Goal: Transaction & Acquisition: Purchase product/service

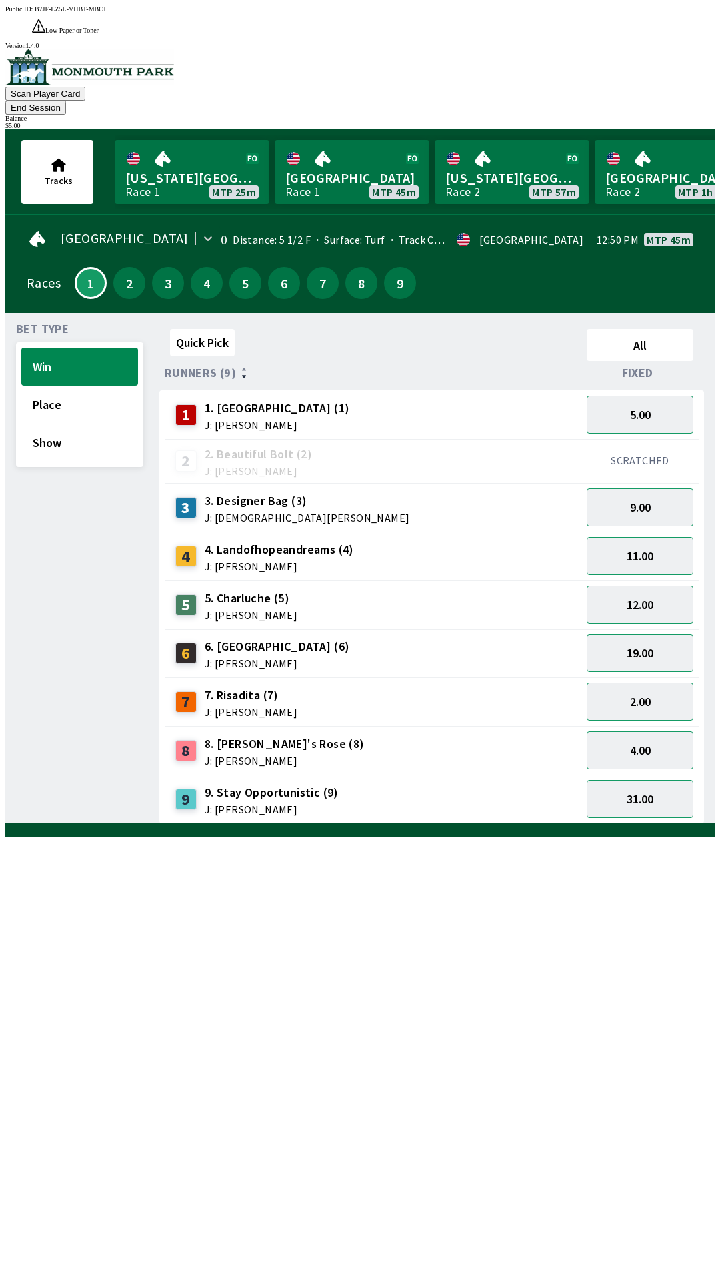
click at [237, 638] on span "6. [GEOGRAPHIC_DATA] (6)" at bounding box center [277, 646] width 145 height 17
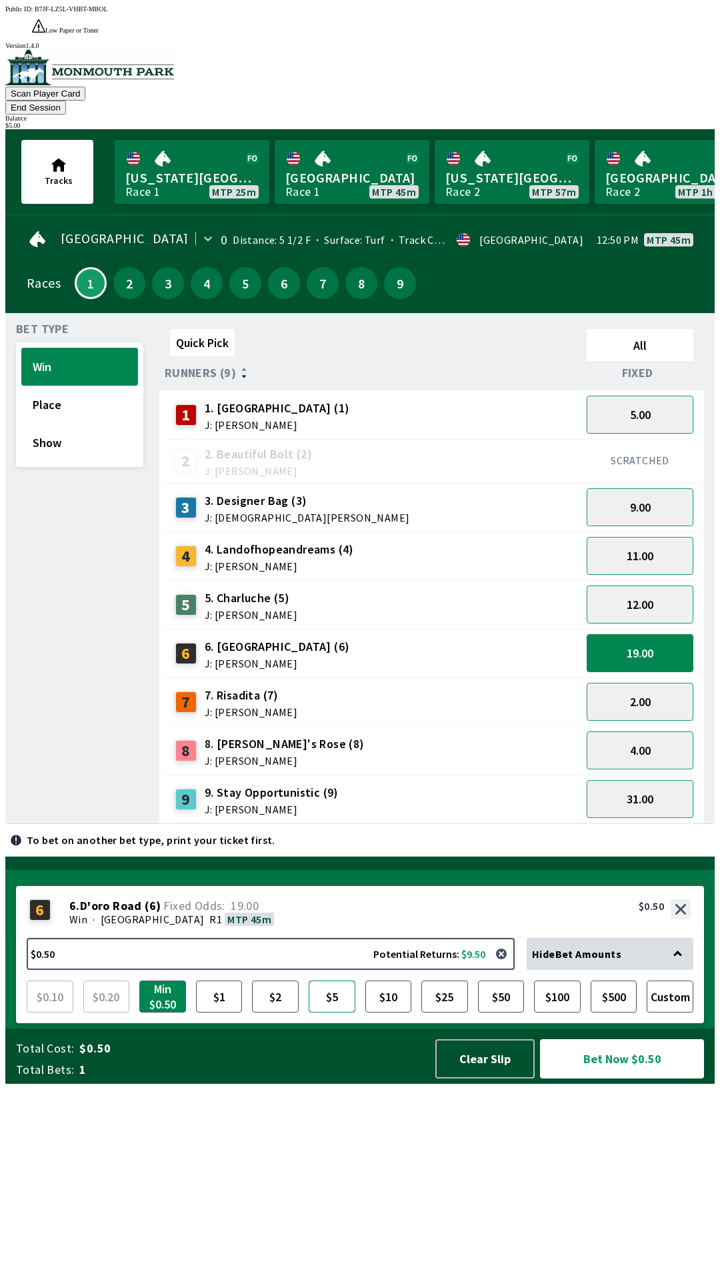
click at [328, 1013] on button "$5" at bounding box center [331, 997] width 47 height 32
click at [616, 1079] on button "Bet Now $5.00" at bounding box center [622, 1058] width 164 height 39
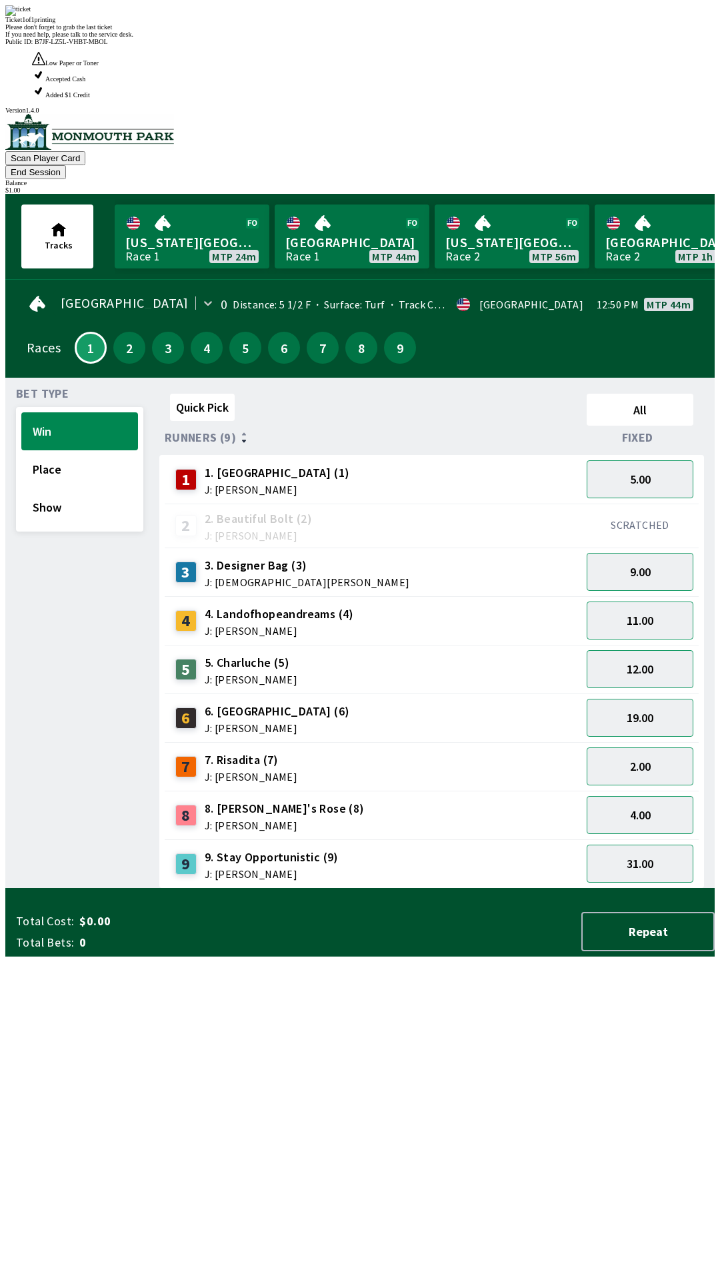
click at [400, 825] on div "Quick Pick All Runners (9) Fixed 1 1. Wudhooh (1) J: [PERSON_NAME] 5.00 2 2. Be…" at bounding box center [436, 638] width 555 height 500
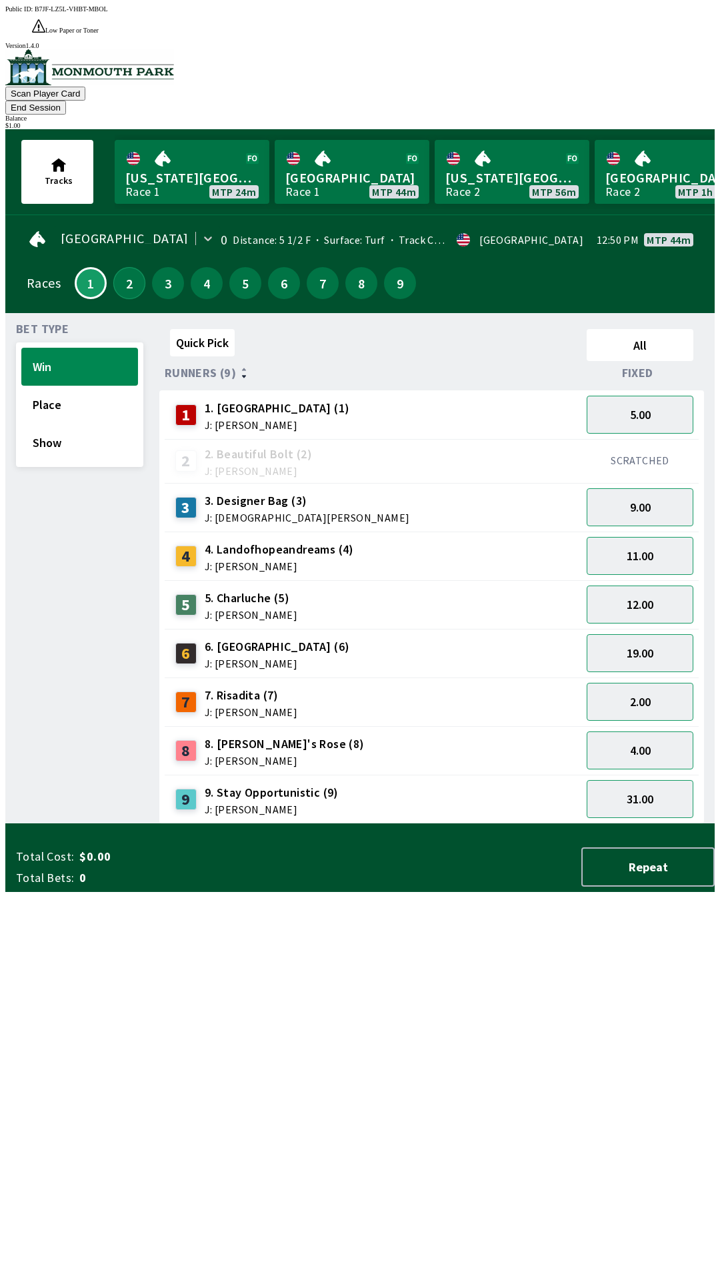
click at [123, 267] on button "2" at bounding box center [129, 283] width 32 height 32
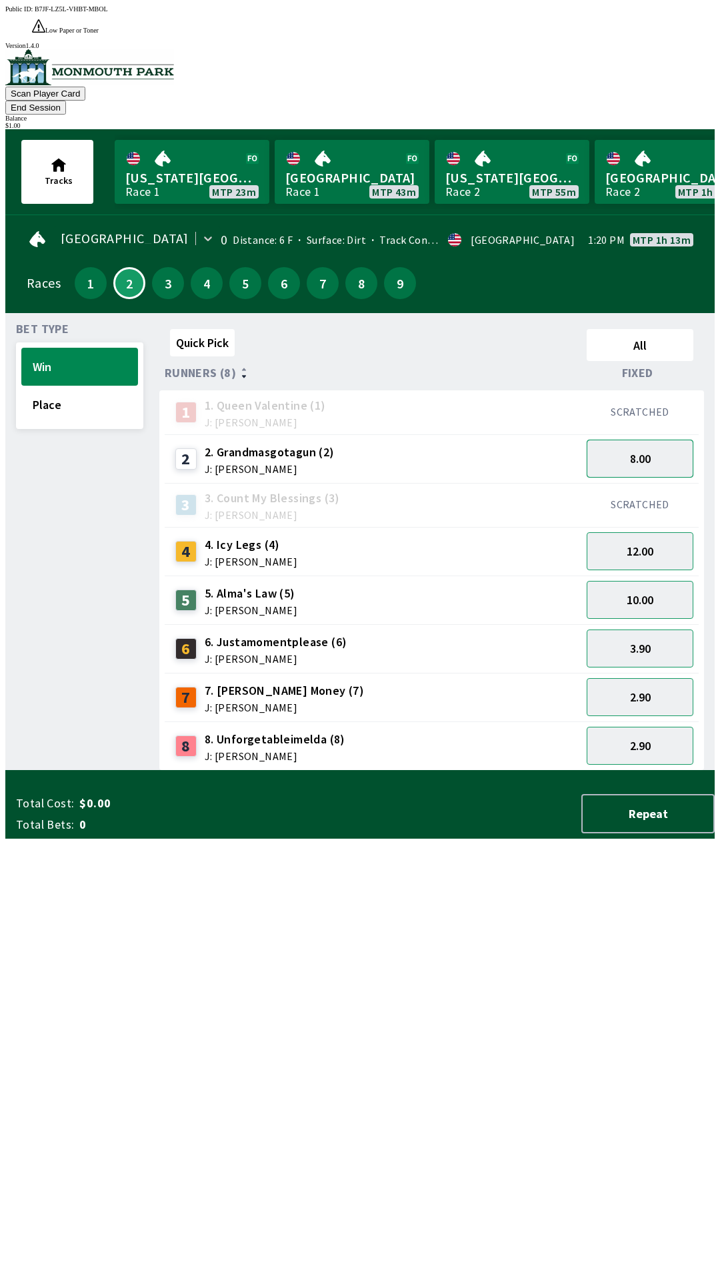
click at [640, 440] on button "8.00" at bounding box center [639, 459] width 107 height 38
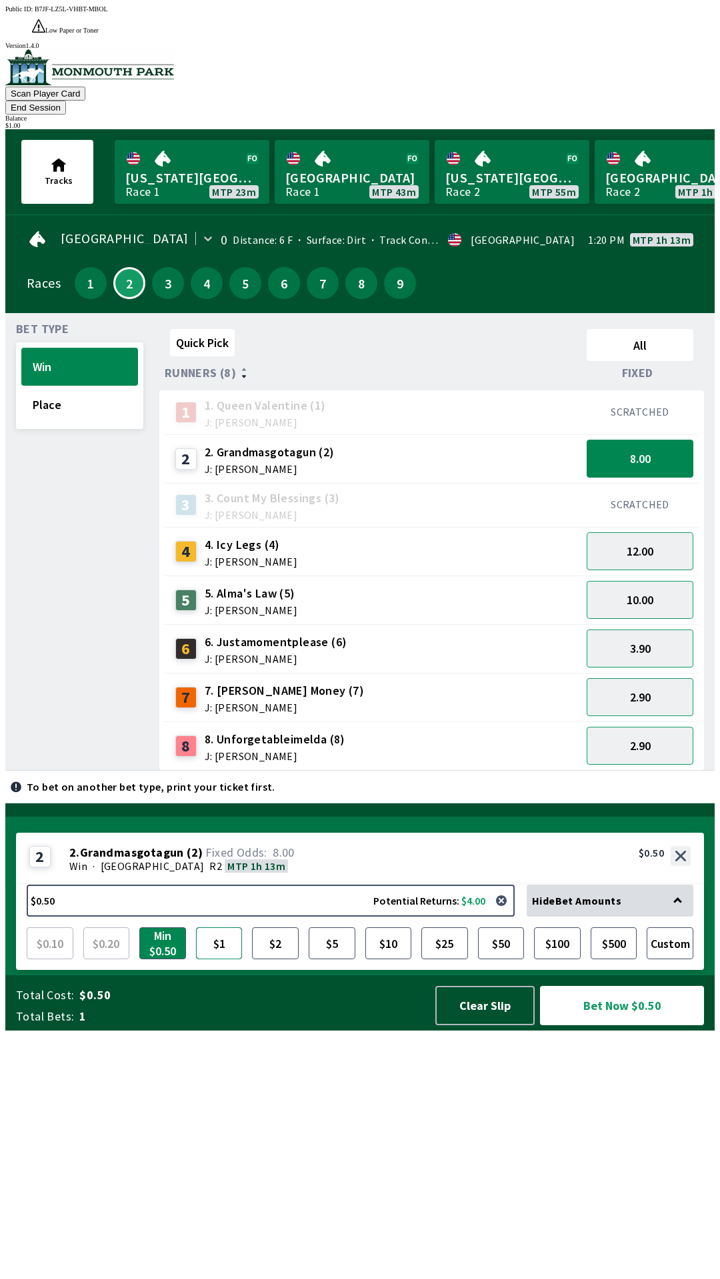
click at [218, 959] on button "$1" at bounding box center [219, 943] width 47 height 32
click at [614, 1025] on button "Bet Now $1.00" at bounding box center [622, 1005] width 165 height 39
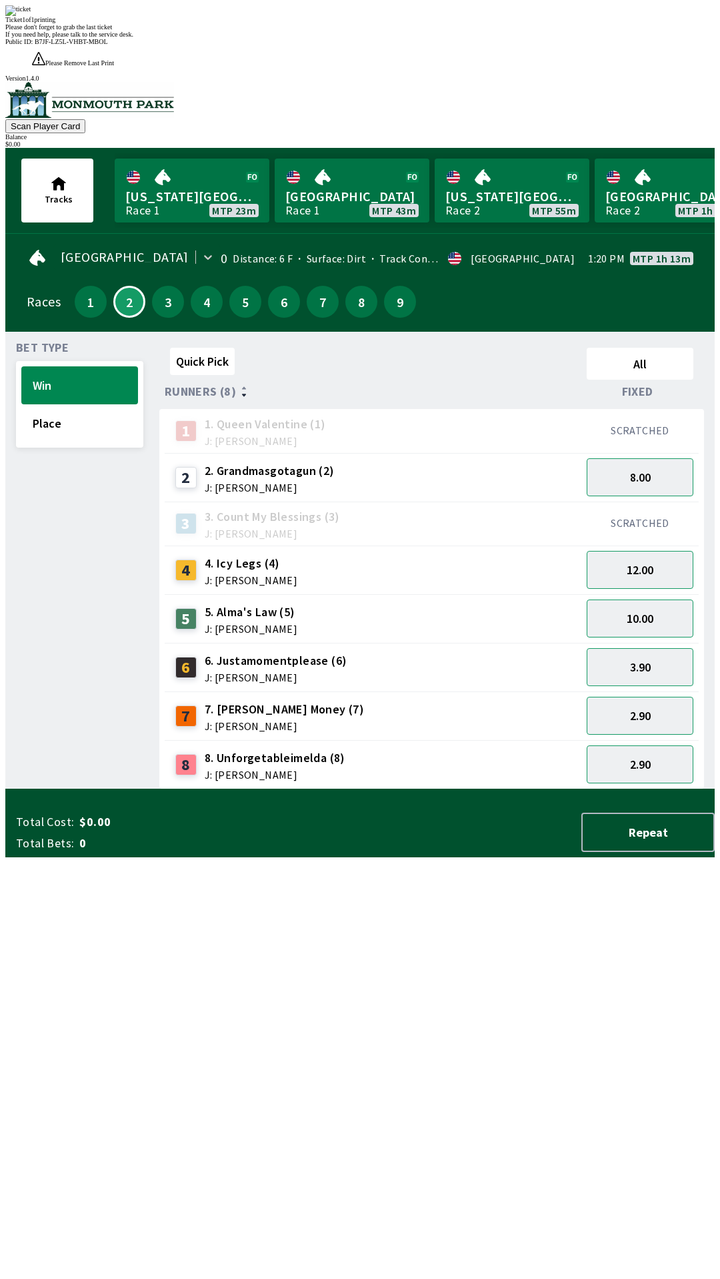
click at [486, 789] on div "Quick Pick All Runners (8) Fixed 1 1. Queen Valentine (1) J: [PERSON_NAME] SCRA…" at bounding box center [436, 565] width 555 height 447
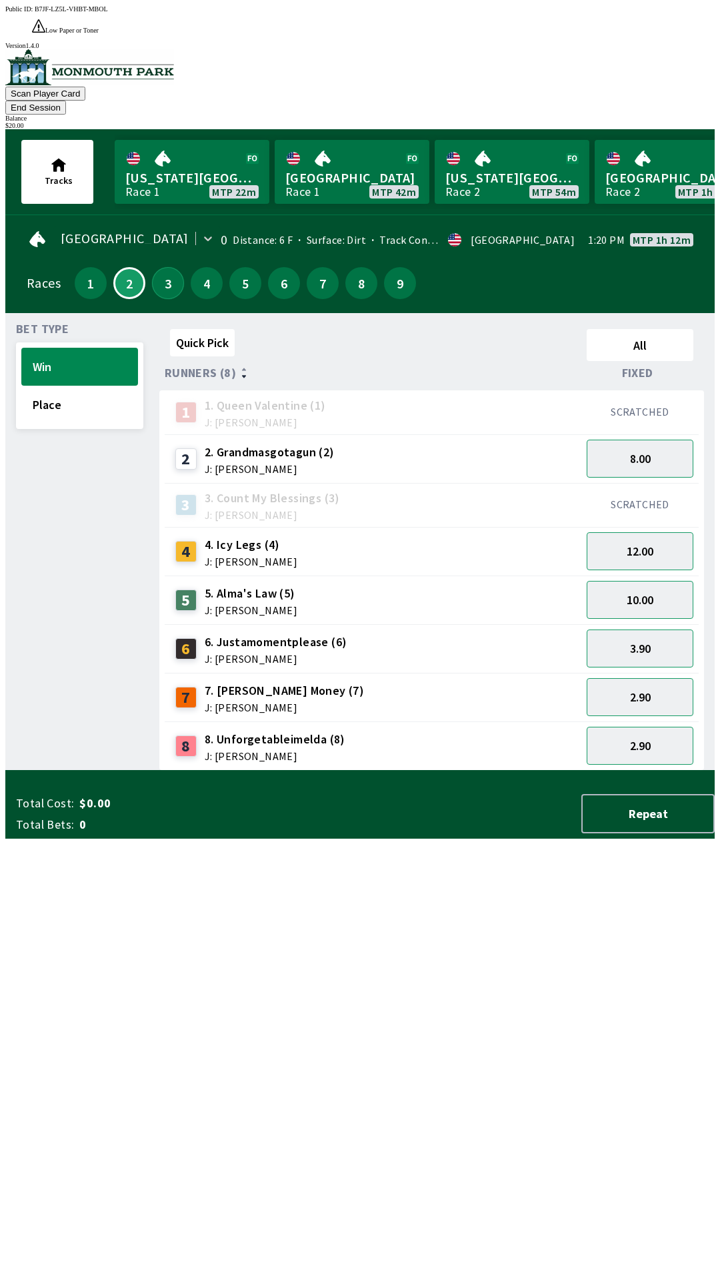
click at [159, 267] on button "3" at bounding box center [168, 283] width 32 height 32
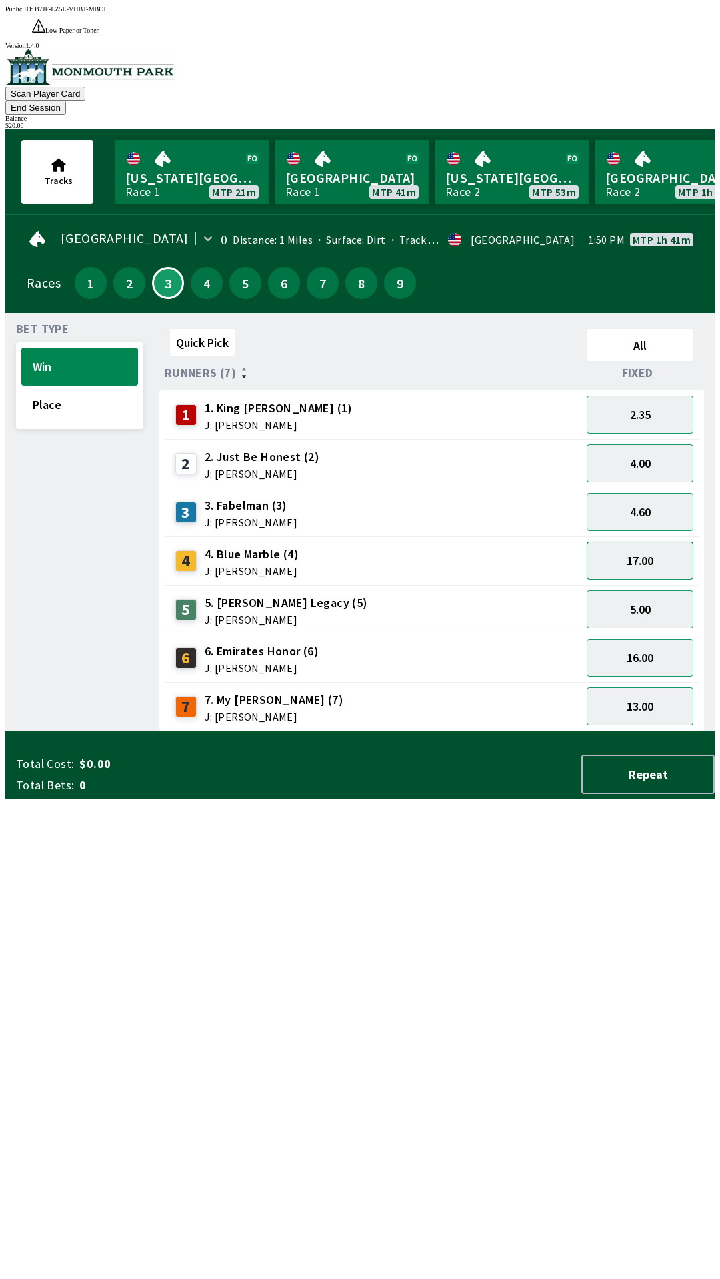
click at [644, 542] on button "17.00" at bounding box center [639, 561] width 107 height 38
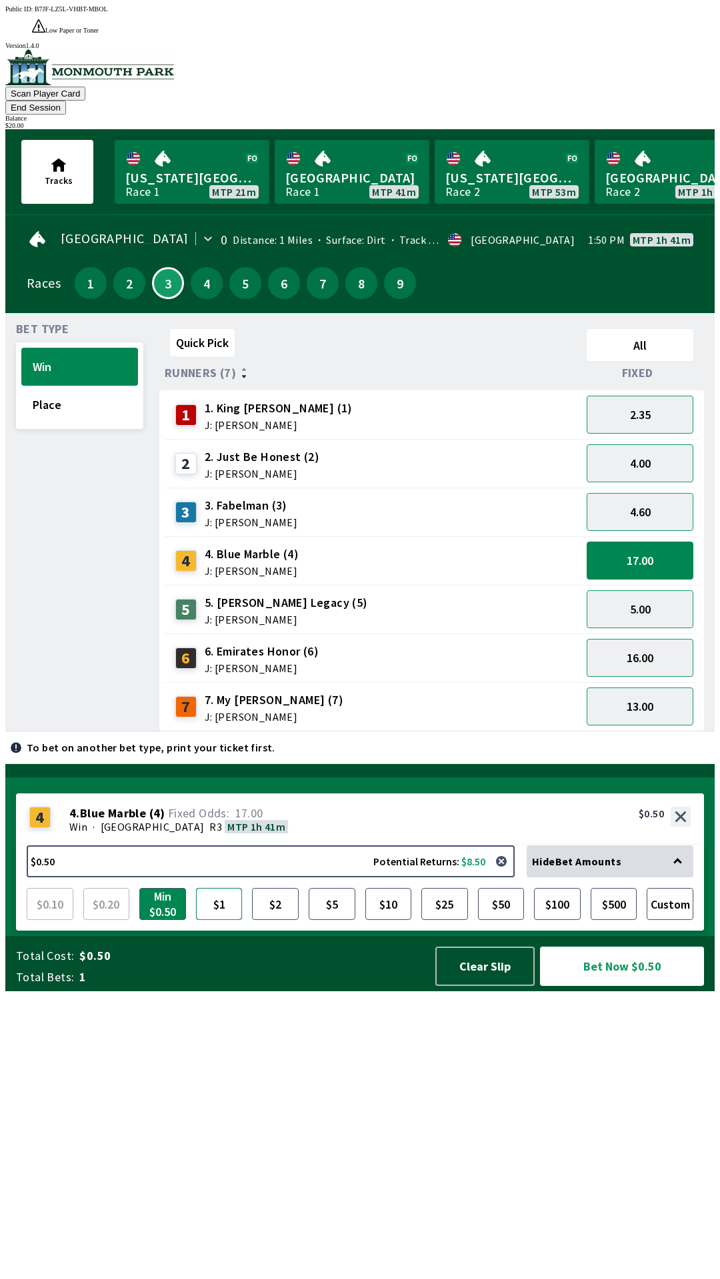
click at [219, 920] on button "$1" at bounding box center [219, 904] width 47 height 32
click at [620, 986] on button "Bet Now $1.00" at bounding box center [622, 966] width 164 height 39
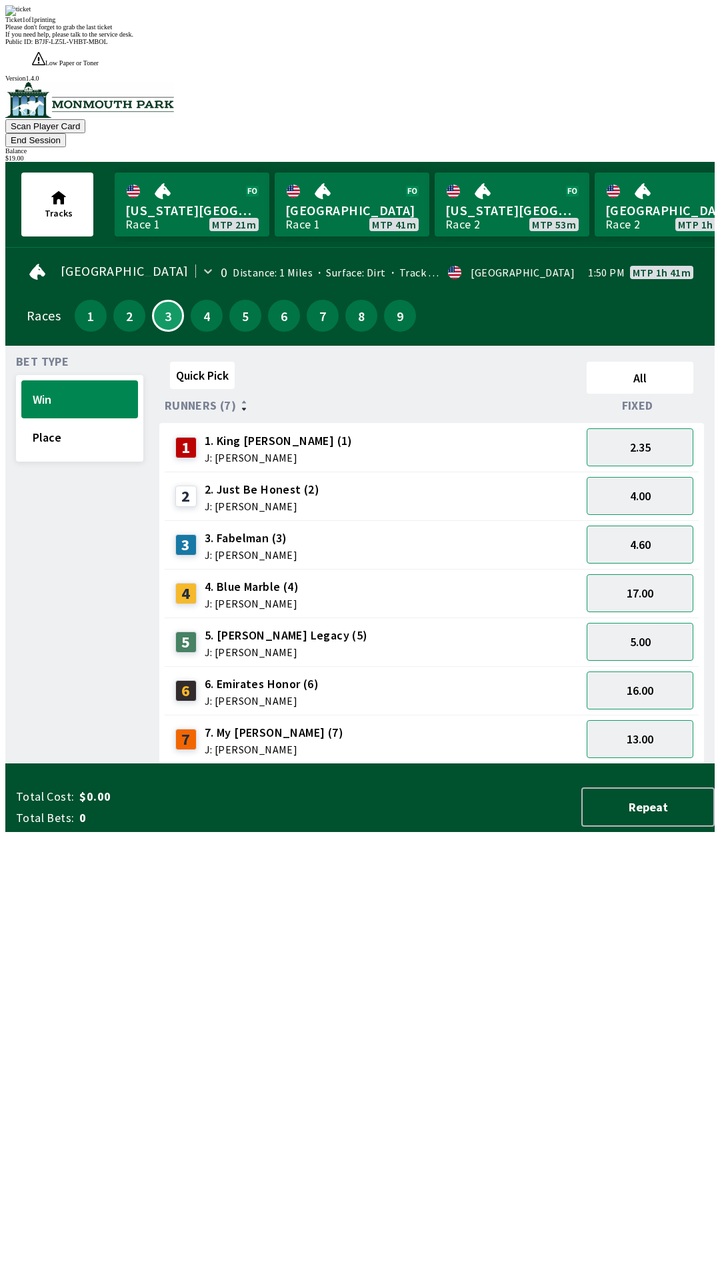
click at [424, 764] on div "Quick Pick All Runners (7) Fixed 1 1. King [PERSON_NAME] (1) J: [PERSON_NAME] 2…" at bounding box center [436, 560] width 555 height 408
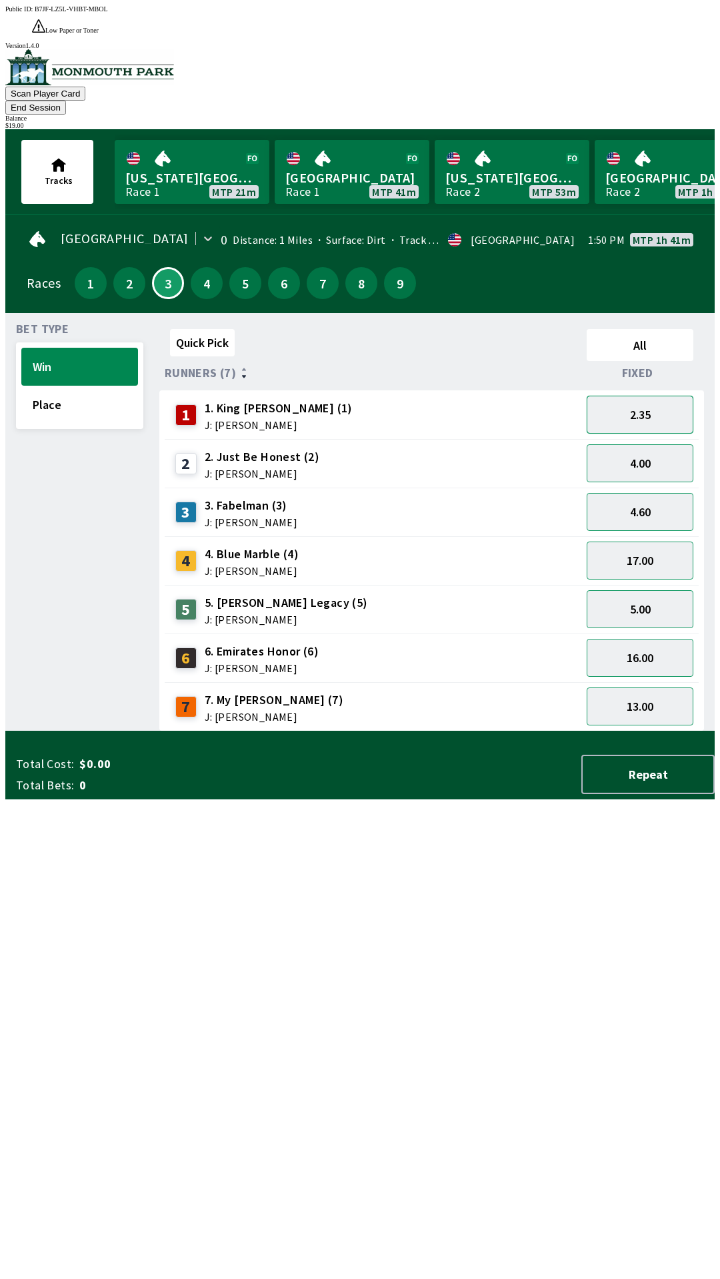
click at [632, 396] on button "2.35" at bounding box center [639, 415] width 107 height 38
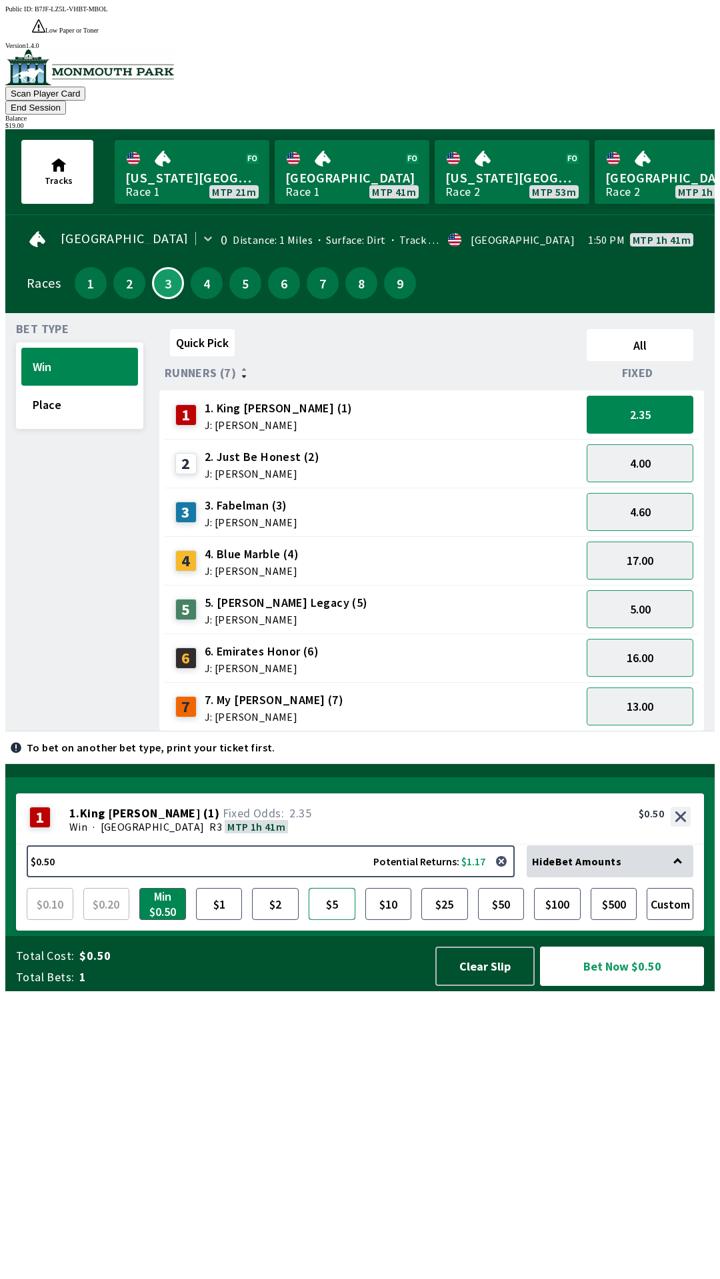
click at [337, 920] on button "$5" at bounding box center [331, 904] width 47 height 32
click at [622, 986] on button "Bet Now $5.00" at bounding box center [622, 966] width 164 height 39
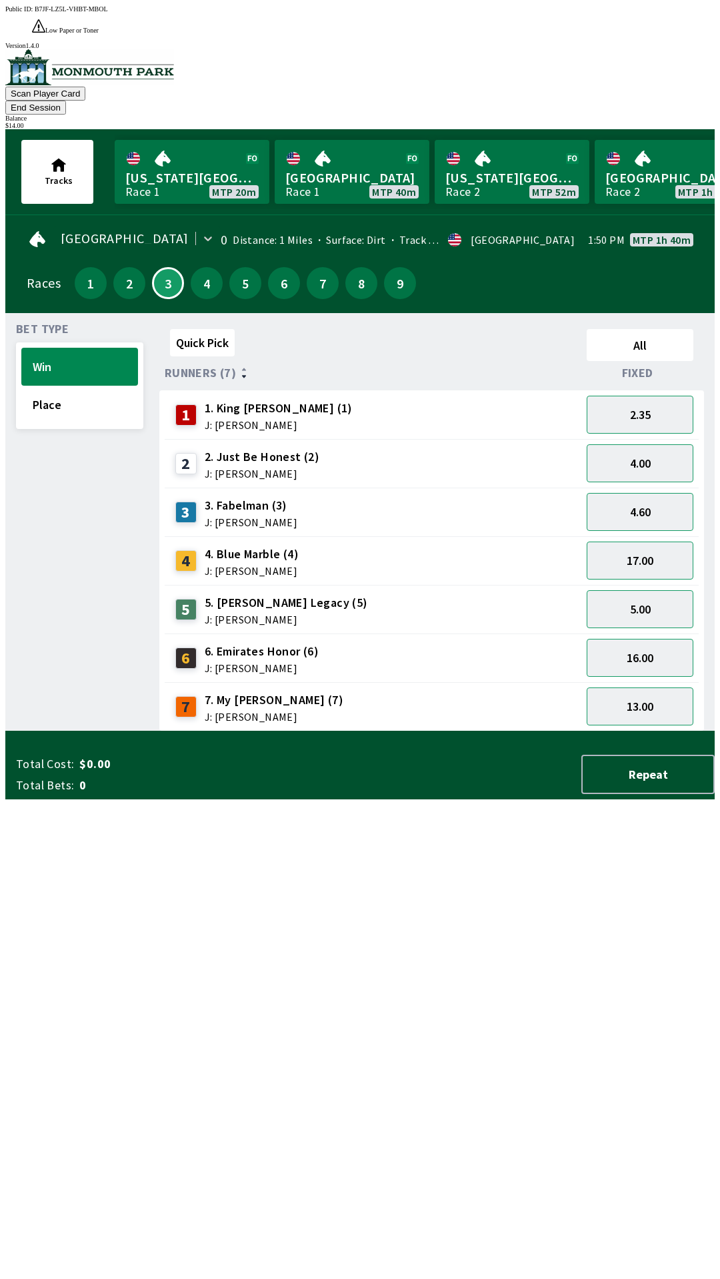
click at [472, 732] on div "Quick Pick All Runners (7) Fixed 1 1. King [PERSON_NAME] (1) J: [PERSON_NAME] 2…" at bounding box center [436, 528] width 555 height 408
click at [195, 267] on button "4" at bounding box center [207, 283] width 32 height 32
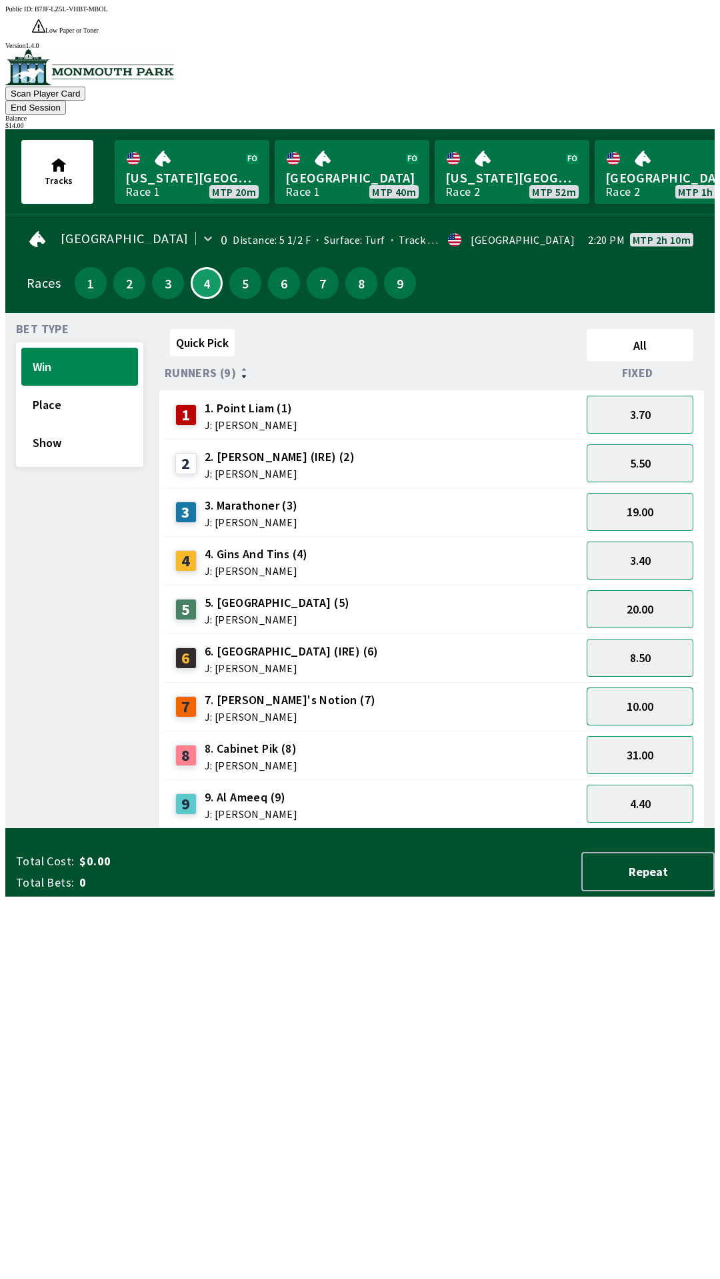
click at [632, 688] on button "10.00" at bounding box center [639, 707] width 107 height 38
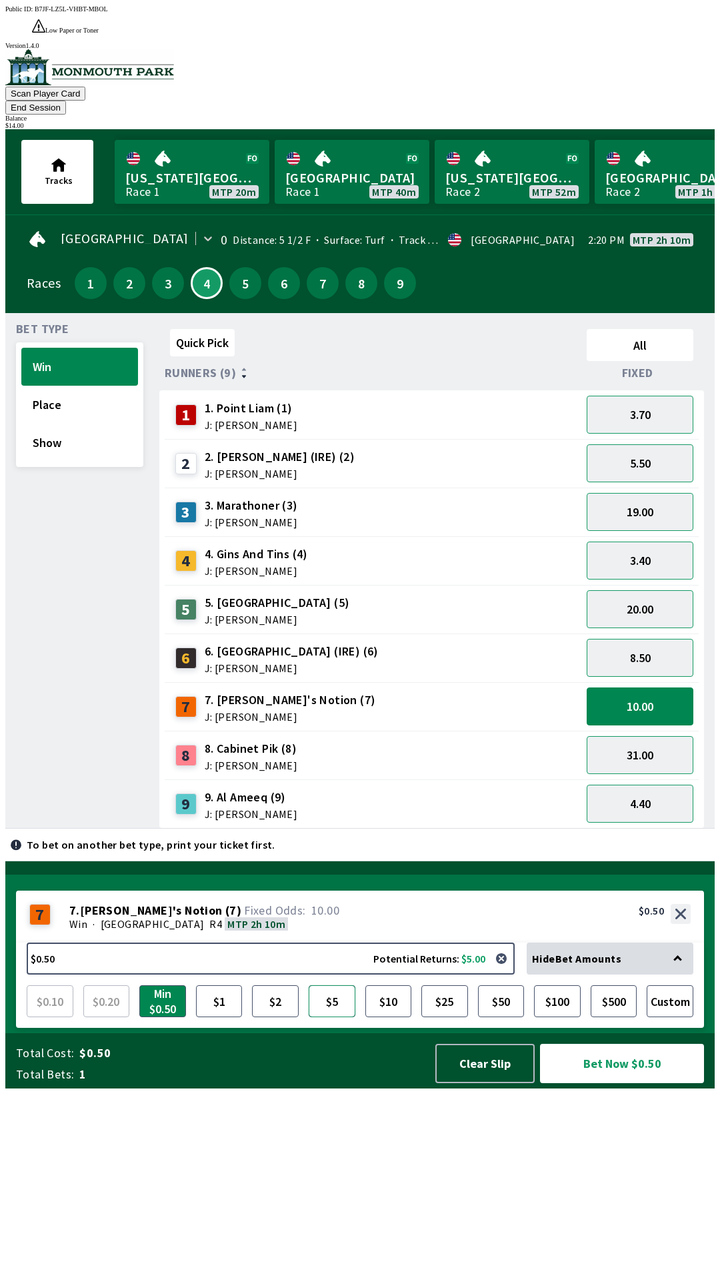
click at [332, 1017] on button "$5" at bounding box center [331, 1001] width 47 height 32
click at [617, 1083] on button "Bet Now $5.00" at bounding box center [622, 1063] width 164 height 39
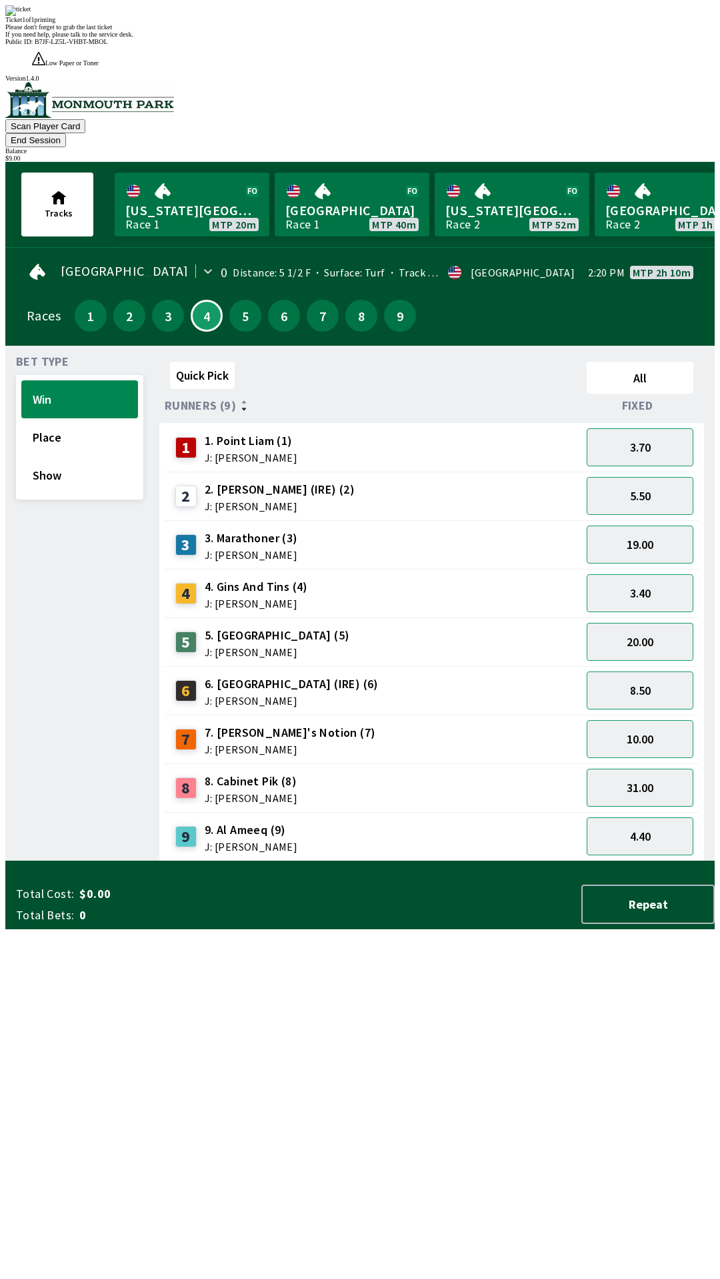
click at [387, 846] on div "Quick Pick All Runners (9) Fixed 1 1. Point [PERSON_NAME] (1) J: [PERSON_NAME] …" at bounding box center [436, 608] width 555 height 505
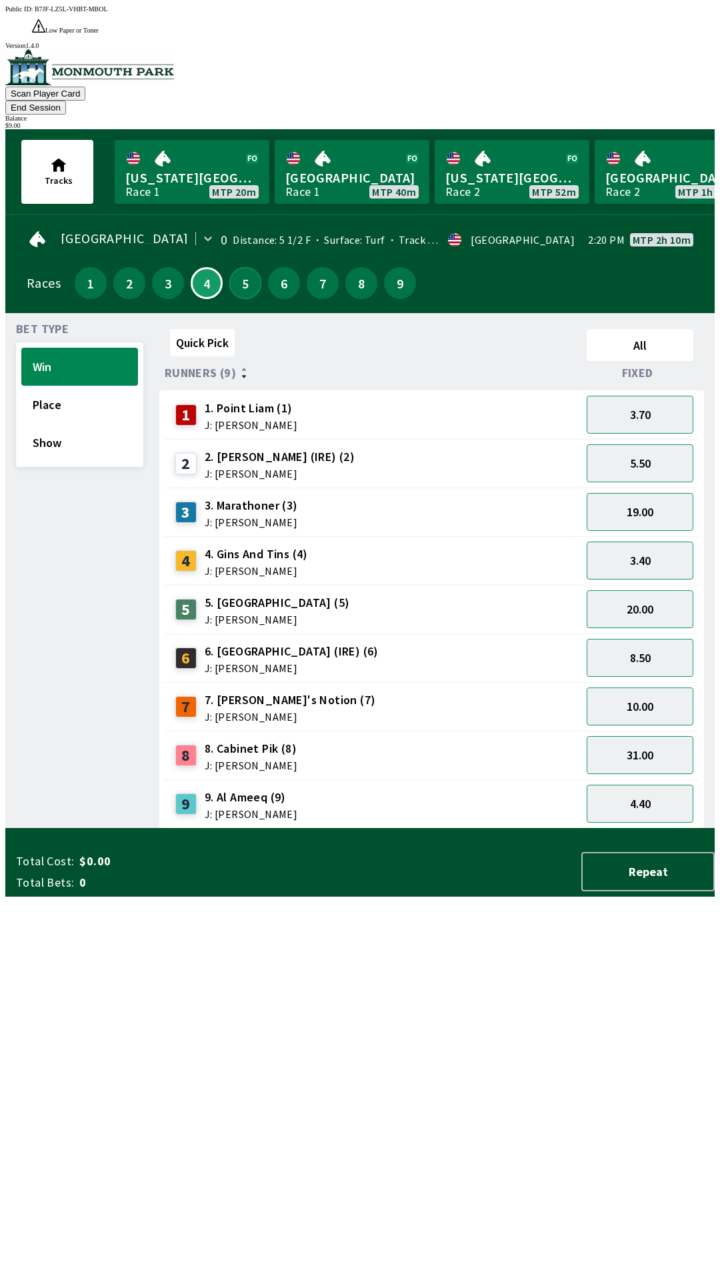
click at [242, 267] on button "5" at bounding box center [245, 283] width 32 height 32
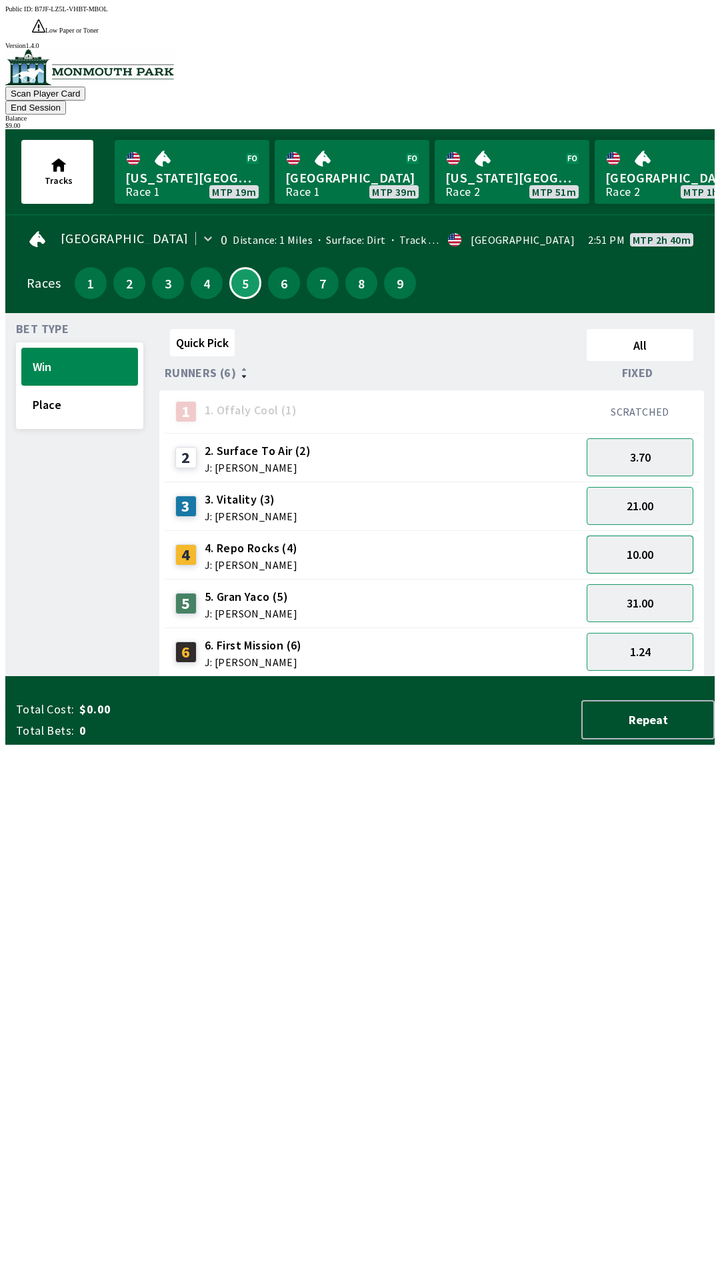
click at [642, 536] on button "10.00" at bounding box center [639, 555] width 107 height 38
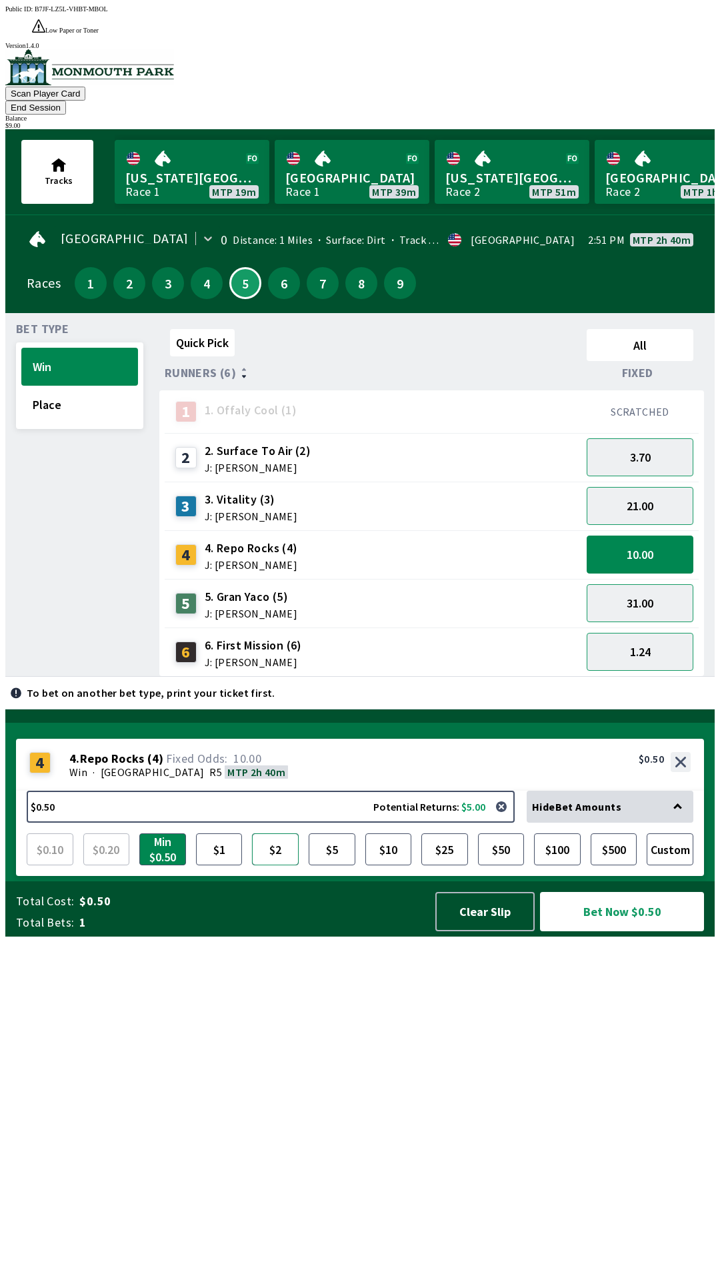
click at [272, 865] on button "$2" at bounding box center [275, 849] width 47 height 32
click at [332, 865] on button "$5" at bounding box center [331, 849] width 47 height 32
click at [272, 865] on button "$2" at bounding box center [275, 849] width 47 height 32
click at [336, 865] on button "$5" at bounding box center [331, 849] width 47 height 32
click at [620, 932] on button "Bet Now $5.00" at bounding box center [622, 912] width 166 height 40
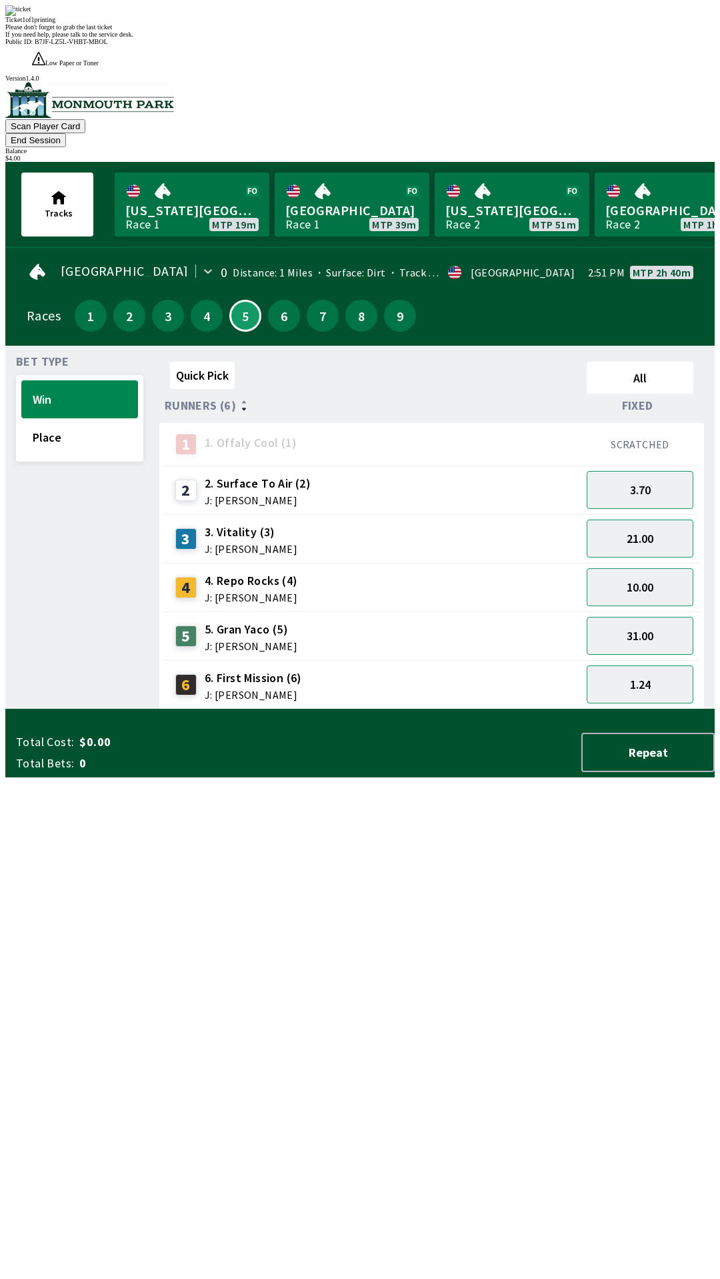
click at [502, 710] on div "Quick Pick All Runners (6) Fixed 1 1. Offaly Cool (1) SCRATCHED 2 2. Surface To…" at bounding box center [436, 532] width 555 height 353
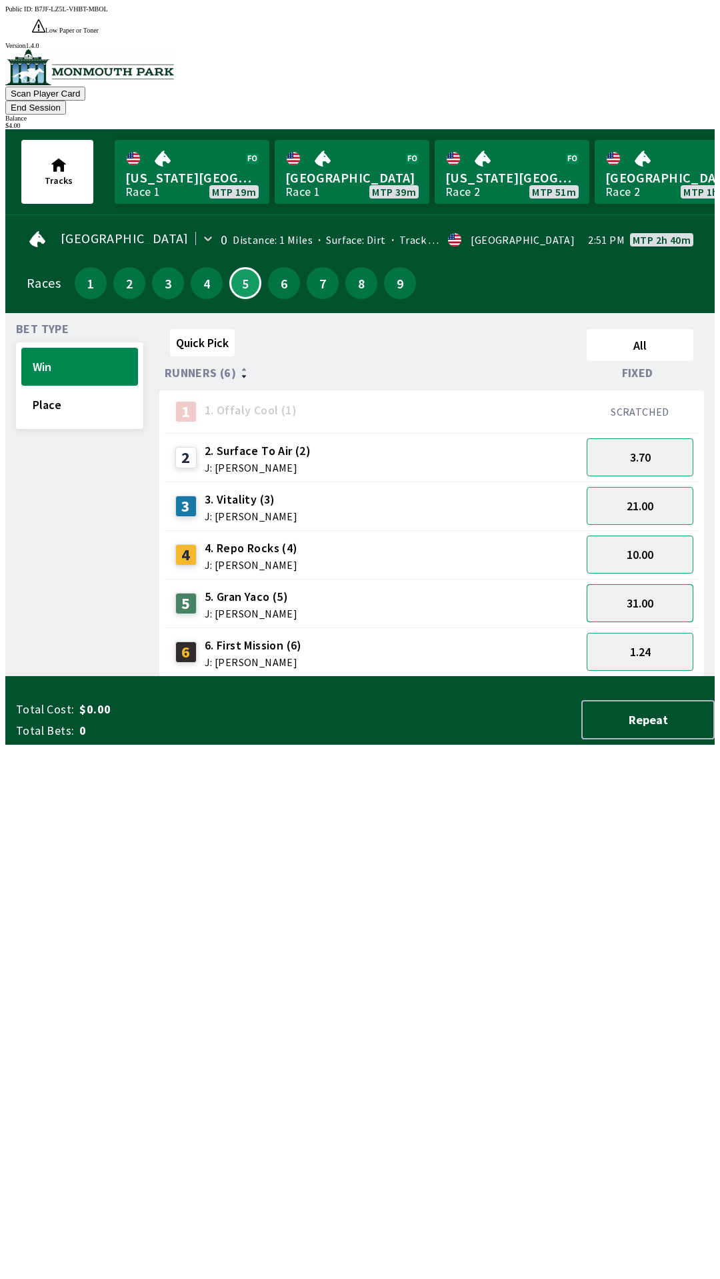
click at [642, 584] on button "31.00" at bounding box center [639, 603] width 107 height 38
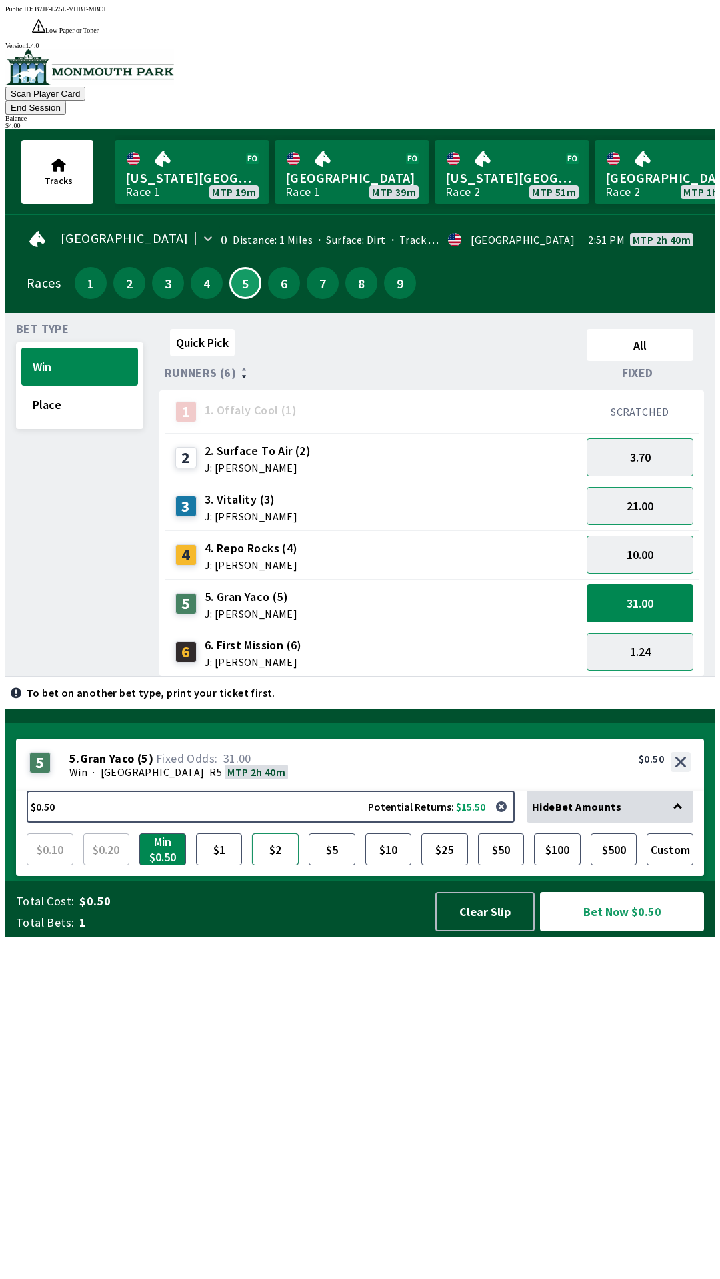
click at [275, 865] on button "$2" at bounding box center [275, 849] width 47 height 32
click at [617, 931] on button "Bet Now $2.00" at bounding box center [622, 911] width 165 height 39
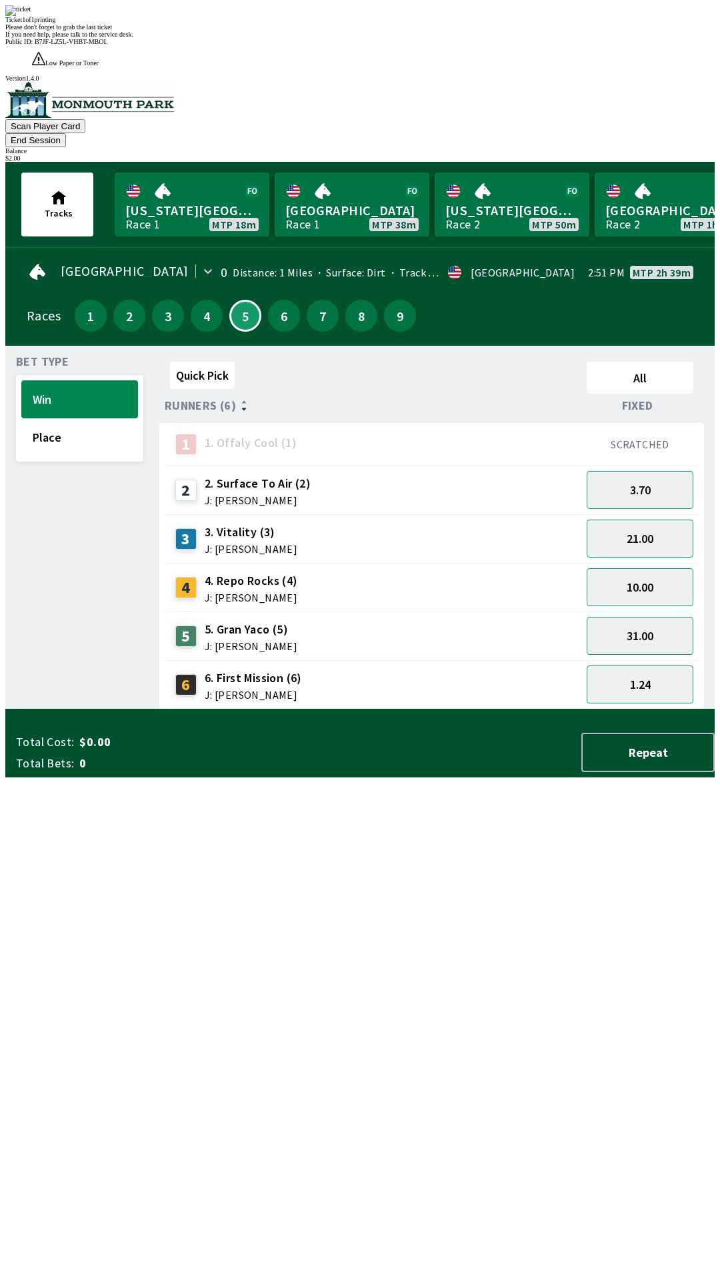
click at [376, 710] on div "Quick Pick All Runners (6) Fixed 1 1. Offaly Cool (1) SCRATCHED 2 2. Surface To…" at bounding box center [436, 532] width 555 height 353
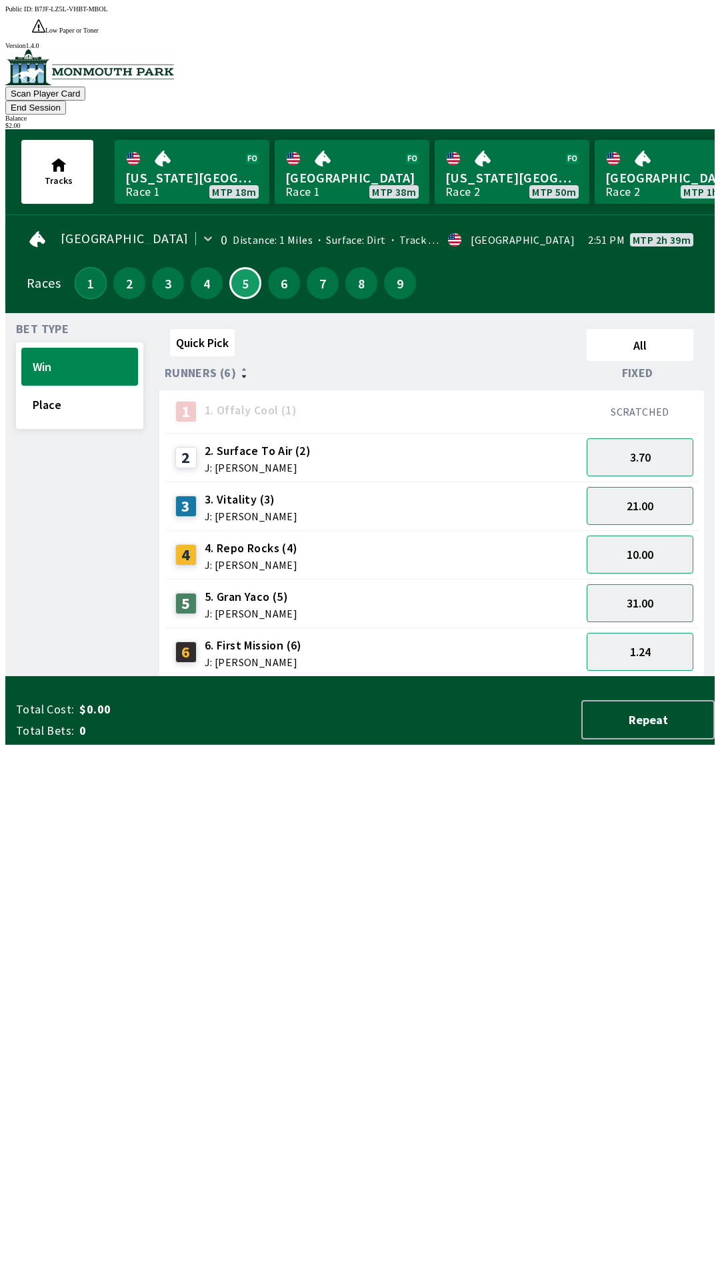
click at [79, 267] on button "1" at bounding box center [91, 283] width 32 height 32
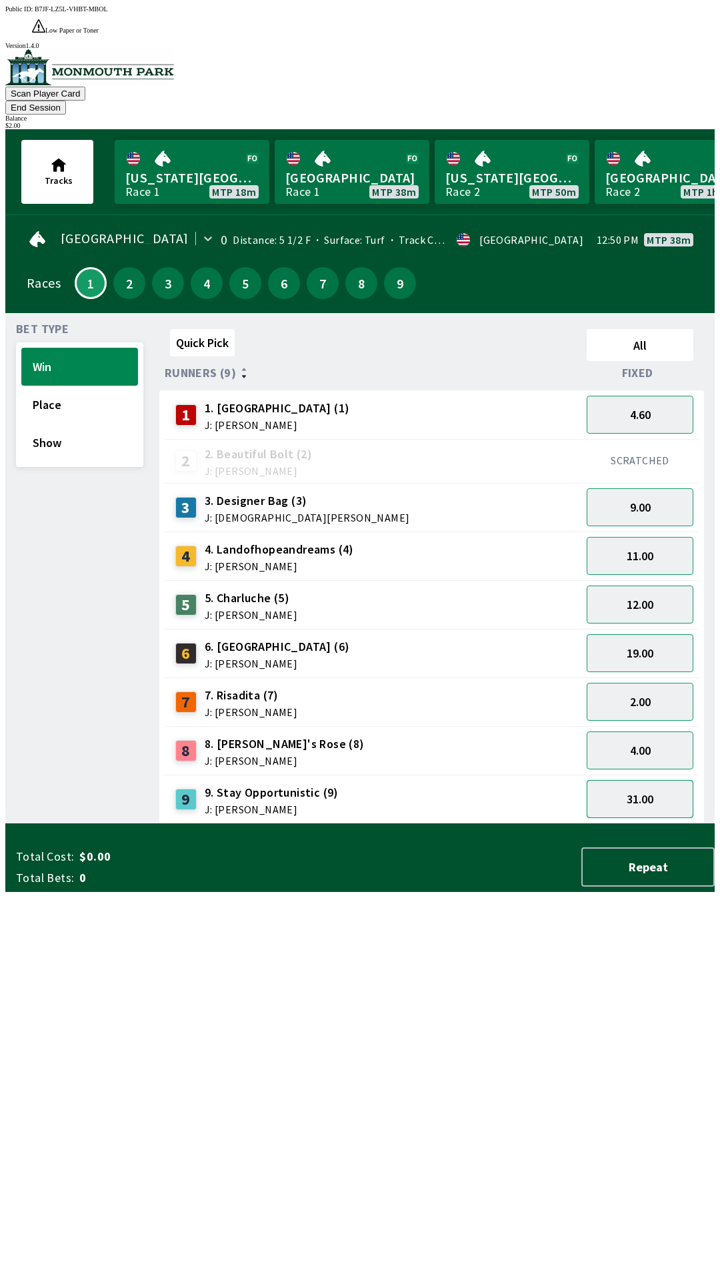
click at [628, 780] on button "31.00" at bounding box center [639, 799] width 107 height 38
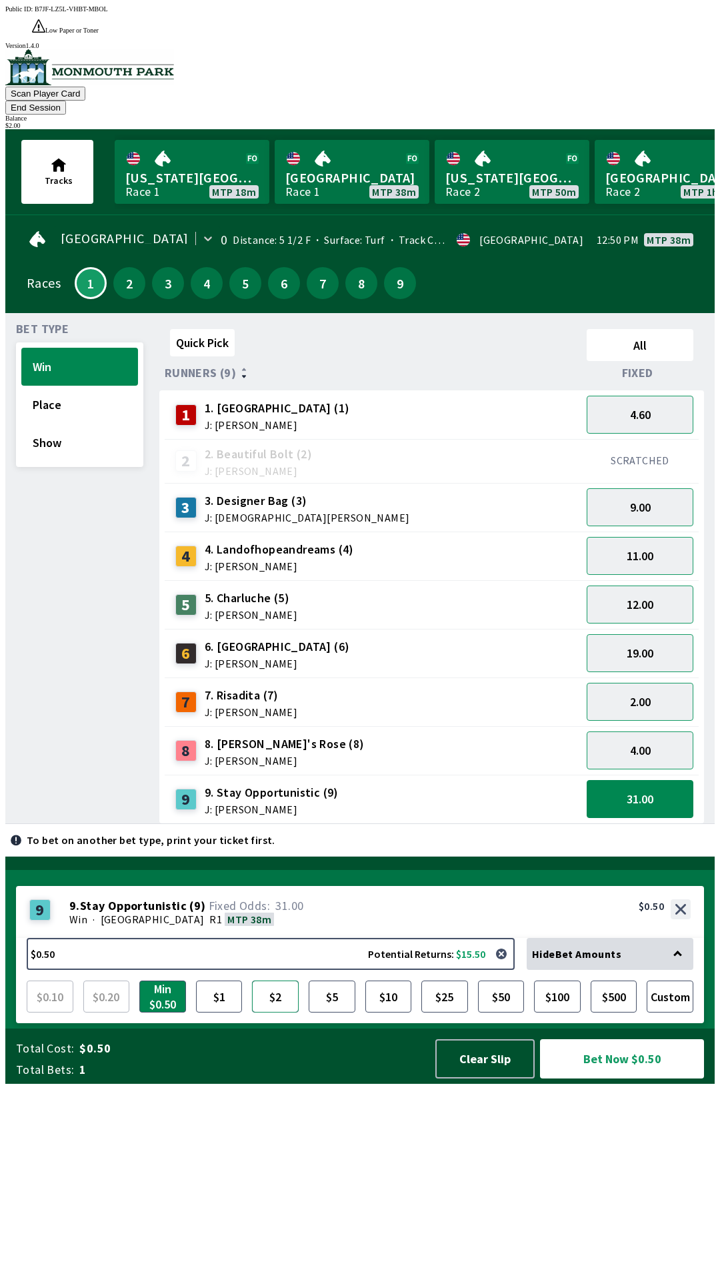
click at [272, 1013] on button "$2" at bounding box center [275, 997] width 47 height 32
click at [629, 1079] on button "Bet Now $2.00" at bounding box center [622, 1058] width 164 height 39
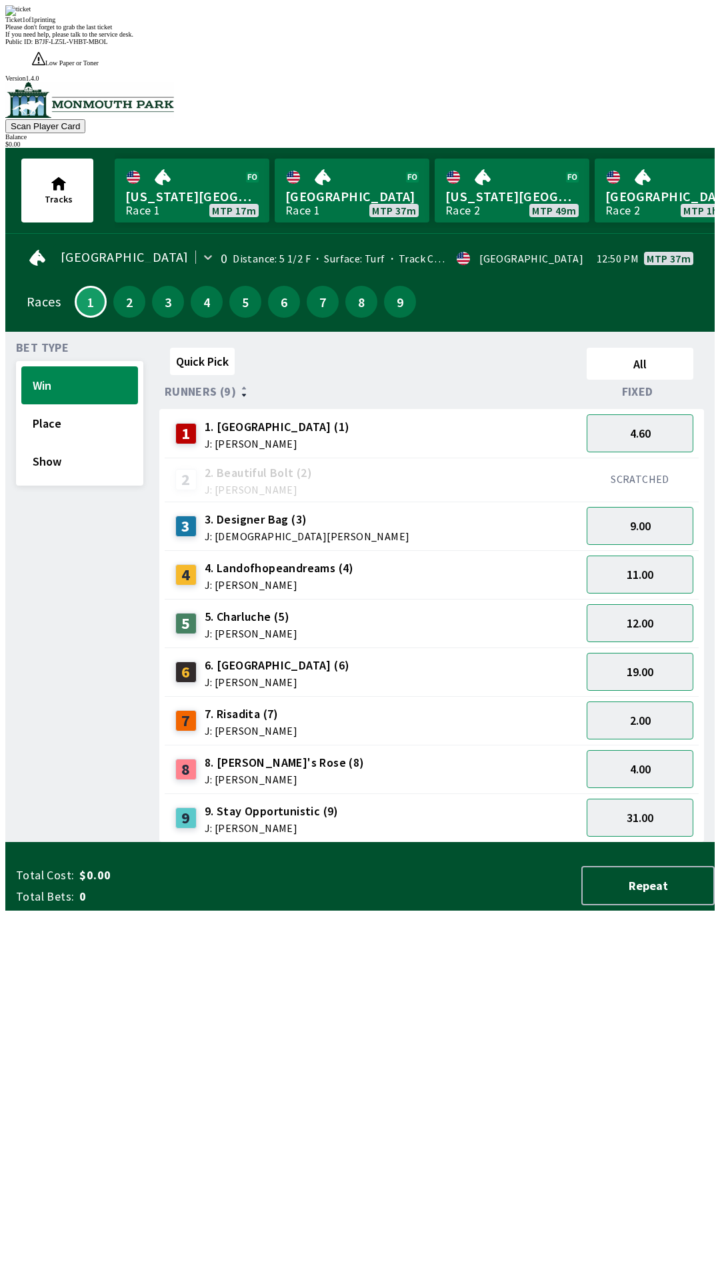
click at [333, 843] on div "Quick Pick All Runners (9) Fixed 1 1. [PERSON_NAME] (1) J: [PERSON_NAME] 4.60 2…" at bounding box center [436, 592] width 555 height 500
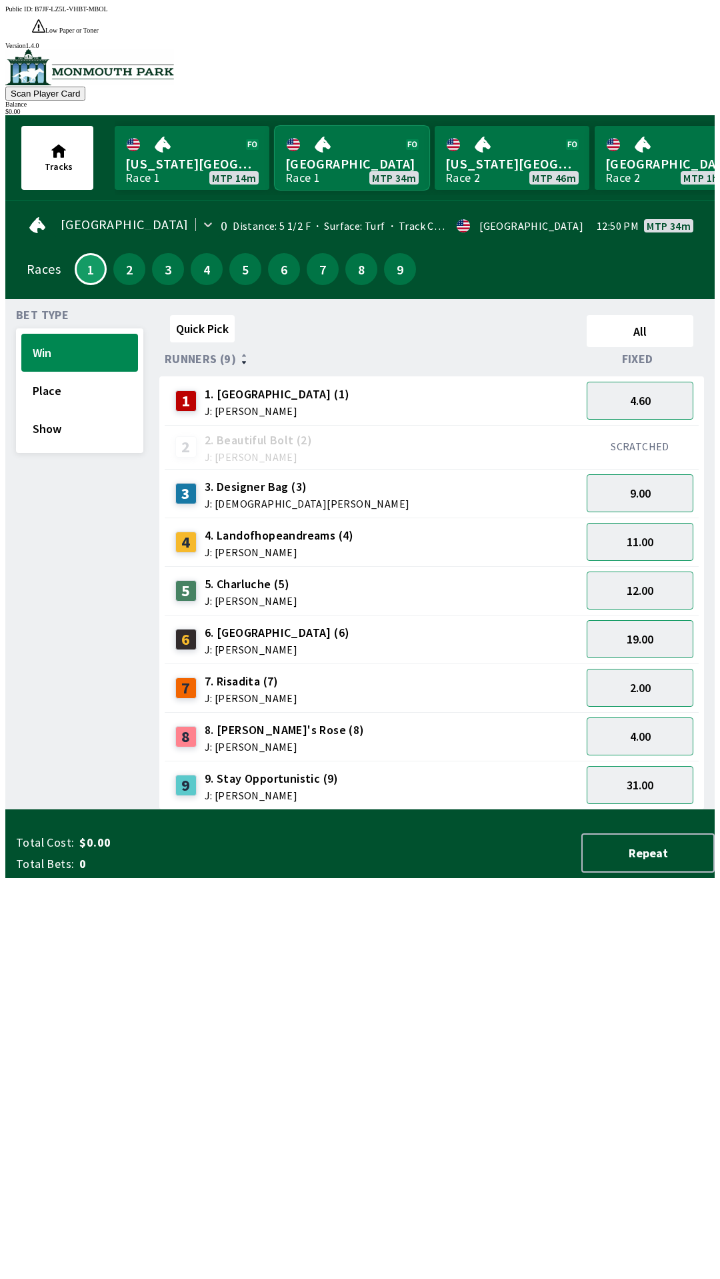
click at [332, 135] on link "[GEOGRAPHIC_DATA] Race 1 MTP 34m" at bounding box center [351, 158] width 155 height 64
click at [334, 144] on link "[GEOGRAPHIC_DATA] Race 1 MTP 34m" at bounding box center [351, 158] width 155 height 64
click at [654, 382] on button "4.60" at bounding box center [639, 401] width 107 height 38
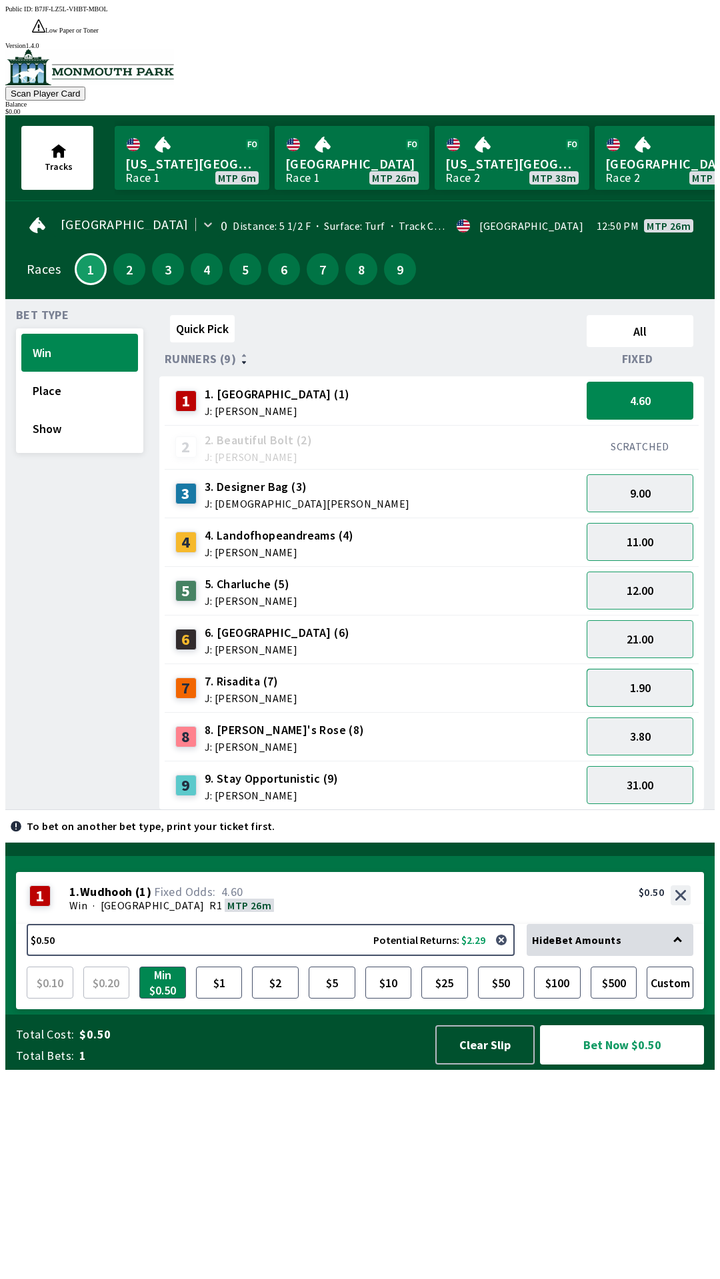
click at [642, 669] on button "1.90" at bounding box center [639, 688] width 107 height 38
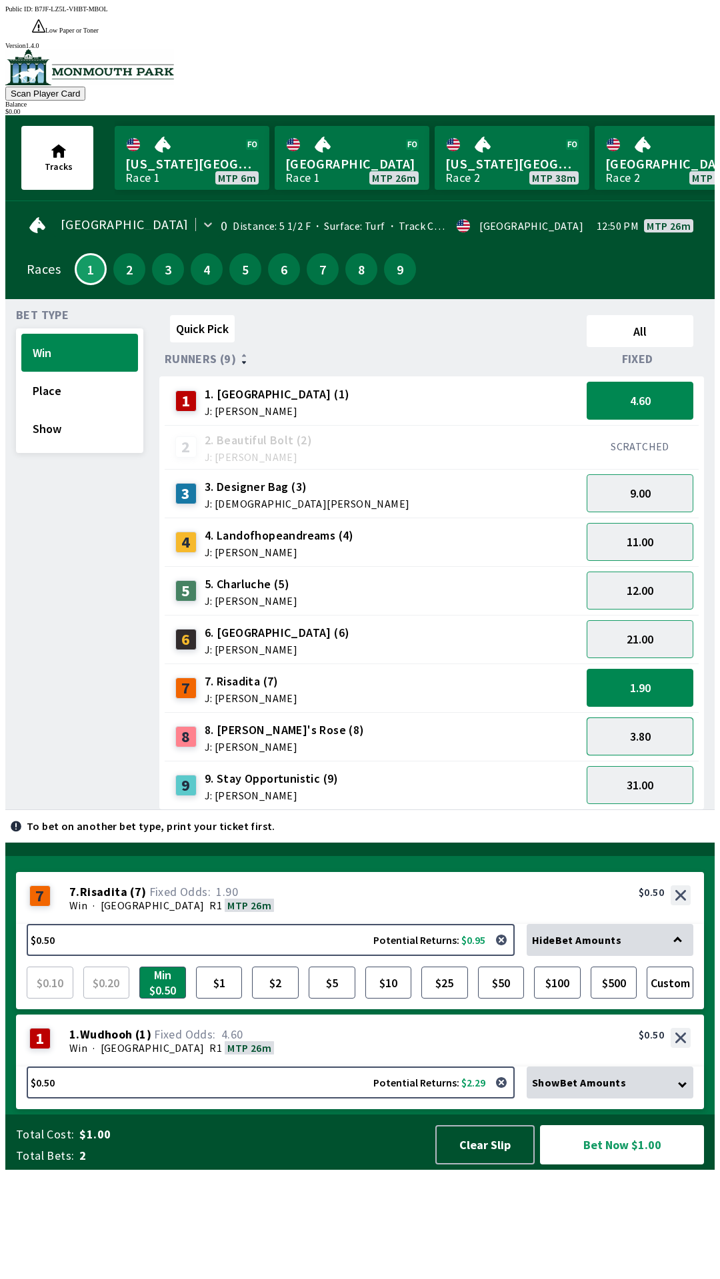
click at [654, 718] on button "3.80" at bounding box center [639, 737] width 107 height 38
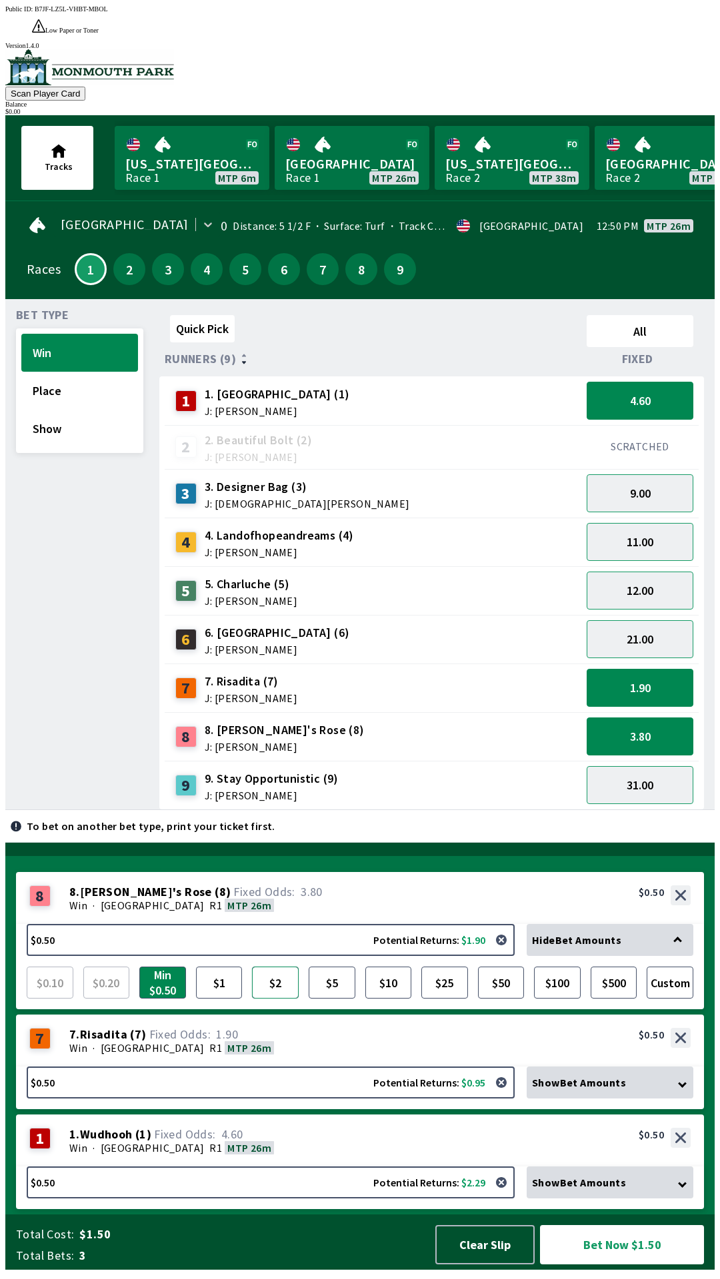
click at [280, 991] on button "$2" at bounding box center [275, 983] width 47 height 32
click at [276, 991] on button "$2" at bounding box center [275, 983] width 47 height 32
click at [457, 1256] on button "Clear Slip" at bounding box center [484, 1244] width 99 height 39
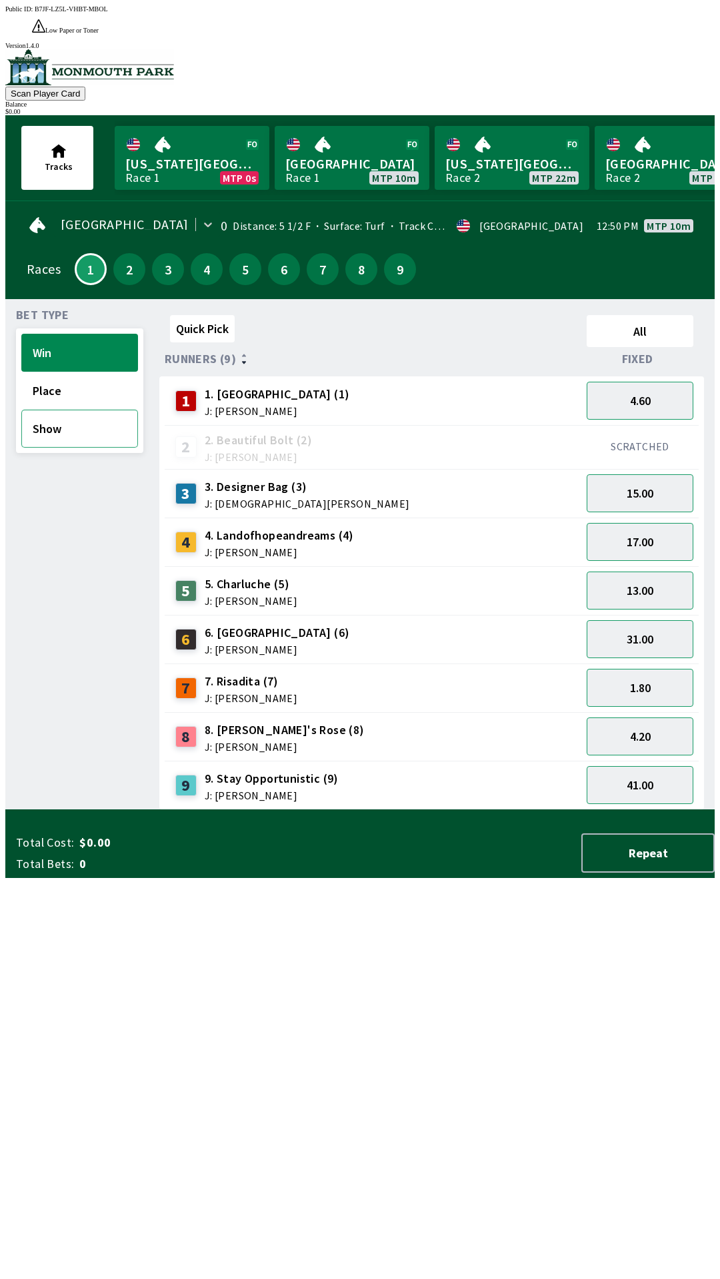
click at [59, 412] on button "Show" at bounding box center [79, 429] width 117 height 38
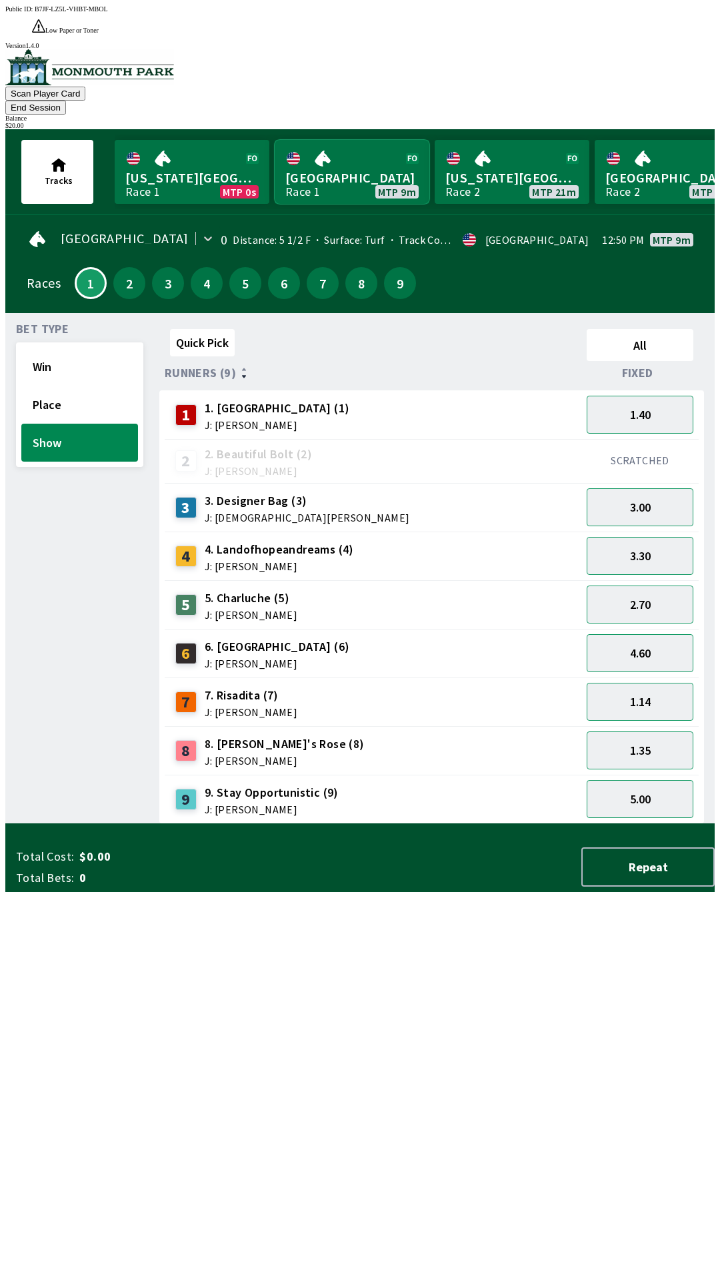
click at [326, 140] on link "[GEOGRAPHIC_DATA] Race 1 MTP 9m" at bounding box center [351, 172] width 155 height 64
click at [59, 324] on span "Bet Type" at bounding box center [42, 329] width 53 height 11
click at [67, 348] on button "Win" at bounding box center [79, 367] width 117 height 38
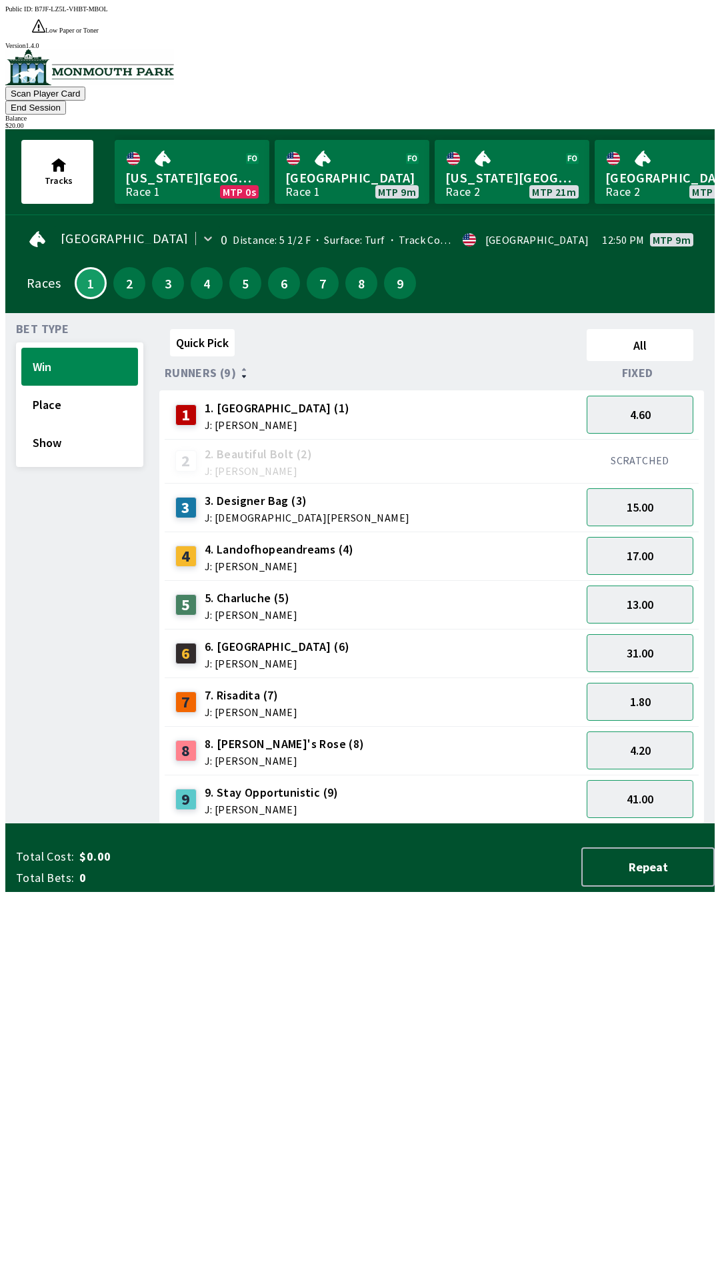
click at [250, 707] on span "J: [PERSON_NAME]" at bounding box center [251, 712] width 93 height 11
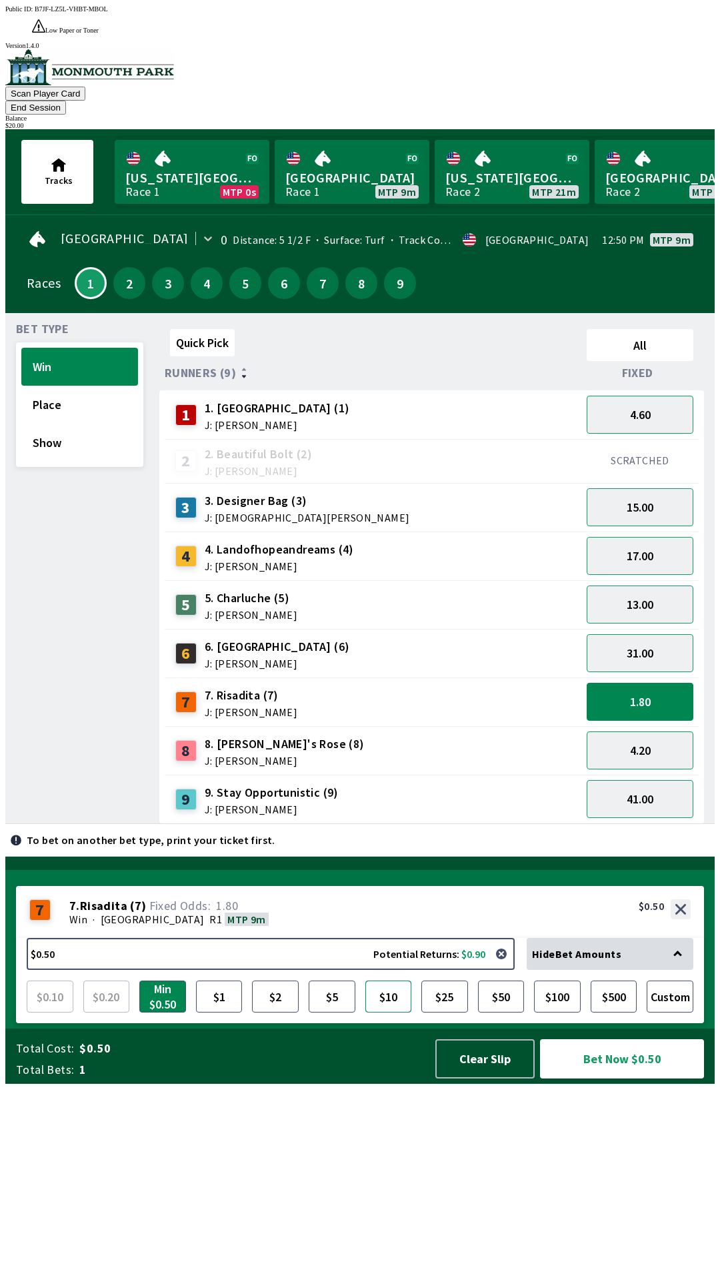
click at [390, 1013] on button "$10" at bounding box center [388, 997] width 47 height 32
click at [610, 1079] on button "Bet Now $10.00" at bounding box center [622, 1058] width 164 height 39
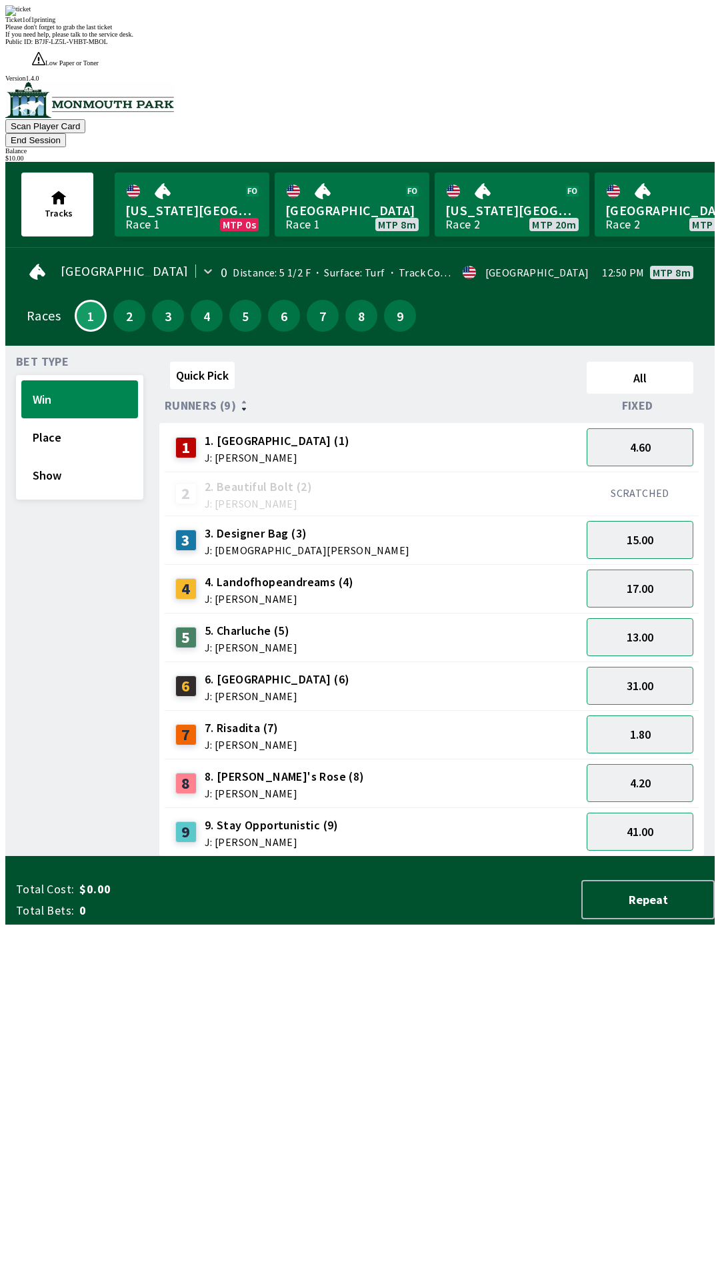
click at [389, 857] on div "Quick Pick All Runners (9) Fixed 1 1. [PERSON_NAME] (1) J: [PERSON_NAME] 4.60 2…" at bounding box center [436, 606] width 555 height 500
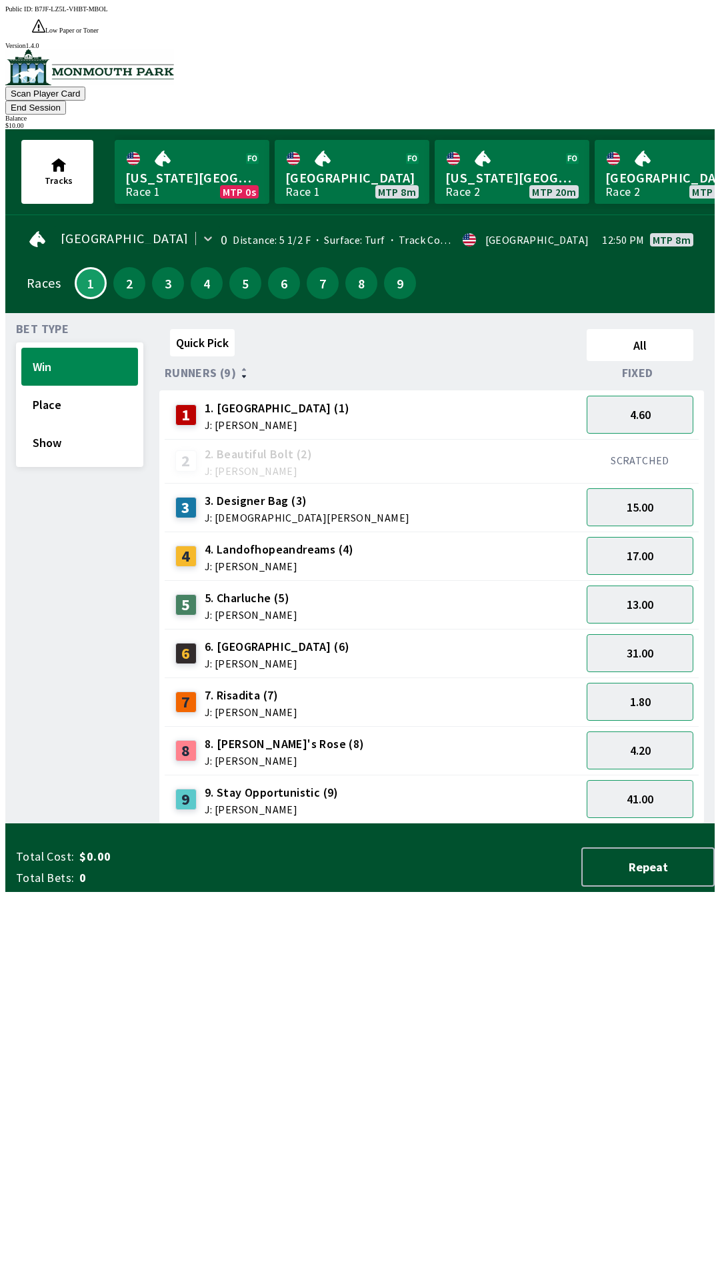
click at [396, 824] on div "Quick Pick All Runners (9) Fixed 1 1. [PERSON_NAME] (1) J: [PERSON_NAME] 4.60 2…" at bounding box center [436, 574] width 555 height 500
click at [66, 101] on button "End Session" at bounding box center [35, 108] width 61 height 14
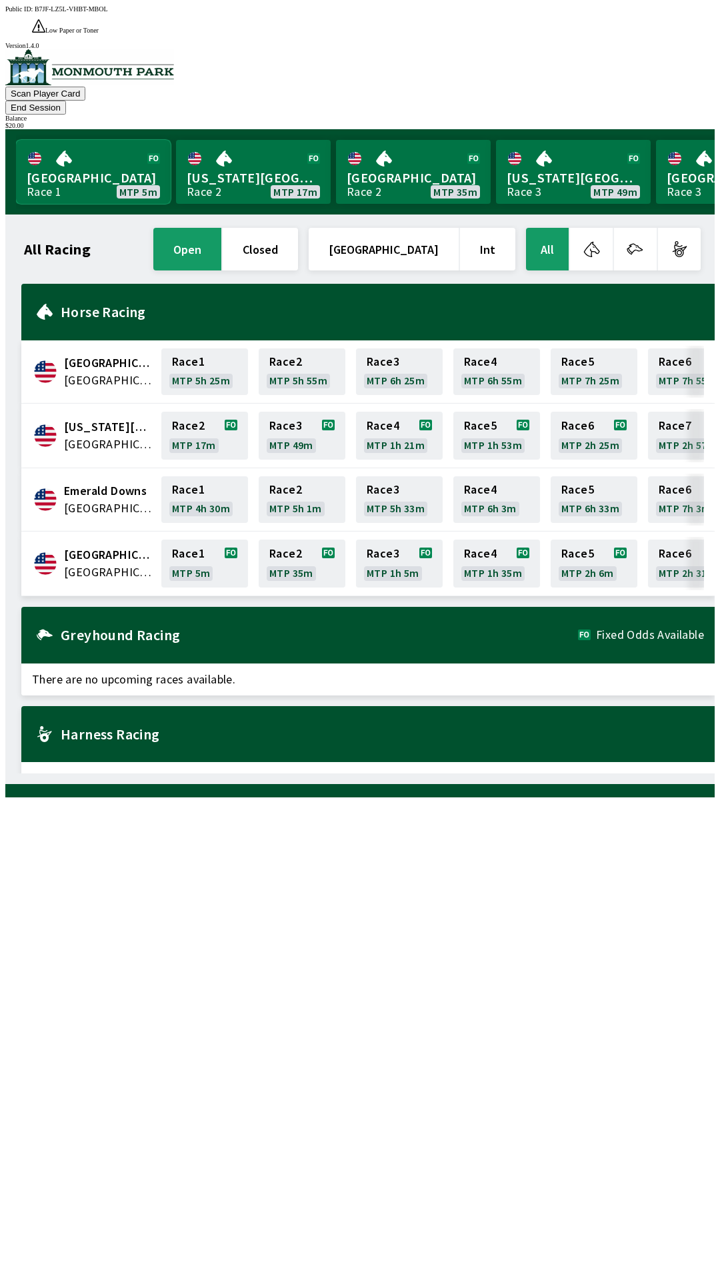
click at [91, 145] on link "Monmouth Park Race 1 MTP 5m" at bounding box center [93, 172] width 155 height 64
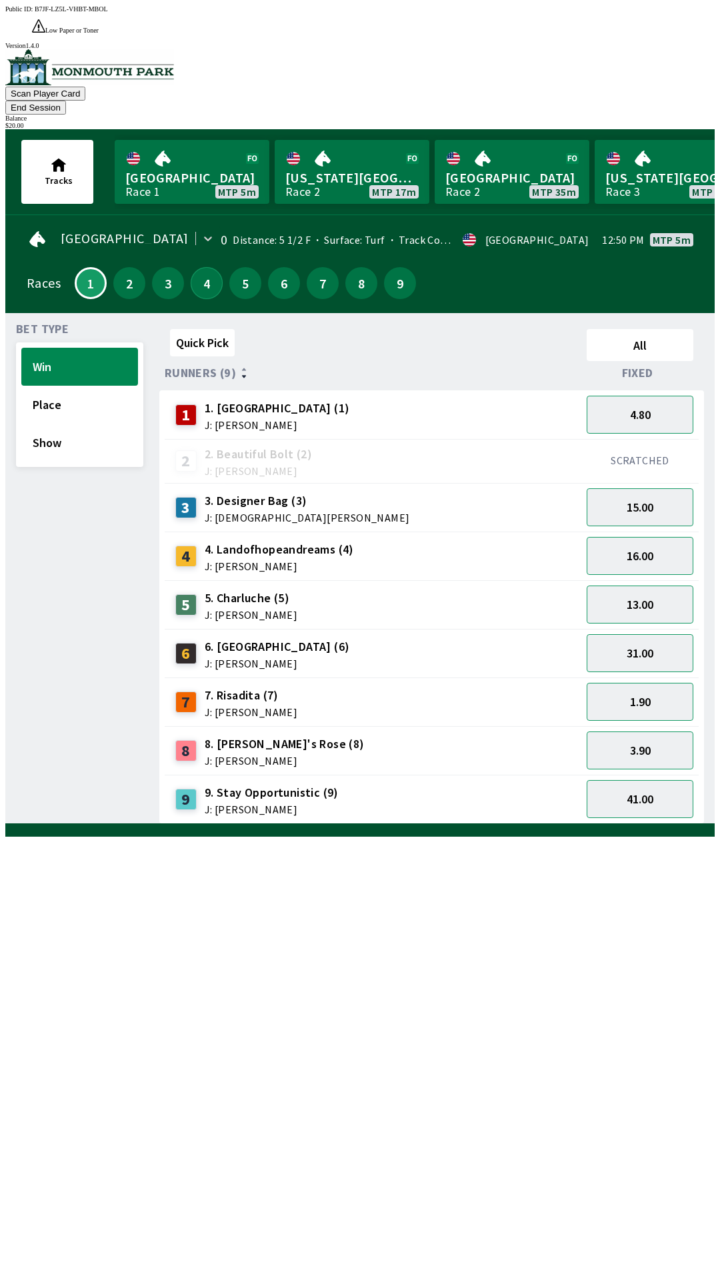
click at [199, 267] on button "4" at bounding box center [207, 283] width 32 height 32
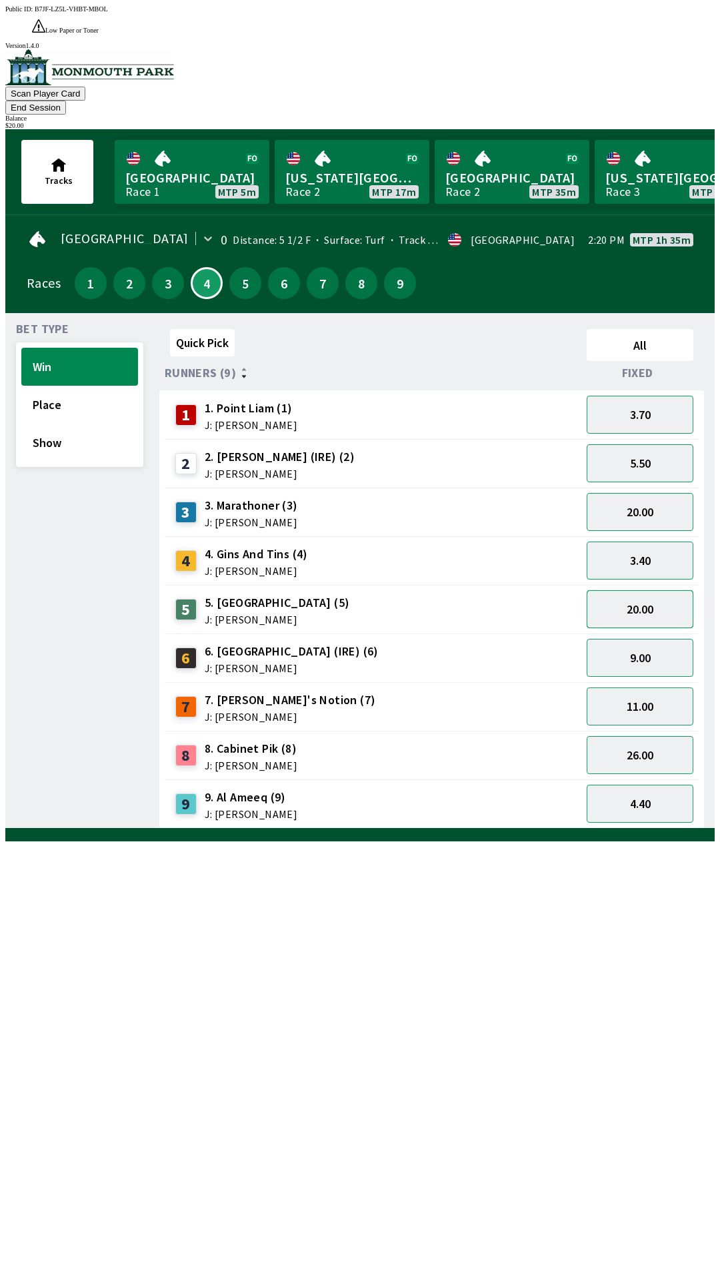
click at [633, 590] on button "20.00" at bounding box center [639, 609] width 107 height 38
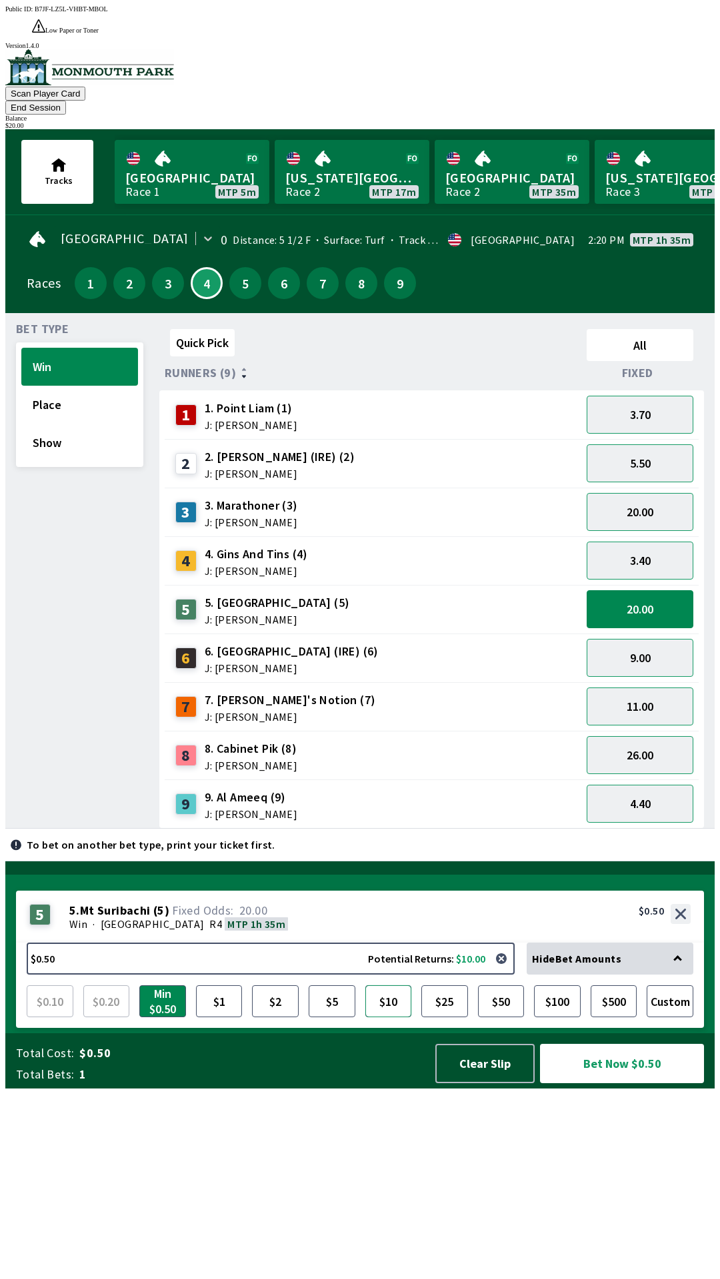
click at [390, 1017] on button "$10" at bounding box center [388, 1001] width 47 height 32
click at [620, 1083] on button "Bet Now $10.00" at bounding box center [622, 1063] width 164 height 39
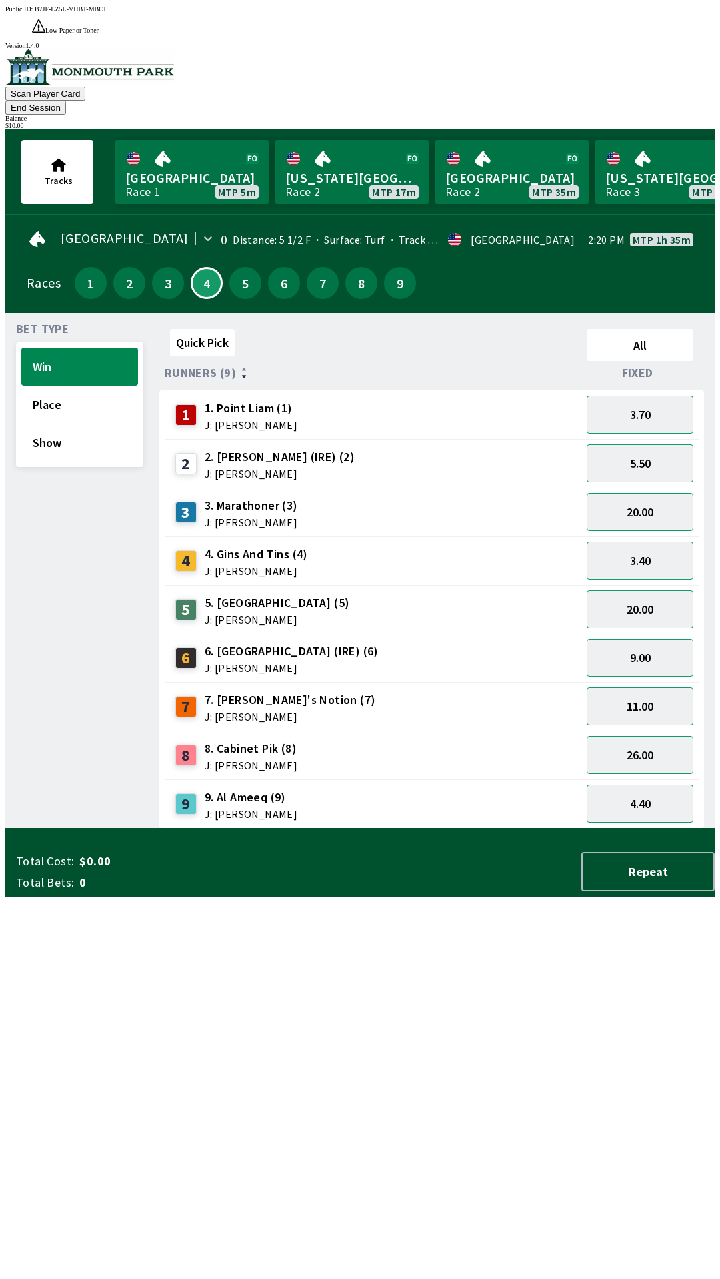
click at [326, 813] on div "Quick Pick All Runners (9) Fixed 1 1. Point [PERSON_NAME] (1) J: [PERSON_NAME] …" at bounding box center [436, 576] width 555 height 505
click at [66, 101] on button "End Session" at bounding box center [35, 108] width 61 height 14
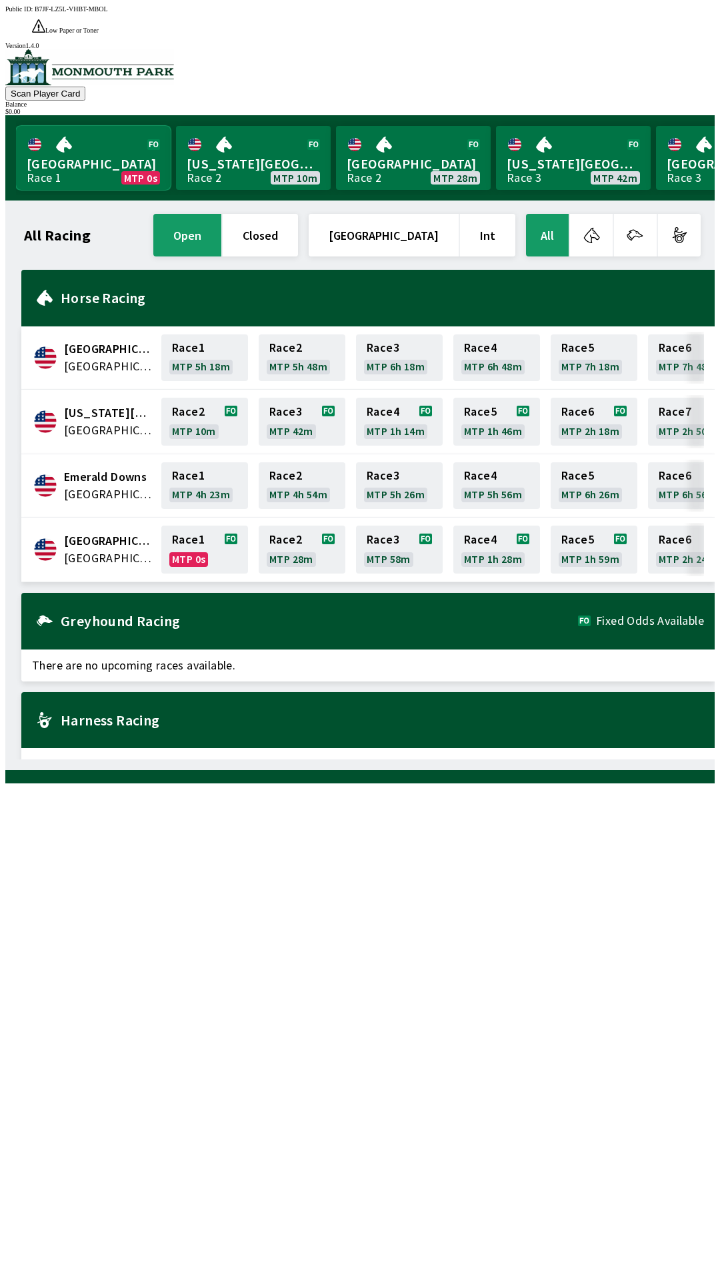
click at [134, 135] on link "Monmouth Park Race 1 MTP 0s" at bounding box center [93, 158] width 155 height 64
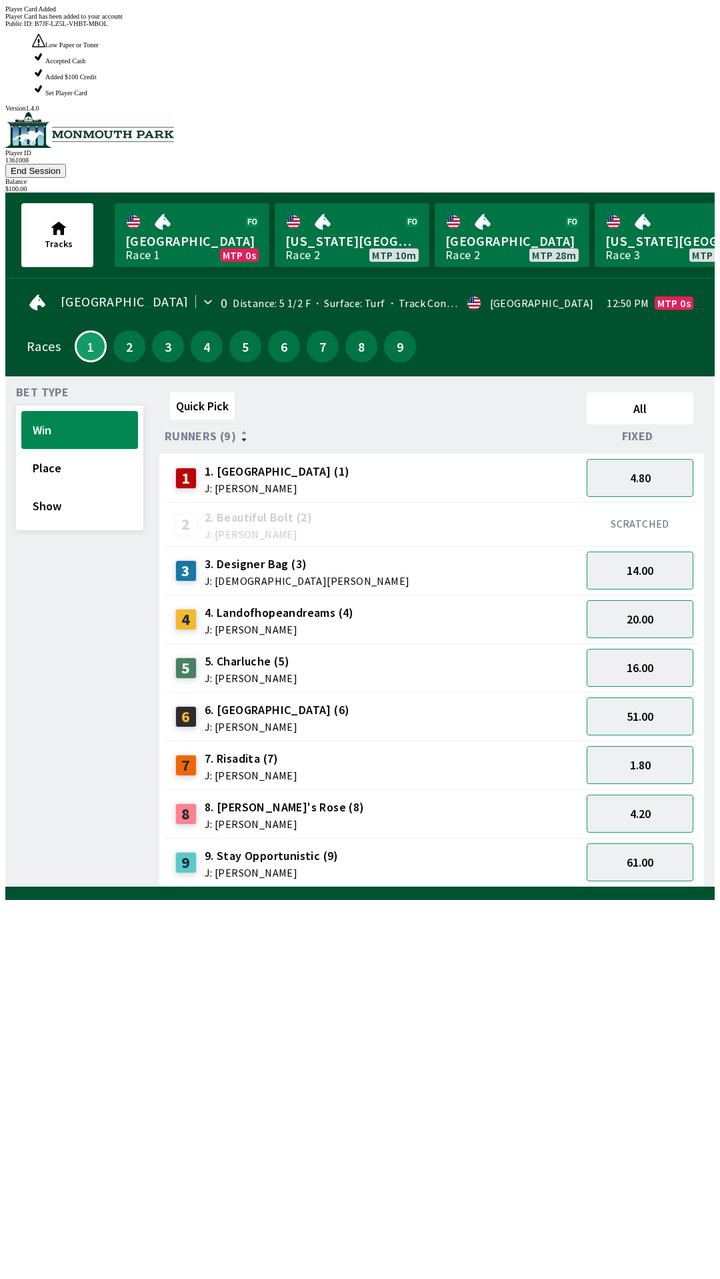
click at [455, 835] on div "Quick Pick All Runners (9) Fixed 1 1. Wudhooh (1) J: [PERSON_NAME] 4.80 2 2. Be…" at bounding box center [436, 637] width 555 height 500
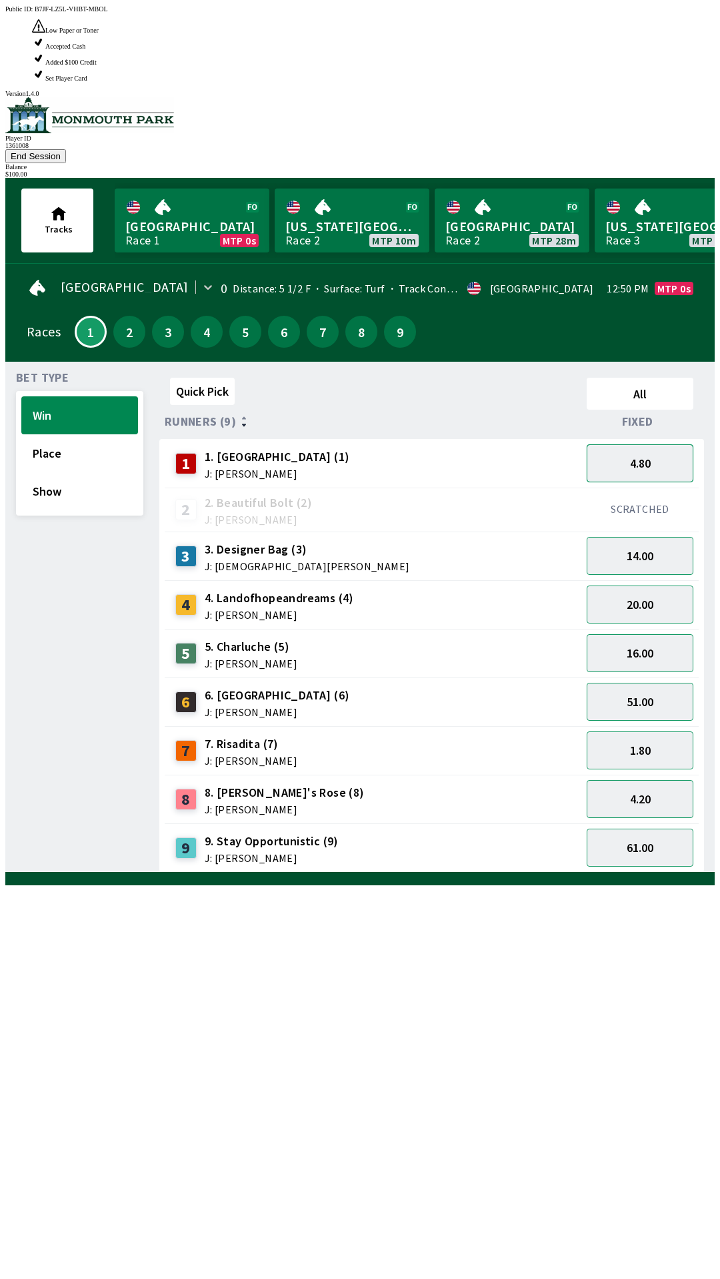
click at [656, 444] on button "4.80" at bounding box center [639, 463] width 107 height 38
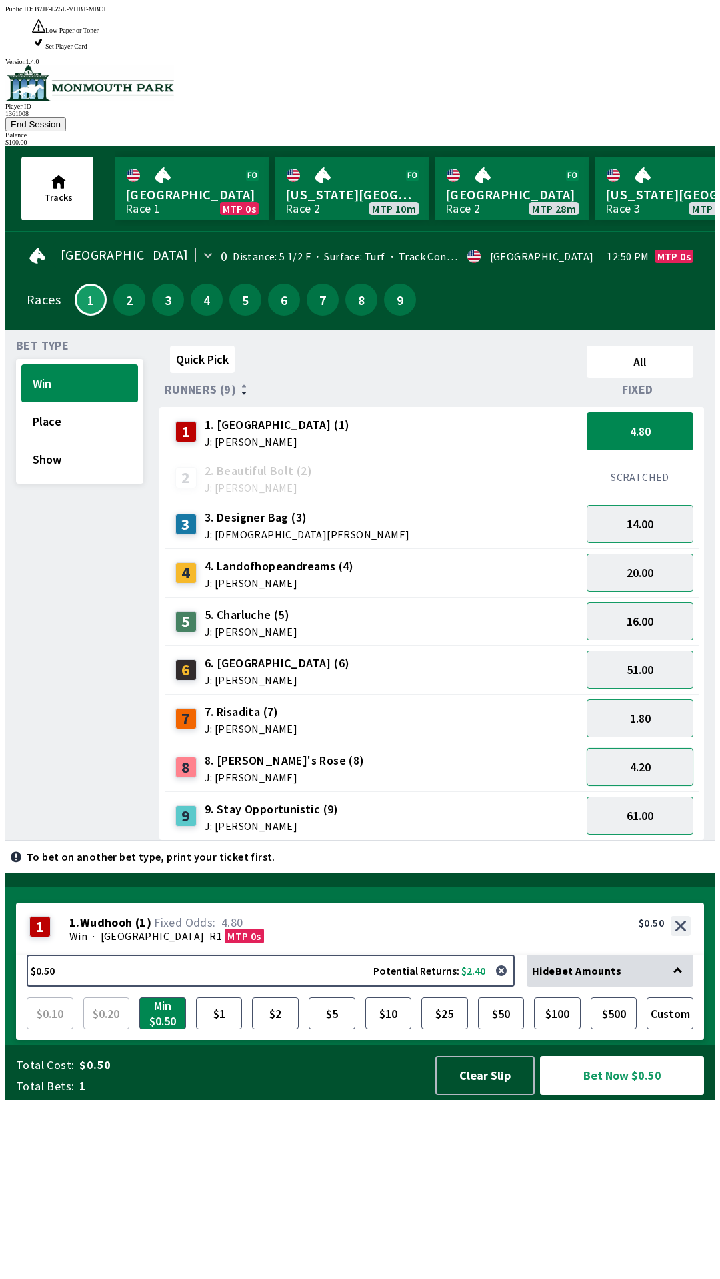
click at [662, 748] on button "4.20" at bounding box center [639, 767] width 107 height 38
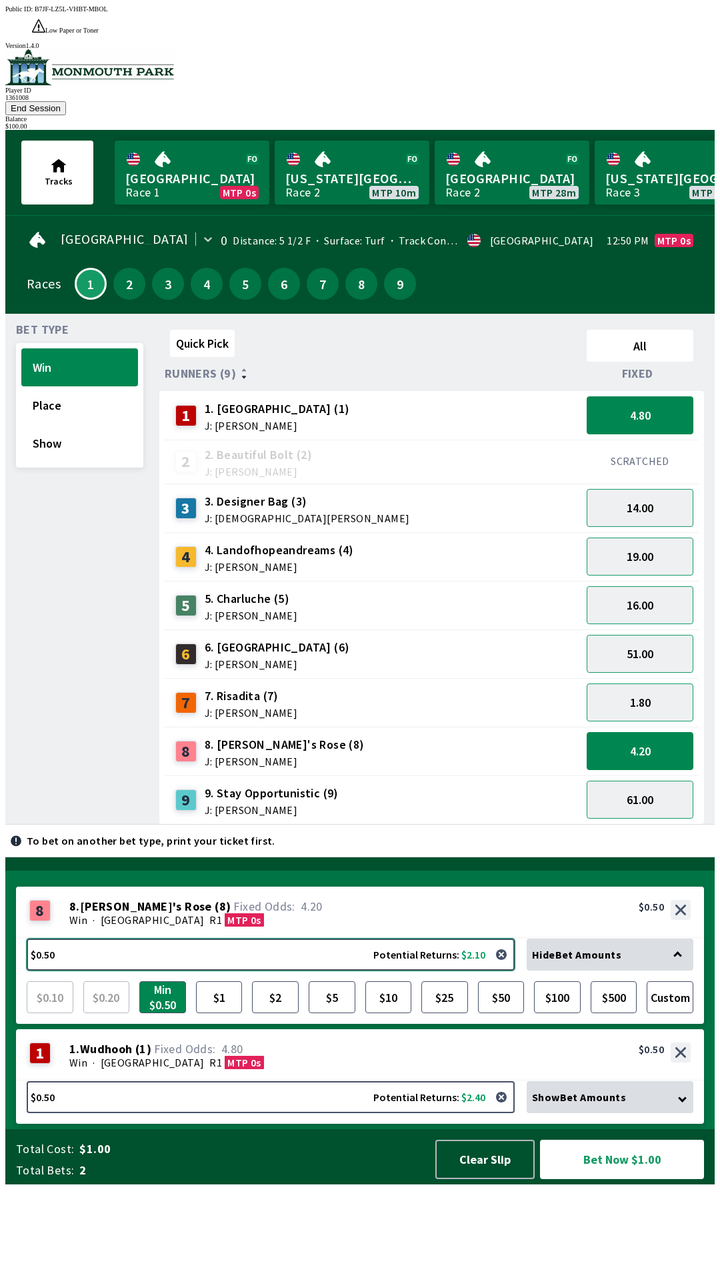
click at [356, 971] on button "$0.50 Potential Returns: $2.10" at bounding box center [271, 955] width 488 height 32
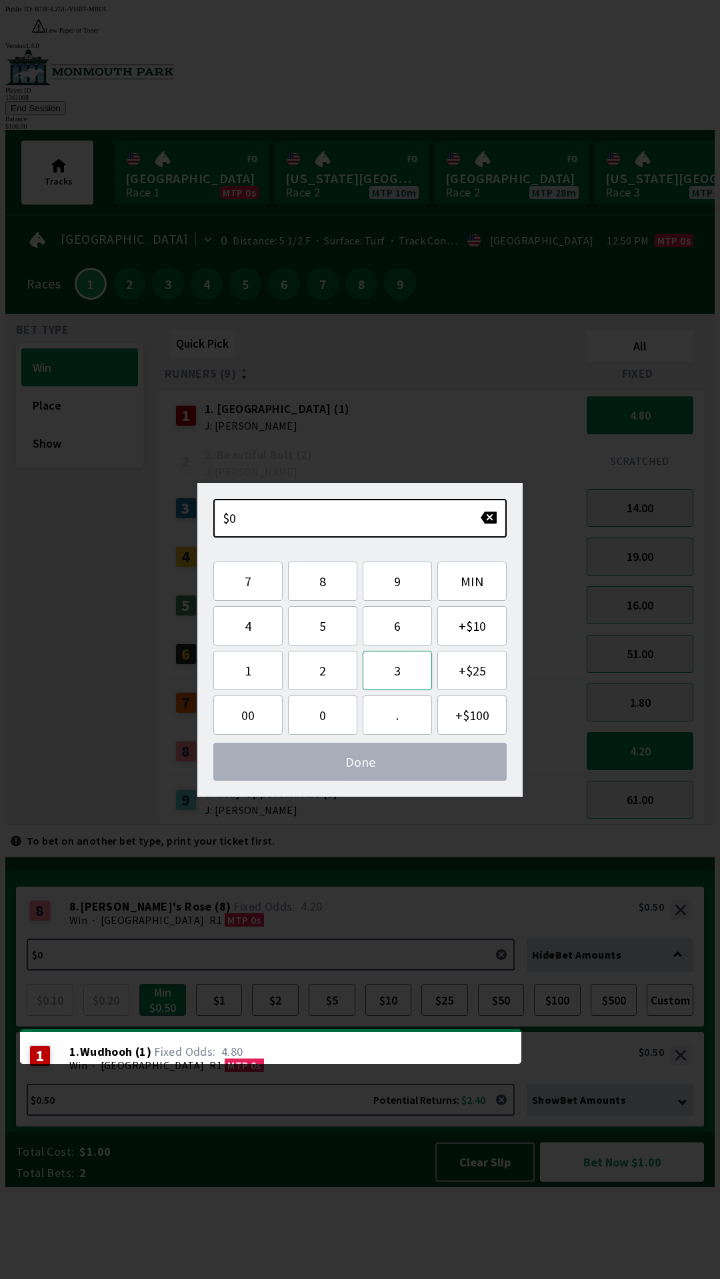
click at [399, 675] on button "3" at bounding box center [396, 670] width 69 height 39
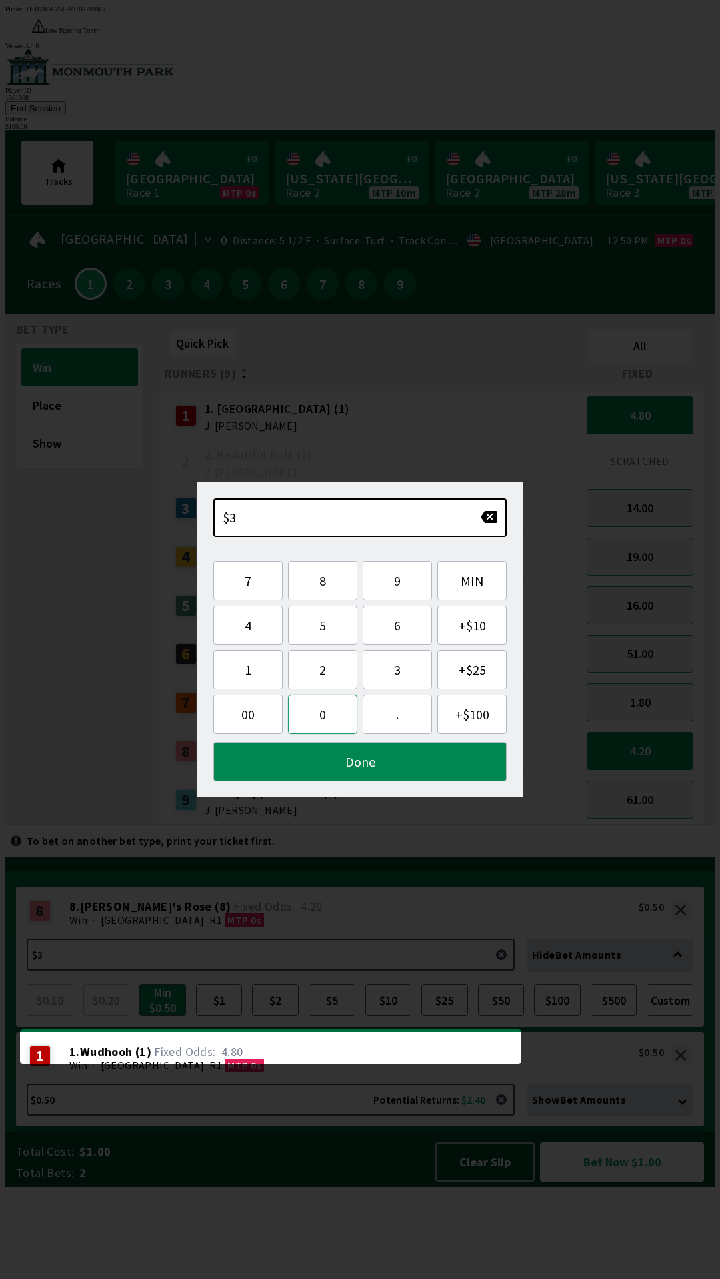
click at [331, 718] on button "0" at bounding box center [322, 714] width 69 height 39
click at [364, 746] on button "Done" at bounding box center [359, 761] width 293 height 39
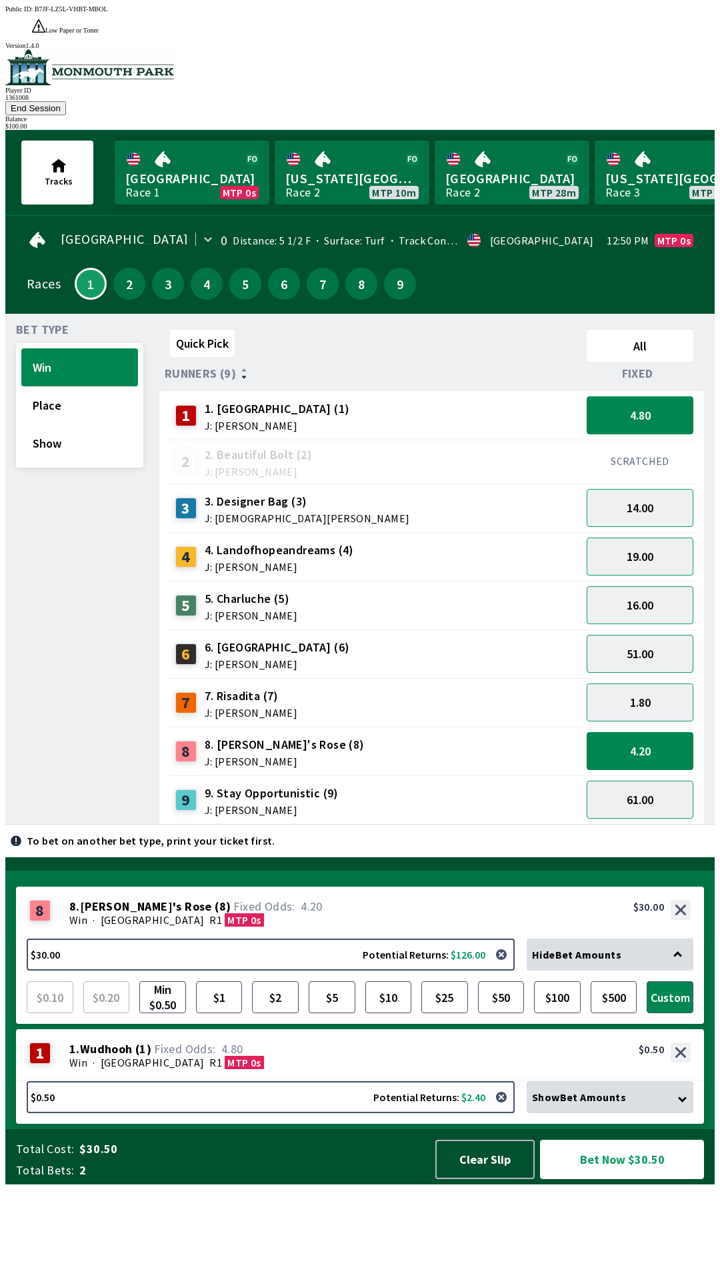
click at [672, 1179] on button "Bet Now $30.50" at bounding box center [622, 1159] width 164 height 39
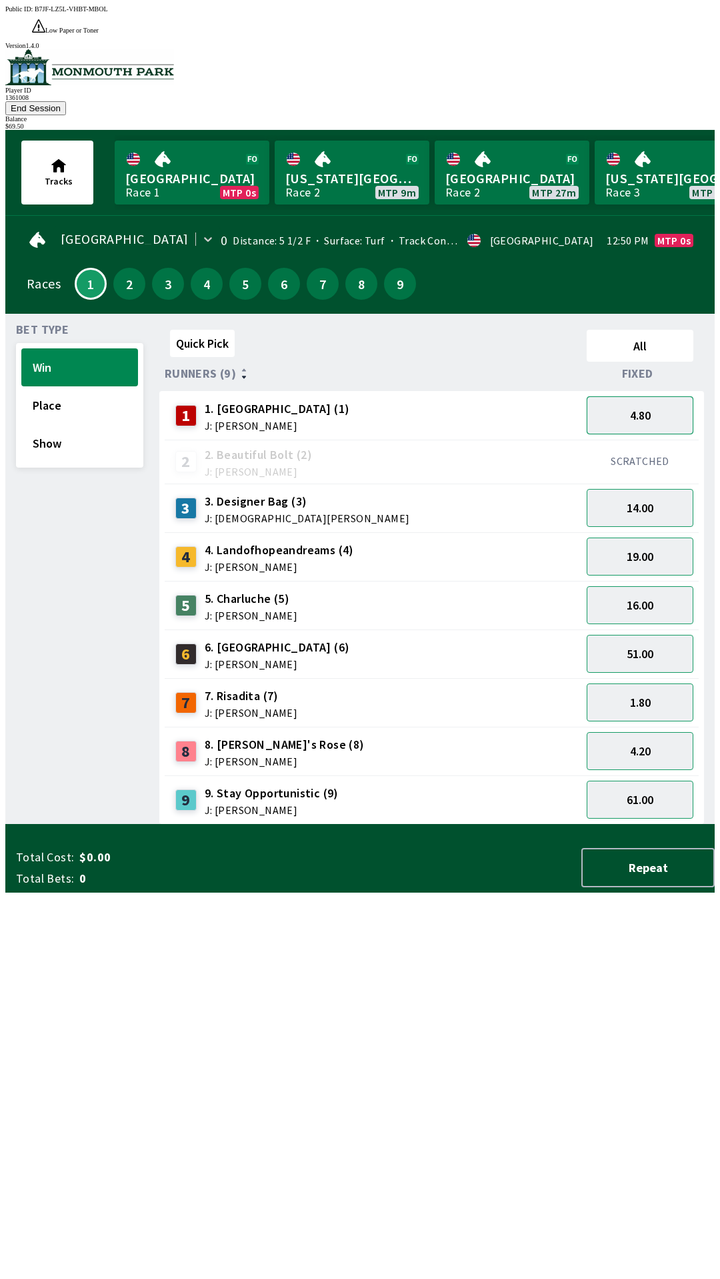
click at [666, 396] on button "4.80" at bounding box center [639, 415] width 107 height 38
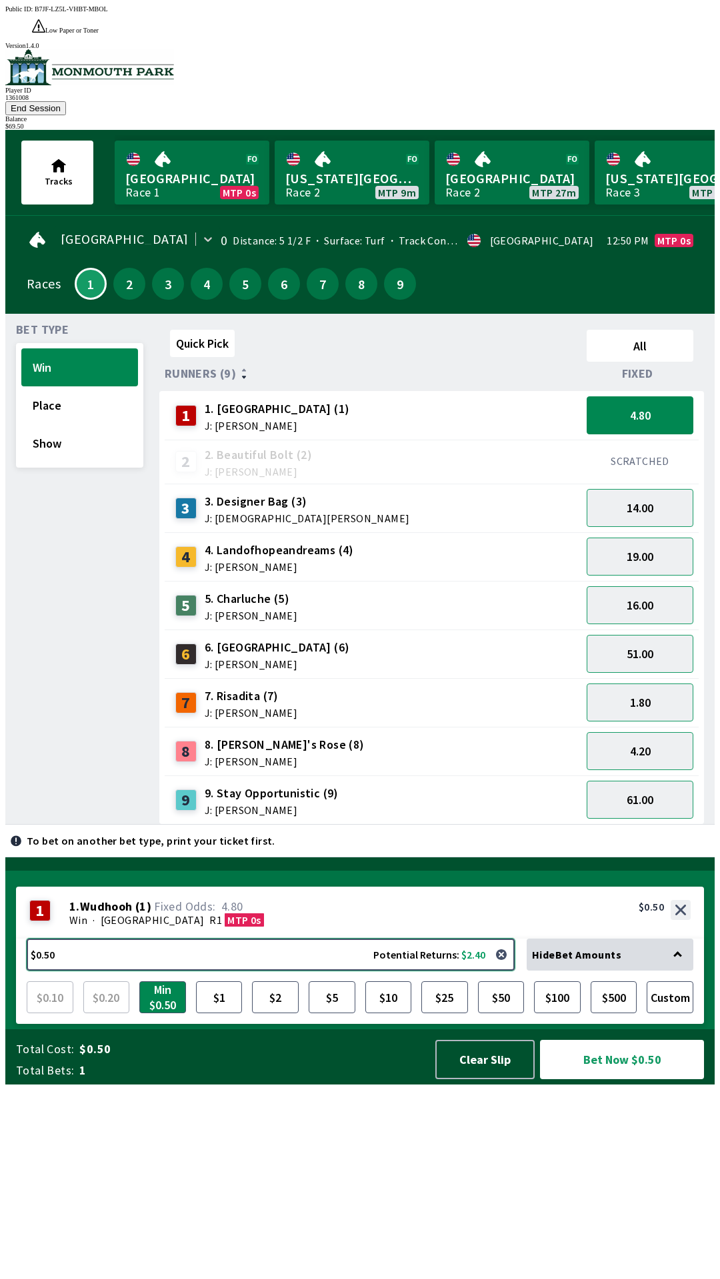
click at [344, 971] on button "$0.50 Potential Returns: $2.40" at bounding box center [271, 955] width 488 height 32
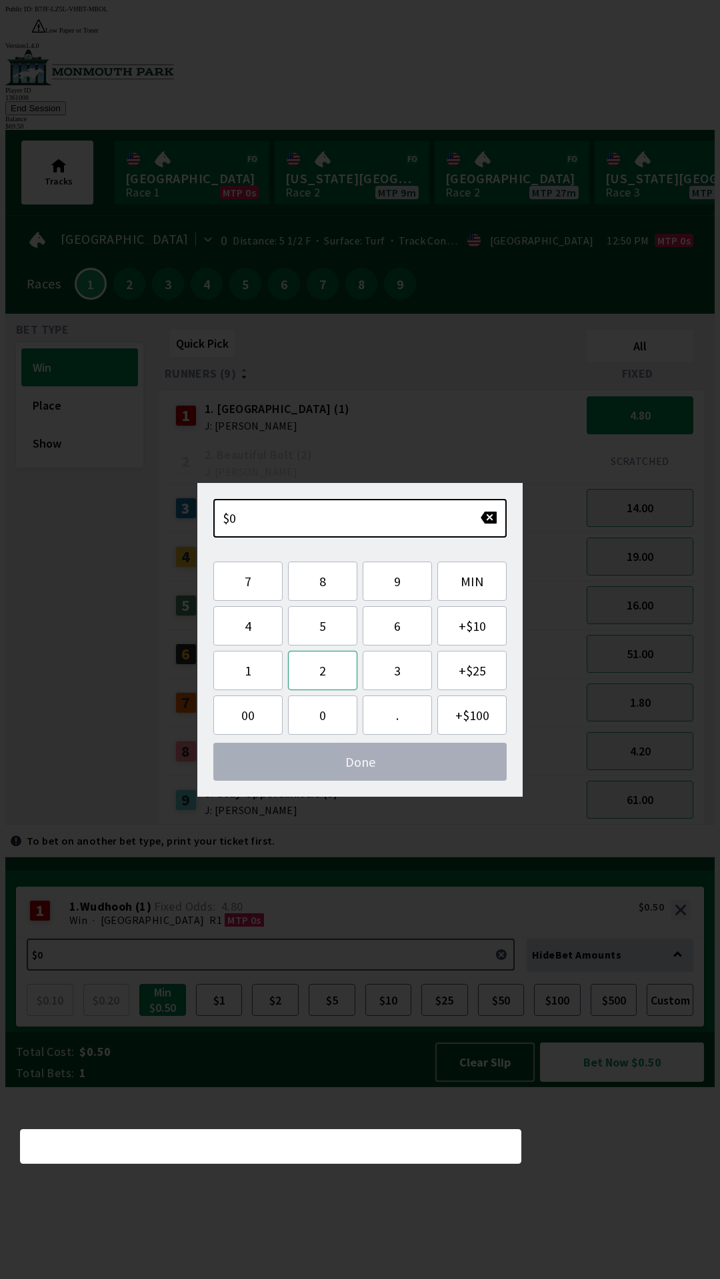
click at [330, 672] on button "2" at bounding box center [322, 670] width 69 height 39
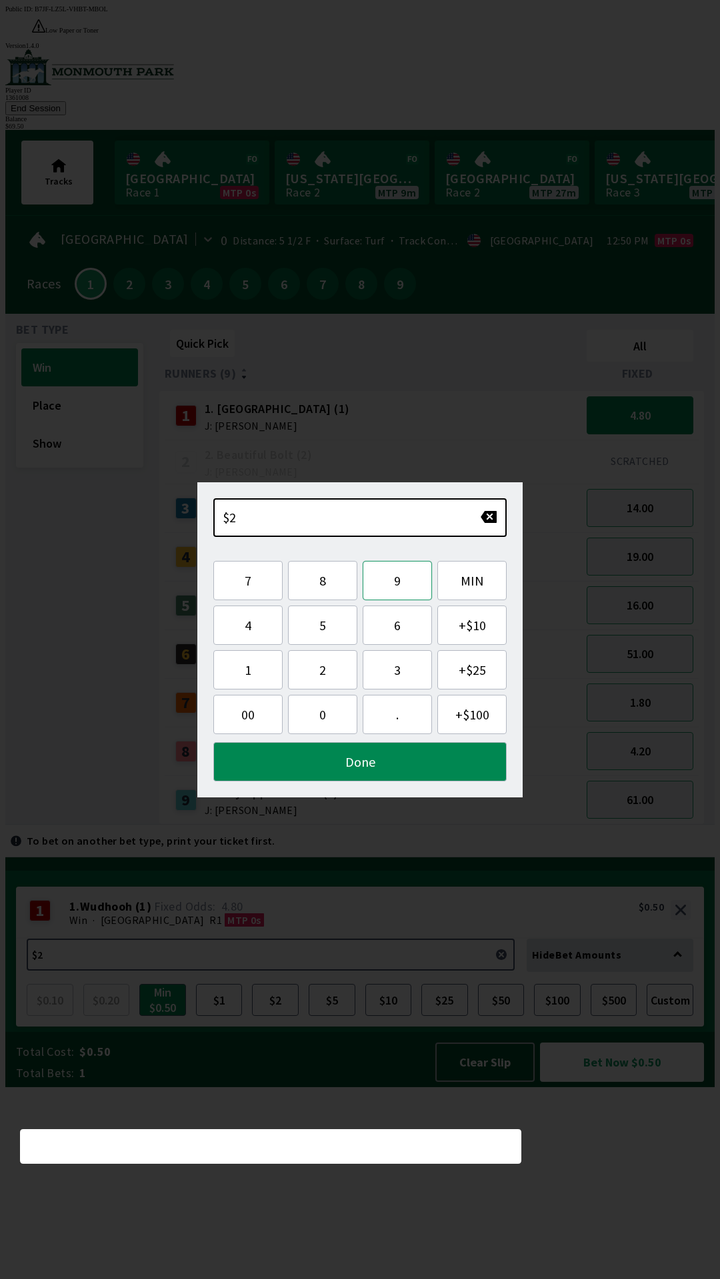
click at [392, 589] on button "9" at bounding box center [396, 580] width 69 height 39
click at [386, 769] on button "Done" at bounding box center [359, 761] width 293 height 39
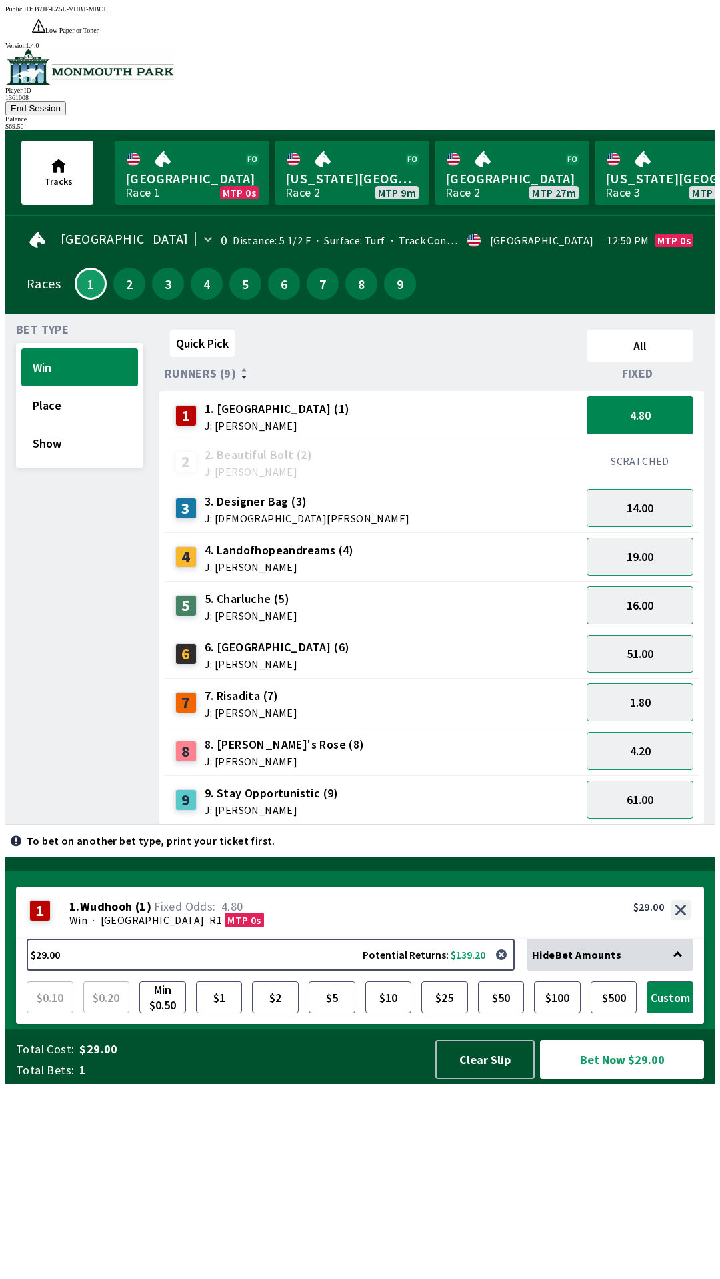
click at [625, 1079] on button "Bet Now $29.00" at bounding box center [622, 1059] width 164 height 39
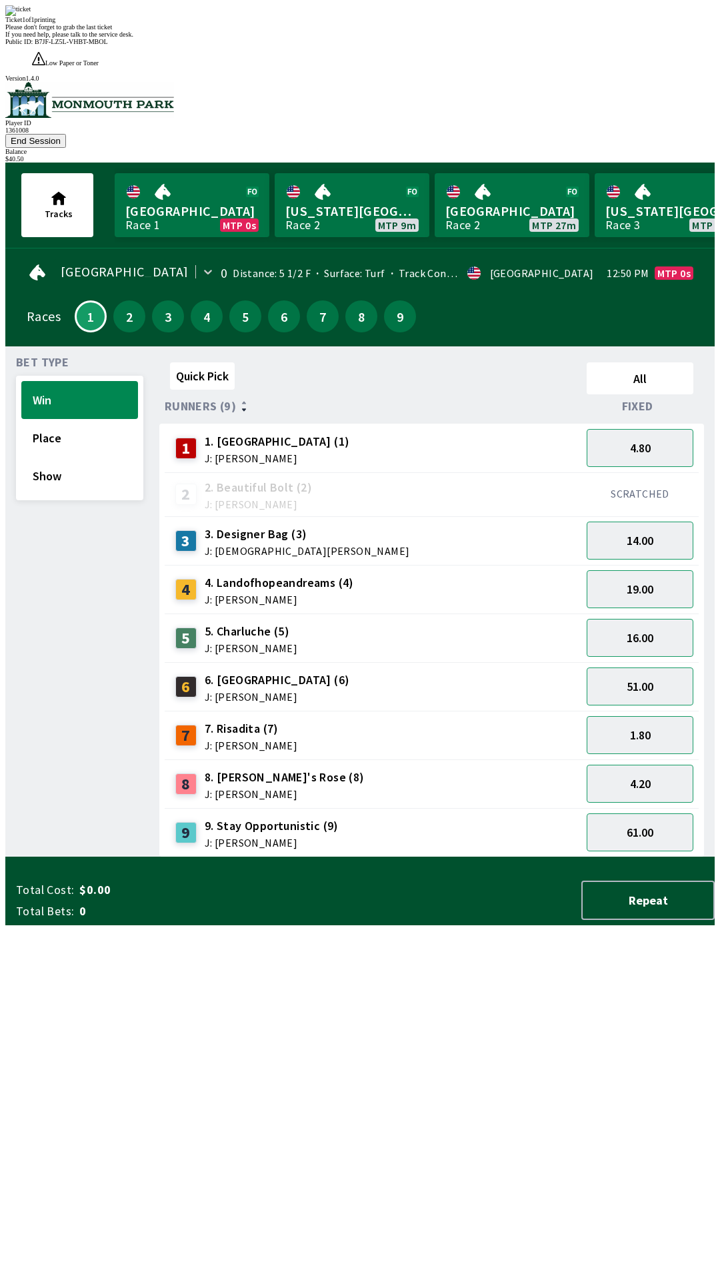
click at [278, 857] on div "Quick Pick All Runners (9) Fixed 1 1. Wudhooh (1) J: [PERSON_NAME] 4.80 2 2. Be…" at bounding box center [436, 607] width 555 height 500
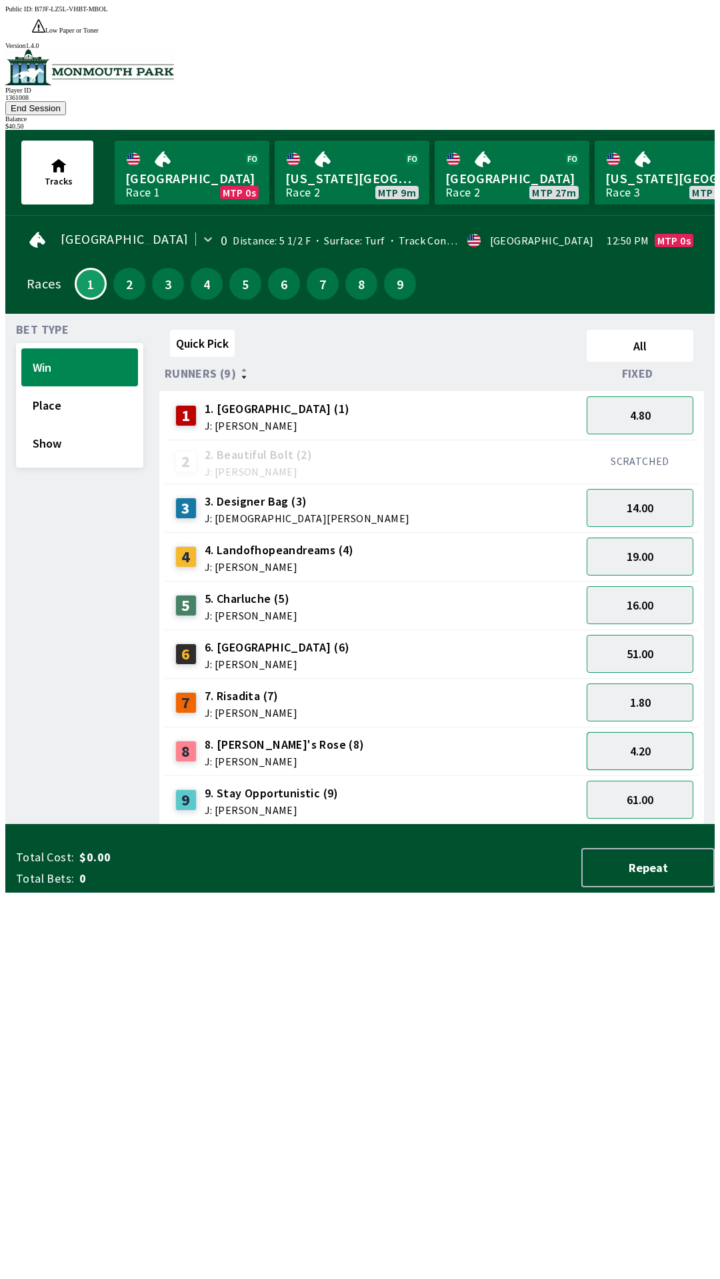
click at [649, 732] on button "4.20" at bounding box center [639, 751] width 107 height 38
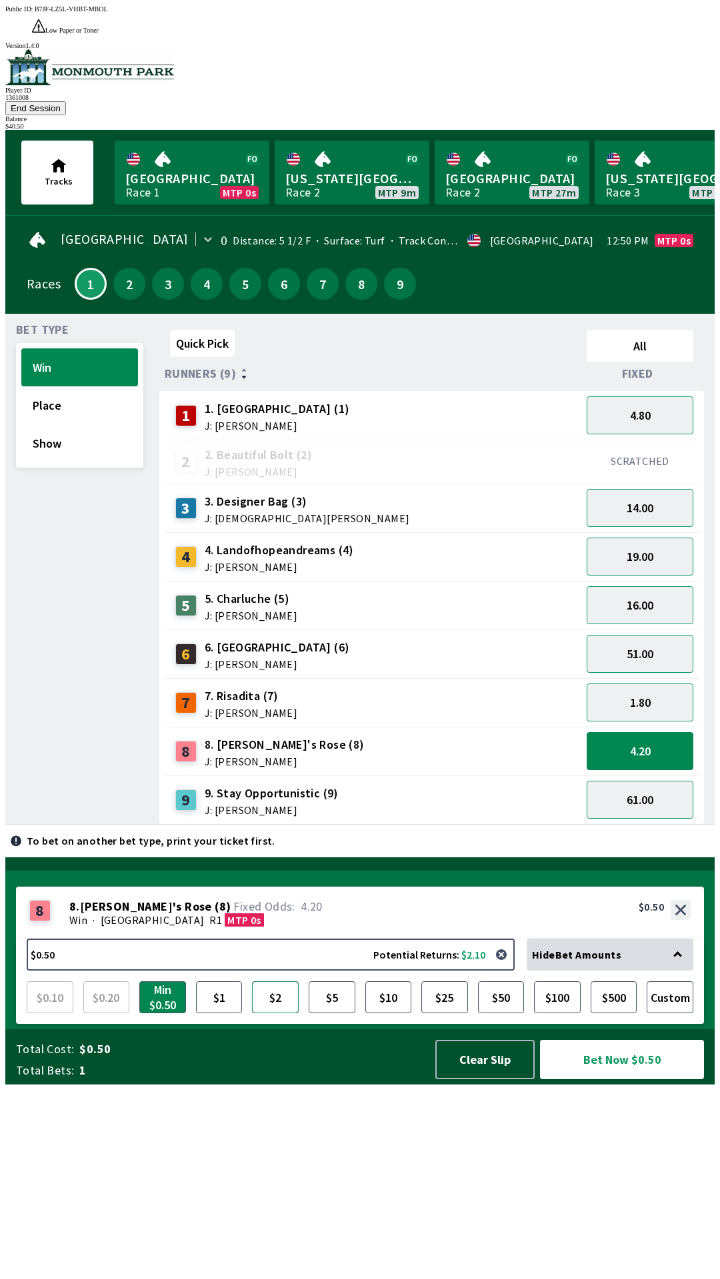
click at [271, 1013] on button "$2" at bounding box center [275, 997] width 47 height 32
click at [614, 1079] on button "Bet Now $2.00" at bounding box center [622, 1059] width 164 height 39
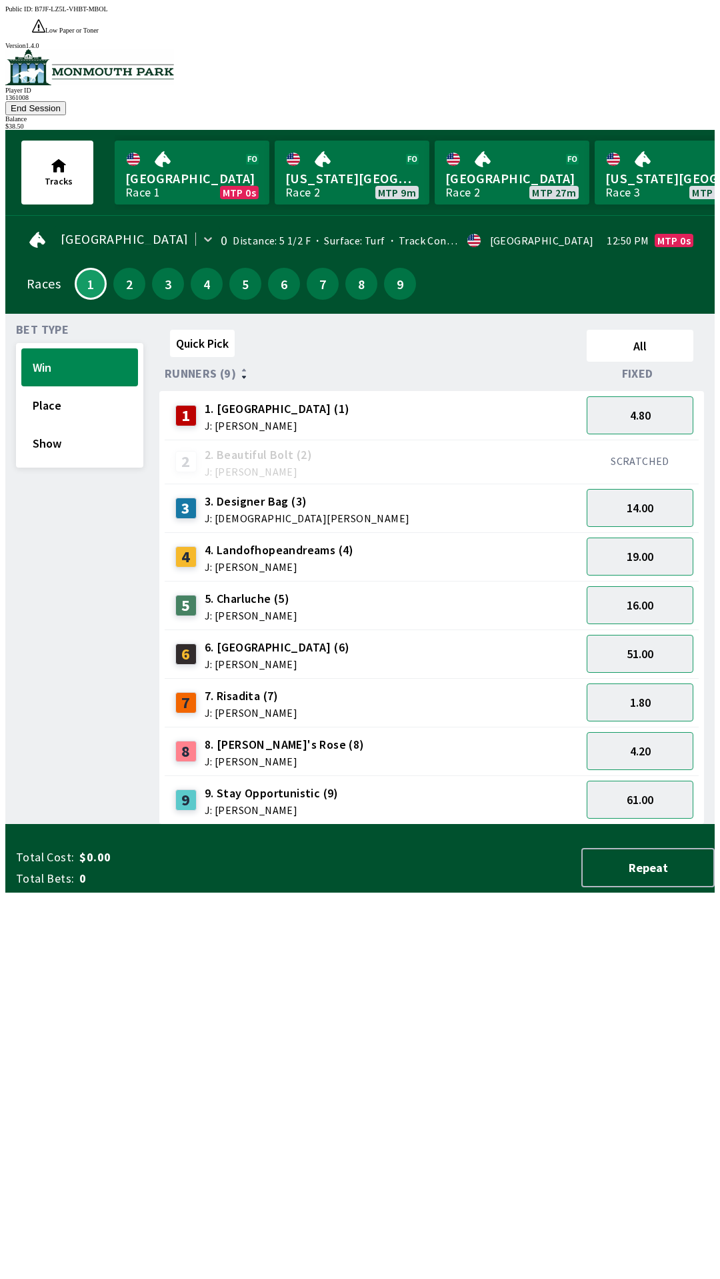
click at [421, 825] on div "Quick Pick All Runners (9) Fixed 1 1. Wudhooh (1) J: [PERSON_NAME] 4.80 2 2. Be…" at bounding box center [436, 574] width 555 height 500
click at [66, 101] on button "End Session" at bounding box center [35, 108] width 61 height 14
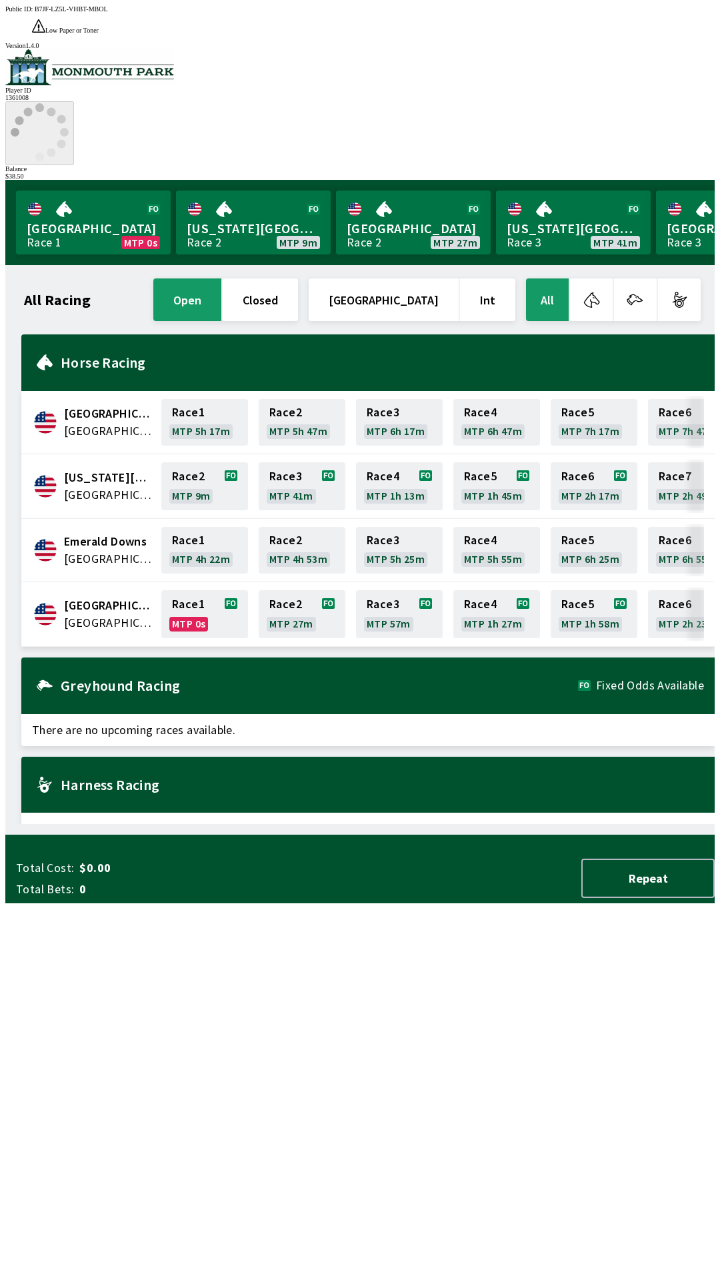
click at [69, 103] on icon at bounding box center [40, 132] width 58 height 58
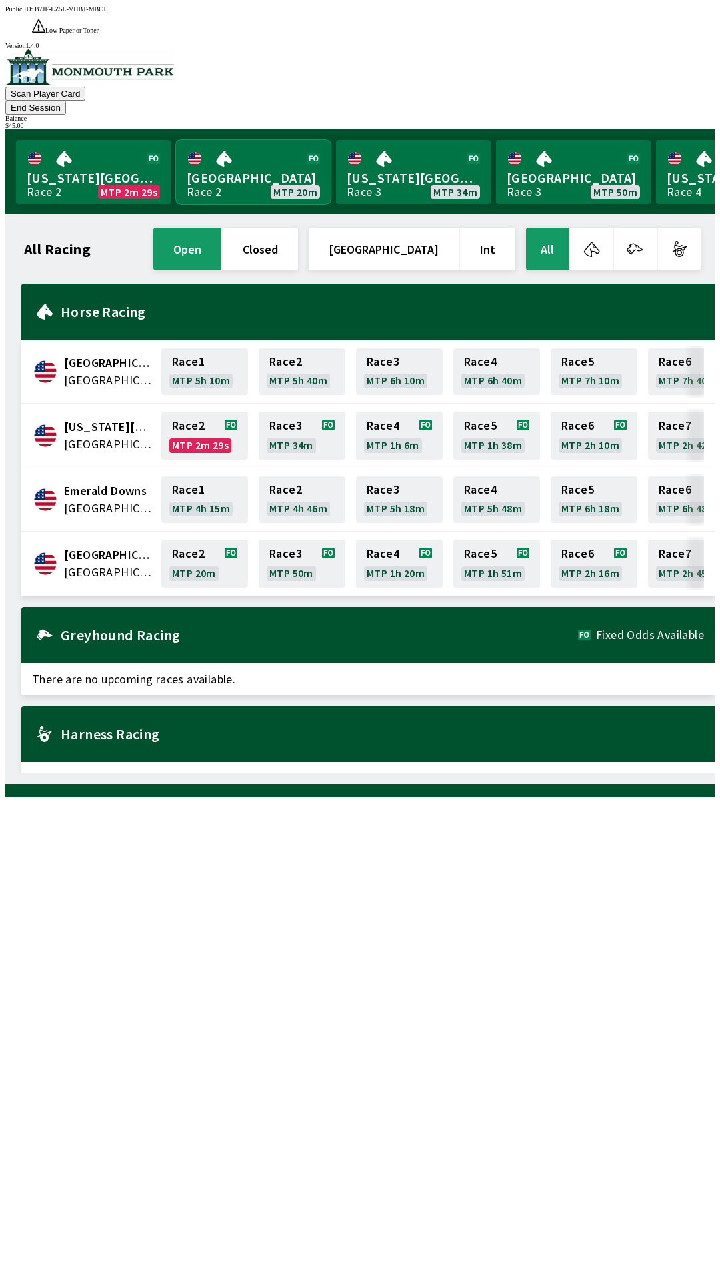
click at [227, 140] on link "[GEOGRAPHIC_DATA] Race 2 MTP 20m" at bounding box center [253, 172] width 155 height 64
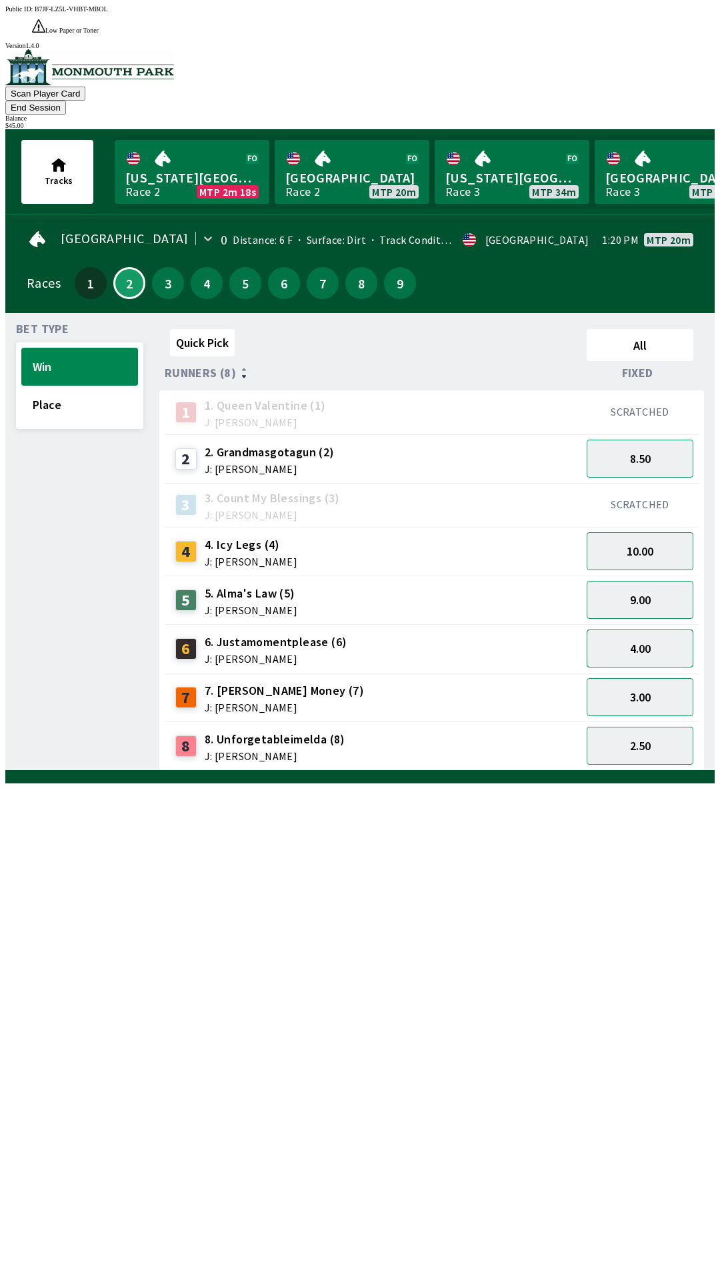
click at [650, 630] on button "4.00" at bounding box center [639, 649] width 107 height 38
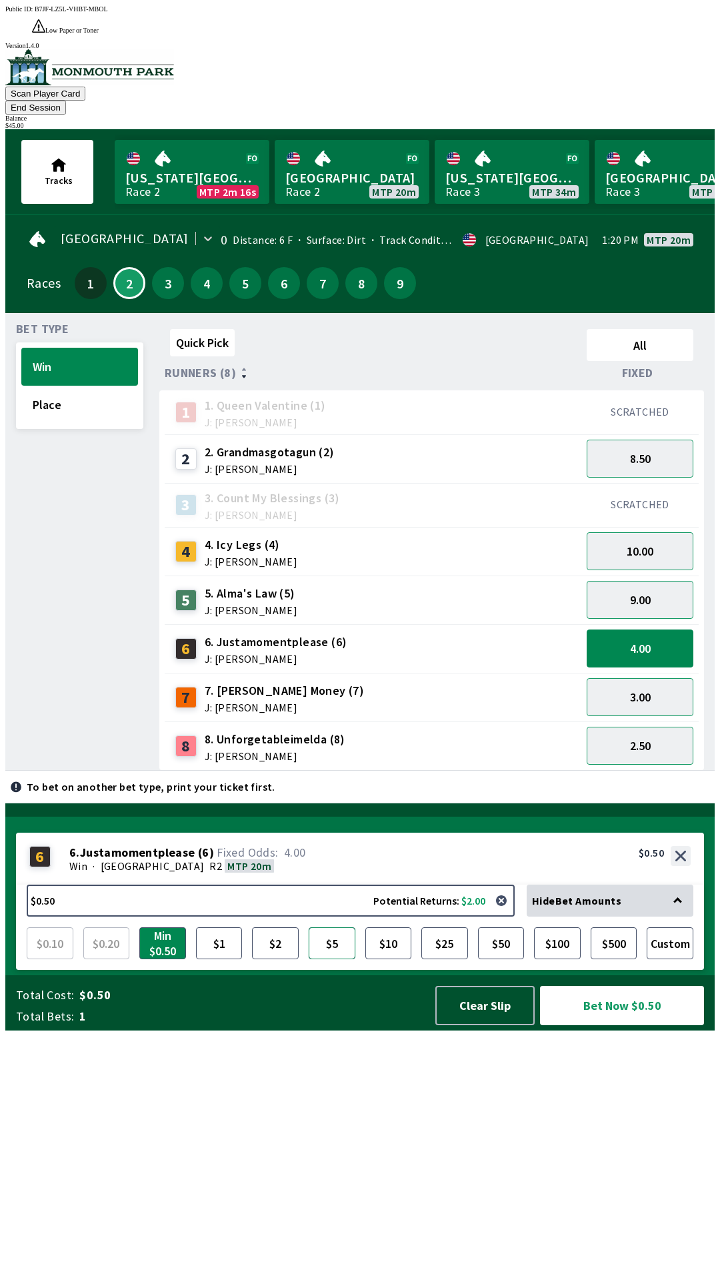
click at [336, 959] on button "$5" at bounding box center [331, 943] width 47 height 32
click at [616, 1025] on button "Bet Now $5.00" at bounding box center [622, 1005] width 164 height 39
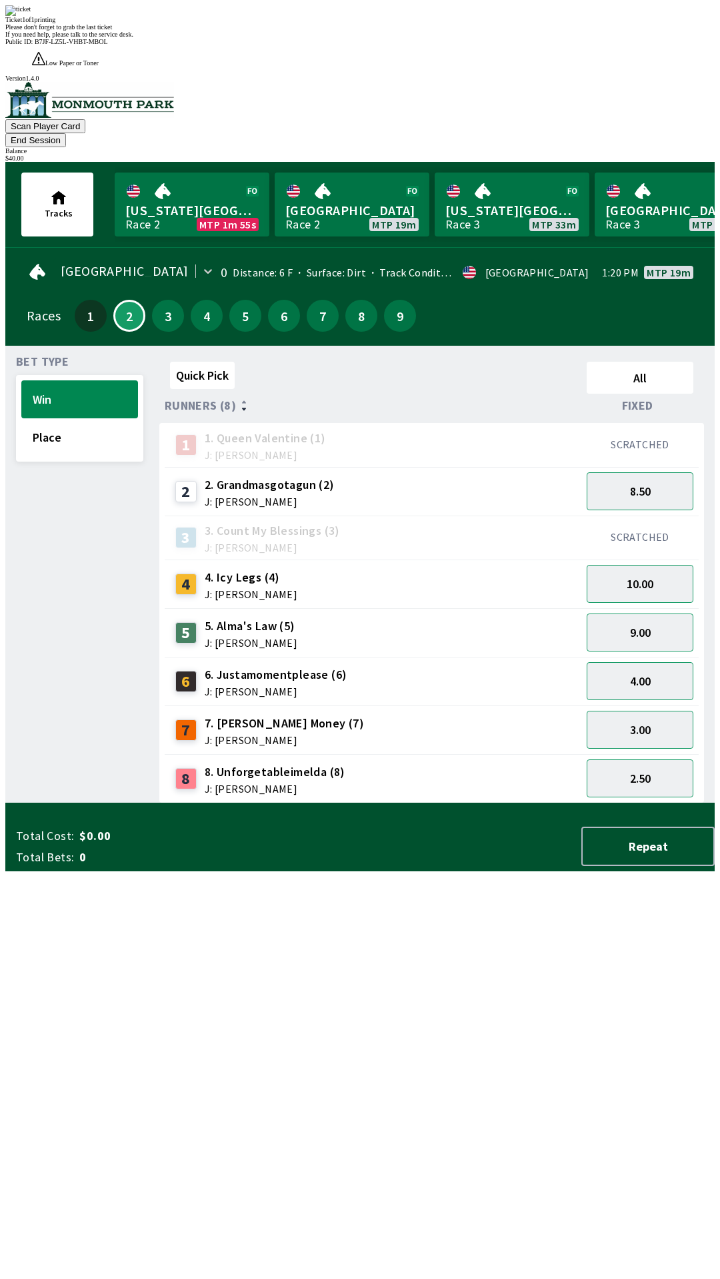
click at [66, 133] on button "End Session" at bounding box center [35, 140] width 61 height 14
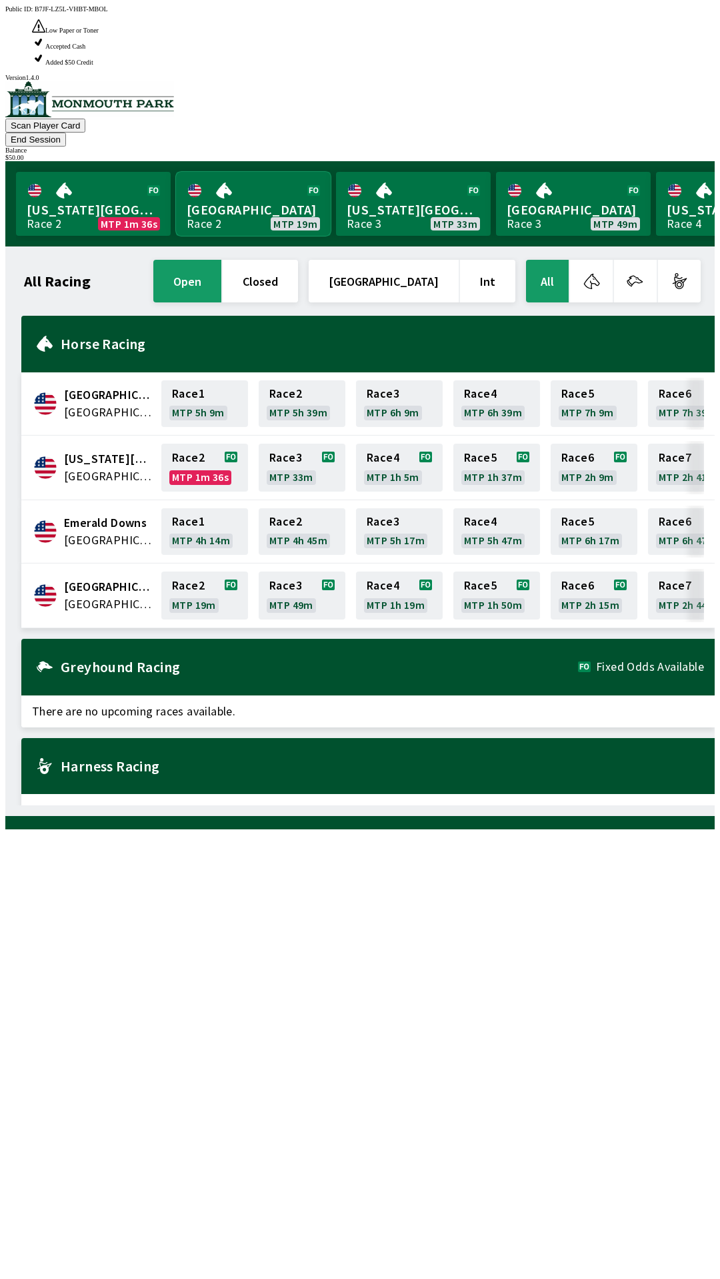
click at [221, 172] on link "[GEOGRAPHIC_DATA] Race 2 MTP 19m" at bounding box center [253, 204] width 155 height 64
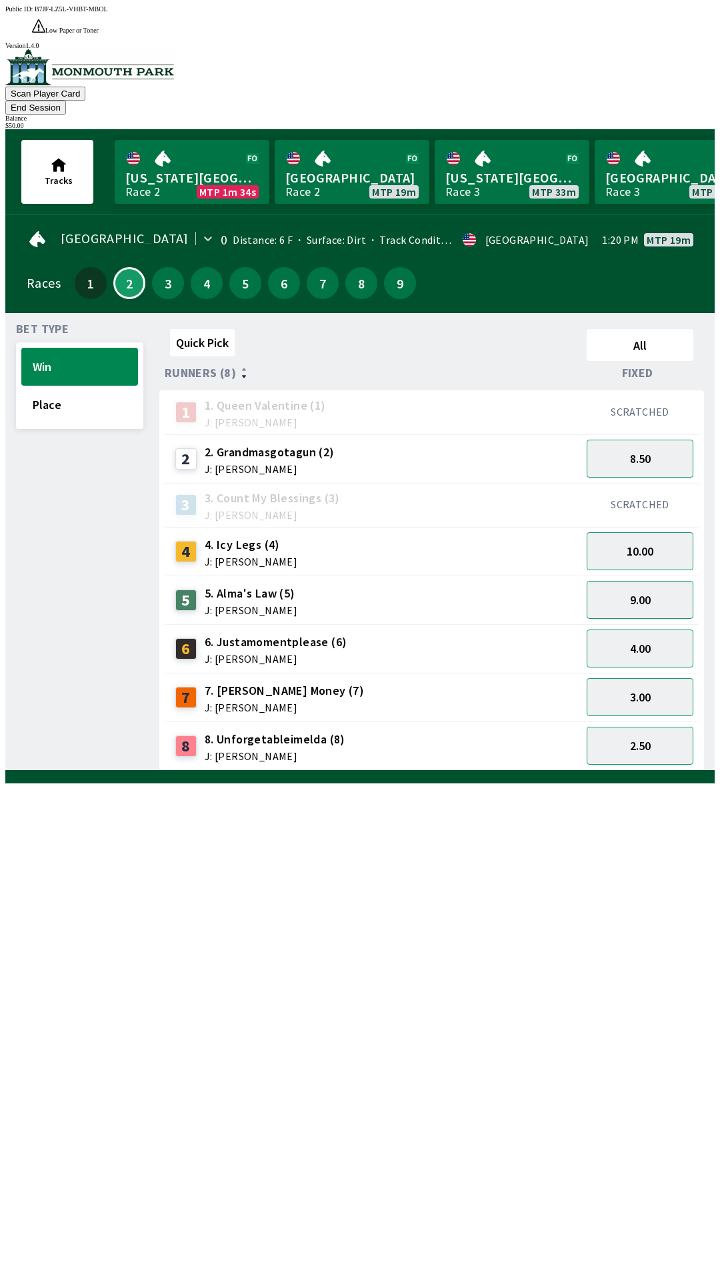
click at [198, 448] on div "2" at bounding box center [189, 458] width 29 height 21
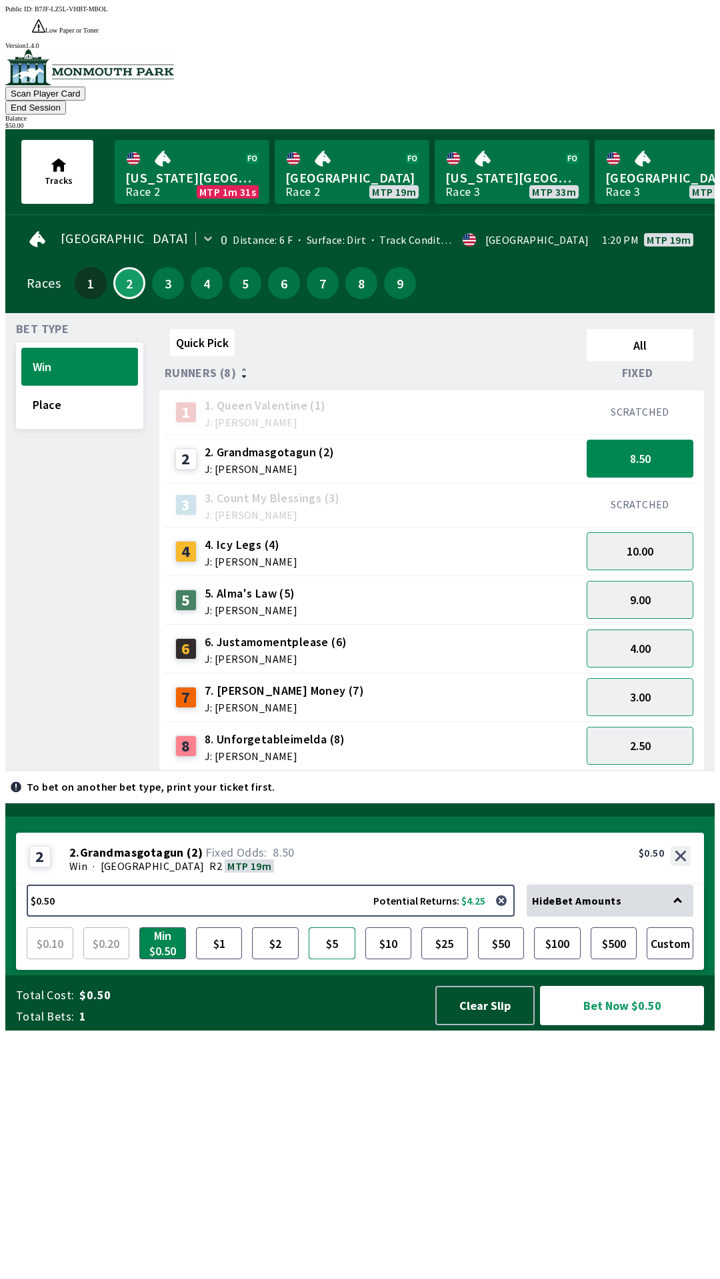
click at [333, 959] on button "$5" at bounding box center [331, 943] width 47 height 32
click at [614, 1025] on button "Bet Now $5.00" at bounding box center [622, 1005] width 164 height 39
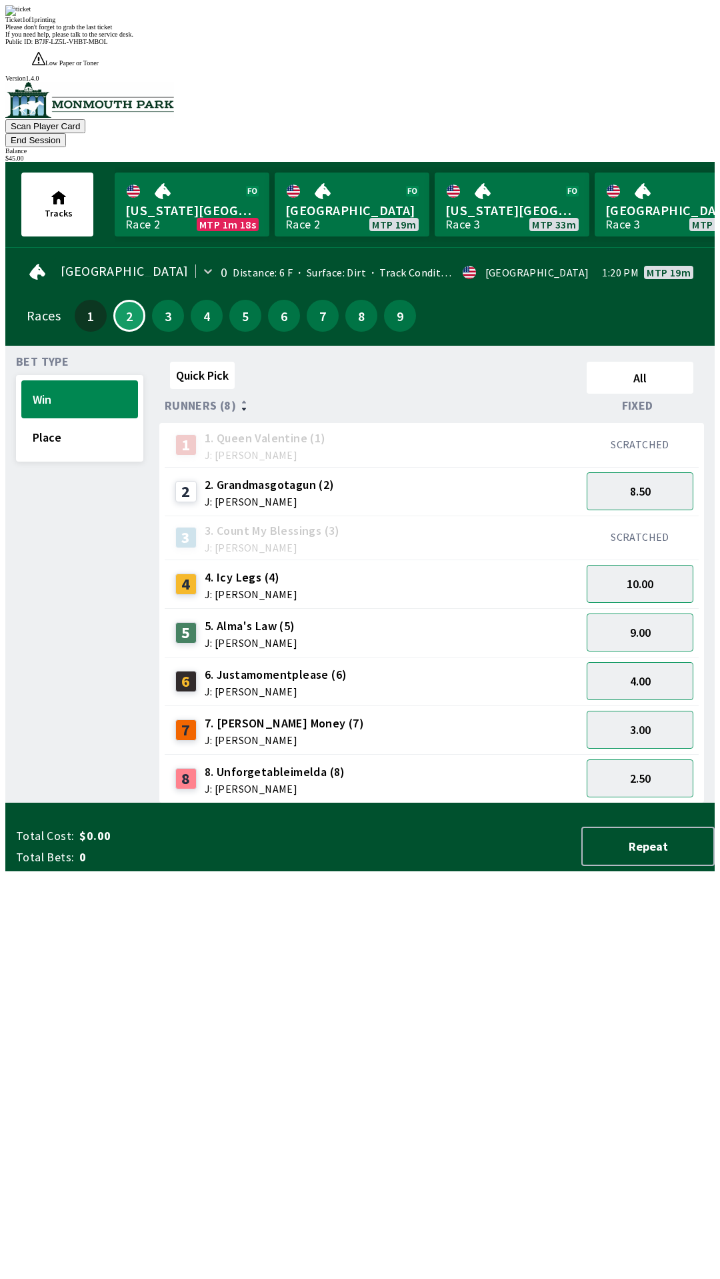
click at [66, 133] on button "End Session" at bounding box center [35, 140] width 61 height 14
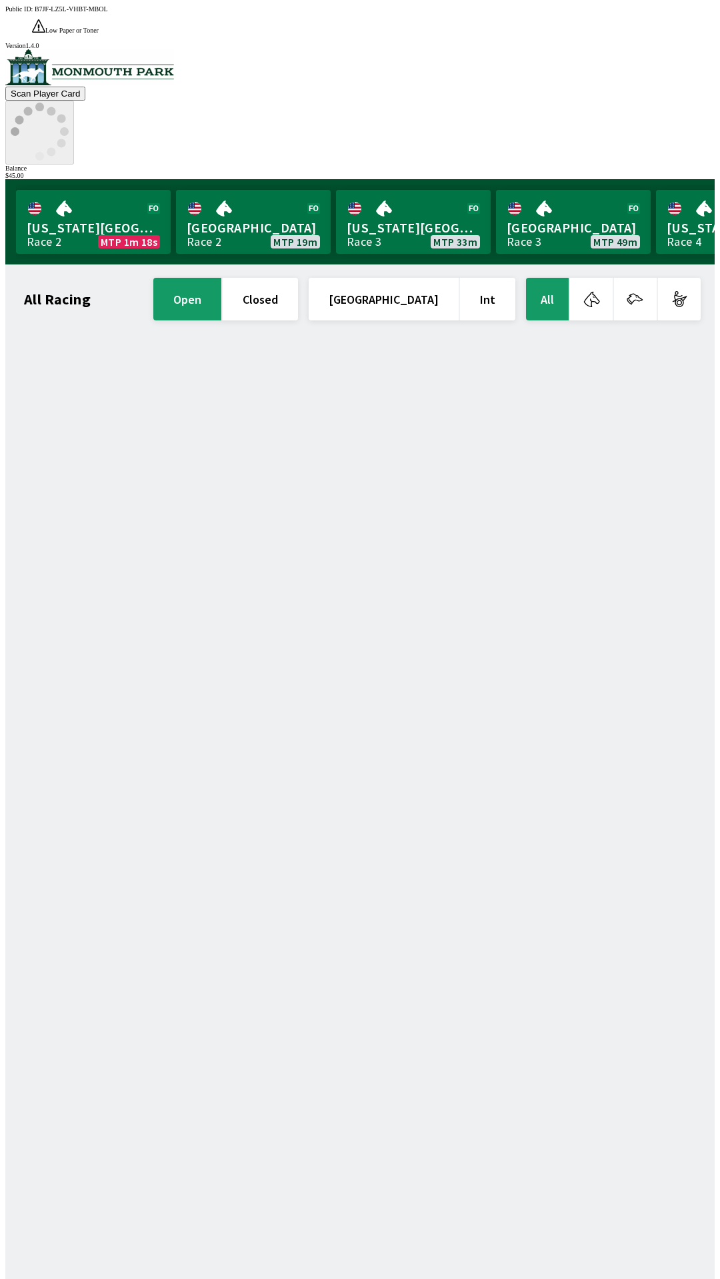
click at [69, 103] on icon at bounding box center [40, 132] width 58 height 58
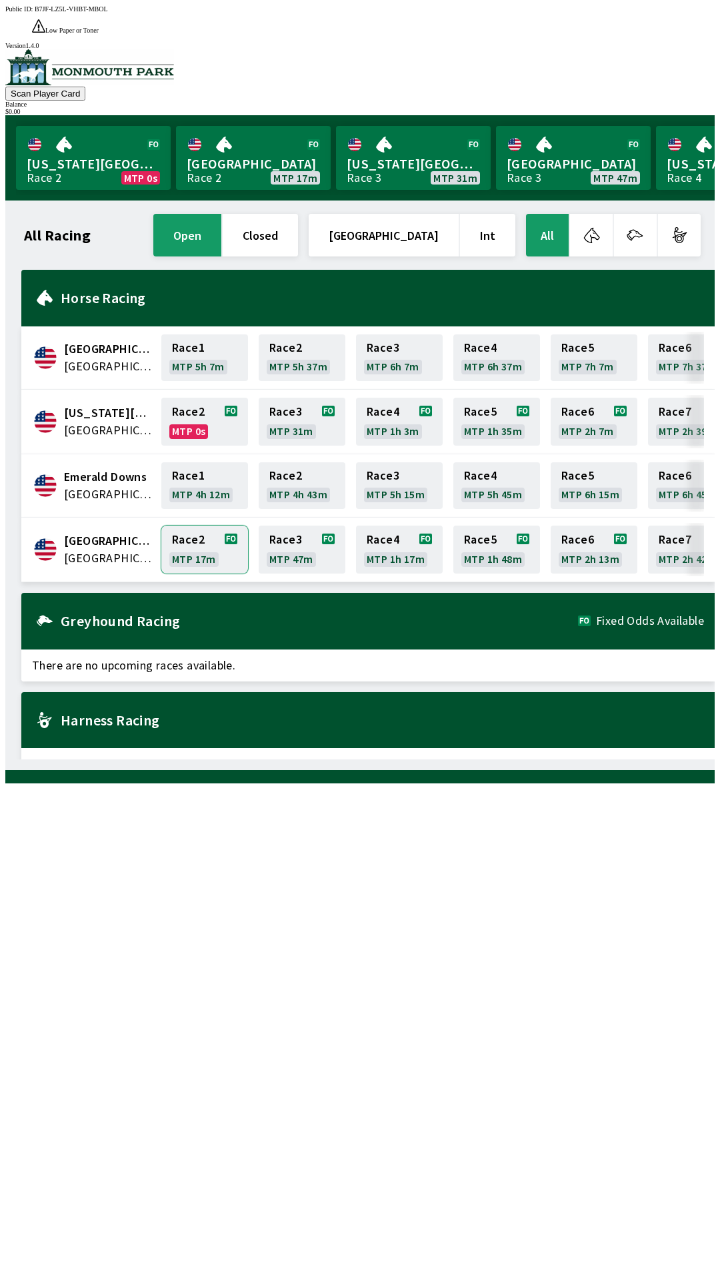
click at [171, 526] on link "Race 2 MTP 17m" at bounding box center [204, 550] width 87 height 48
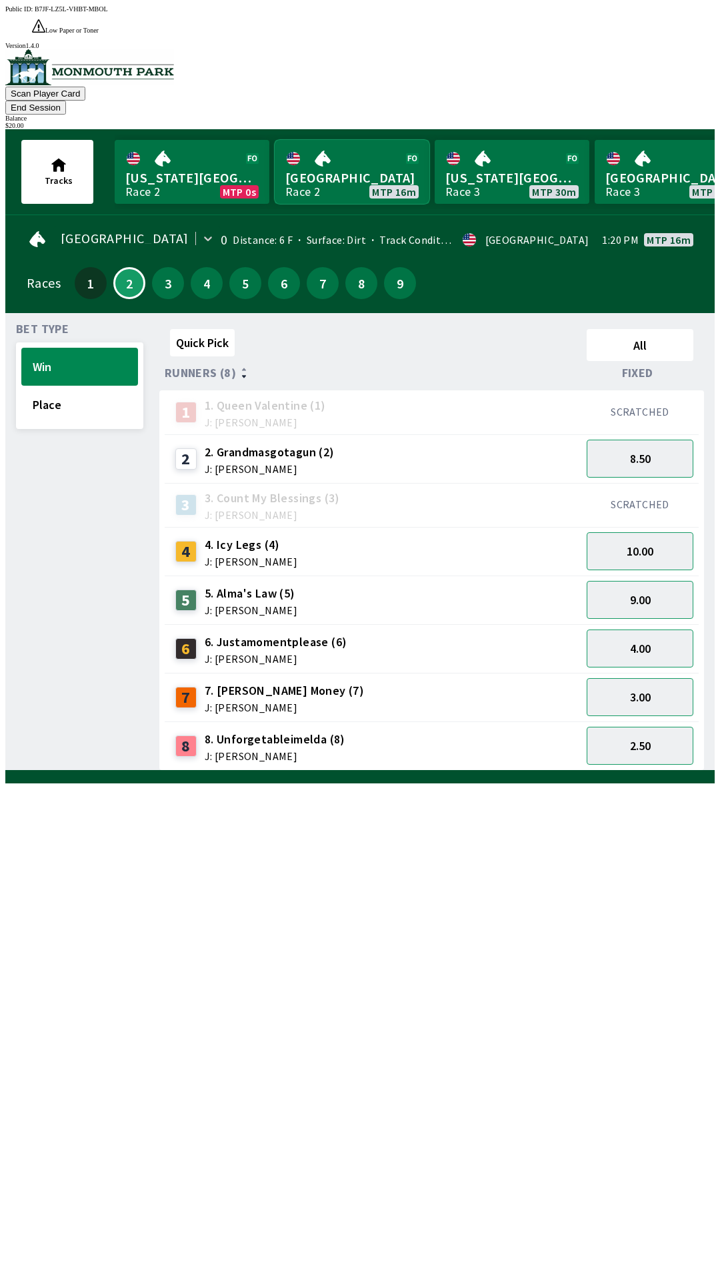
click at [337, 140] on link "[GEOGRAPHIC_DATA] Race 2 MTP 16m" at bounding box center [351, 172] width 155 height 64
click at [335, 140] on link "[GEOGRAPHIC_DATA] Race 2 MTP 16m" at bounding box center [351, 172] width 155 height 64
click at [506, 141] on link "[US_STATE] Park Race 3 MTP 30m" at bounding box center [511, 172] width 155 height 64
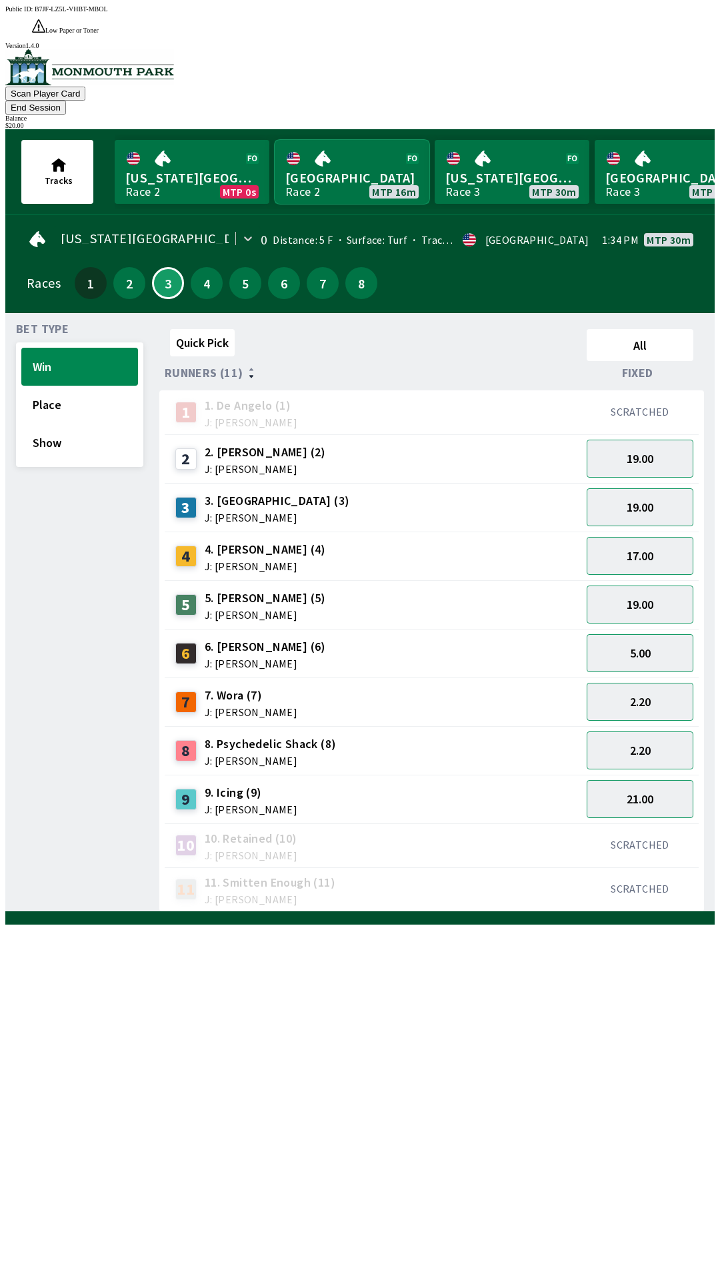
click at [330, 140] on link "[GEOGRAPHIC_DATA] Race 2 MTP 16m" at bounding box center [351, 172] width 155 height 64
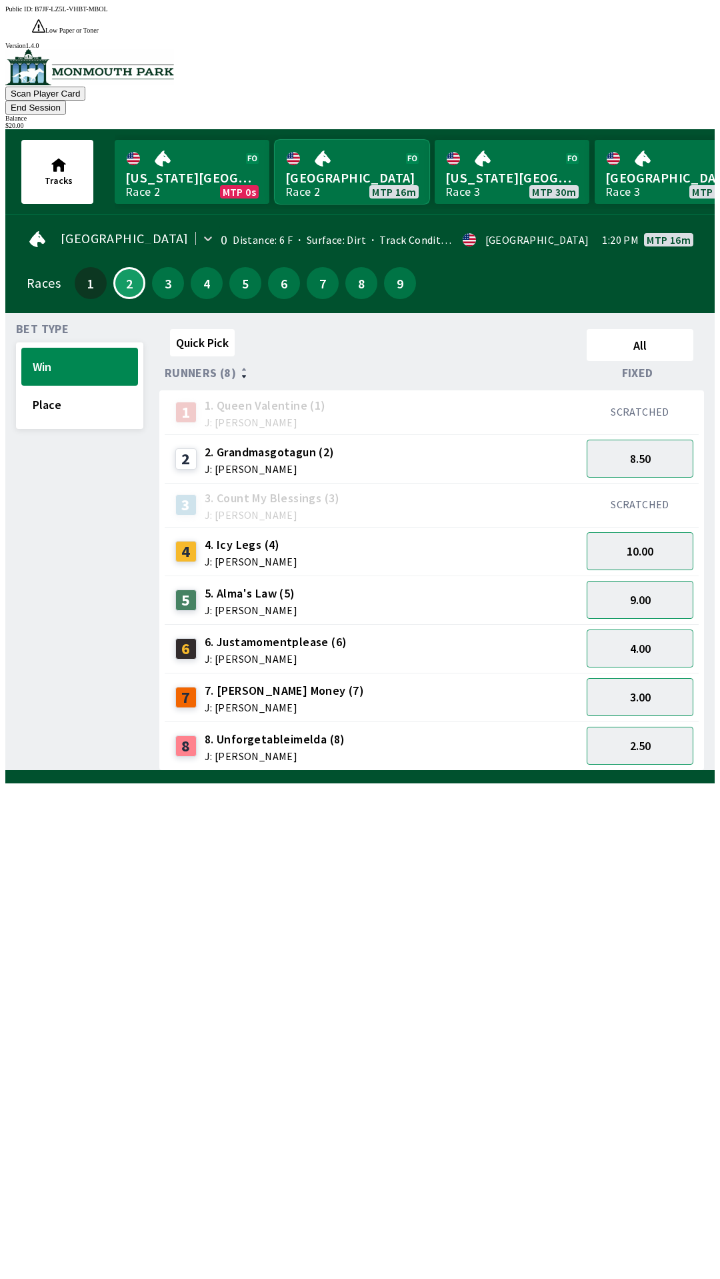
click at [338, 141] on link "[GEOGRAPHIC_DATA] Race 2 MTP 16m" at bounding box center [351, 172] width 155 height 64
click at [338, 145] on link "[GEOGRAPHIC_DATA] Race 2 MTP 16m" at bounding box center [351, 172] width 155 height 64
click at [79, 386] on button "Place" at bounding box center [79, 405] width 117 height 38
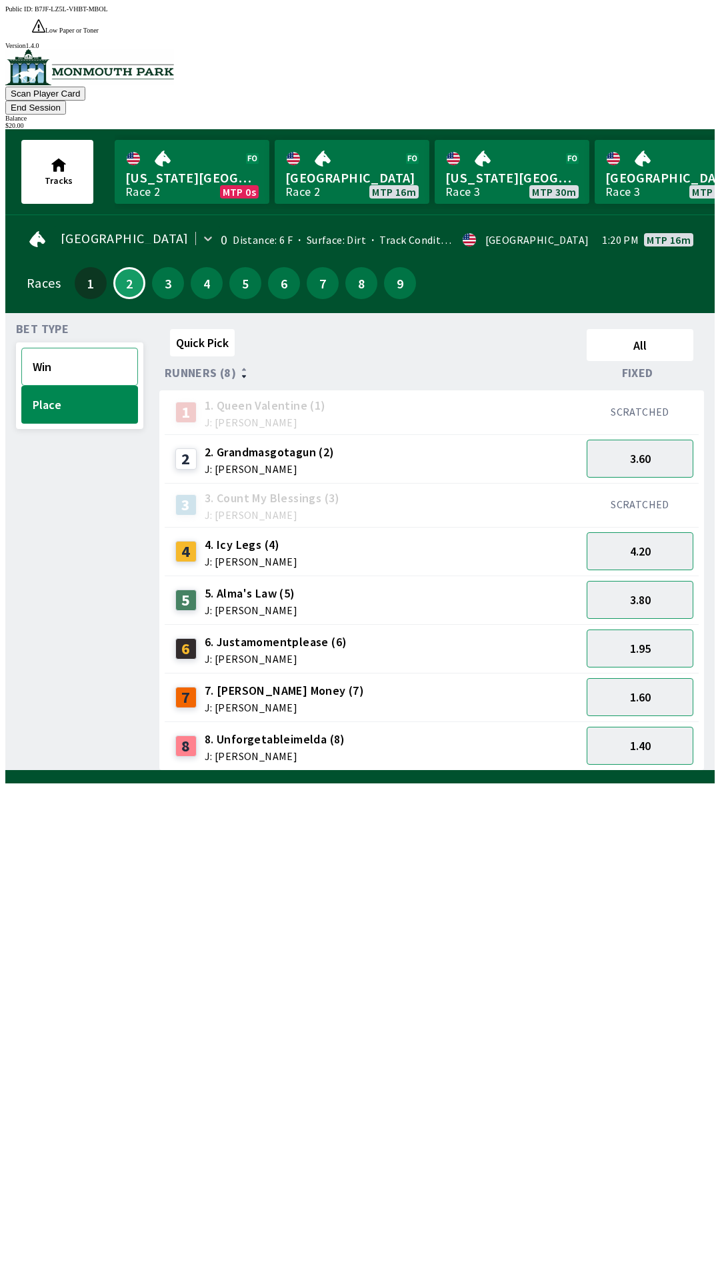
click at [70, 348] on button "Win" at bounding box center [79, 367] width 117 height 38
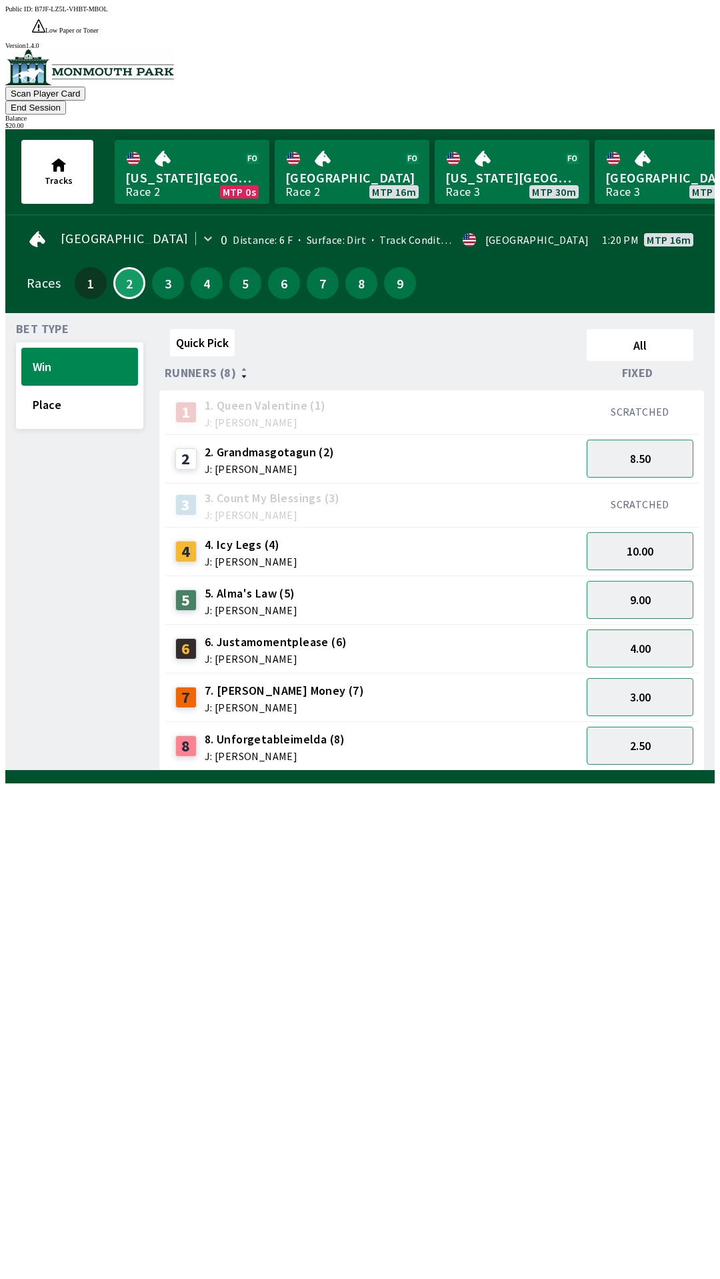
click at [66, 101] on button "End Session" at bounding box center [35, 108] width 61 height 14
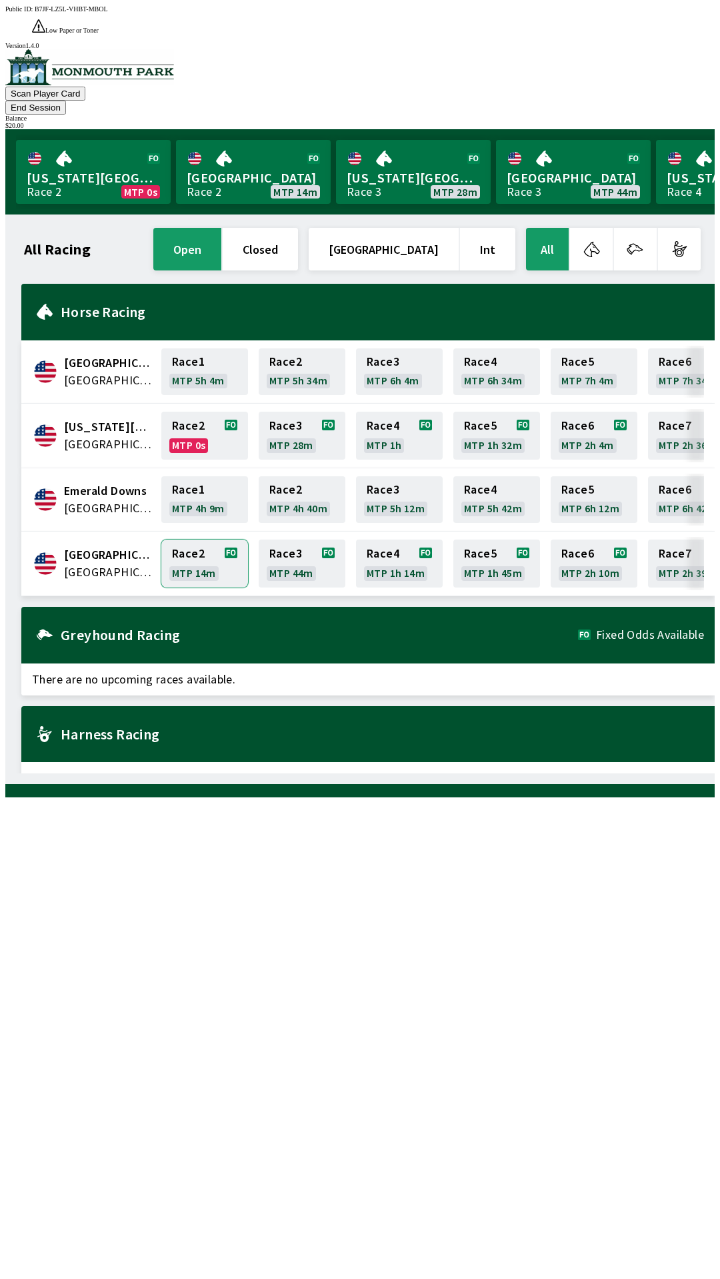
click at [195, 540] on link "Race 2 MTP 14m" at bounding box center [204, 564] width 87 height 48
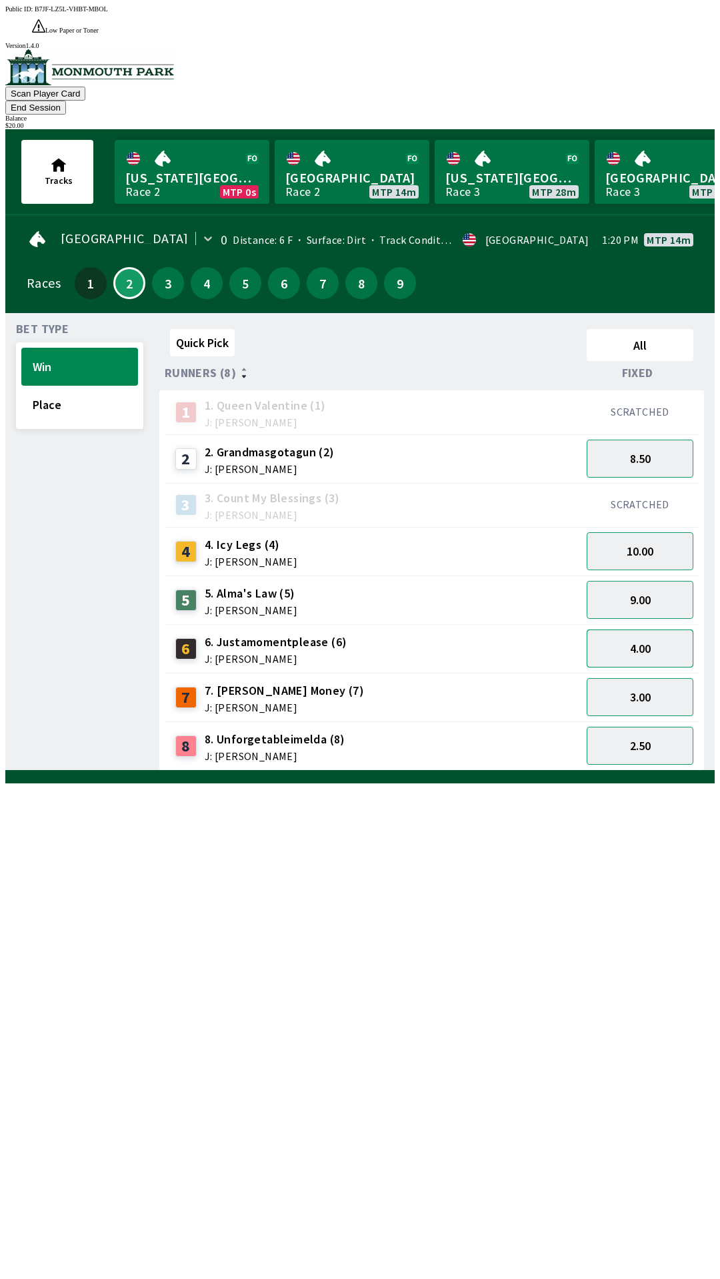
click at [653, 630] on button "4.00" at bounding box center [639, 649] width 107 height 38
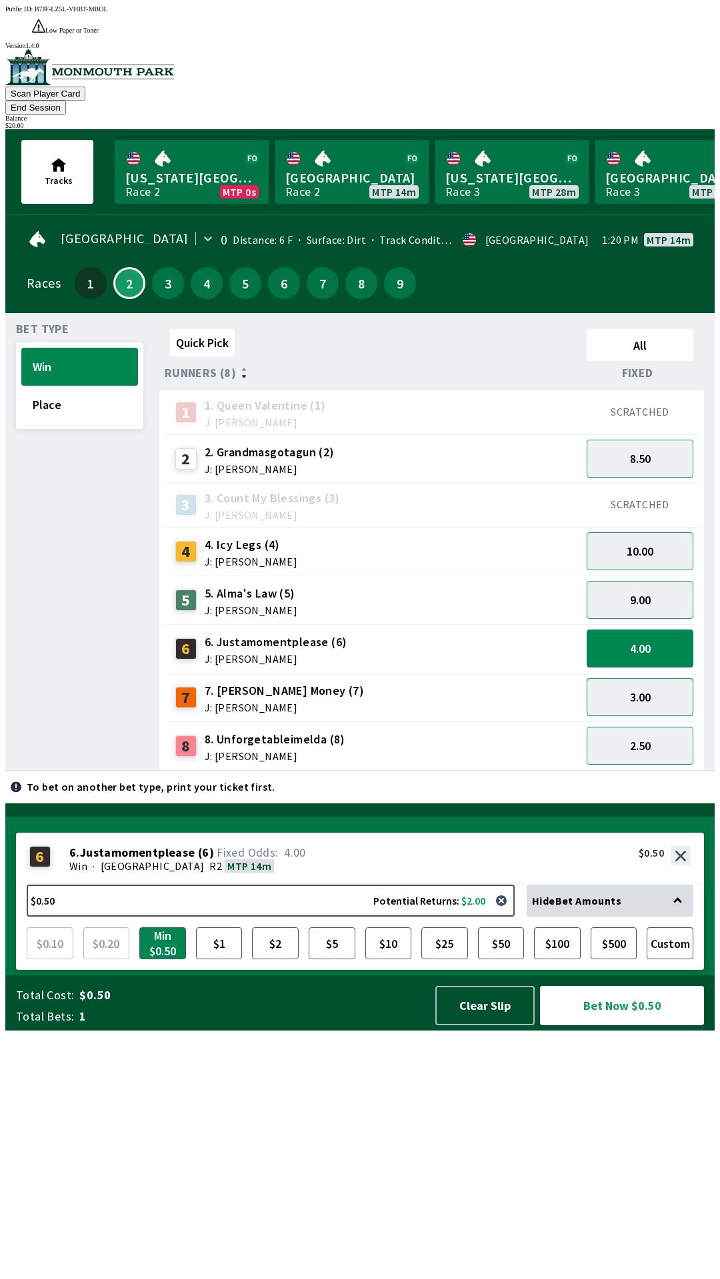
click at [654, 678] on button "3.00" at bounding box center [639, 697] width 107 height 38
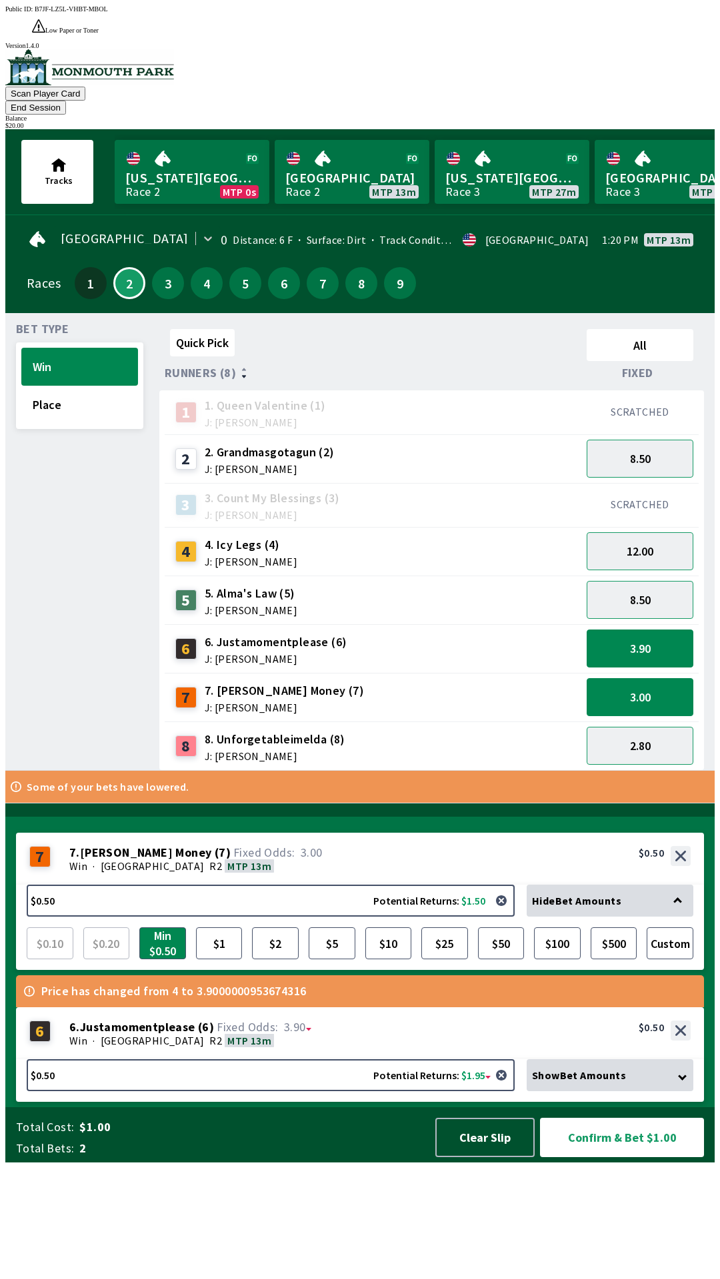
click at [398, 970] on div "$0.50 Potential Returns: $1.50 Hide Bet Amounts $0.10 $0.20 Min $0.50 $1 $2 $5 …" at bounding box center [360, 927] width 688 height 85
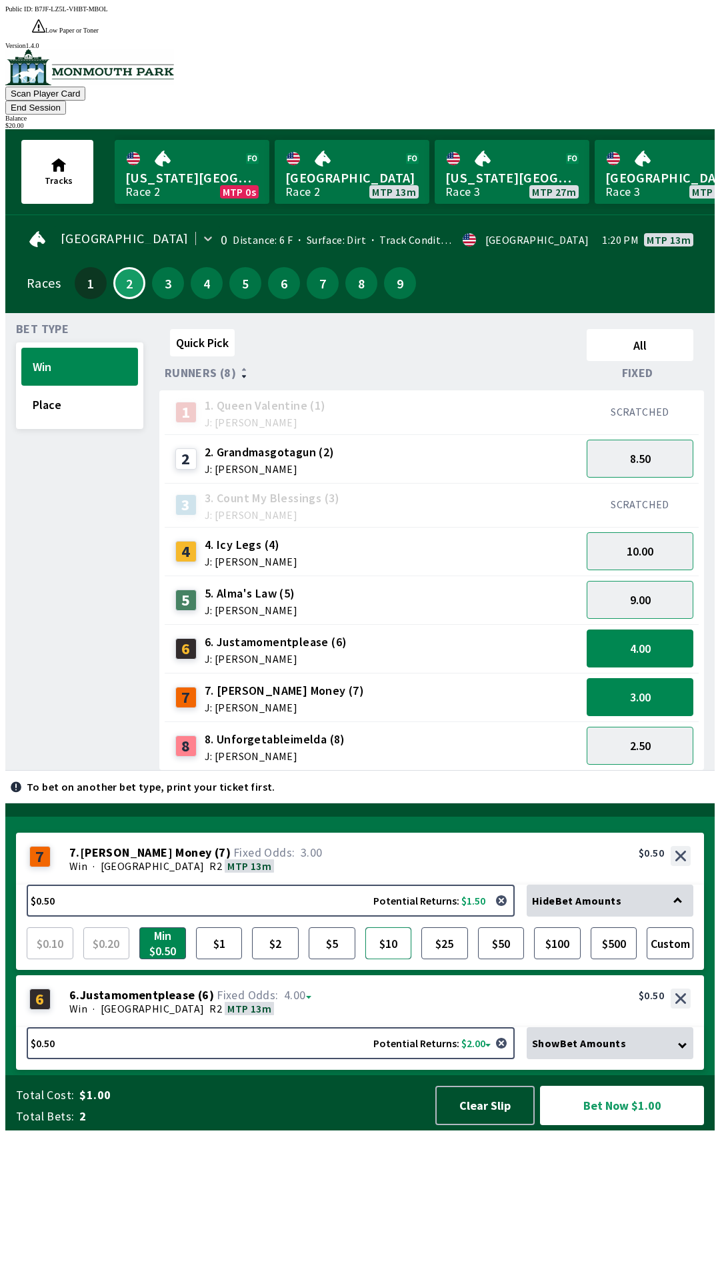
click at [388, 959] on button "$10" at bounding box center [388, 943] width 47 height 32
click at [482, 1027] on div "6 6 . Justamomentplease ( 6 ) Win · [GEOGRAPHIC_DATA] R2 MTP 13m 6. Justamoment…" at bounding box center [360, 1001] width 688 height 52
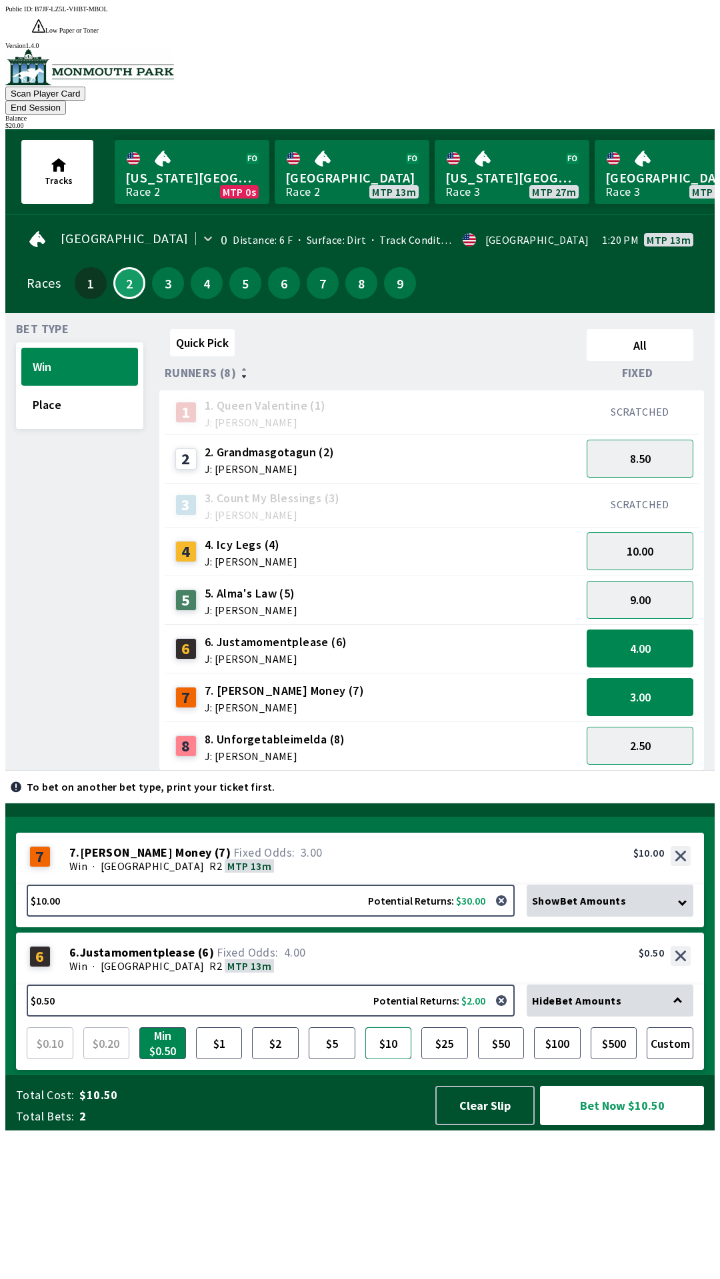
click at [392, 1059] on button "$10" at bounding box center [388, 1043] width 47 height 32
click at [431, 985] on div "6 6 . Justamomentplease ( 6 ) Win · [GEOGRAPHIC_DATA] R2 MTP 13m 6. Justamoment…" at bounding box center [360, 959] width 688 height 52
click at [433, 973] on div "Win · [GEOGRAPHIC_DATA] R2 MTP 13m" at bounding box center [379, 965] width 621 height 13
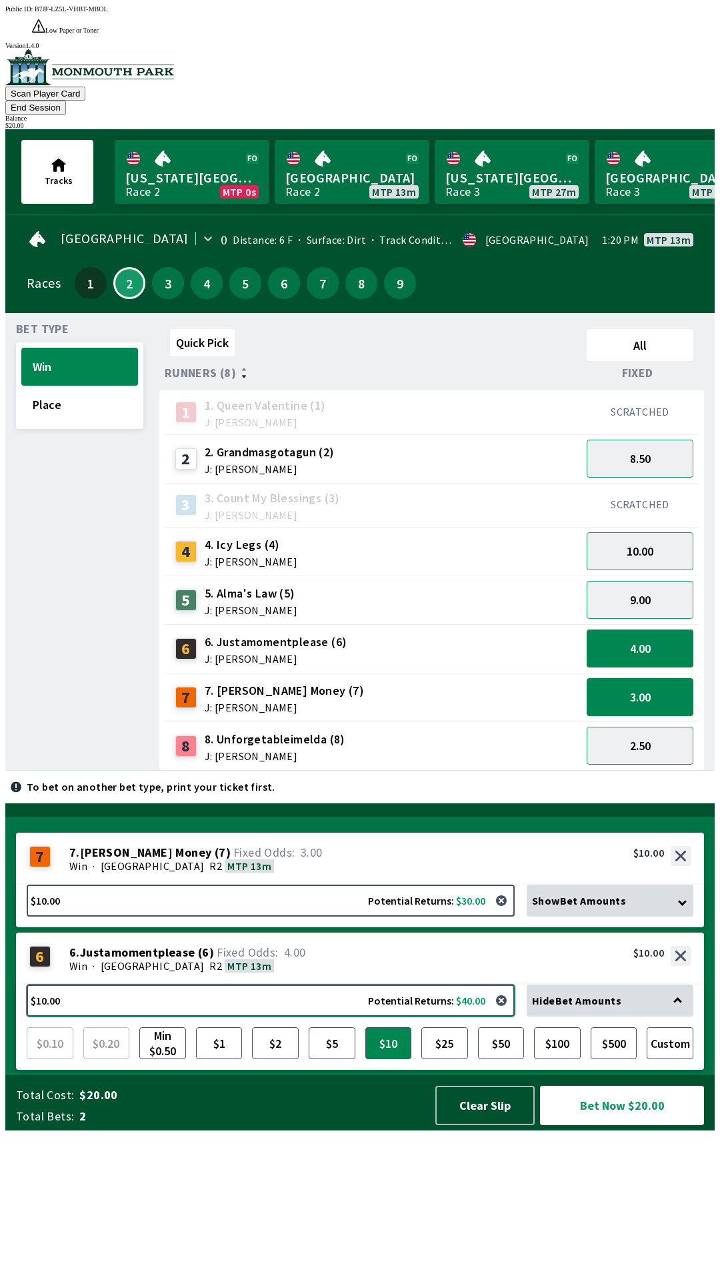
click at [432, 1017] on button "$10.00 Potential Returns: $40.00" at bounding box center [271, 1001] width 488 height 32
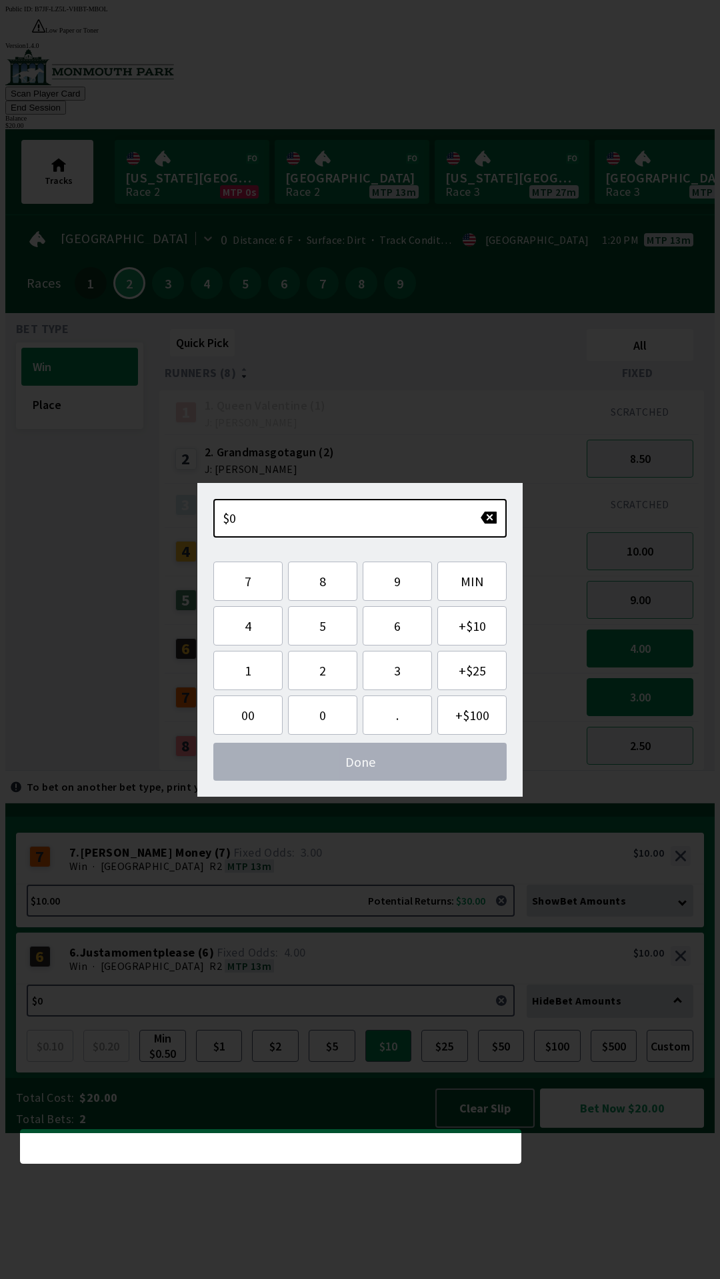
click at [405, 763] on span "Done" at bounding box center [360, 761] width 272 height 17
click at [484, 541] on div "$0 Please increase Bet Amount, Minimum: $0.50 7 8 9 MIN 4 5 6 + $10 1 2 3 + $25…" at bounding box center [359, 640] width 325 height 314
click at [492, 512] on button "button" at bounding box center [488, 517] width 17 height 13
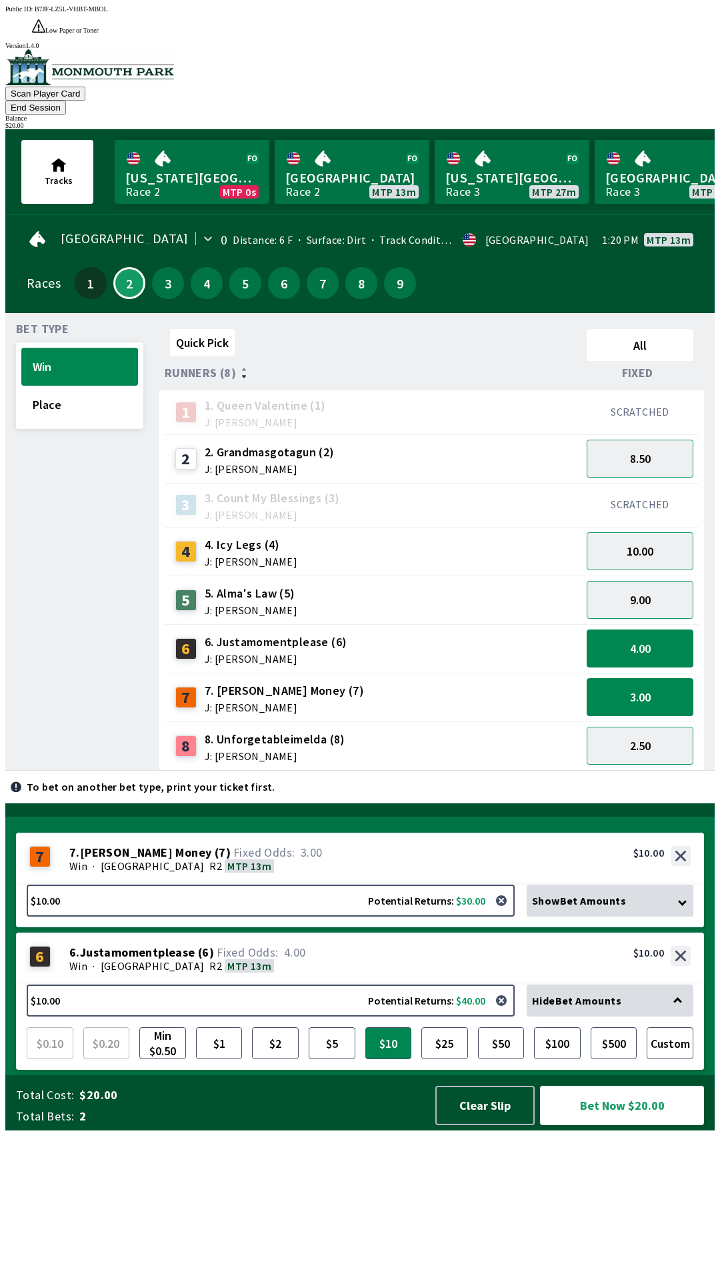
click at [480, 442] on div "2 2. Grandmasgotagun (2) J: [PERSON_NAME]" at bounding box center [373, 458] width 406 height 33
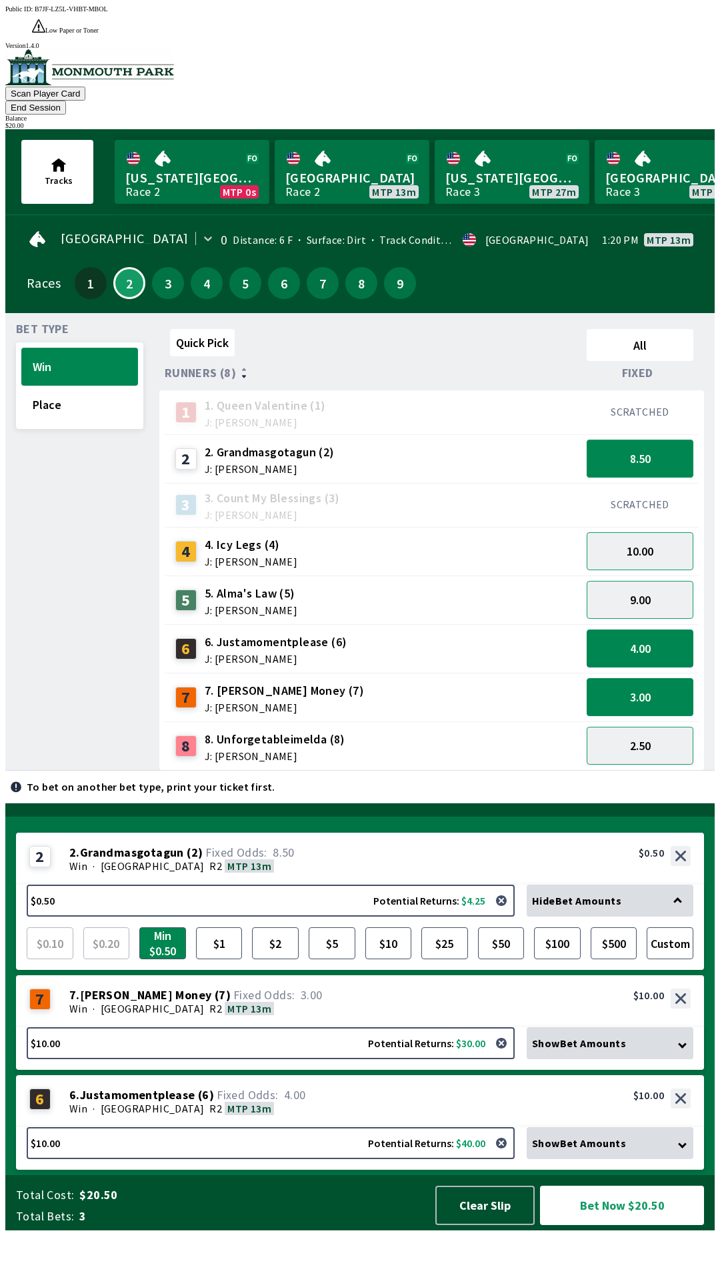
click at [654, 440] on button "8.50" at bounding box center [639, 459] width 107 height 38
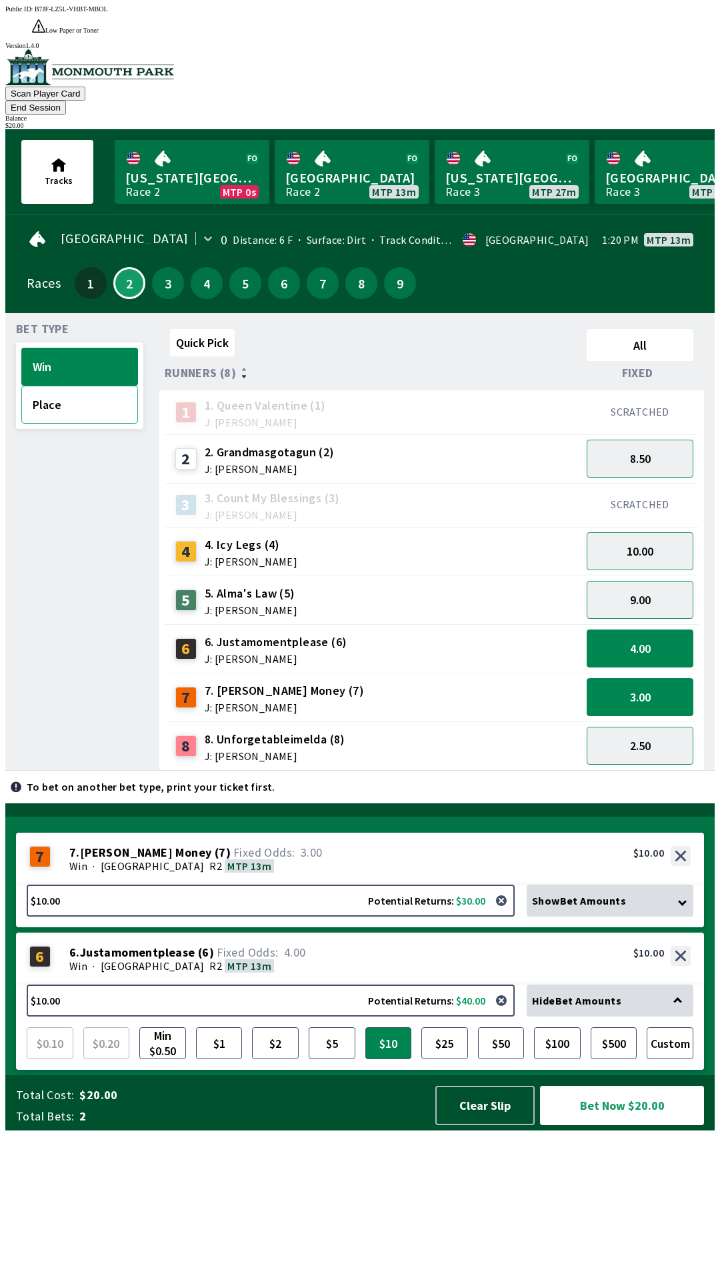
click at [69, 386] on button "Place" at bounding box center [79, 405] width 117 height 38
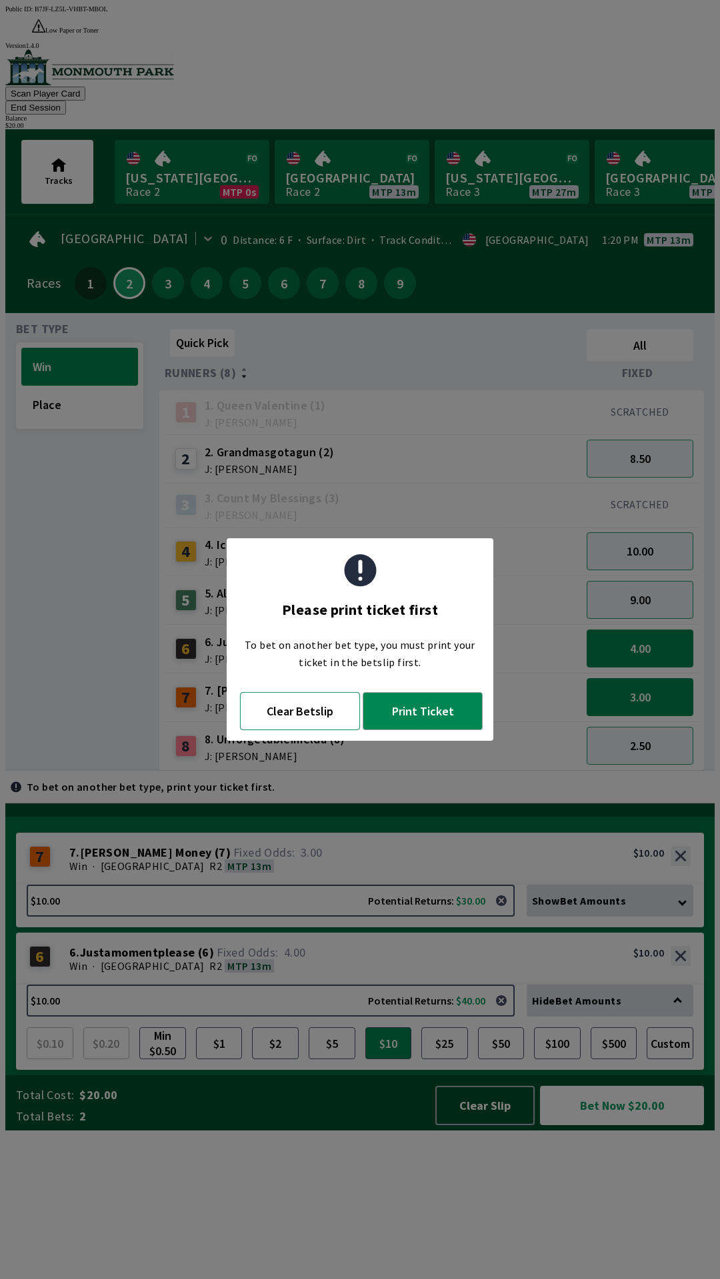
click at [322, 718] on button "Clear Betslip" at bounding box center [300, 711] width 120 height 38
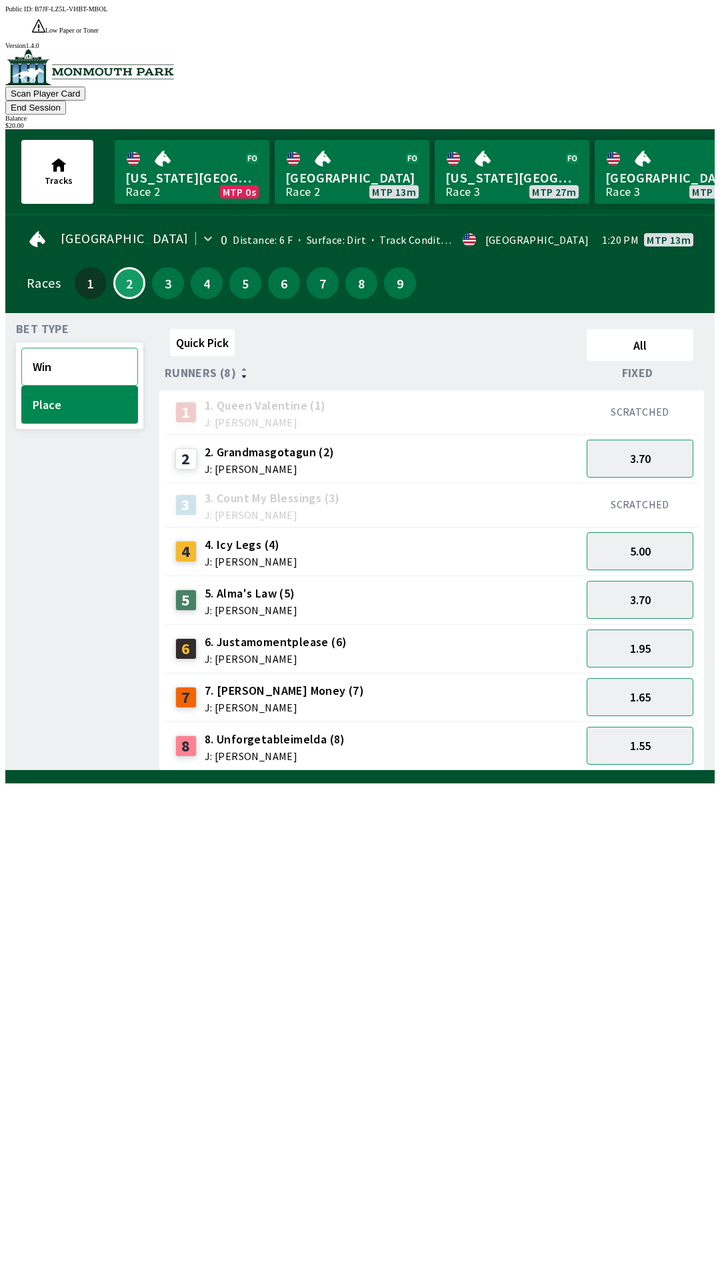
click at [77, 348] on button "Win" at bounding box center [79, 367] width 117 height 38
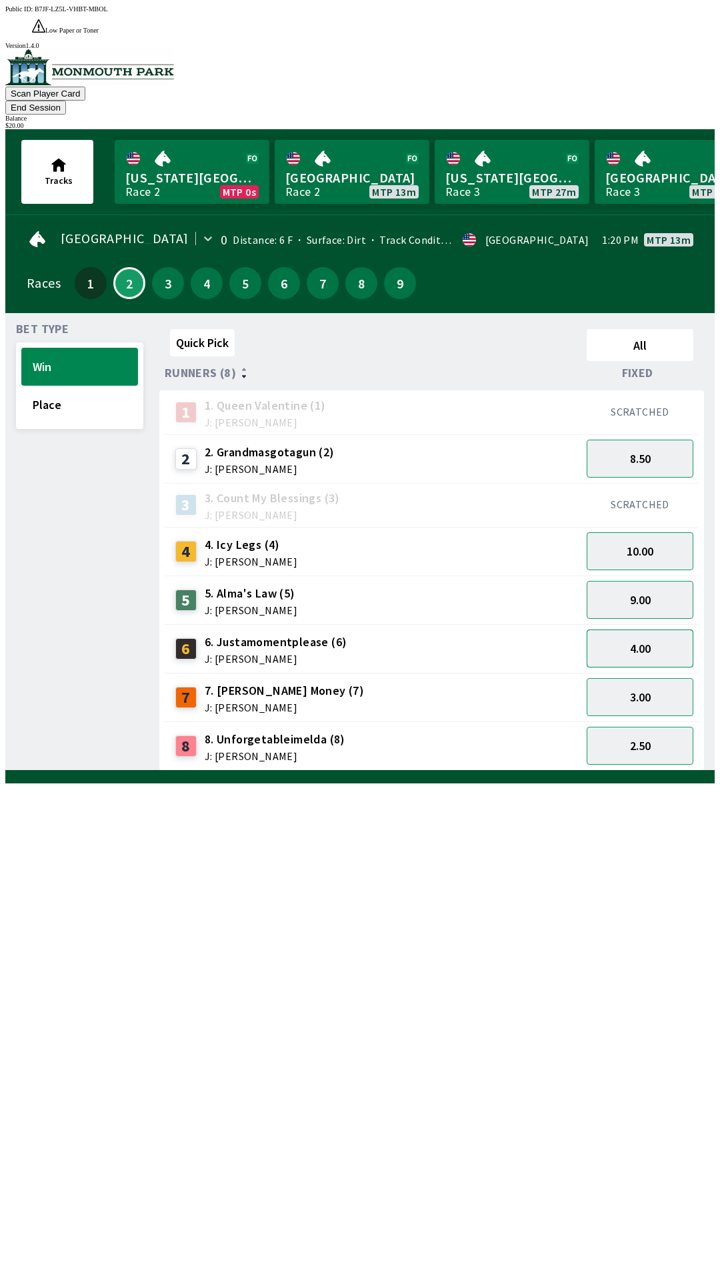
click at [654, 630] on button "4.00" at bounding box center [639, 649] width 107 height 38
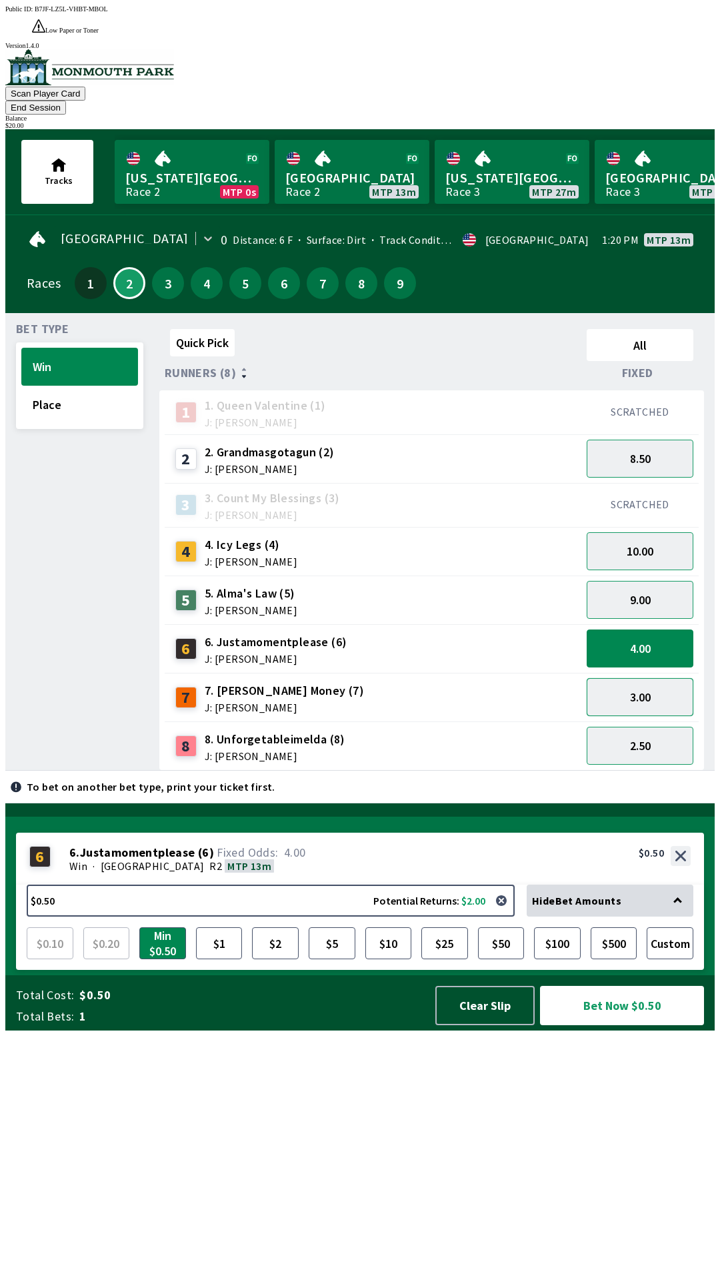
click at [656, 678] on button "3.00" at bounding box center [639, 697] width 107 height 38
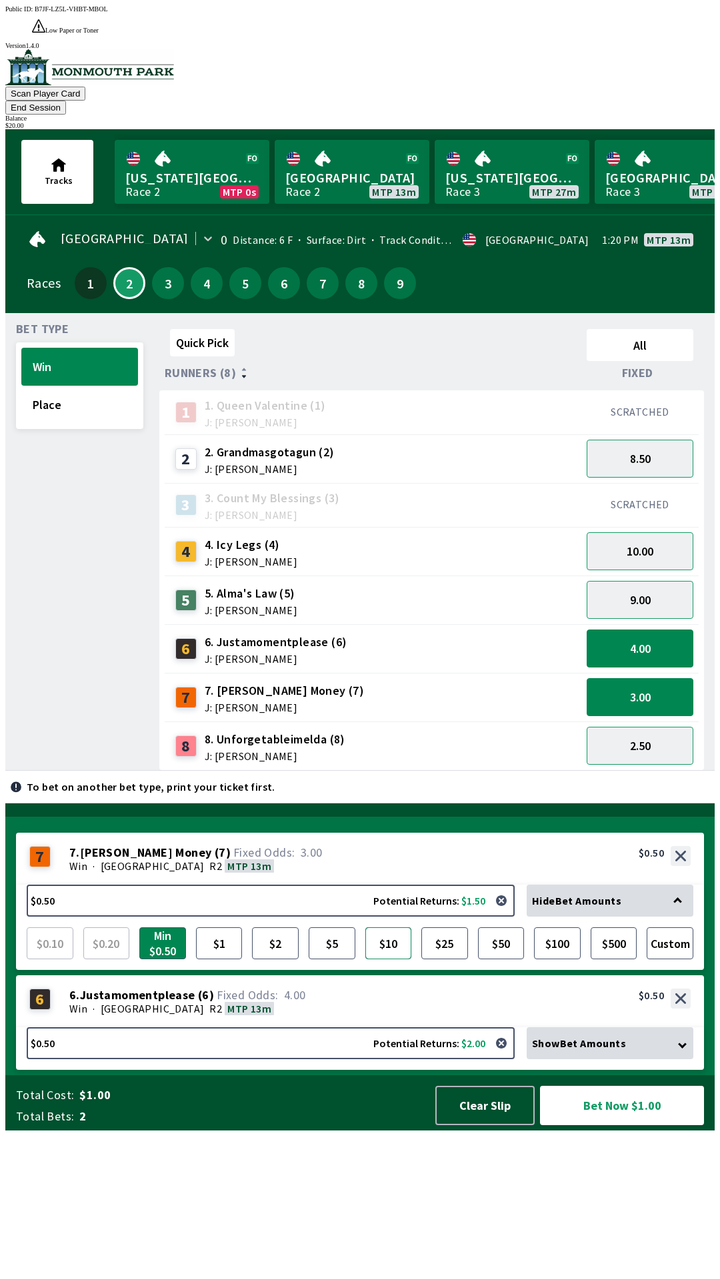
click at [396, 959] on button "$10" at bounding box center [388, 943] width 47 height 32
click at [500, 959] on button "$50" at bounding box center [501, 943] width 47 height 32
click at [502, 959] on button "$50" at bounding box center [501, 943] width 47 height 32
click at [504, 959] on button "$50" at bounding box center [501, 943] width 47 height 32
click at [504, 914] on button "button" at bounding box center [501, 900] width 27 height 27
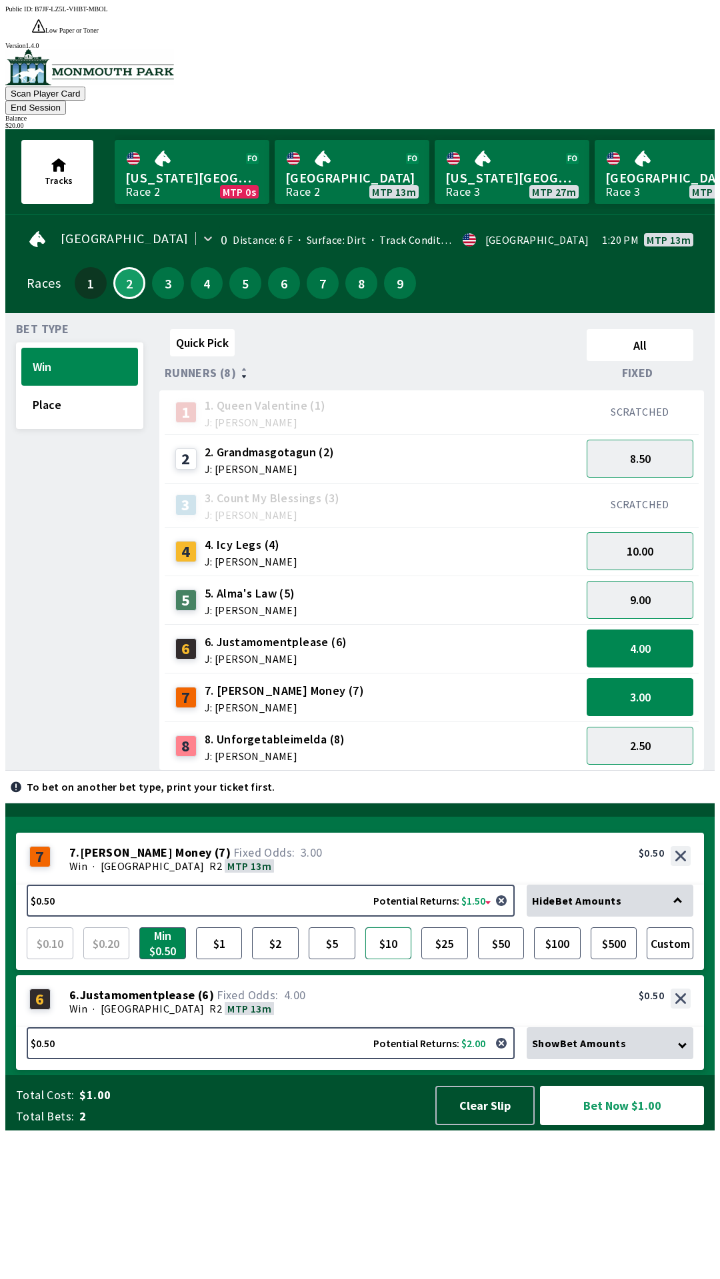
click at [401, 959] on button "$10" at bounding box center [388, 943] width 47 height 32
click at [449, 1027] on div "6 6 . Justamomentplease ( 6 ) Win · [GEOGRAPHIC_DATA] R2 MTP 13m 6. Justamoment…" at bounding box center [360, 1001] width 688 height 52
click at [456, 1015] on div "Win · [GEOGRAPHIC_DATA] R2 MTP 13m" at bounding box center [379, 1008] width 621 height 13
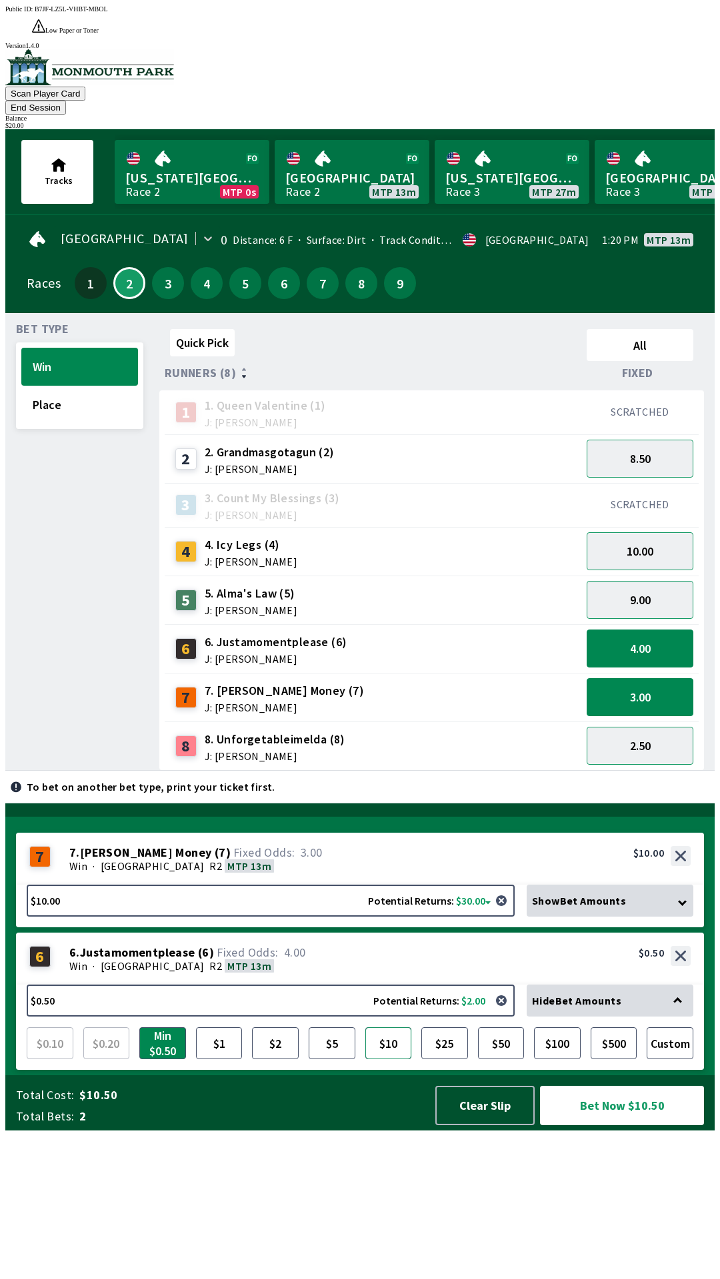
click at [396, 1059] on button "$10" at bounding box center [388, 1043] width 47 height 32
click at [638, 1125] on button "Bet Now $20.00" at bounding box center [622, 1105] width 164 height 39
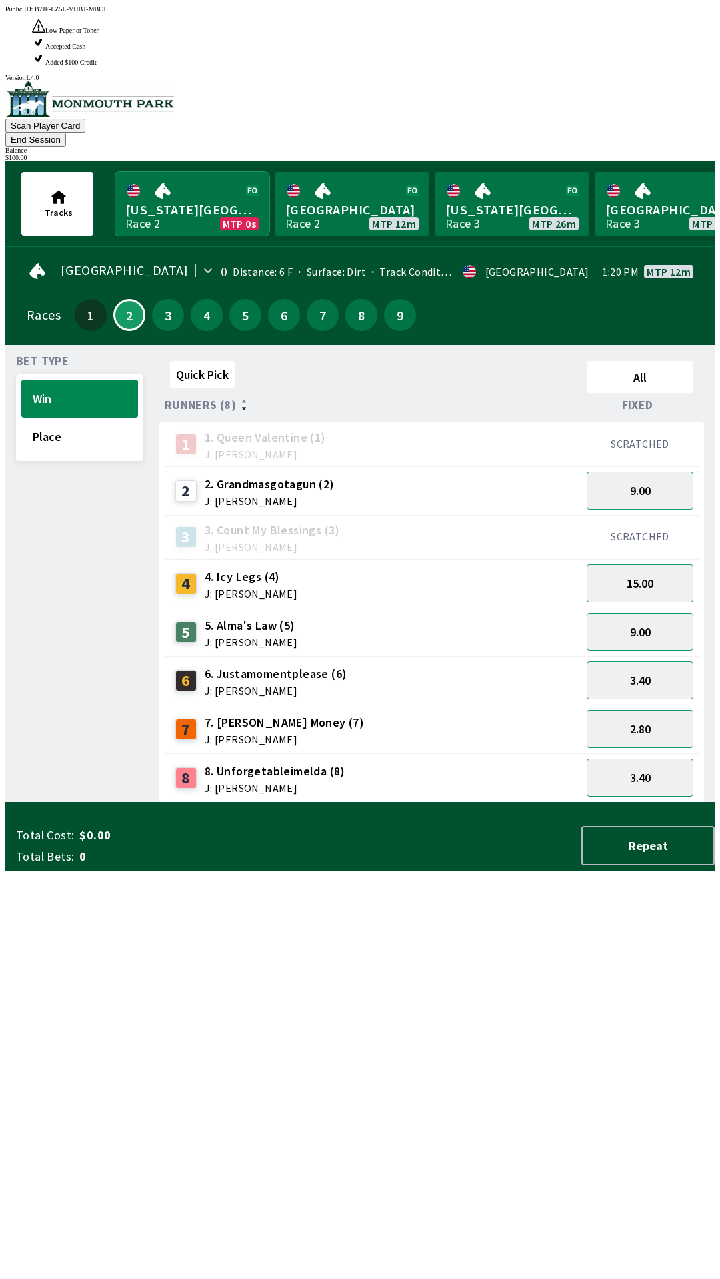
click at [188, 172] on link "[US_STATE] Park Race 2 MTP 0s" at bounding box center [192, 204] width 155 height 64
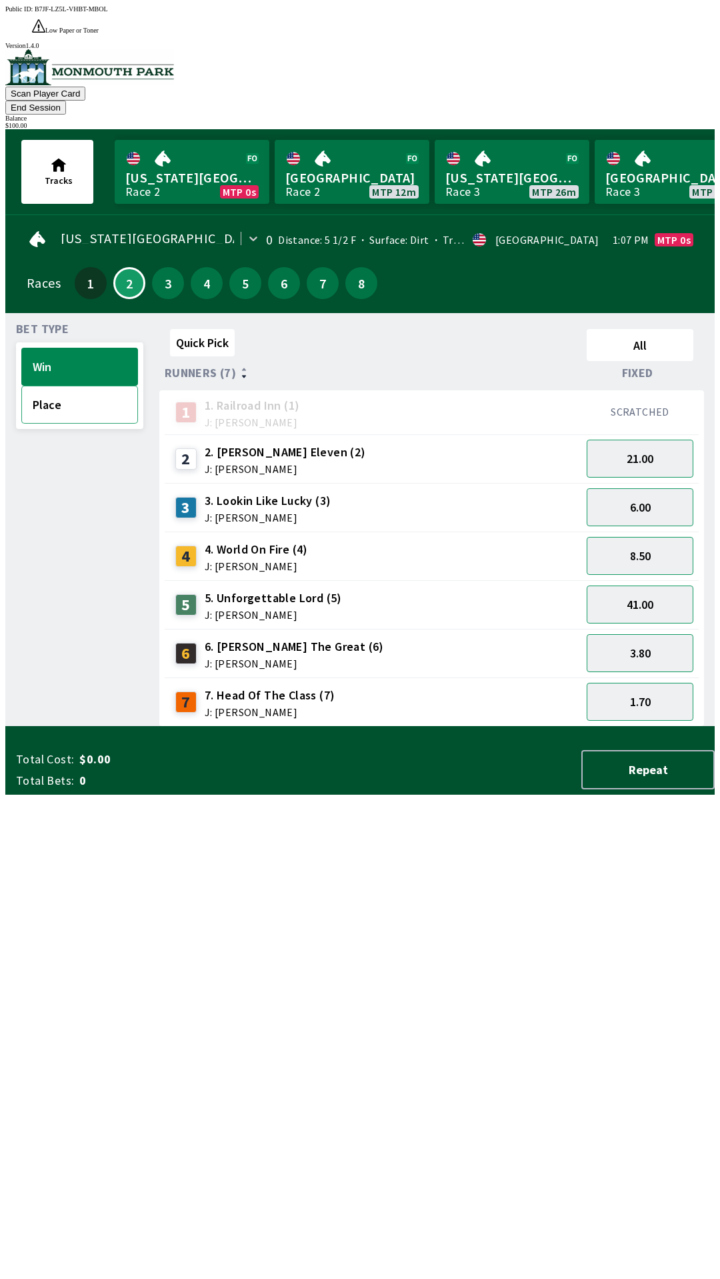
click at [72, 386] on button "Place" at bounding box center [79, 405] width 117 height 38
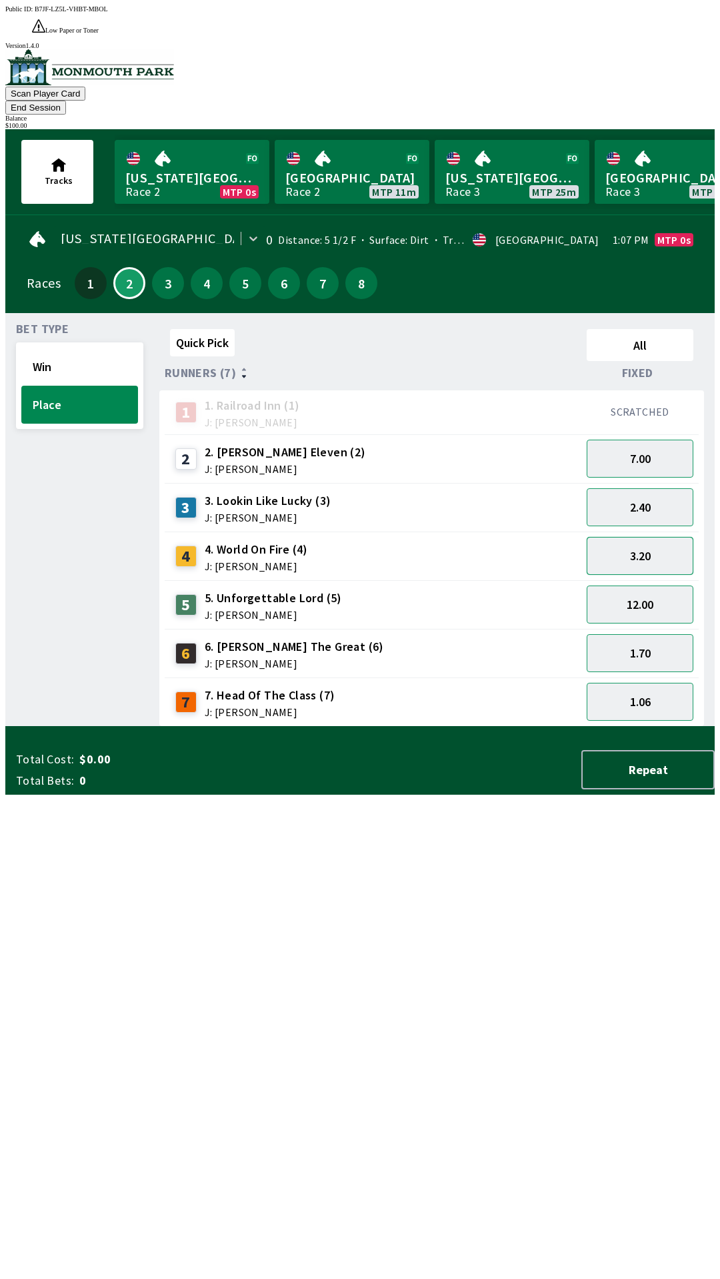
click at [660, 537] on button "3.20" at bounding box center [639, 556] width 107 height 38
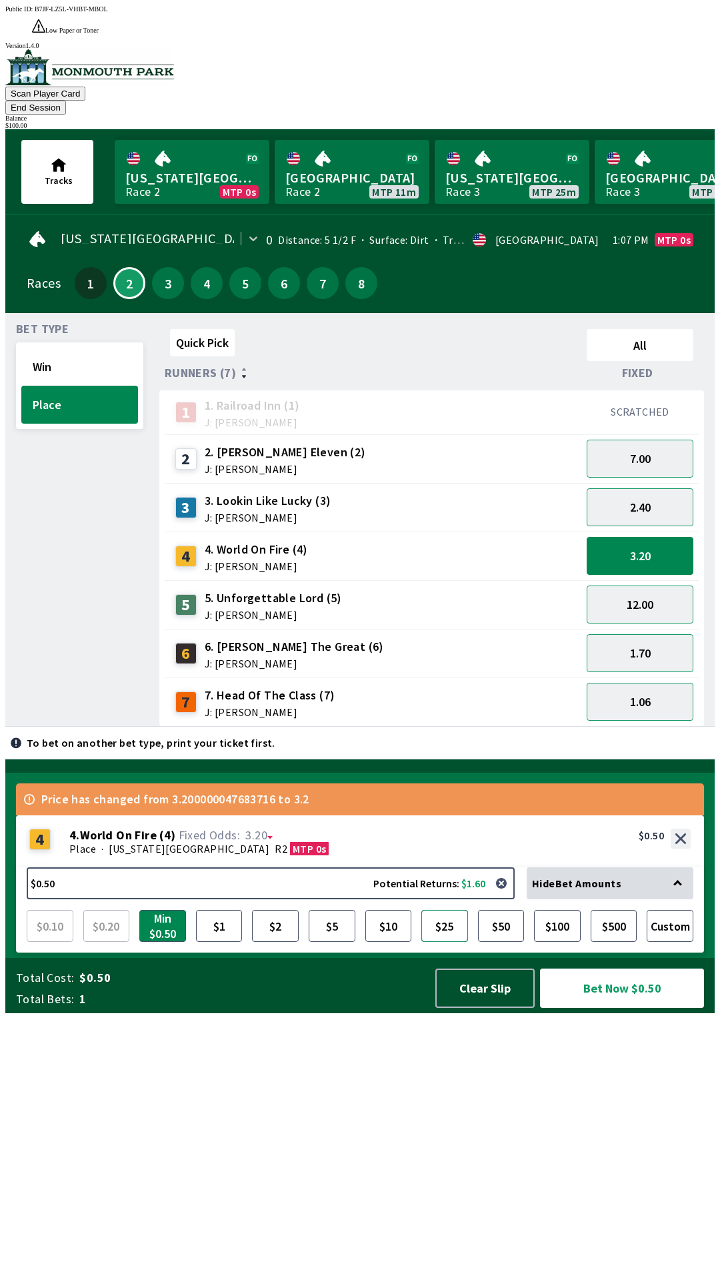
click at [448, 942] on button "$25" at bounding box center [444, 926] width 47 height 32
click at [620, 1008] on button "Bet Now $25.00" at bounding box center [622, 988] width 164 height 39
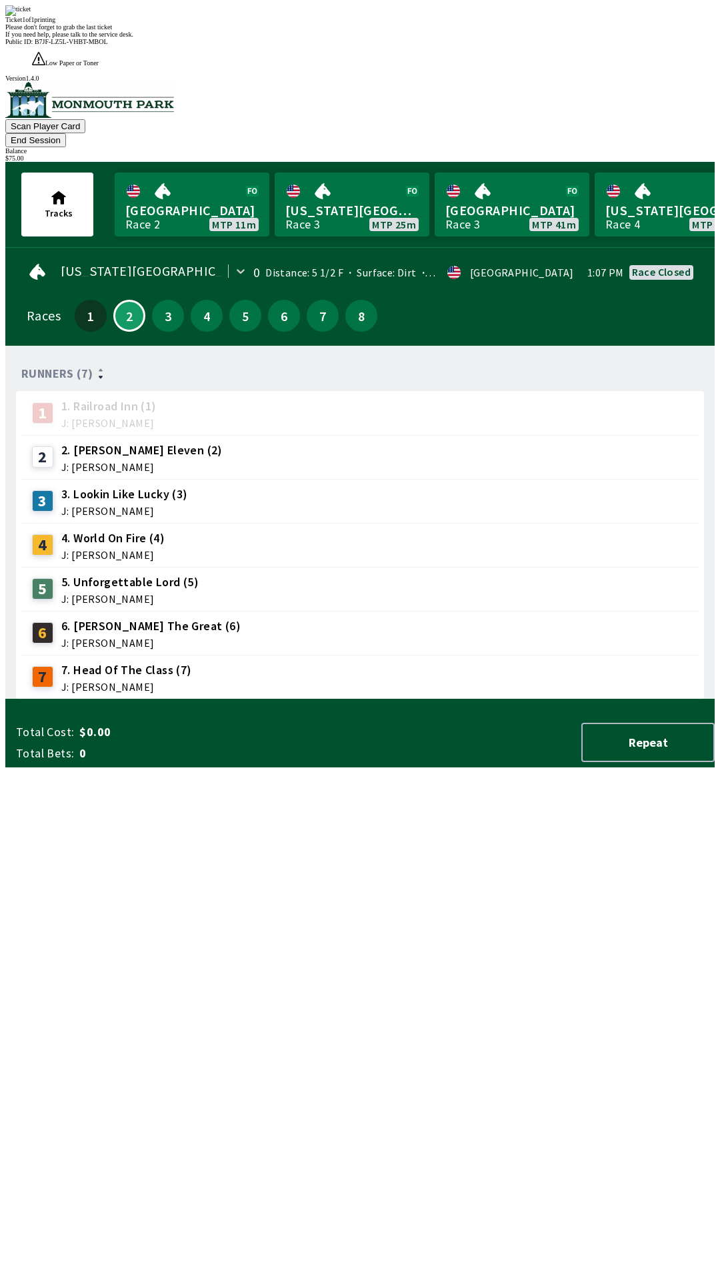
click at [382, 435] on div "2 2. [PERSON_NAME] Eleven (2) J: [PERSON_NAME]" at bounding box center [359, 457] width 677 height 44
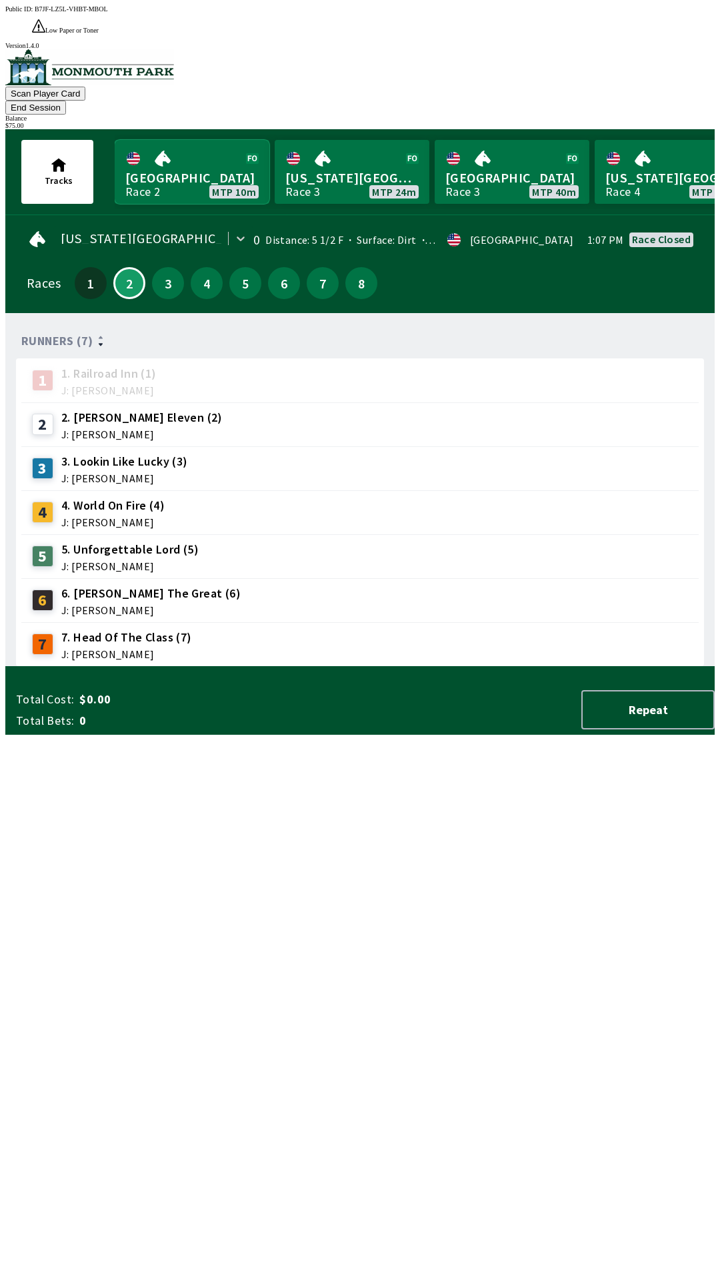
click at [216, 140] on link "[GEOGRAPHIC_DATA] Race 2 MTP 10m" at bounding box center [192, 172] width 155 height 64
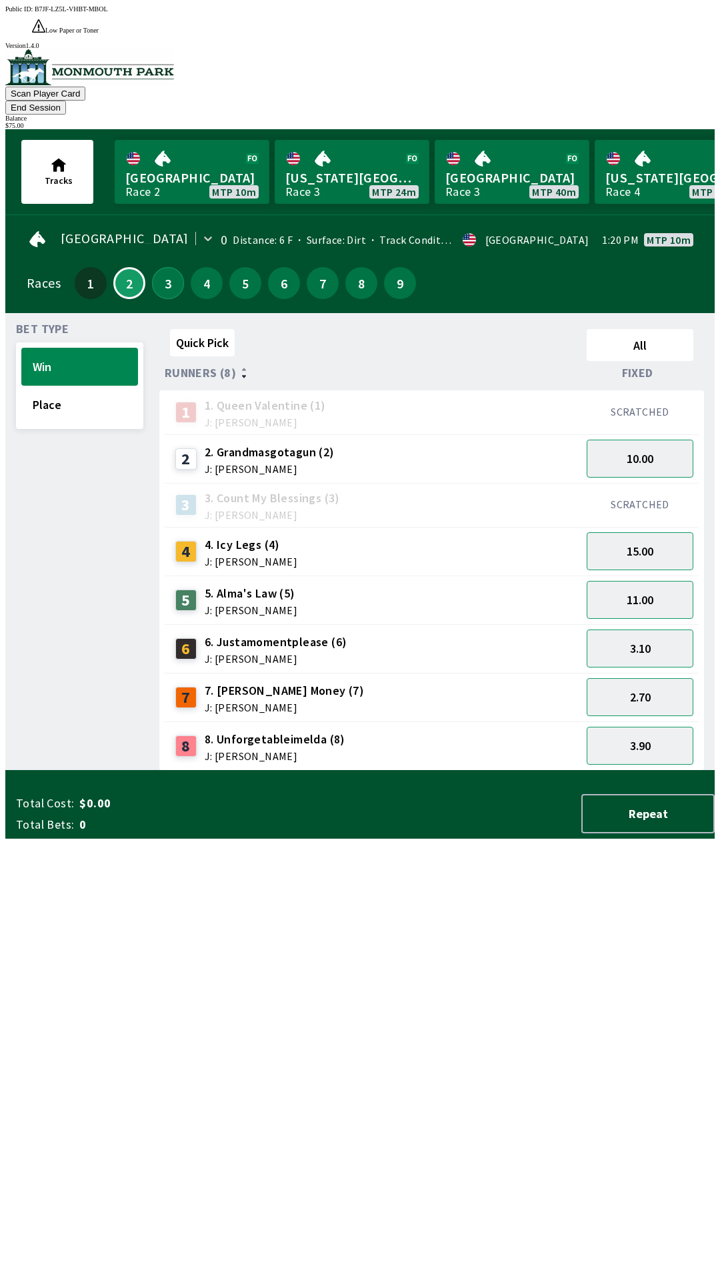
click at [157, 267] on button "3" at bounding box center [168, 283] width 32 height 32
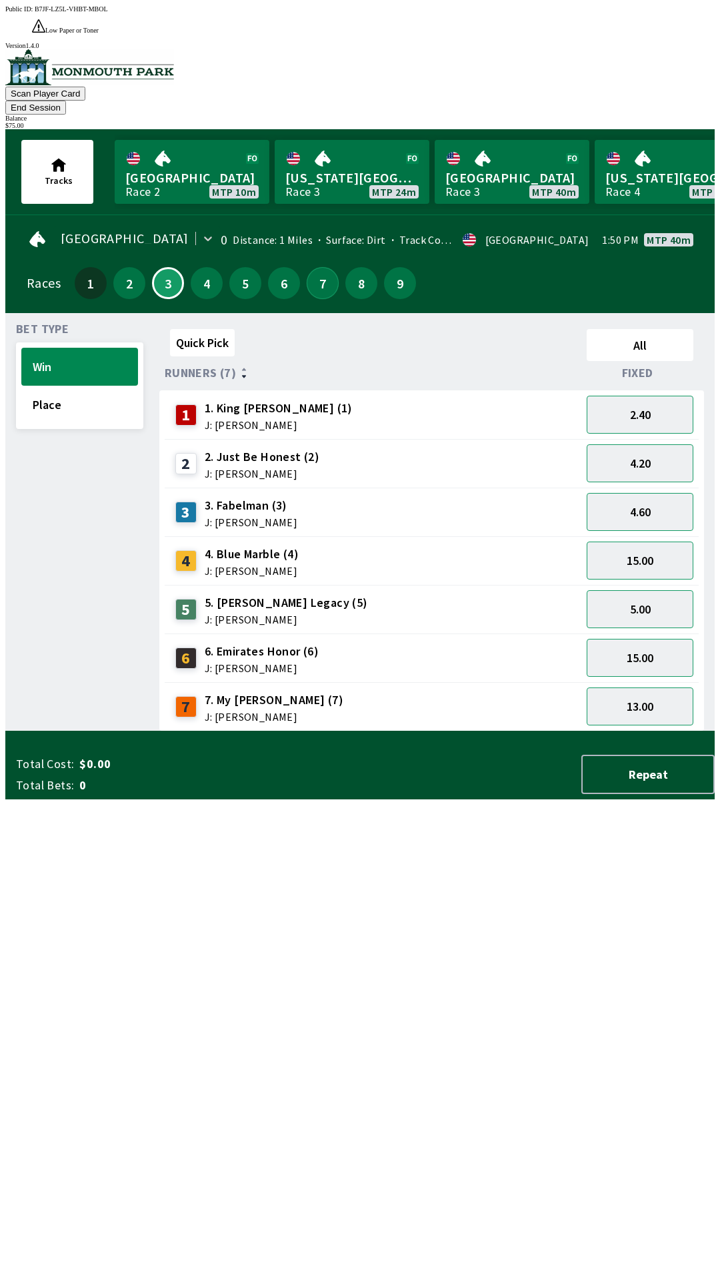
click at [314, 267] on button "7" at bounding box center [322, 283] width 32 height 32
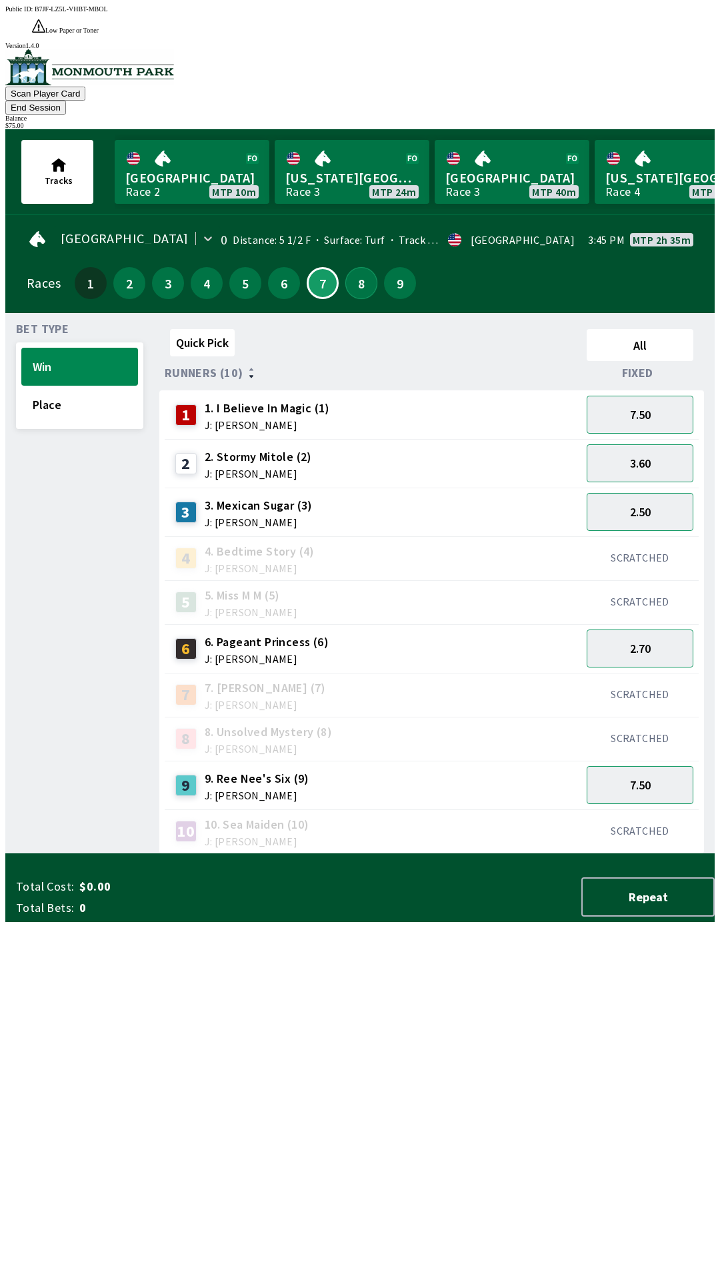
click at [349, 267] on button "8" at bounding box center [361, 283] width 32 height 32
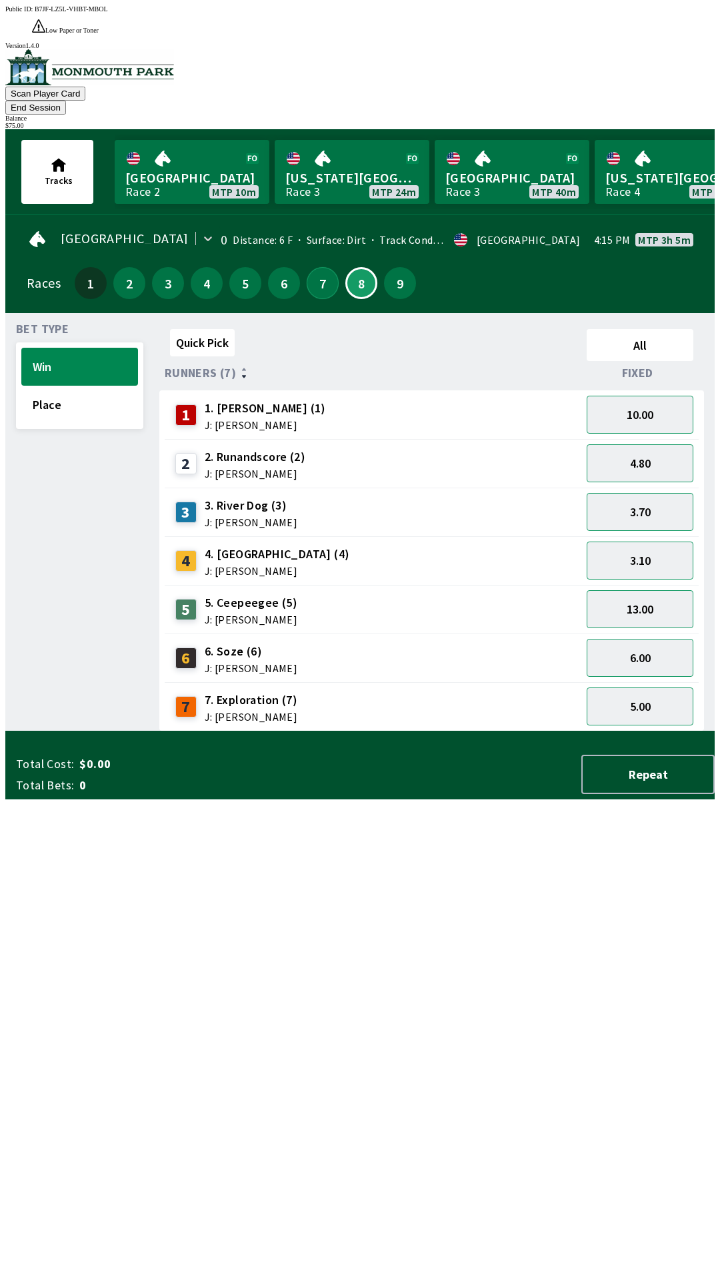
click at [306, 267] on button "7" at bounding box center [322, 283] width 32 height 32
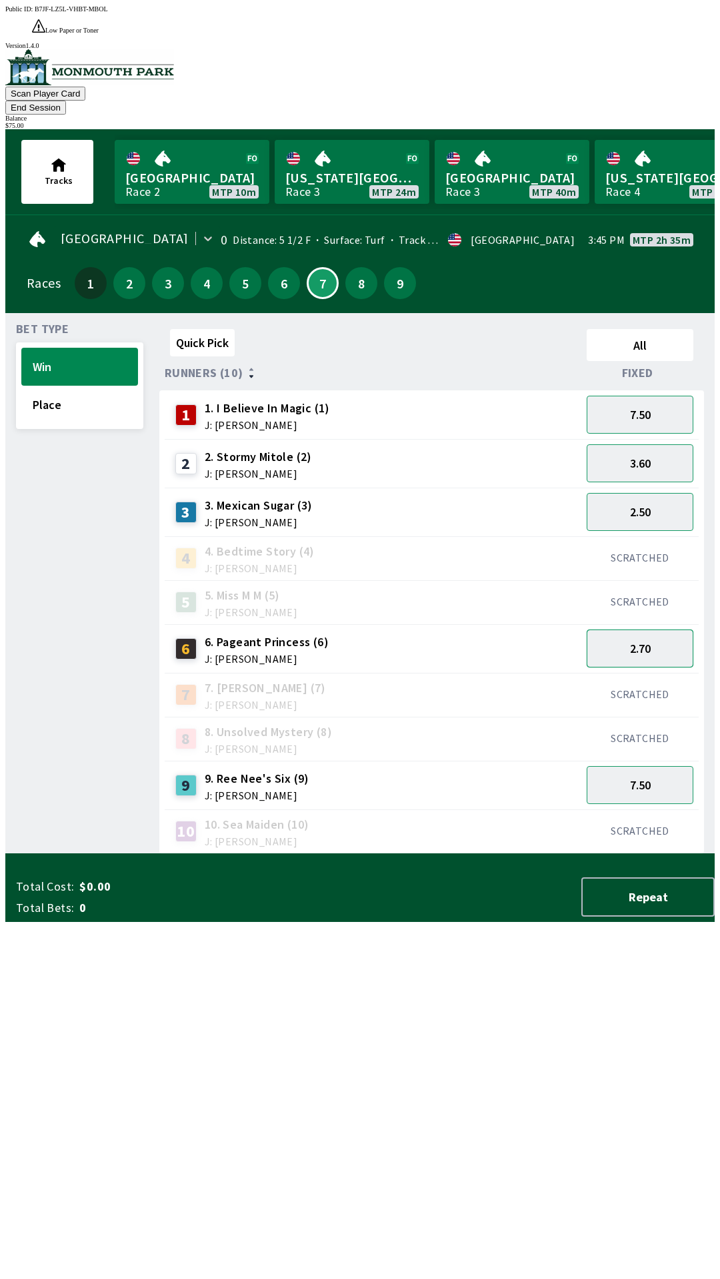
click at [644, 630] on button "2.70" at bounding box center [639, 649] width 107 height 38
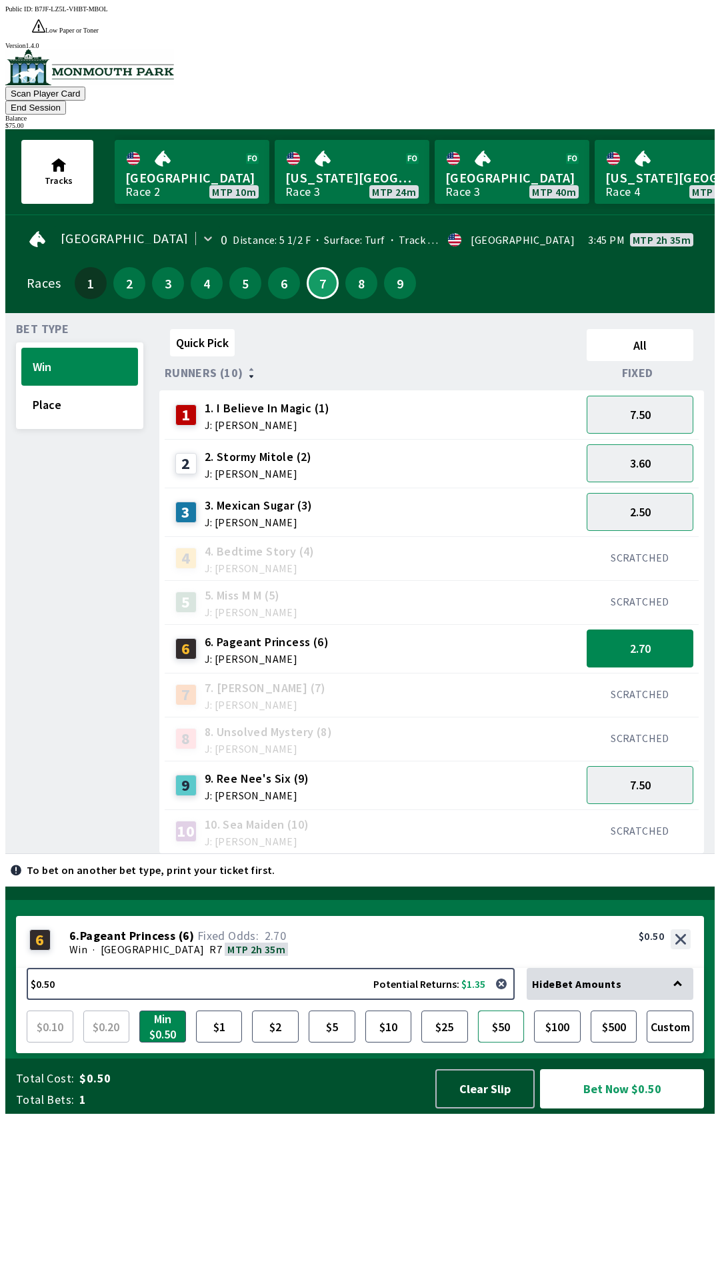
click at [506, 1043] on button "$50" at bounding box center [501, 1027] width 47 height 32
click at [622, 1109] on button "Bet Now $50.00" at bounding box center [622, 1088] width 164 height 39
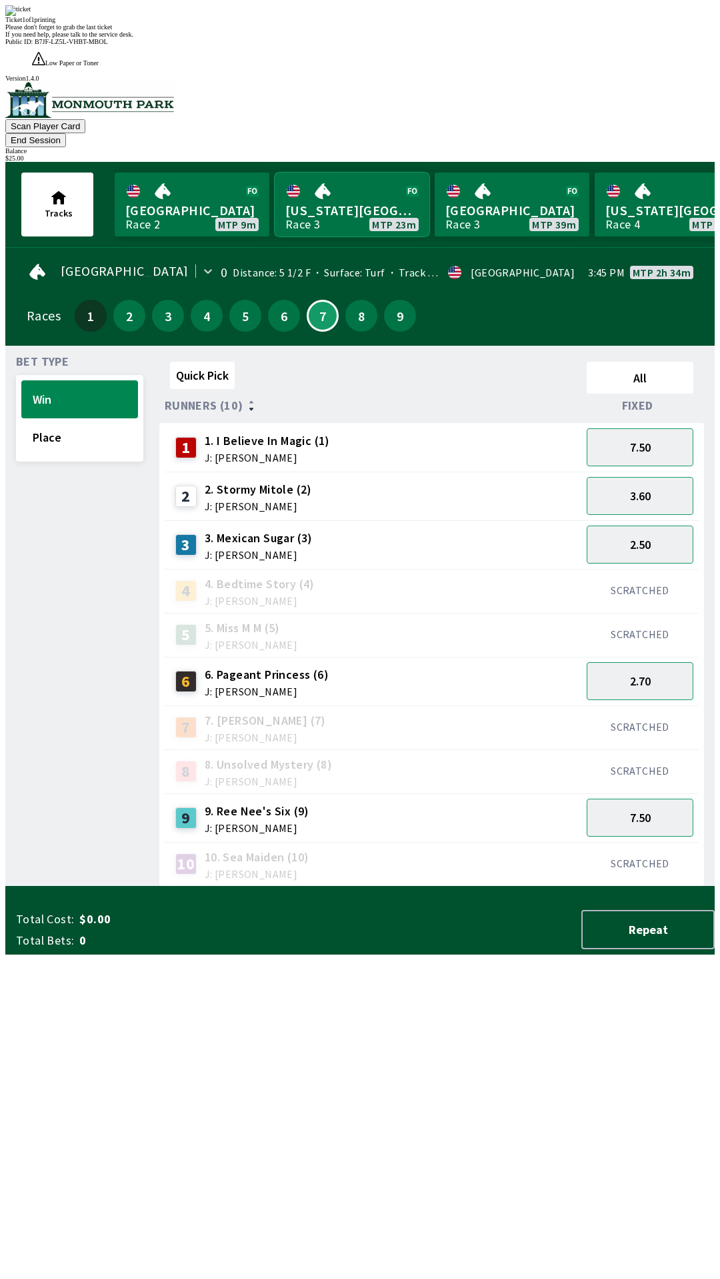
click at [335, 173] on link "[US_STATE] Park Race 3 MTP 23m" at bounding box center [351, 205] width 155 height 64
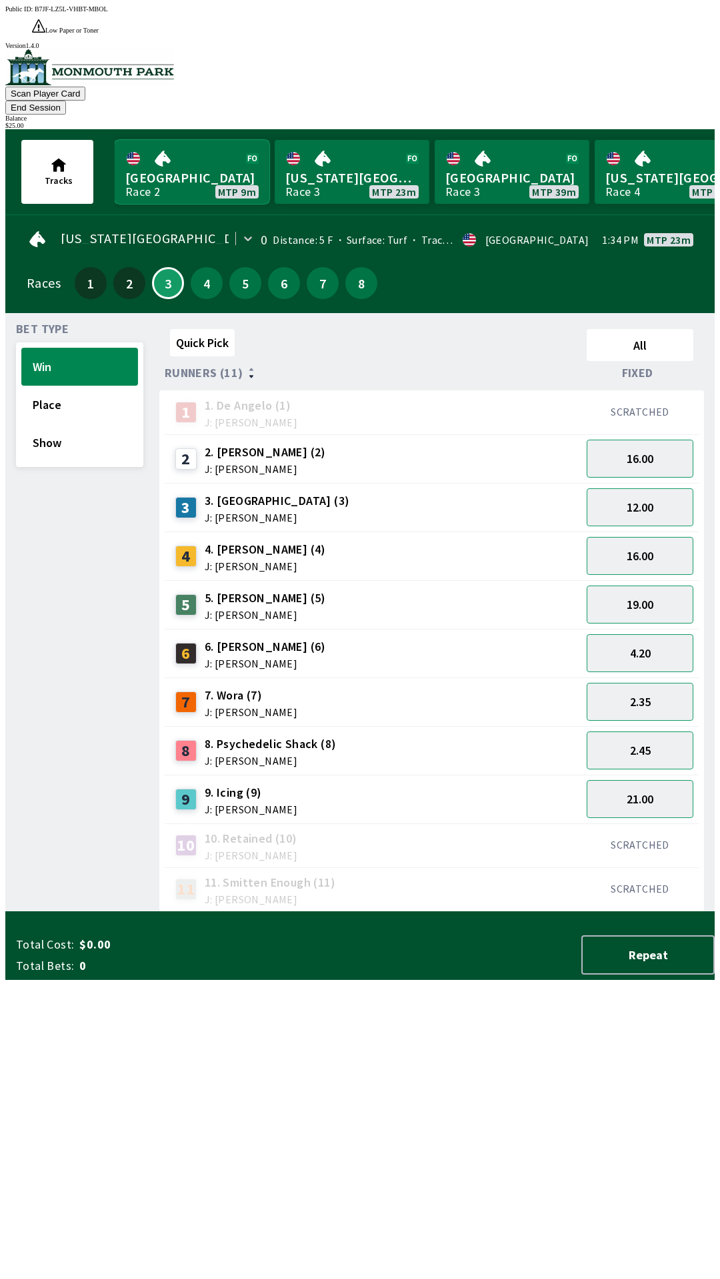
click at [199, 140] on link "[GEOGRAPHIC_DATA] Race 2 MTP 9m" at bounding box center [192, 172] width 155 height 64
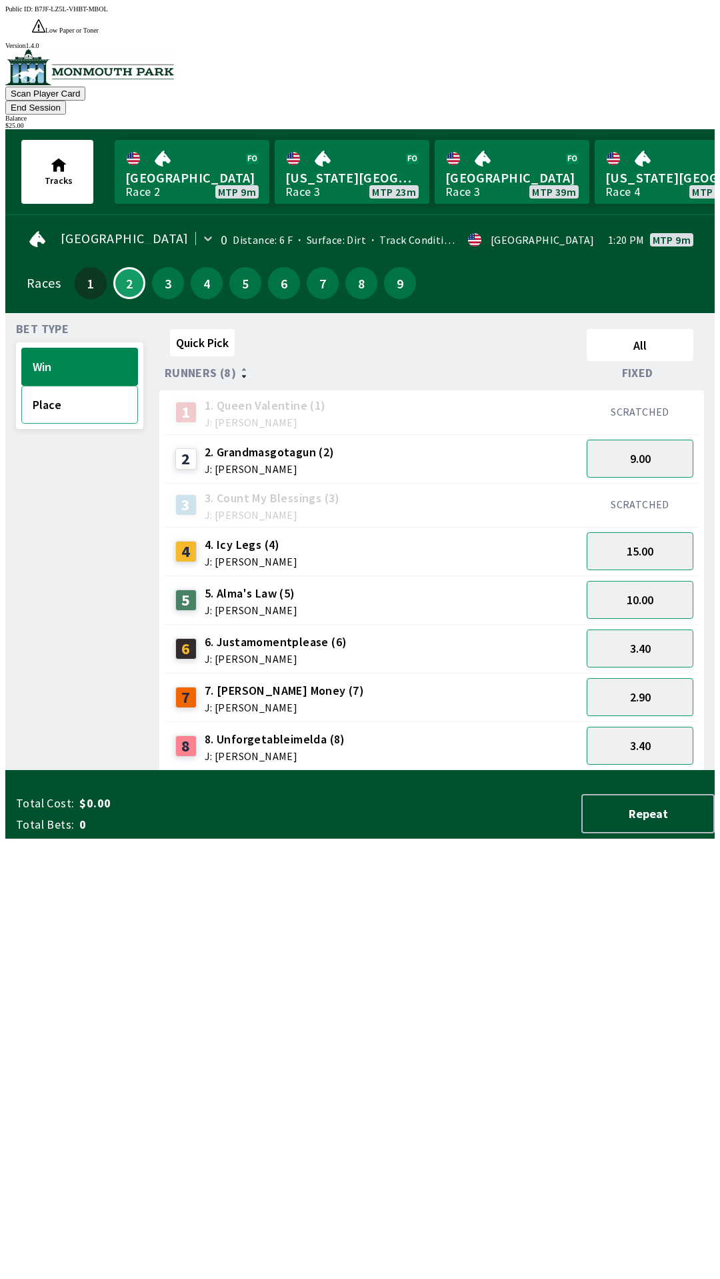
click at [79, 386] on button "Place" at bounding box center [79, 405] width 117 height 38
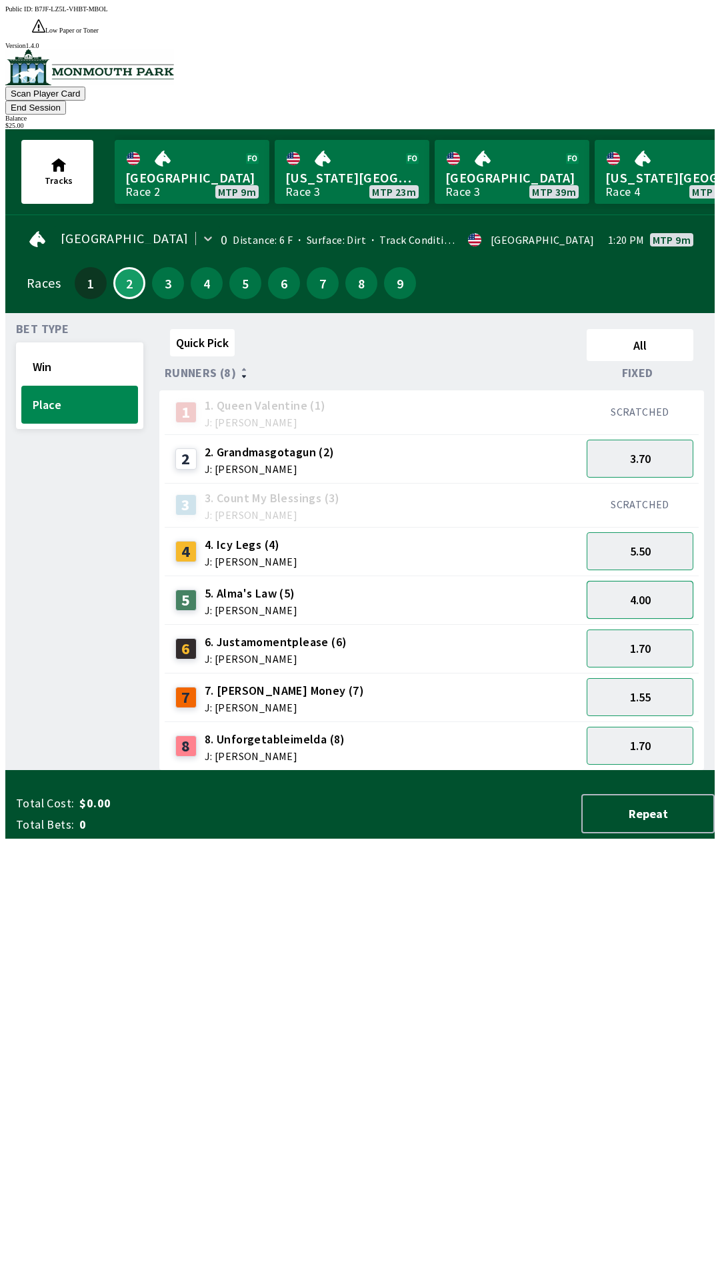
click at [653, 581] on button "4.00" at bounding box center [639, 600] width 107 height 38
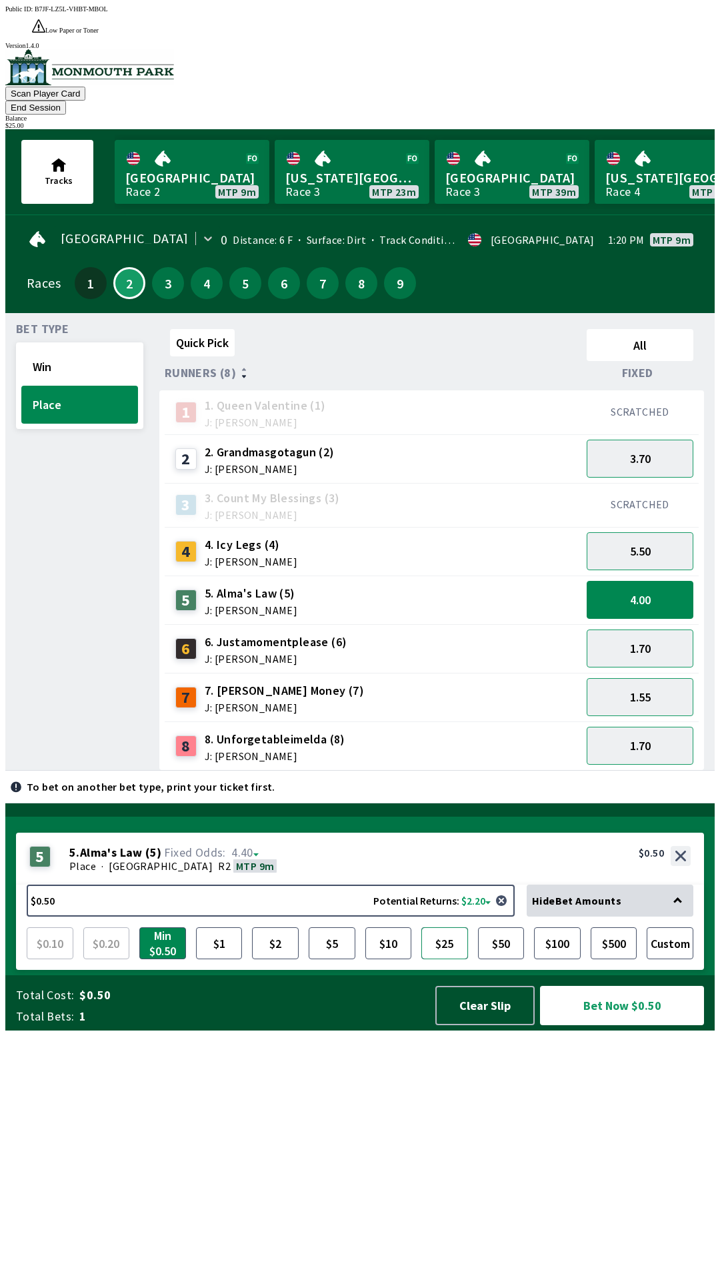
click at [440, 959] on button "$25" at bounding box center [444, 943] width 47 height 32
click at [618, 1025] on button "Bet Now $25.00" at bounding box center [622, 1005] width 164 height 39
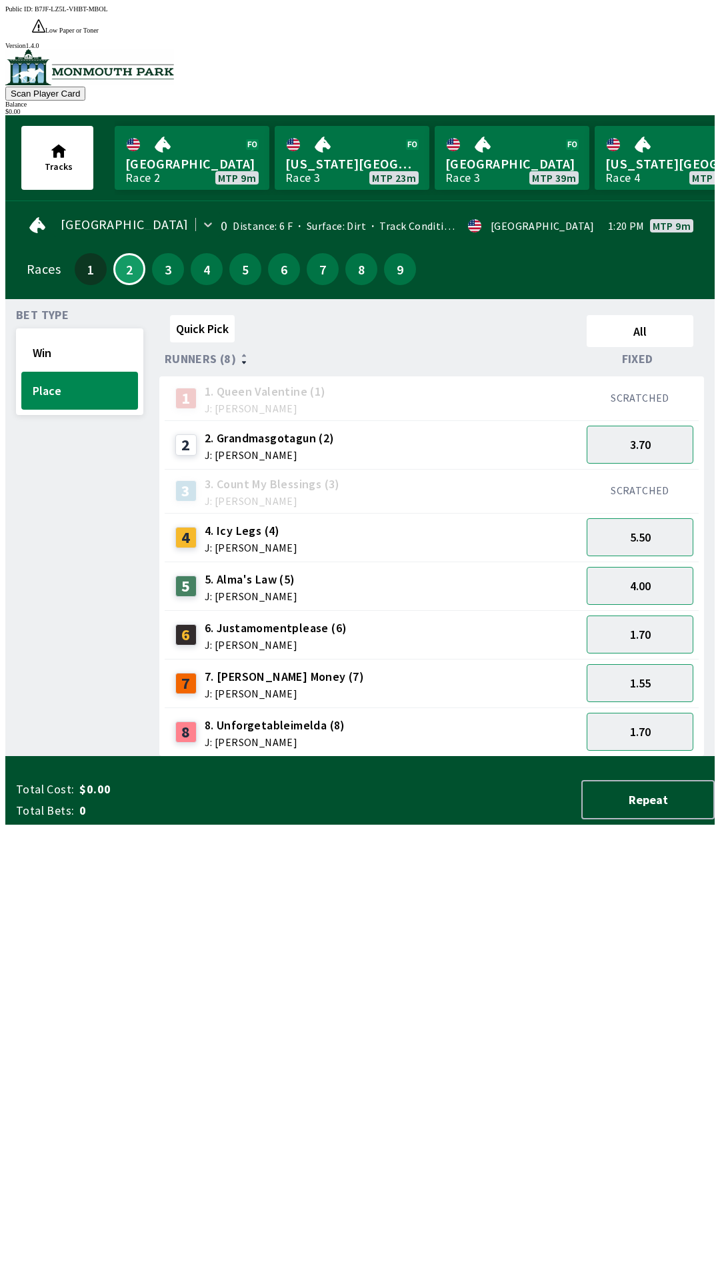
click at [476, 757] on div "Quick Pick All Runners (8) Fixed 1 1. Queen Valentine (1) J: [PERSON_NAME] SCRA…" at bounding box center [436, 533] width 555 height 447
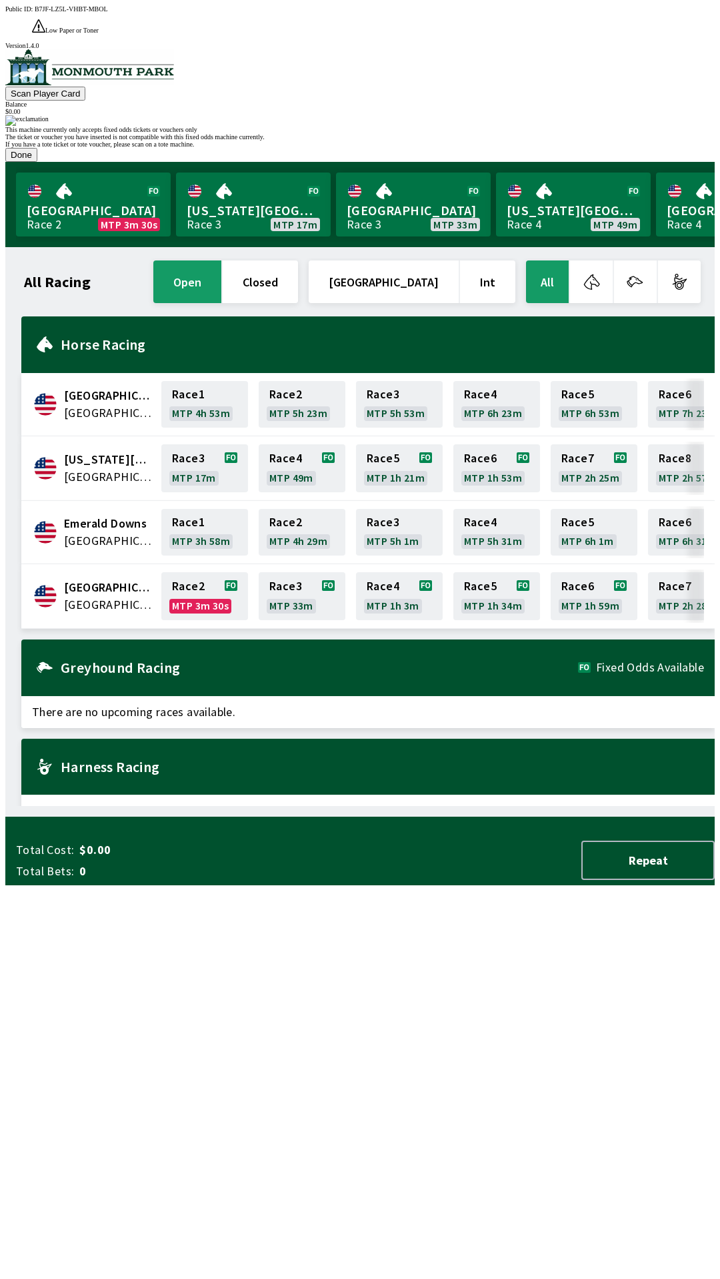
click at [37, 162] on button "Done" at bounding box center [21, 155] width 32 height 14
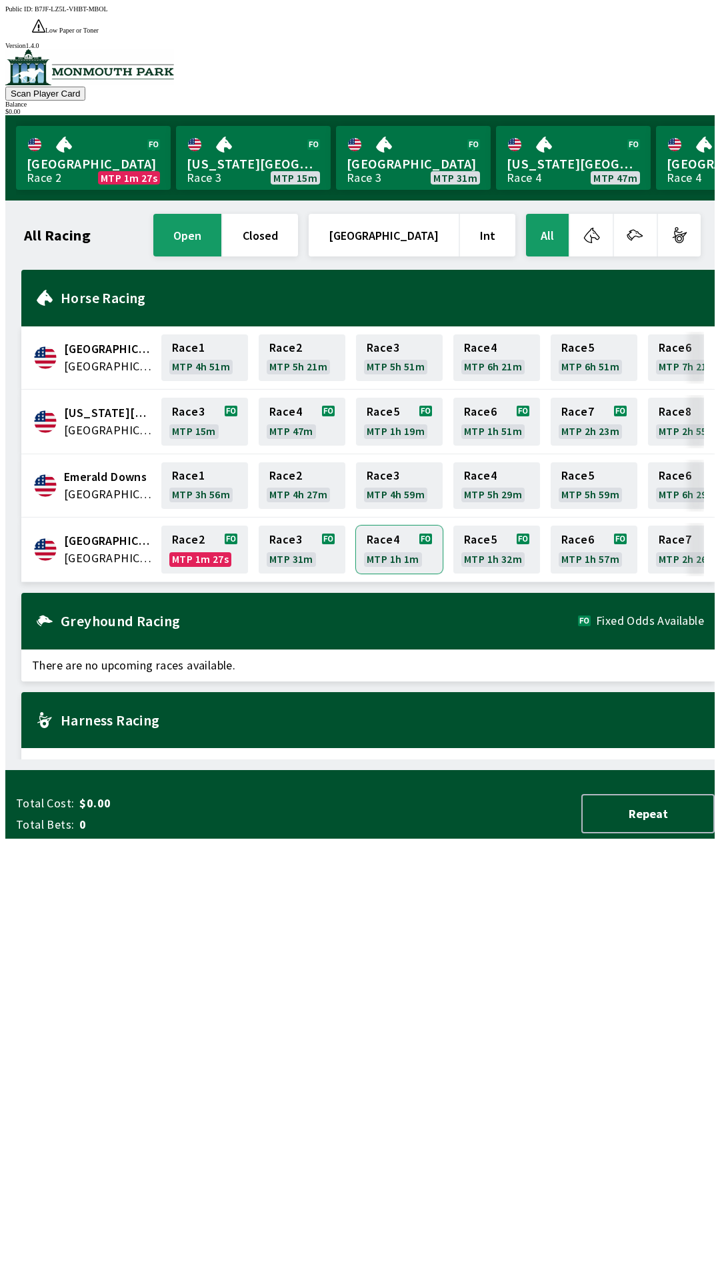
click at [362, 538] on link "Race 4 MTP 1h 1m" at bounding box center [399, 550] width 87 height 48
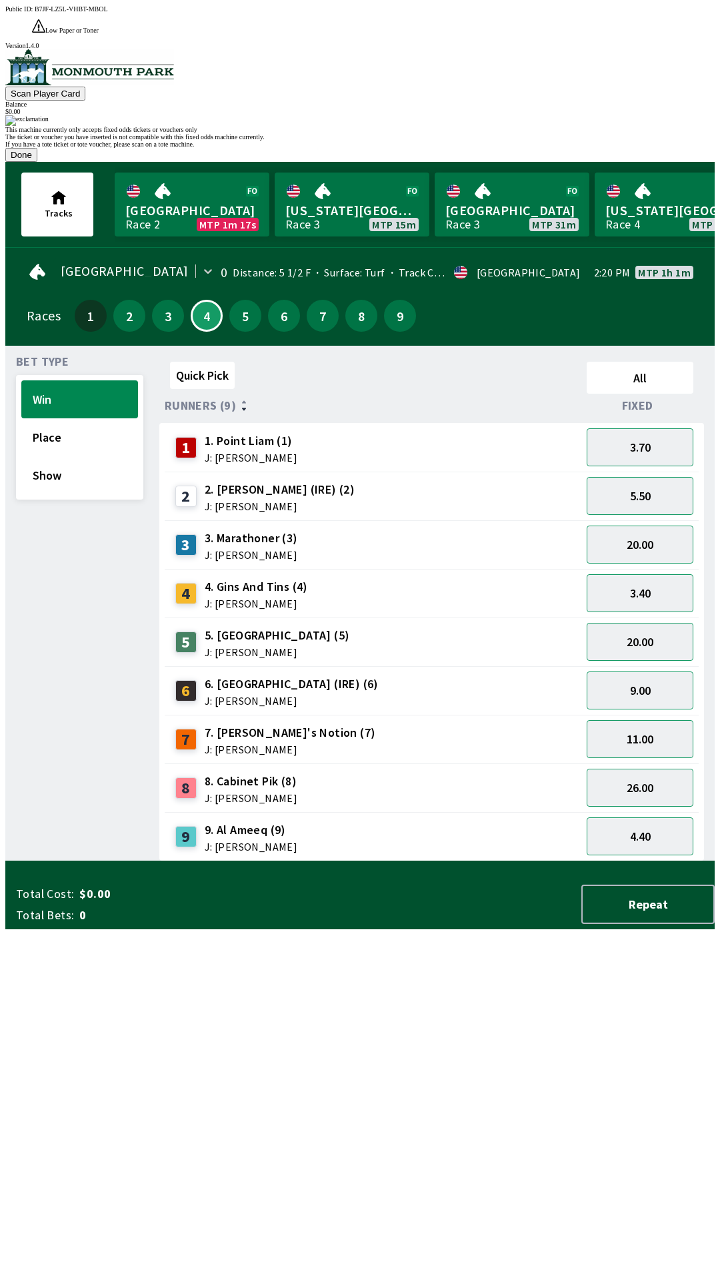
click at [37, 162] on button "Done" at bounding box center [21, 155] width 32 height 14
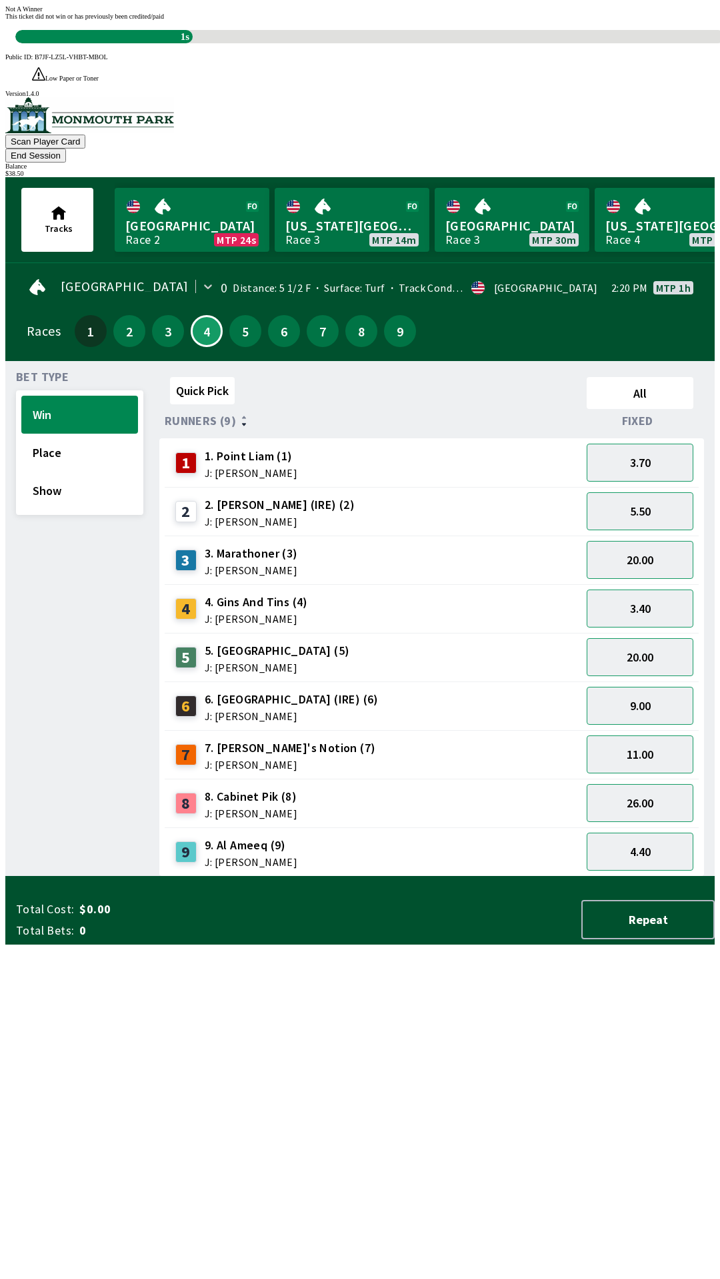
click at [239, 877] on div "Quick Pick All Runners (9) Fixed 1 1. Point [PERSON_NAME] (1) J: [PERSON_NAME] …" at bounding box center [436, 624] width 555 height 505
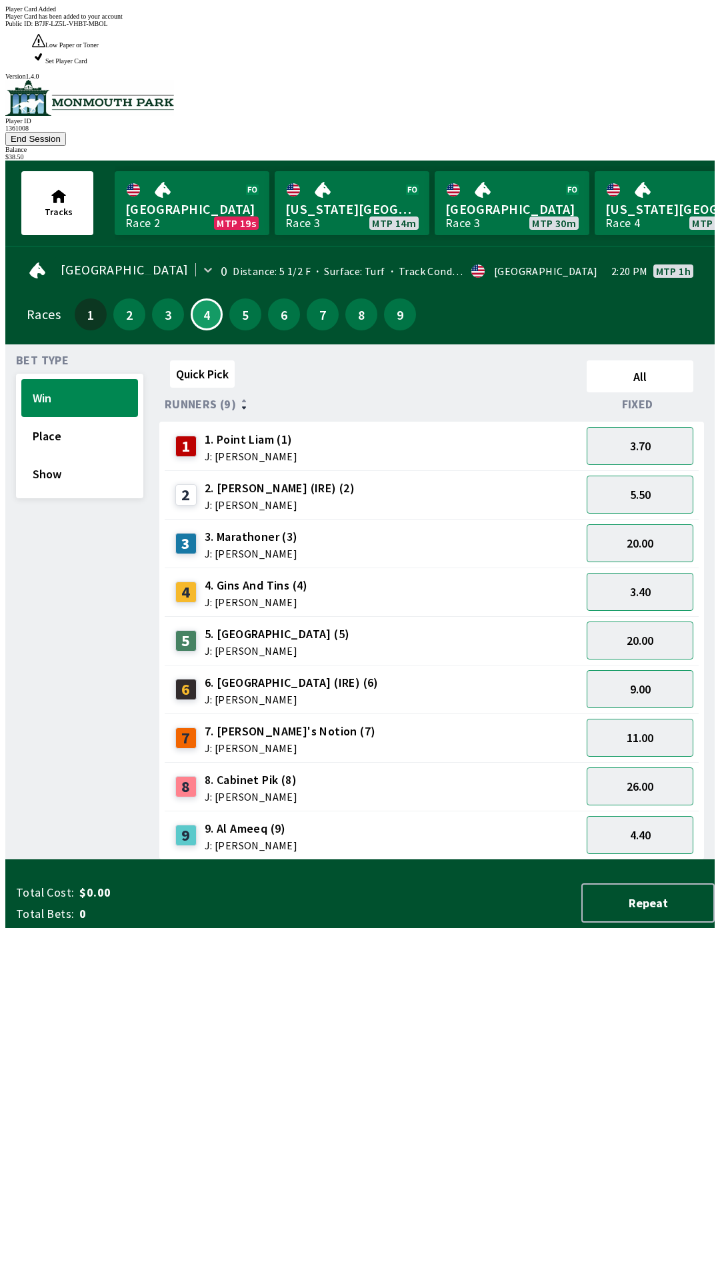
click at [488, 860] on div "Quick Pick All Runners (9) Fixed 1 1. Point [PERSON_NAME] (1) J: [PERSON_NAME] …" at bounding box center [436, 607] width 555 height 505
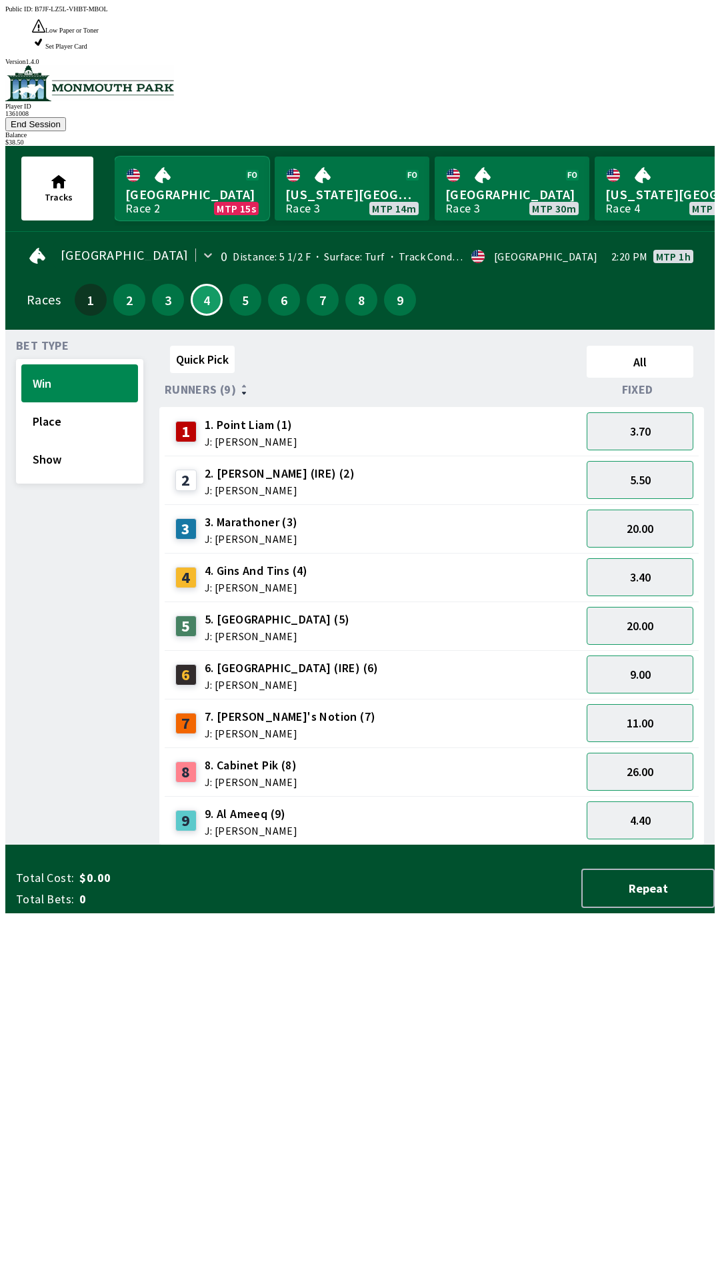
click at [190, 157] on link "[GEOGRAPHIC_DATA] Race 2 MTP 15s" at bounding box center [192, 189] width 155 height 64
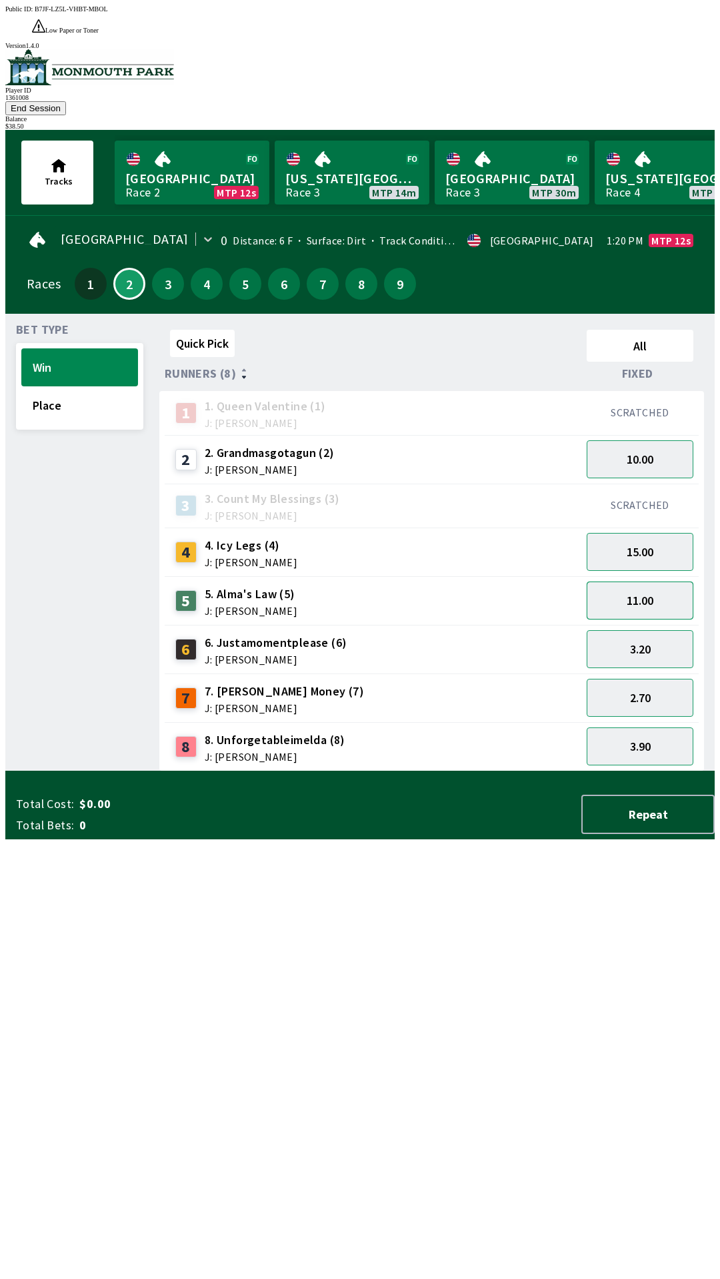
click at [648, 582] on button "11.00" at bounding box center [639, 601] width 107 height 38
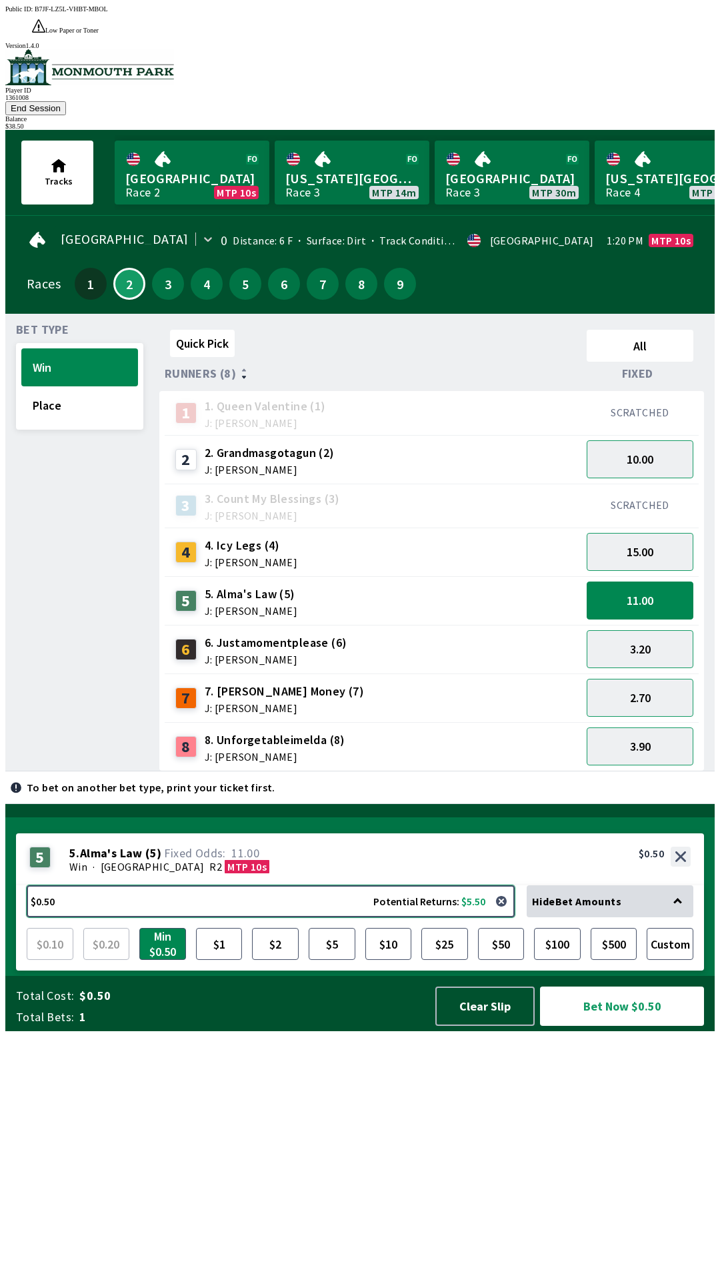
click at [188, 917] on button "$0.50 Potential Returns: $5.50" at bounding box center [271, 901] width 488 height 32
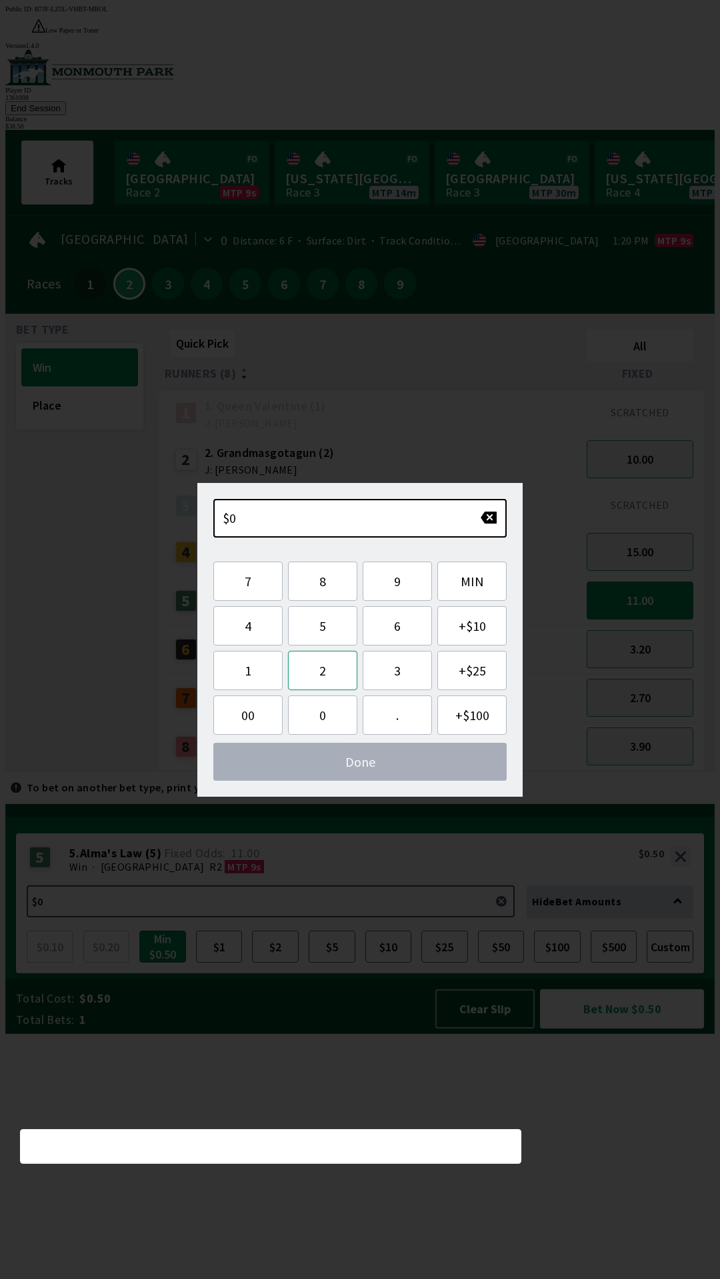
click at [338, 674] on button "2" at bounding box center [322, 670] width 69 height 39
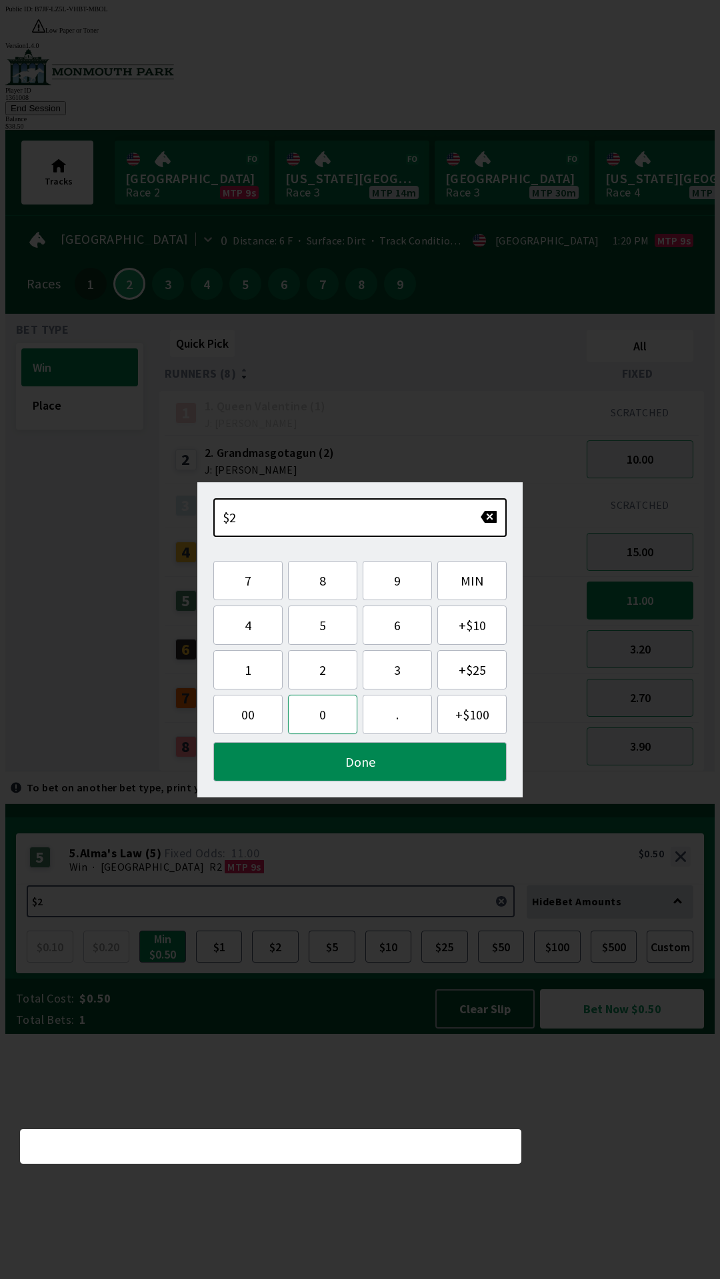
click at [332, 714] on button "0" at bounding box center [322, 714] width 69 height 39
click at [348, 767] on button "Done" at bounding box center [359, 761] width 293 height 39
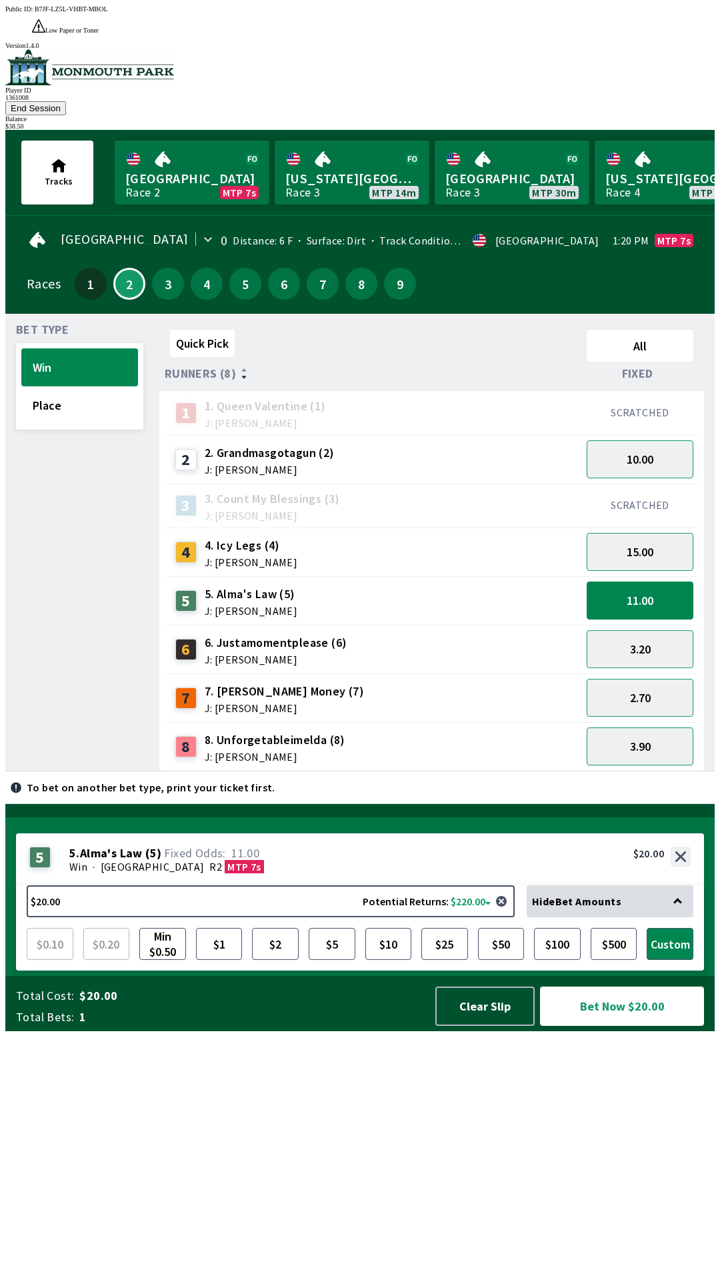
click at [609, 1026] on button "Bet Now $20.00" at bounding box center [622, 1006] width 164 height 39
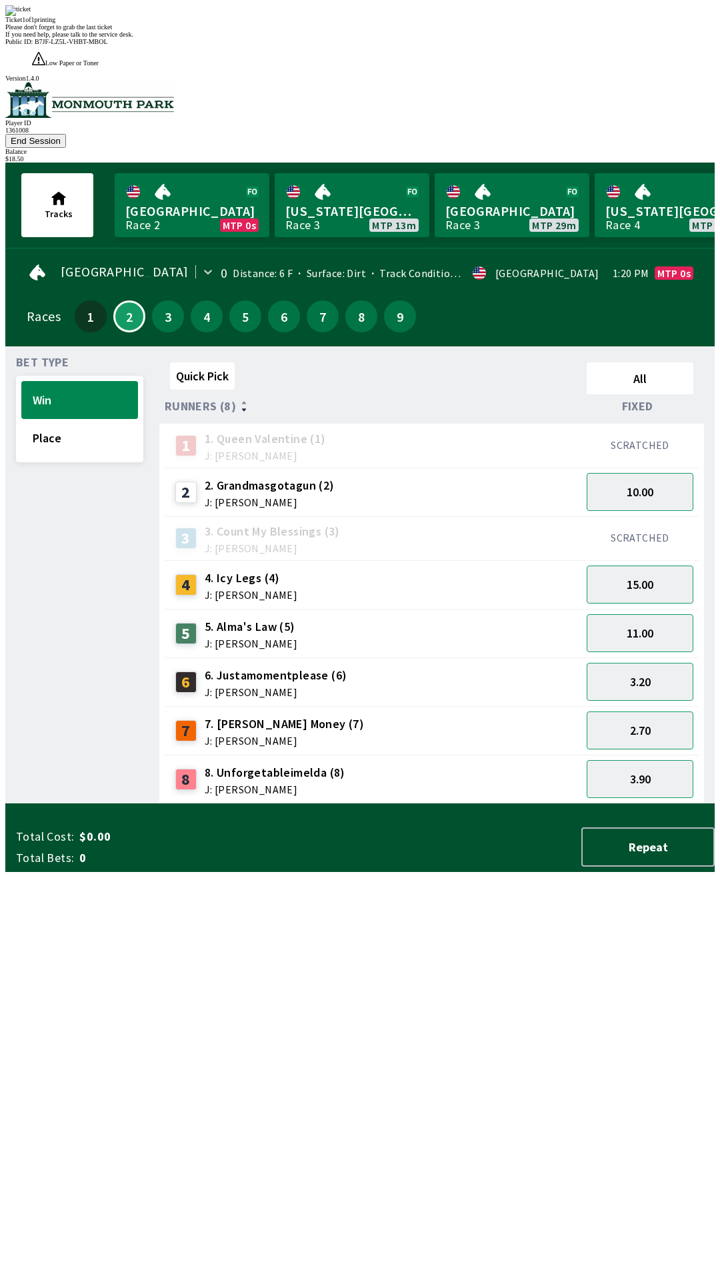
click at [356, 804] on div "Quick Pick All Runners (8) Fixed 1 1. Queen Valentine (1) J: [PERSON_NAME] SCRA…" at bounding box center [436, 580] width 555 height 447
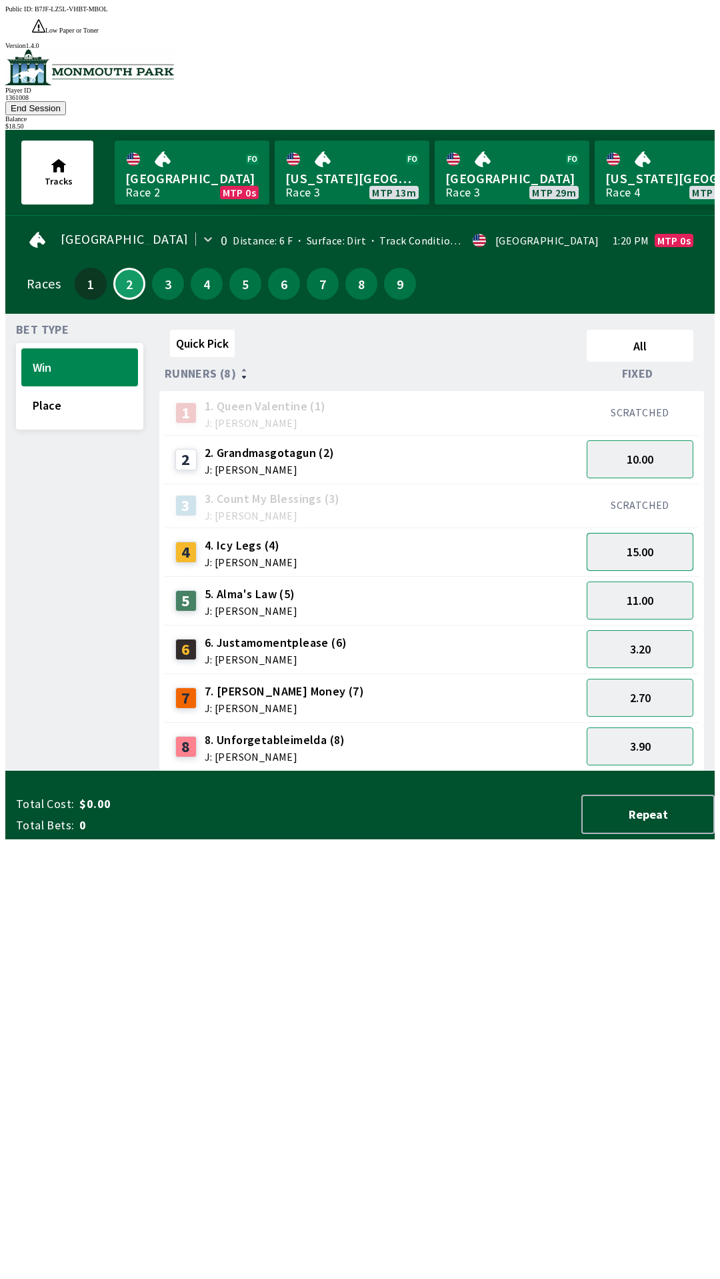
click at [652, 533] on button "15.00" at bounding box center [639, 552] width 107 height 38
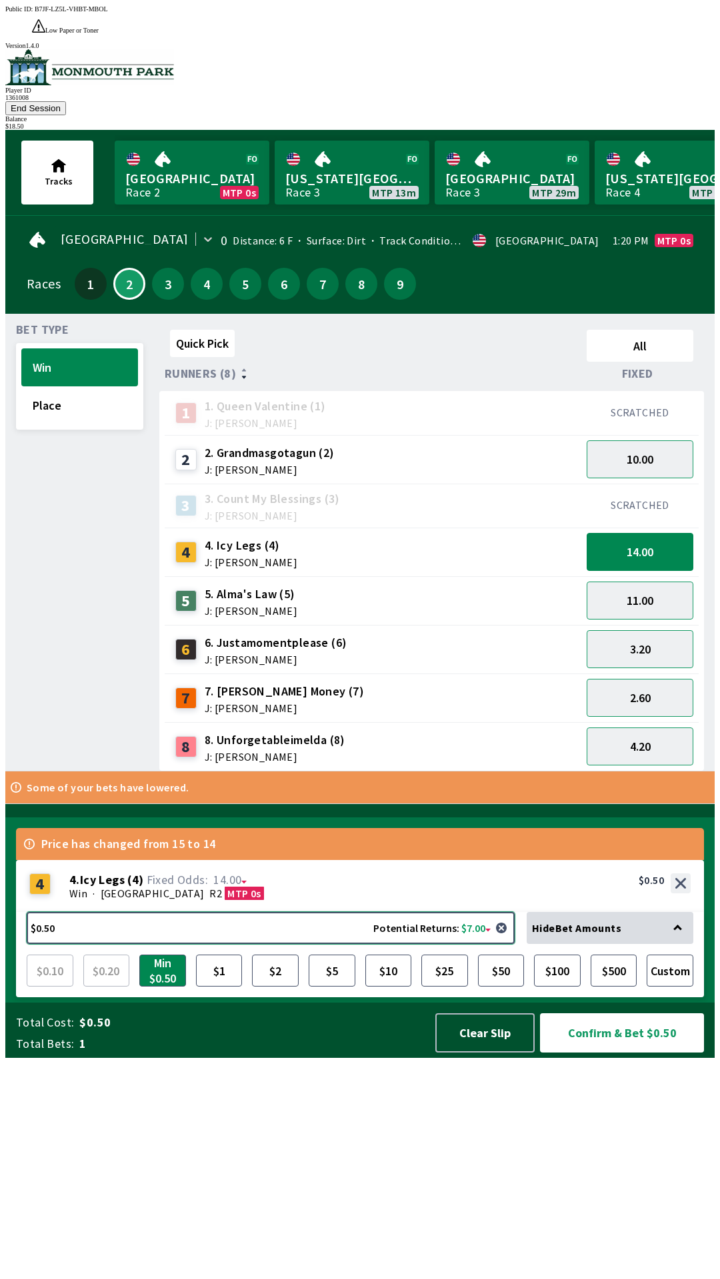
click at [300, 944] on button "$0.50 Potential Returns: $7.00" at bounding box center [271, 928] width 488 height 32
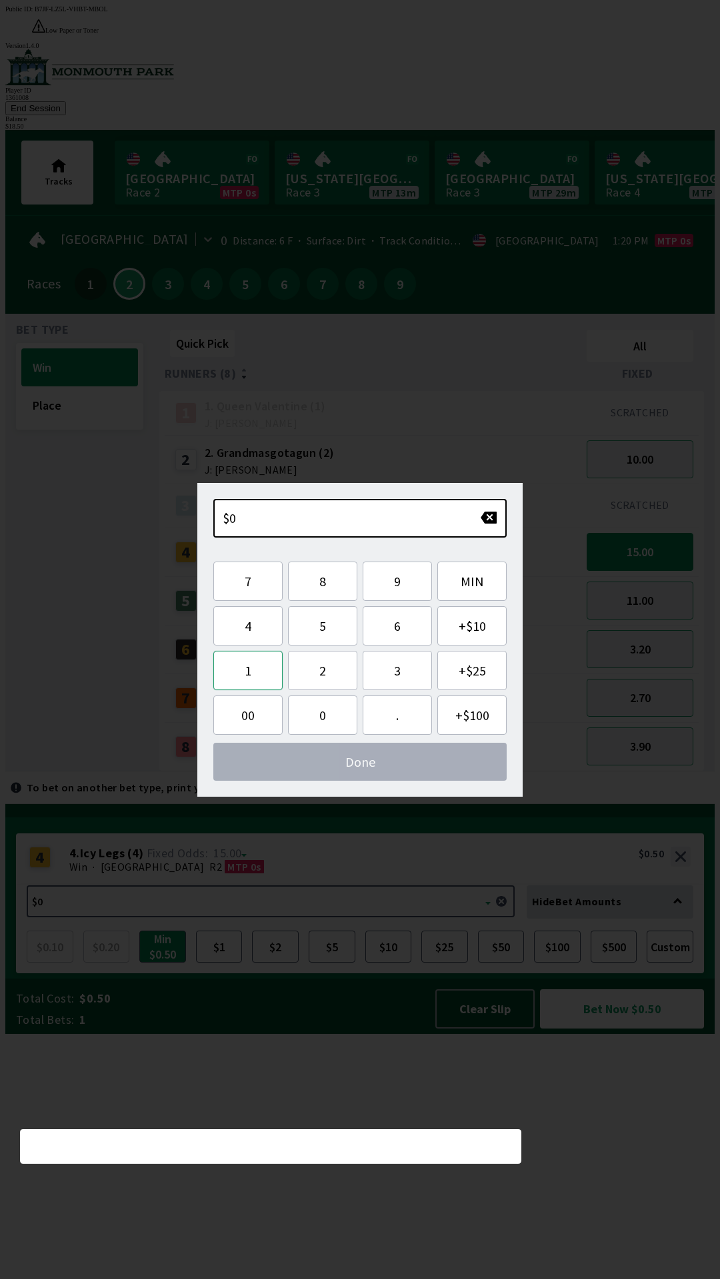
click at [257, 675] on button "1" at bounding box center [247, 670] width 69 height 39
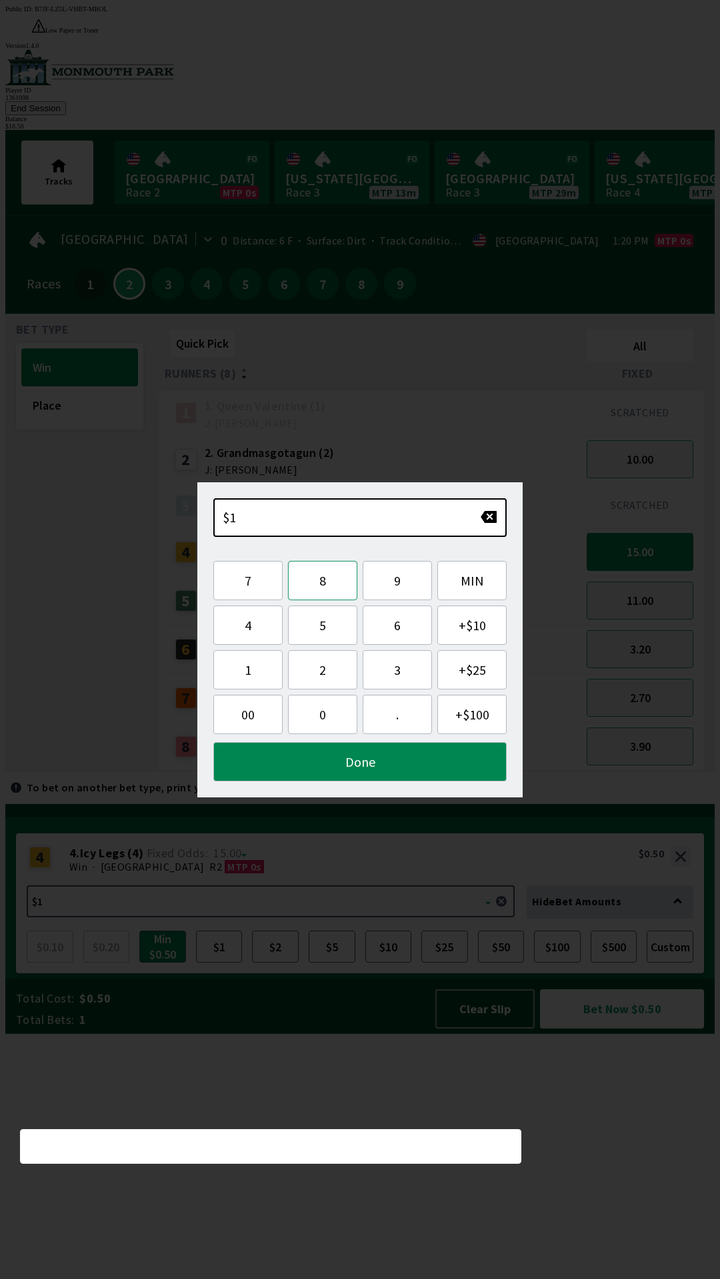
click at [329, 584] on button "8" at bounding box center [322, 580] width 69 height 39
click at [400, 722] on button "." at bounding box center [396, 714] width 69 height 39
click at [325, 655] on button "2" at bounding box center [322, 669] width 69 height 39
click at [330, 759] on button "Done" at bounding box center [359, 761] width 293 height 39
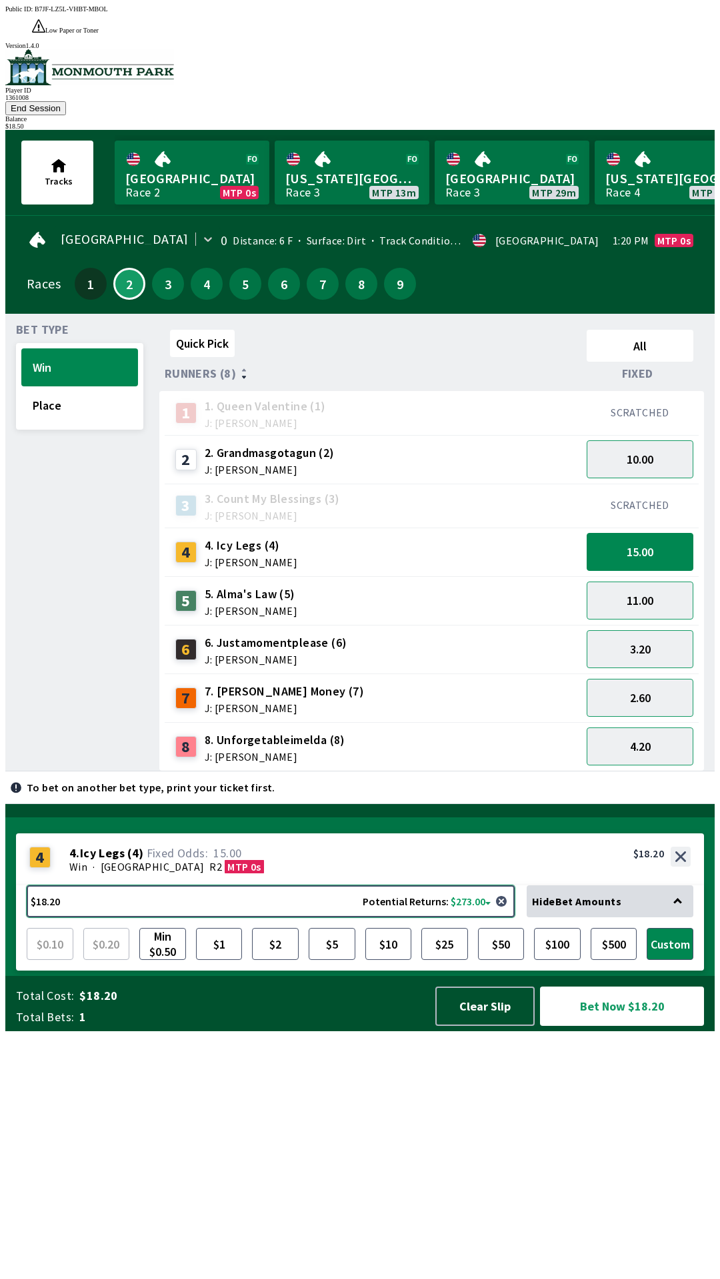
click at [282, 917] on button "$18.20 Potential Returns: $273.00" at bounding box center [271, 901] width 488 height 32
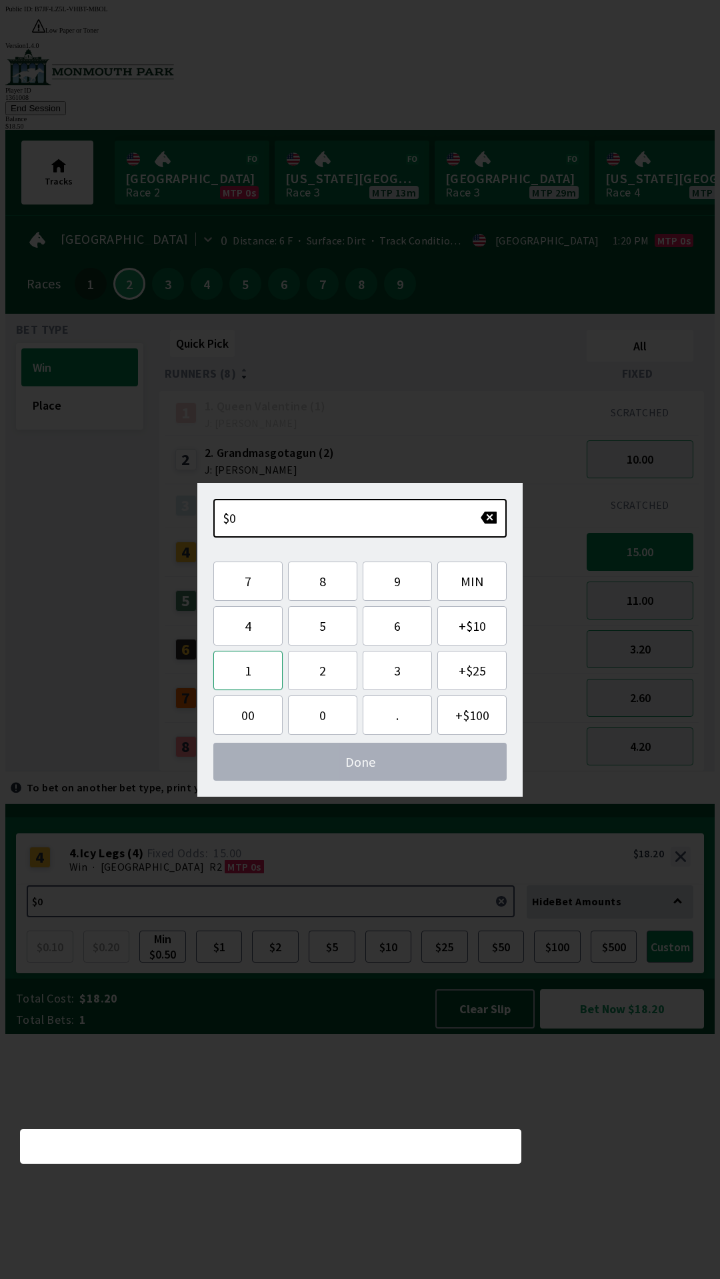
click at [261, 680] on button "1" at bounding box center [247, 670] width 69 height 39
click at [324, 577] on button "8" at bounding box center [322, 581] width 69 height 39
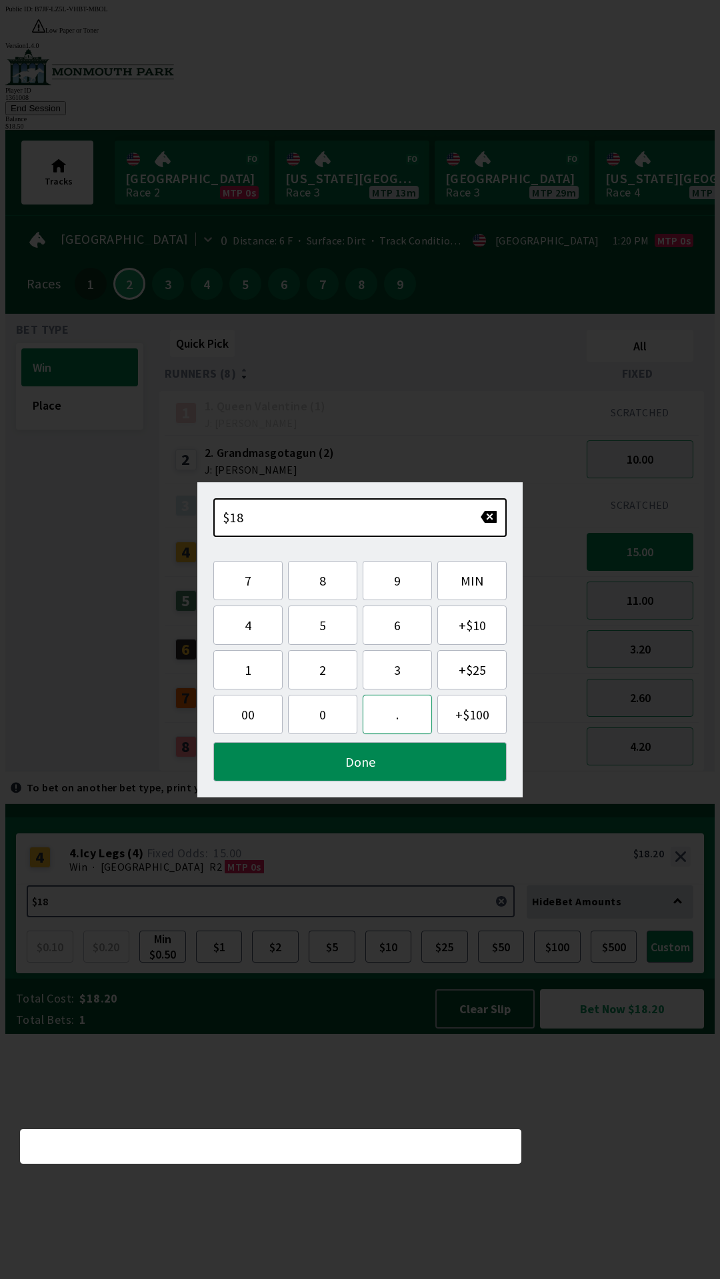
click at [402, 720] on button "." at bounding box center [396, 714] width 69 height 39
click at [329, 636] on button "5" at bounding box center [322, 625] width 69 height 39
click at [331, 720] on button "0" at bounding box center [322, 714] width 69 height 39
click at [390, 766] on button "Done" at bounding box center [359, 761] width 293 height 39
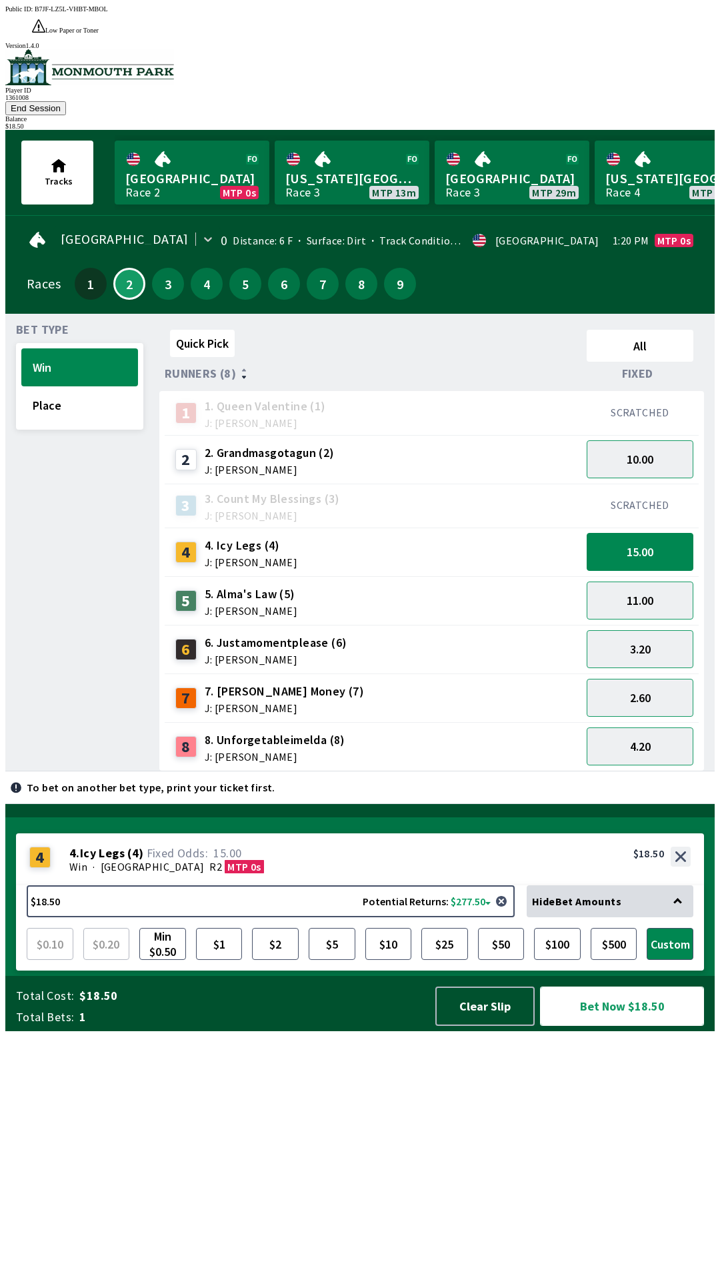
click at [640, 1026] on button "Bet Now $18.50" at bounding box center [622, 1006] width 164 height 39
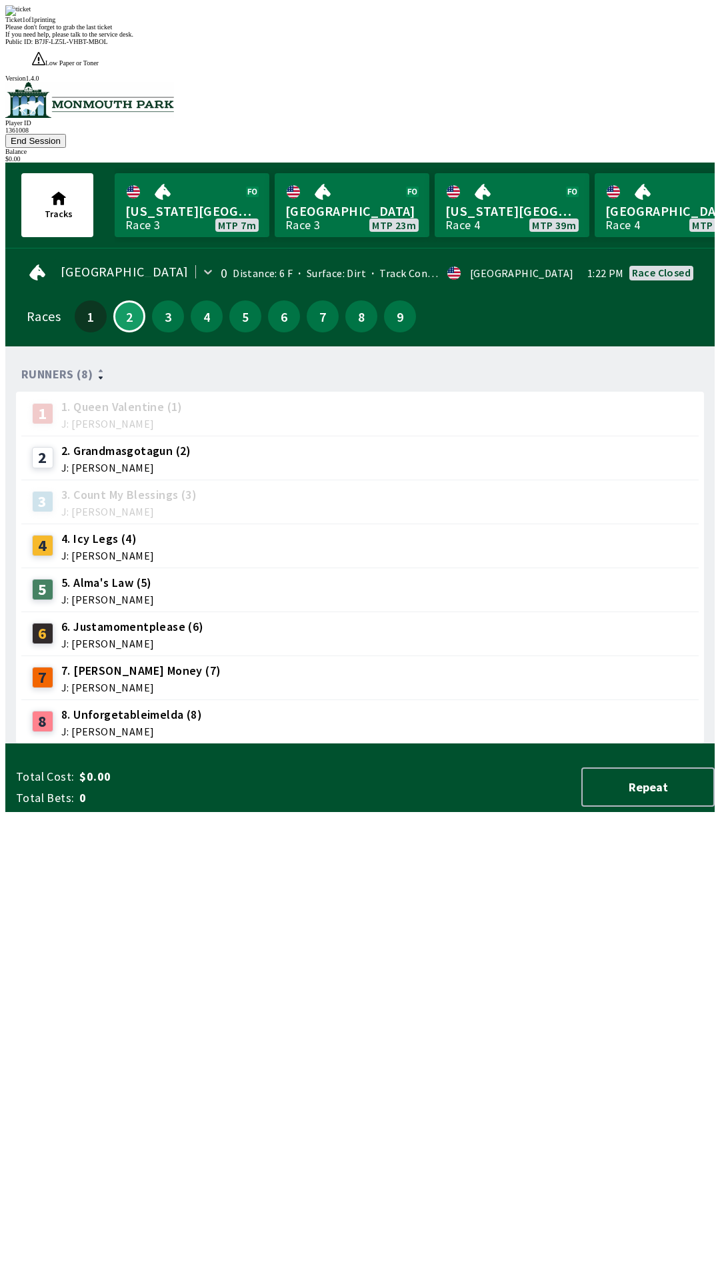
click at [362, 744] on div "Runners (8) 1 1. Queen Valentine (1) J: [PERSON_NAME] 2 2. Grandmasgotagun (2) …" at bounding box center [365, 550] width 698 height 387
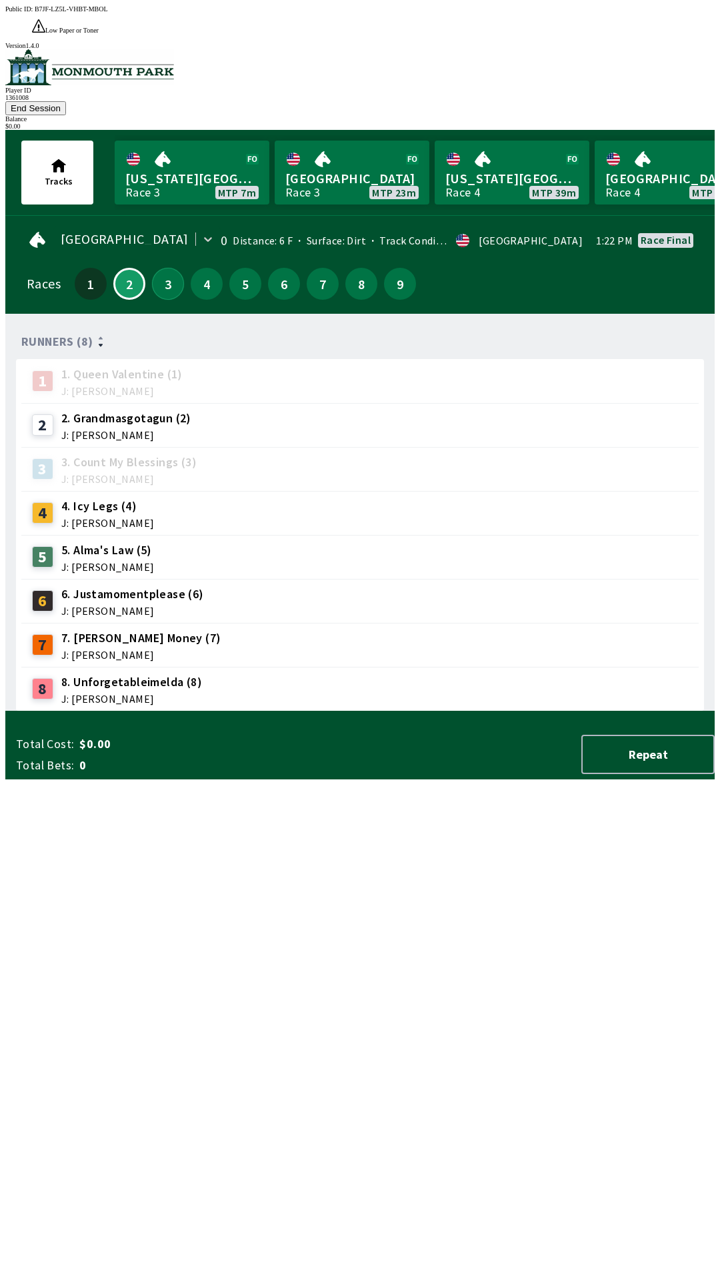
click at [172, 268] on button "3" at bounding box center [168, 284] width 32 height 32
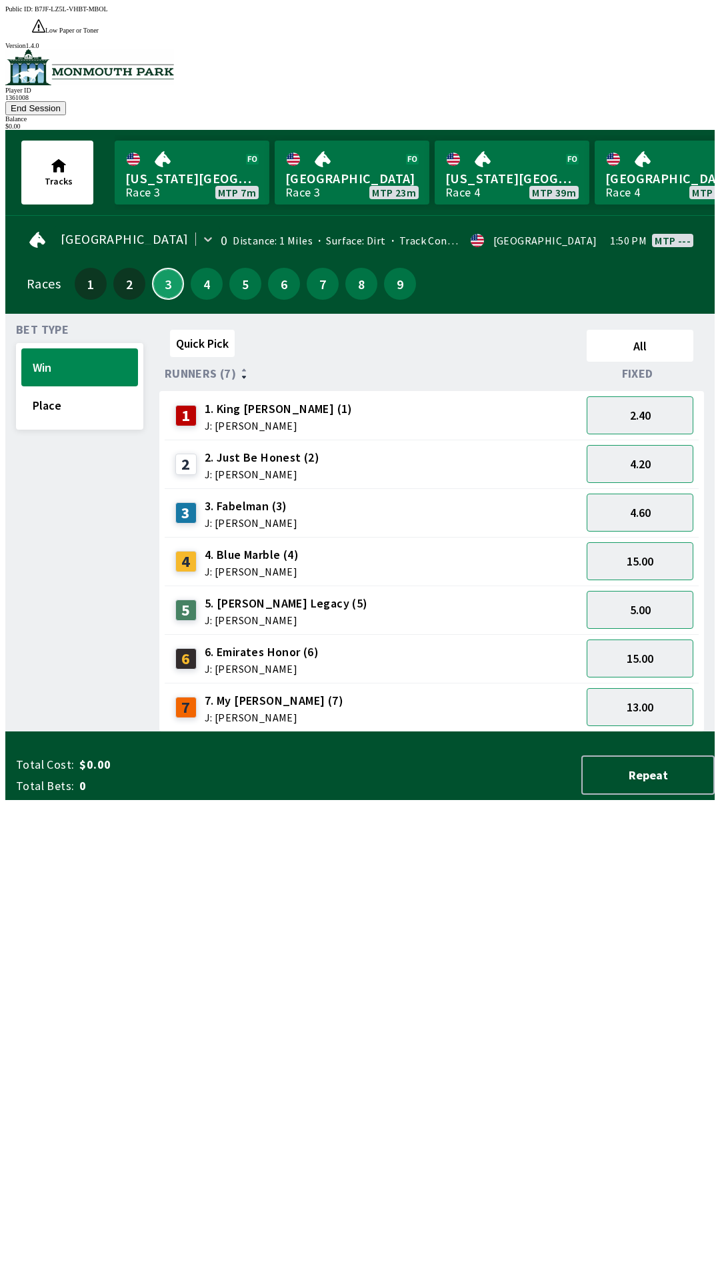
click at [160, 268] on button "3" at bounding box center [168, 284] width 32 height 32
click at [66, 101] on button "End Session" at bounding box center [35, 108] width 61 height 14
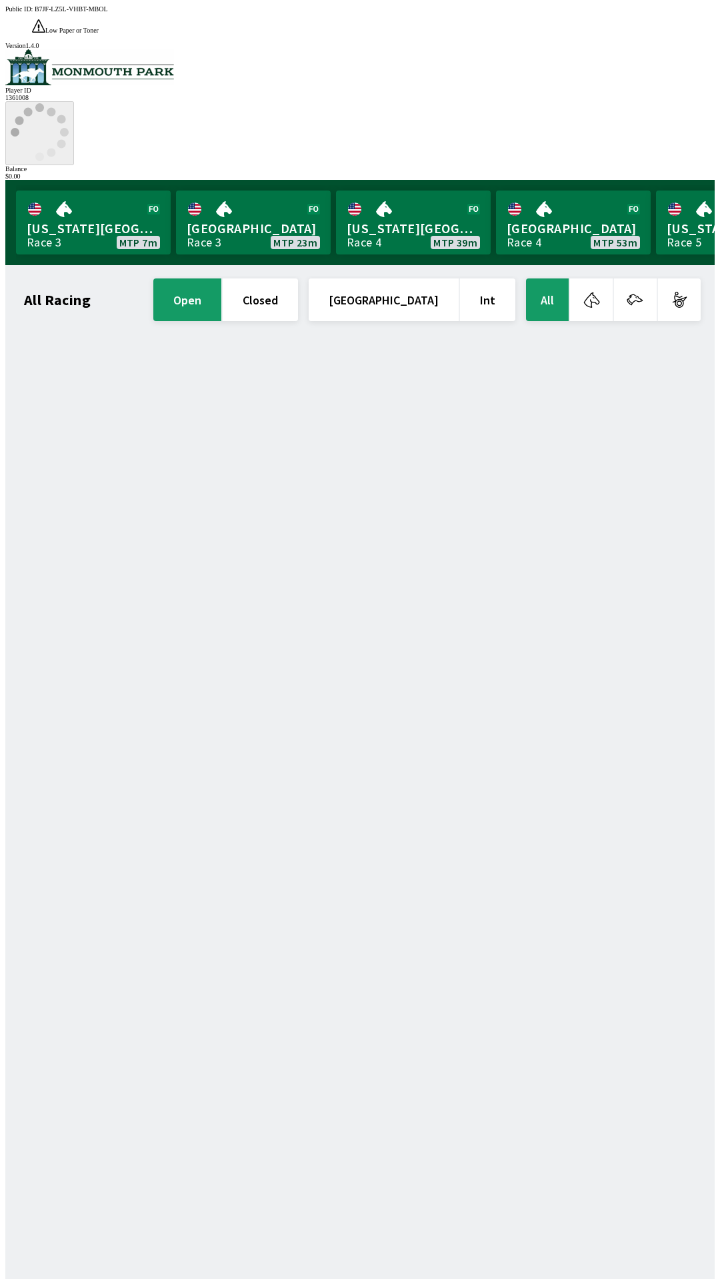
click at [69, 103] on icon at bounding box center [40, 132] width 58 height 58
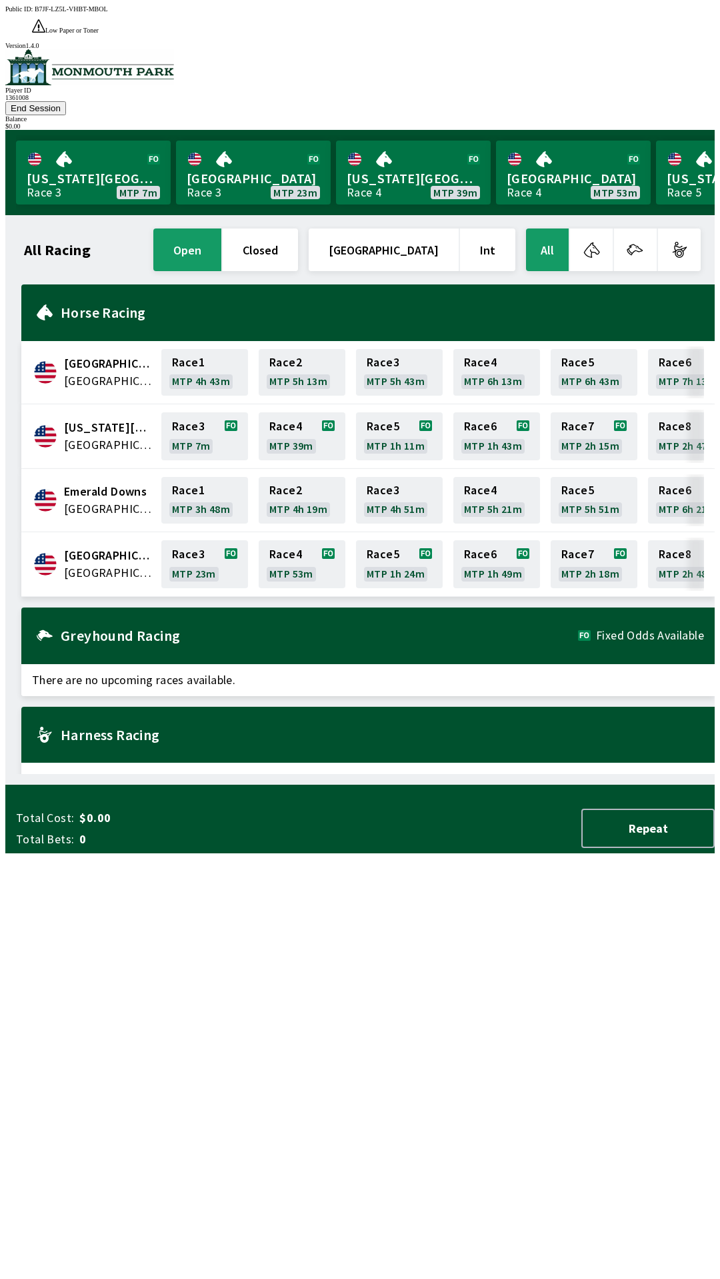
click at [404, 774] on div "All Racing open closed [GEOGRAPHIC_DATA] Int All [GEOGRAPHIC_DATA] [GEOGRAPHIC_…" at bounding box center [365, 500] width 698 height 548
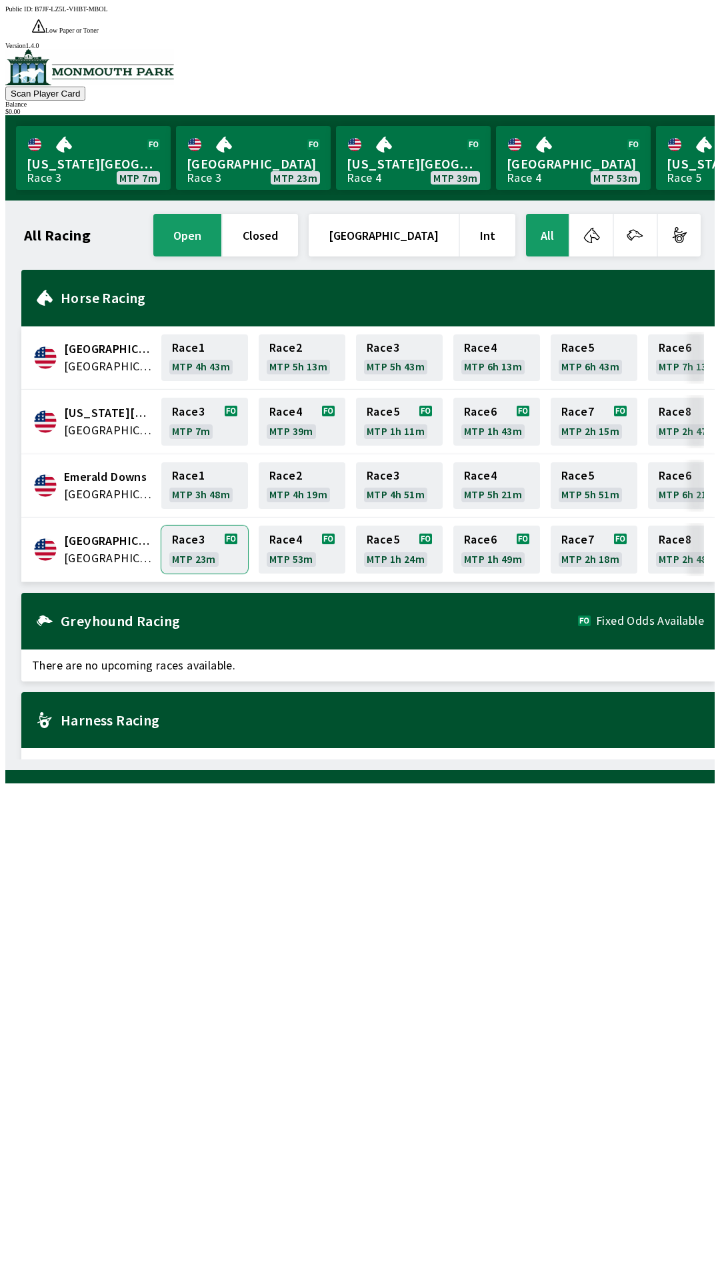
click at [195, 526] on link "Race 3 MTP 23m" at bounding box center [204, 550] width 87 height 48
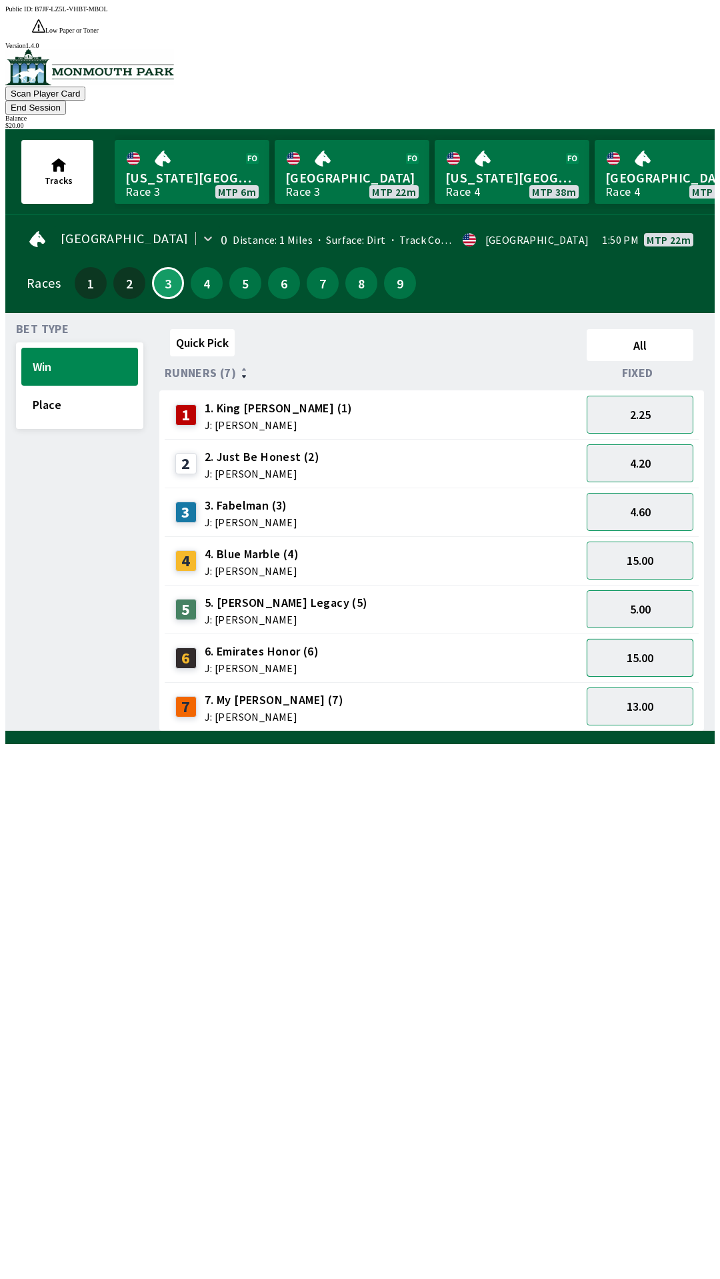
click at [640, 639] on button "15.00" at bounding box center [639, 658] width 107 height 38
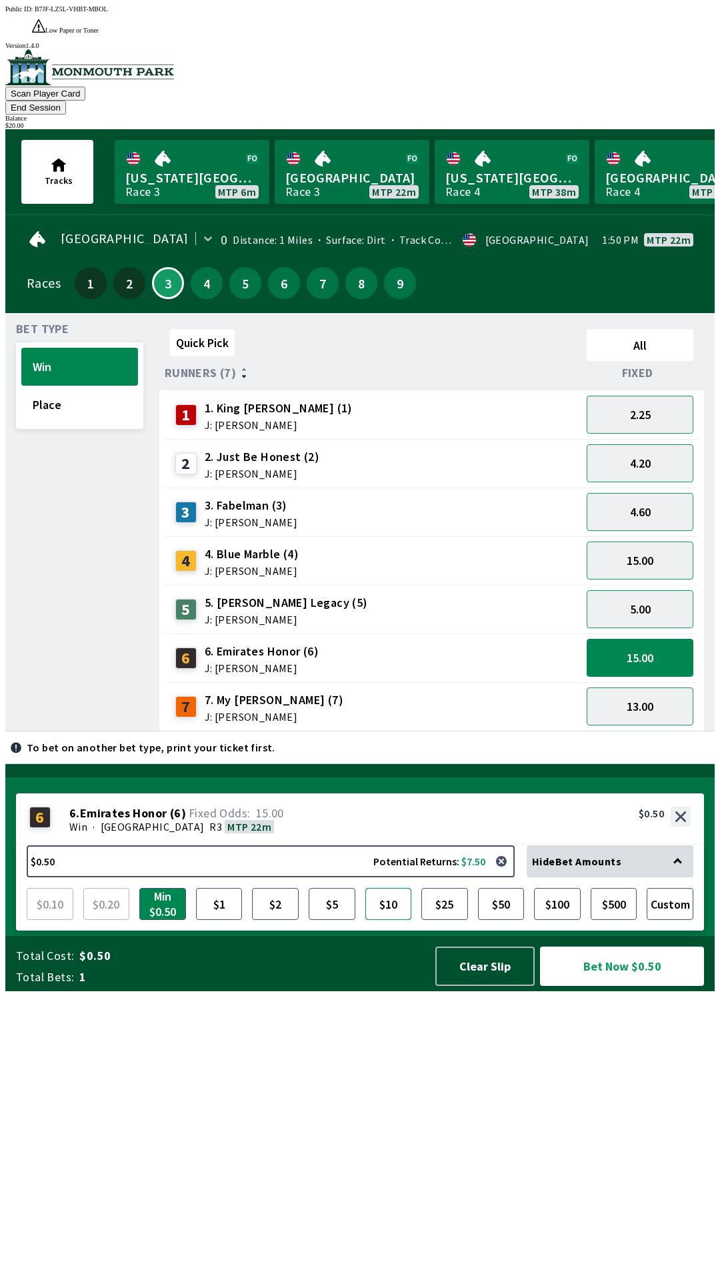
click at [392, 920] on button "$10" at bounding box center [388, 904] width 47 height 32
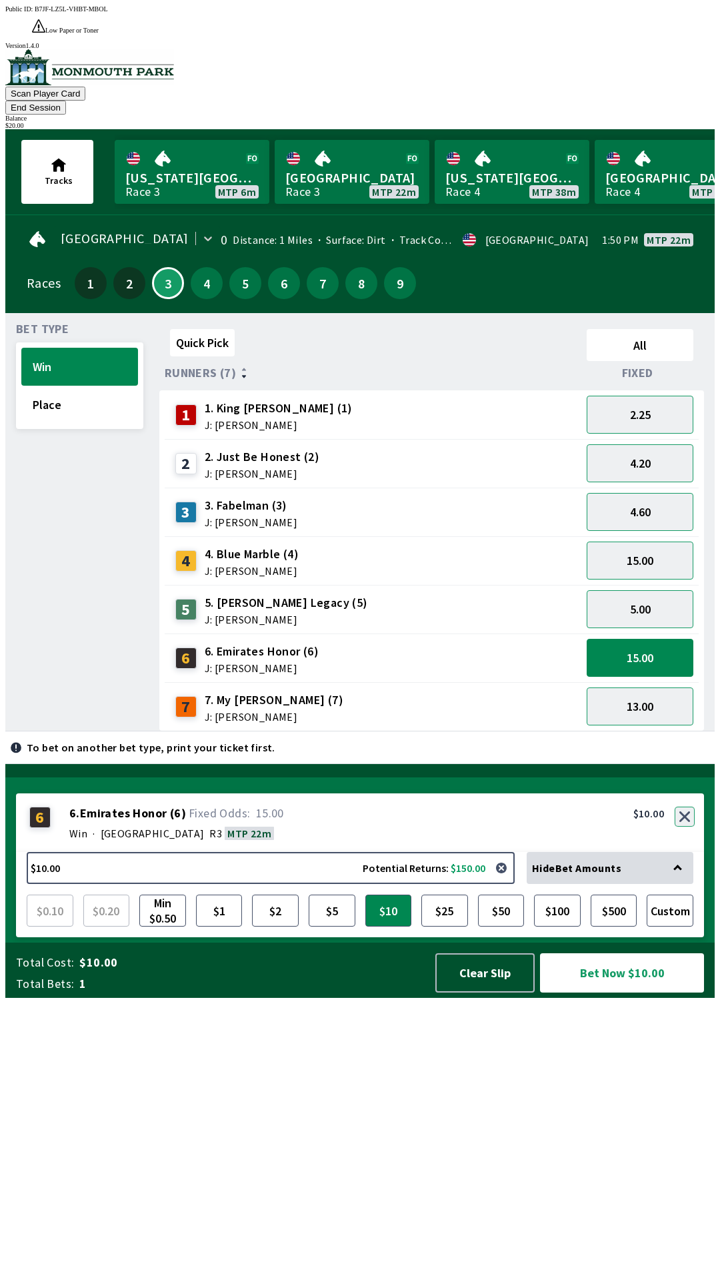
click at [685, 827] on button "button" at bounding box center [684, 817] width 20 height 20
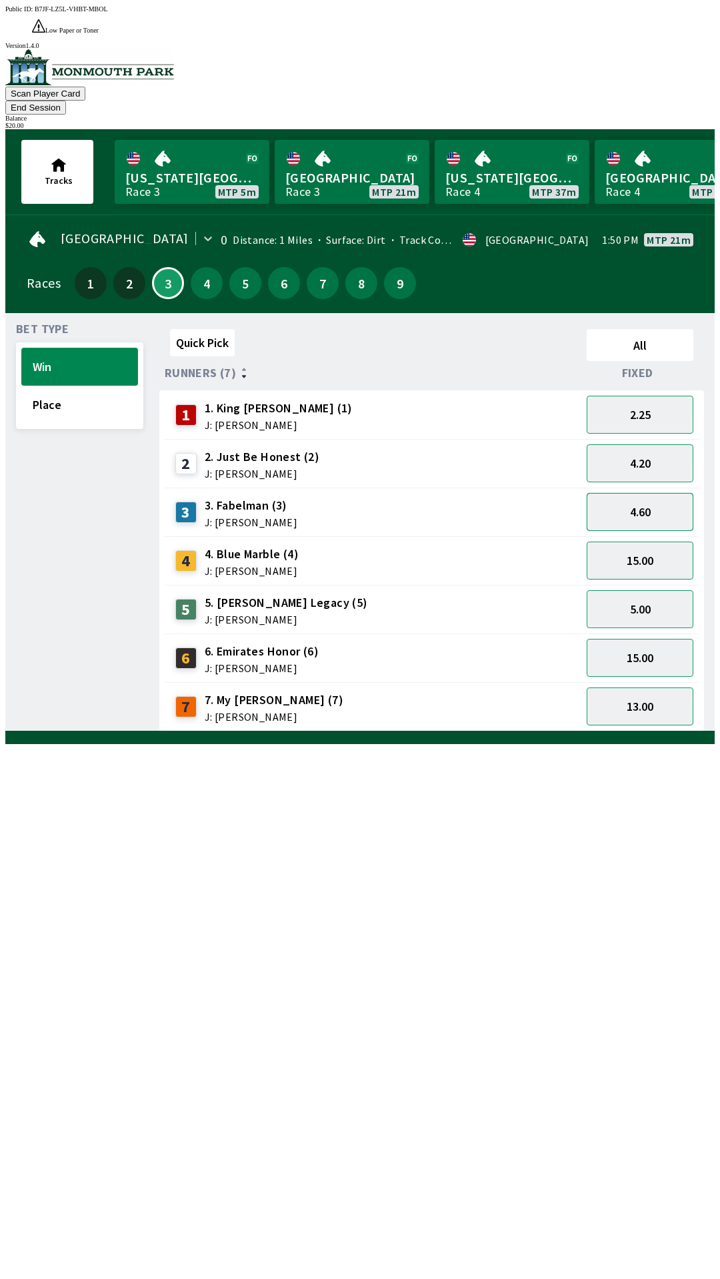
click at [644, 493] on button "4.60" at bounding box center [639, 512] width 107 height 38
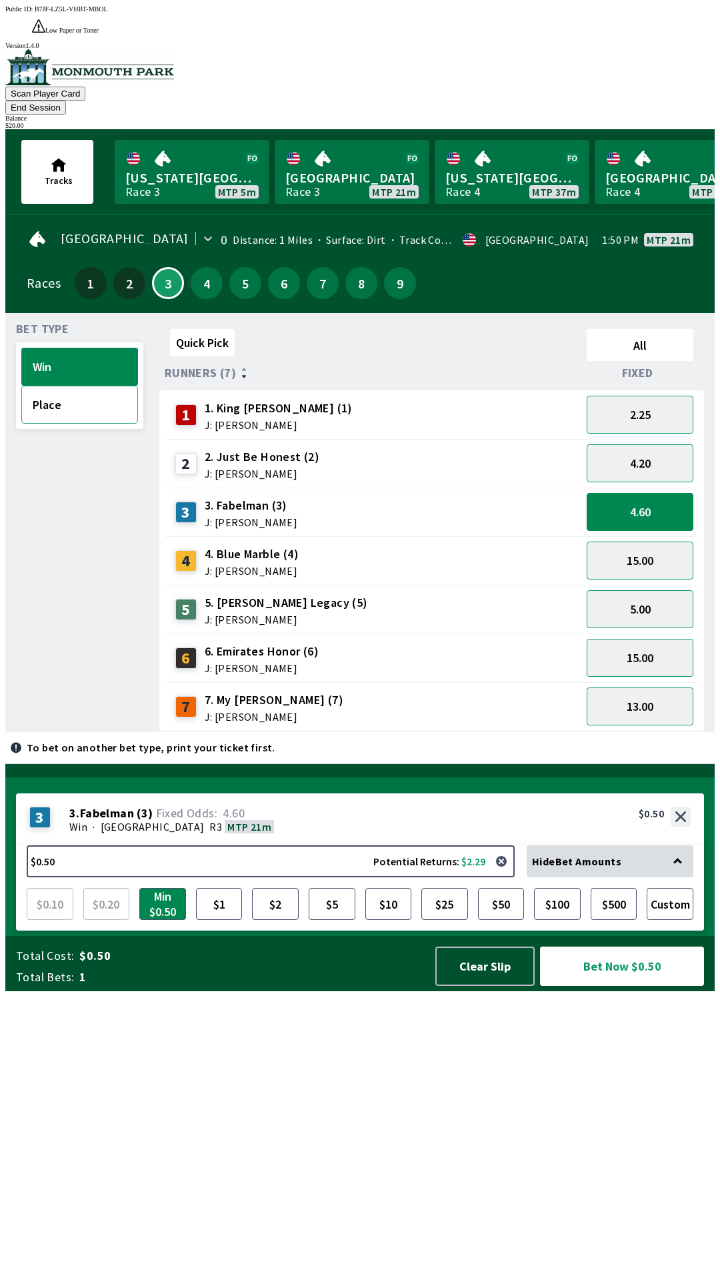
click at [66, 386] on button "Place" at bounding box center [79, 405] width 117 height 38
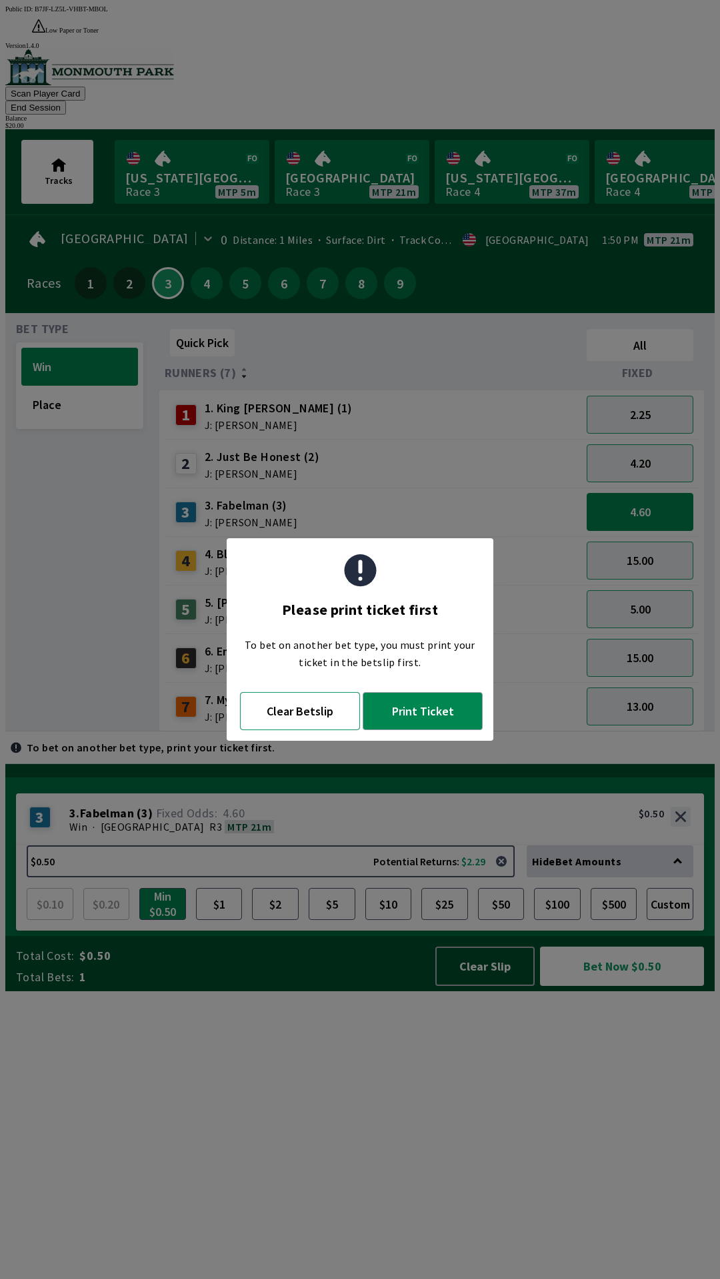
click at [312, 711] on button "Clear Betslip" at bounding box center [300, 711] width 120 height 38
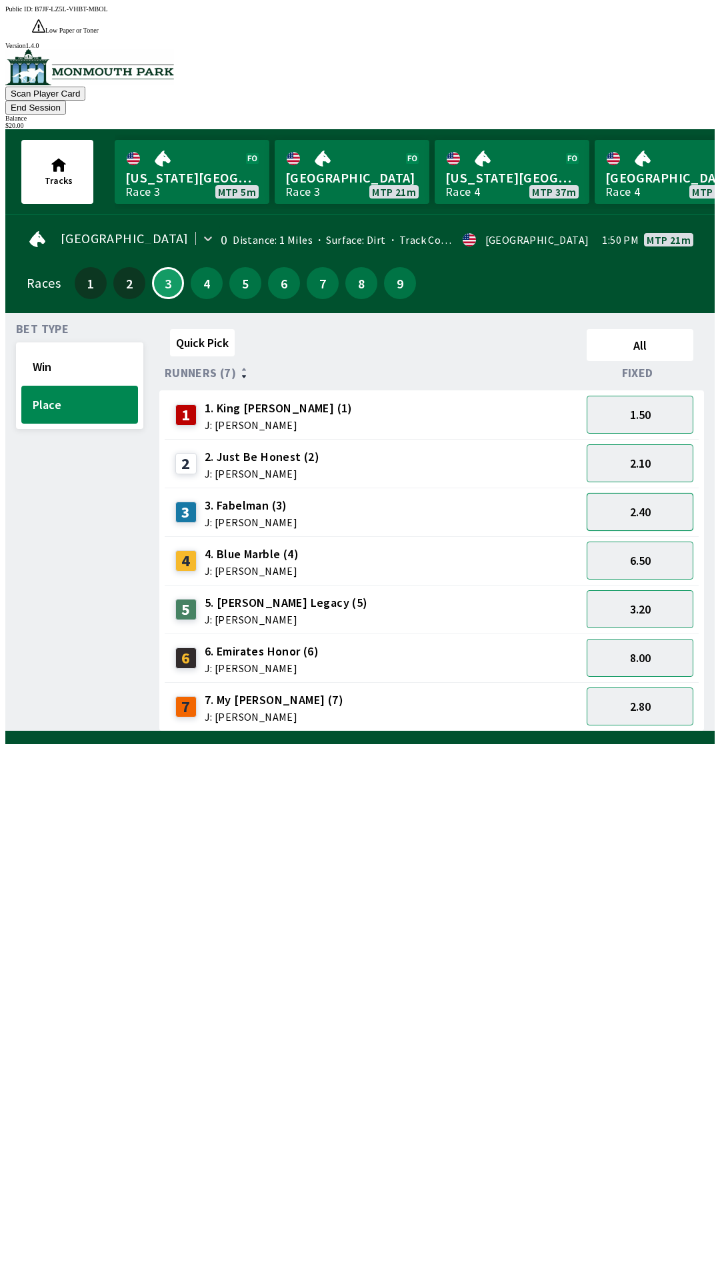
click at [651, 493] on button "2.40" at bounding box center [639, 512] width 107 height 38
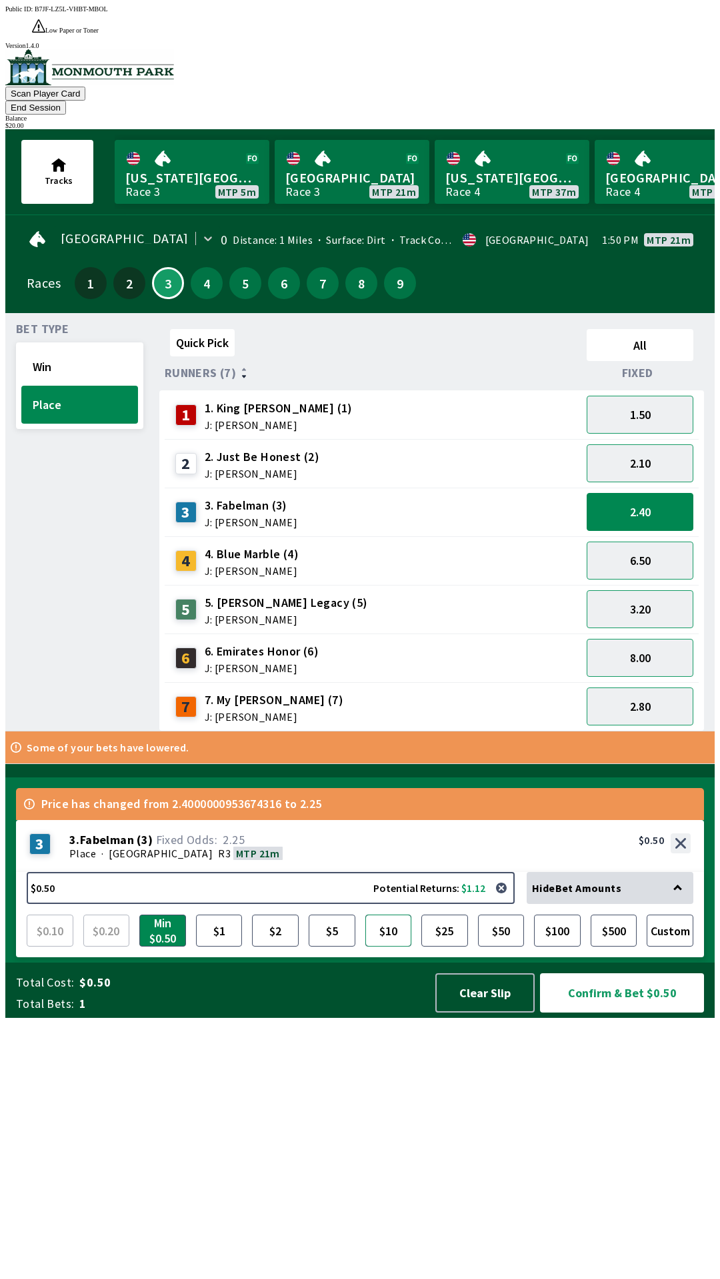
click at [389, 947] on button "$10" at bounding box center [388, 931] width 47 height 32
click at [602, 1013] on button "Confirm & Bet $10.00" at bounding box center [622, 992] width 164 height 39
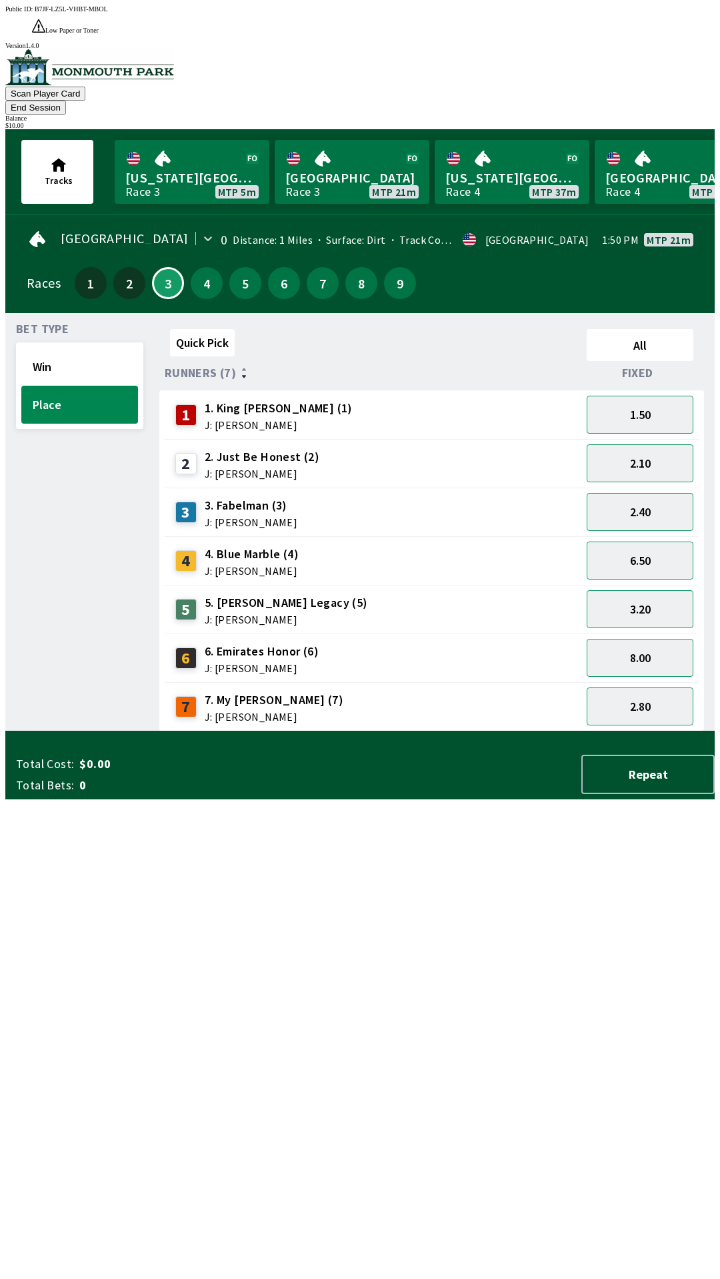
click at [466, 732] on div "Quick Pick All Runners (7) Fixed 1 1. King [PERSON_NAME] (1) J: [PERSON_NAME] 1…" at bounding box center [436, 528] width 555 height 408
click at [51, 348] on button "Win" at bounding box center [79, 367] width 117 height 38
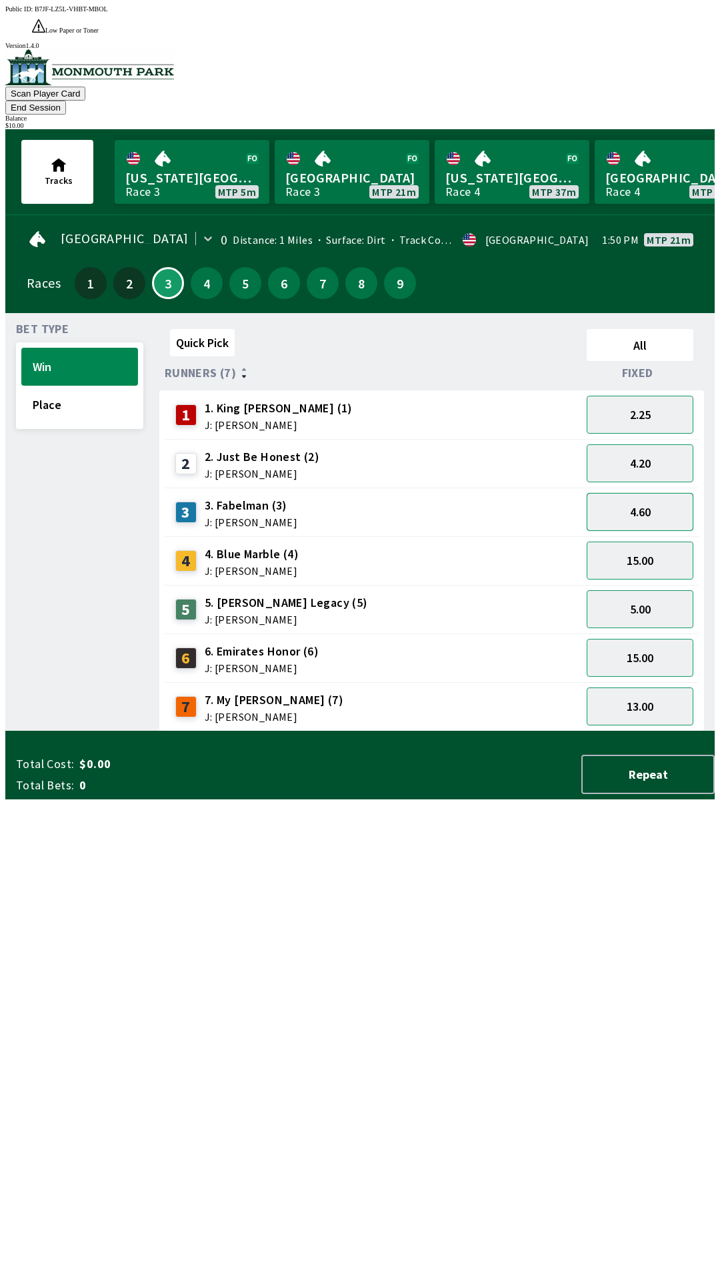
click at [642, 493] on button "4.60" at bounding box center [639, 512] width 107 height 38
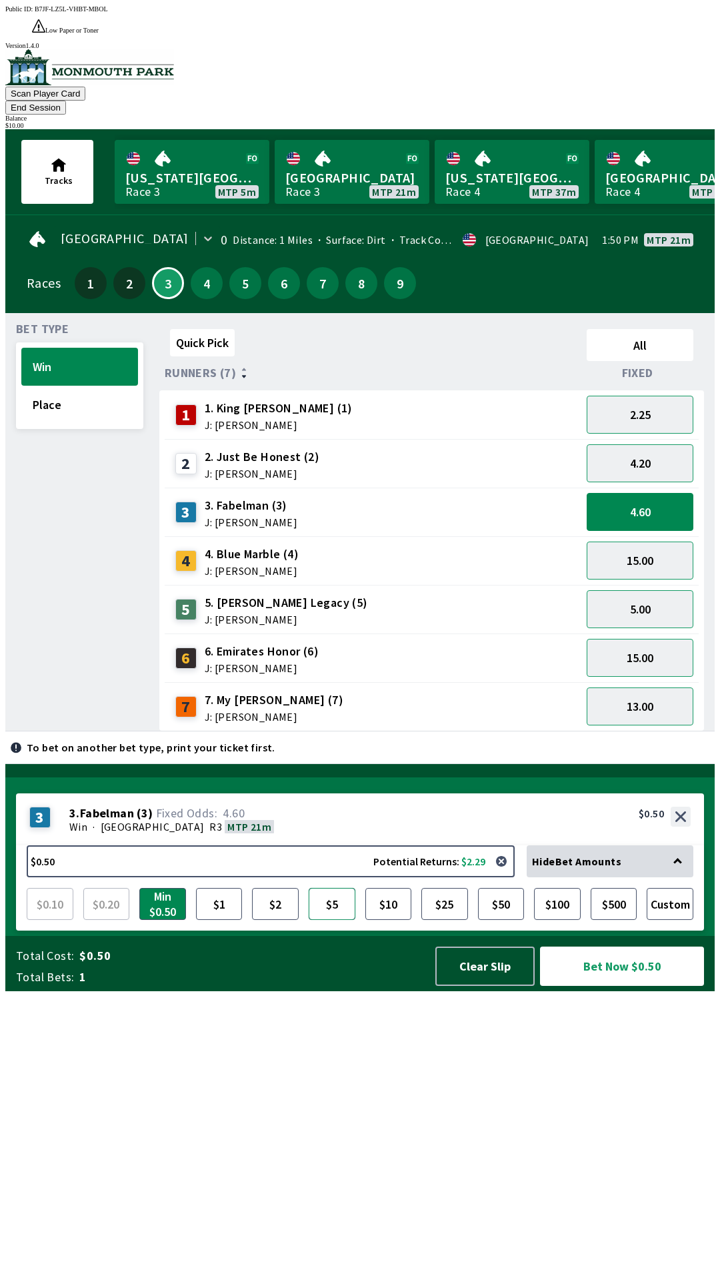
click at [337, 920] on button "$5" at bounding box center [331, 904] width 47 height 32
click at [602, 986] on button "Bet Now $5.00" at bounding box center [622, 966] width 164 height 39
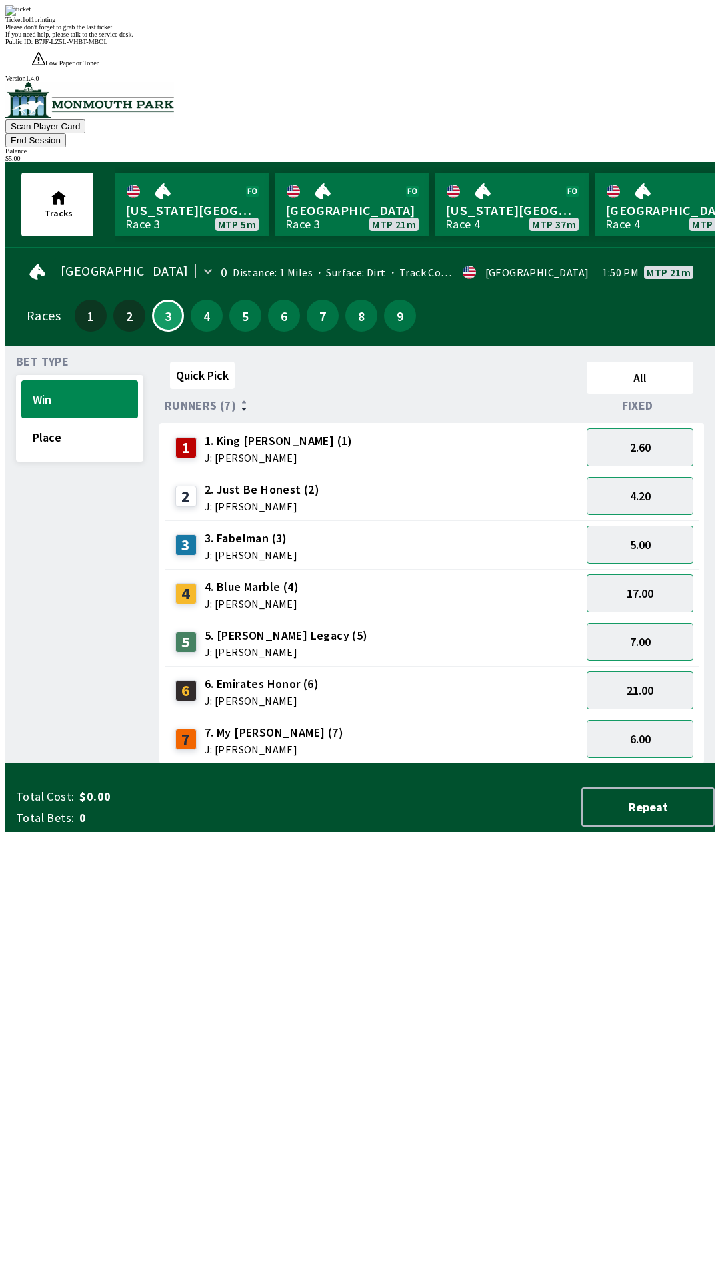
click at [453, 764] on div "Quick Pick All Runners (7) Fixed 1 1. King [PERSON_NAME] (1) J: [PERSON_NAME] 2…" at bounding box center [436, 560] width 555 height 408
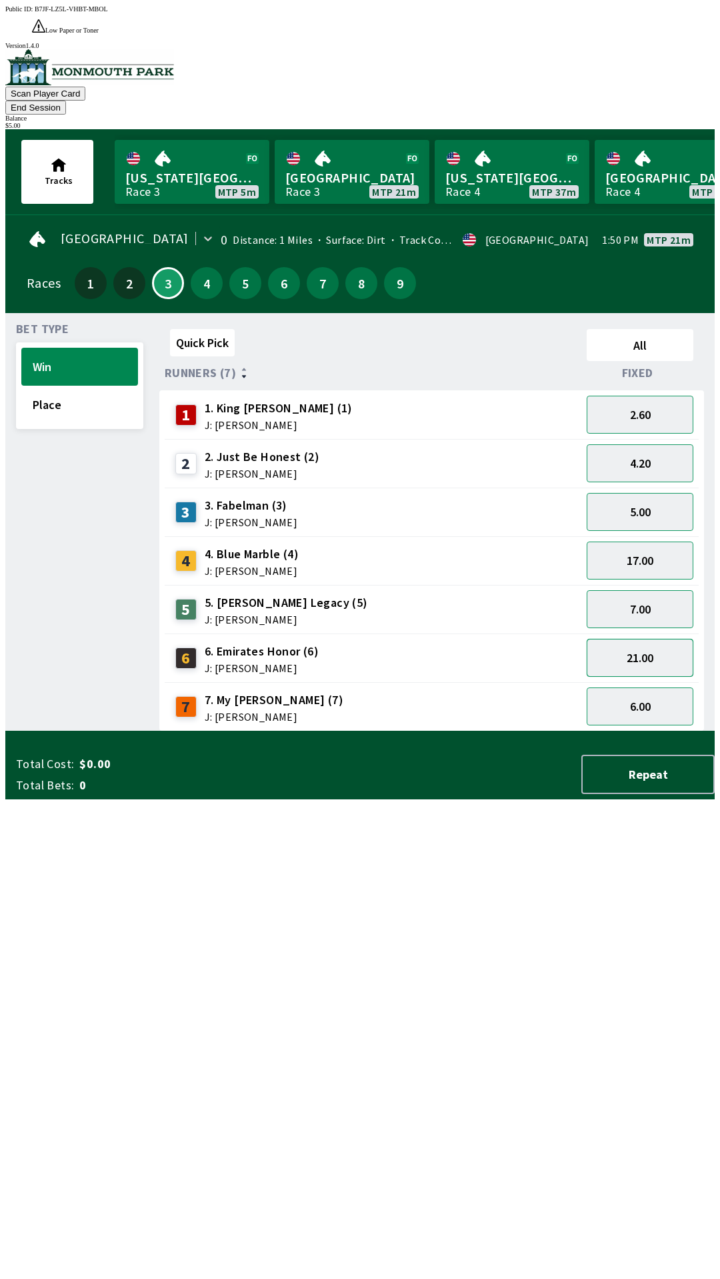
click at [645, 639] on button "21.00" at bounding box center [639, 658] width 107 height 38
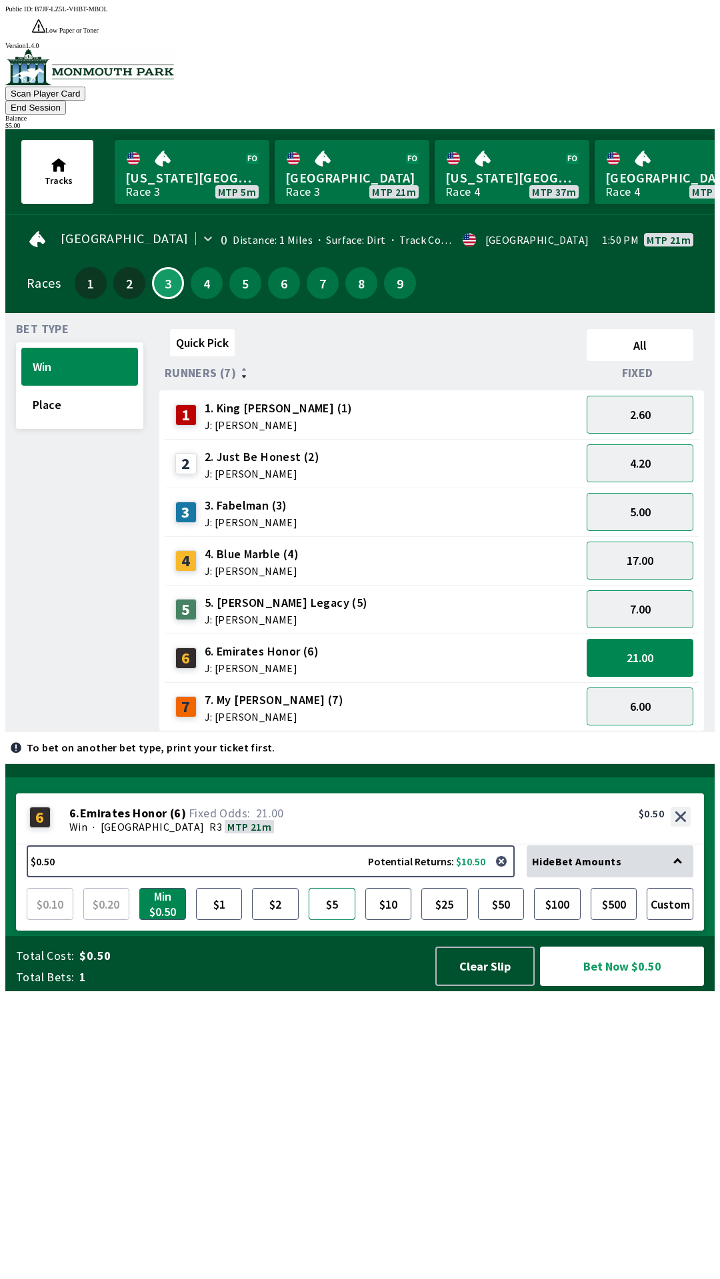
click at [333, 920] on button "$5" at bounding box center [331, 904] width 47 height 32
click at [638, 986] on button "Bet Now $5.00" at bounding box center [622, 966] width 164 height 39
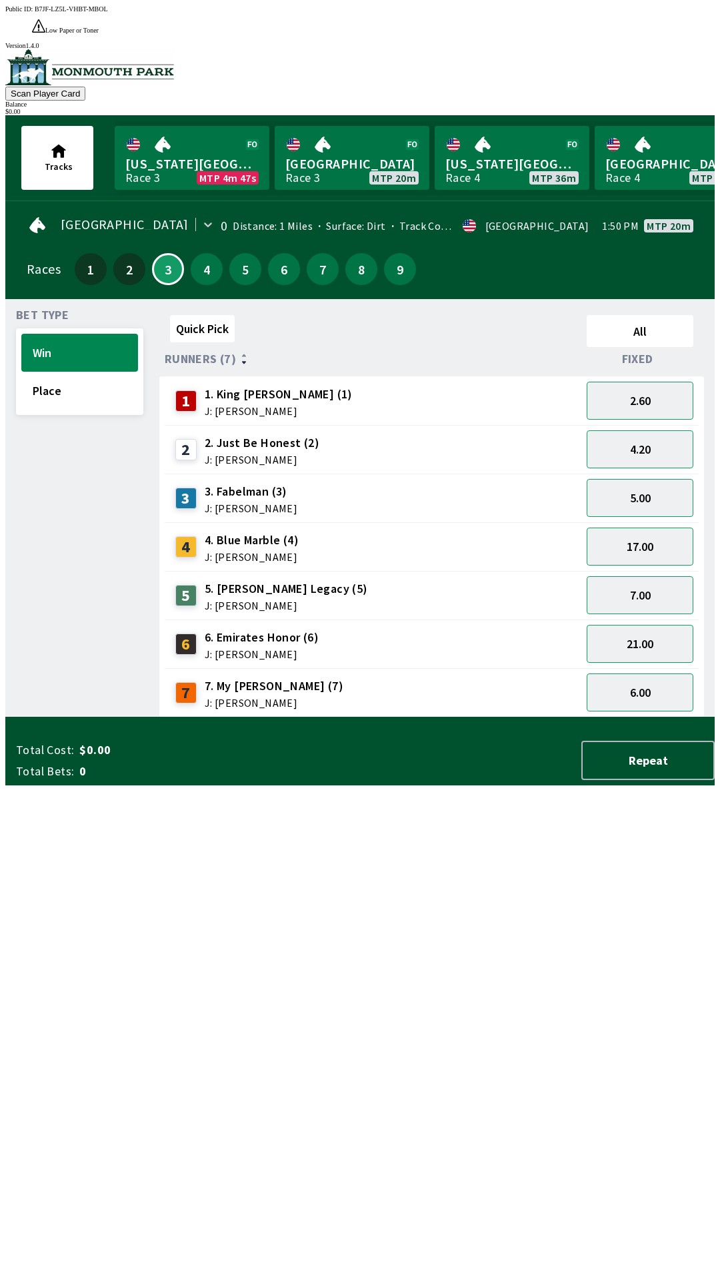
click at [454, 718] on div "Quick Pick All Runners (7) Fixed 1 1. King [PERSON_NAME] (1) J: [PERSON_NAME] 2…" at bounding box center [436, 514] width 555 height 408
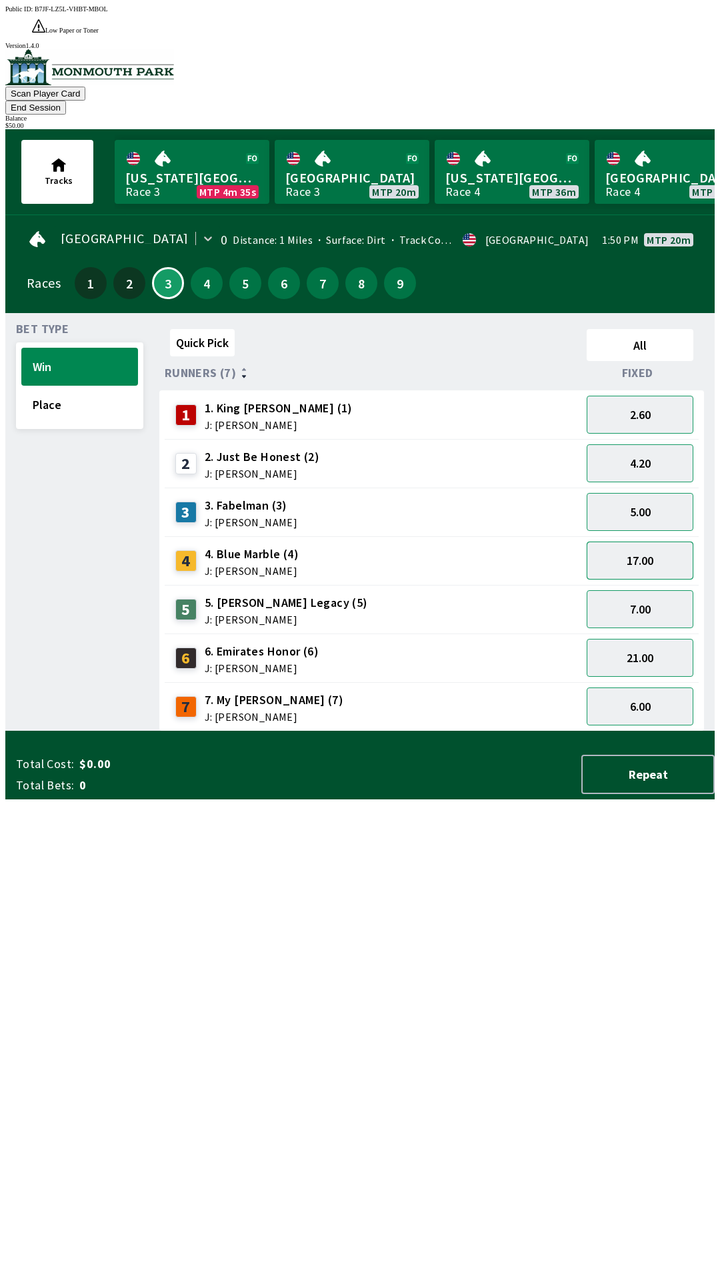
click at [625, 542] on button "17.00" at bounding box center [639, 561] width 107 height 38
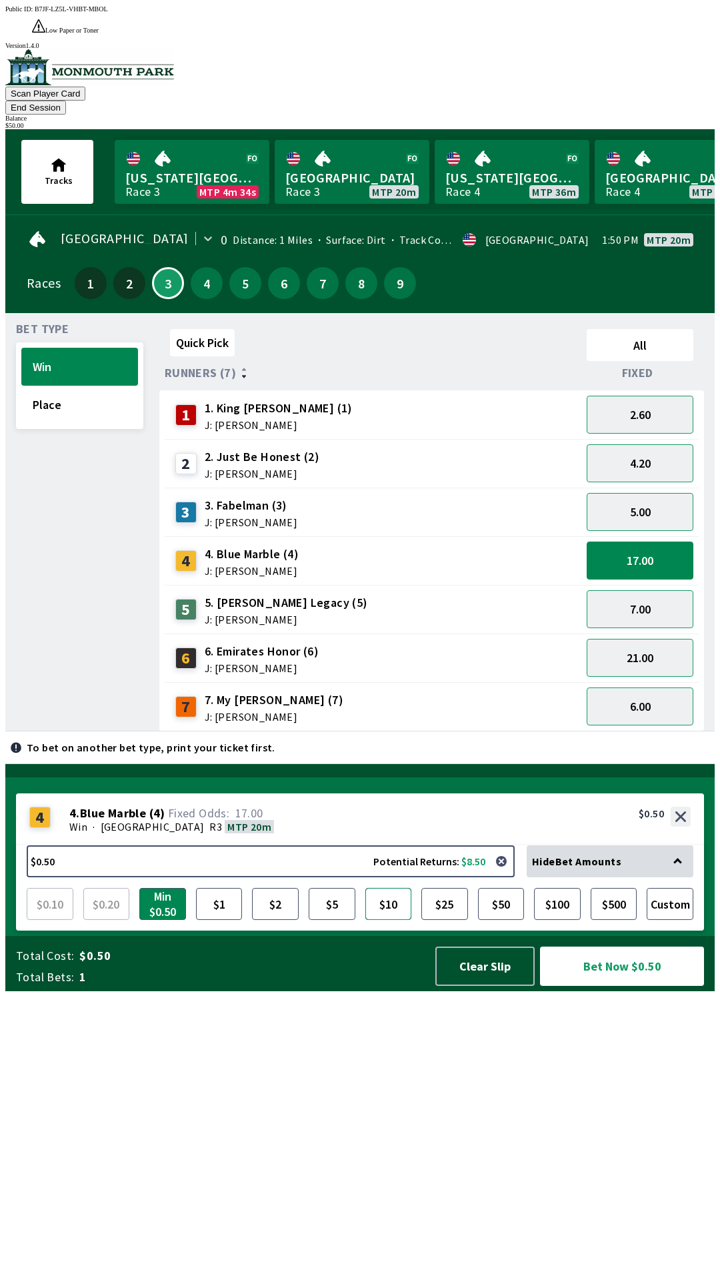
click at [398, 920] on button "$10" at bounding box center [388, 904] width 47 height 32
click at [612, 986] on button "Bet Now $10.00" at bounding box center [622, 966] width 164 height 39
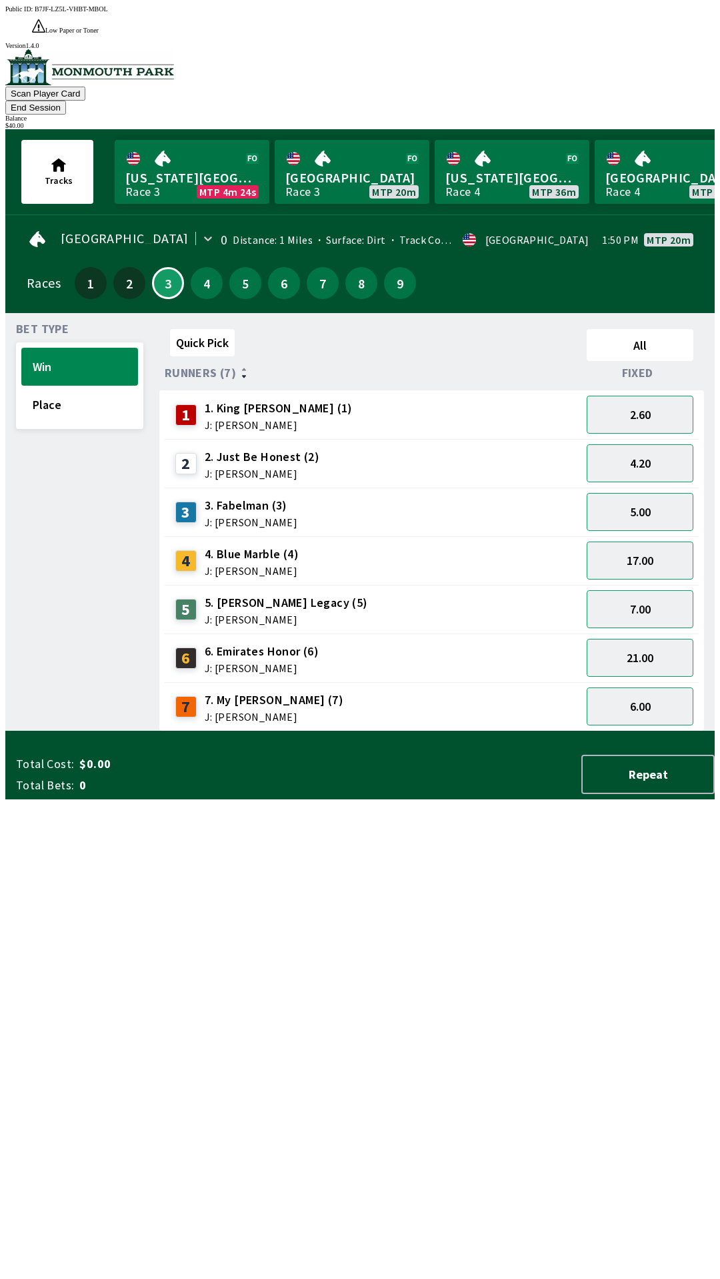
click at [333, 732] on div "Quick Pick All Runners (7) Fixed 1 1. King [PERSON_NAME] (1) J: [PERSON_NAME] 2…" at bounding box center [436, 528] width 555 height 408
click at [636, 590] on button "7.00" at bounding box center [639, 609] width 107 height 38
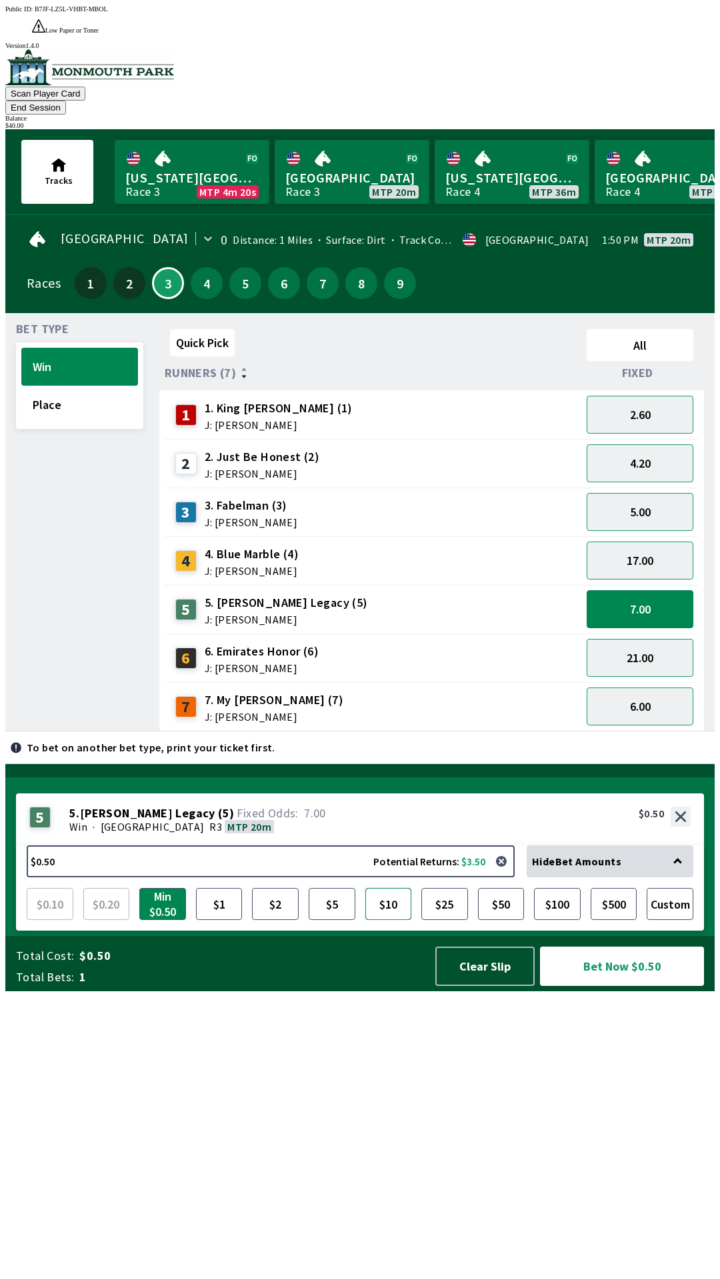
click at [388, 920] on button "$10" at bounding box center [388, 904] width 47 height 32
click at [608, 986] on button "Bet Now $10.00" at bounding box center [622, 966] width 164 height 39
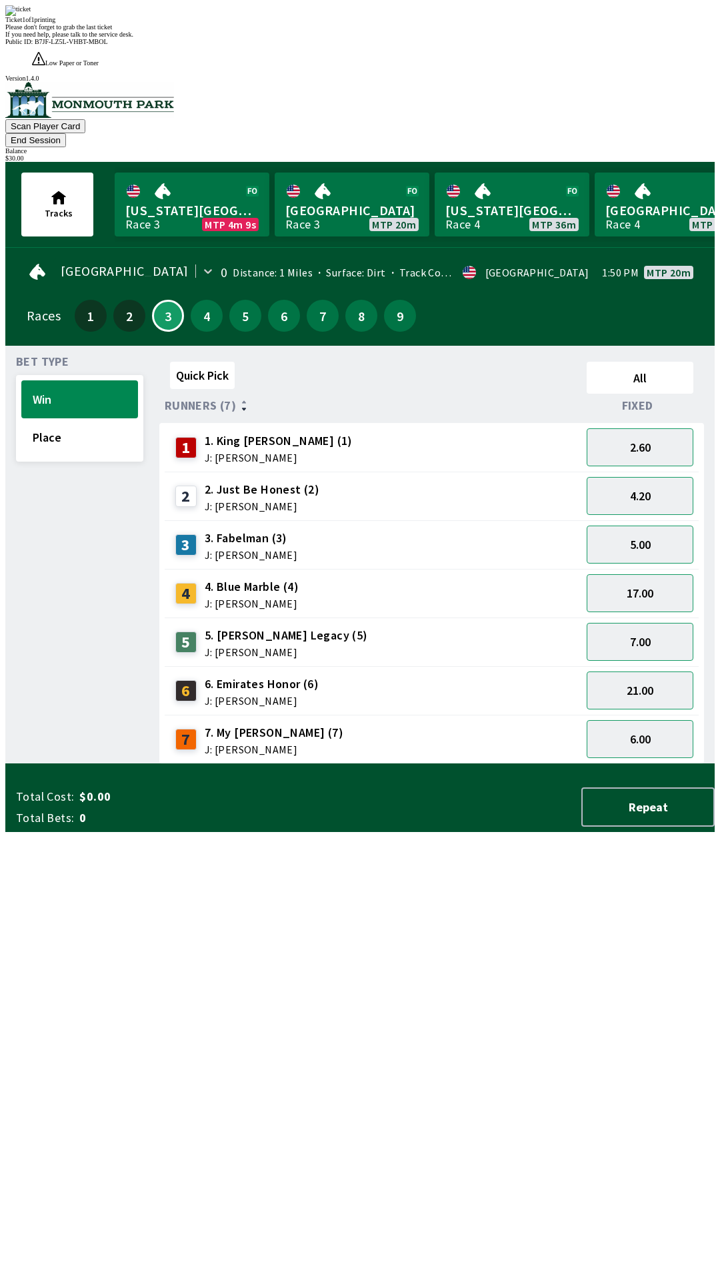
click at [477, 764] on div "Quick Pick All Runners (7) Fixed 1 1. King [PERSON_NAME] (1) J: [PERSON_NAME] 2…" at bounding box center [436, 560] width 555 height 408
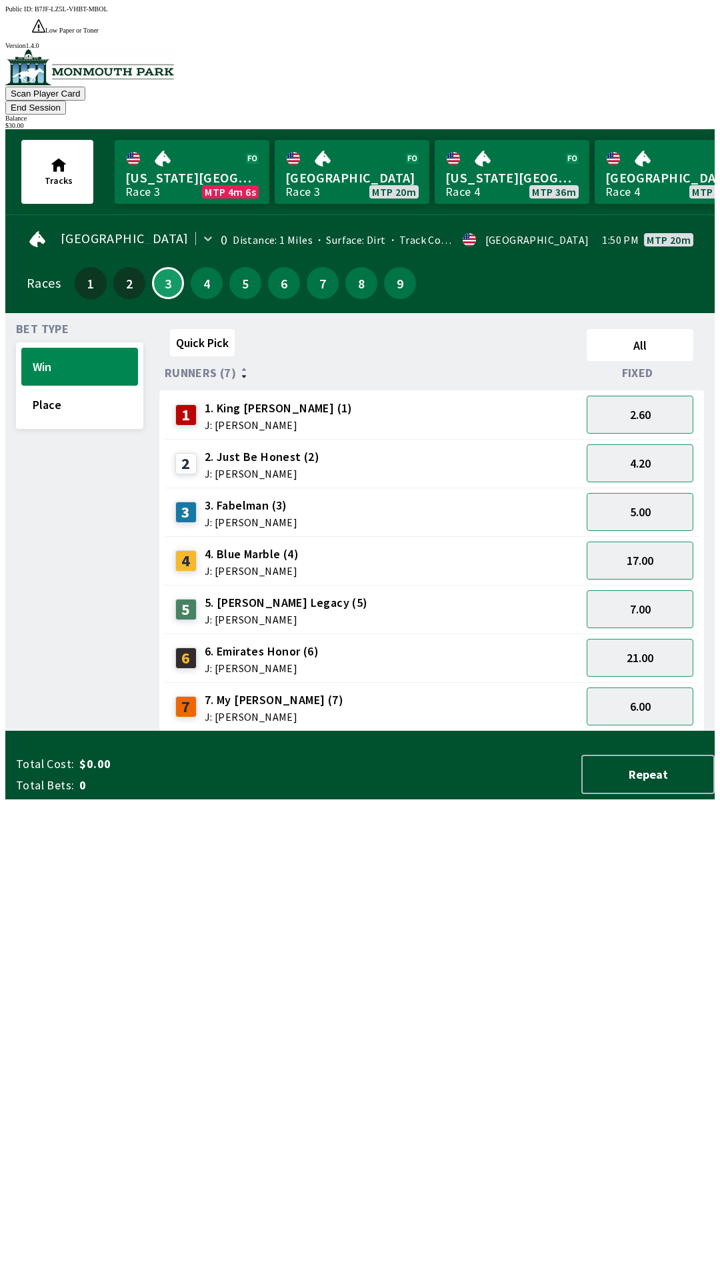
click at [66, 101] on button "End Session" at bounding box center [35, 108] width 61 height 14
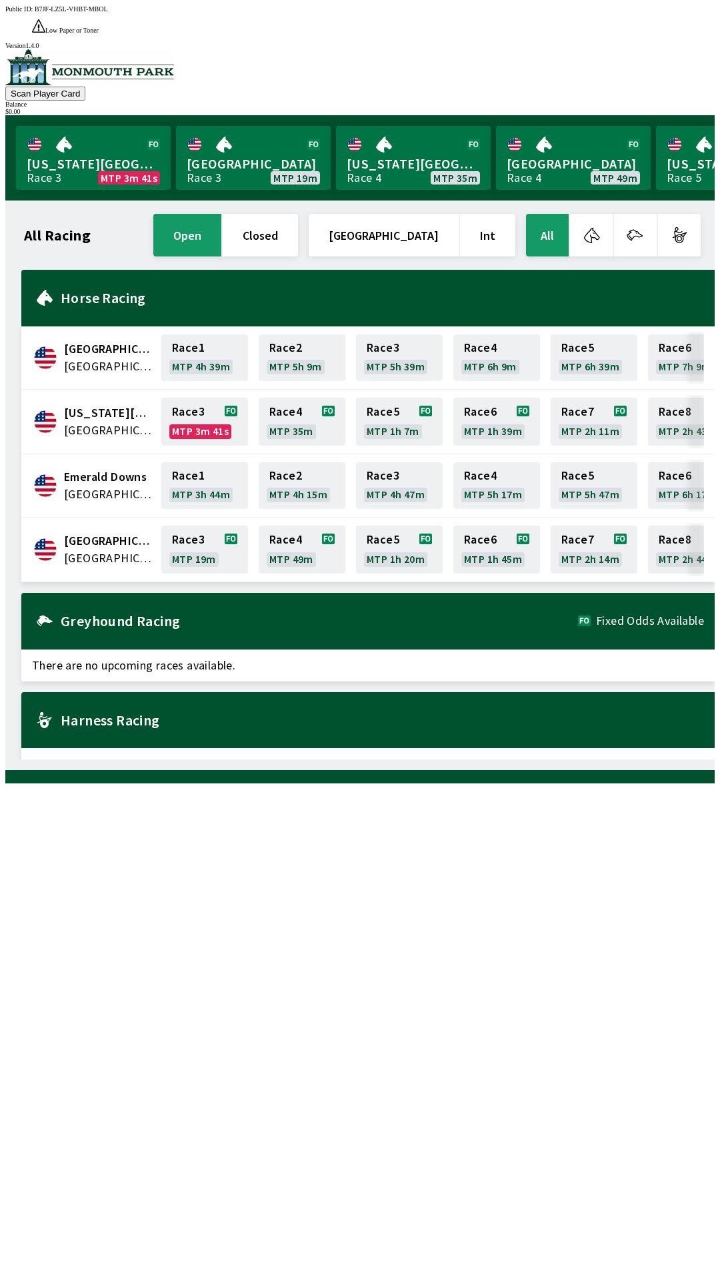
click at [671, 783] on div at bounding box center [359, 776] width 709 height 13
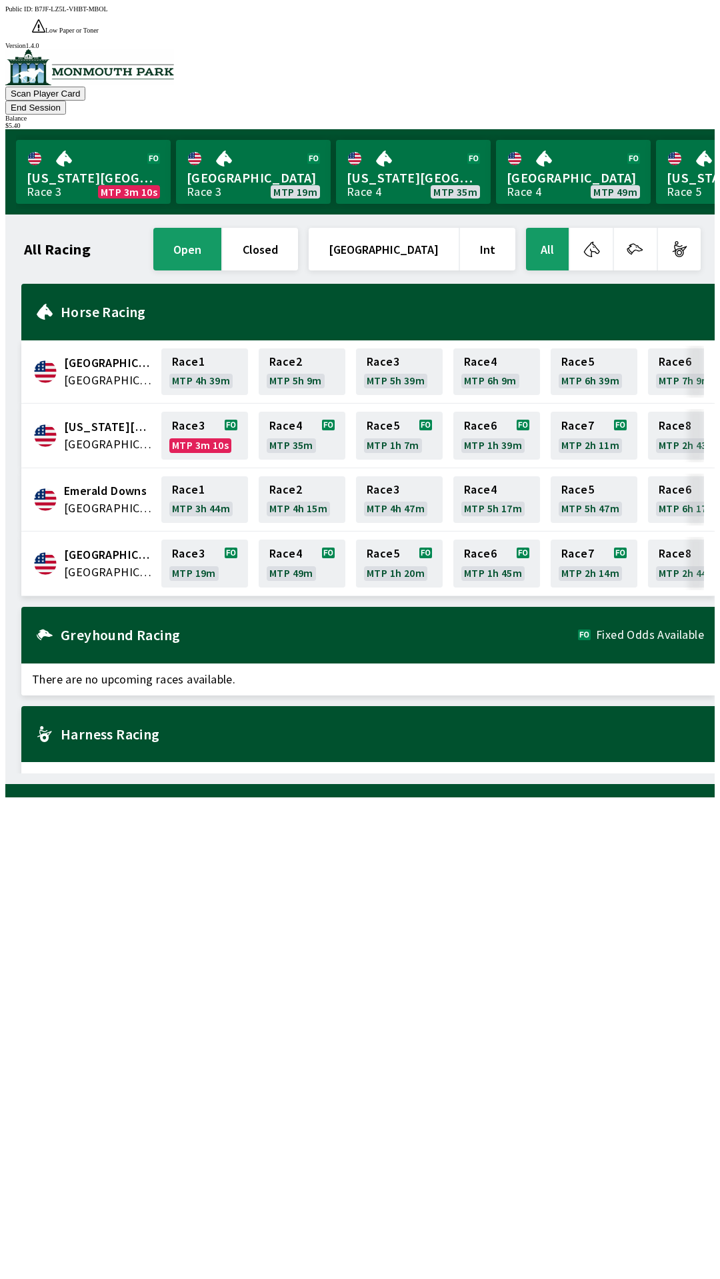
click at [66, 101] on button "End Session" at bounding box center [35, 108] width 61 height 14
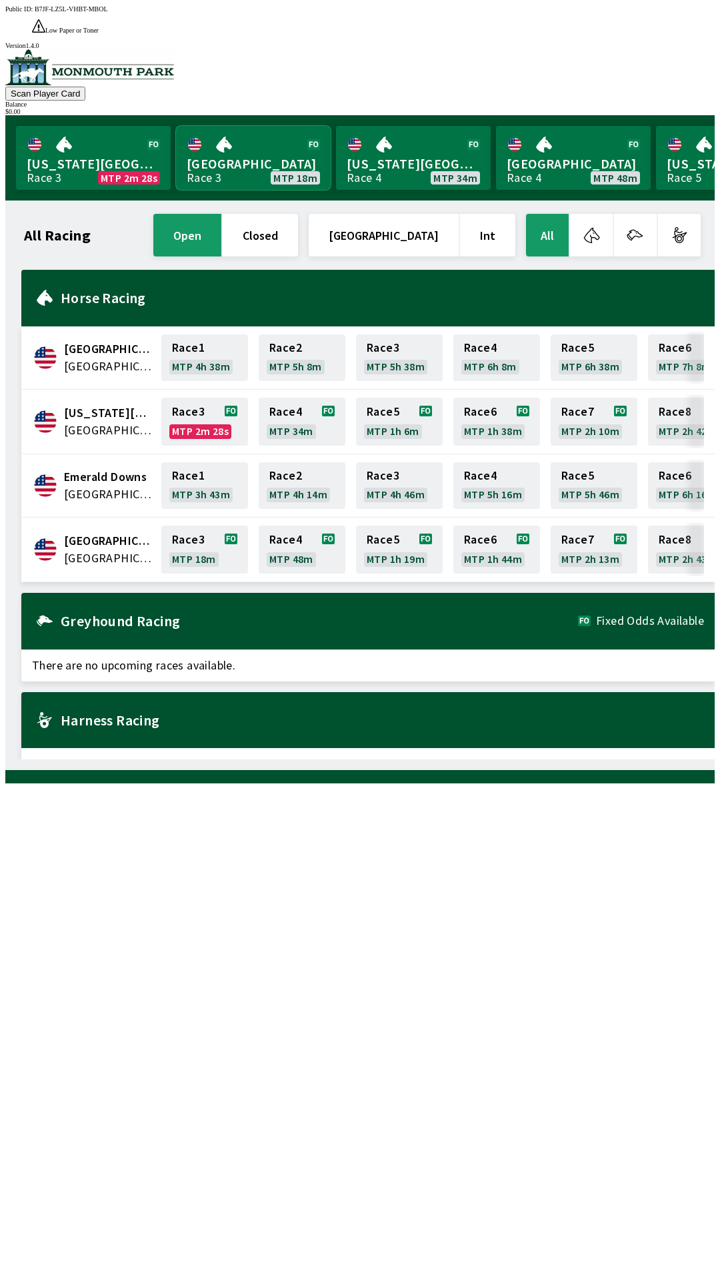
click at [242, 133] on link "Monmouth Park Race 3 MTP 18m" at bounding box center [253, 158] width 155 height 64
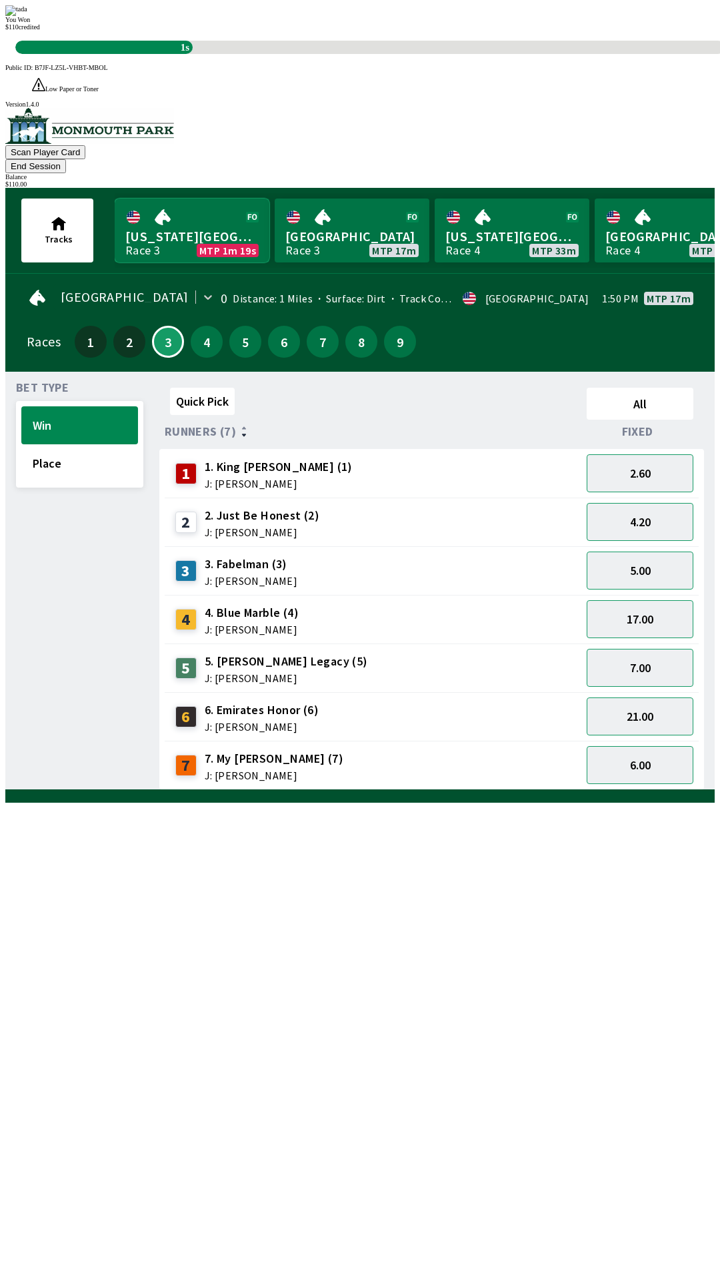
click at [196, 199] on link "[US_STATE] Park Race 3 MTP 1m 19s" at bounding box center [192, 231] width 155 height 64
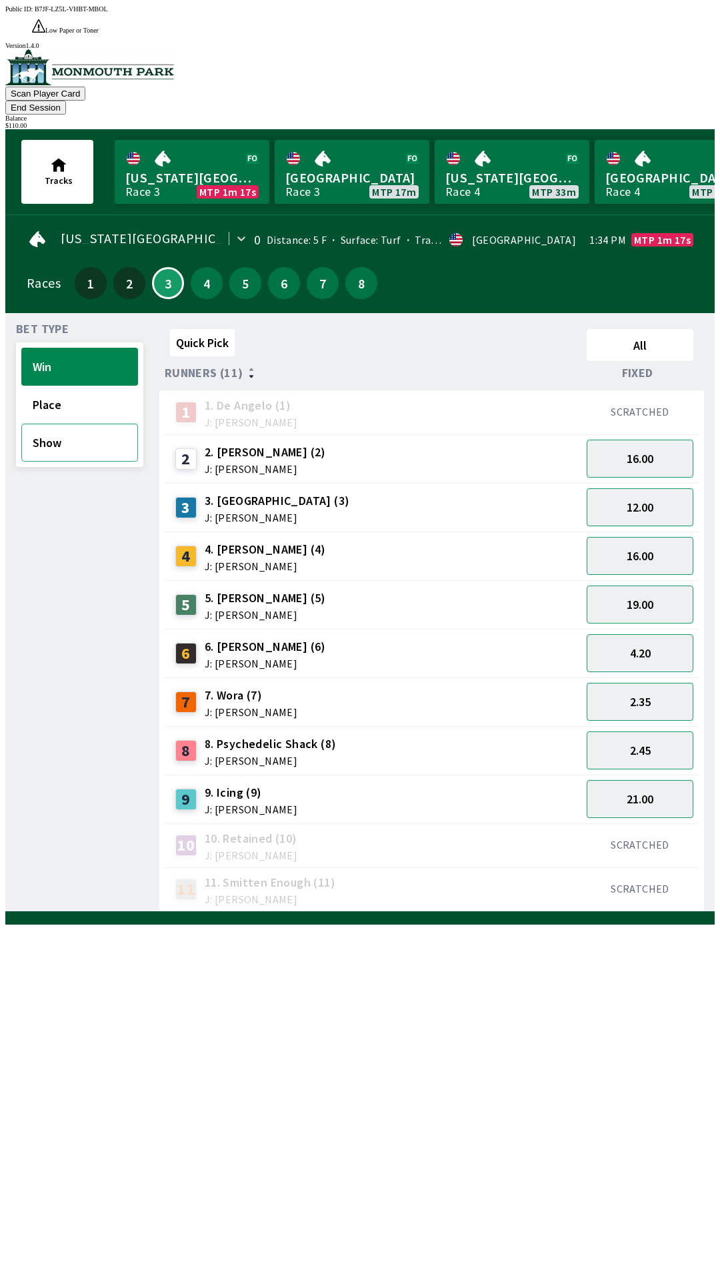
click at [72, 424] on button "Show" at bounding box center [79, 443] width 117 height 38
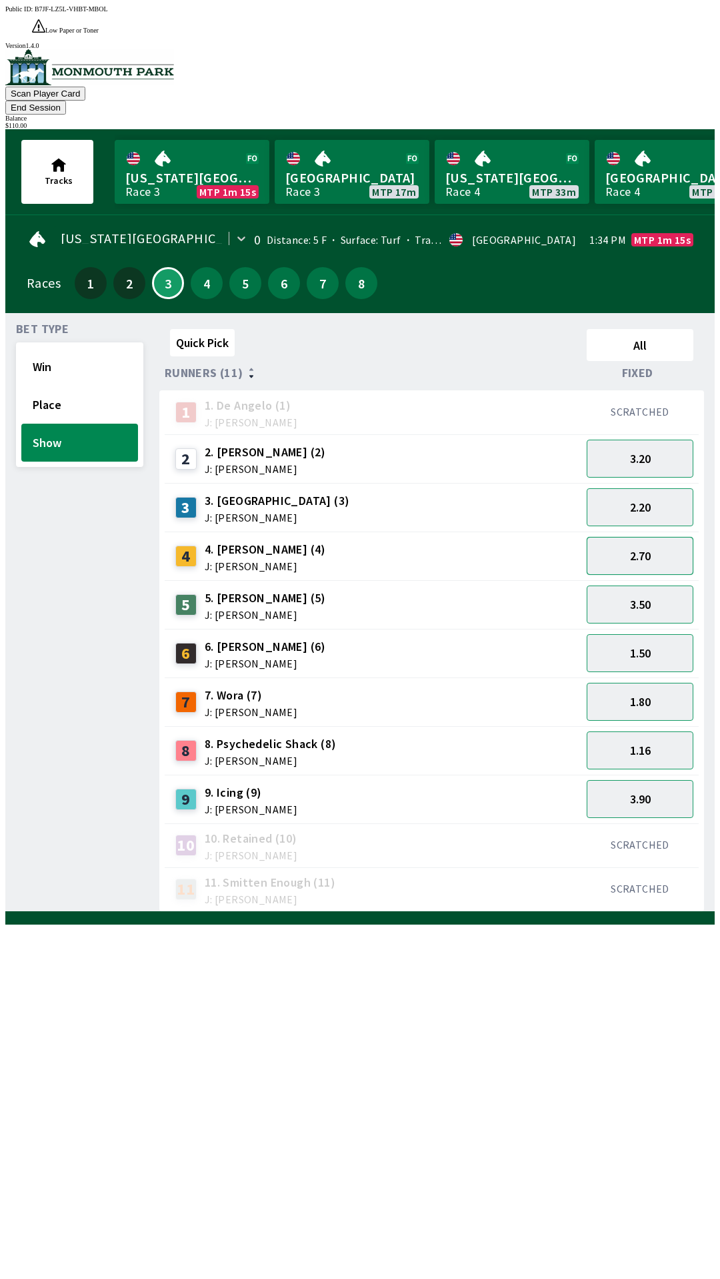
click at [650, 537] on button "2.70" at bounding box center [639, 556] width 107 height 38
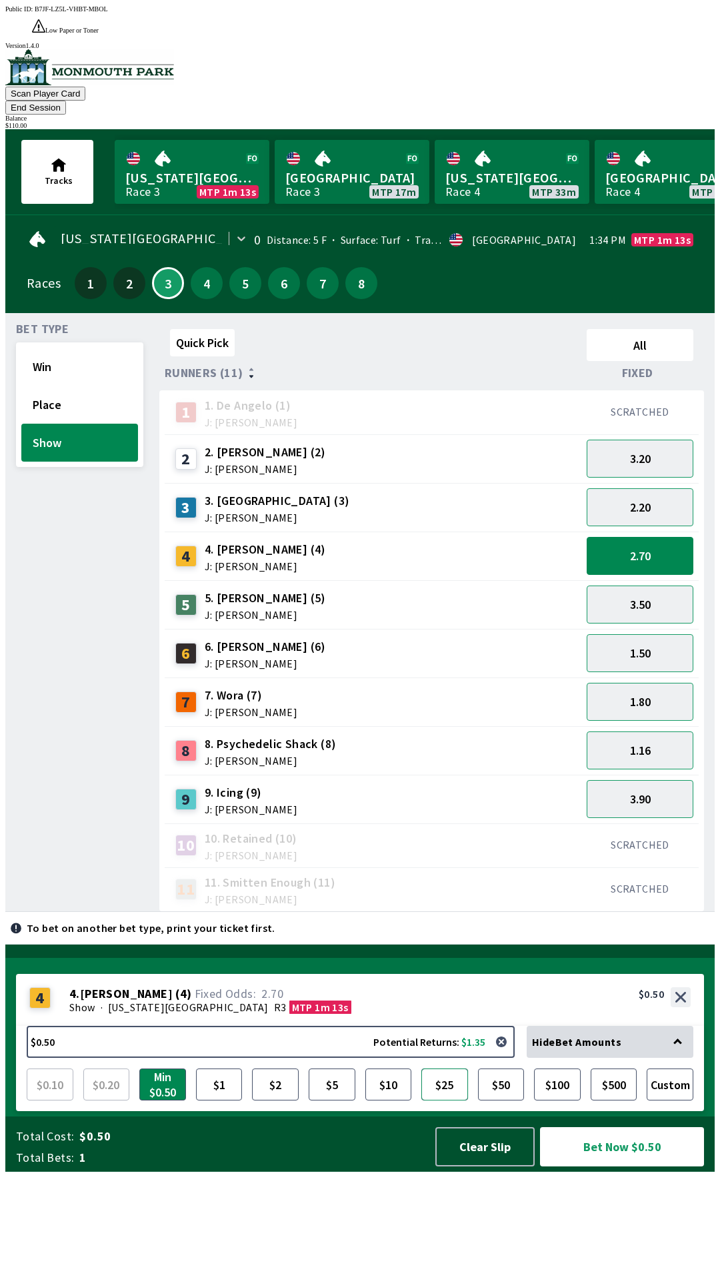
click at [448, 1101] on button "$25" at bounding box center [444, 1085] width 47 height 32
click at [619, 1167] on button "Bet Now $25.00" at bounding box center [622, 1146] width 164 height 39
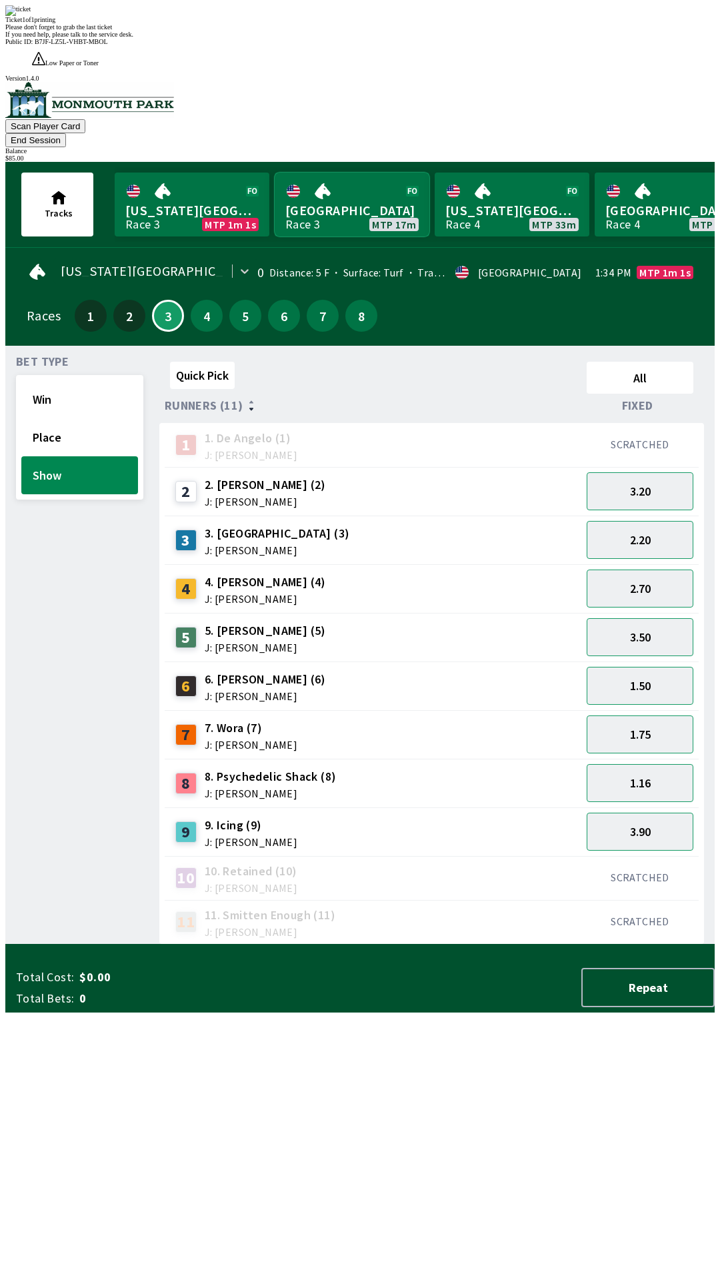
click at [350, 173] on link "Monmouth Park Race 3 MTP 17m" at bounding box center [351, 205] width 155 height 64
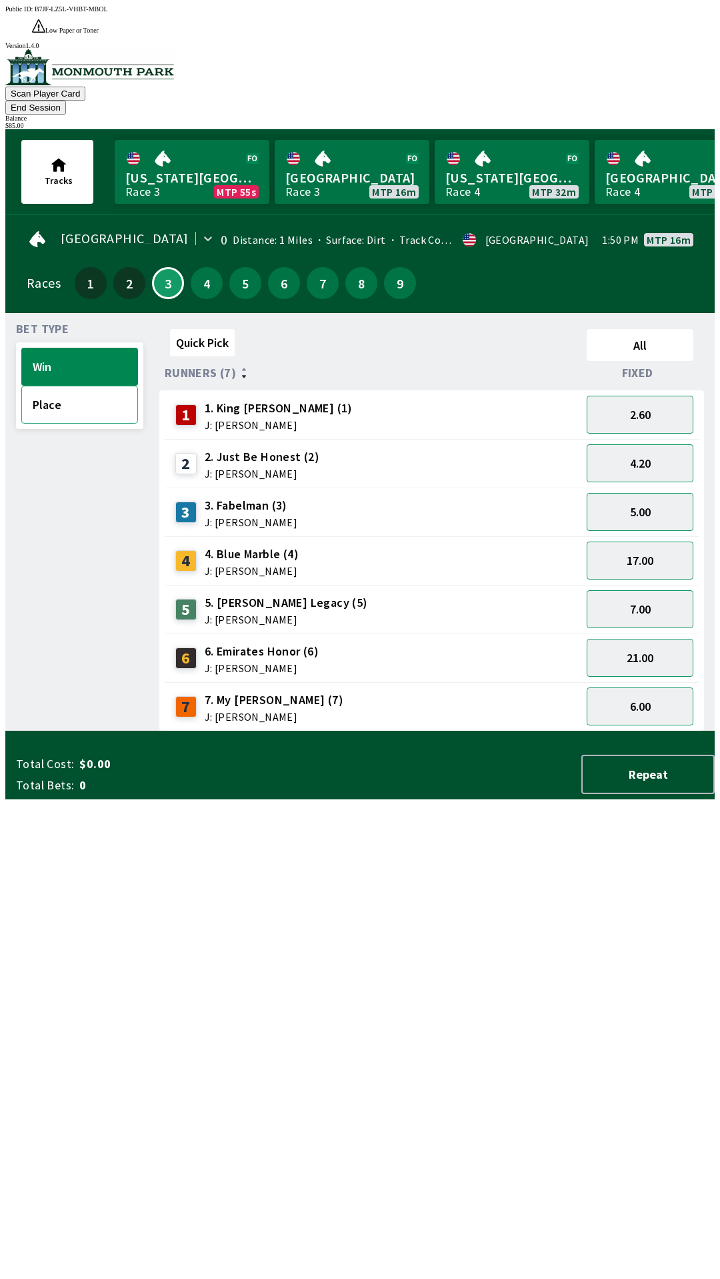
click at [74, 386] on button "Place" at bounding box center [79, 405] width 117 height 38
click at [49, 348] on button "Win" at bounding box center [79, 367] width 117 height 38
click at [66, 101] on button "End Session" at bounding box center [35, 108] width 61 height 14
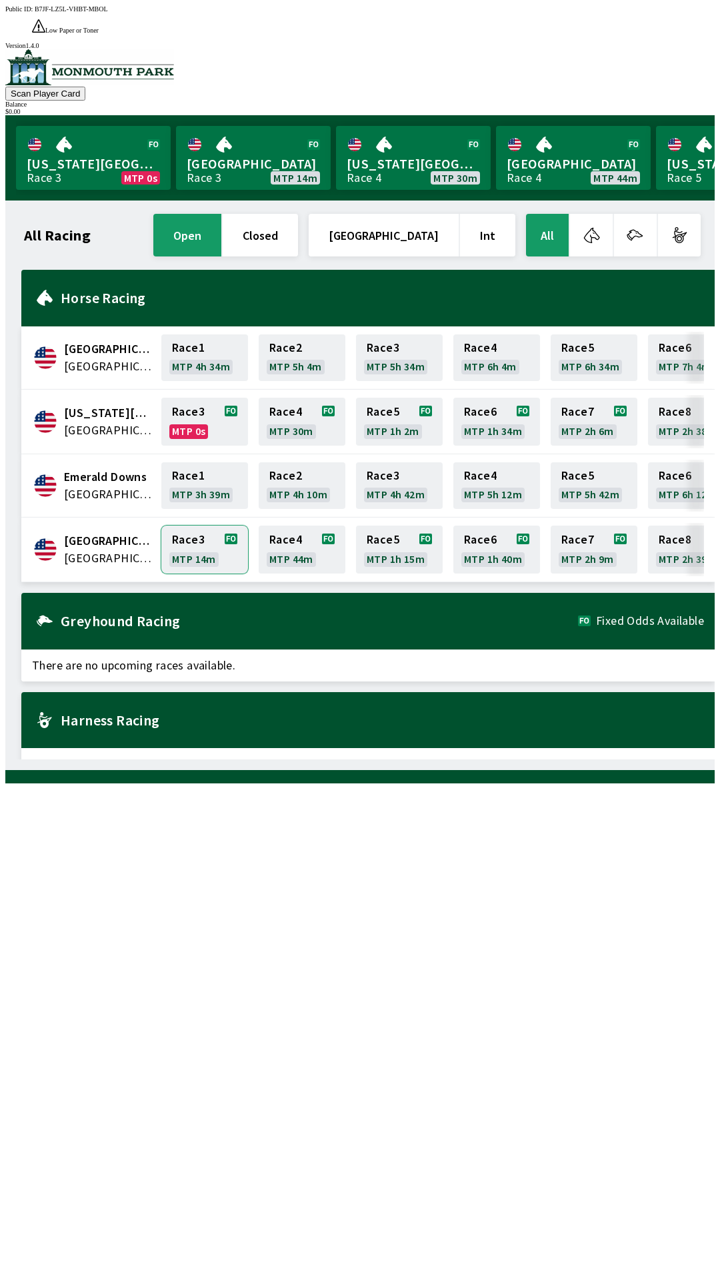
click at [191, 526] on link "Race 3 MTP 14m" at bounding box center [204, 550] width 87 height 48
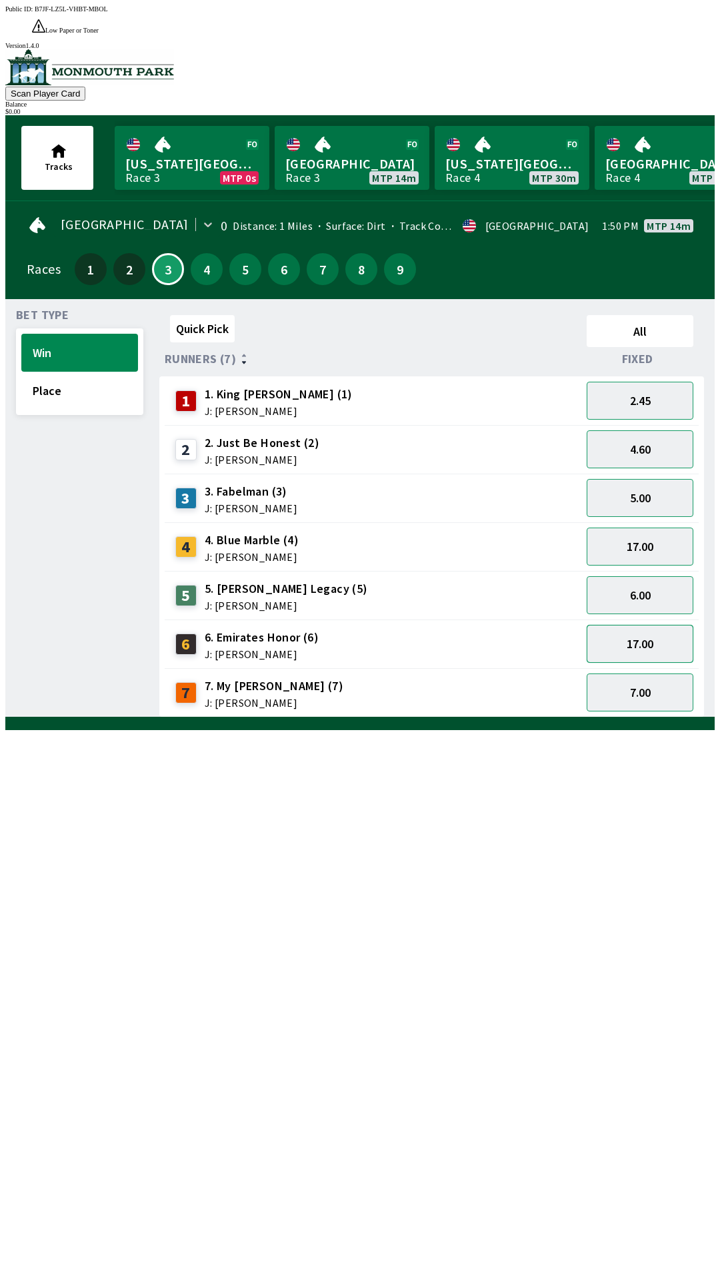
click at [662, 625] on button "17.00" at bounding box center [639, 644] width 107 height 38
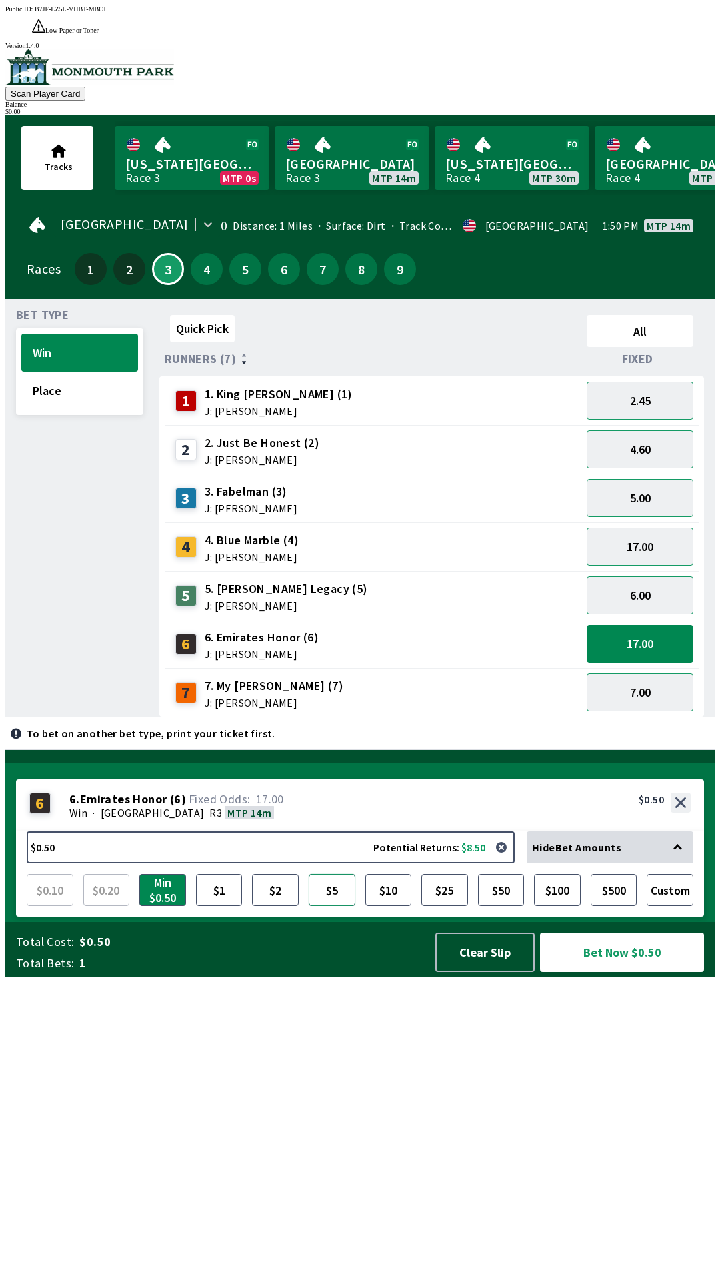
click at [333, 906] on button "$5" at bounding box center [331, 890] width 47 height 32
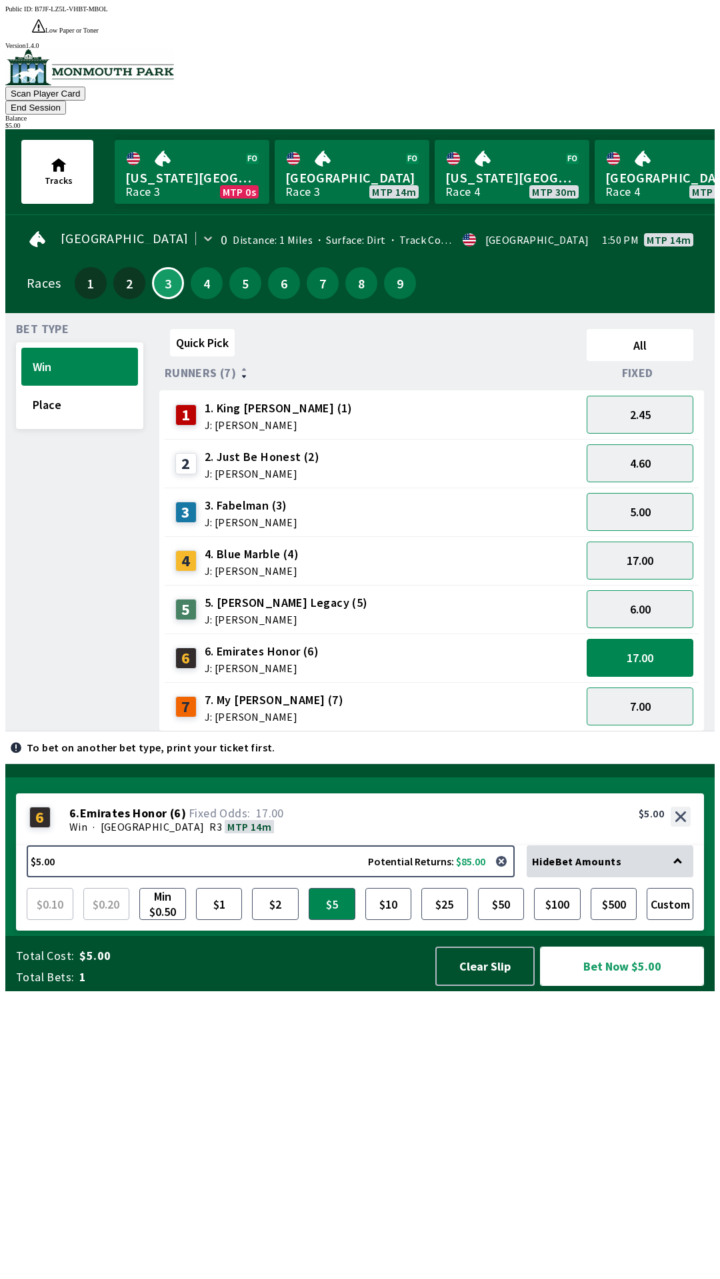
click at [610, 986] on button "Bet Now $5.00" at bounding box center [622, 966] width 164 height 39
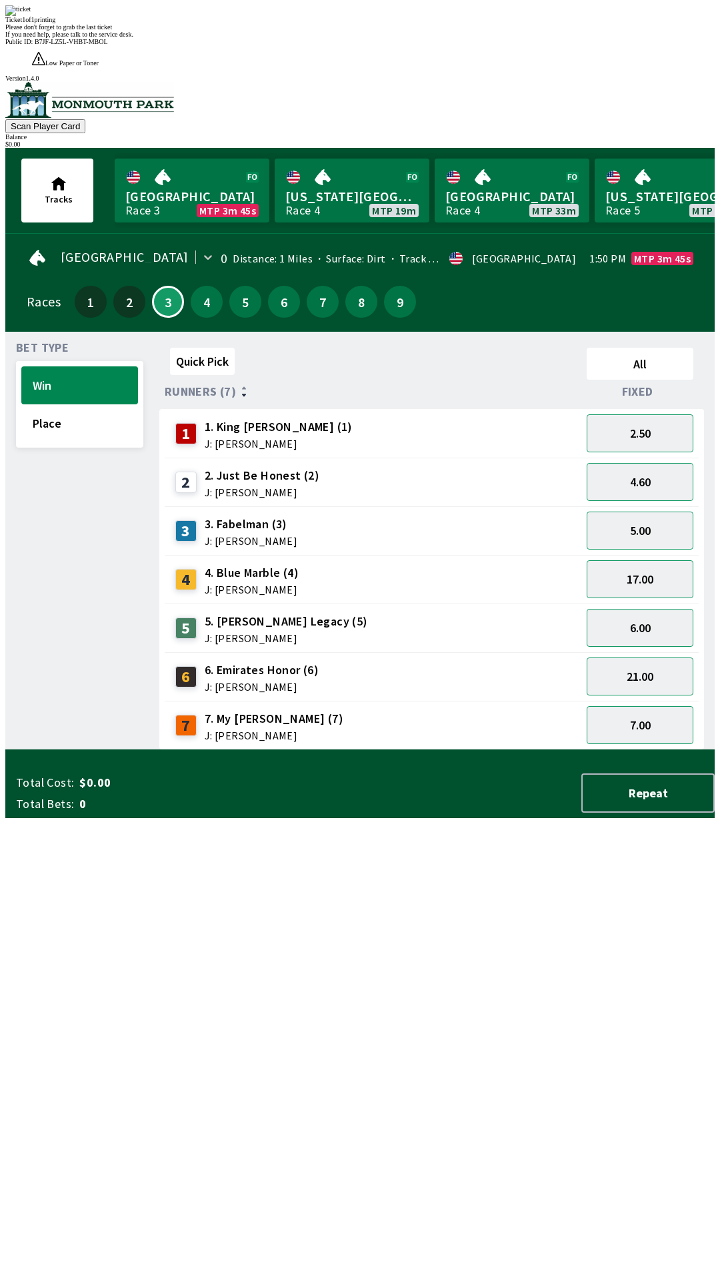
click at [558, 750] on div "Quick Pick All Runners (7) Fixed 1 1. King [PERSON_NAME] (1) J: [PERSON_NAME] 2…" at bounding box center [436, 546] width 555 height 408
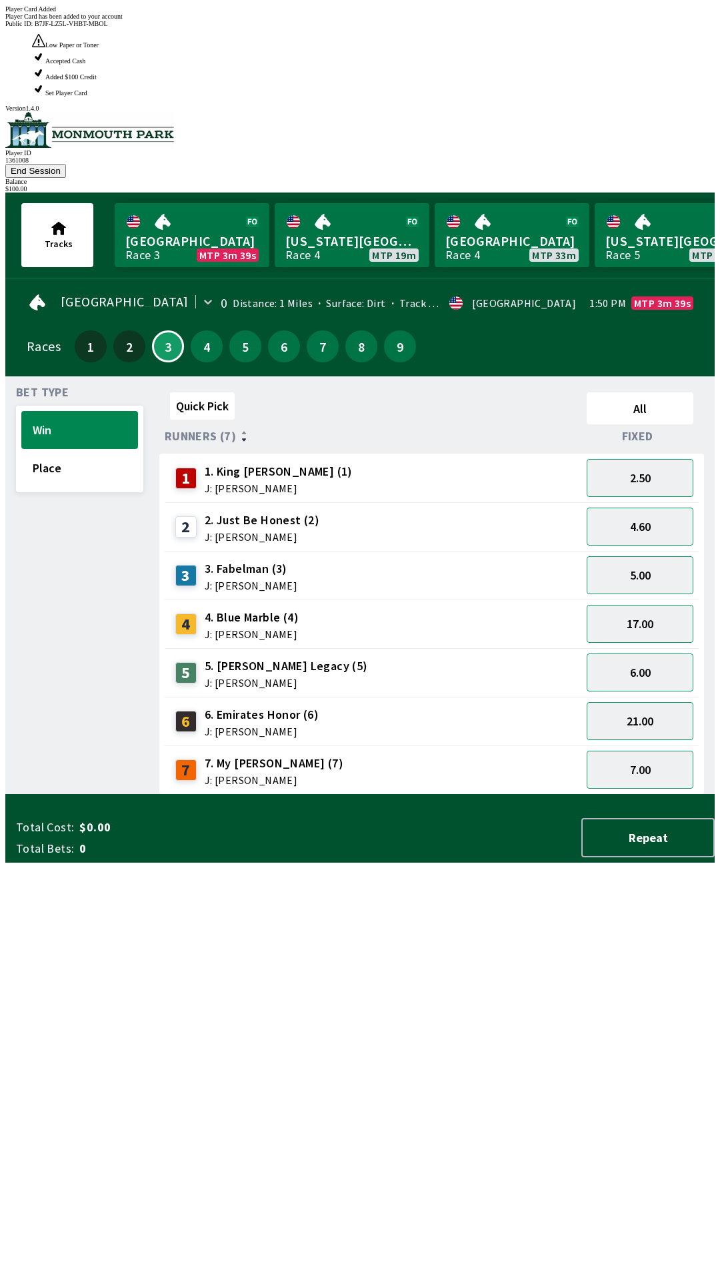
click at [432, 20] on div "Player Card Added Player Card has been added to your account" at bounding box center [359, 12] width 709 height 15
click at [441, 795] on div "Quick Pick All Runners (7) Fixed 1 1. King [PERSON_NAME] (1) J: [PERSON_NAME] 2…" at bounding box center [436, 591] width 555 height 408
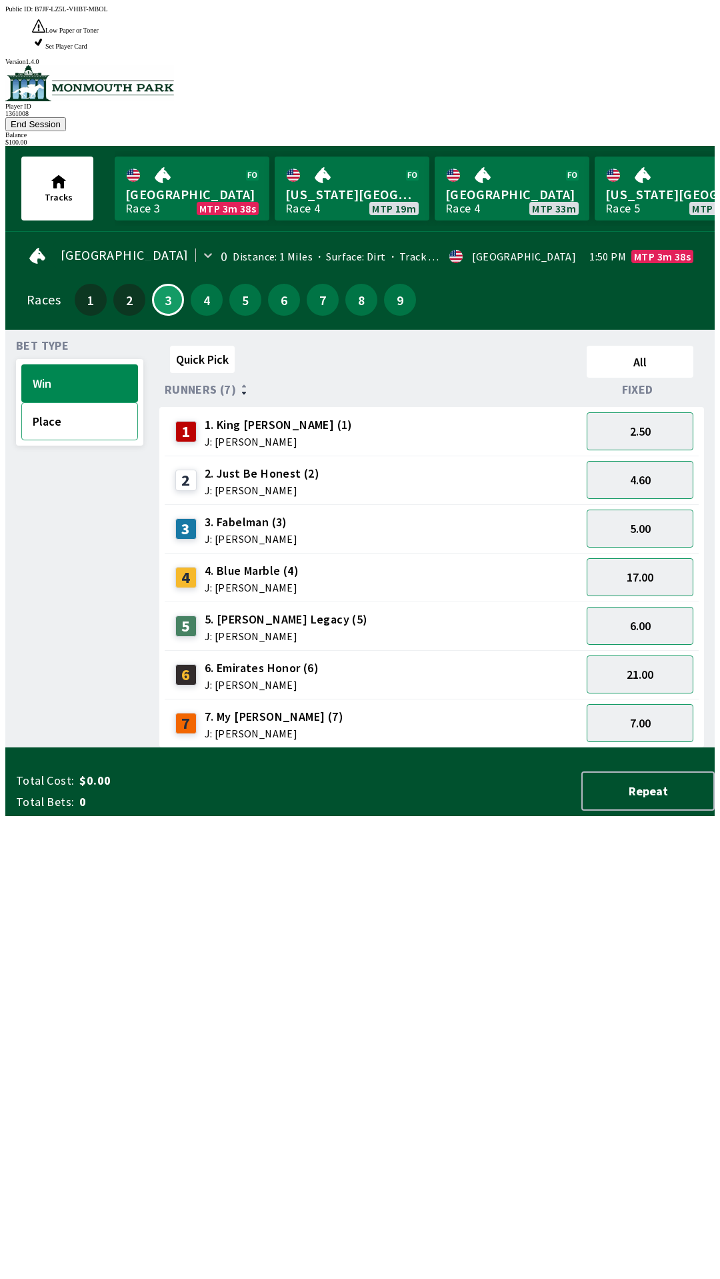
click at [65, 402] on button "Place" at bounding box center [79, 421] width 117 height 38
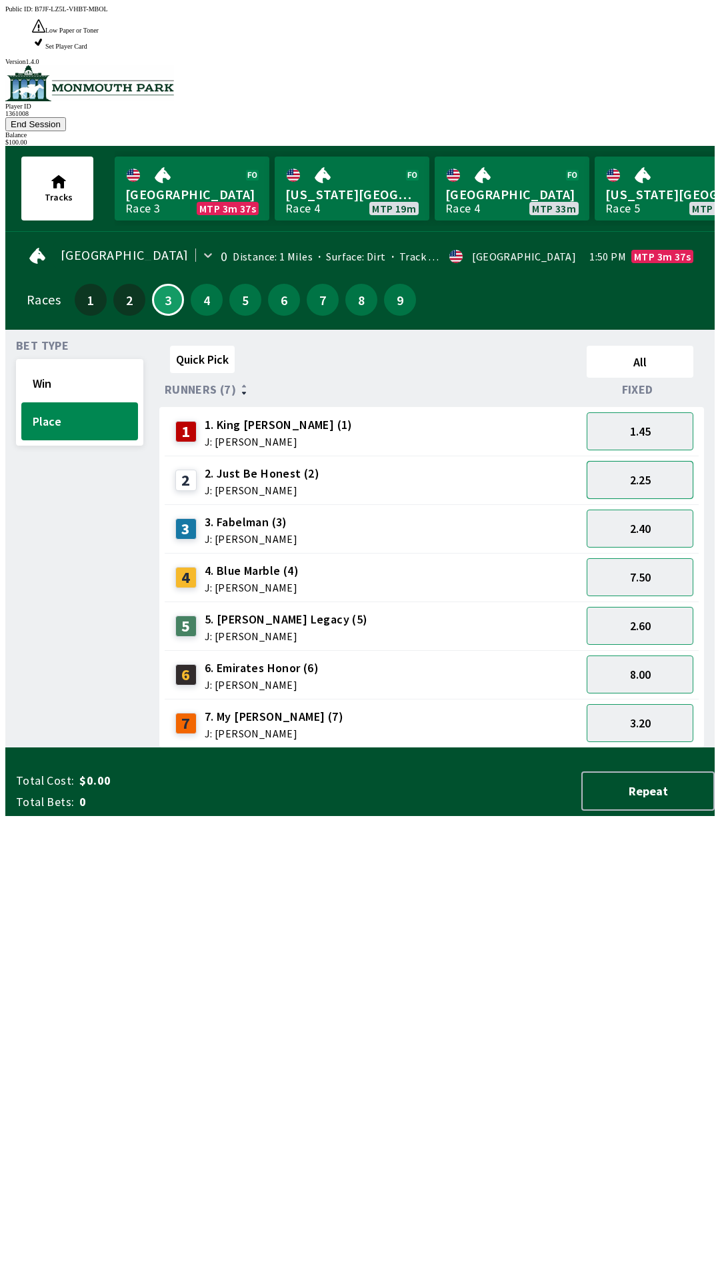
click at [658, 461] on button "2.25" at bounding box center [639, 480] width 107 height 38
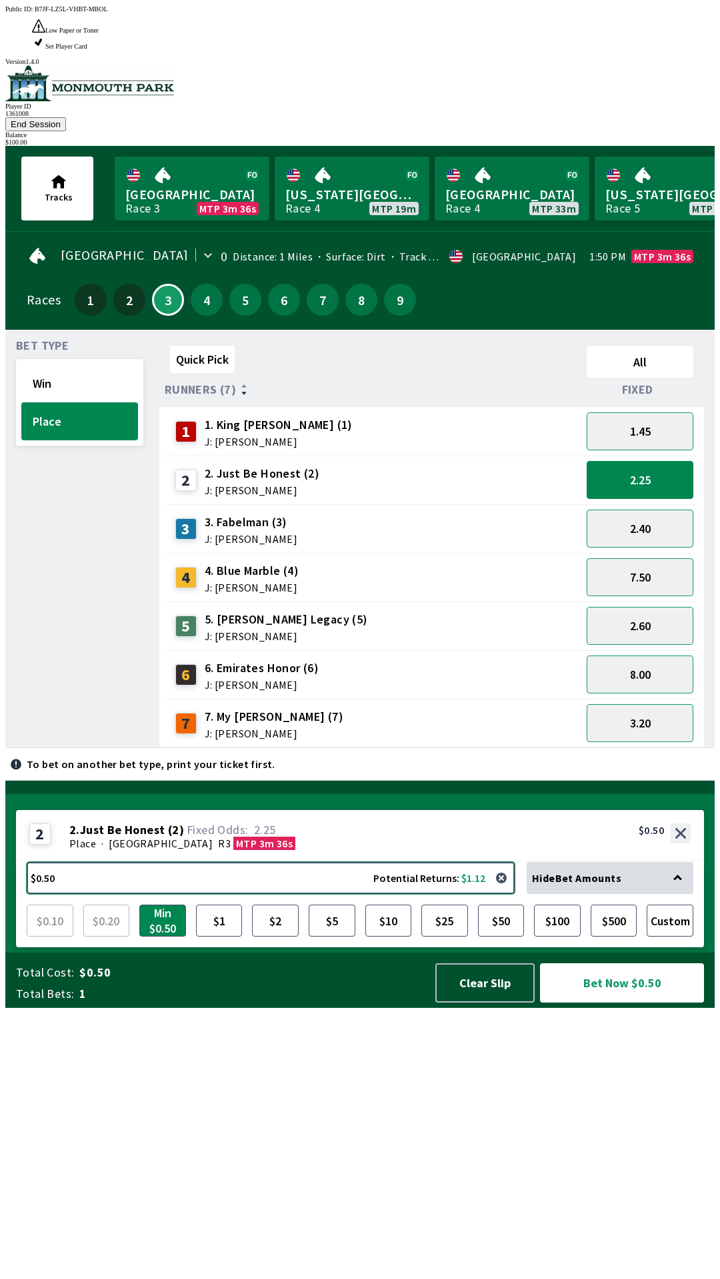
click at [189, 894] on button "$0.50 Potential Returns: $1.12" at bounding box center [271, 878] width 488 height 32
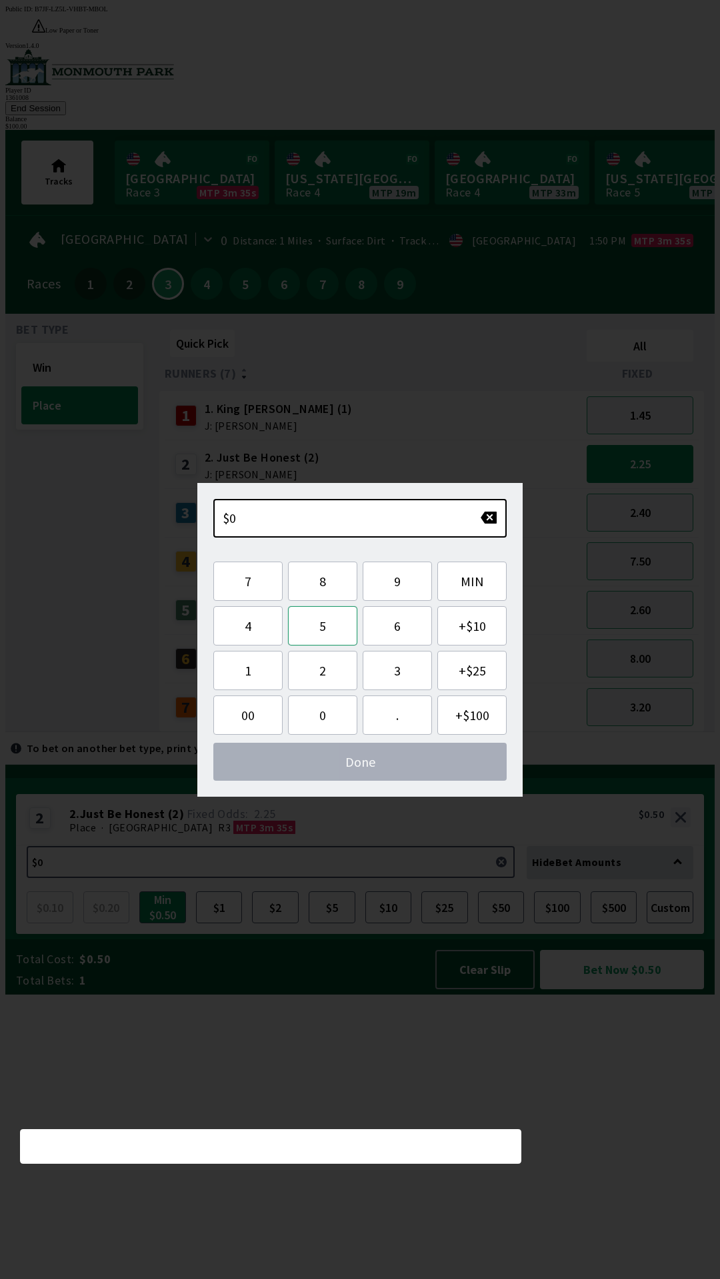
click at [328, 624] on button "5" at bounding box center [322, 625] width 69 height 39
click at [331, 626] on button "5" at bounding box center [322, 625] width 69 height 39
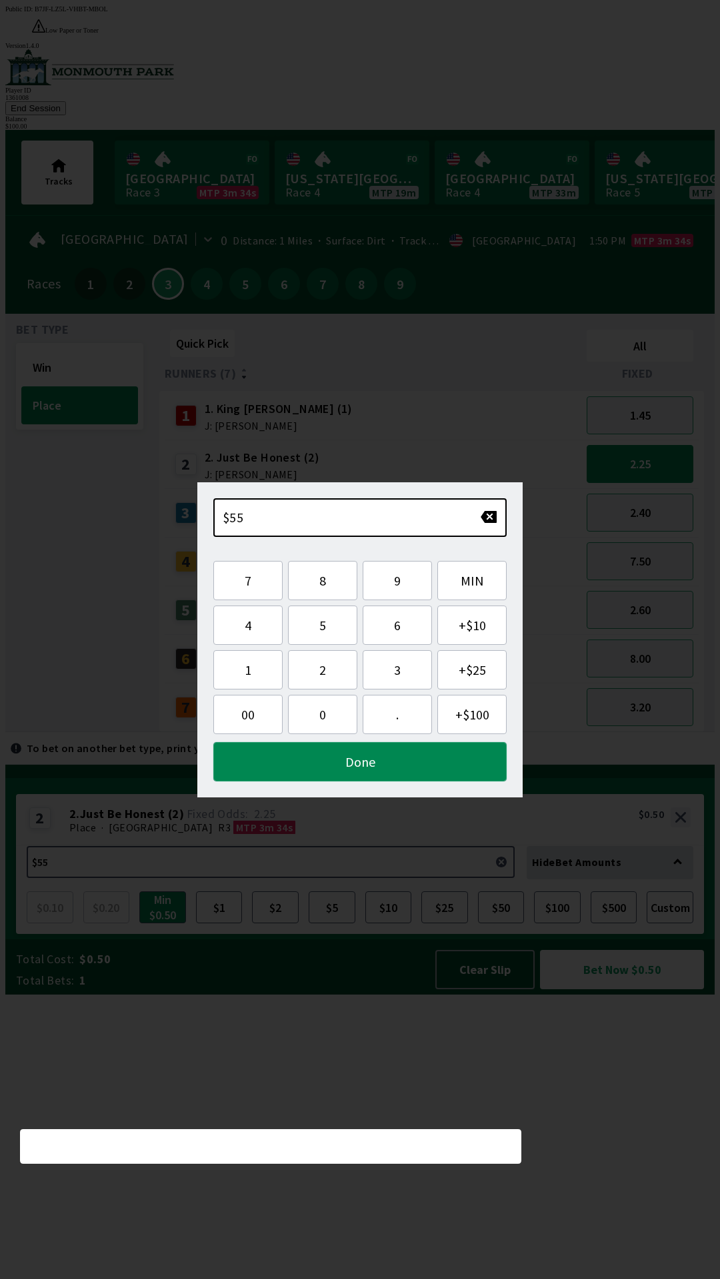
click at [370, 765] on button "Done" at bounding box center [359, 761] width 293 height 39
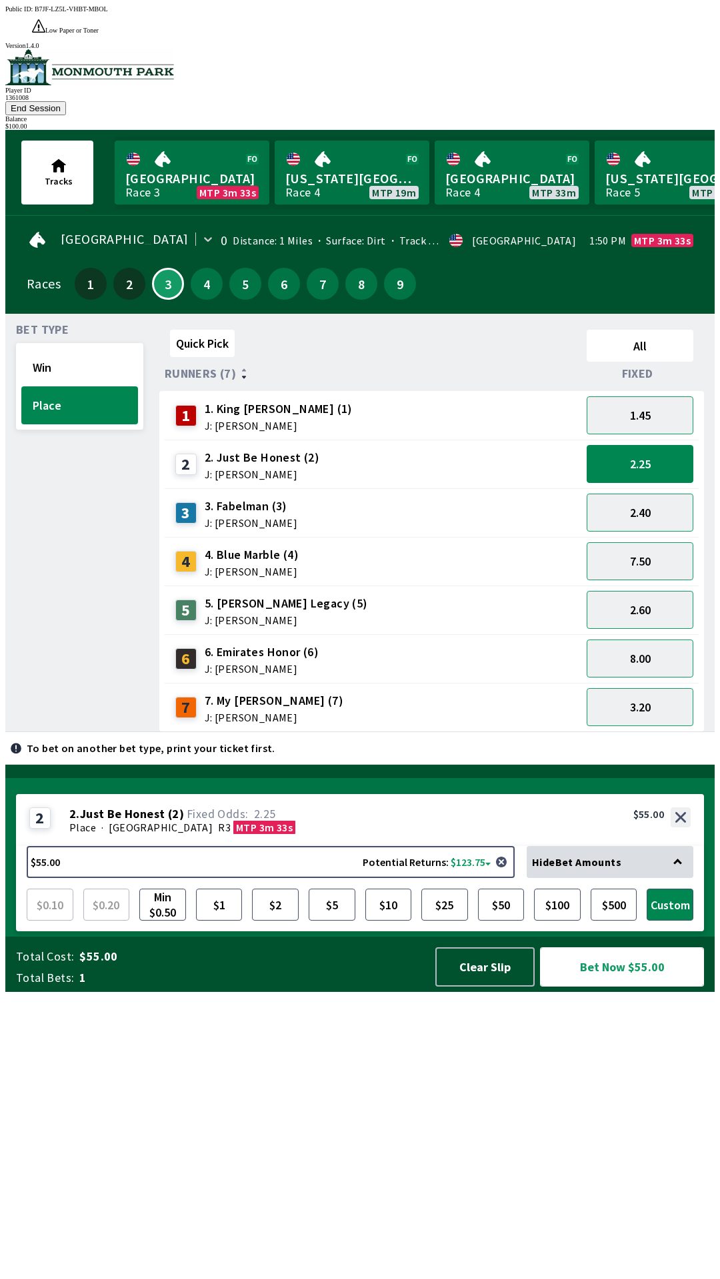
click at [619, 987] on button "Bet Now $55.00" at bounding box center [622, 966] width 164 height 39
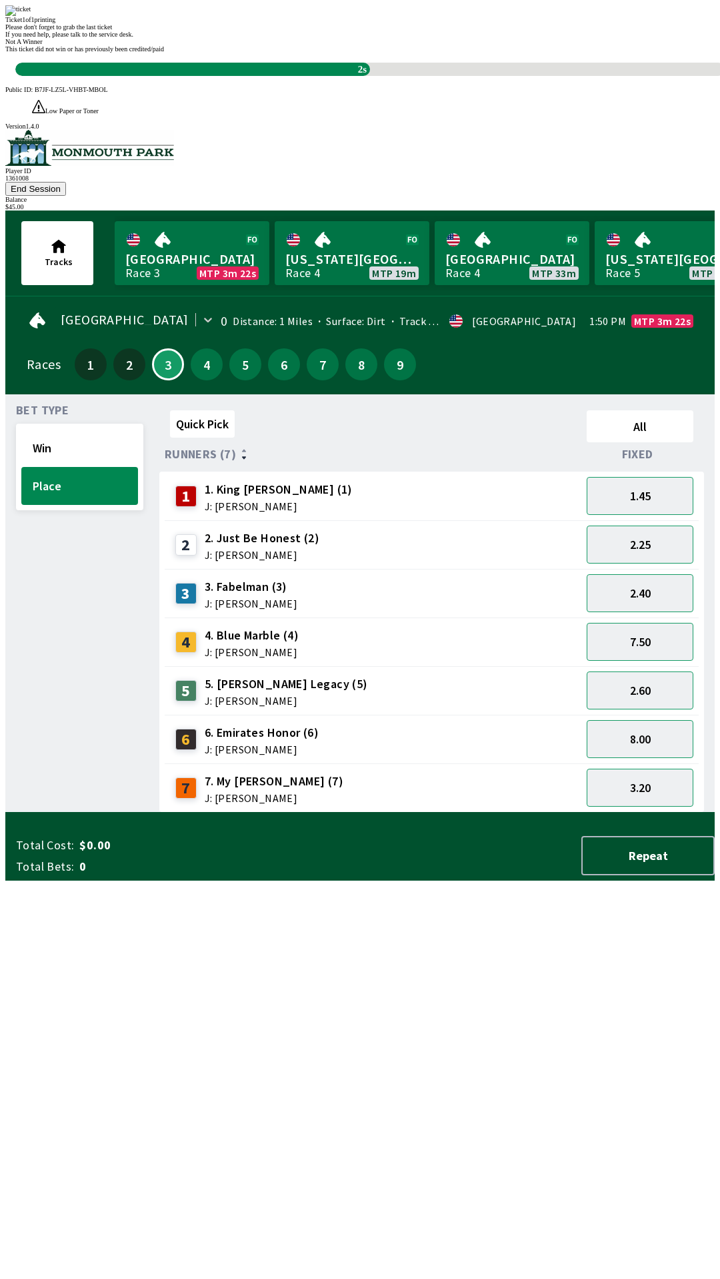
click at [447, 813] on div "Quick Pick All Runners (7) Fixed 1 1. King [PERSON_NAME] (1) J: [PERSON_NAME] 1…" at bounding box center [436, 609] width 555 height 408
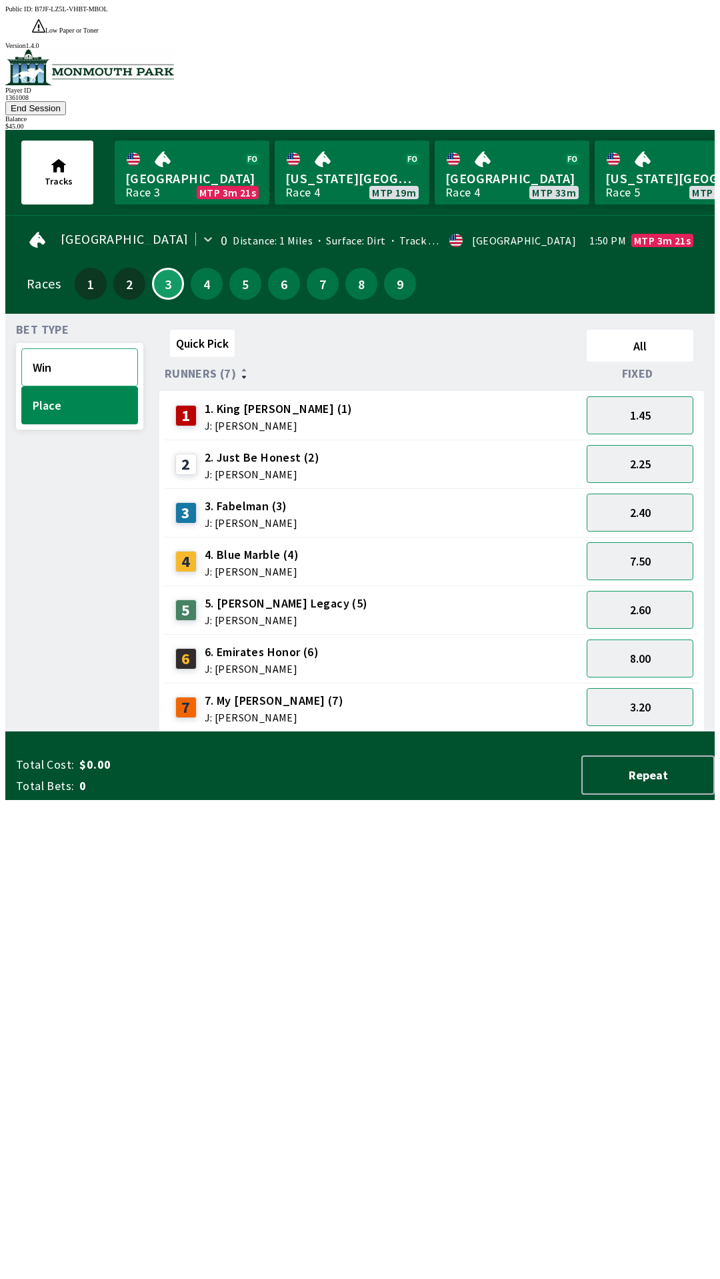
click at [71, 348] on button "Win" at bounding box center [79, 367] width 117 height 38
click at [662, 445] on button "4.60" at bounding box center [639, 464] width 107 height 38
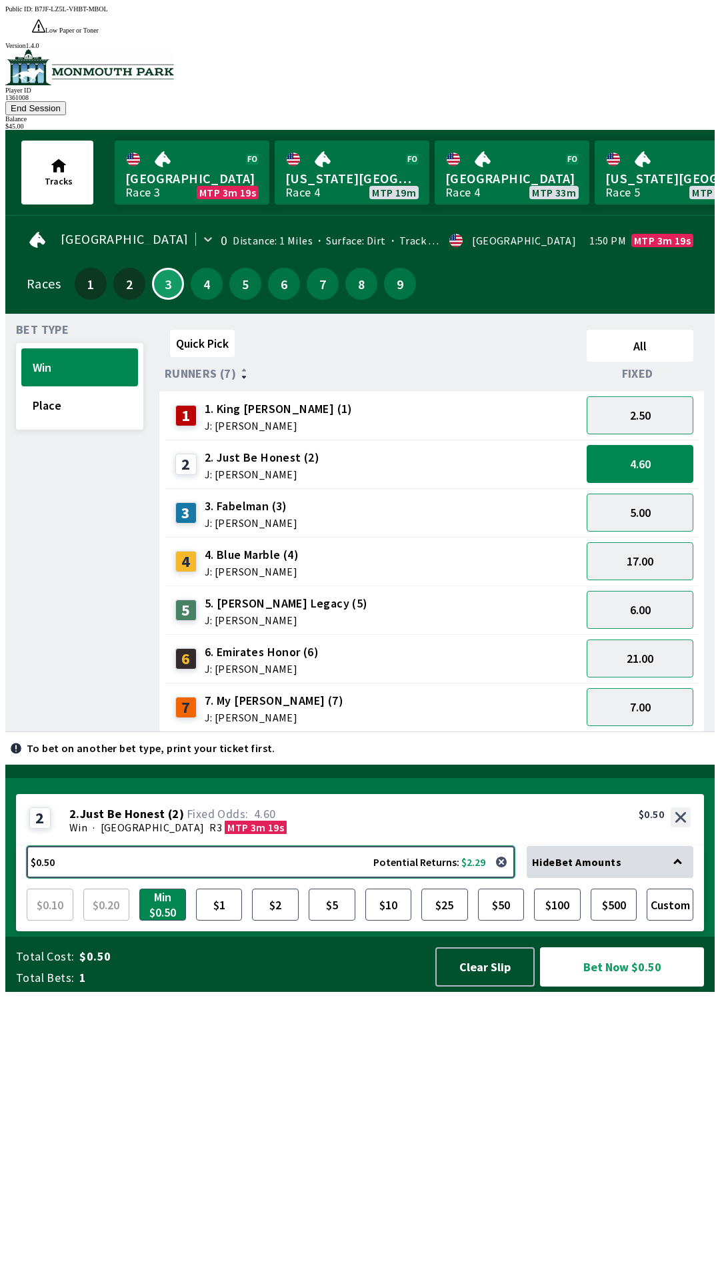
click at [200, 878] on button "$0.50 Potential Returns: $2.29" at bounding box center [271, 862] width 488 height 32
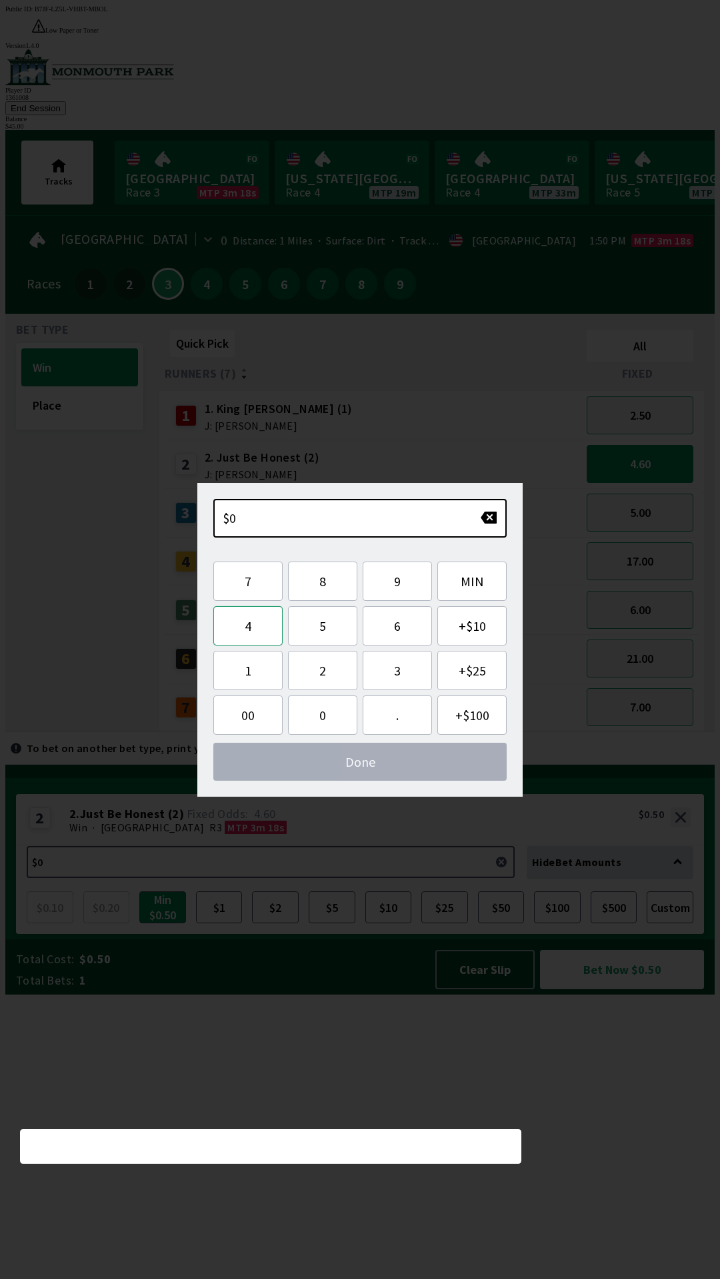
click at [247, 627] on button "4" at bounding box center [247, 625] width 69 height 39
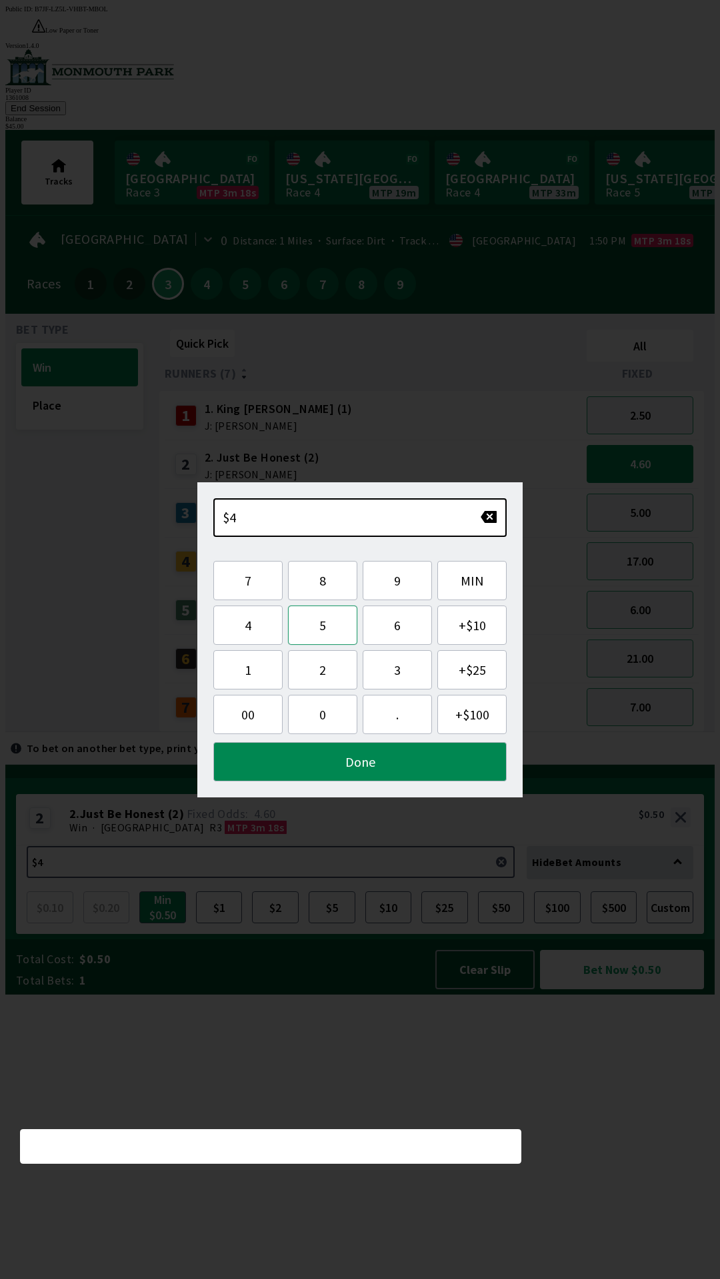
click at [318, 624] on button "5" at bounding box center [322, 625] width 69 height 39
click at [374, 757] on button "Done" at bounding box center [359, 761] width 293 height 39
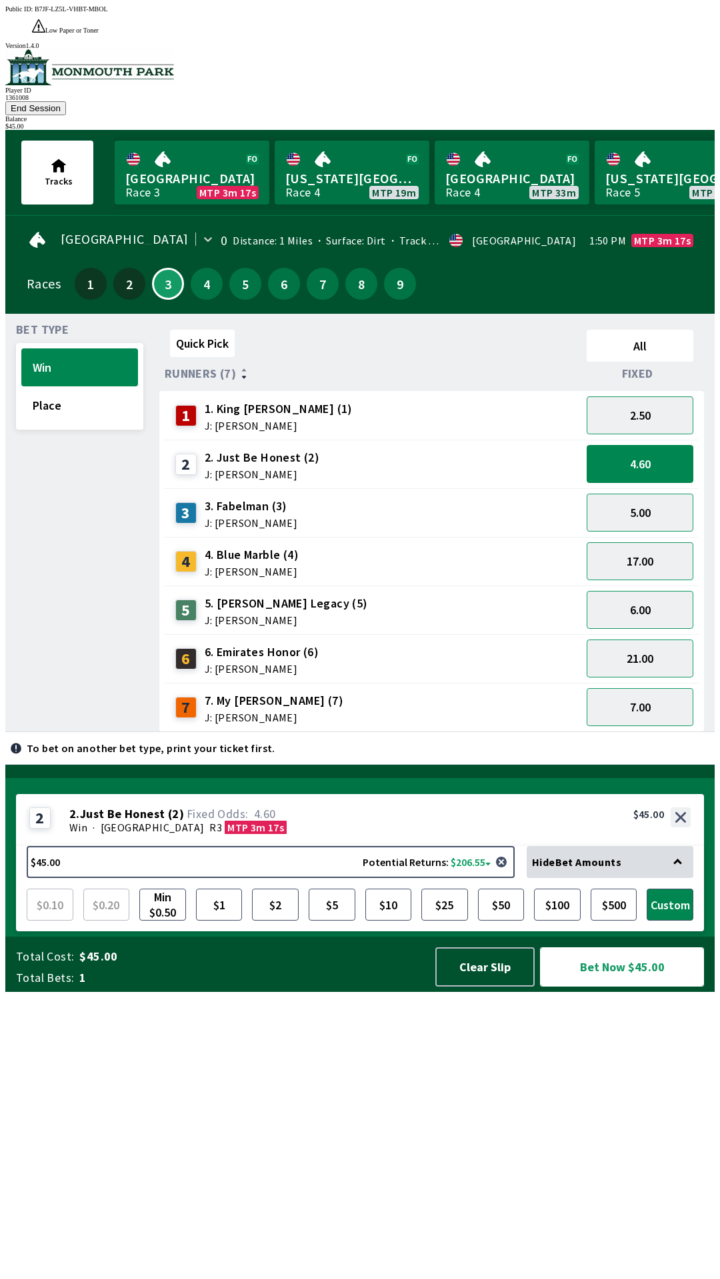
click at [618, 987] on button "Bet Now $45.00" at bounding box center [622, 966] width 164 height 39
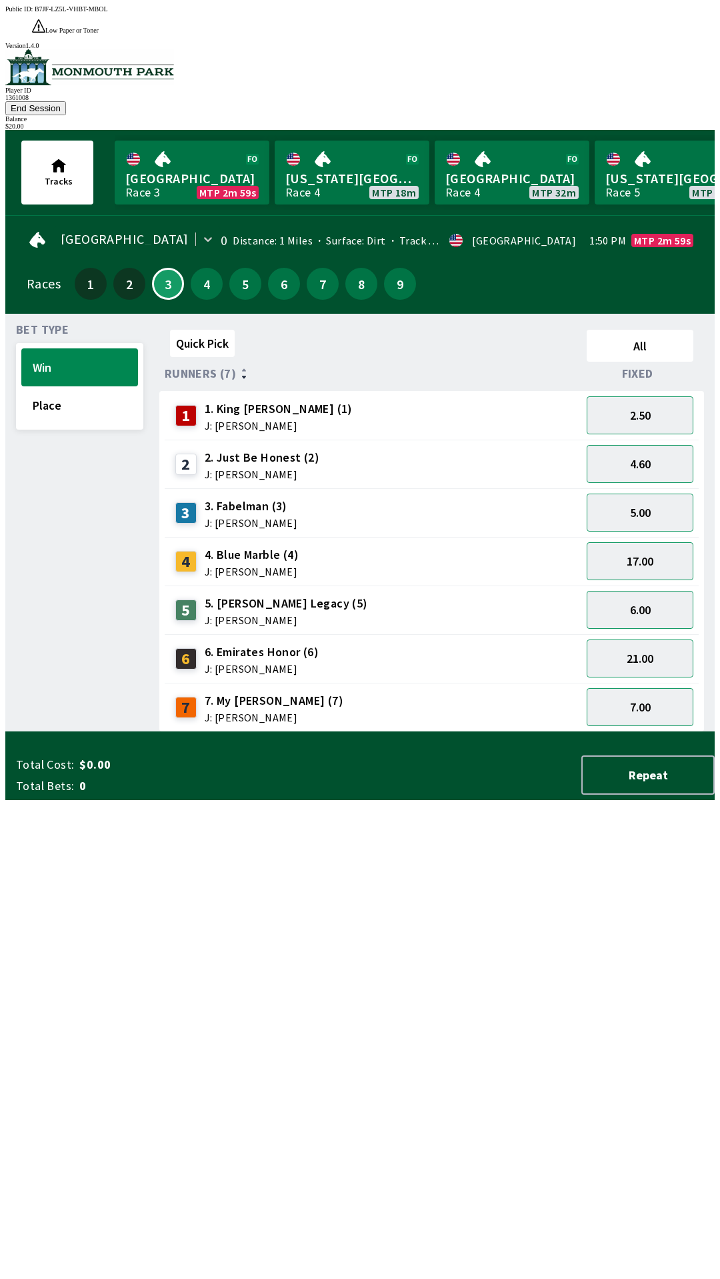
click at [510, 732] on div "Quick Pick All Runners (7) Fixed 1 1. King [PERSON_NAME] (1) J: [PERSON_NAME] 2…" at bounding box center [436, 528] width 555 height 408
click at [530, 732] on div "Quick Pick All Runners (7) Fixed 1 1. King [PERSON_NAME] (1) J: [PERSON_NAME] 2…" at bounding box center [436, 528] width 555 height 408
click at [666, 396] on button "2.50" at bounding box center [639, 415] width 107 height 38
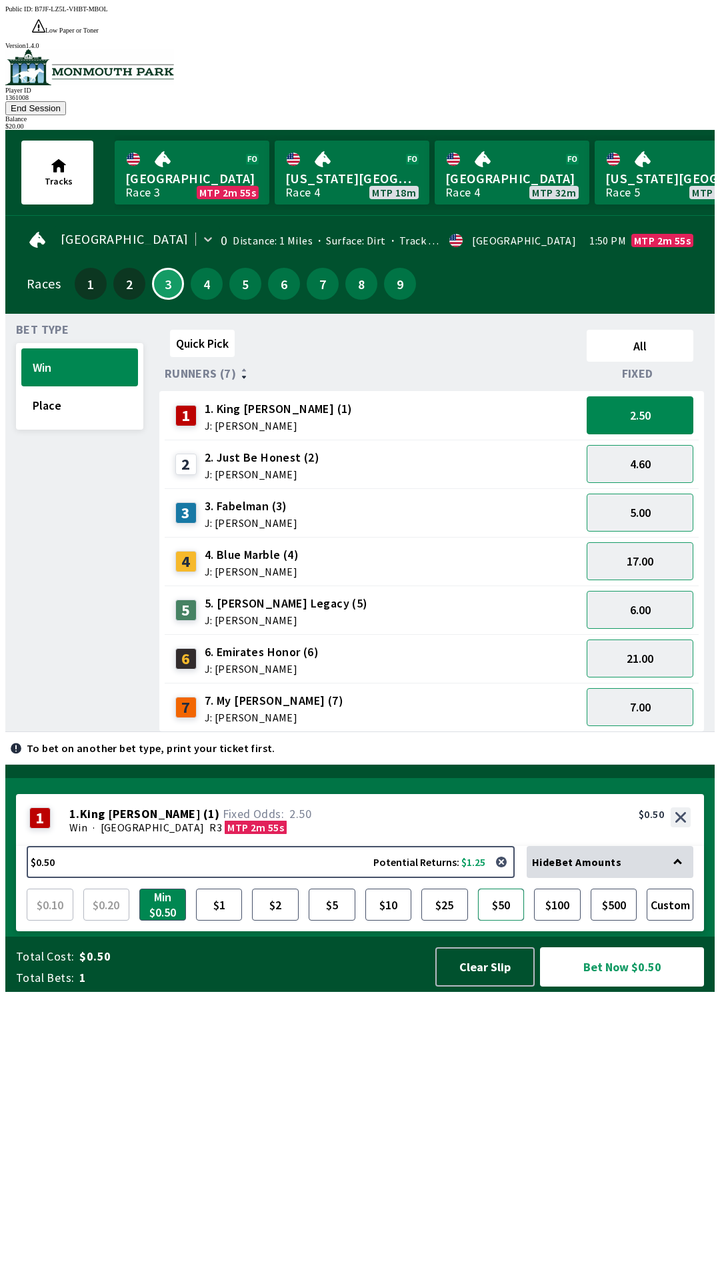
click at [485, 921] on button "$50" at bounding box center [501, 905] width 47 height 32
click at [398, 921] on button "$10" at bounding box center [388, 905] width 47 height 32
click at [612, 987] on button "Bet Now $10.00" at bounding box center [622, 966] width 164 height 39
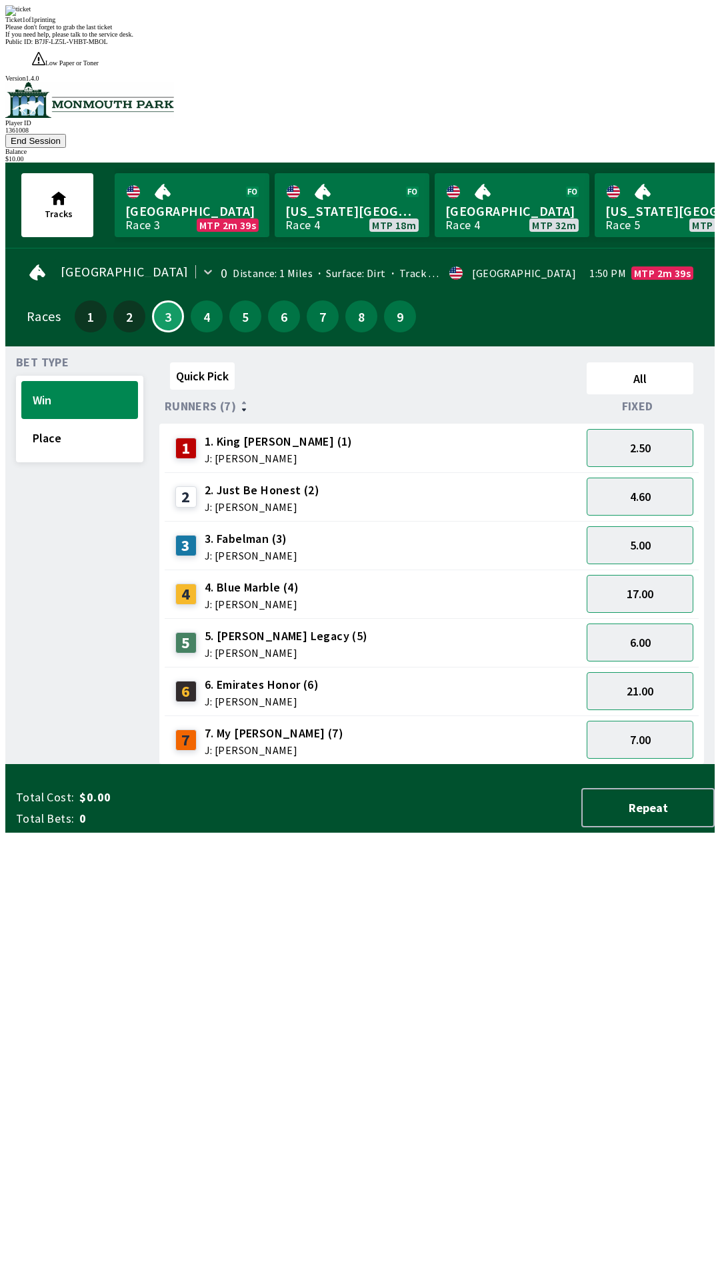
click at [563, 765] on div "Quick Pick All Runners (7) Fixed 1 1. King [PERSON_NAME] (1) J: [PERSON_NAME] 2…" at bounding box center [436, 561] width 555 height 408
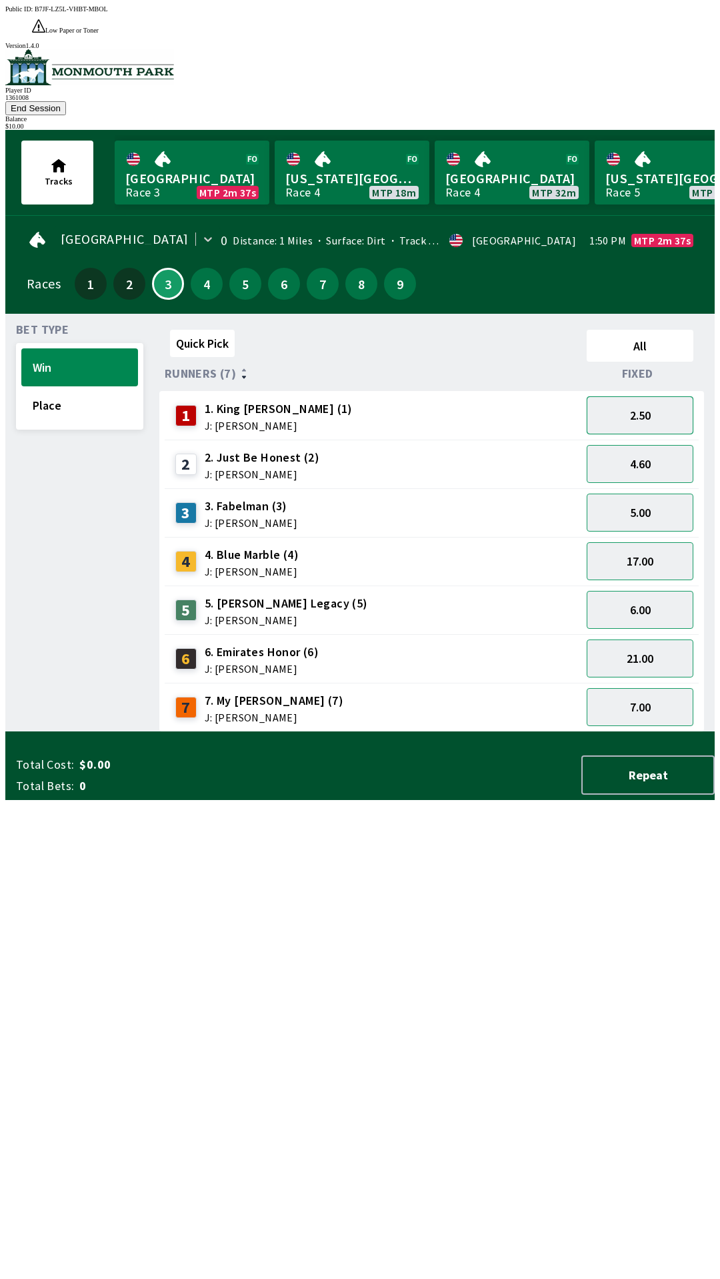
click at [662, 396] on button "2.50" at bounding box center [639, 415] width 107 height 38
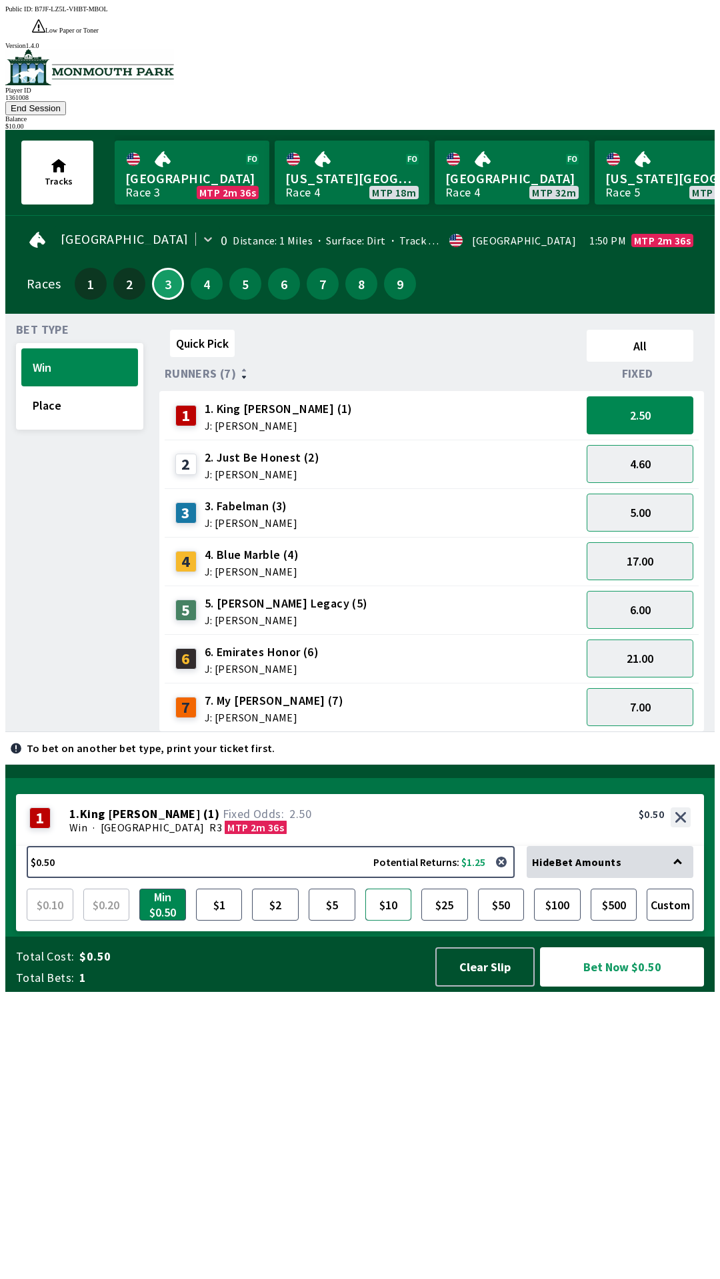
click at [394, 921] on button "$10" at bounding box center [388, 905] width 47 height 32
click at [610, 987] on button "Bet Now $10.00" at bounding box center [622, 966] width 164 height 39
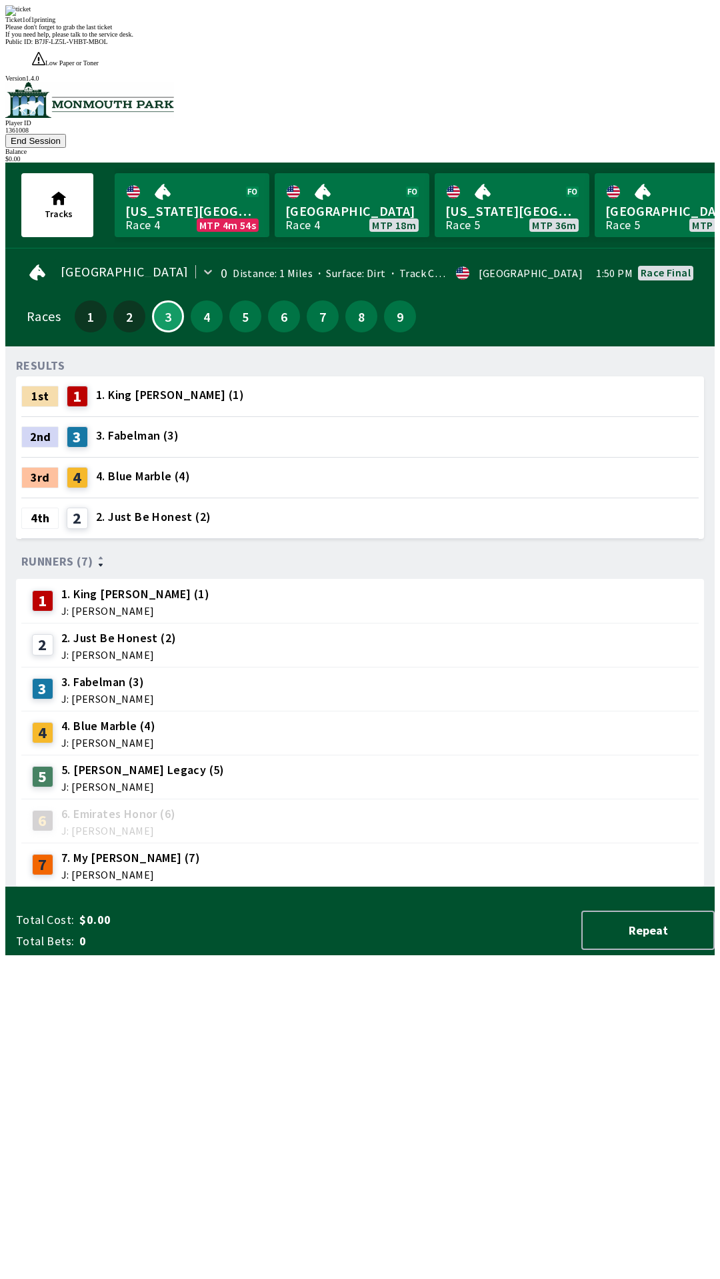
click at [467, 38] on div "Ticket 1 of 1 printing Please don't forget to grab the last ticket If you need …" at bounding box center [359, 21] width 709 height 33
click at [447, 845] on div "RESULTS 1st 1 1. King [PERSON_NAME] (1) 2nd 3 3. Fabelman (3) 3rd 4 4. Blue Mar…" at bounding box center [365, 622] width 698 height 530
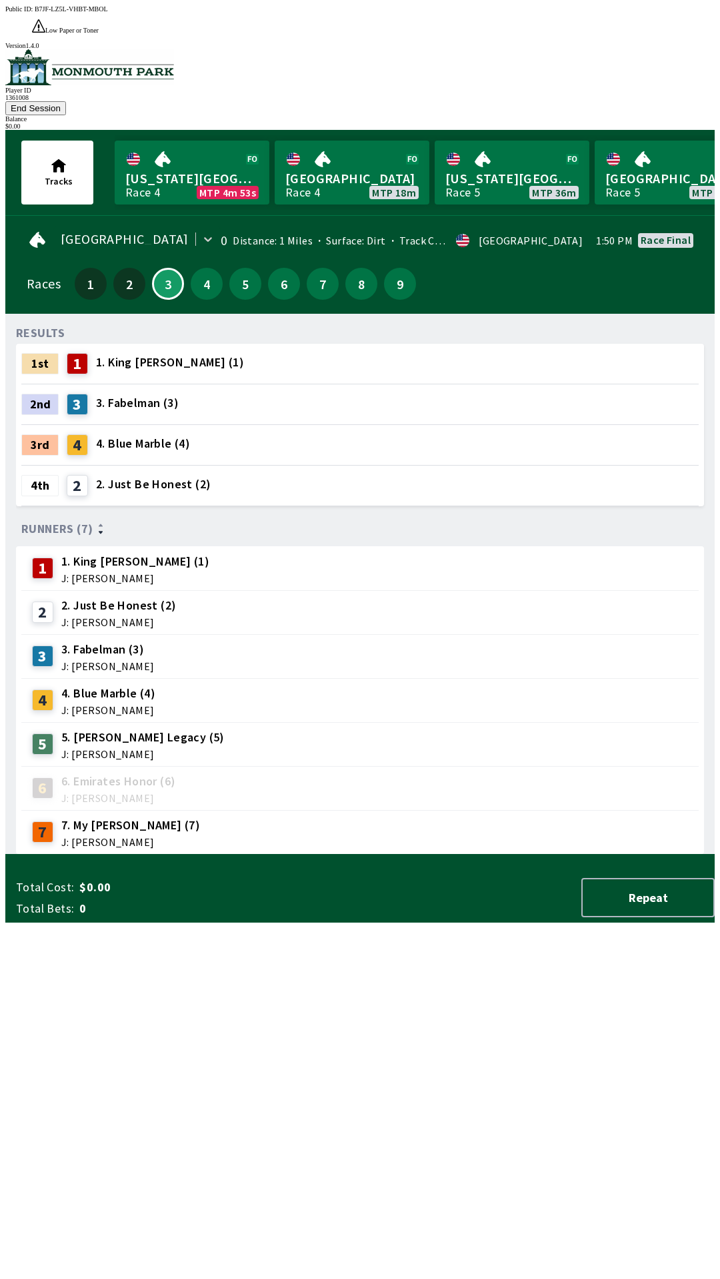
click at [454, 855] on div "RESULTS 1st 1 1. King [PERSON_NAME] (1) 2nd 3 3. Fabelman (3) 3rd 4 4. Blue Mar…" at bounding box center [365, 589] width 698 height 530
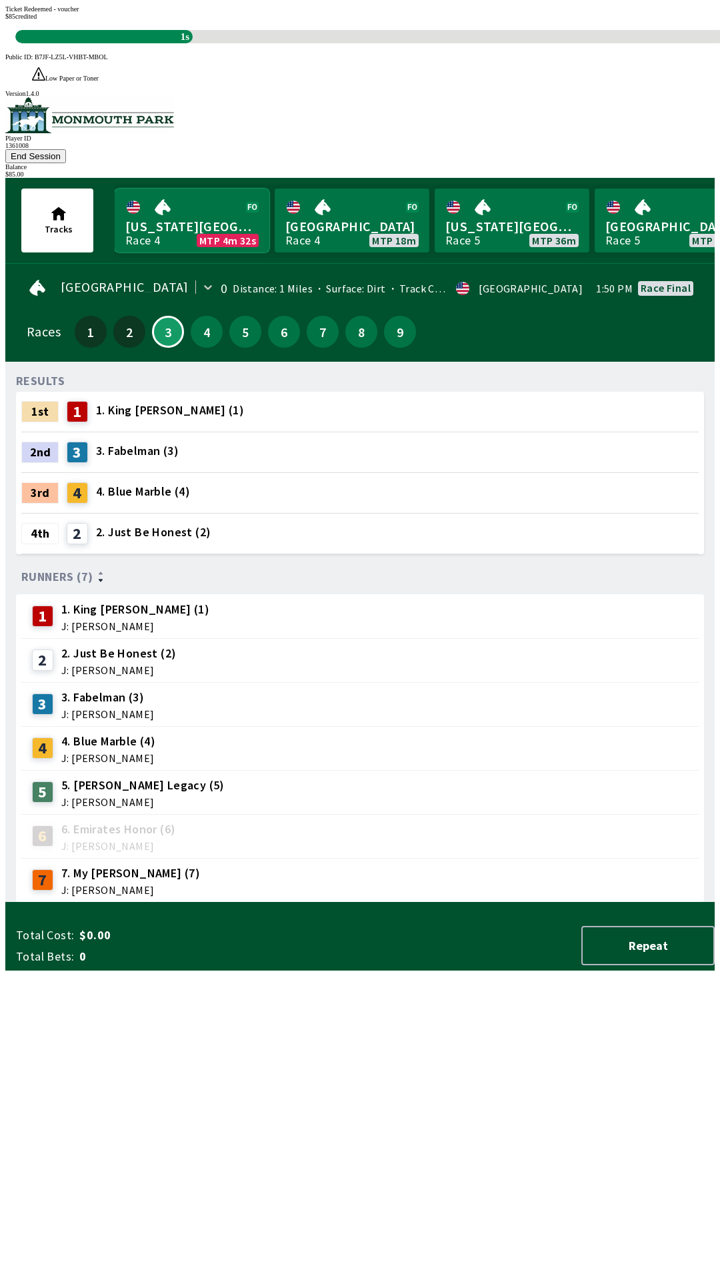
click at [195, 189] on link "[US_STATE] Park Race 4 MTP 4m 32s" at bounding box center [192, 221] width 155 height 64
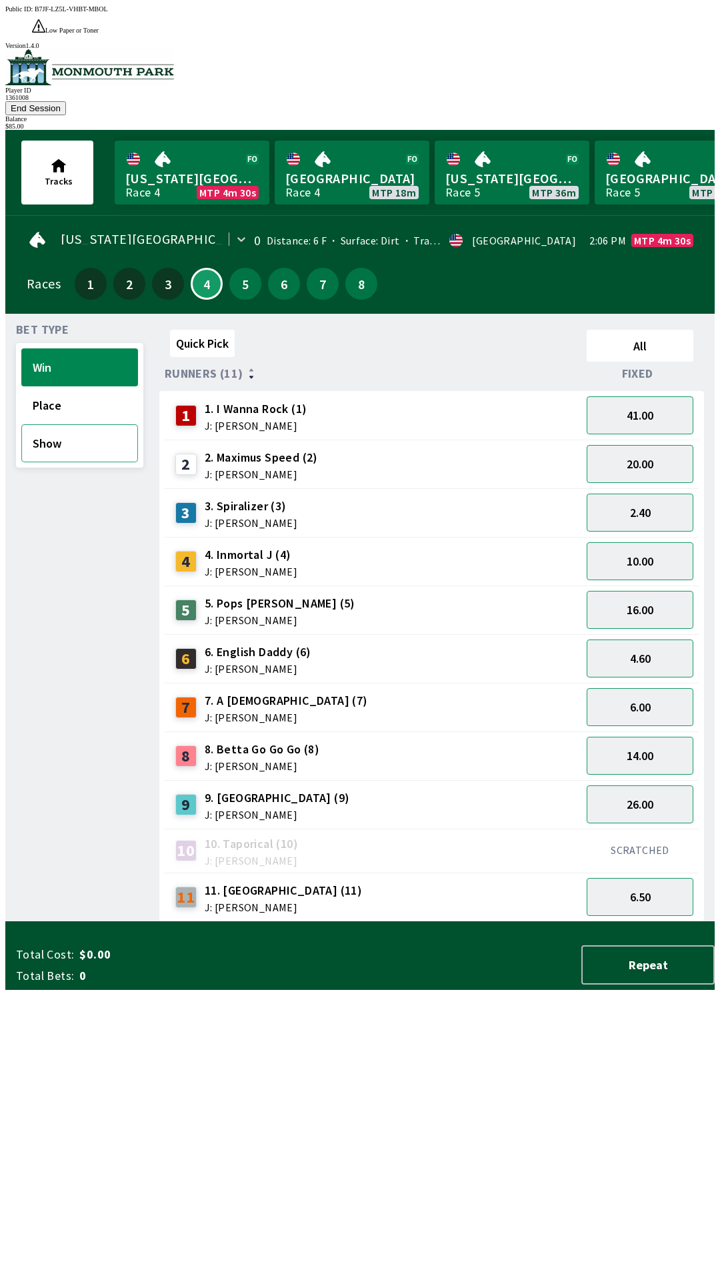
click at [68, 424] on button "Show" at bounding box center [79, 443] width 117 height 38
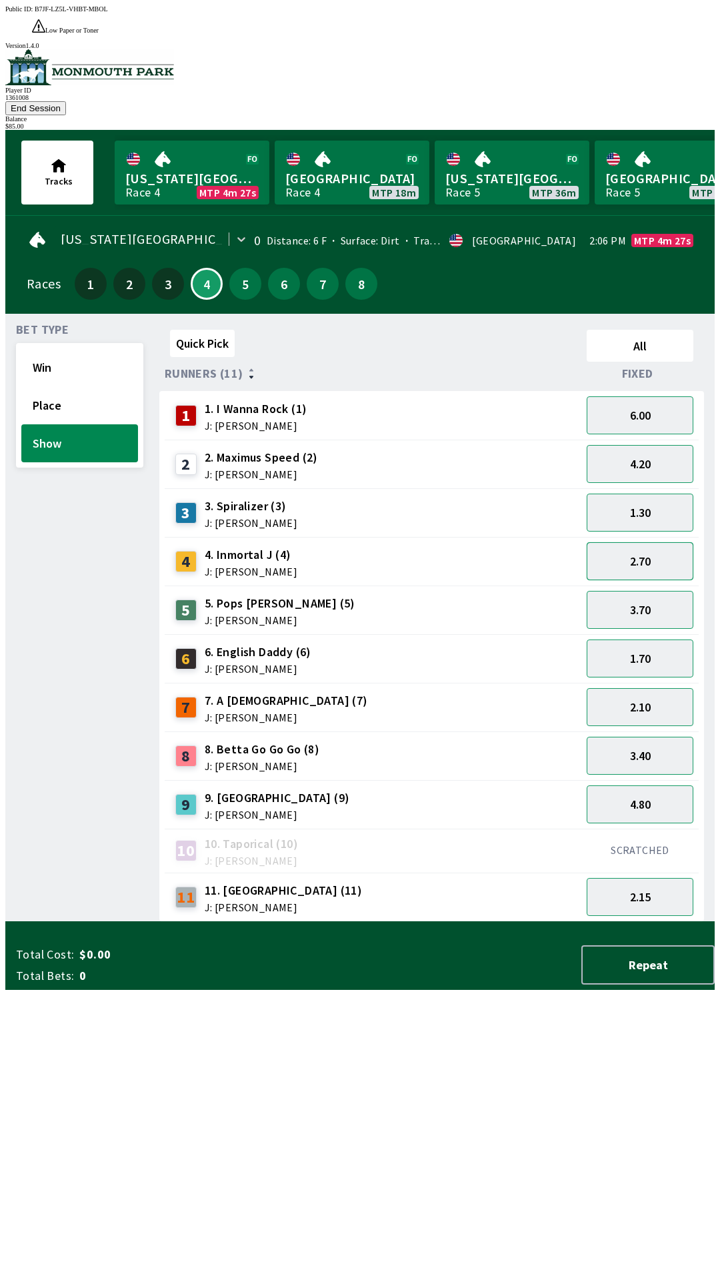
click at [654, 542] on button "2.70" at bounding box center [639, 561] width 107 height 38
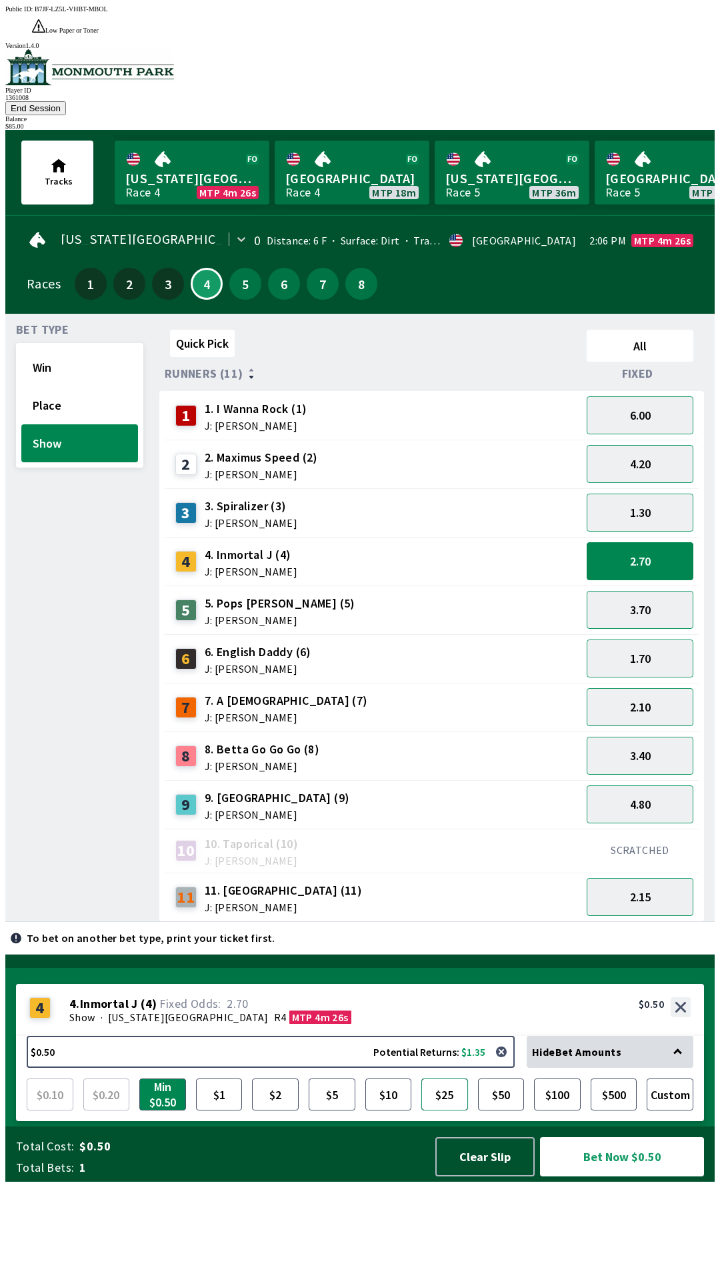
click at [445, 1111] on button "$25" at bounding box center [444, 1095] width 47 height 32
click at [612, 1177] on button "Bet Now $25.00" at bounding box center [622, 1156] width 164 height 39
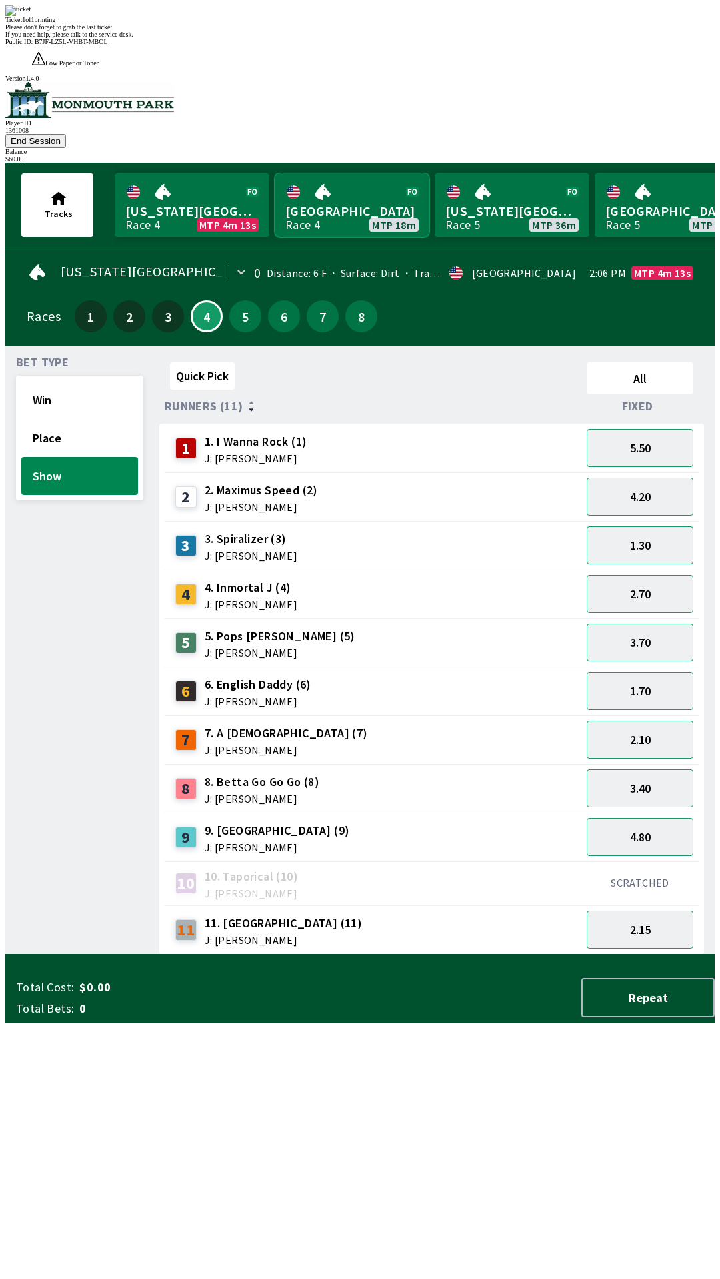
click at [340, 173] on link "[GEOGRAPHIC_DATA] Race 4 MTP 18m" at bounding box center [351, 205] width 155 height 64
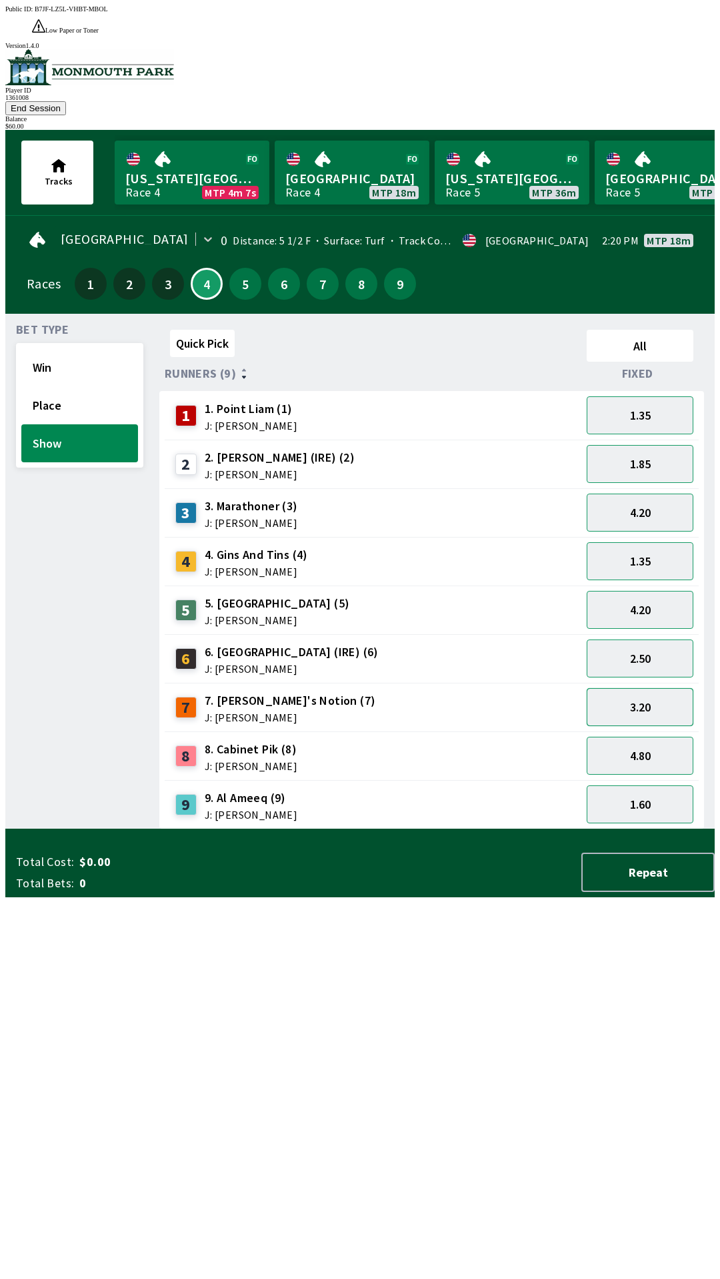
click at [655, 688] on button "3.20" at bounding box center [639, 707] width 107 height 38
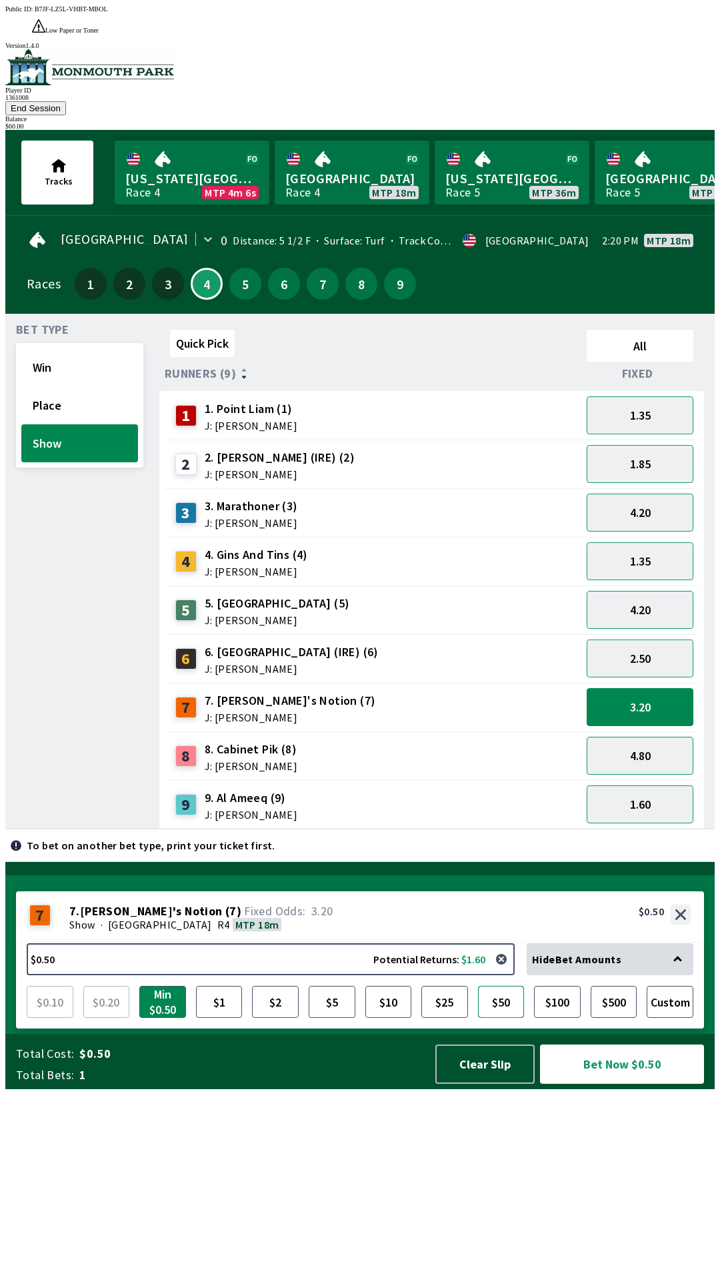
click at [503, 1018] on button "$50" at bounding box center [501, 1002] width 47 height 32
click at [624, 1084] on button "Bet Now $50.00" at bounding box center [622, 1064] width 164 height 39
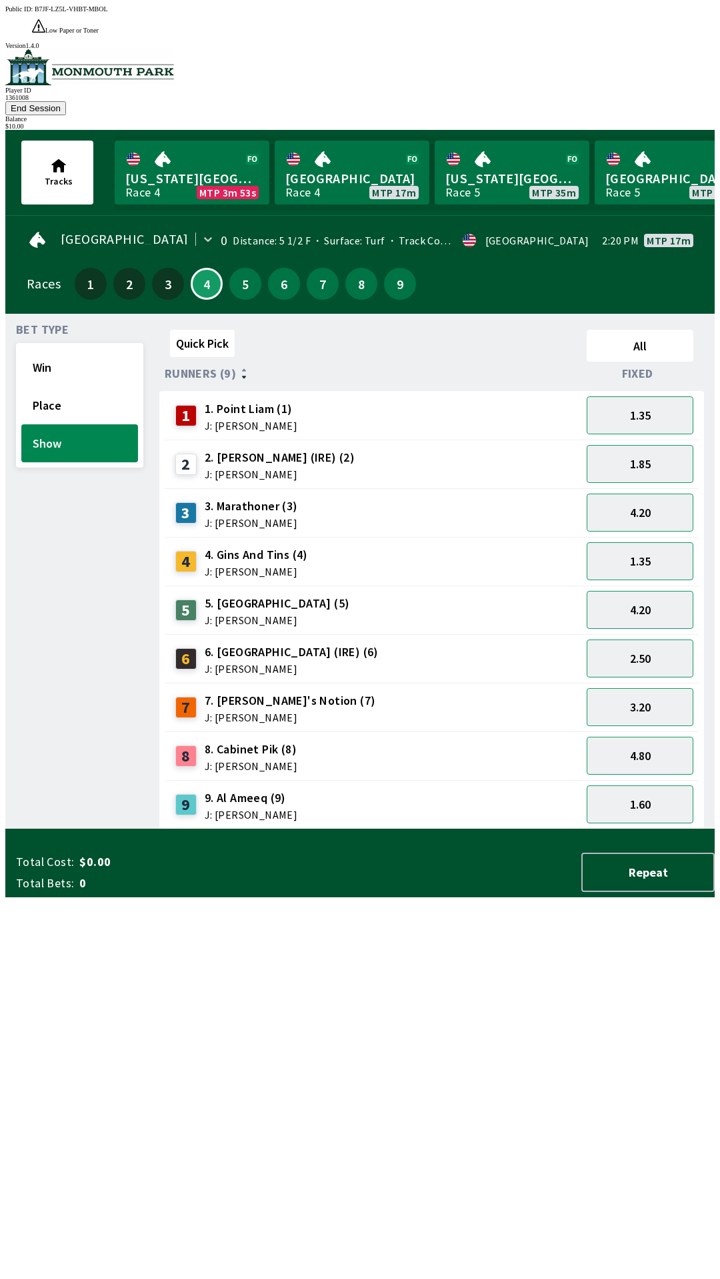
click at [66, 101] on button "End Session" at bounding box center [35, 108] width 61 height 14
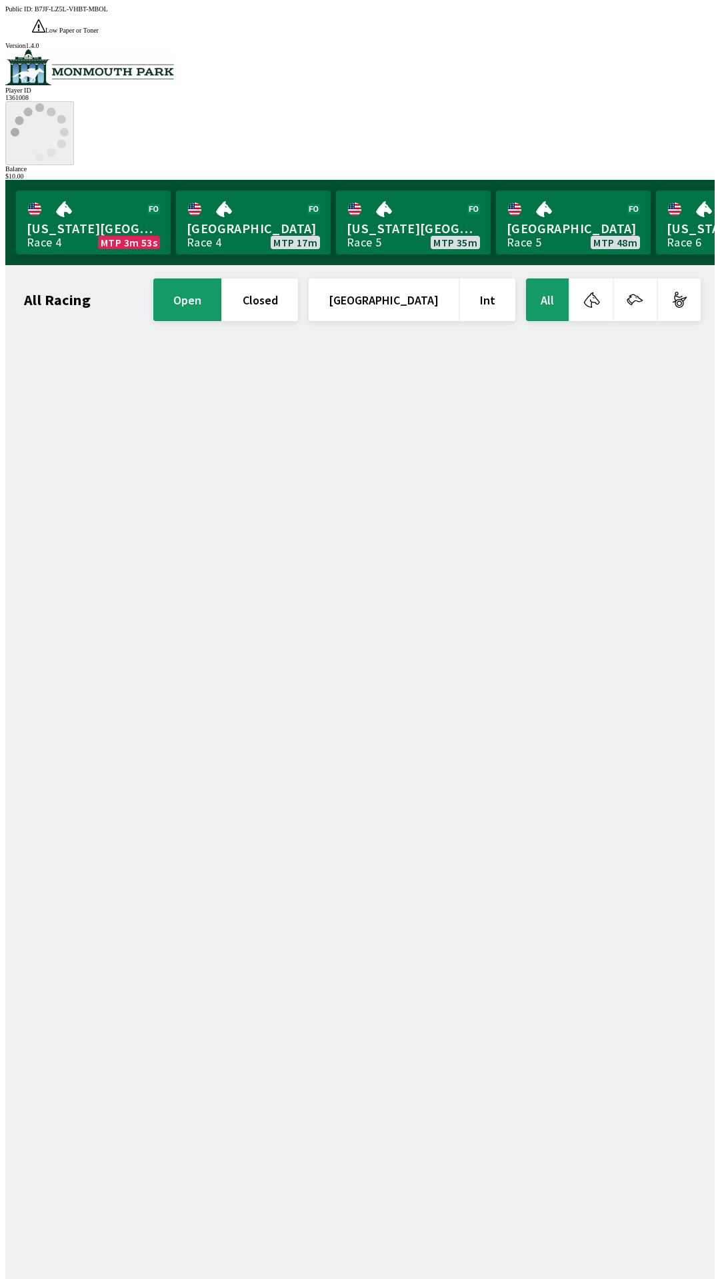
click at [69, 103] on icon at bounding box center [40, 132] width 58 height 58
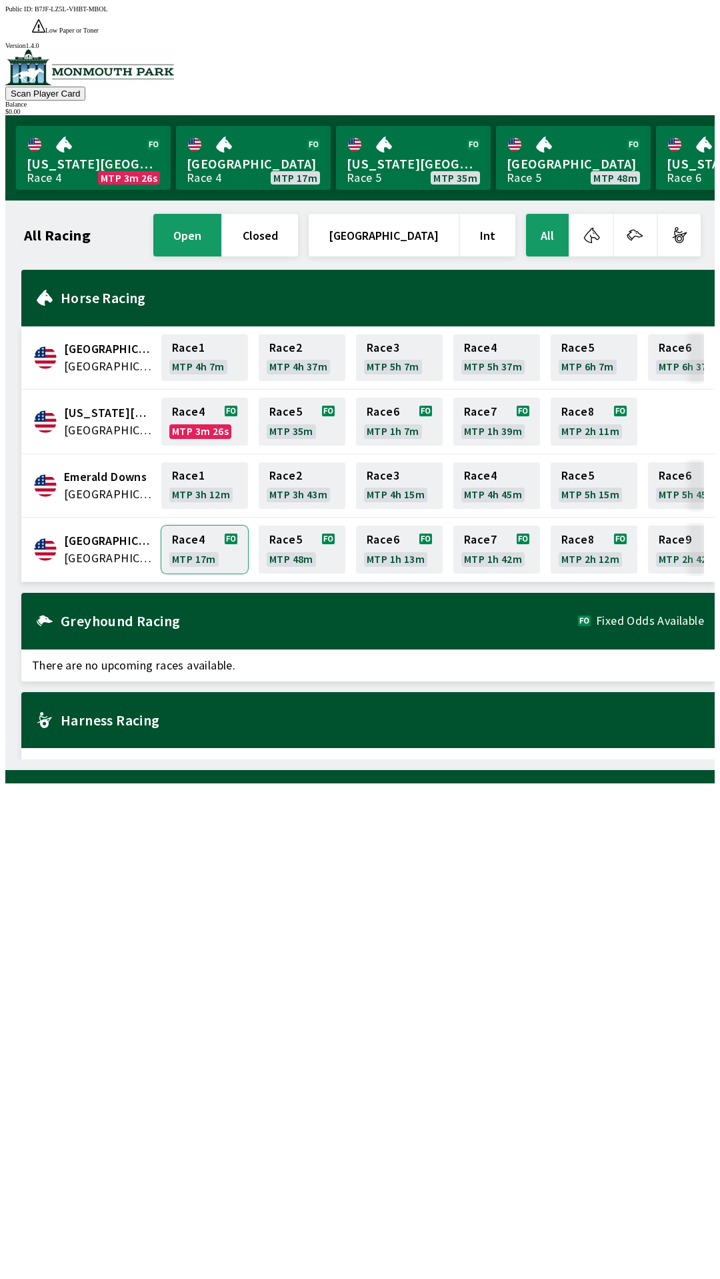
click at [195, 526] on link "Race 4 MTP 17m" at bounding box center [204, 550] width 87 height 48
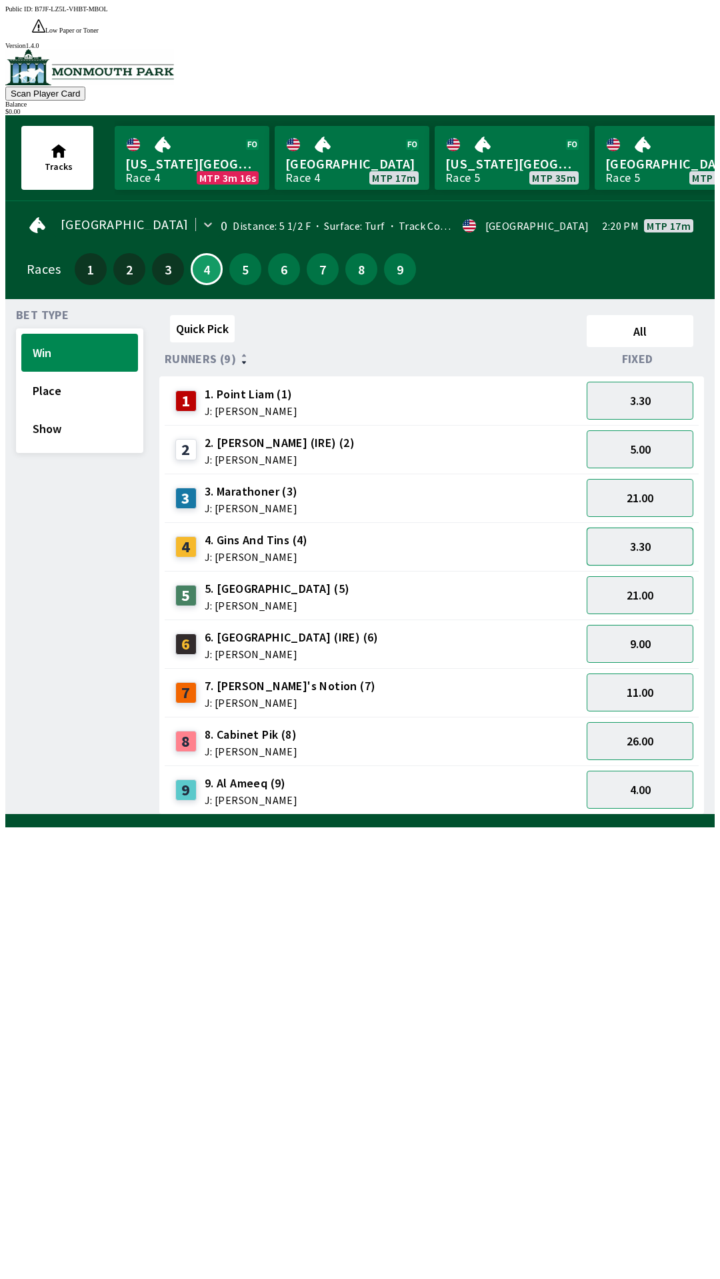
click at [645, 528] on button "3.30" at bounding box center [639, 547] width 107 height 38
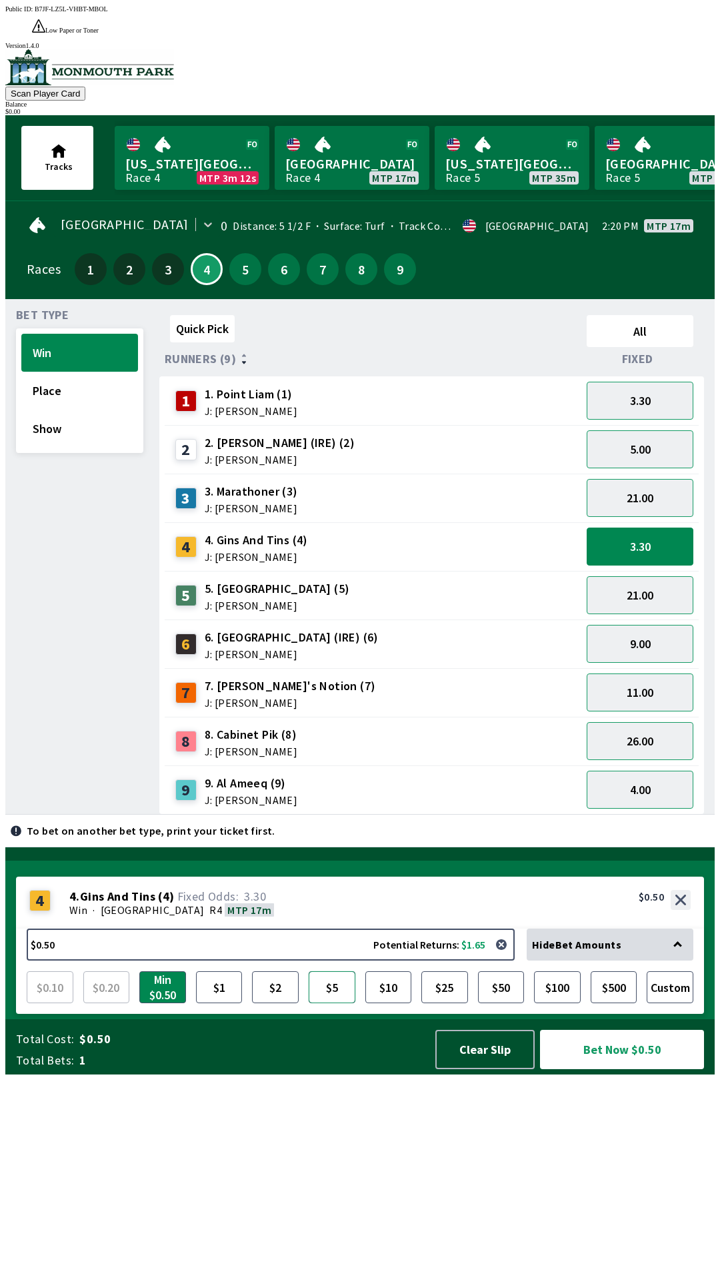
click at [320, 1003] on button "$5" at bounding box center [331, 987] width 47 height 32
click at [615, 1069] on button "Bet Now $5.00" at bounding box center [622, 1049] width 164 height 39
click at [626, 1069] on button "Bet Now $5.00" at bounding box center [622, 1049] width 164 height 39
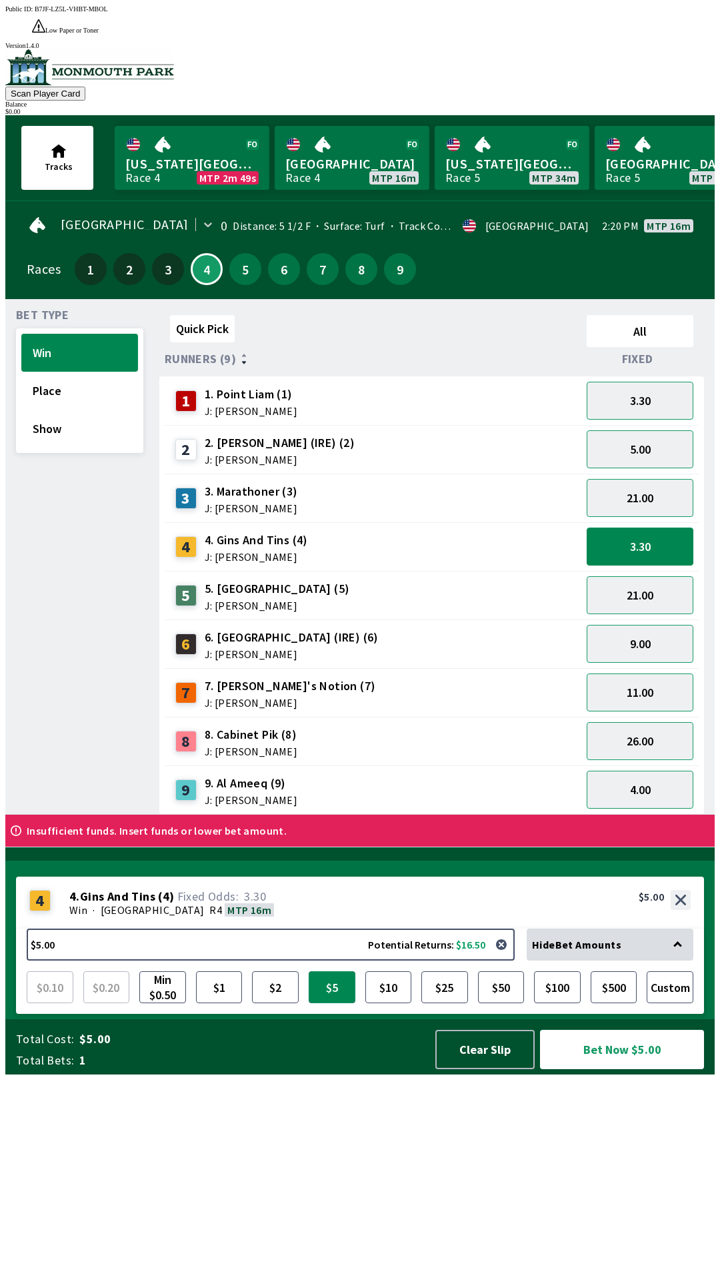
click at [337, 1003] on button "$5" at bounding box center [331, 987] width 47 height 32
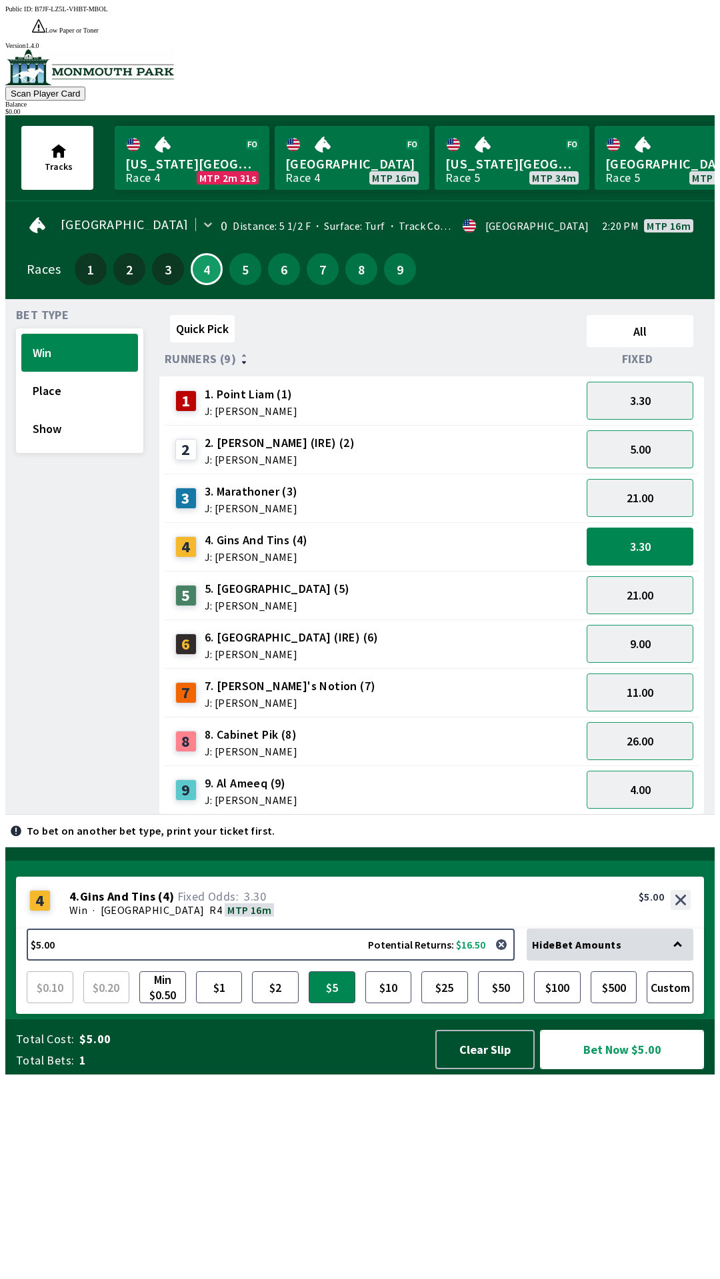
click at [618, 1069] on button "Bet Now $5.00" at bounding box center [622, 1049] width 164 height 39
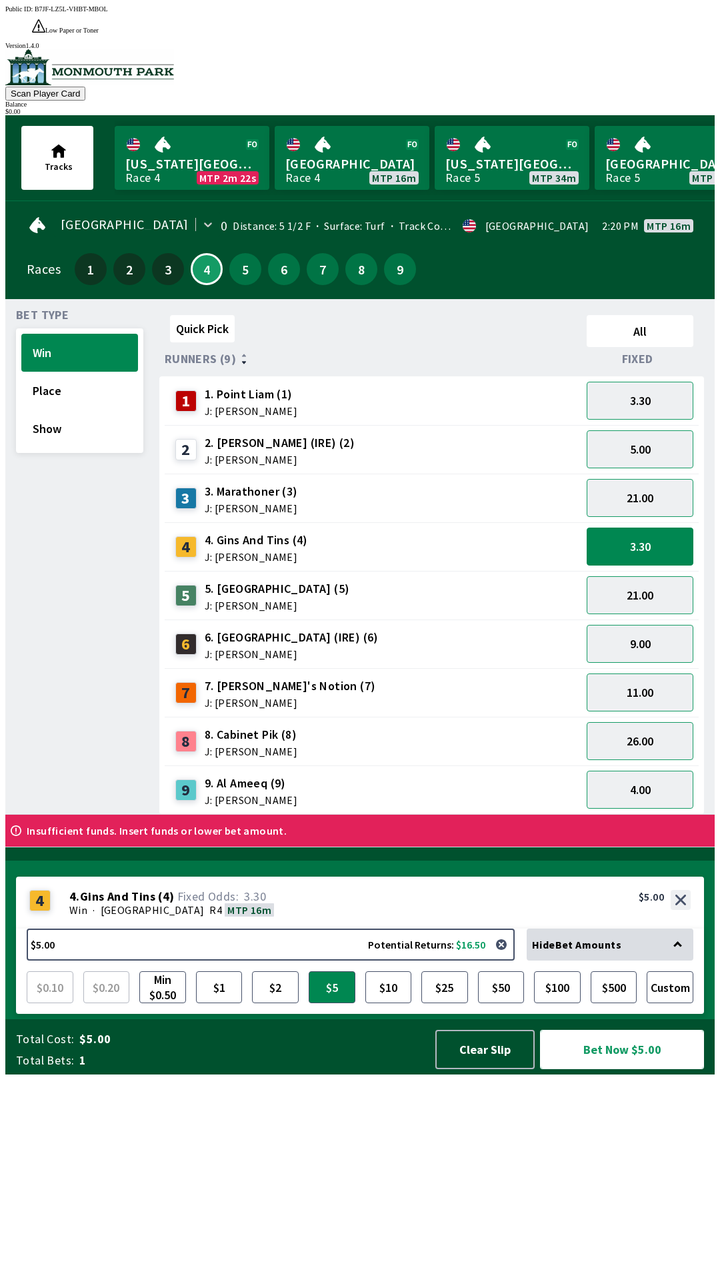
click at [616, 1069] on button "Bet Now $5.00" at bounding box center [622, 1049] width 164 height 39
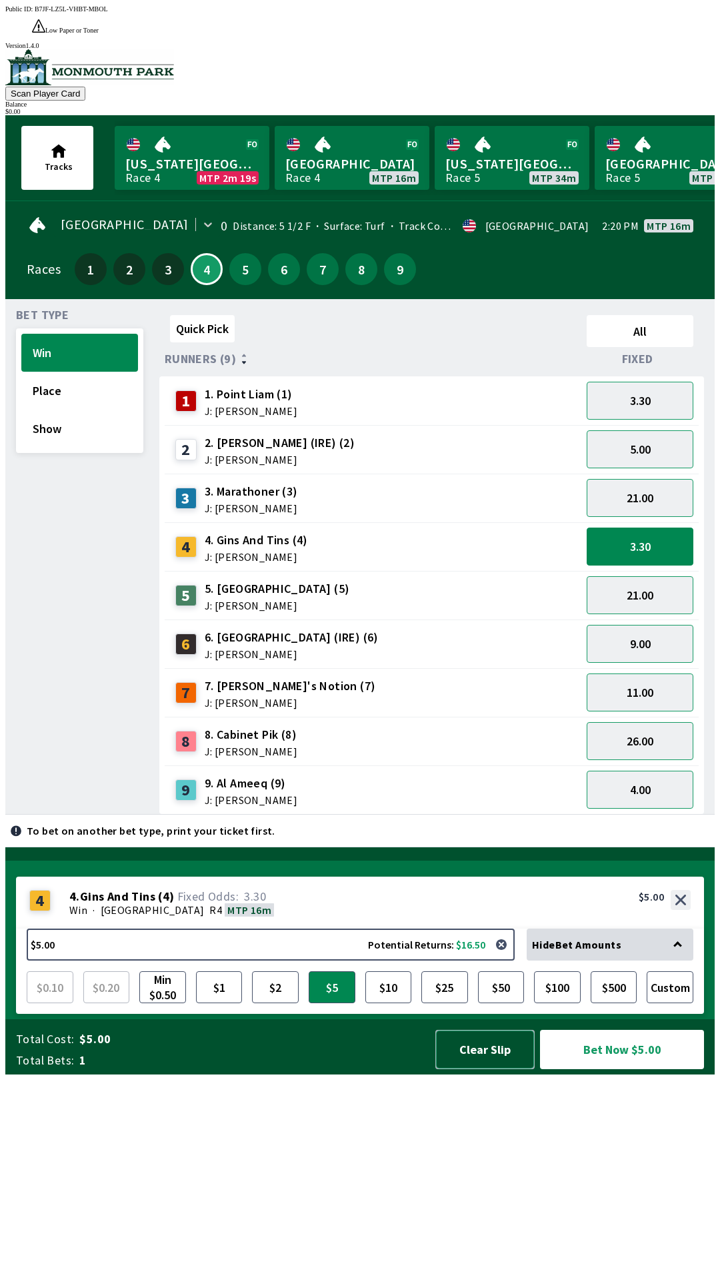
click at [471, 1069] on button "Clear Slip" at bounding box center [484, 1049] width 99 height 39
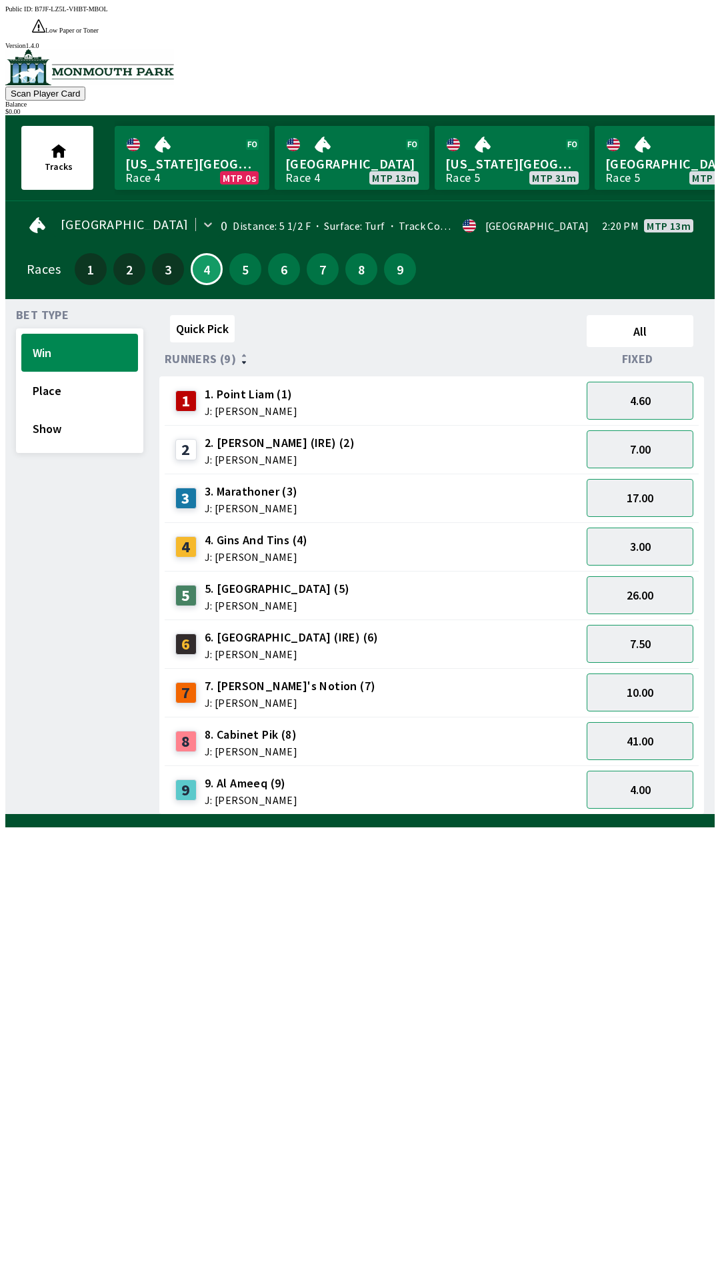
click at [548, 620] on div "6 6. [PERSON_NAME] (IRE) (6) J: [PERSON_NAME]" at bounding box center [373, 644] width 416 height 49
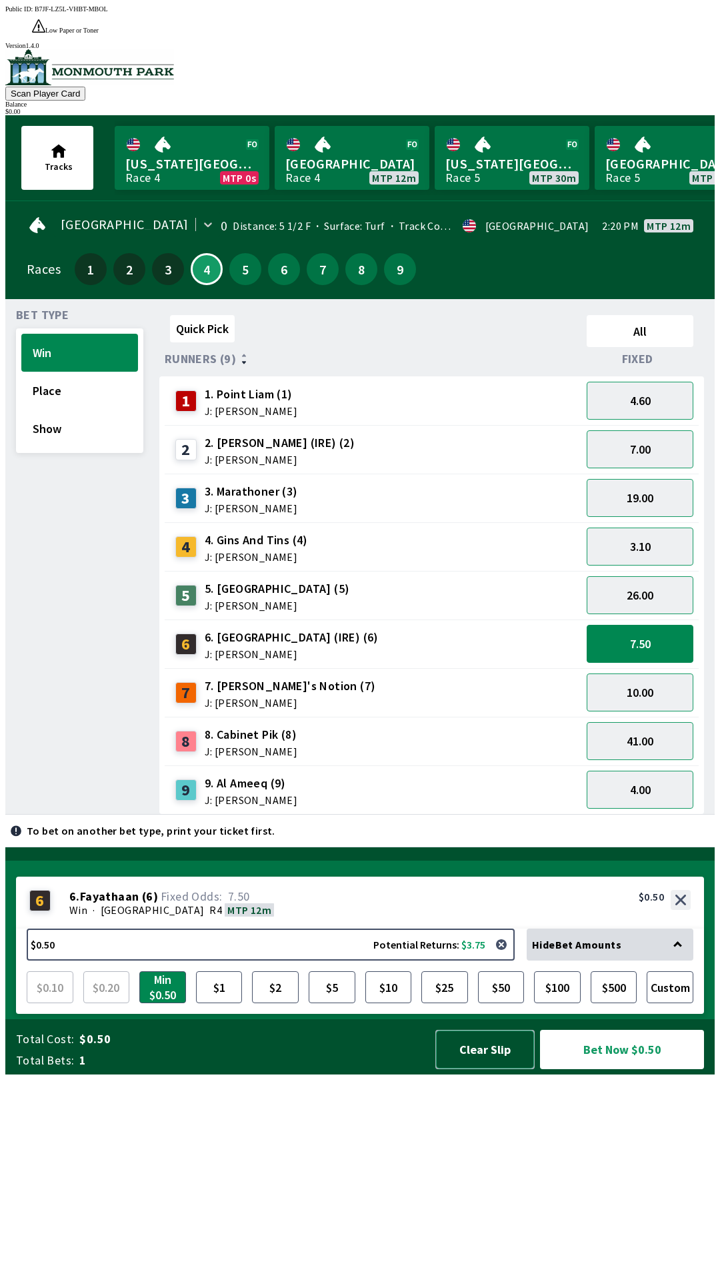
click at [476, 1069] on button "Clear Slip" at bounding box center [484, 1049] width 99 height 39
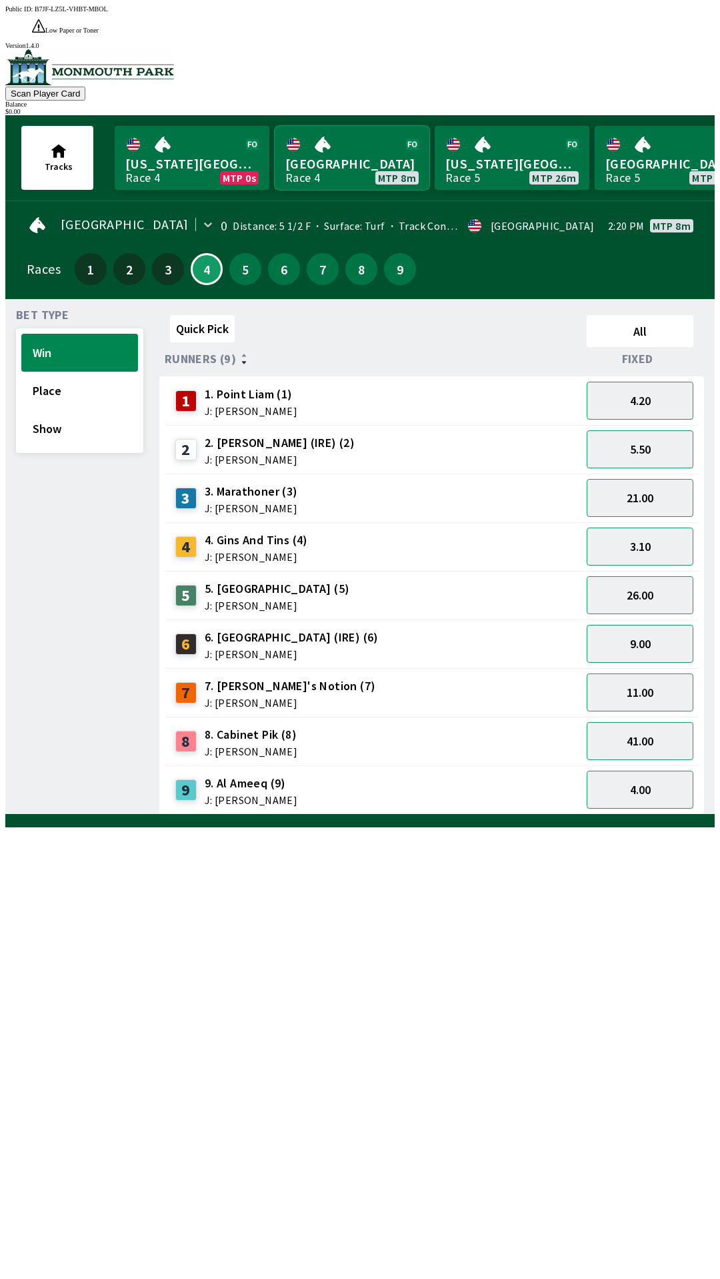
click at [340, 126] on link "[GEOGRAPHIC_DATA] Race 4 MTP 8m" at bounding box center [351, 158] width 155 height 64
click at [332, 135] on link "[GEOGRAPHIC_DATA] Race 4 MTP 8m" at bounding box center [351, 158] width 155 height 64
click at [626, 479] on button "21.00" at bounding box center [639, 498] width 107 height 38
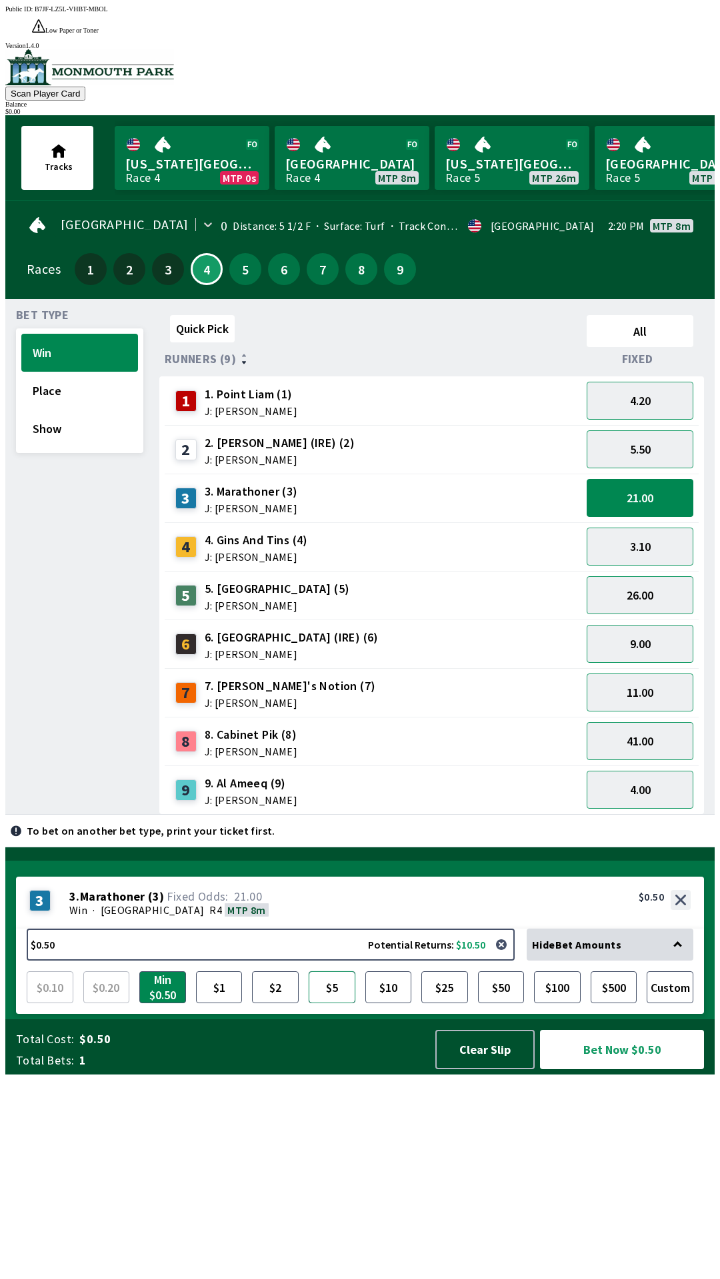
click at [347, 1003] on button "$5" at bounding box center [331, 987] width 47 height 32
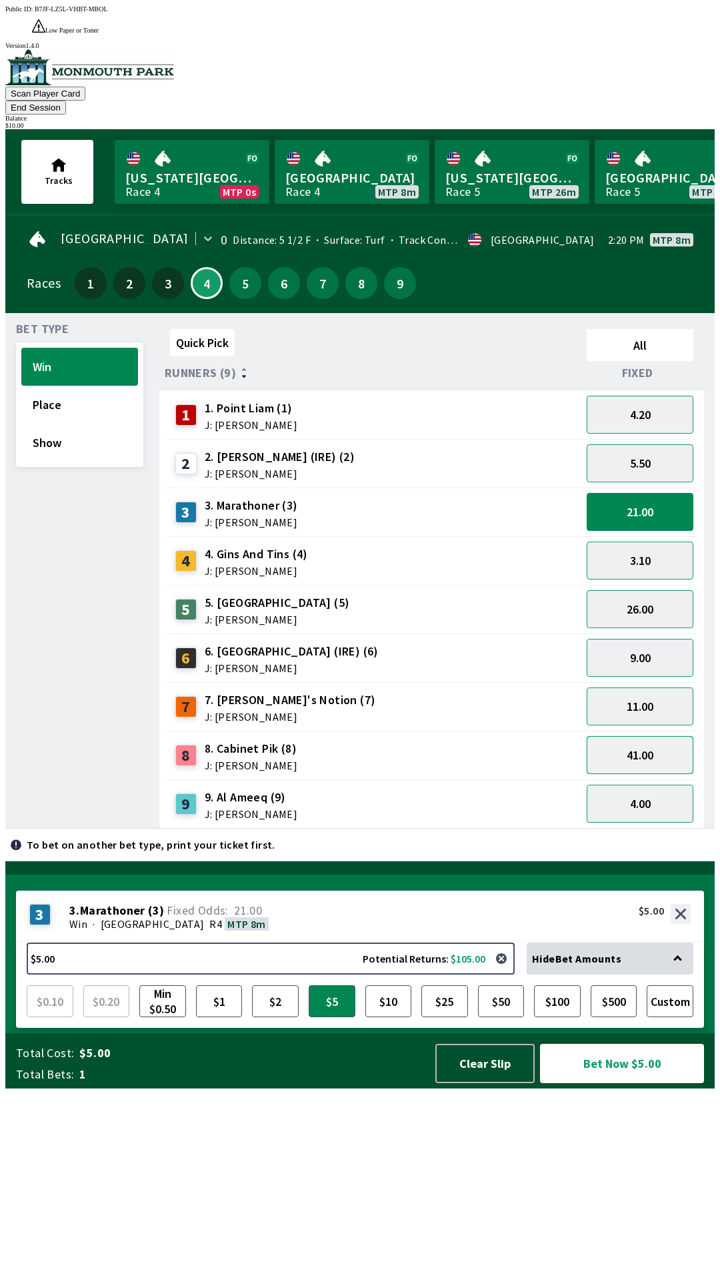
click at [638, 736] on button "41.00" at bounding box center [639, 755] width 107 height 38
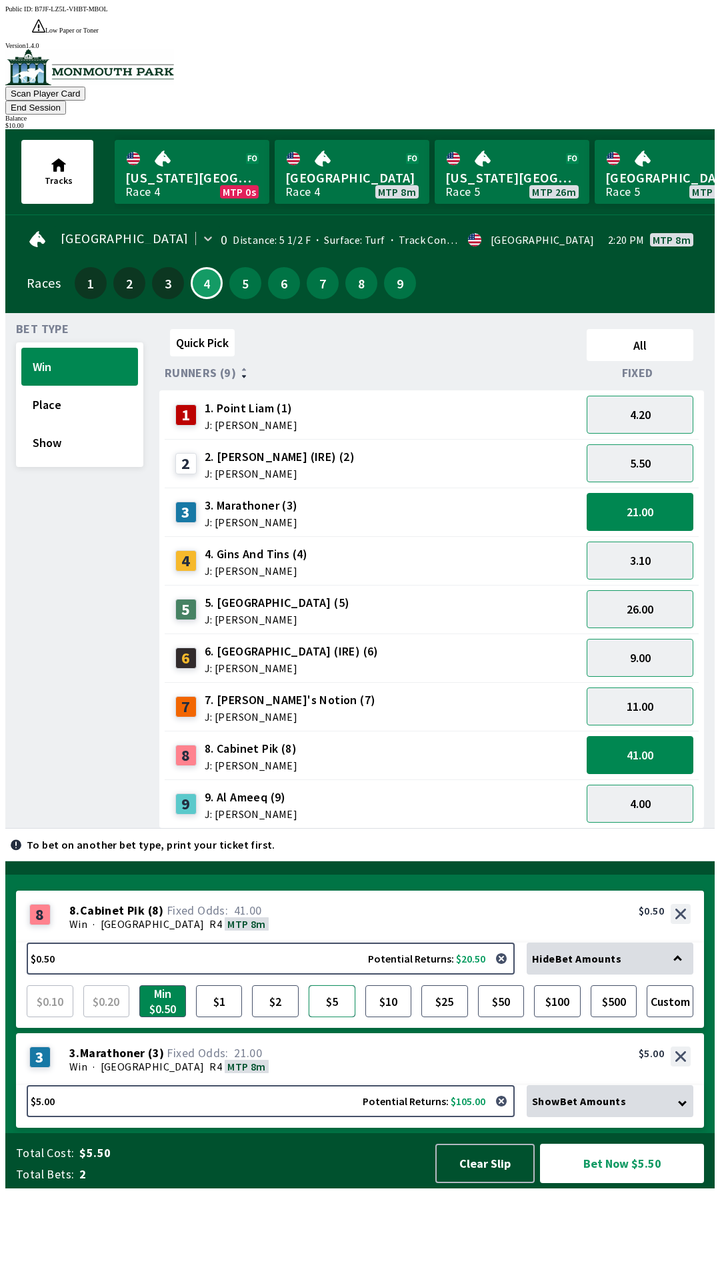
click at [320, 1017] on button "$5" at bounding box center [331, 1001] width 47 height 32
click at [626, 1183] on button "Bet Now $10.00" at bounding box center [622, 1163] width 164 height 39
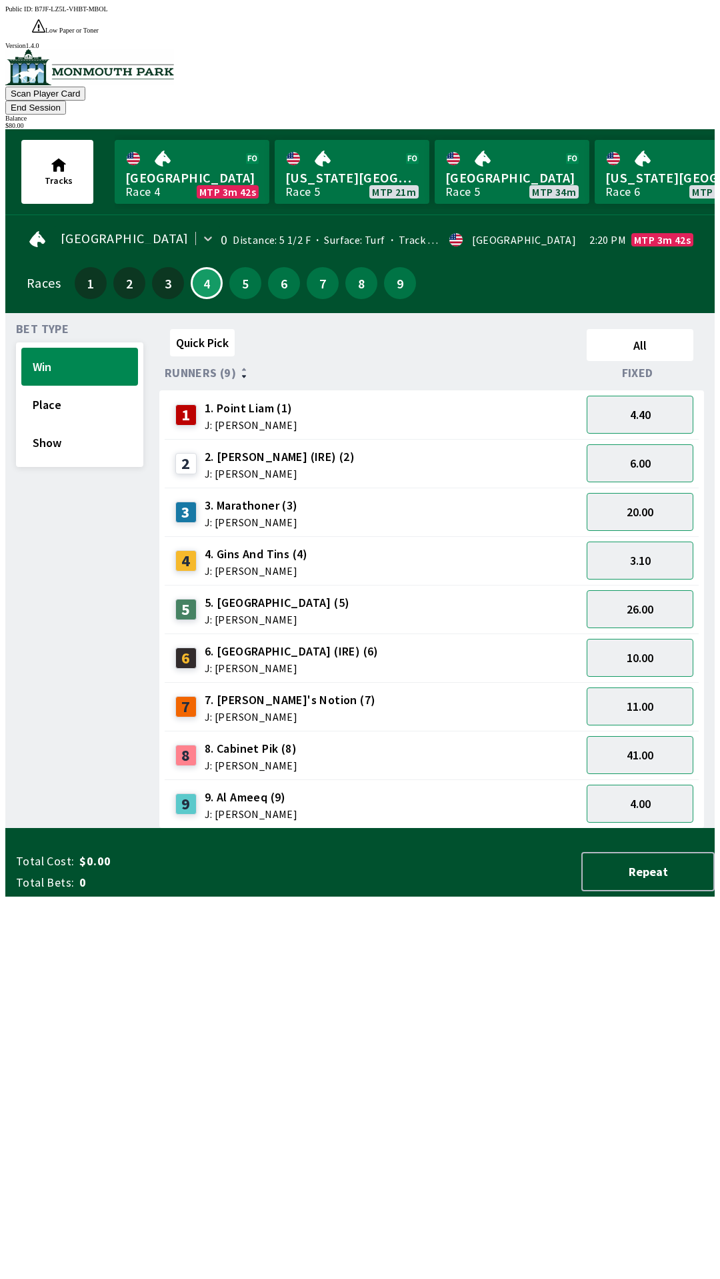
click at [66, 101] on button "End Session" at bounding box center [35, 108] width 61 height 14
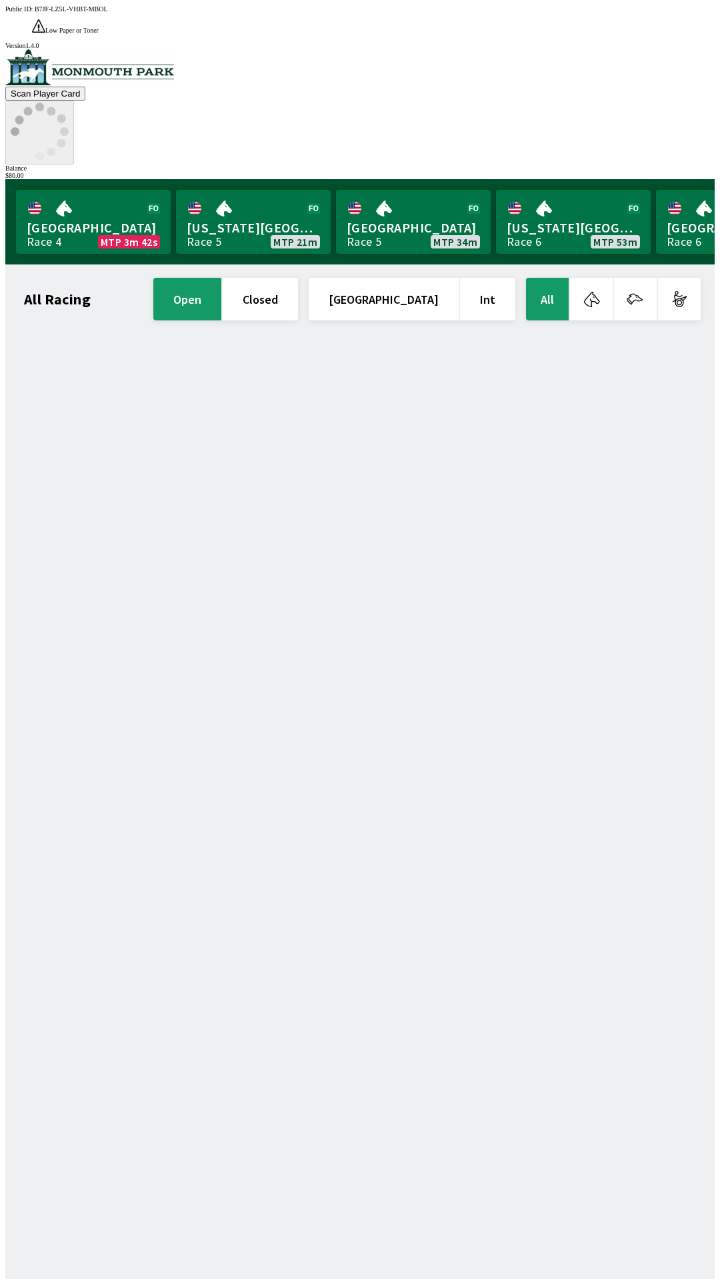
click at [69, 103] on icon at bounding box center [40, 132] width 58 height 58
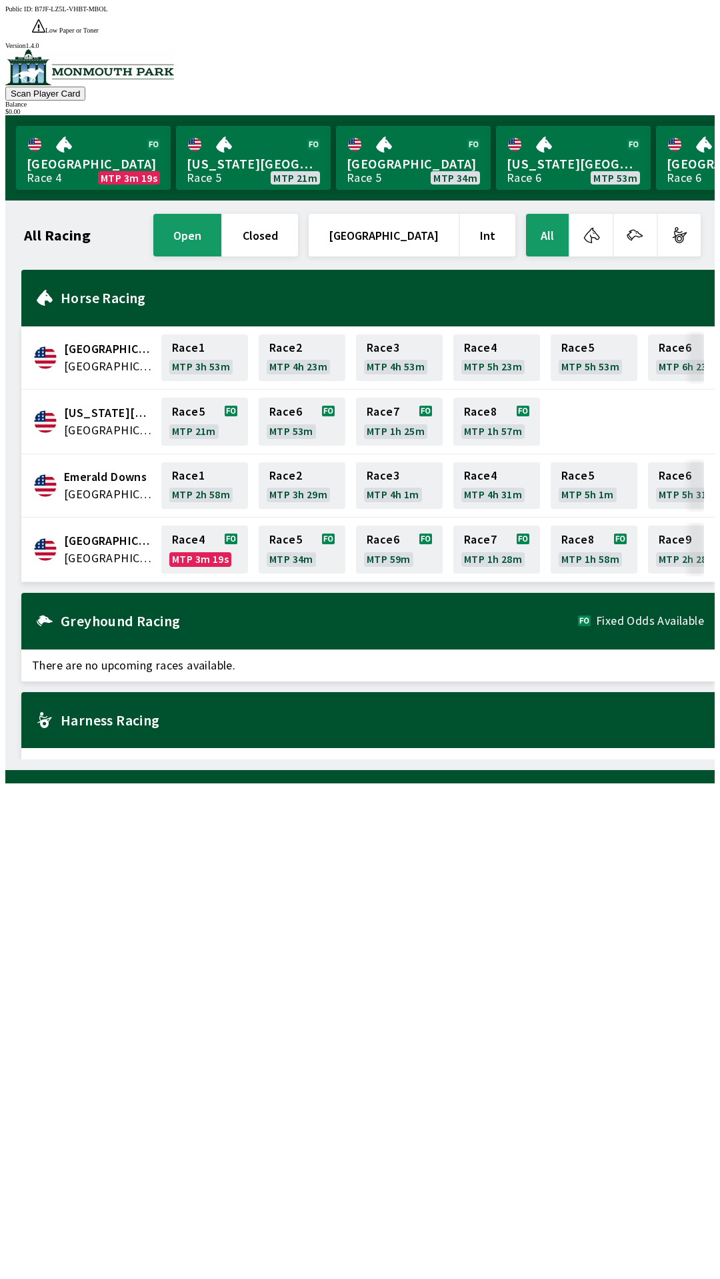
click at [95, 71] on img at bounding box center [89, 67] width 169 height 36
click at [44, 70] on img at bounding box center [89, 67] width 169 height 36
click at [298, 214] on button "closed" at bounding box center [260, 235] width 75 height 43
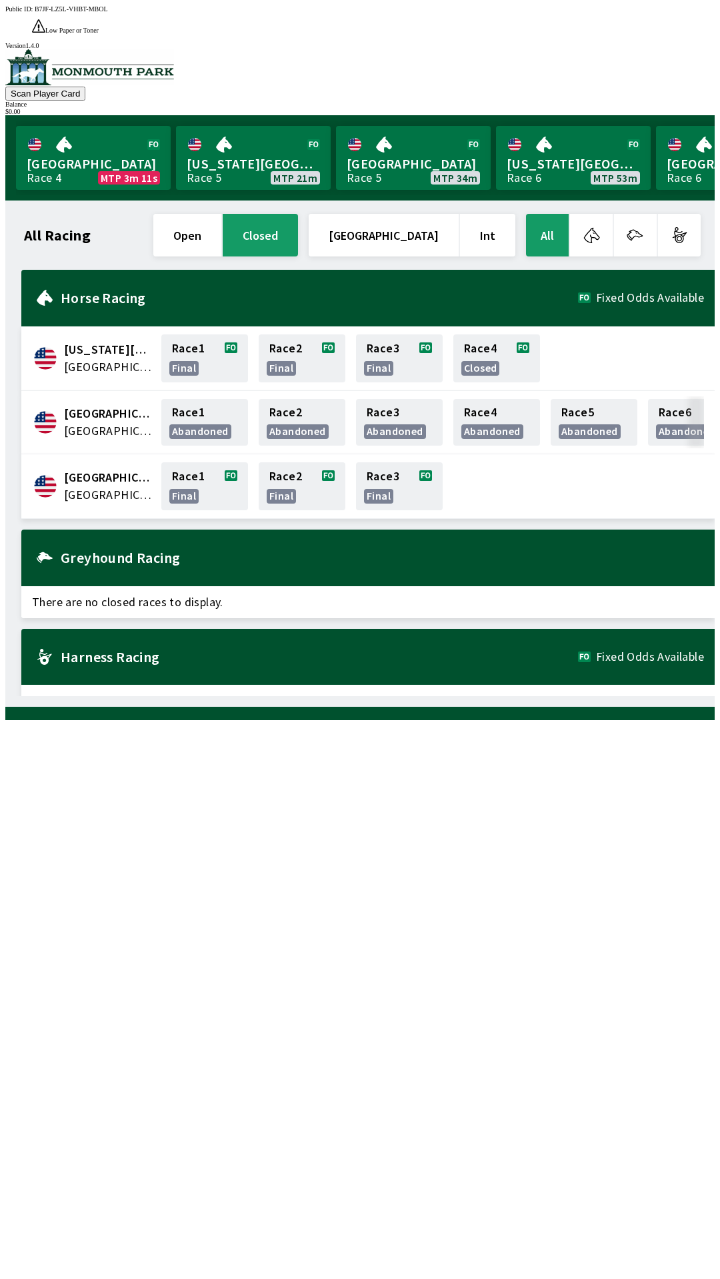
click at [213, 292] on h2 "Horse Racing" at bounding box center [319, 297] width 517 height 11
click at [458, 696] on div "All Racing open closed United States Int All [US_STATE] Park United States Race…" at bounding box center [365, 453] width 698 height 485
click at [99, 27] on span "Low Paper or Toner" at bounding box center [71, 30] width 53 height 7
click at [400, 696] on div "All Racing open closed United States Int All [US_STATE] Park United States Race…" at bounding box center [365, 453] width 698 height 485
click at [414, 696] on div "All Racing open closed United States Int All [US_STATE] Park United States Race…" at bounding box center [365, 453] width 698 height 485
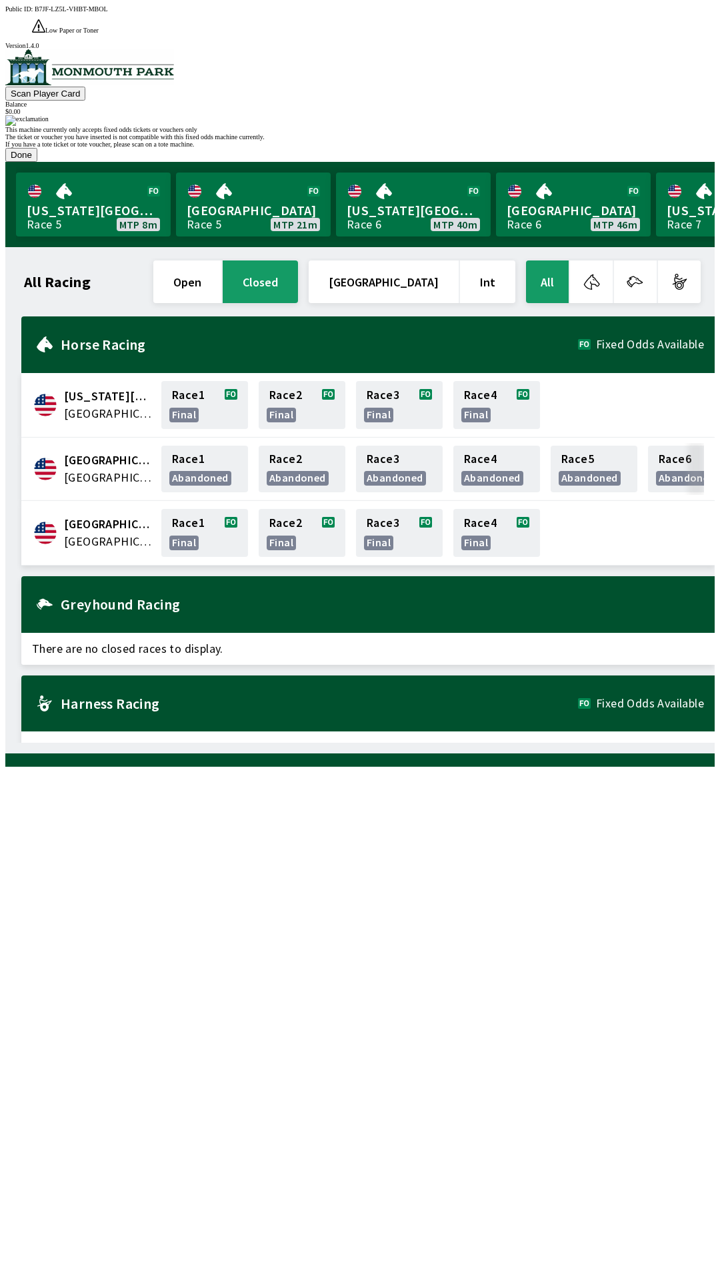
click at [37, 162] on button "Done" at bounding box center [21, 155] width 32 height 14
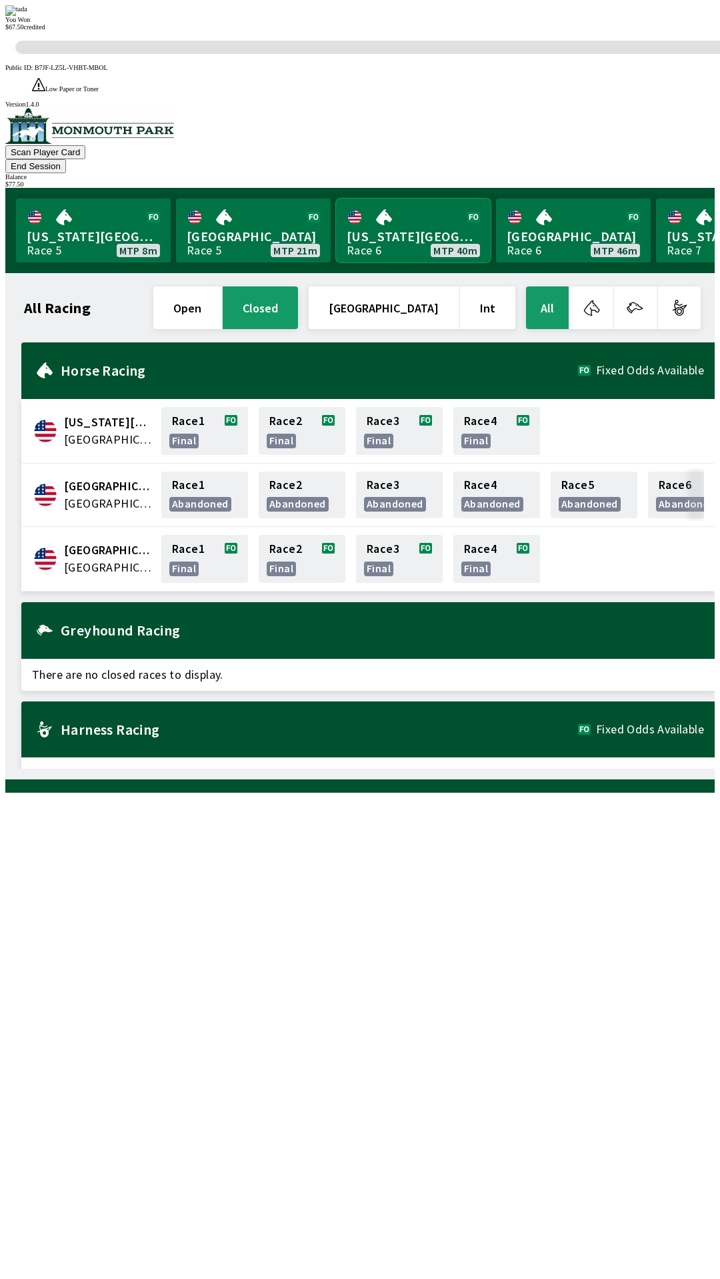
click at [401, 199] on link "[US_STATE] Park Race 6 MTP 40m" at bounding box center [413, 231] width 155 height 64
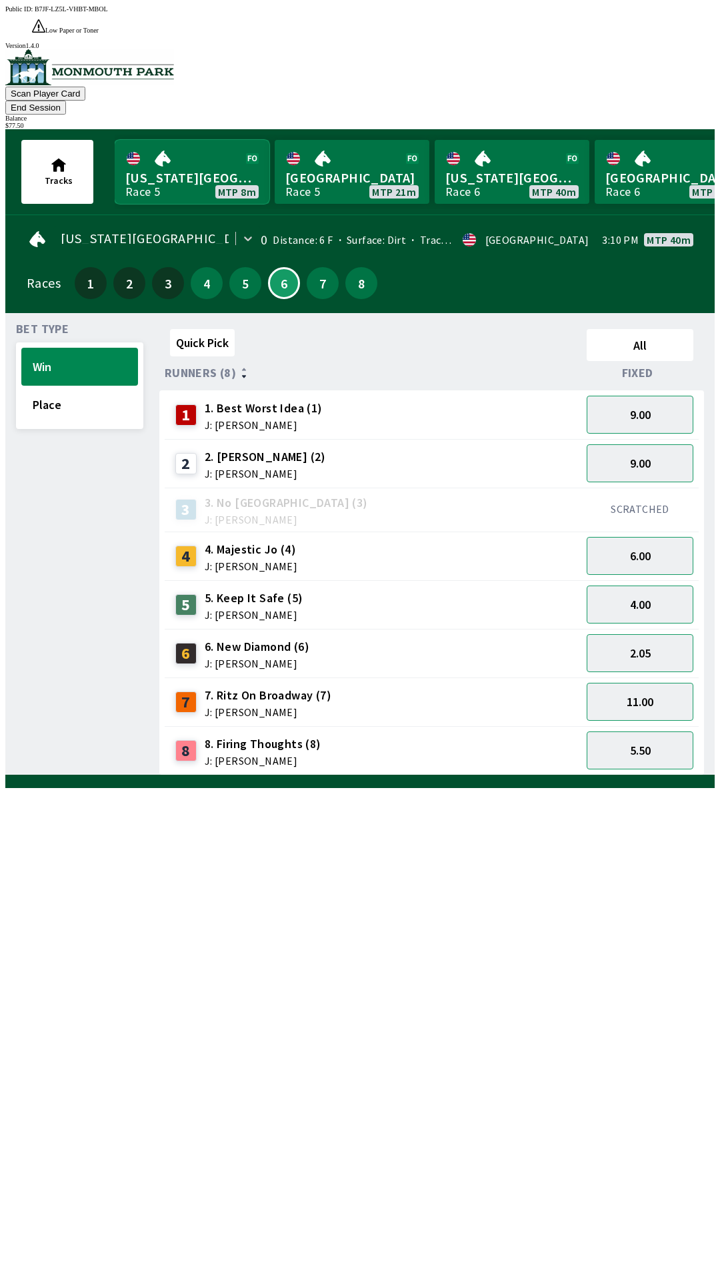
click at [175, 140] on link "[US_STATE] Park Race 5 MTP 8m" at bounding box center [192, 172] width 155 height 64
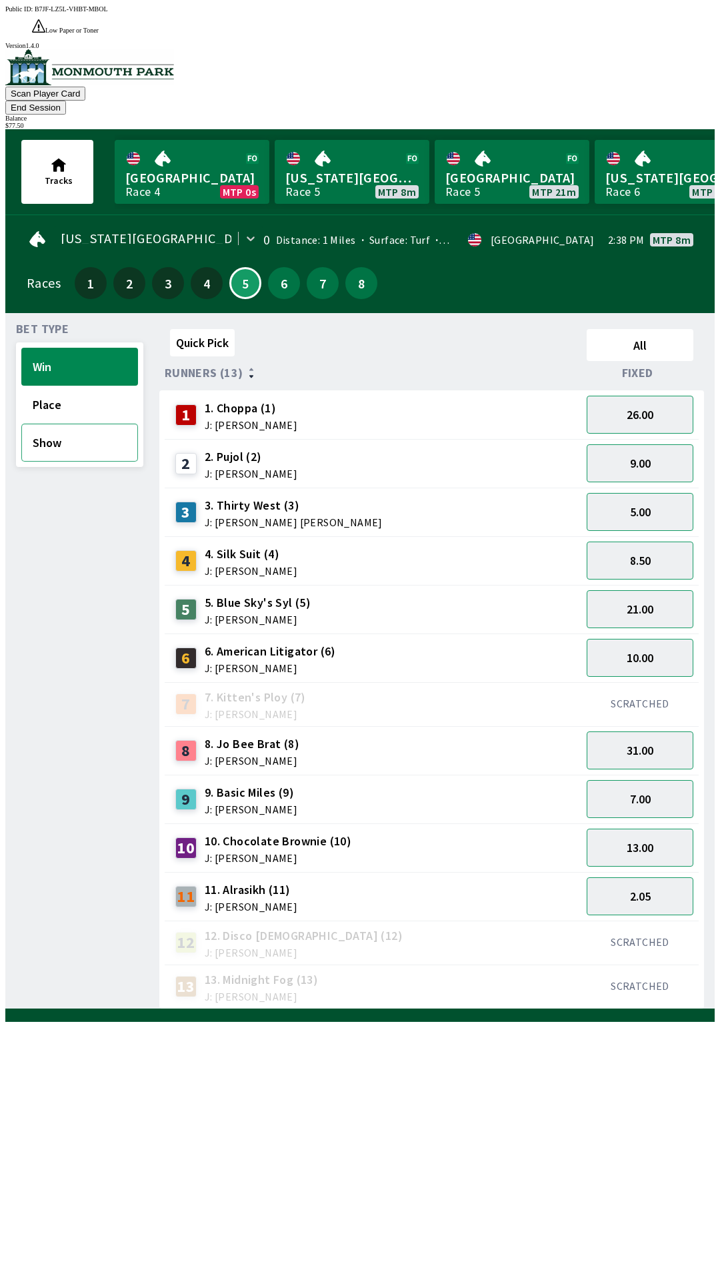
click at [67, 424] on button "Show" at bounding box center [79, 443] width 117 height 38
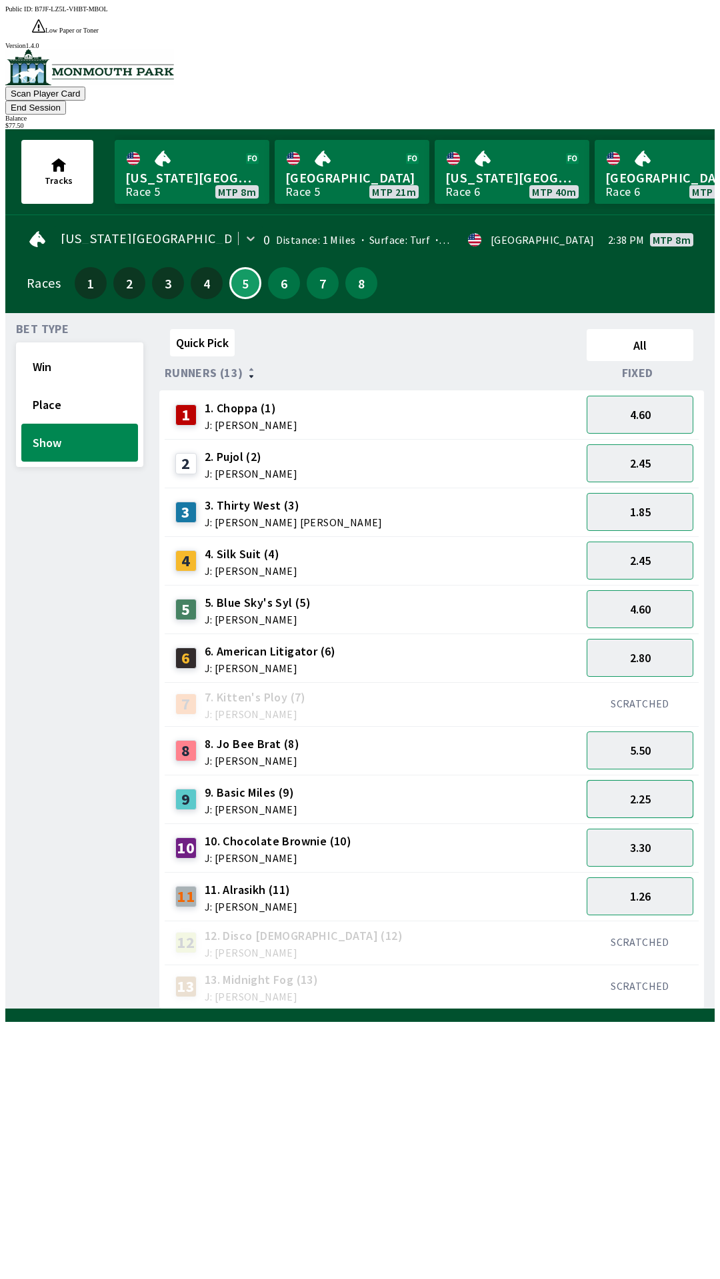
click at [660, 780] on button "2.25" at bounding box center [639, 799] width 107 height 38
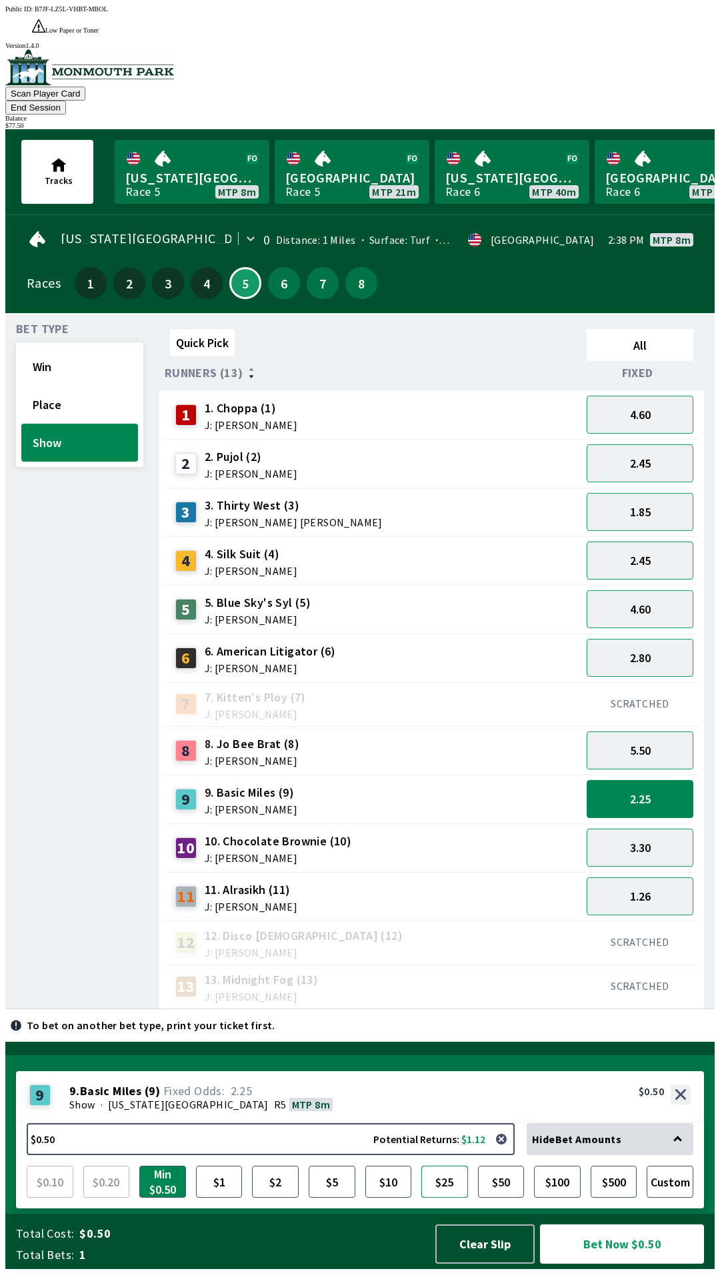
click at [452, 1187] on button "$25" at bounding box center [444, 1182] width 47 height 32
click at [613, 1262] on button "Bet Now $25.00" at bounding box center [622, 1244] width 164 height 39
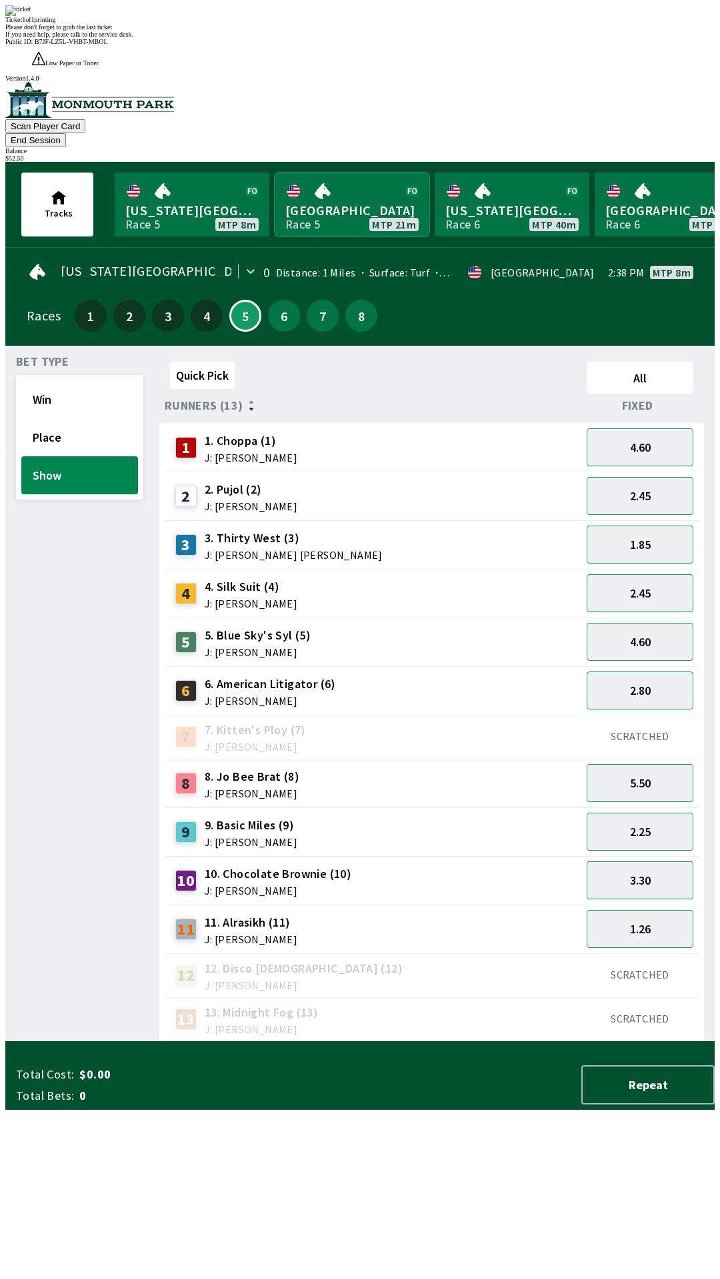
click at [338, 173] on link "[GEOGRAPHIC_DATA] Race 5 MTP 21m" at bounding box center [351, 205] width 155 height 64
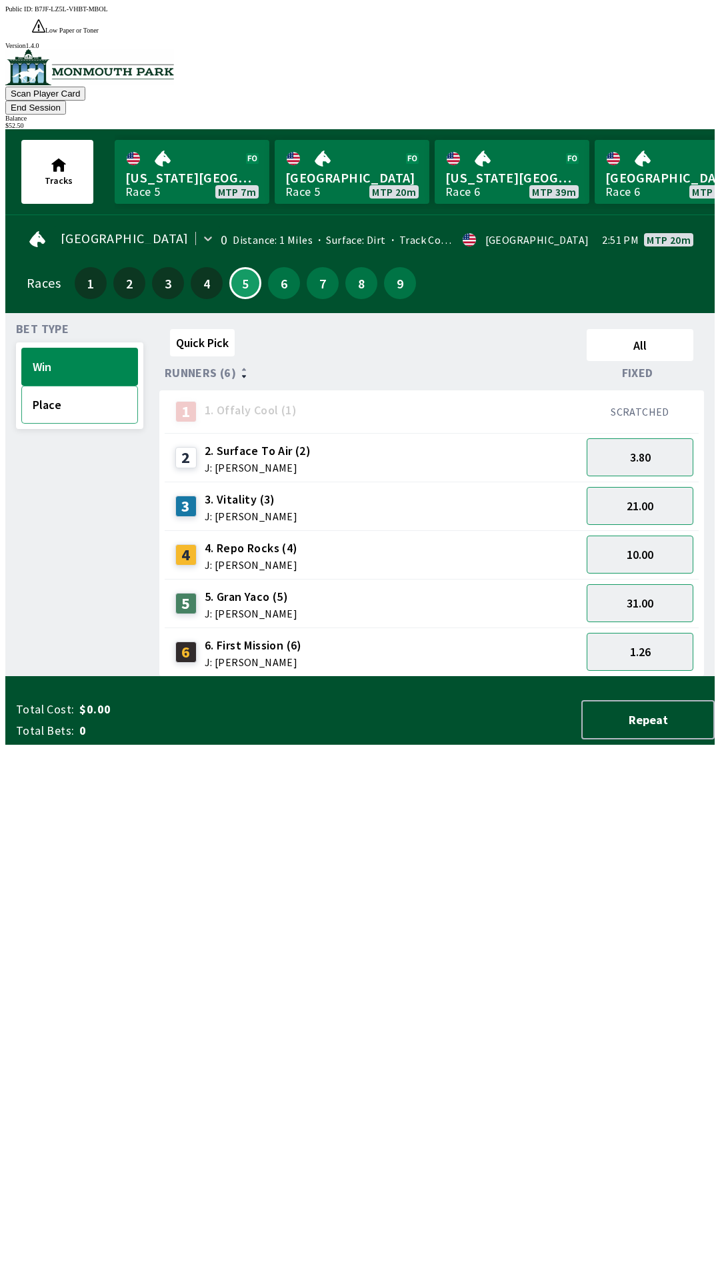
click at [65, 386] on button "Place" at bounding box center [79, 405] width 117 height 38
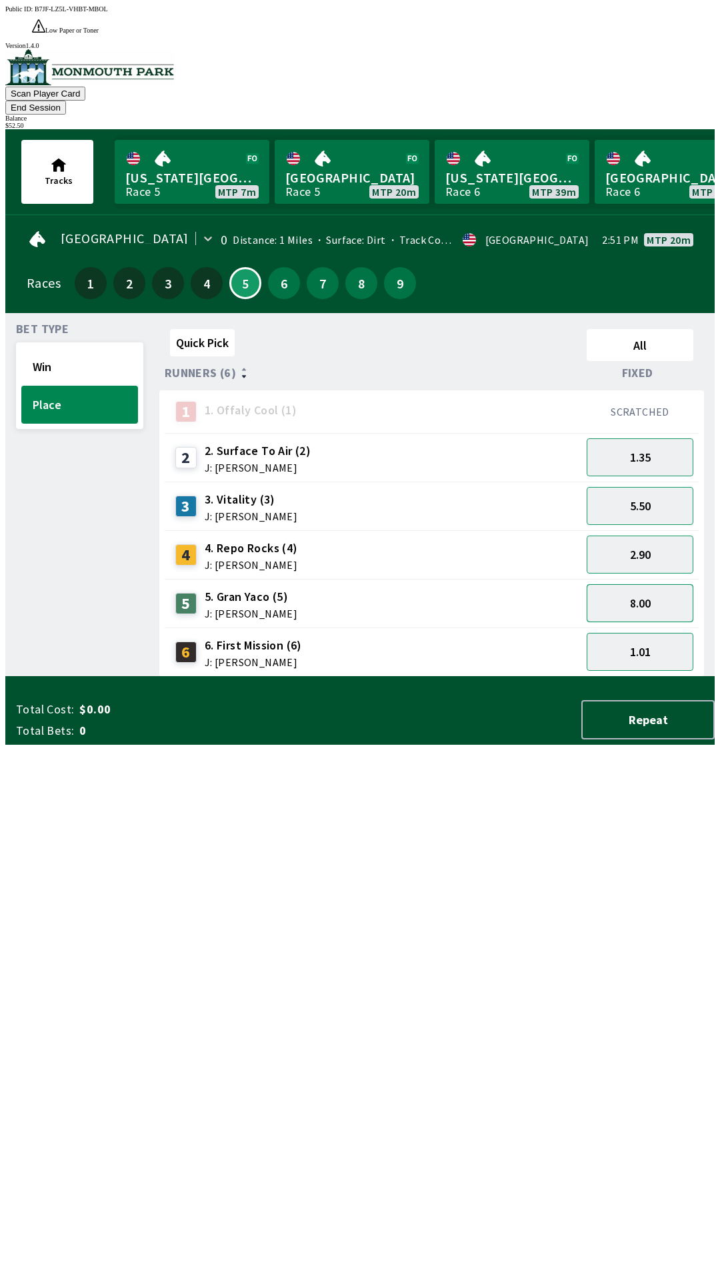
click at [648, 584] on button "8.00" at bounding box center [639, 603] width 107 height 38
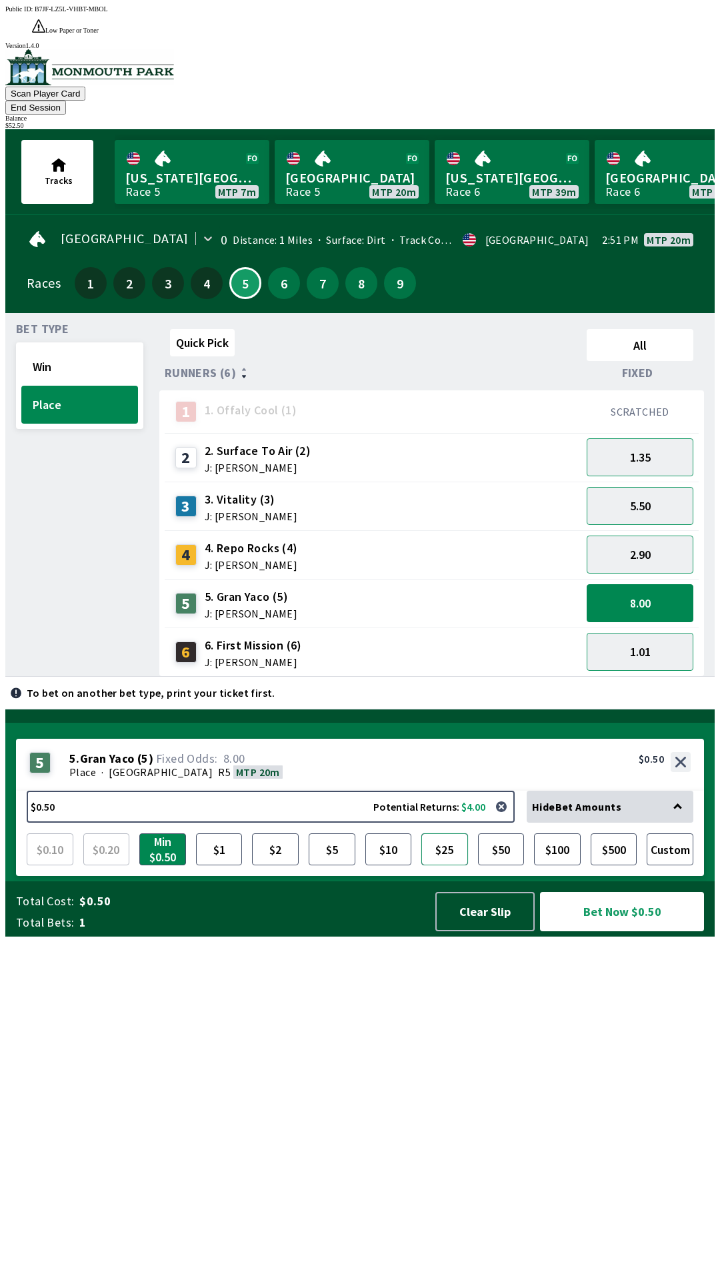
click at [442, 865] on button "$25" at bounding box center [444, 849] width 47 height 32
click at [637, 931] on button "Bet Now $25.00" at bounding box center [622, 911] width 164 height 39
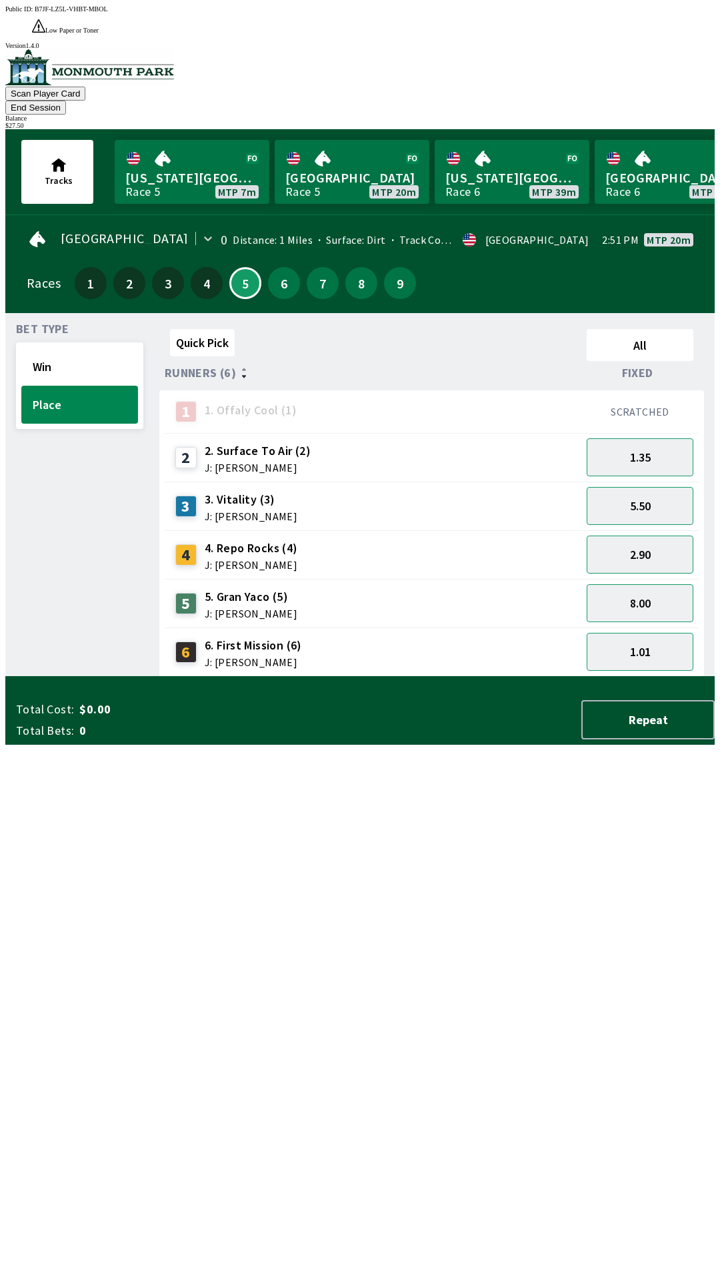
click at [66, 101] on button "End Session" at bounding box center [35, 108] width 61 height 14
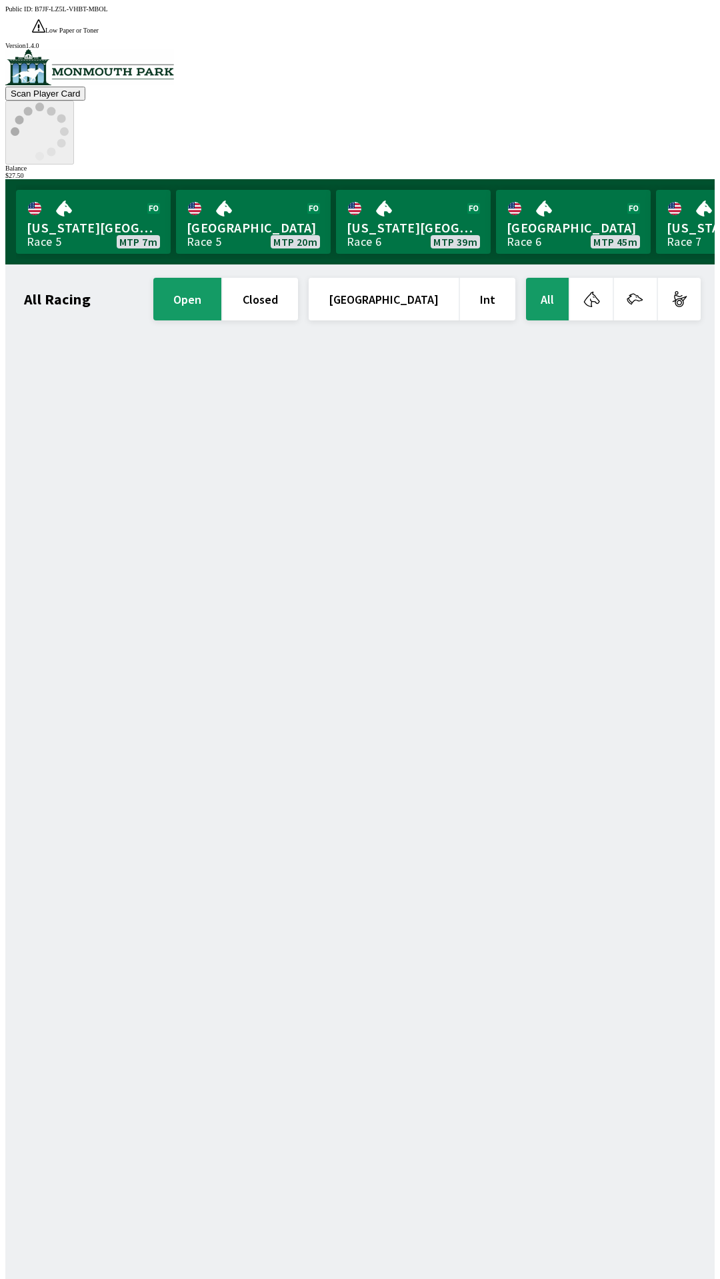
click at [69, 103] on icon at bounding box center [40, 132] width 58 height 58
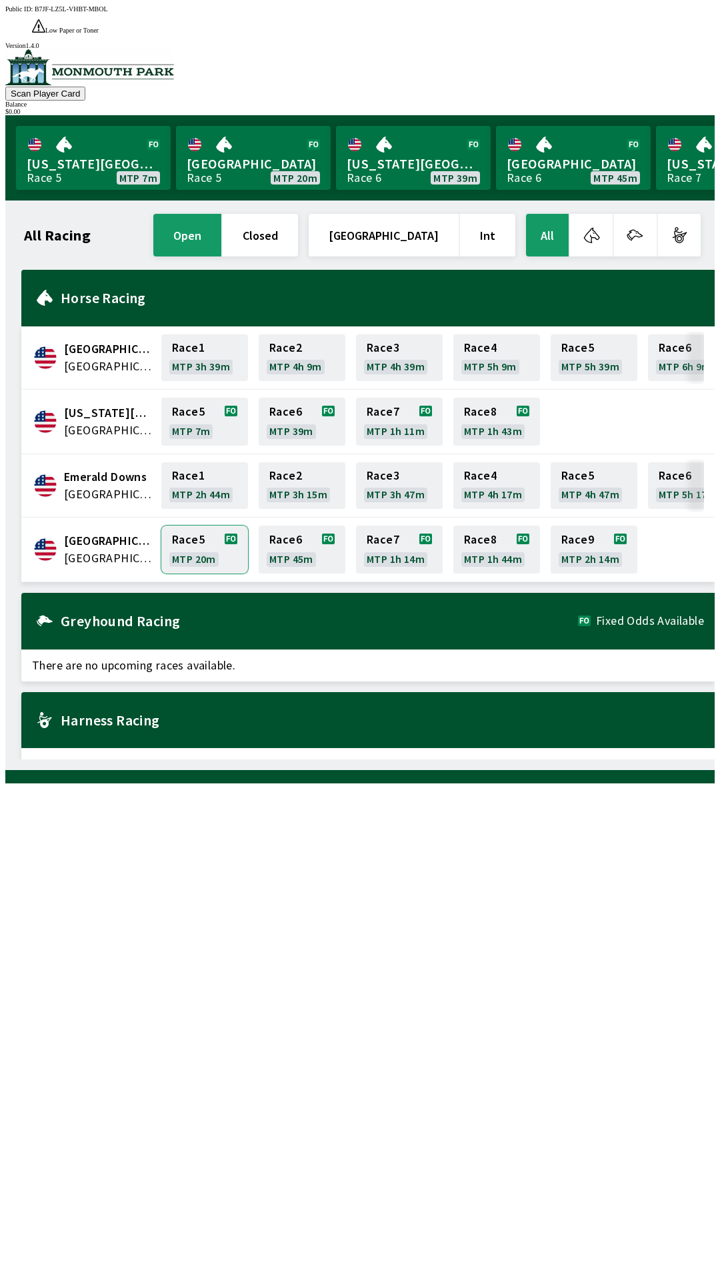
click at [193, 526] on link "Race 5 MTP 20m" at bounding box center [204, 550] width 87 height 48
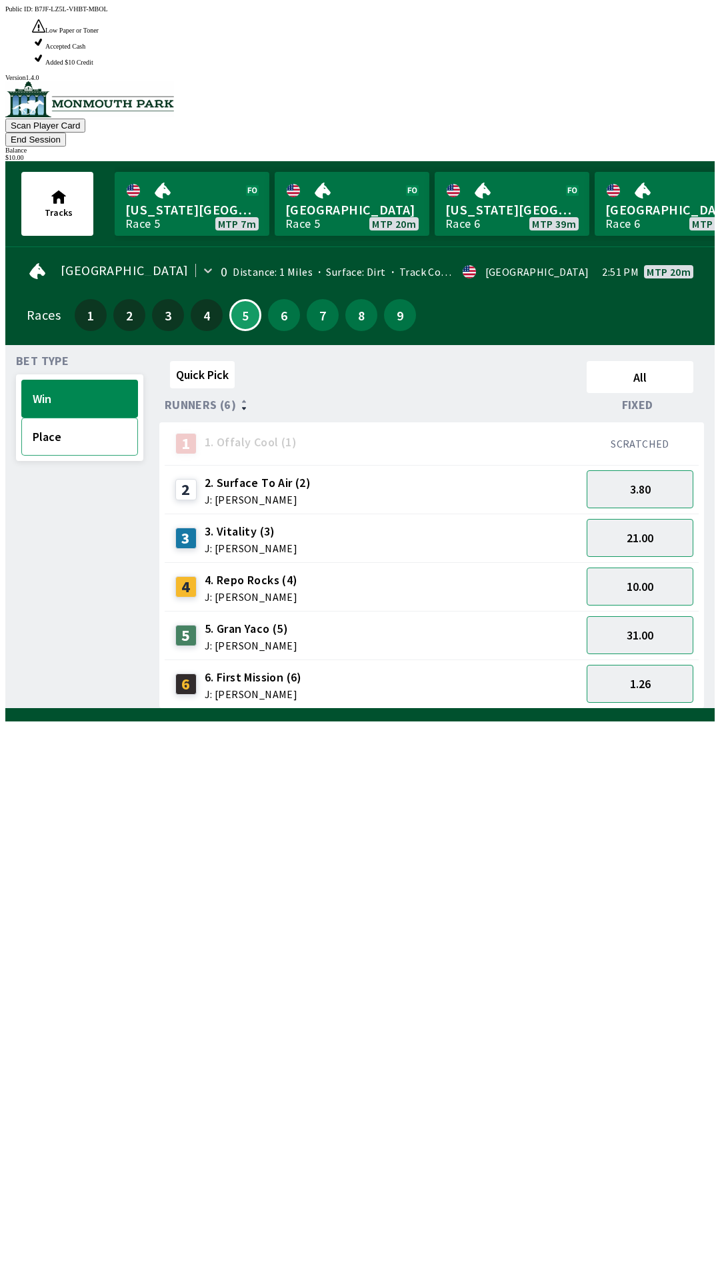
click at [48, 418] on button "Place" at bounding box center [79, 437] width 117 height 38
click at [49, 380] on button "Win" at bounding box center [79, 399] width 117 height 38
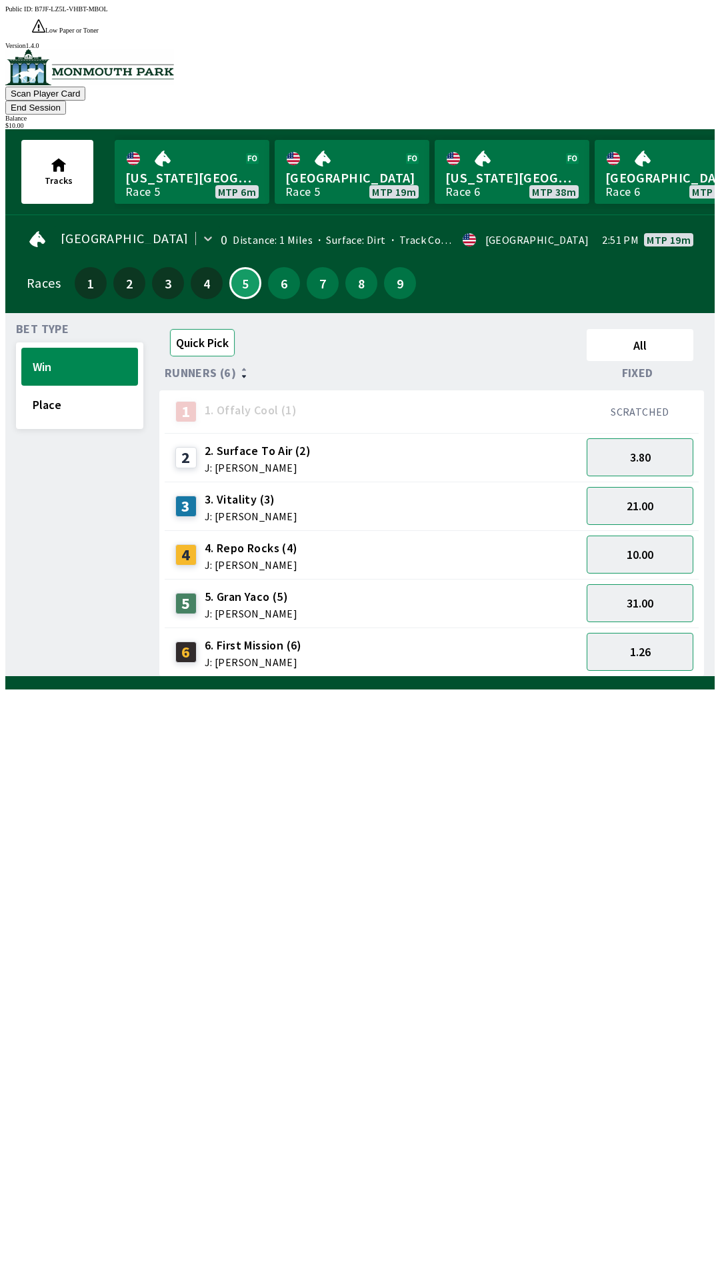
click at [219, 329] on button "Quick Pick" at bounding box center [202, 342] width 65 height 27
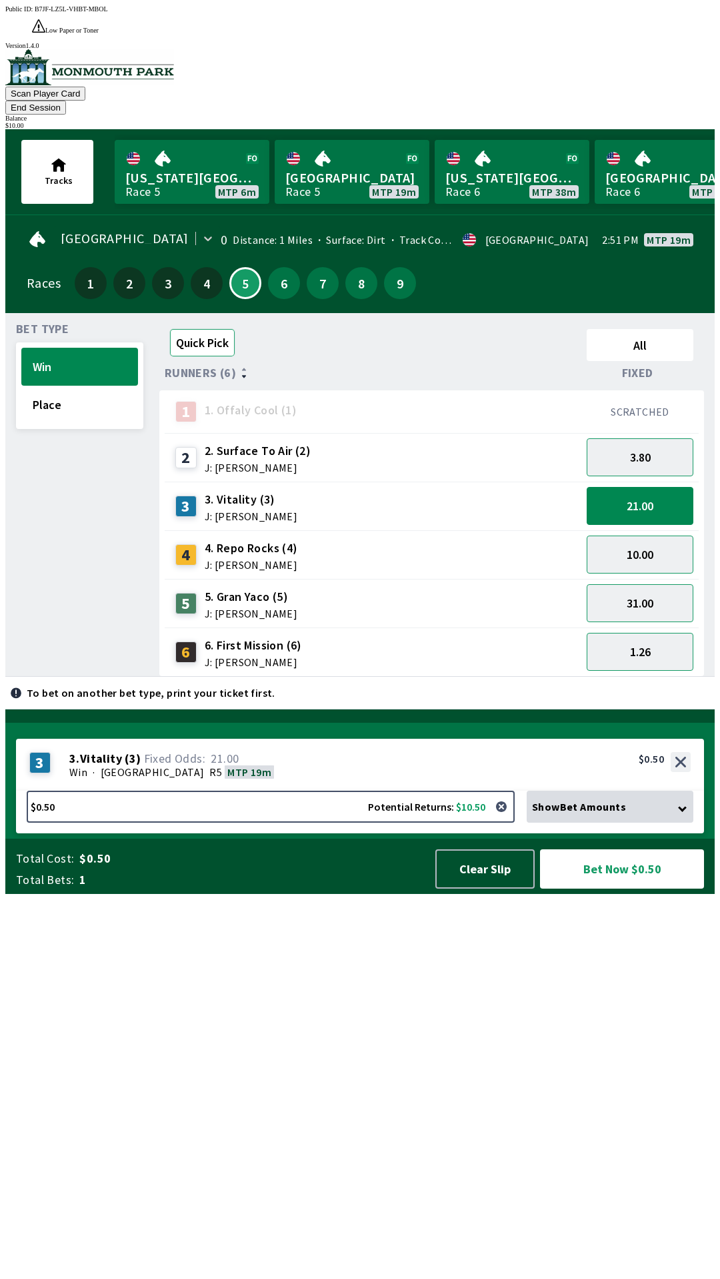
click at [207, 329] on button "Quick Pick" at bounding box center [202, 342] width 65 height 27
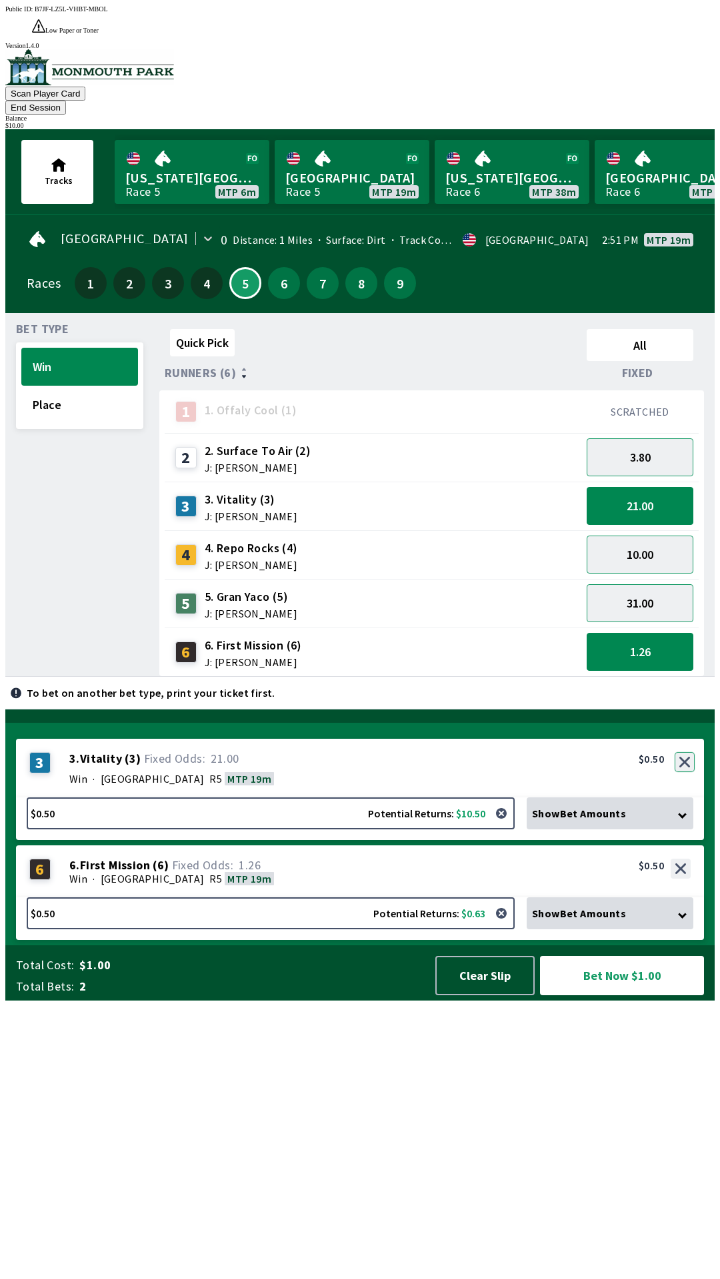
click at [686, 772] on button "button" at bounding box center [684, 762] width 20 height 20
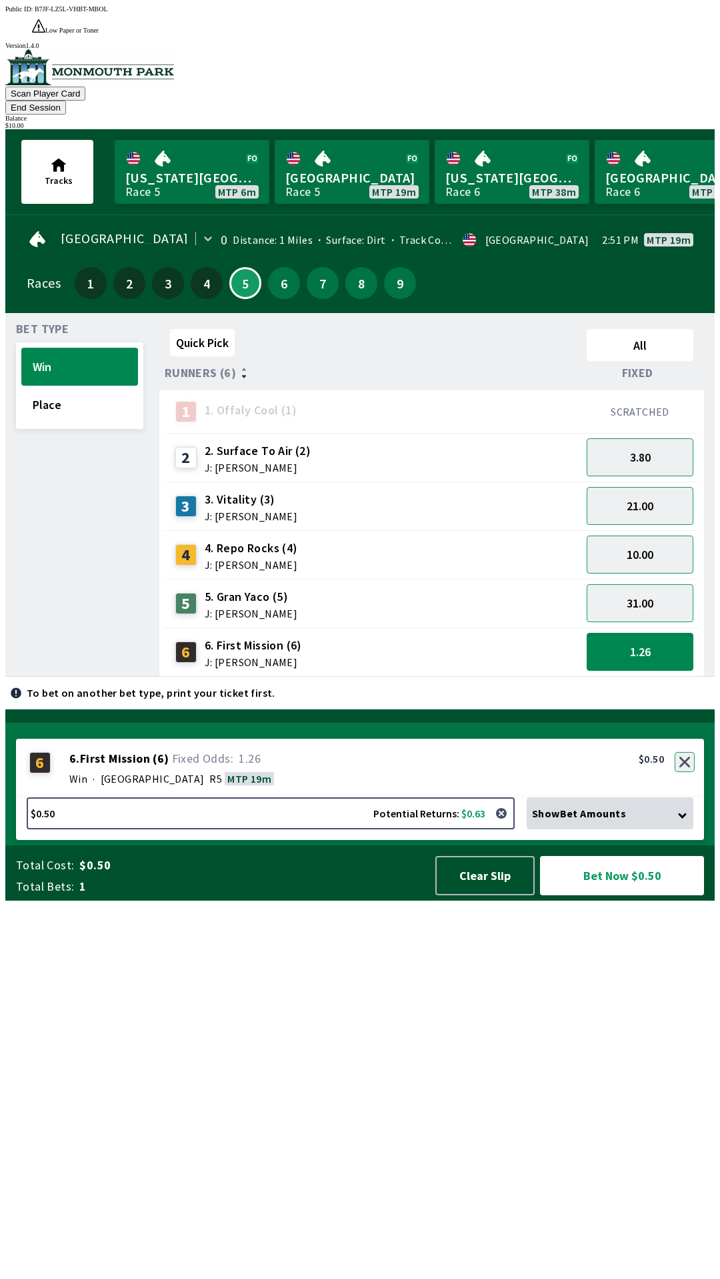
click at [688, 772] on button "button" at bounding box center [684, 762] width 20 height 20
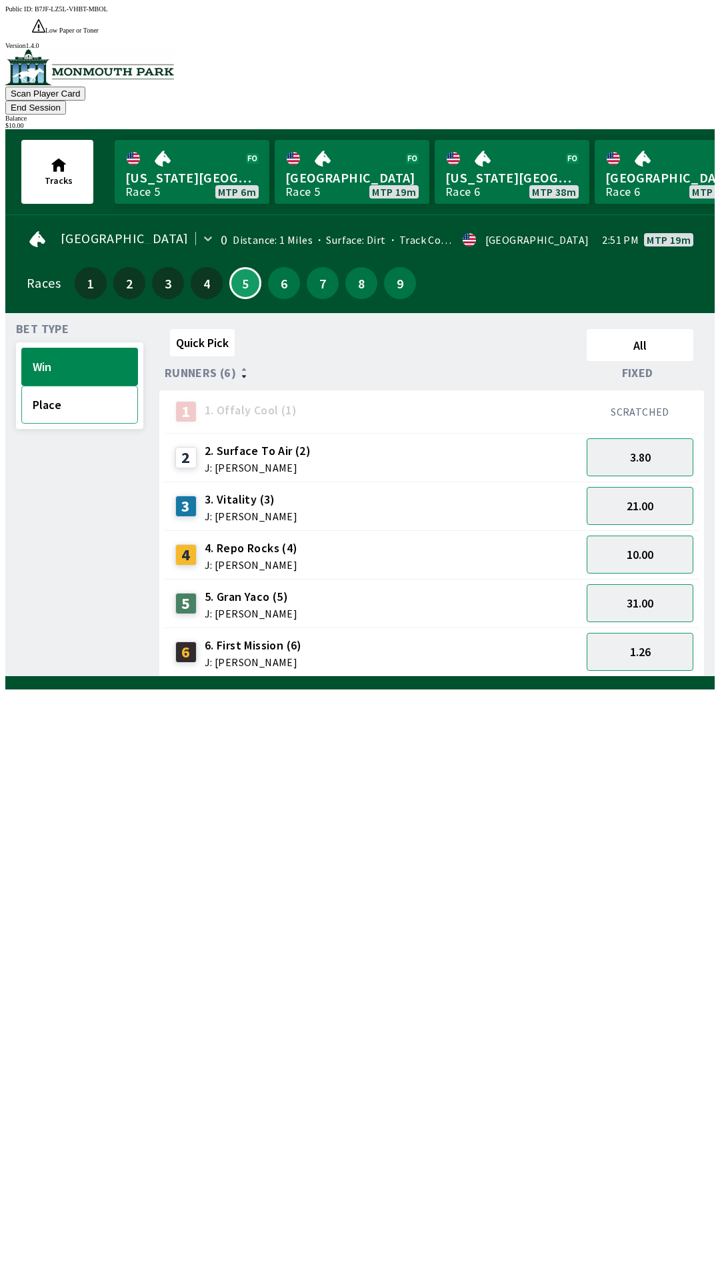
click at [69, 386] on button "Place" at bounding box center [79, 405] width 117 height 38
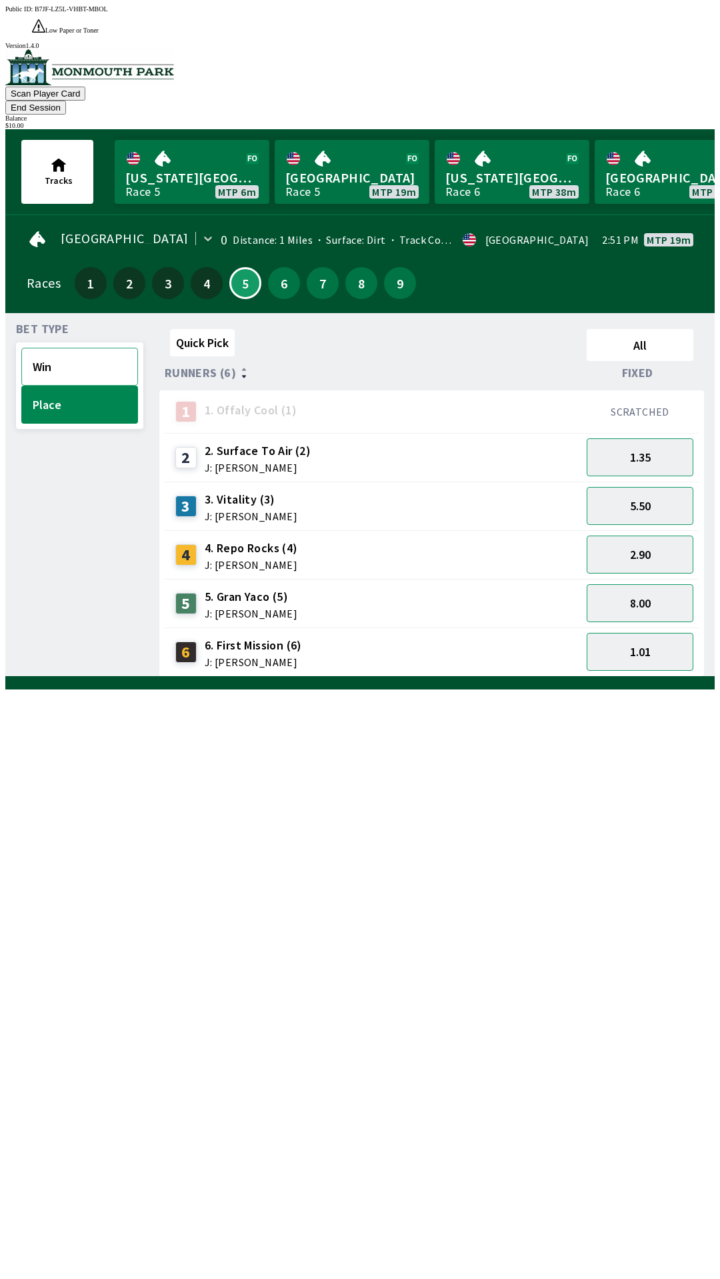
click at [78, 348] on button "Win" at bounding box center [79, 367] width 117 height 38
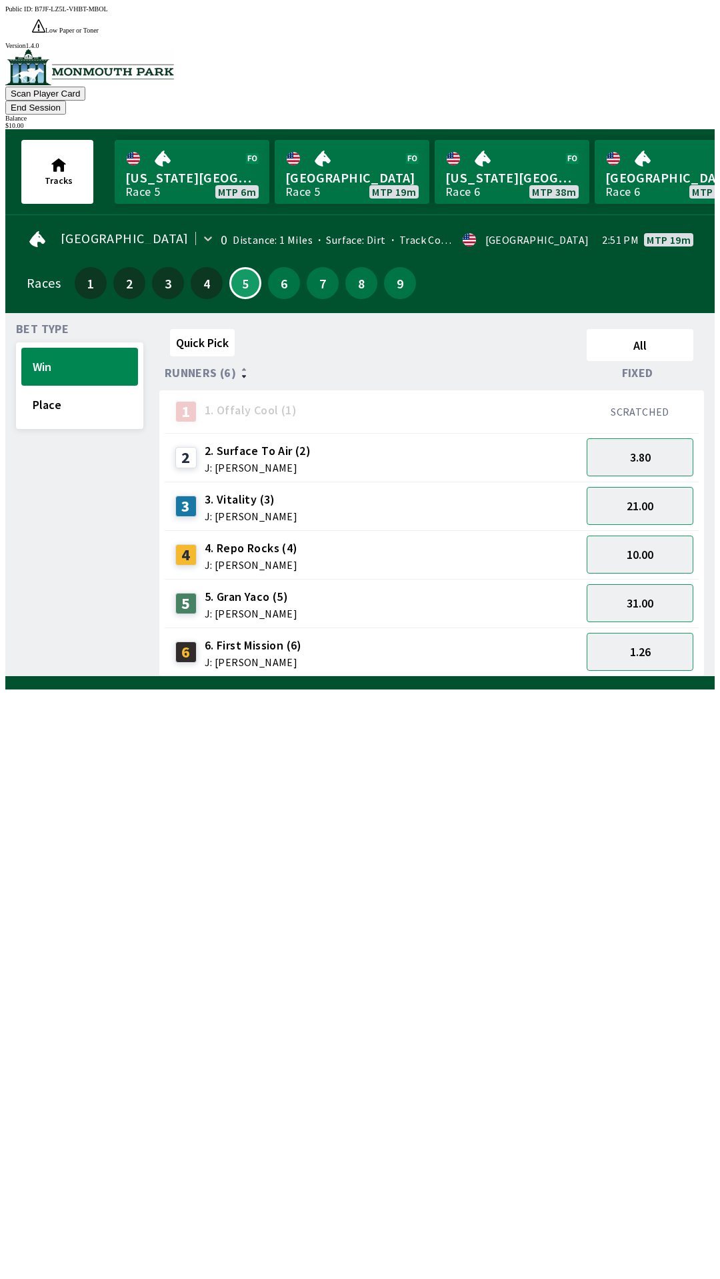
click at [66, 101] on button "End Session" at bounding box center [35, 108] width 61 height 14
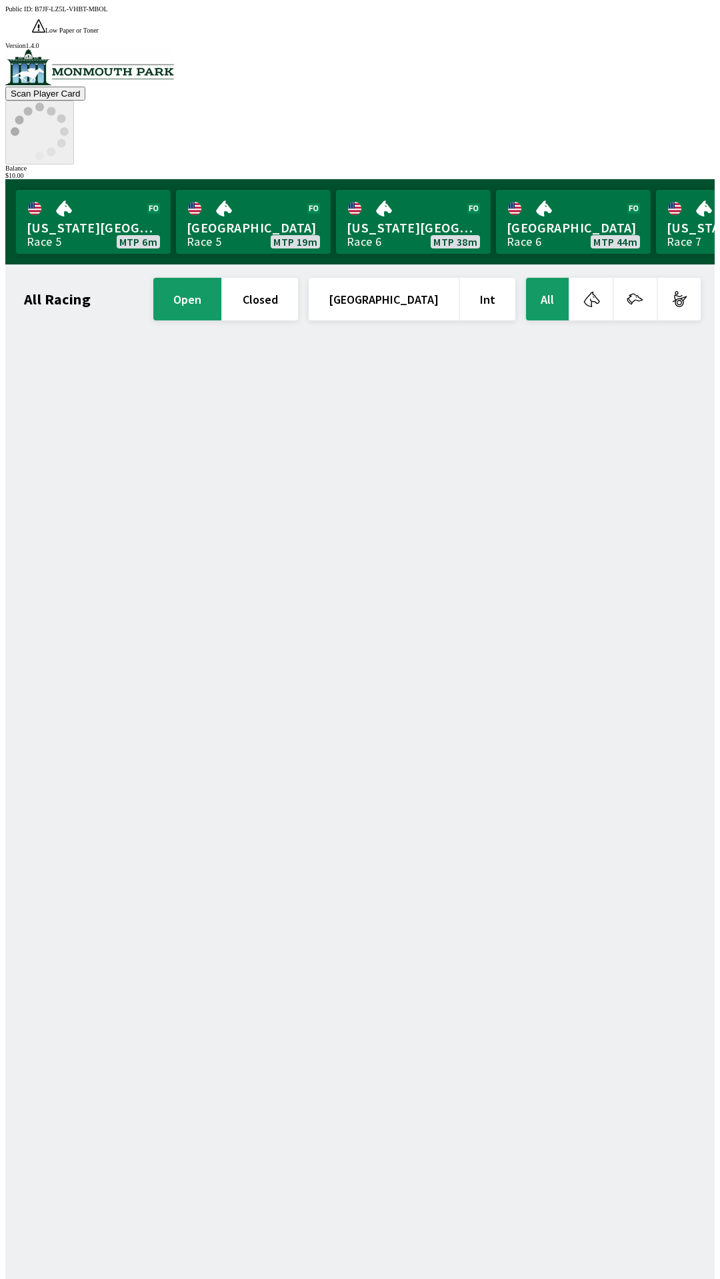
click at [69, 103] on icon at bounding box center [40, 132] width 58 height 58
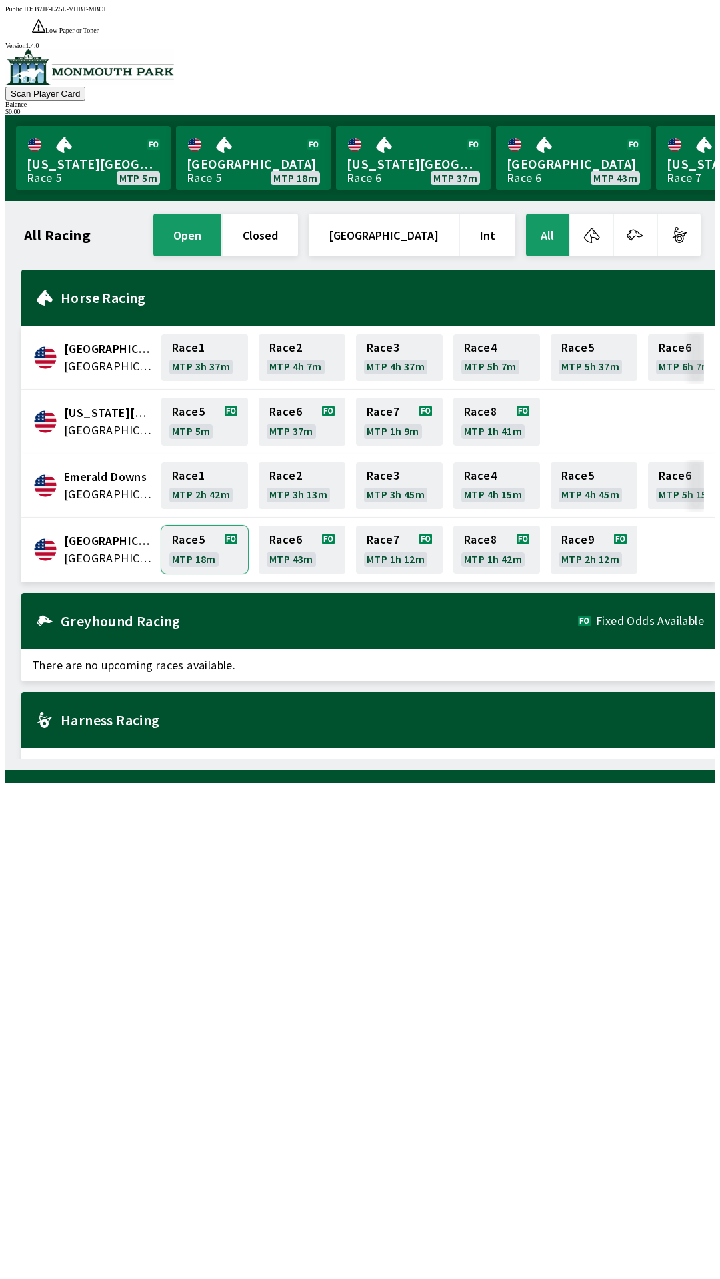
click at [185, 533] on link "Race 5 MTP 18m" at bounding box center [204, 550] width 87 height 48
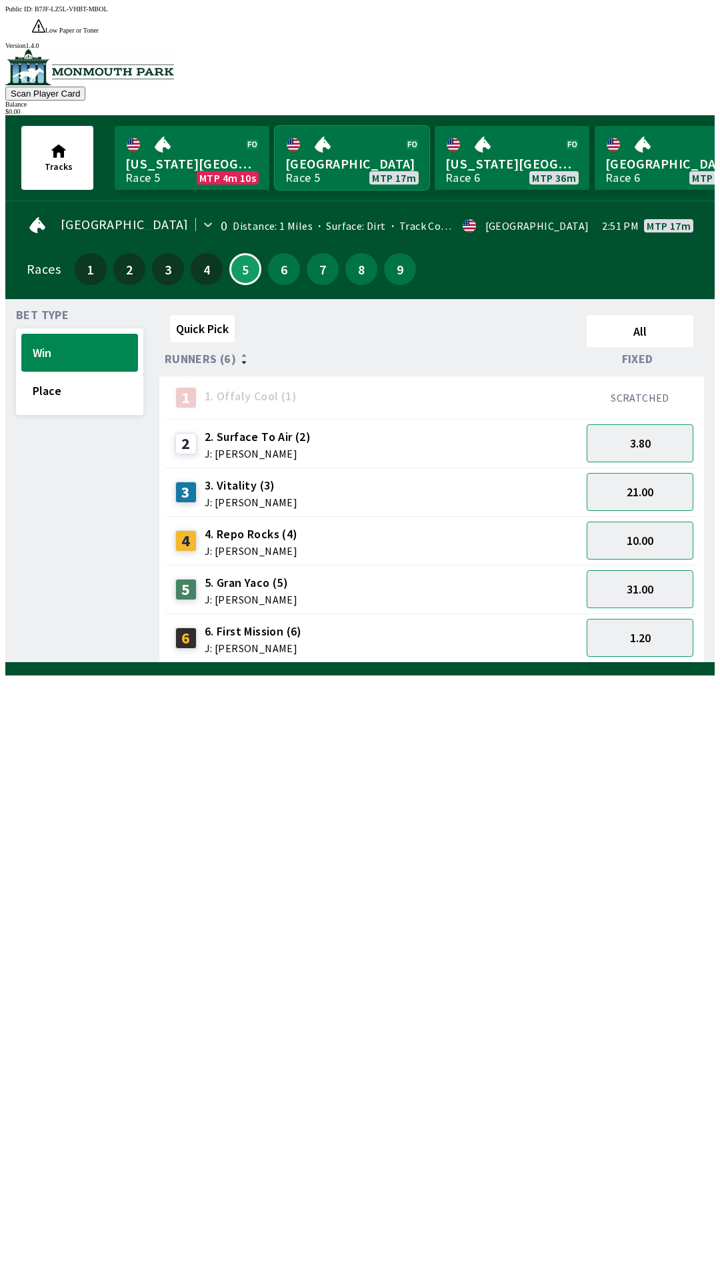
click at [342, 141] on link "[GEOGRAPHIC_DATA] Race 5 MTP 17m" at bounding box center [351, 158] width 155 height 64
click at [171, 126] on link "Monmouth Park Race 5 MTP 2m 55s" at bounding box center [192, 158] width 155 height 64
click at [157, 153] on link "Monmouth Park Race 5 MTP 2m 55s" at bounding box center [192, 158] width 155 height 64
click at [153, 146] on link "Monmouth Park Race 5 MTP 2m 54s" at bounding box center [192, 158] width 155 height 64
click at [233, 253] on button "5" at bounding box center [245, 269] width 32 height 32
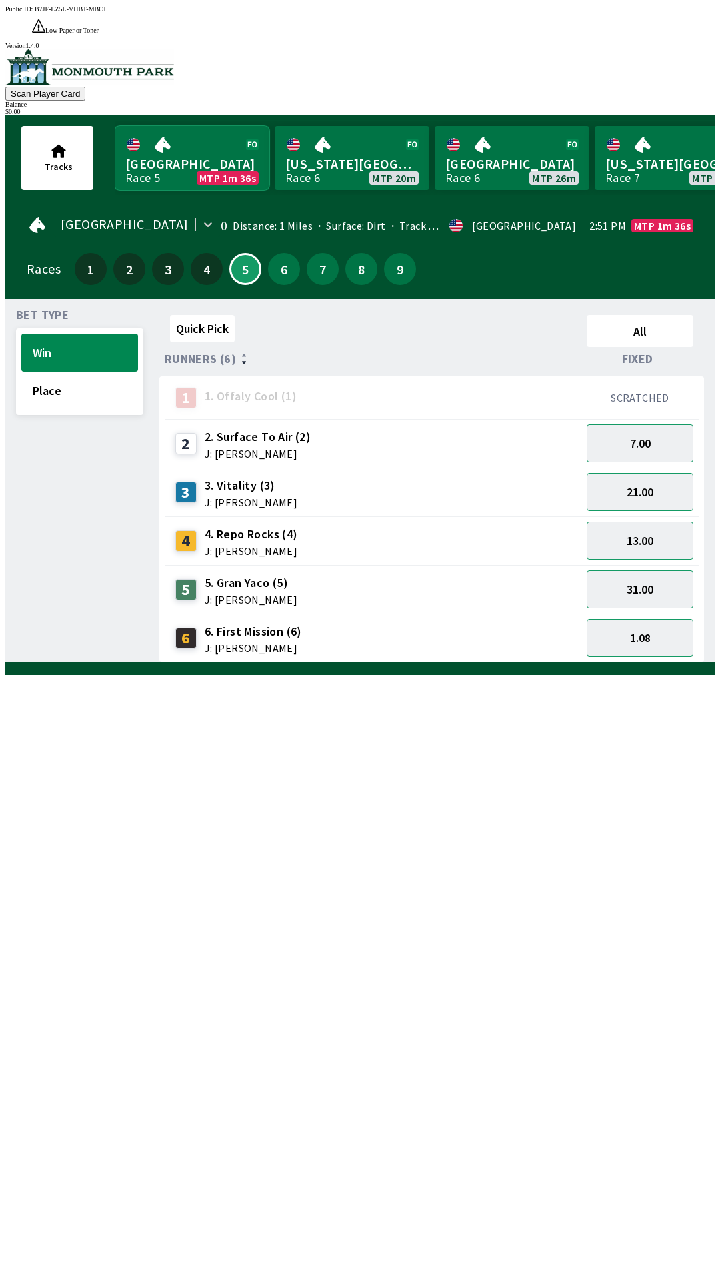
click at [206, 138] on link "[GEOGRAPHIC_DATA] Race 5 MTP 1m 36s" at bounding box center [192, 158] width 155 height 64
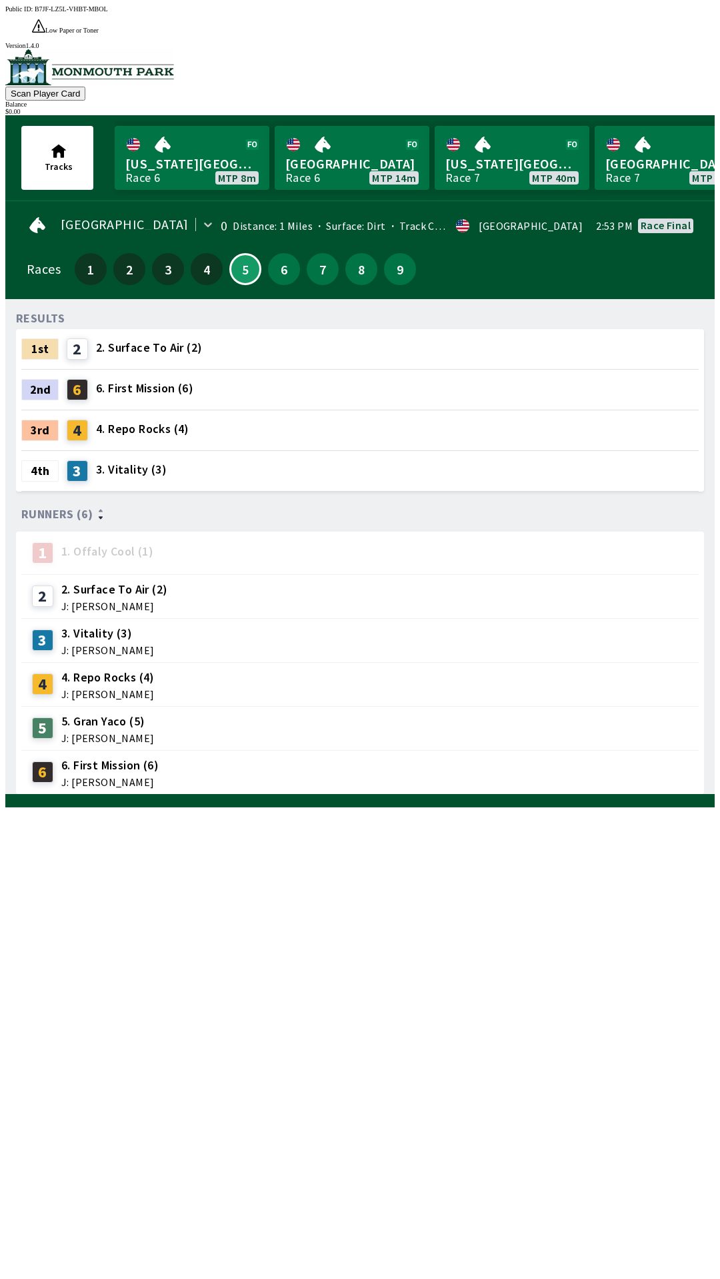
click at [146, 795] on div "RESULTS 1st 2 2. Surface To Air (2) 2nd 6 6. First Mission (6) 3rd 4 4. Repo Ro…" at bounding box center [365, 552] width 698 height 485
click at [318, 138] on link "[GEOGRAPHIC_DATA] Race 6 MTP 14m" at bounding box center [351, 158] width 155 height 64
click at [315, 134] on link "[GEOGRAPHIC_DATA] Race 6 MTP 14m" at bounding box center [351, 158] width 155 height 64
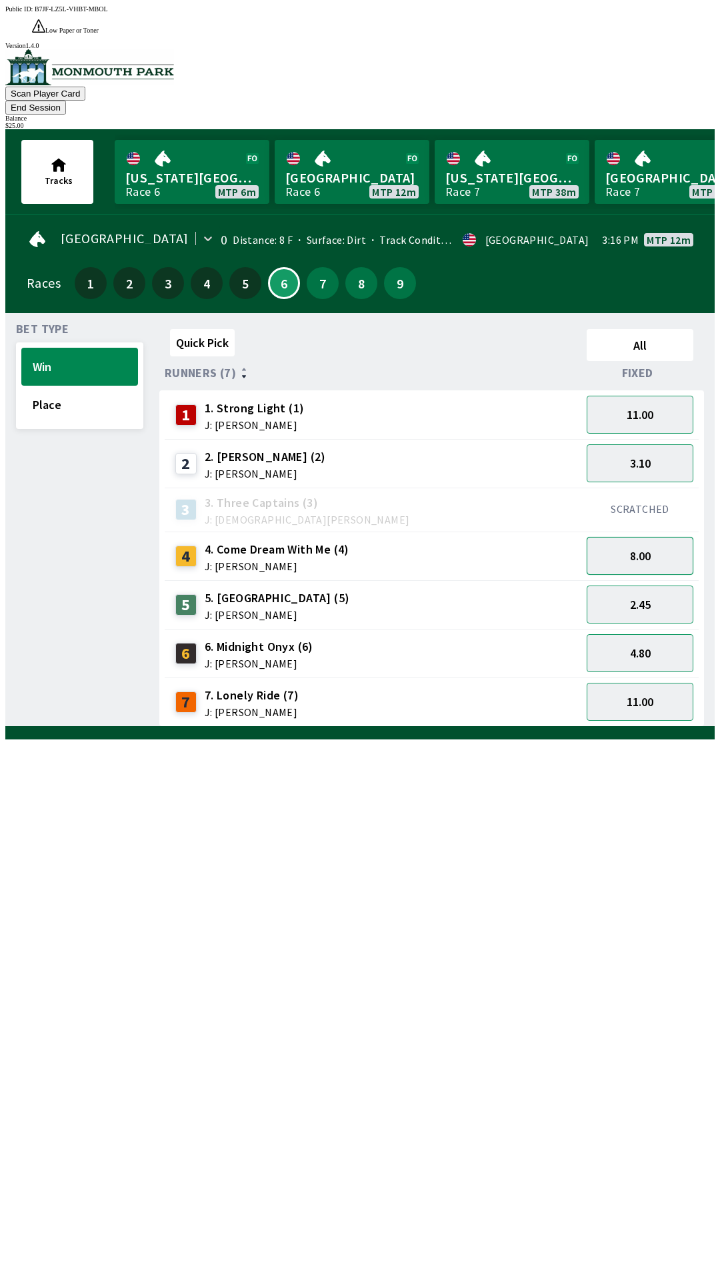
click at [652, 537] on button "8.00" at bounding box center [639, 556] width 107 height 38
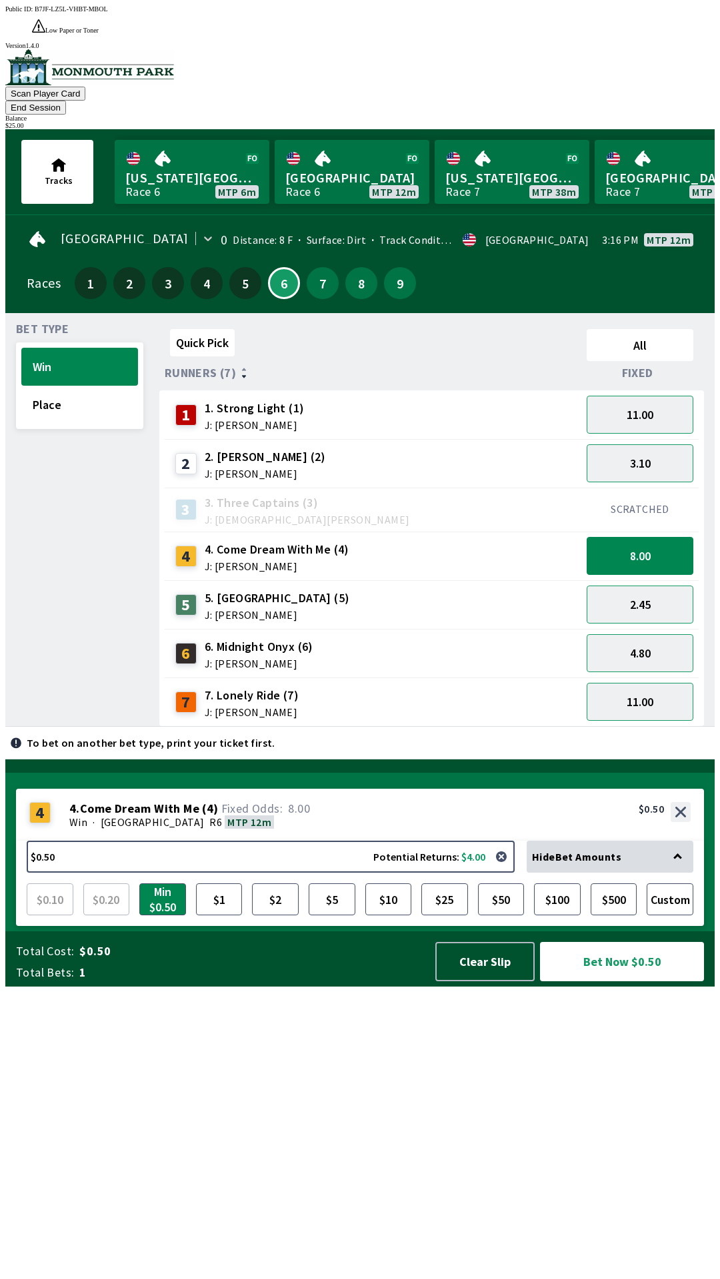
click at [466, 926] on div "$0.50 Potential Returns: $4.00 Hide Bet Amounts $0.10 $0.20 Min $0.50 $1 $2 $5 …" at bounding box center [360, 883] width 688 height 85
click at [326, 915] on button "$5" at bounding box center [331, 899] width 47 height 32
click at [609, 981] on button "Bet Now $5.00" at bounding box center [622, 961] width 164 height 39
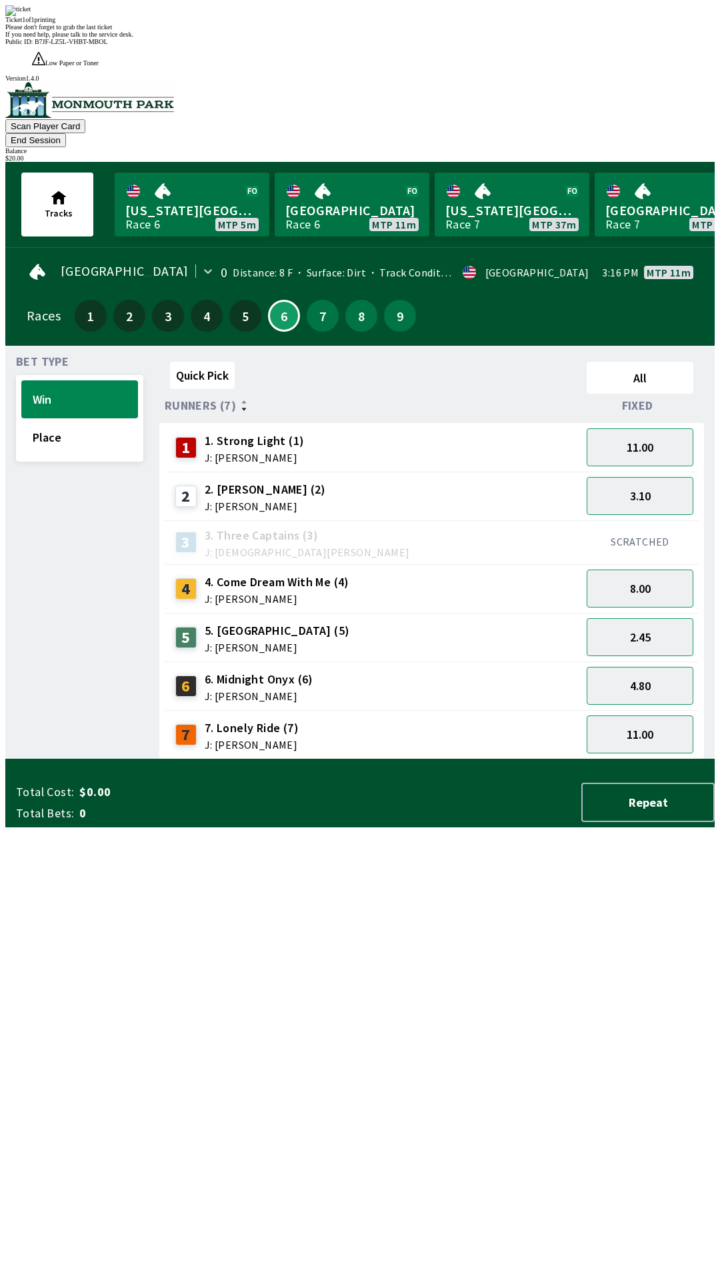
click at [66, 133] on button "End Session" at bounding box center [35, 140] width 61 height 14
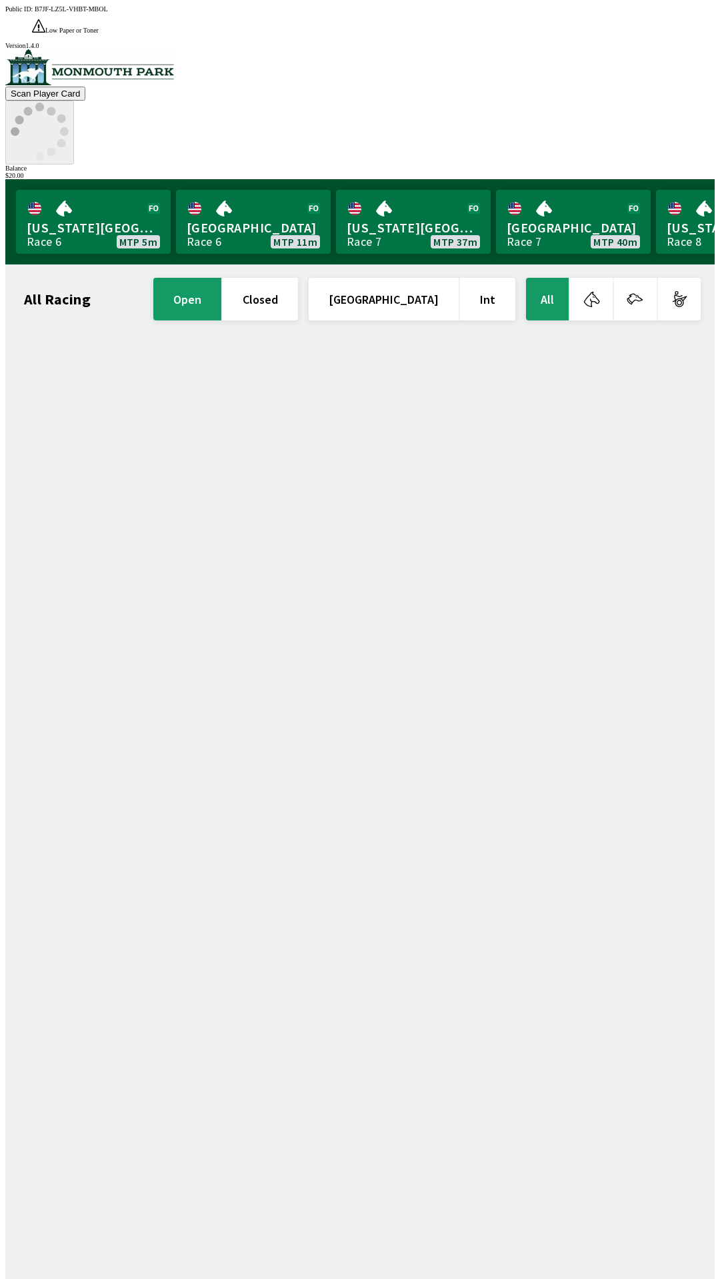
click at [69, 103] on icon at bounding box center [40, 132] width 58 height 58
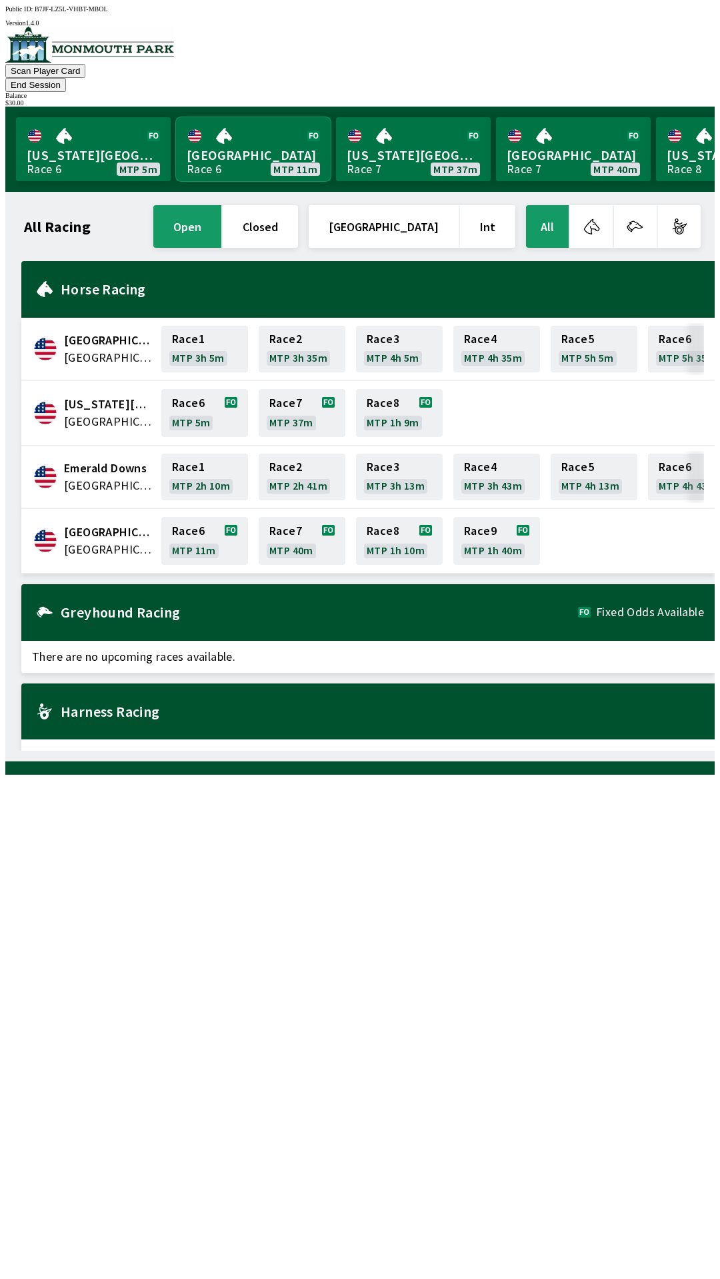
click at [233, 143] on link "[GEOGRAPHIC_DATA] Race 6 MTP 11m" at bounding box center [253, 149] width 155 height 64
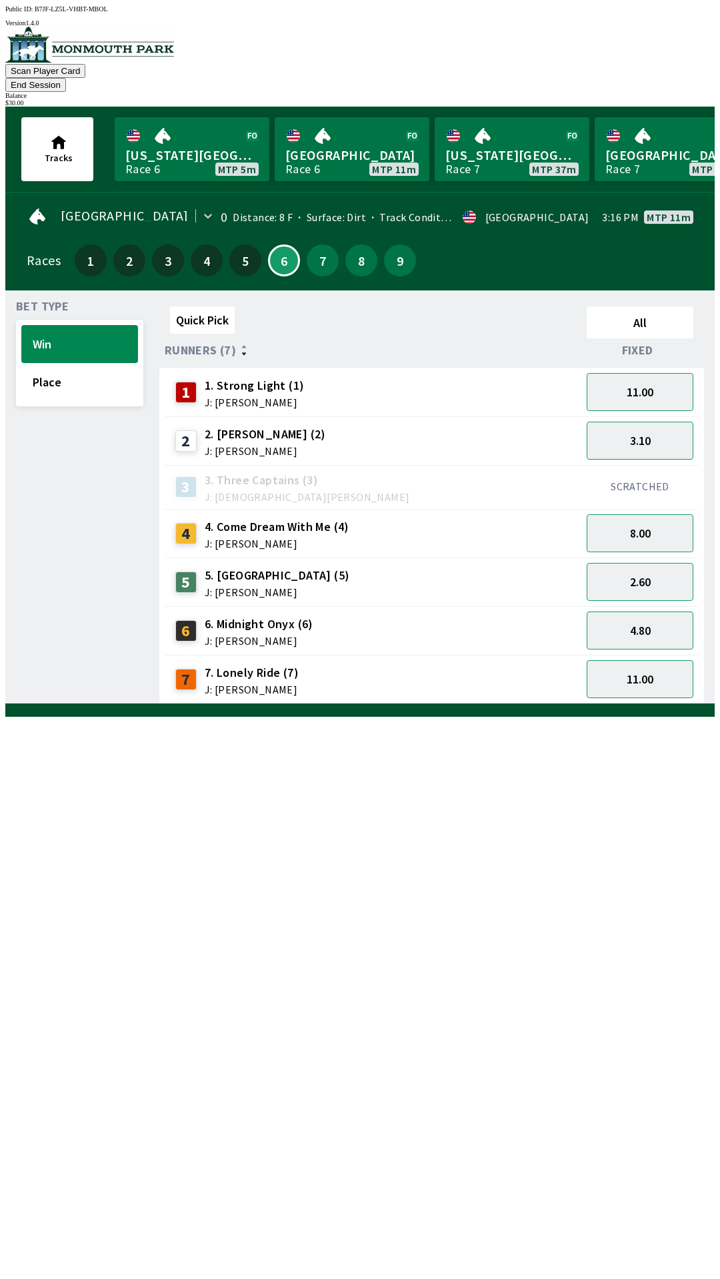
click at [252, 426] on span "2. [PERSON_NAME] (2)" at bounding box center [265, 434] width 121 height 17
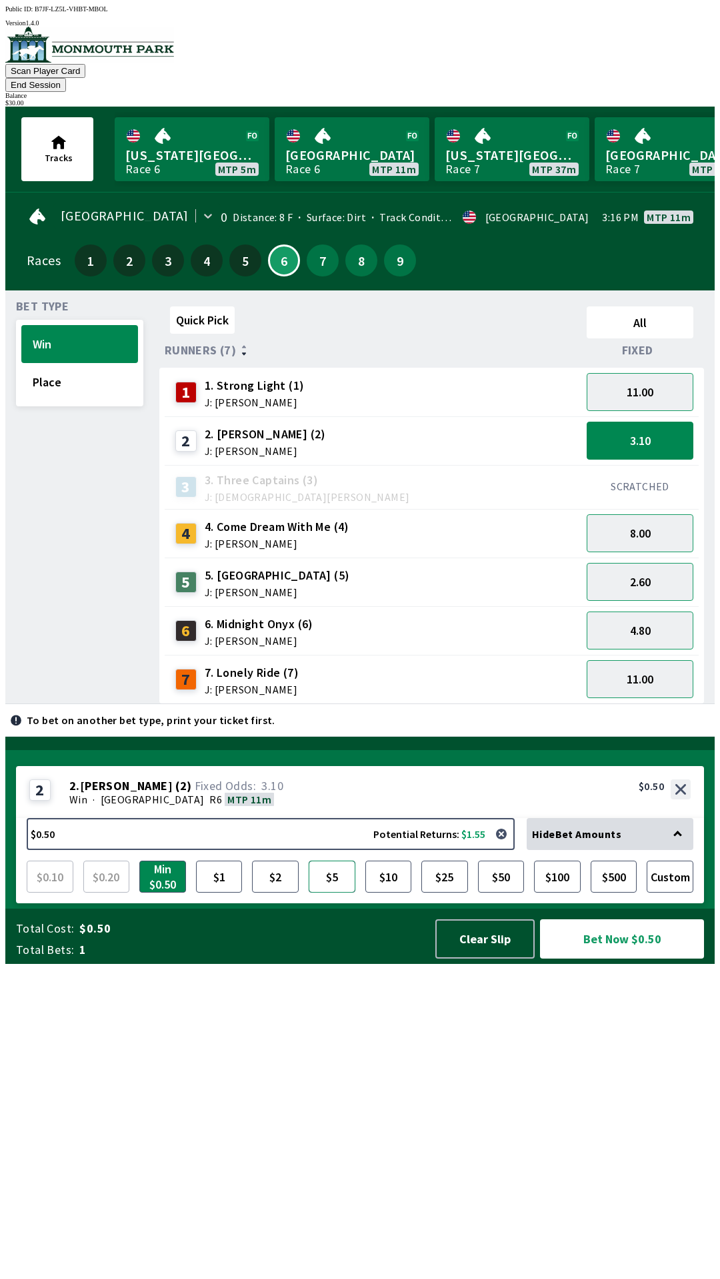
click at [336, 893] on button "$5" at bounding box center [331, 877] width 47 height 32
click at [606, 959] on button "Bet Now $5.00" at bounding box center [622, 938] width 164 height 39
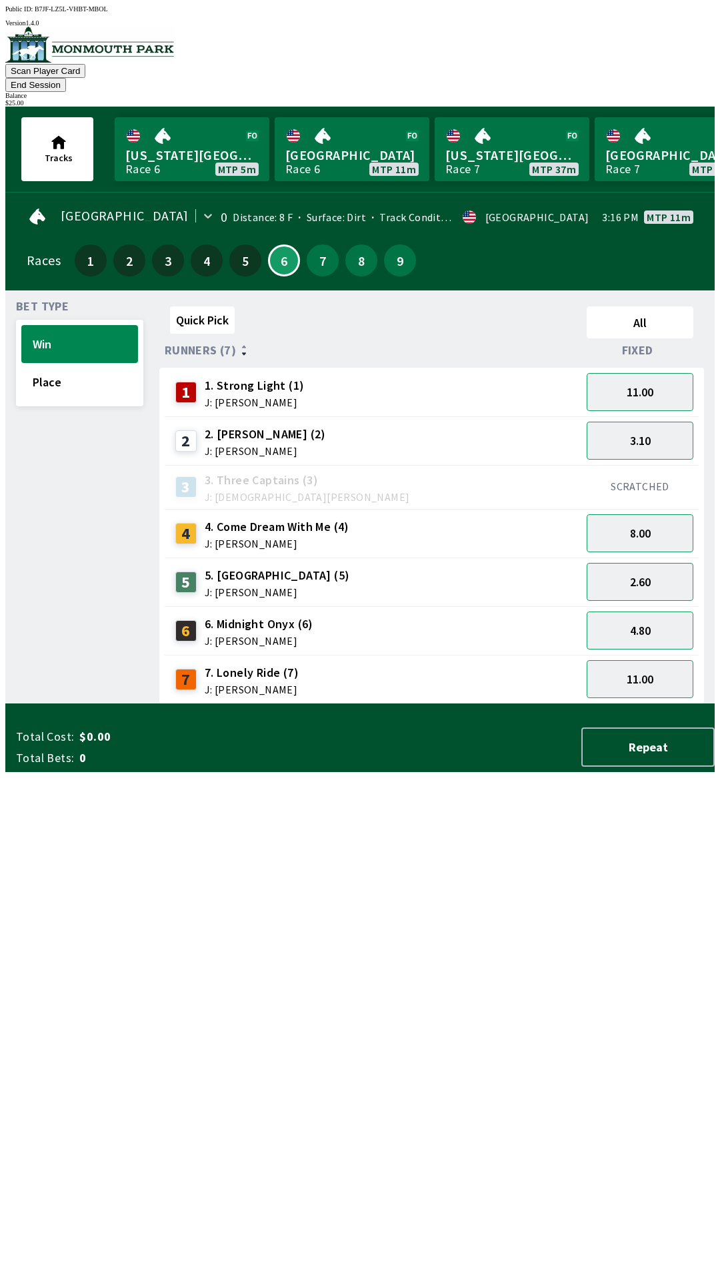
click at [66, 78] on button "End Session" at bounding box center [35, 85] width 61 height 14
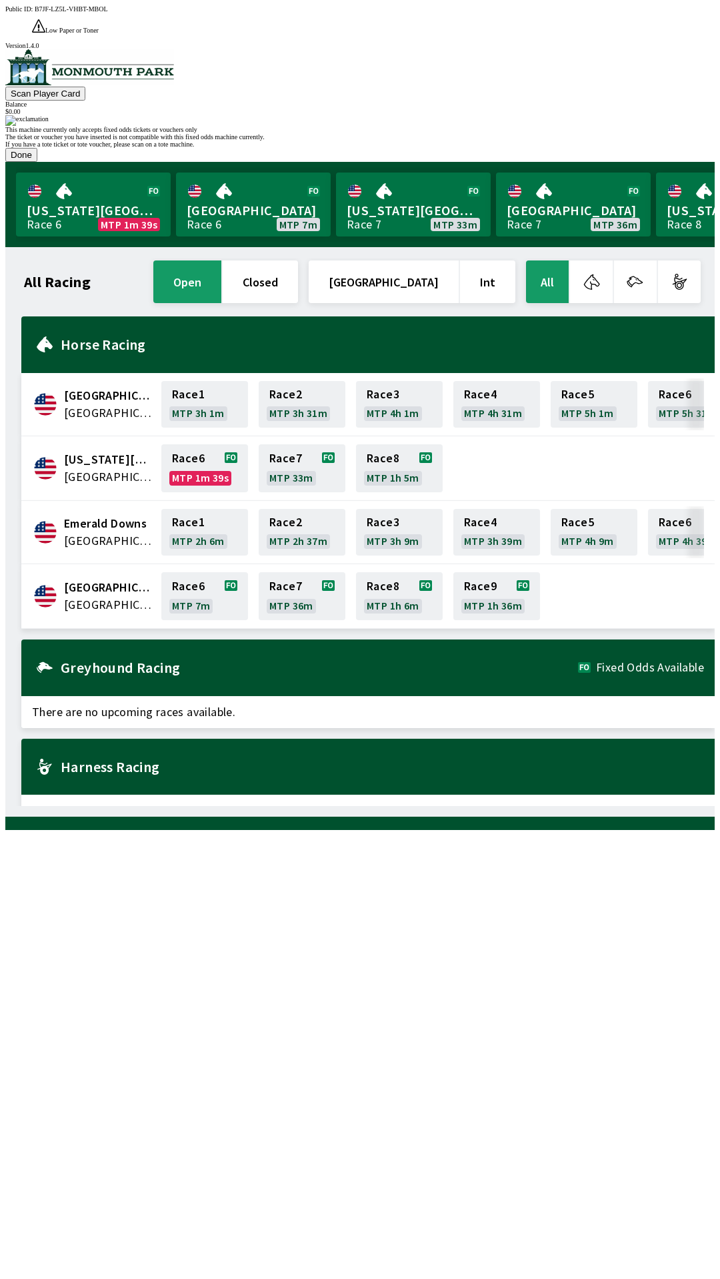
click at [37, 162] on button "Done" at bounding box center [21, 155] width 32 height 14
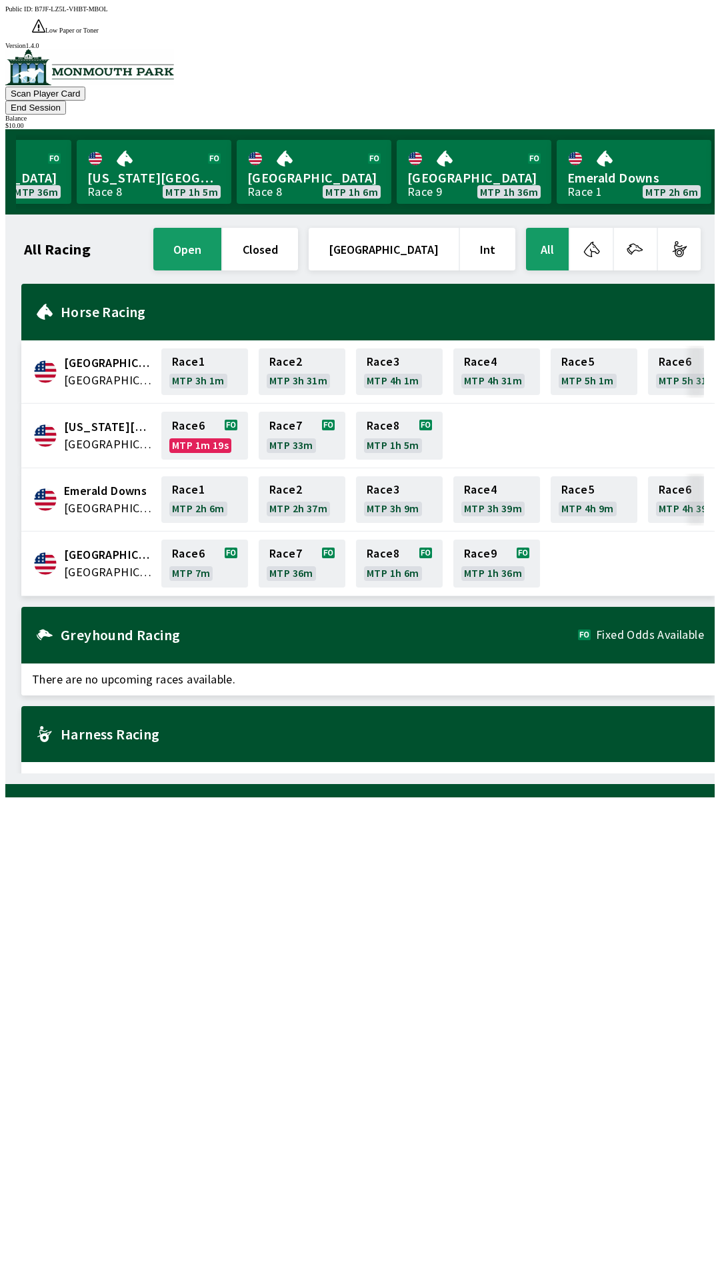
scroll to position [0, 596]
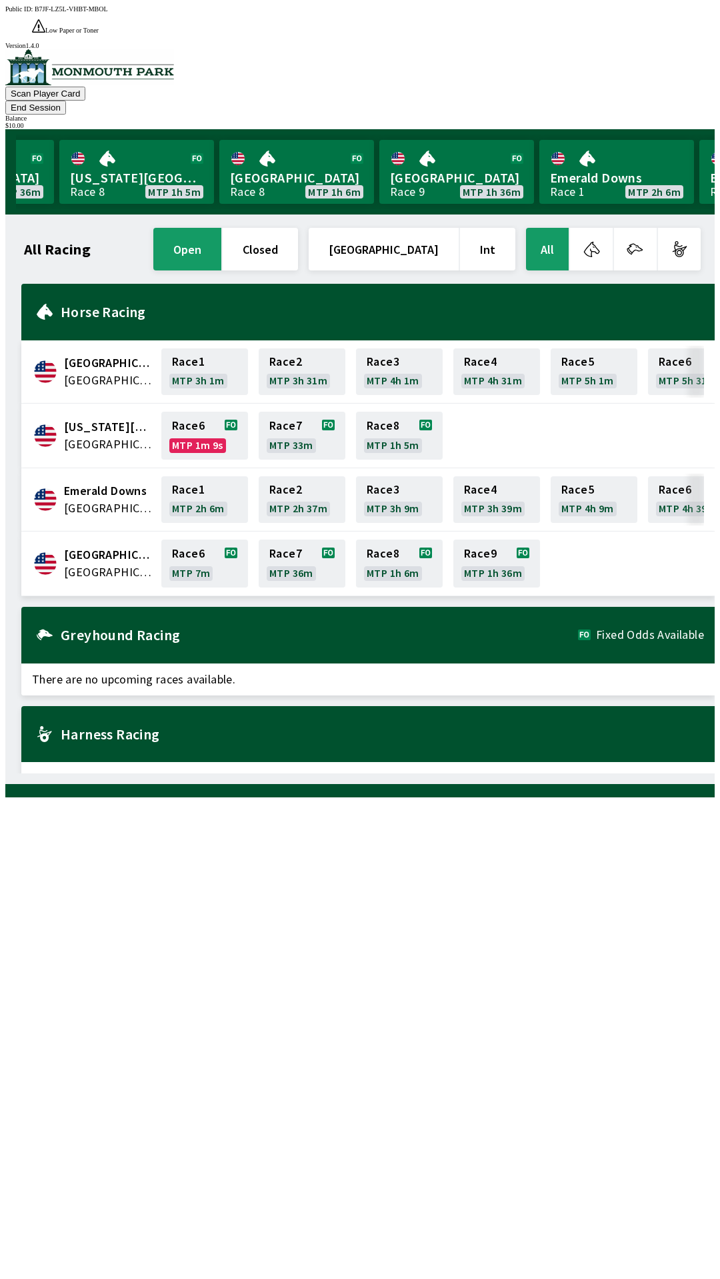
click at [298, 228] on button "closed" at bounding box center [260, 249] width 75 height 43
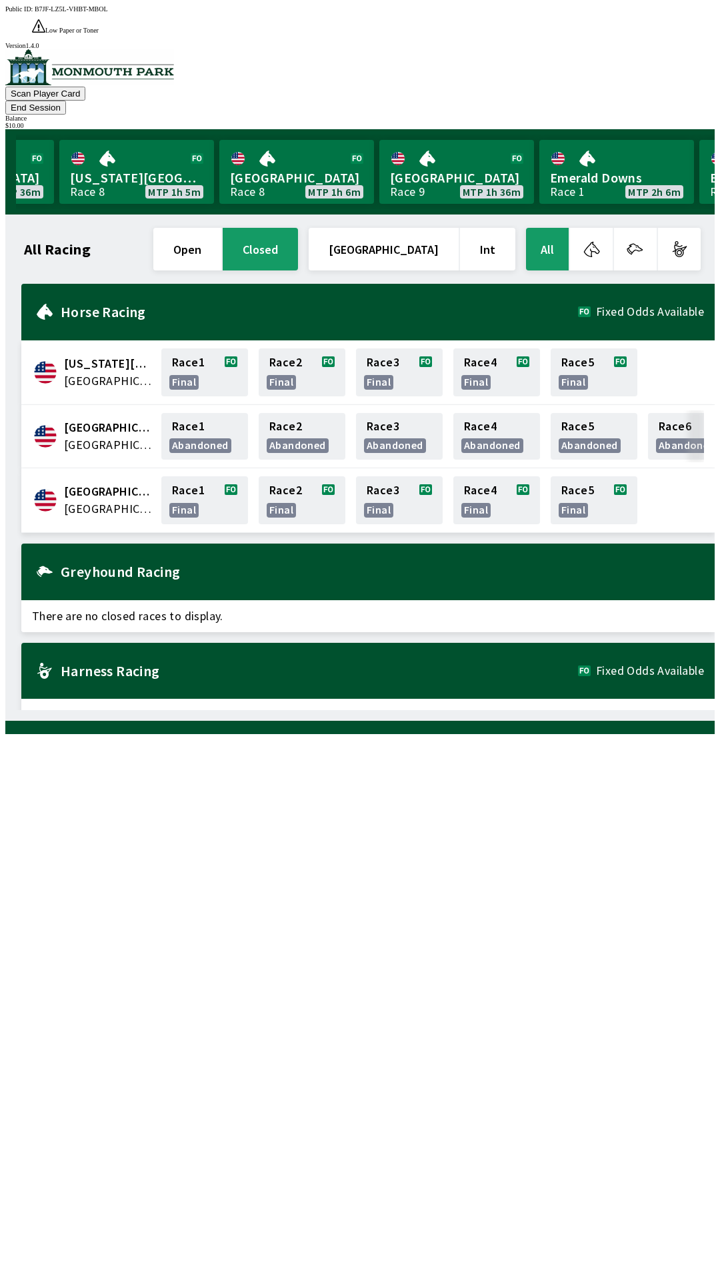
click at [658, 122] on div "$ 10.00" at bounding box center [359, 125] width 709 height 7
click at [661, 122] on div "$ 10.00" at bounding box center [359, 125] width 709 height 7
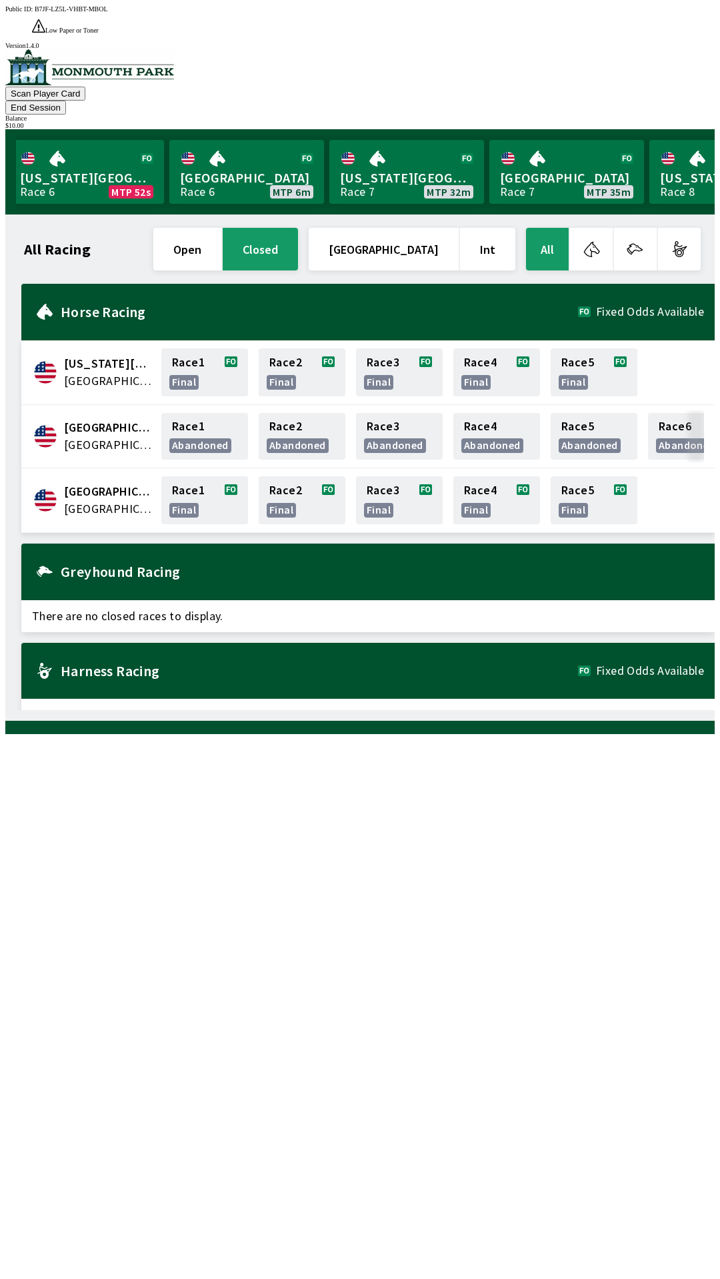
scroll to position [0, 0]
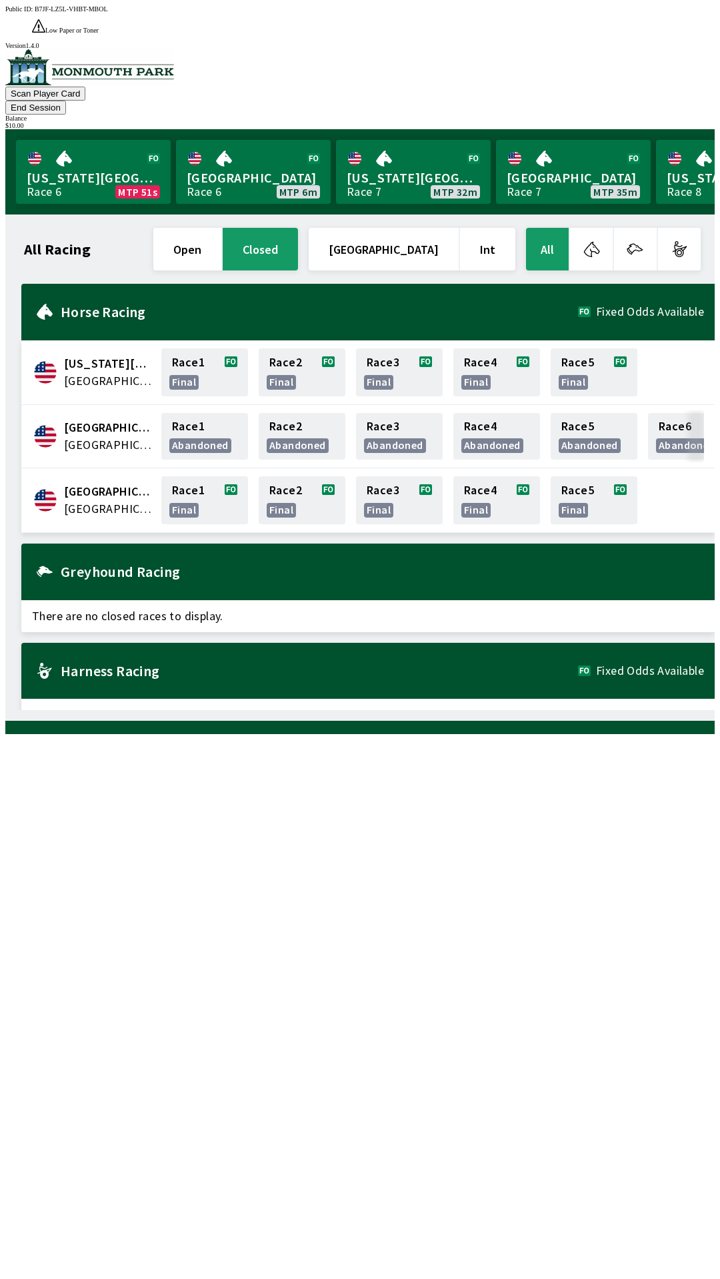
click at [221, 228] on button "open" at bounding box center [187, 249] width 68 height 43
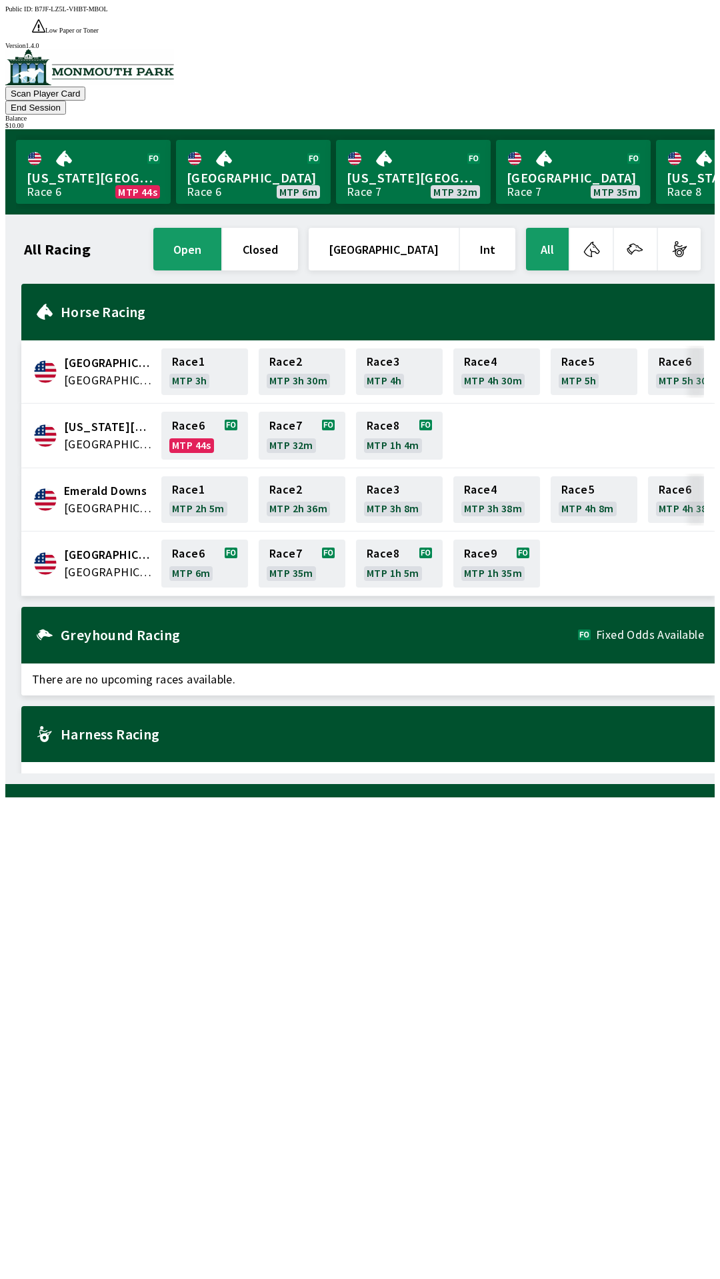
click at [410, 228] on button "[GEOGRAPHIC_DATA]" at bounding box center [383, 249] width 150 height 43
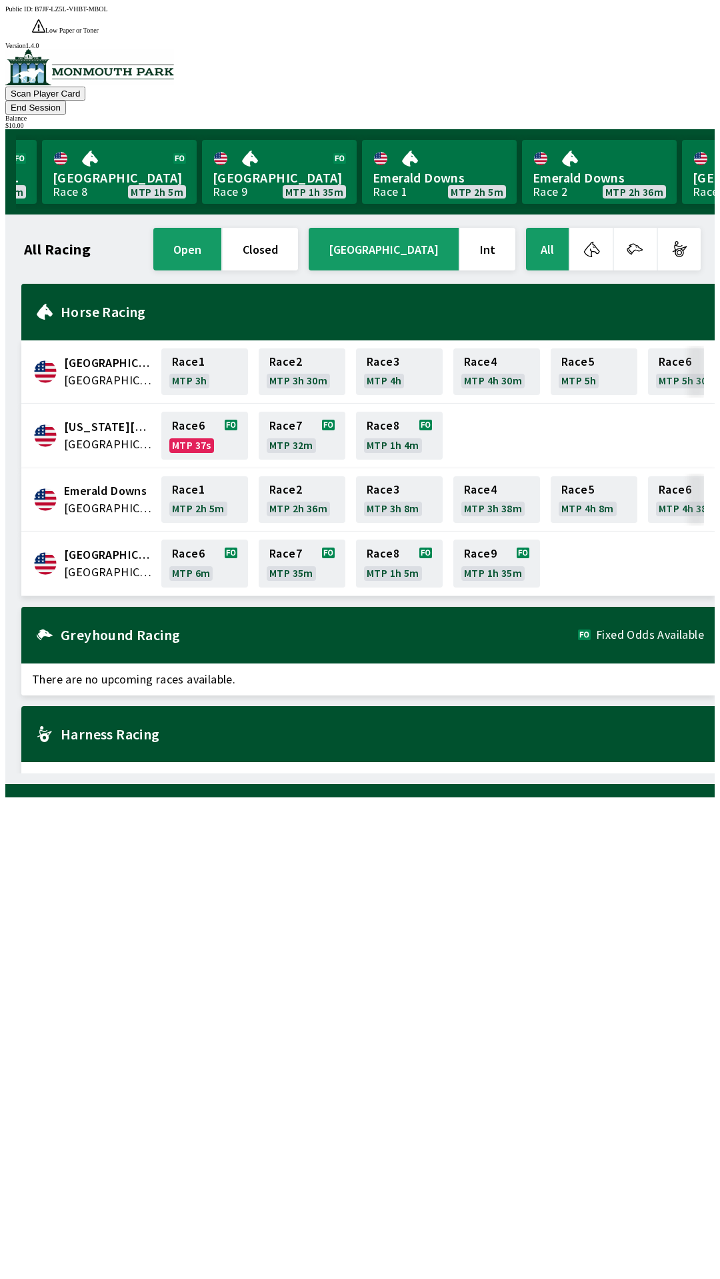
scroll to position [0, 778]
click at [85, 87] on button "Scan Player Card" at bounding box center [45, 94] width 80 height 14
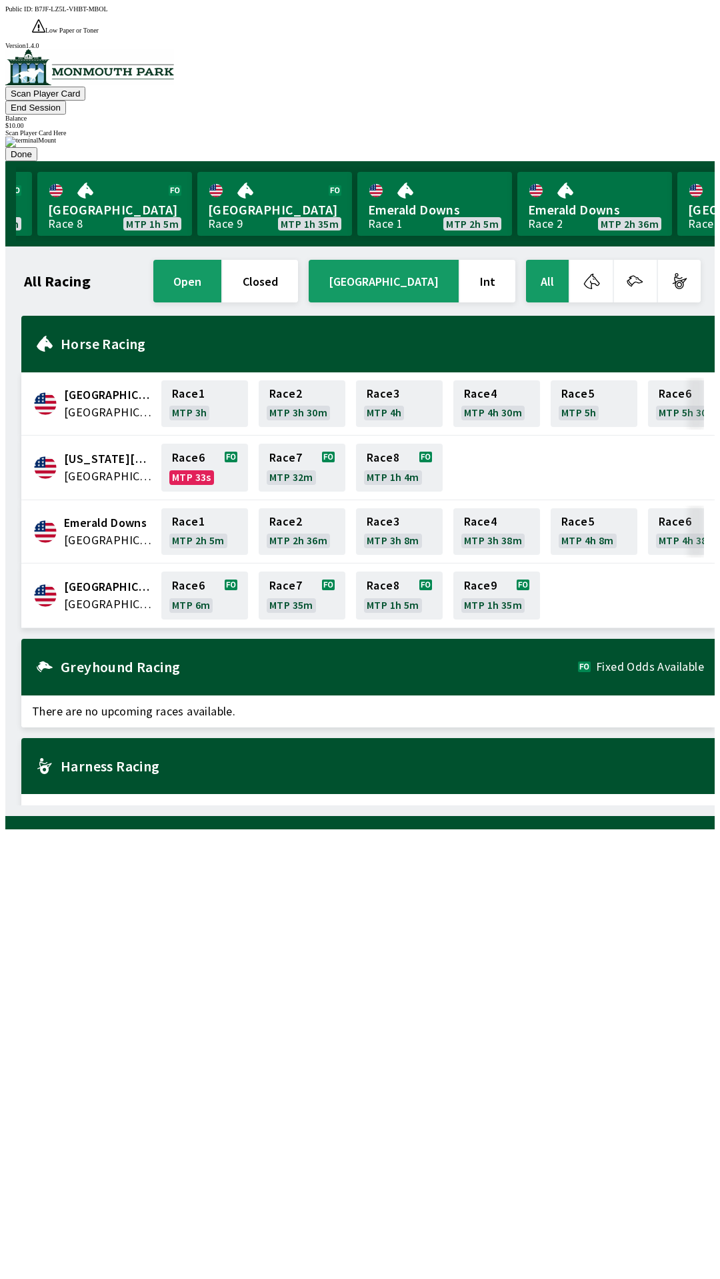
click at [56, 147] on img at bounding box center [30, 142] width 51 height 11
click at [471, 137] on div at bounding box center [359, 137] width 709 height 0
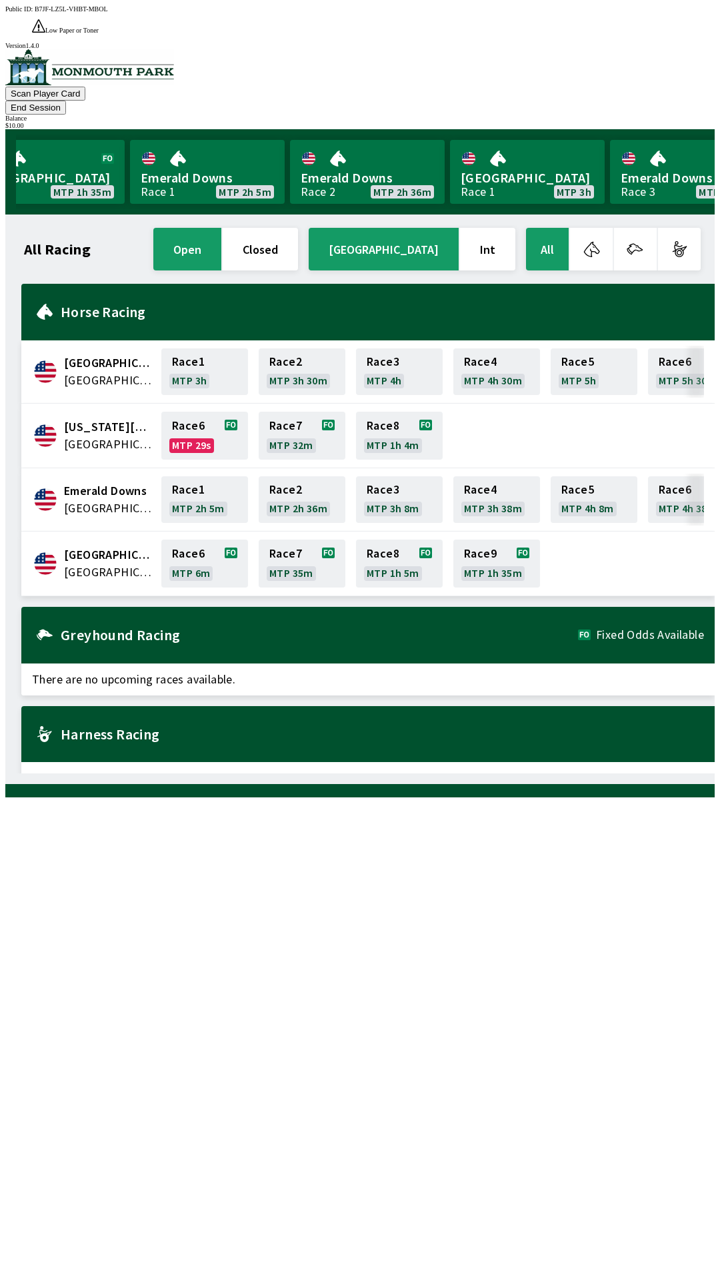
scroll to position [0, 1205]
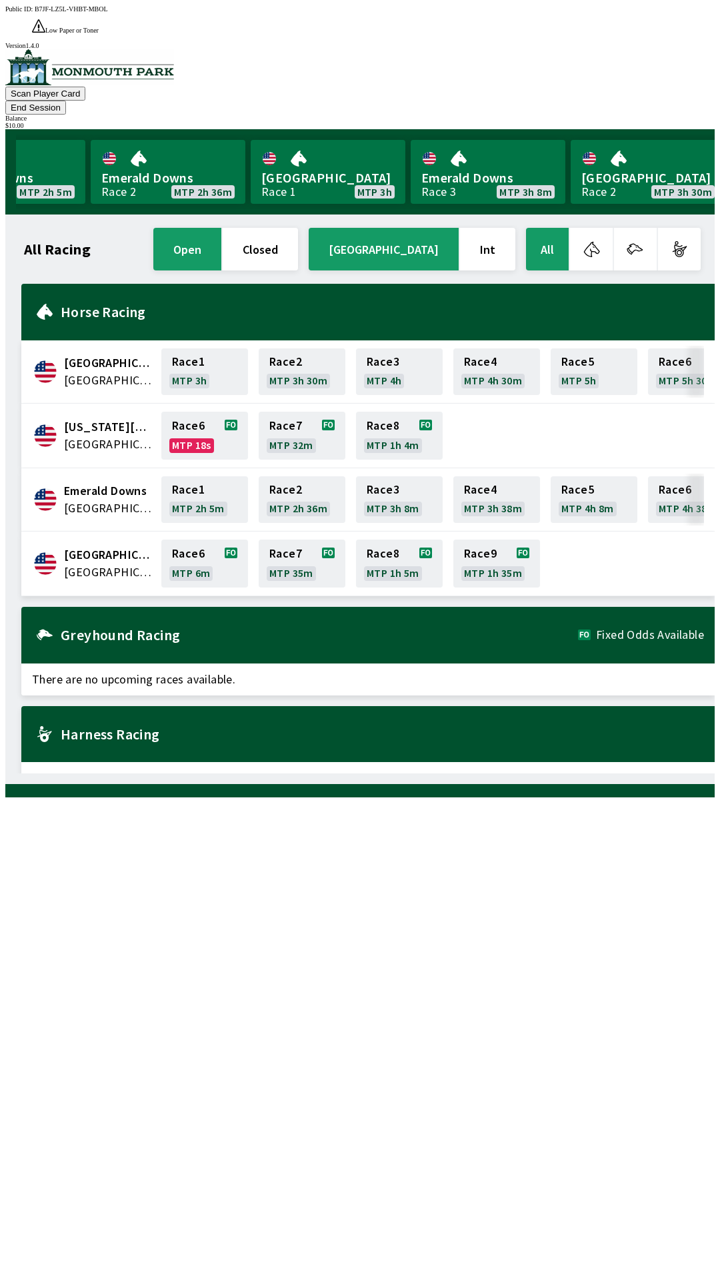
click at [670, 122] on div "$ 10.00" at bounding box center [359, 125] width 709 height 7
click at [671, 129] on div "[US_STATE] Park Race 6 MTP 38s [GEOGRAPHIC_DATA] 6 MTP 6m [US_STATE][GEOGRAPHIC…" at bounding box center [365, 171] width 698 height 85
click at [652, 129] on div "[US_STATE] Park Race 6 MTP 38s [GEOGRAPHIC_DATA] 6 MTP 6m [US_STATE][GEOGRAPHIC…" at bounding box center [365, 171] width 698 height 85
click at [169, 773] on div "All Racing open closed [GEOGRAPHIC_DATA] Int All [GEOGRAPHIC_DATA] [GEOGRAPHIC_…" at bounding box center [365, 499] width 698 height 548
click at [197, 773] on div "All Racing open closed [GEOGRAPHIC_DATA] Int All [GEOGRAPHIC_DATA] [GEOGRAPHIC_…" at bounding box center [365, 499] width 698 height 548
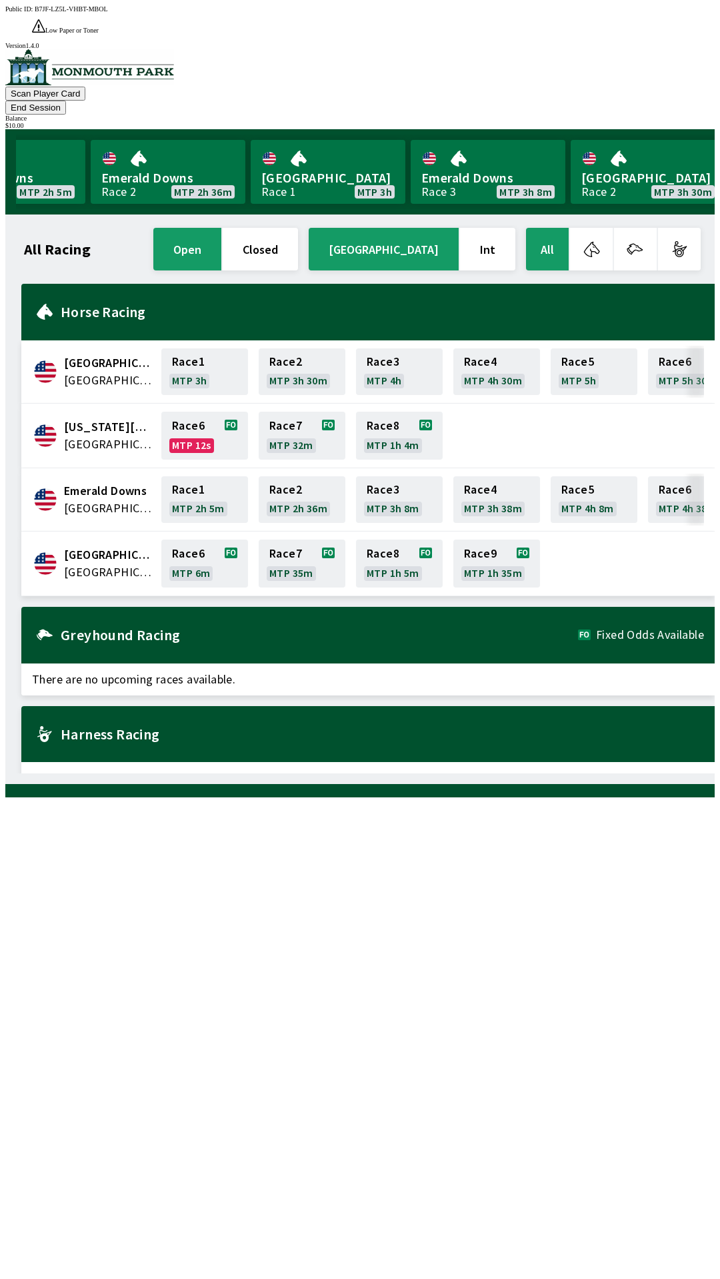
click at [529, 729] on h2 "Harness Racing" at bounding box center [382, 734] width 643 height 11
click at [575, 630] on h2 "Greyhound Racing" at bounding box center [319, 635] width 517 height 11
click at [99, 27] on span "Low Paper or Toner" at bounding box center [71, 30] width 53 height 7
click at [291, 19] on div "Low Paper or Toner Printer DetectedError, please call staff to resolve before u…" at bounding box center [373, 26] width 682 height 15
click at [35, 73] on div at bounding box center [359, 67] width 709 height 37
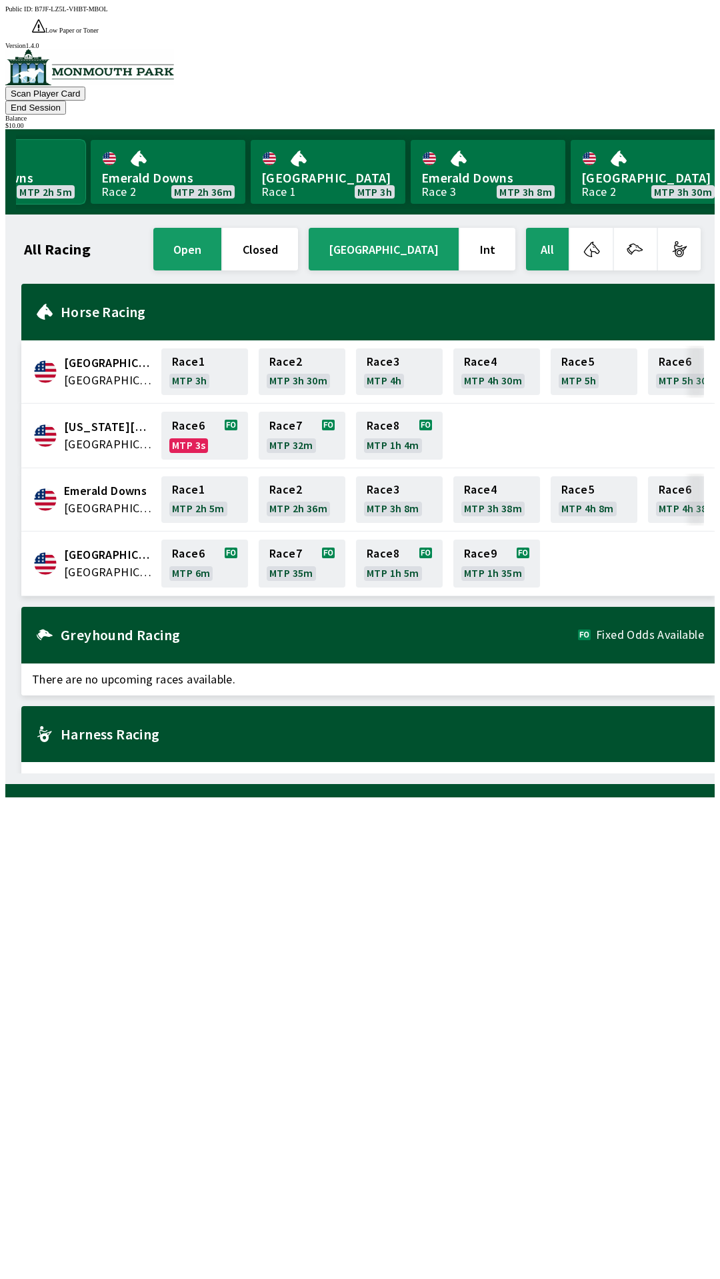
click at [54, 140] on link "Emerald Downs Race 1 MTP 2h 5m" at bounding box center [8, 172] width 155 height 64
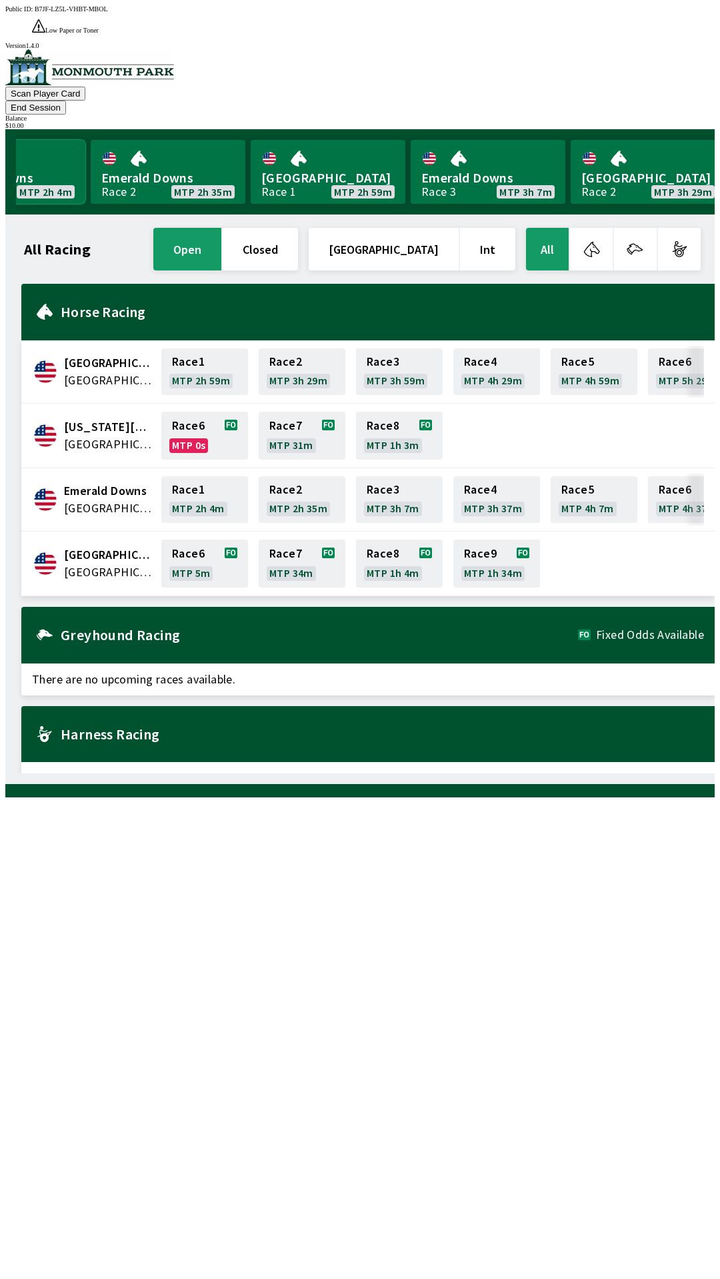
click at [42, 140] on link "Emerald Downs Race 1 MTP 2h 4m" at bounding box center [8, 172] width 155 height 64
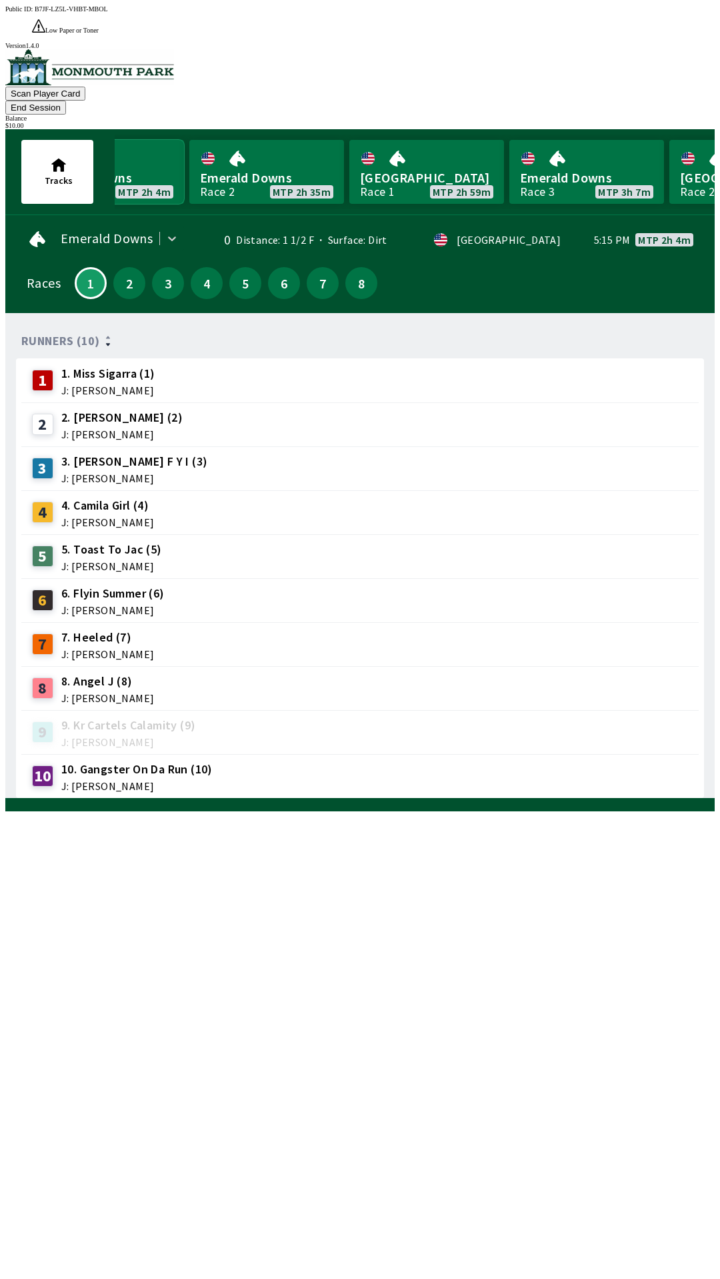
scroll to position [0, 1303]
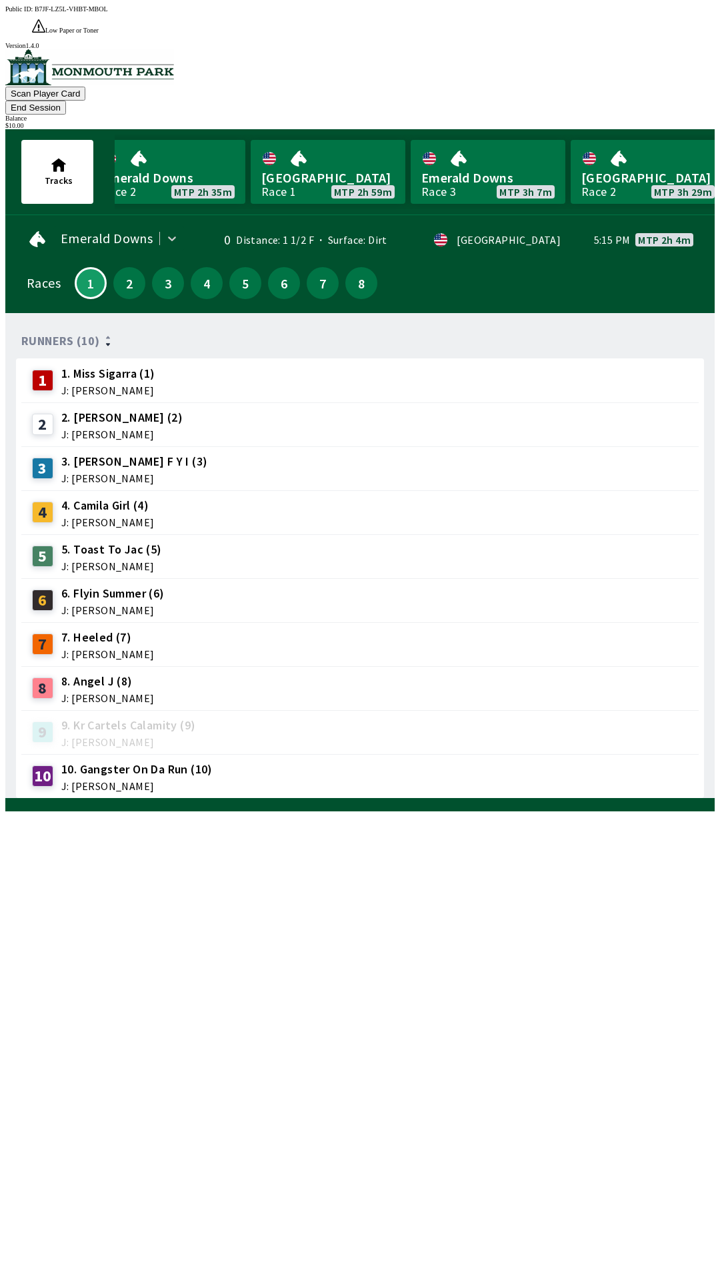
click at [519, 233] on div "· [GEOGRAPHIC_DATA]" at bounding box center [486, 239] width 147 height 13
click at [672, 122] on div "$ 10.00" at bounding box center [359, 125] width 709 height 7
click at [665, 122] on div "$ 10.00" at bounding box center [359, 125] width 709 height 7
click at [662, 122] on div "$ 10.00" at bounding box center [359, 125] width 709 height 7
click at [667, 122] on div "$ 10.00" at bounding box center [359, 125] width 709 height 7
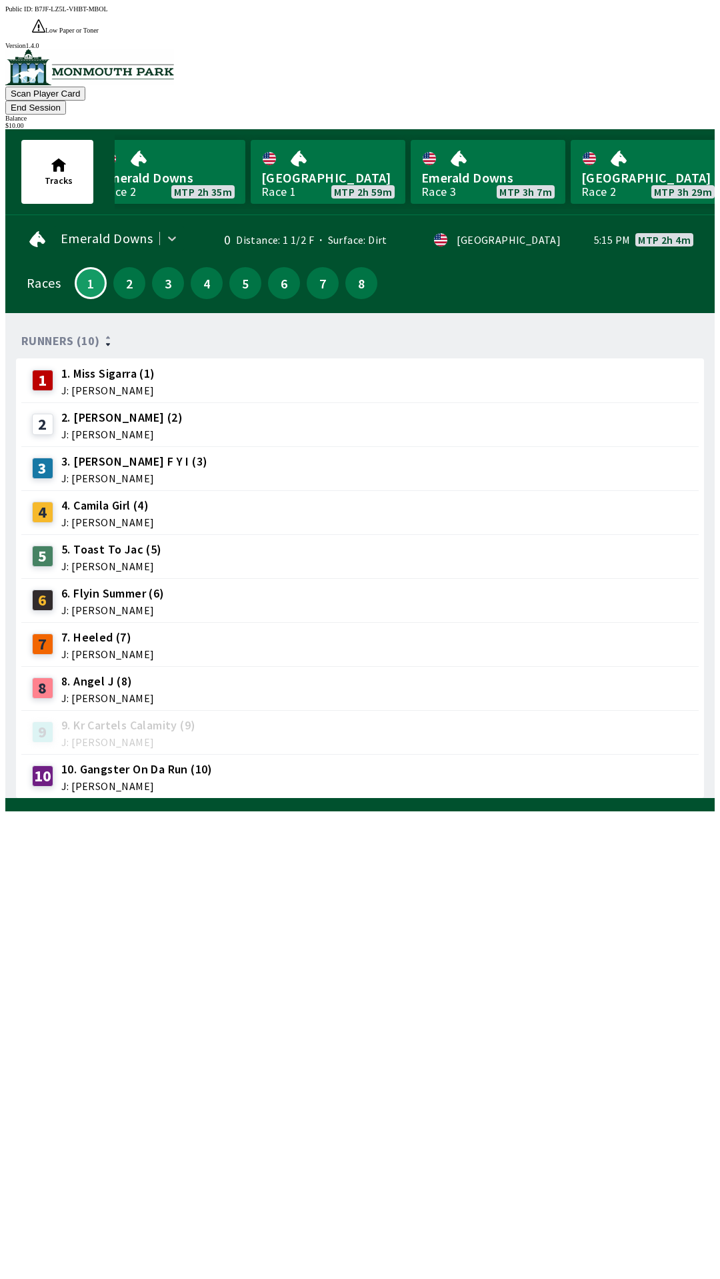
click at [670, 122] on div "$ 10.00" at bounding box center [359, 125] width 709 height 7
click at [654, 122] on div "$ 10.00" at bounding box center [359, 125] width 709 height 7
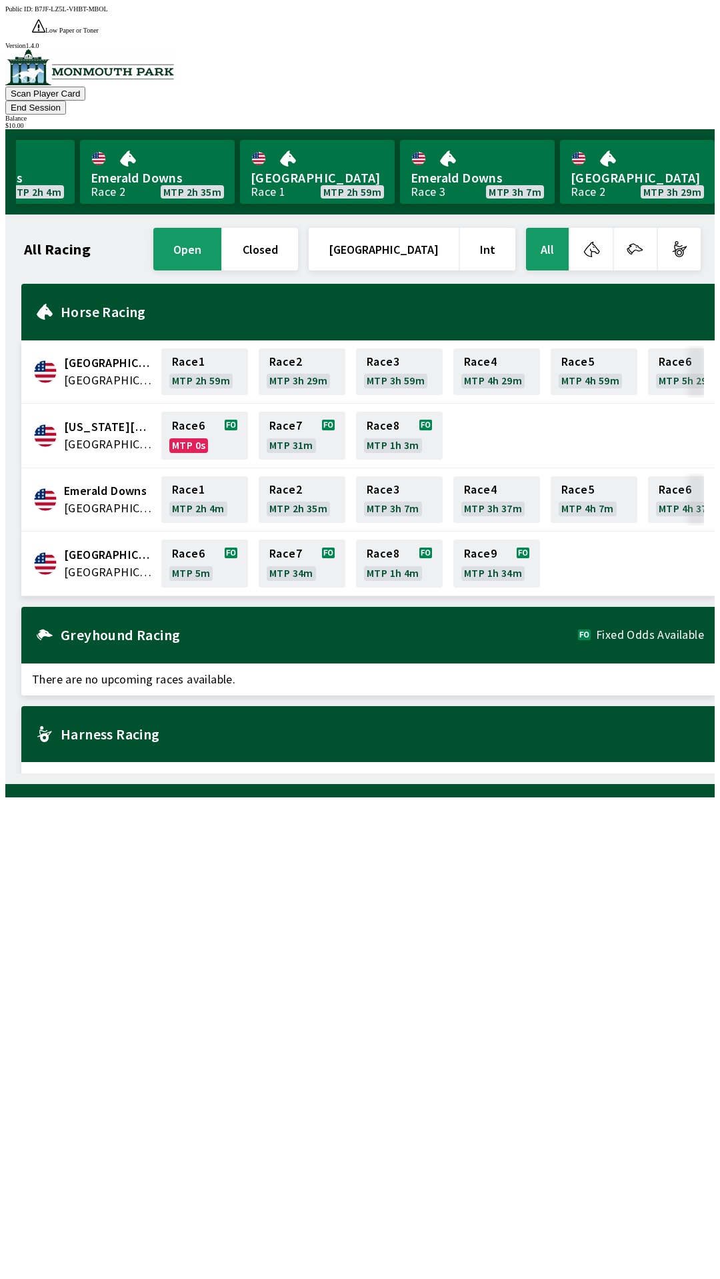
scroll to position [0, 1205]
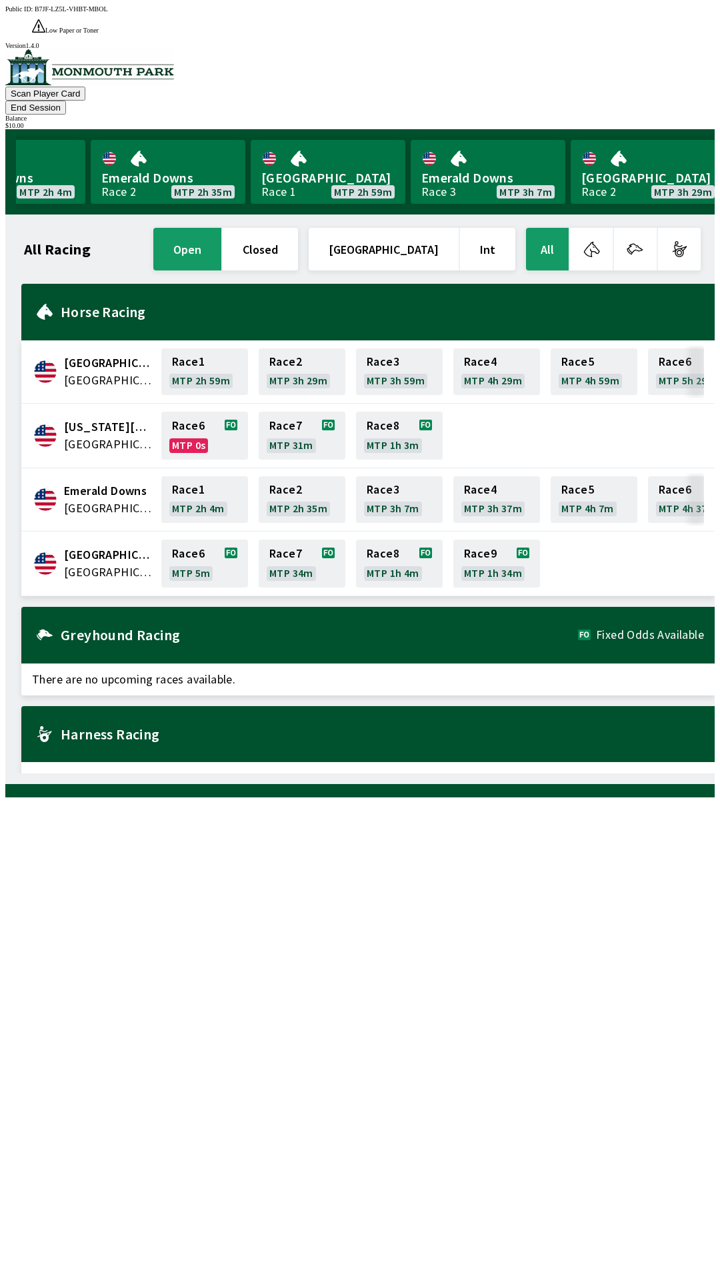
click at [400, 706] on div "Harness Racing" at bounding box center [367, 734] width 693 height 57
click at [258, 762] on span "There are no upcoming races available." at bounding box center [367, 778] width 693 height 32
click at [250, 762] on span "There are no upcoming races available." at bounding box center [367, 778] width 693 height 32
click at [257, 762] on span "There are no upcoming races available." at bounding box center [367, 778] width 693 height 32
click at [674, 607] on div "Greyhound Racing Fixed Odds Available" at bounding box center [367, 635] width 693 height 57
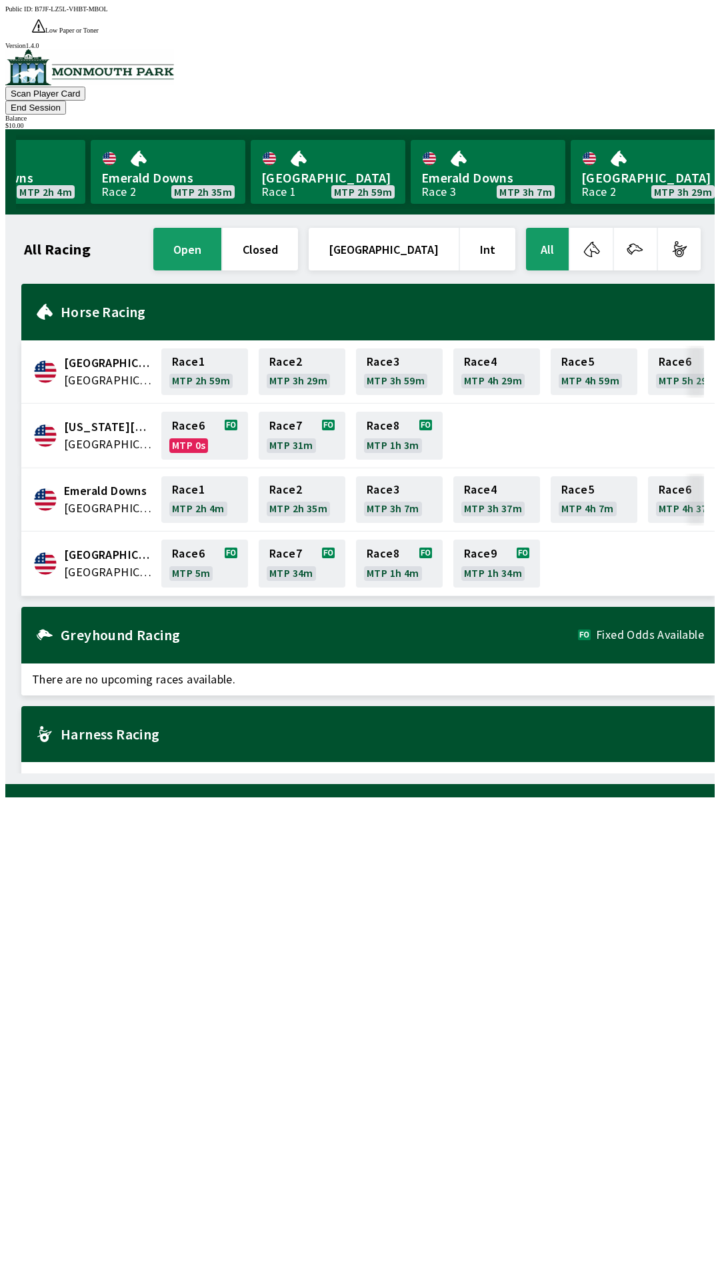
click at [640, 608] on div "Greyhound Racing Fixed Odds Available" at bounding box center [367, 635] width 693 height 57
click at [654, 706] on div "Harness Racing" at bounding box center [367, 734] width 693 height 57
click at [674, 706] on div "Harness Racing" at bounding box center [367, 734] width 693 height 57
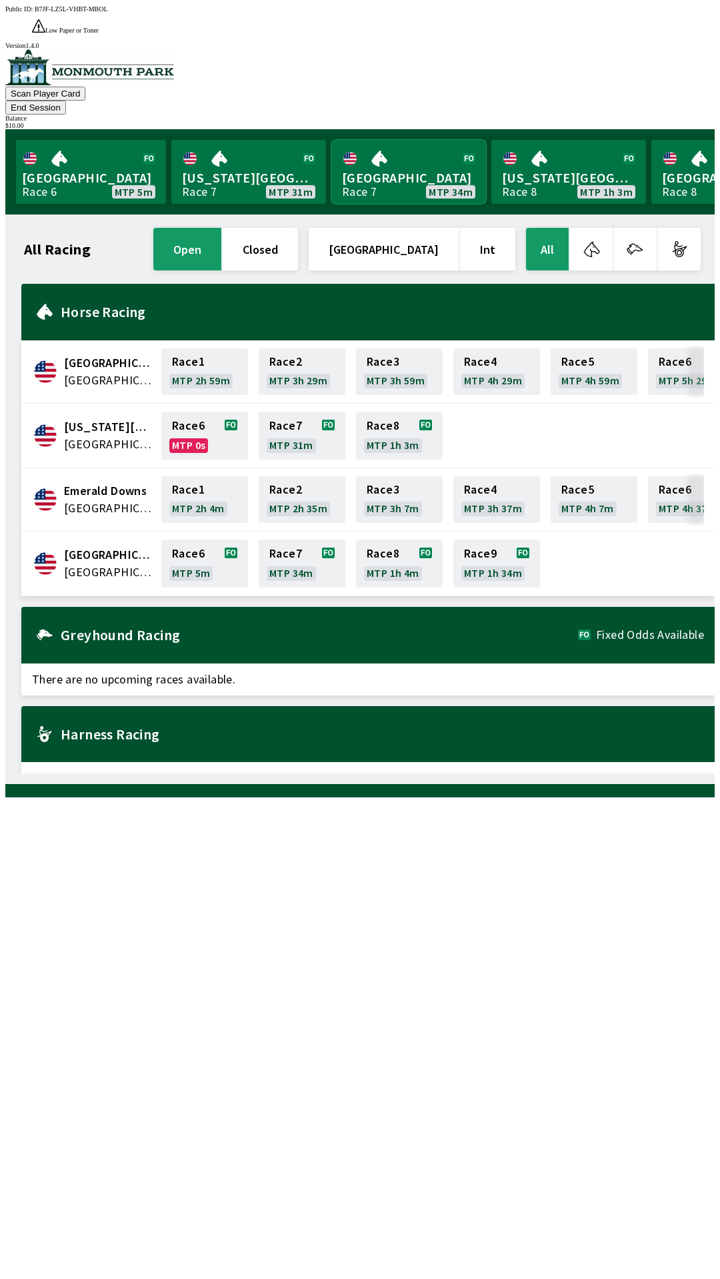
scroll to position [0, 0]
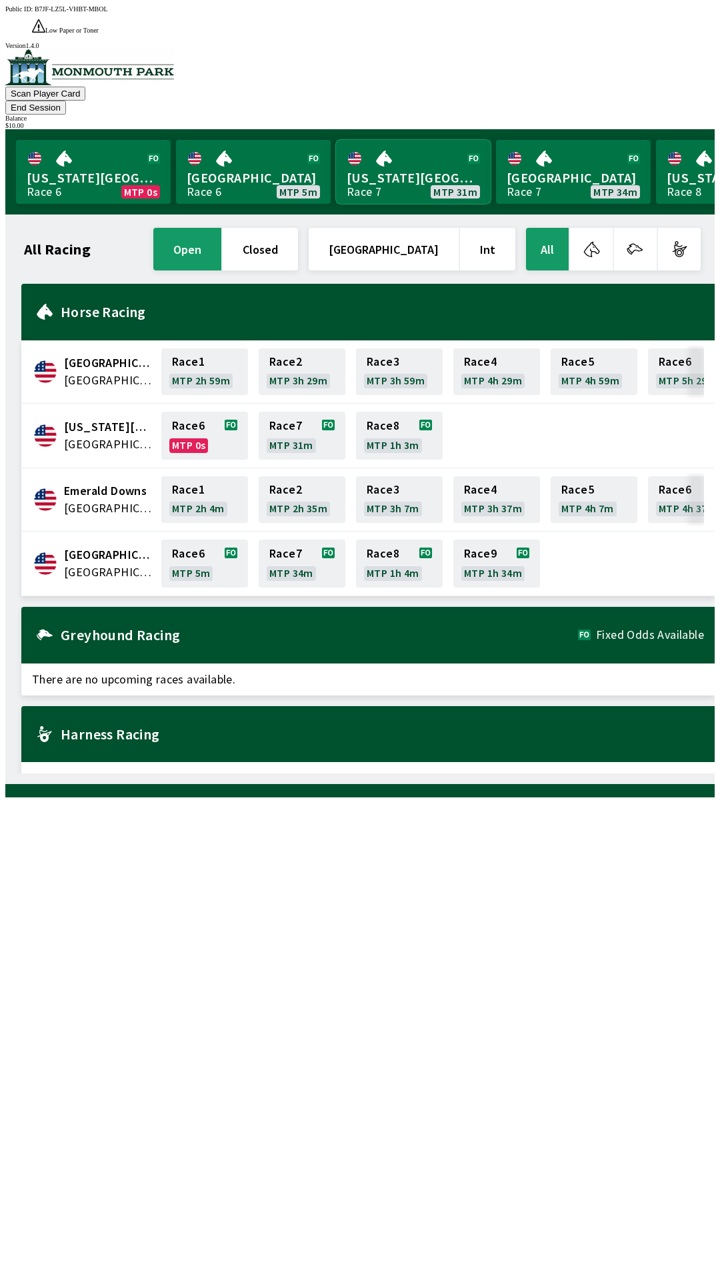
click at [396, 150] on link "[US_STATE] Park Race 7 MTP 31m" at bounding box center [413, 172] width 155 height 64
click at [674, 122] on div "$ 10.00" at bounding box center [359, 125] width 709 height 7
click at [678, 122] on div "$ 10.00" at bounding box center [359, 125] width 709 height 7
click at [711, 5] on div "Public ID: B7JF-LZ5L-VHBT-MBOL Low Paper or Toner Printer DetectedError, please…" at bounding box center [359, 27] width 709 height 44
click at [683, 115] on div "Balance" at bounding box center [359, 118] width 709 height 7
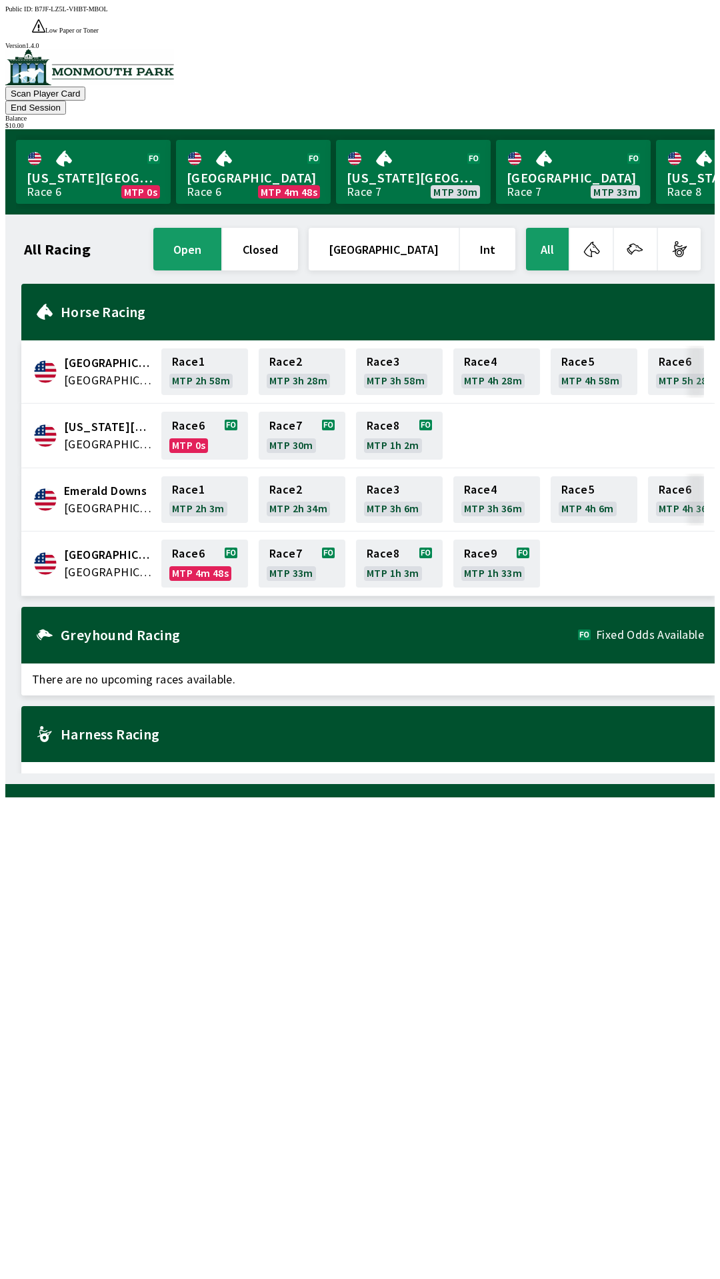
click at [66, 101] on button "End Session" at bounding box center [35, 108] width 61 height 14
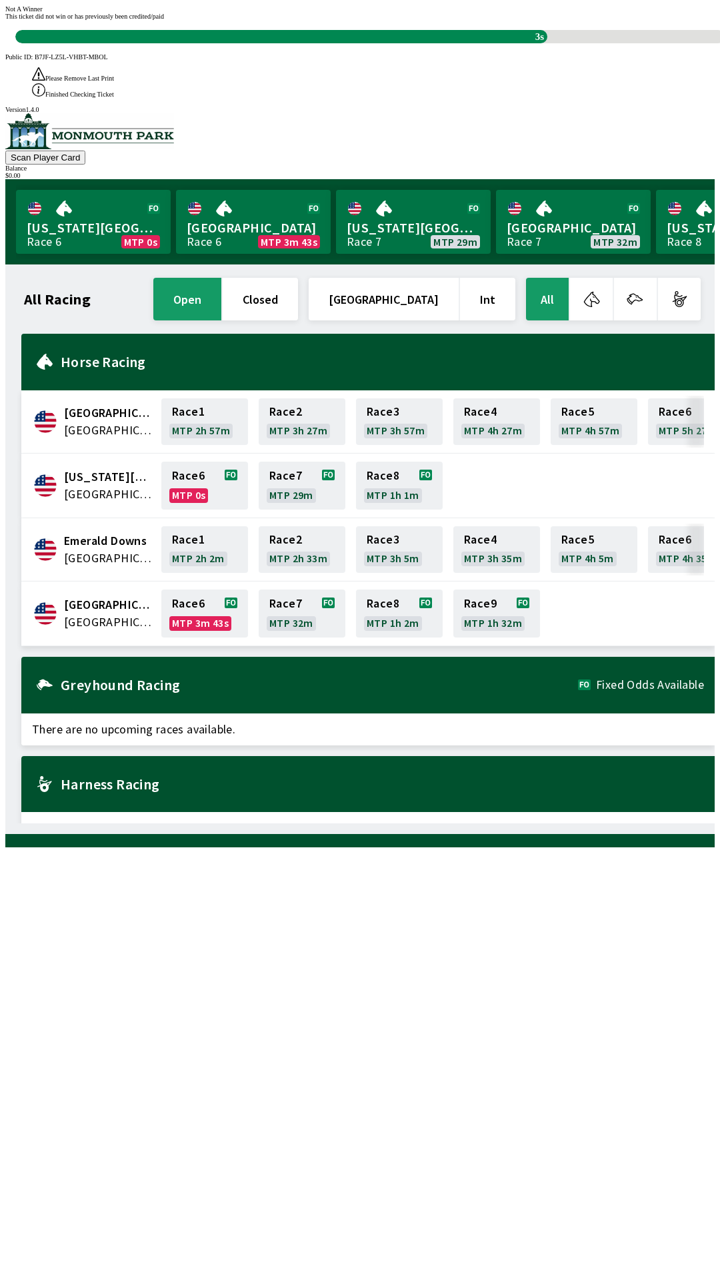
click at [493, 43] on div "This ticket did not win or has previously been credited/paid 3s" at bounding box center [359, 28] width 709 height 31
click at [164, 20] on span "This ticket did not win or has previously been credited/paid" at bounding box center [84, 16] width 159 height 7
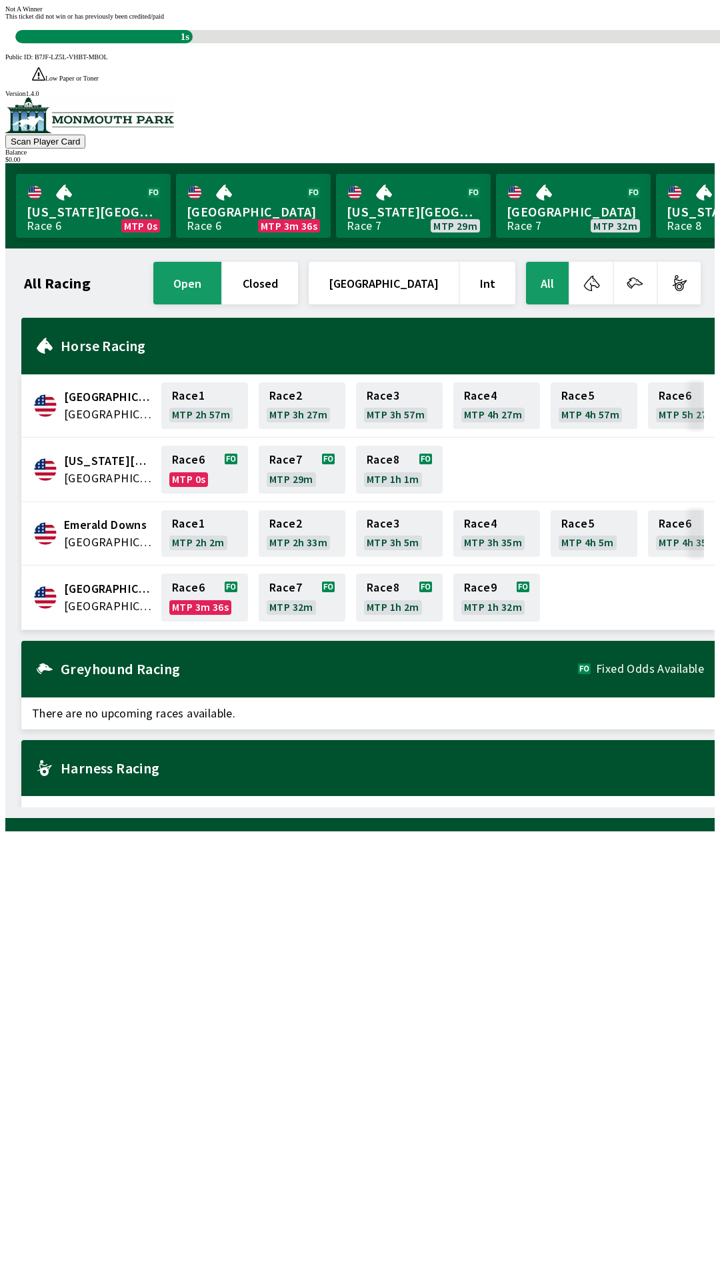
click at [301, 43] on div "This ticket did not win or has previously been credited/paid 1s" at bounding box center [359, 28] width 709 height 31
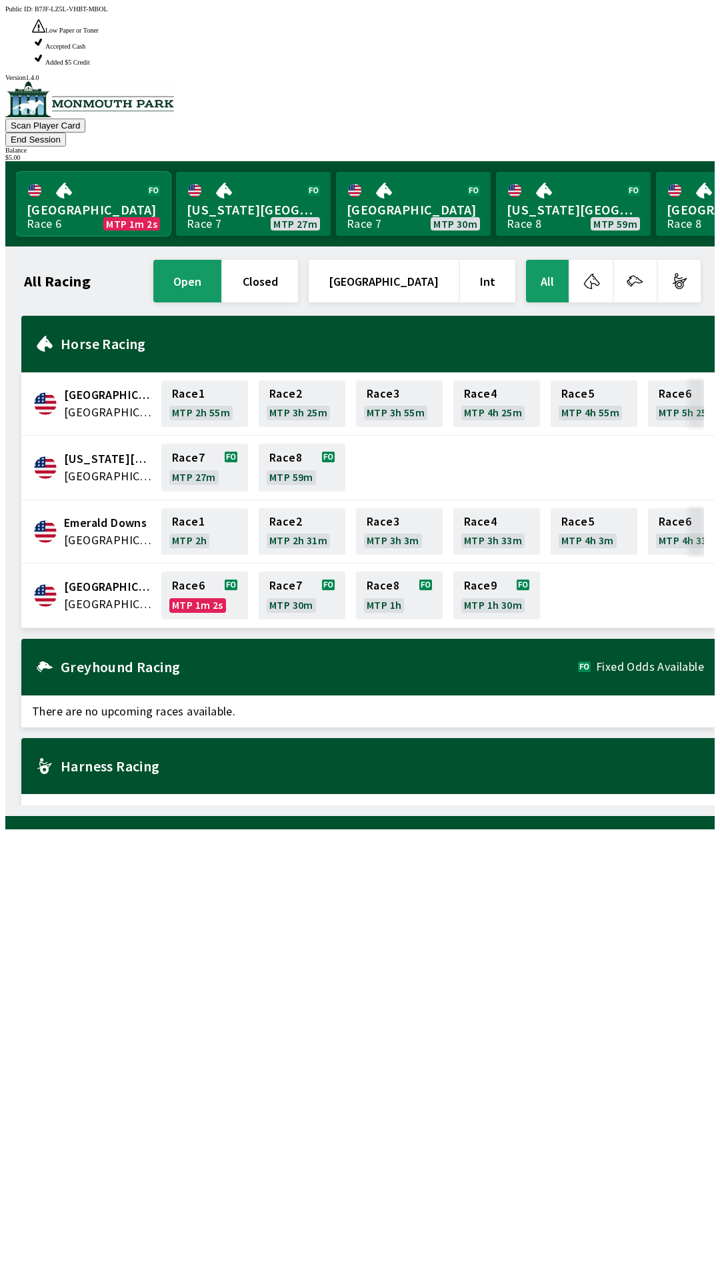
click at [53, 172] on link "Monmouth Park Race 6 MTP 1m 2s" at bounding box center [93, 204] width 155 height 64
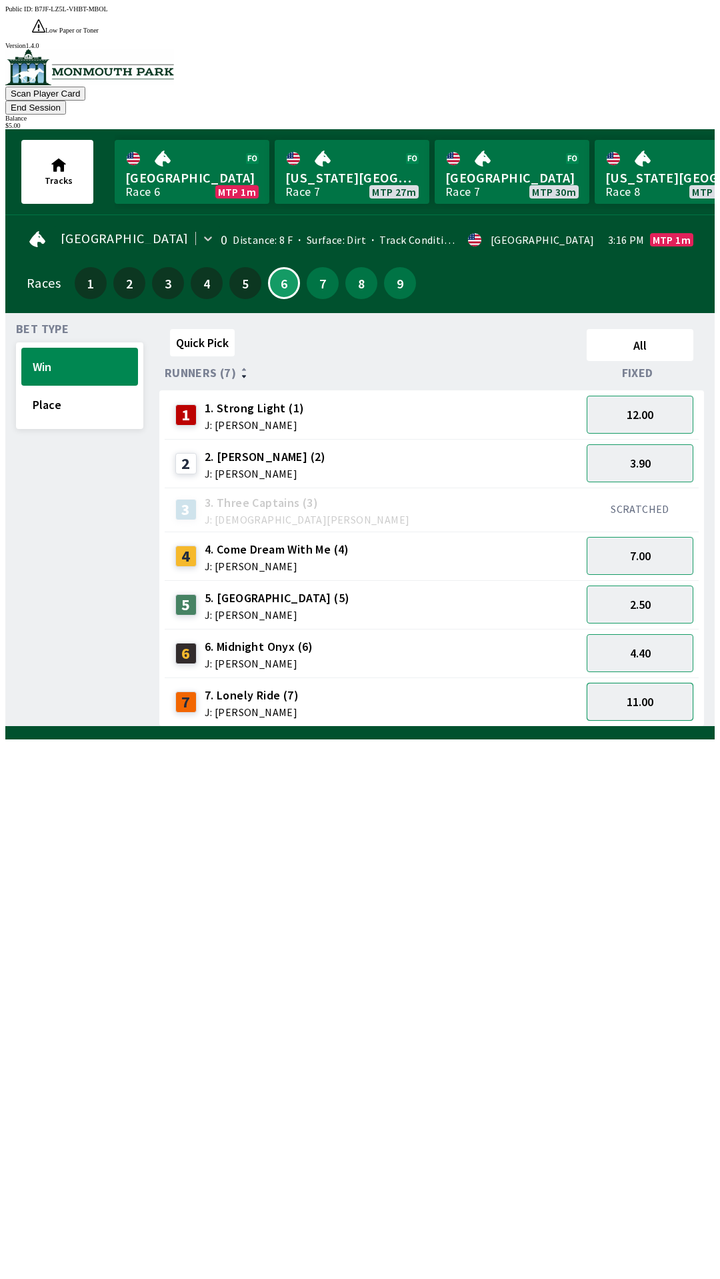
click at [645, 683] on button "11.00" at bounding box center [639, 702] width 107 height 38
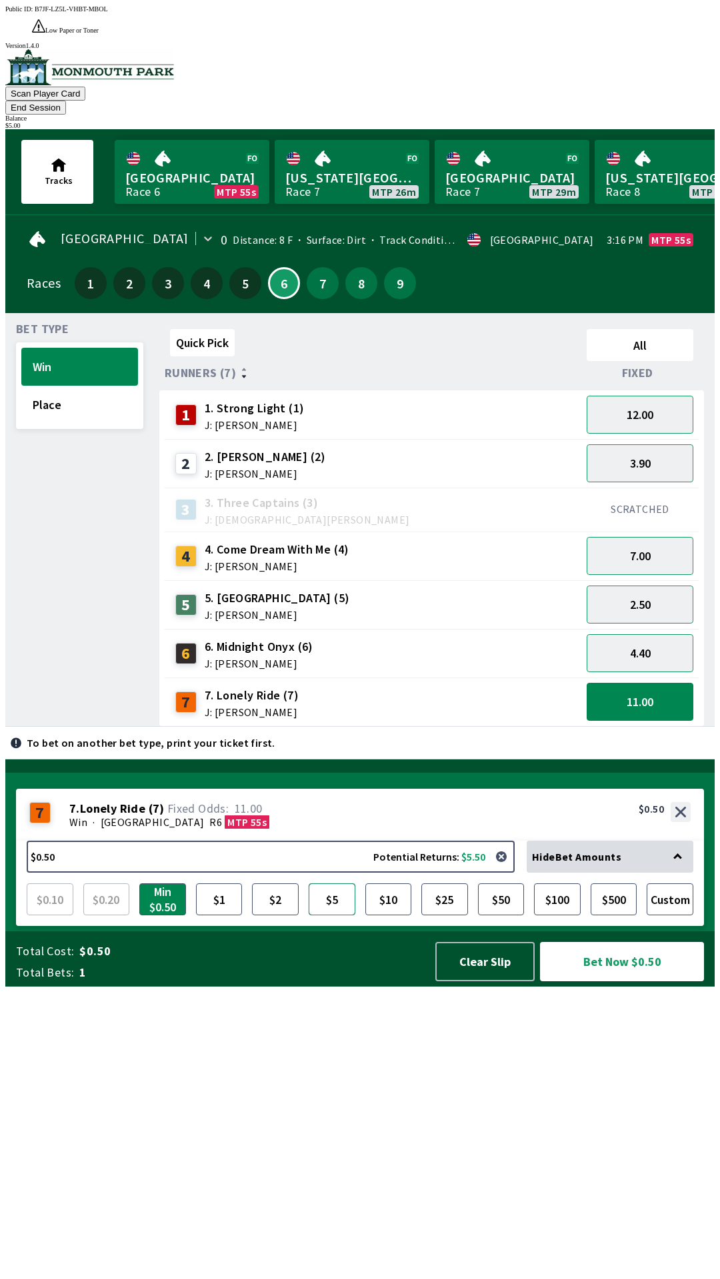
click at [337, 915] on button "$5" at bounding box center [331, 899] width 47 height 32
click at [604, 981] on button "Bet Now $5.00" at bounding box center [622, 961] width 164 height 39
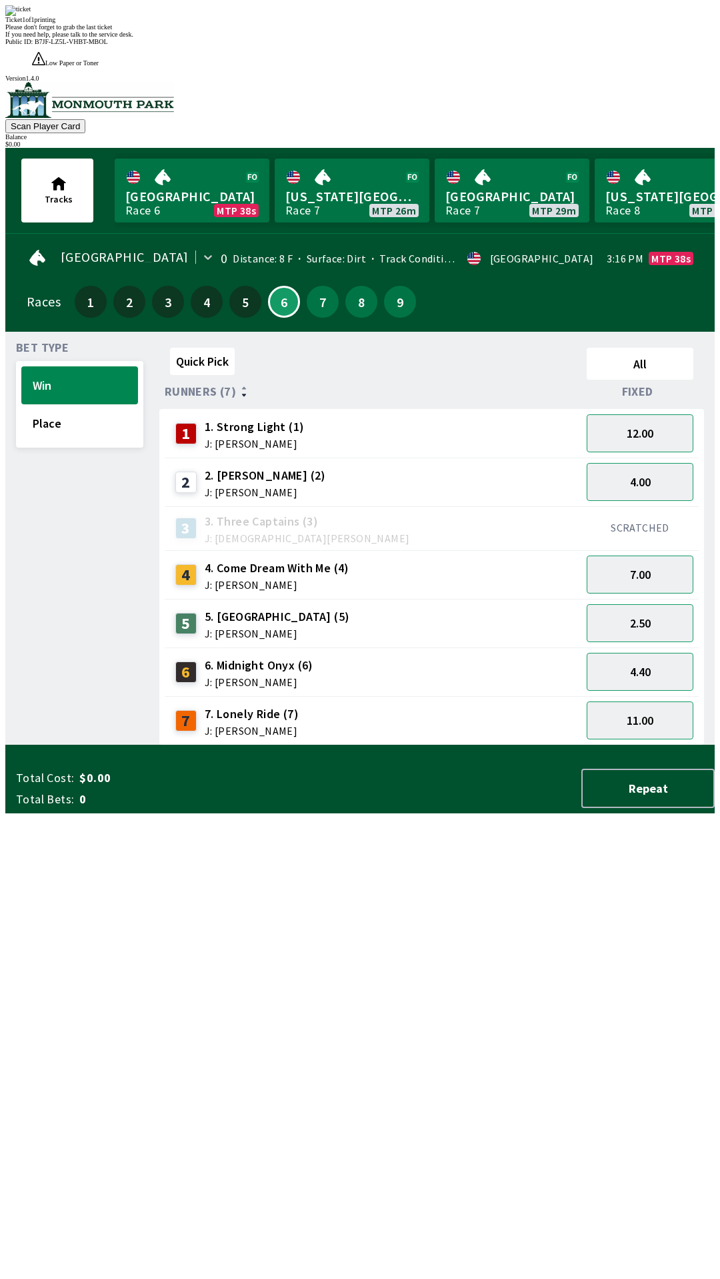
click at [406, 23] on div "Ticket 1 of 1 printing" at bounding box center [359, 19] width 709 height 7
click at [493, 745] on div "Quick Pick All Runners (7) Fixed 1 1. Strong Light (1) J: [PERSON_NAME] 12.00 2…" at bounding box center [436, 543] width 555 height 403
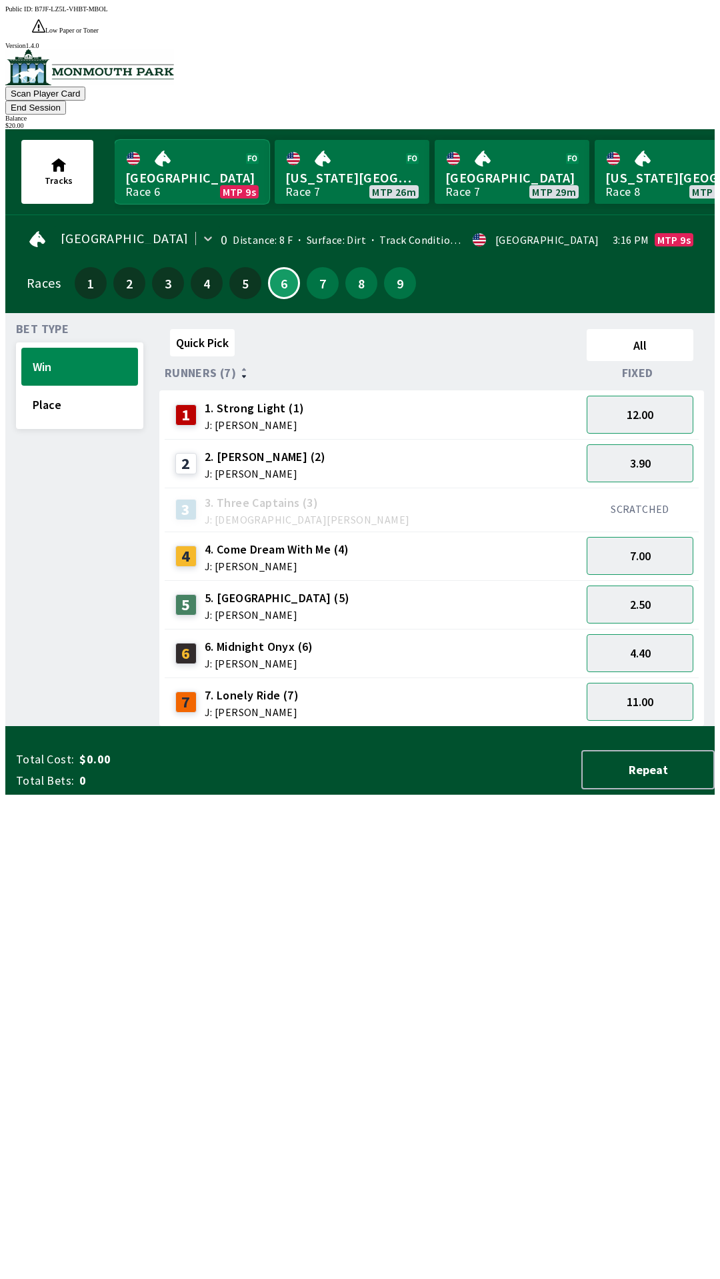
click at [191, 147] on link "[GEOGRAPHIC_DATA] Race 6 MTP 9s" at bounding box center [192, 172] width 155 height 64
click at [208, 151] on link "[GEOGRAPHIC_DATA] Race 6 MTP 8s" at bounding box center [192, 172] width 155 height 64
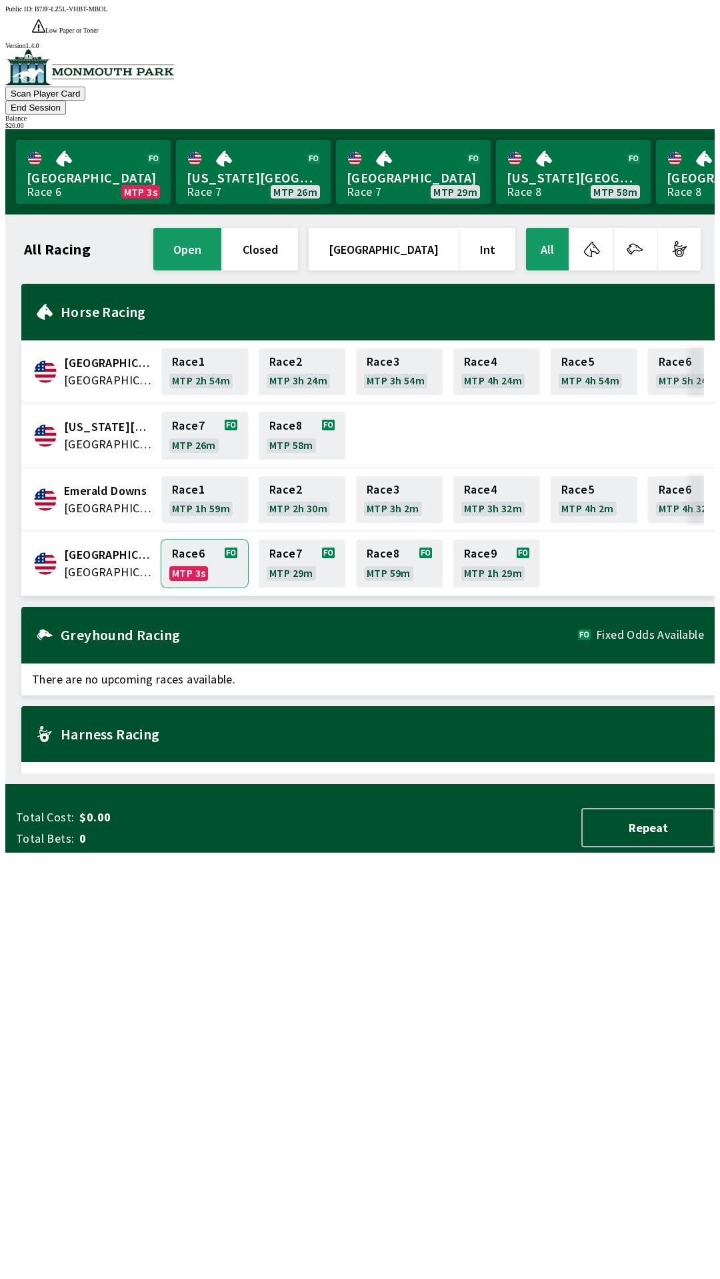
click at [202, 540] on link "Race 6 MTP 3s" at bounding box center [204, 564] width 87 height 48
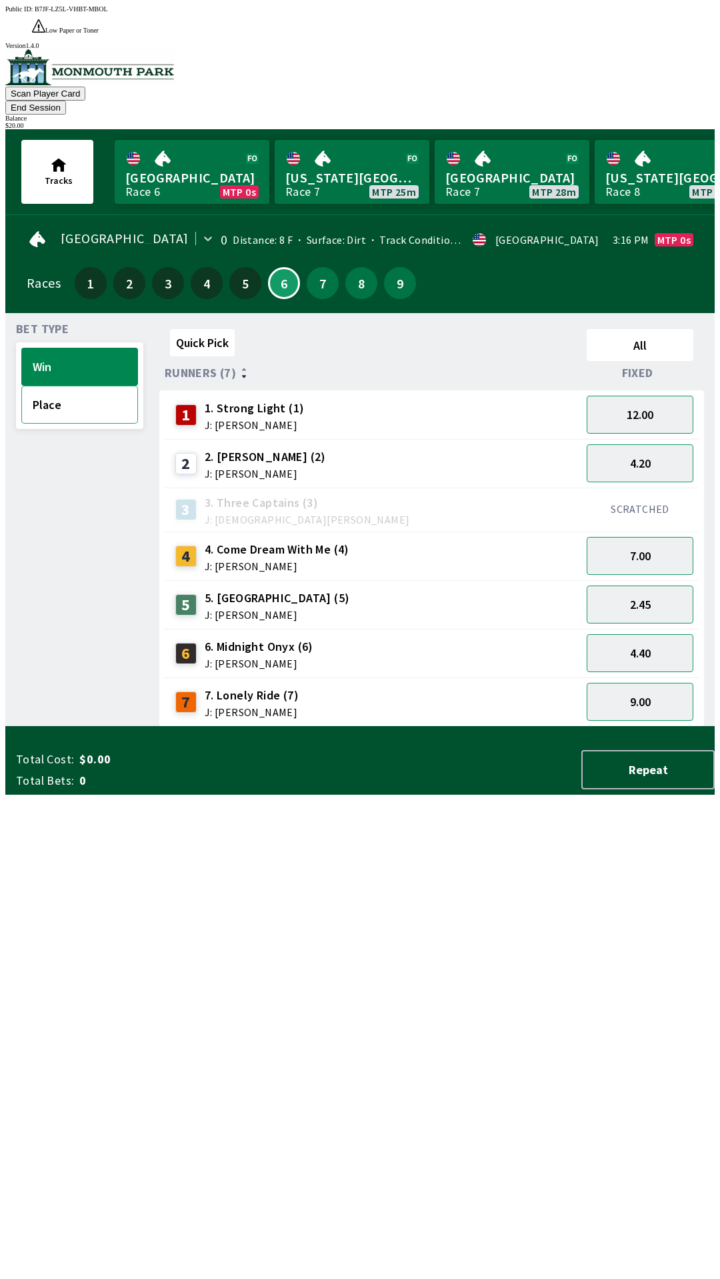
click at [111, 386] on button "Place" at bounding box center [79, 405] width 117 height 38
click at [90, 348] on button "Win" at bounding box center [79, 367] width 117 height 38
click at [658, 683] on button "9.00" at bounding box center [639, 702] width 107 height 38
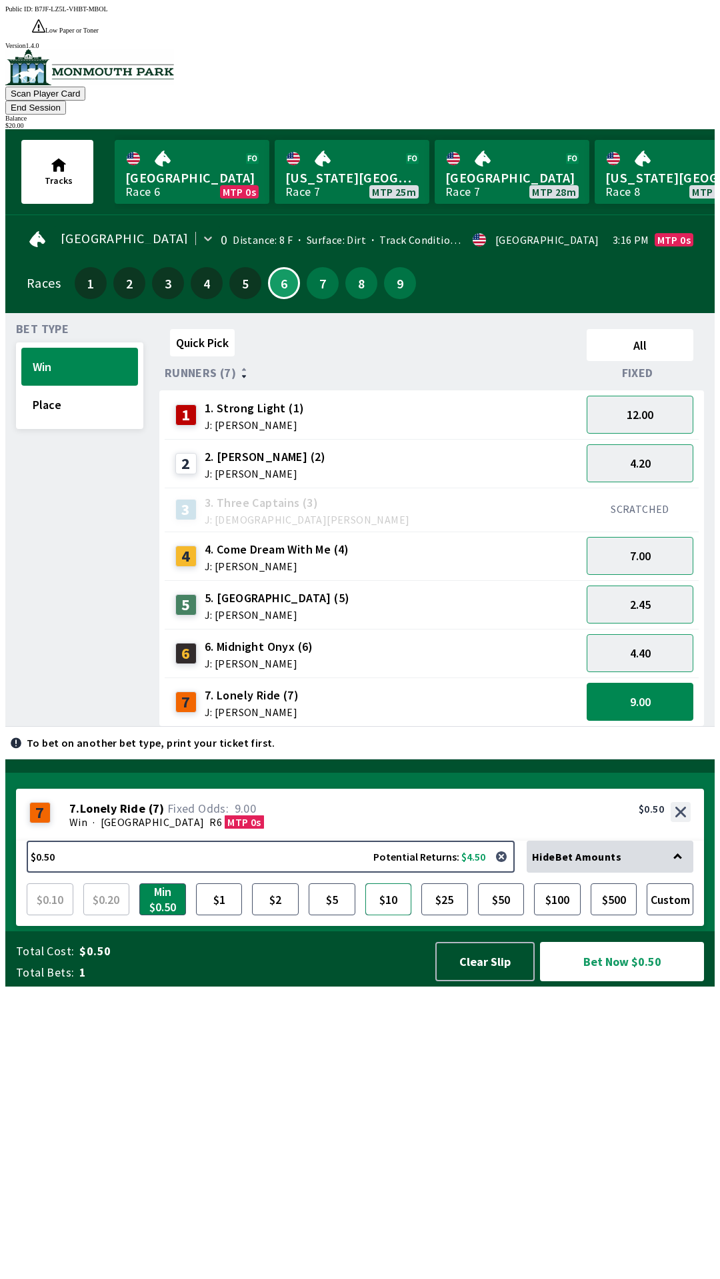
click at [390, 915] on button "$10" at bounding box center [388, 899] width 47 height 32
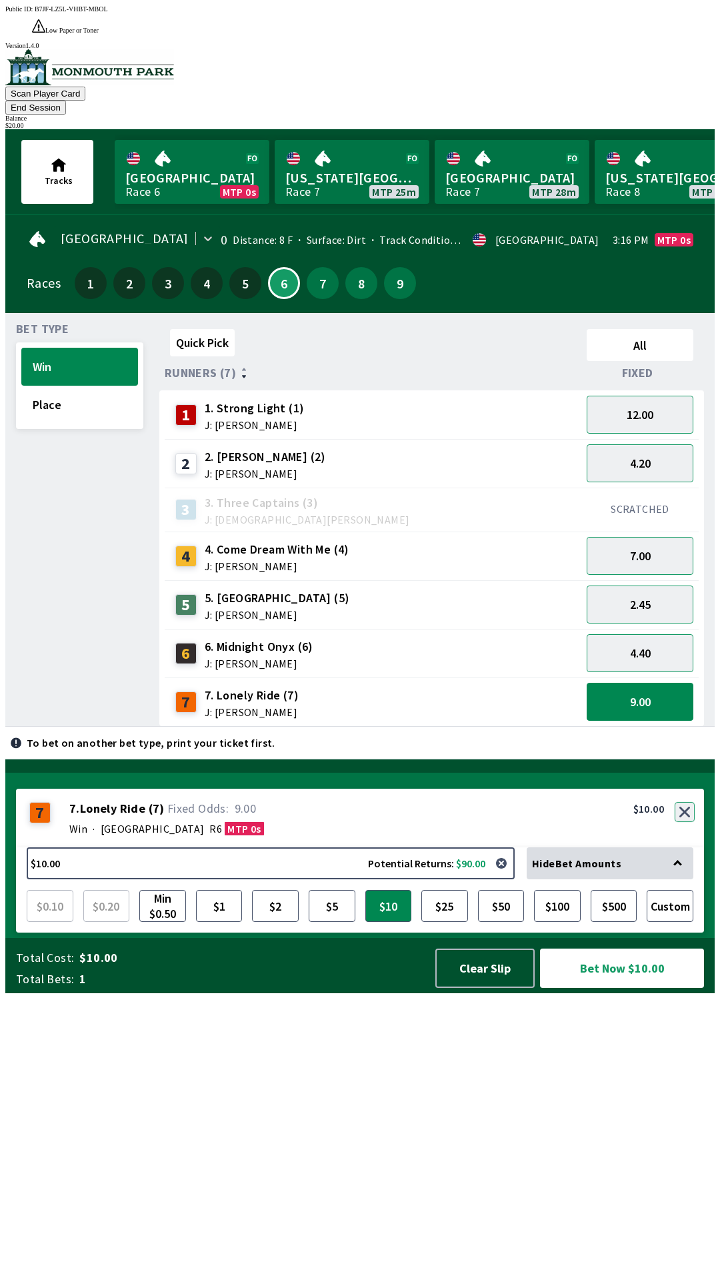
click at [687, 822] on button "button" at bounding box center [684, 812] width 20 height 20
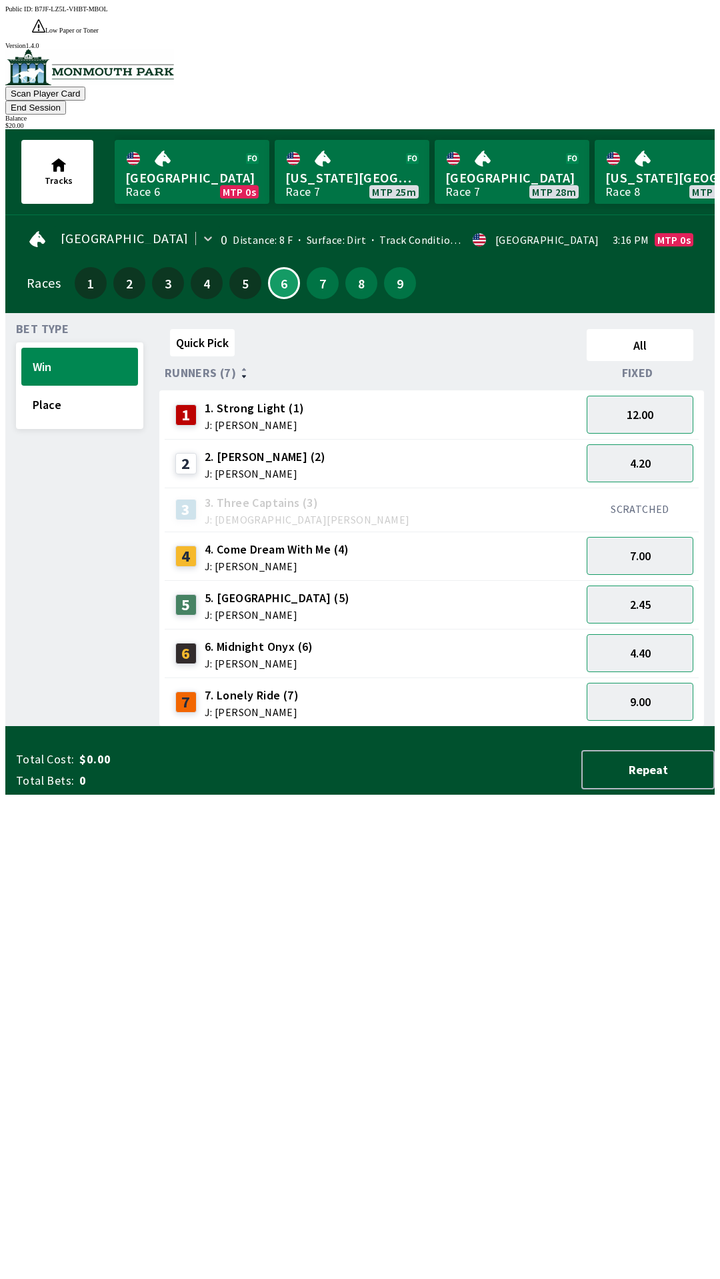
click at [66, 101] on button "End Session" at bounding box center [35, 108] width 61 height 14
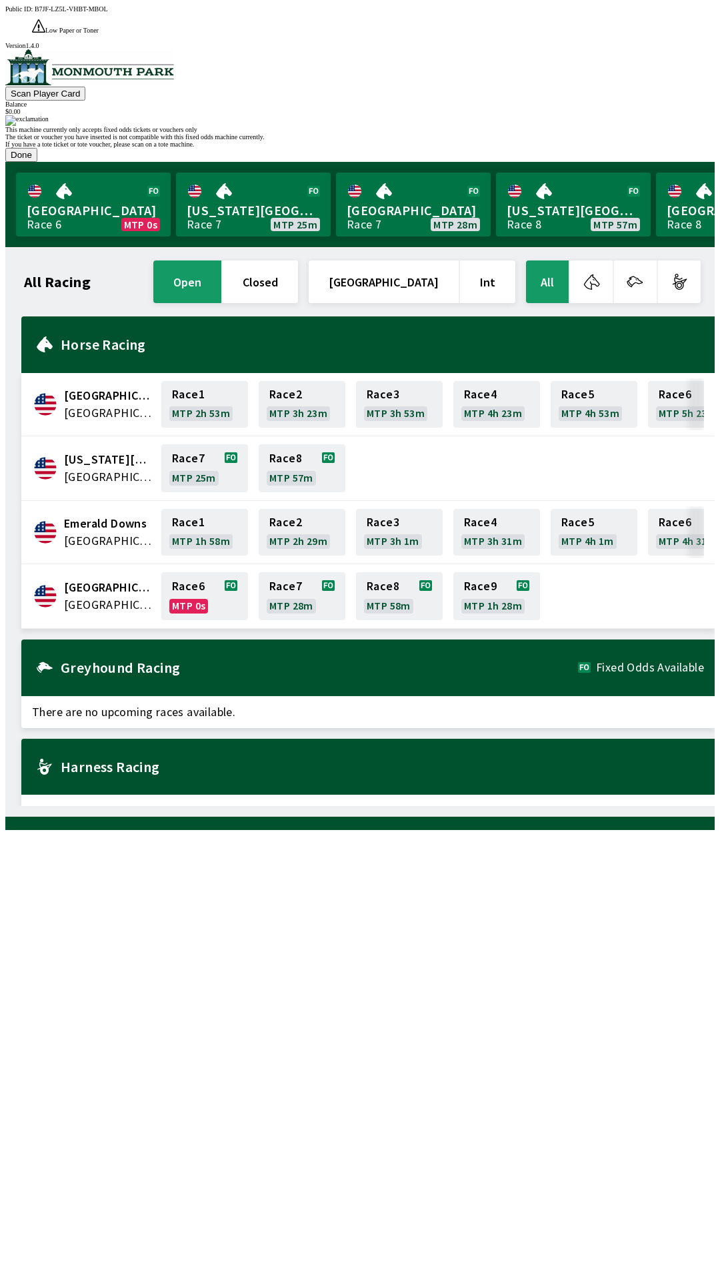
click at [37, 162] on button "Done" at bounding box center [21, 155] width 32 height 14
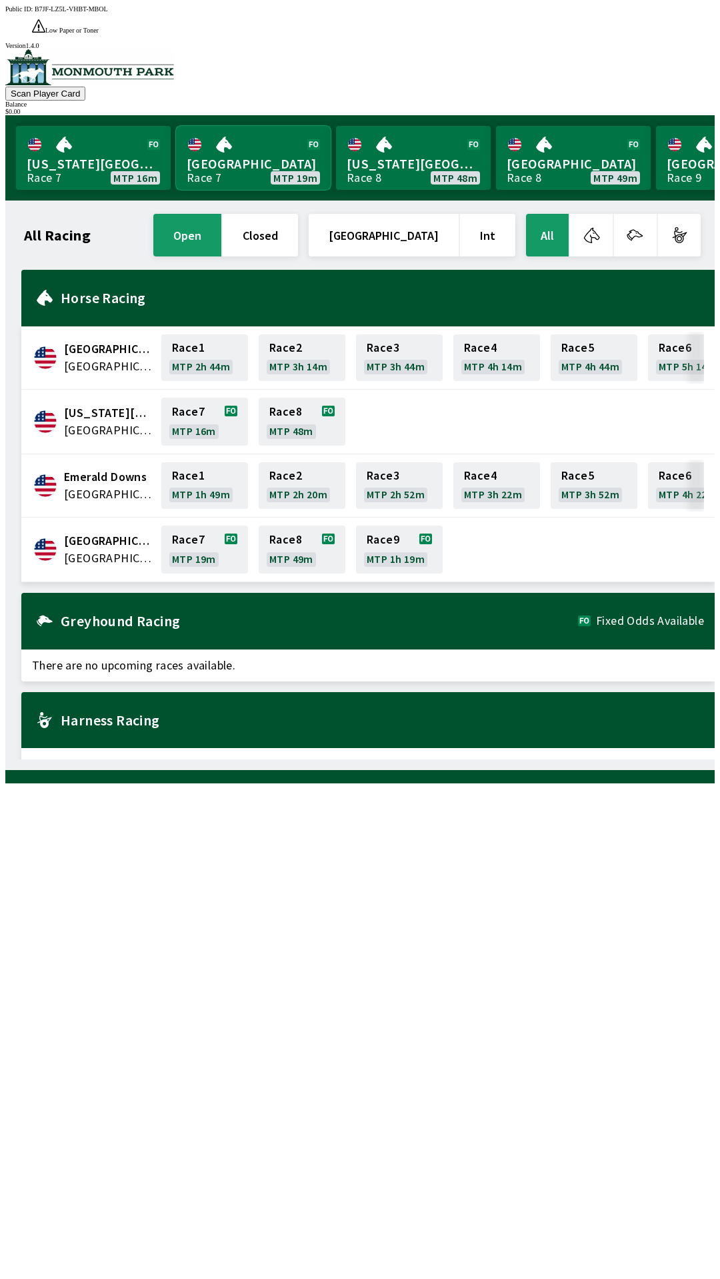
click at [258, 135] on link "[GEOGRAPHIC_DATA] Race 7 MTP 19m" at bounding box center [253, 158] width 155 height 64
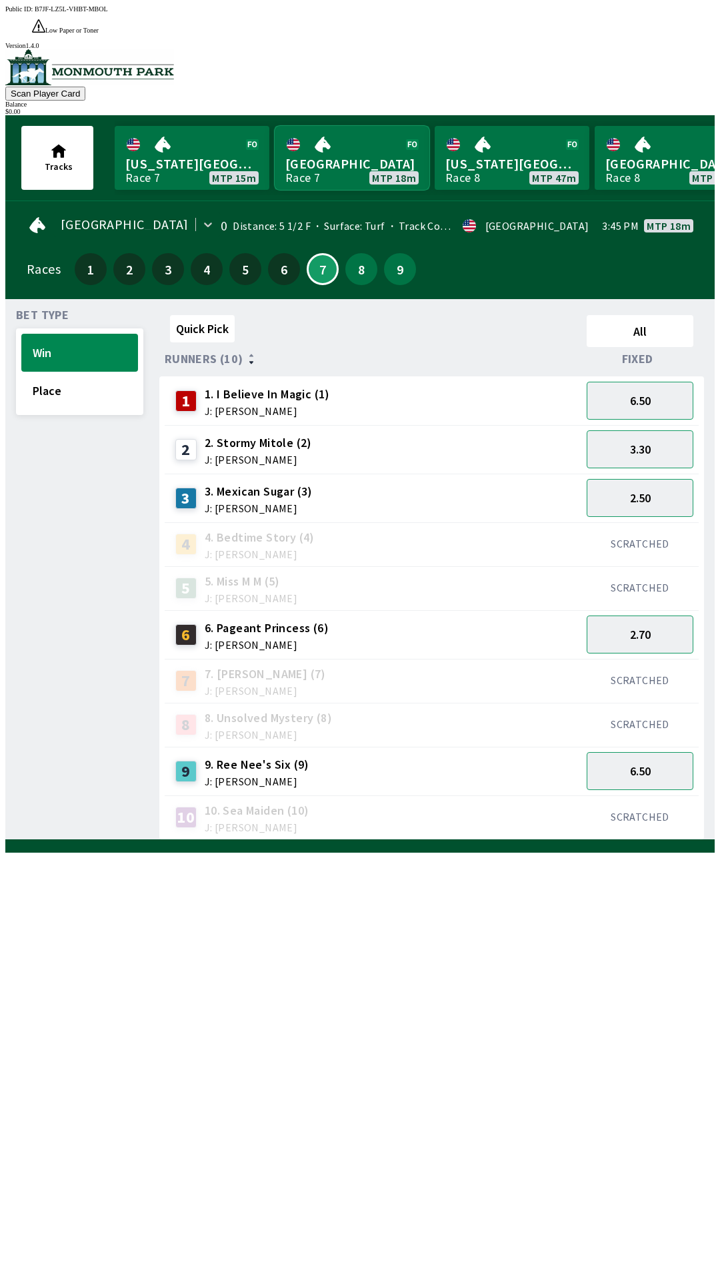
click at [274, 126] on link "[GEOGRAPHIC_DATA] Race 7 MTP 18m" at bounding box center [351, 158] width 155 height 64
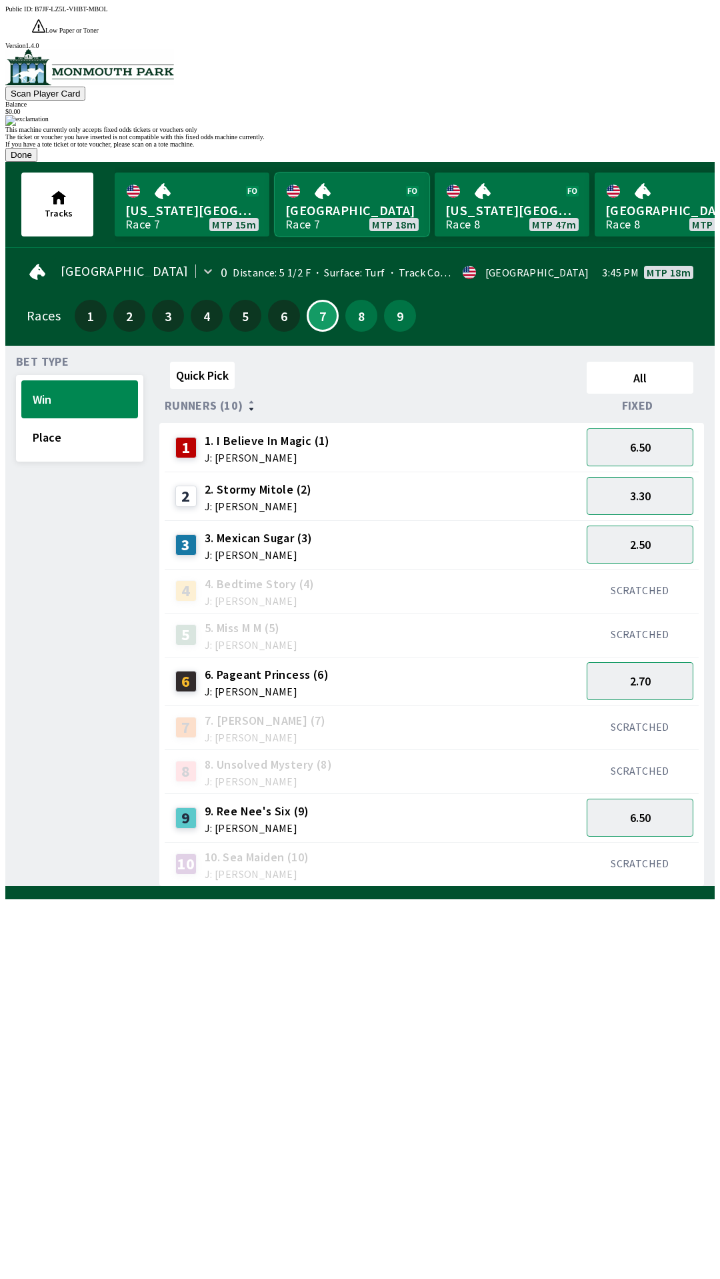
click at [274, 173] on link "[GEOGRAPHIC_DATA] Race 7 MTP 18m" at bounding box center [351, 205] width 155 height 64
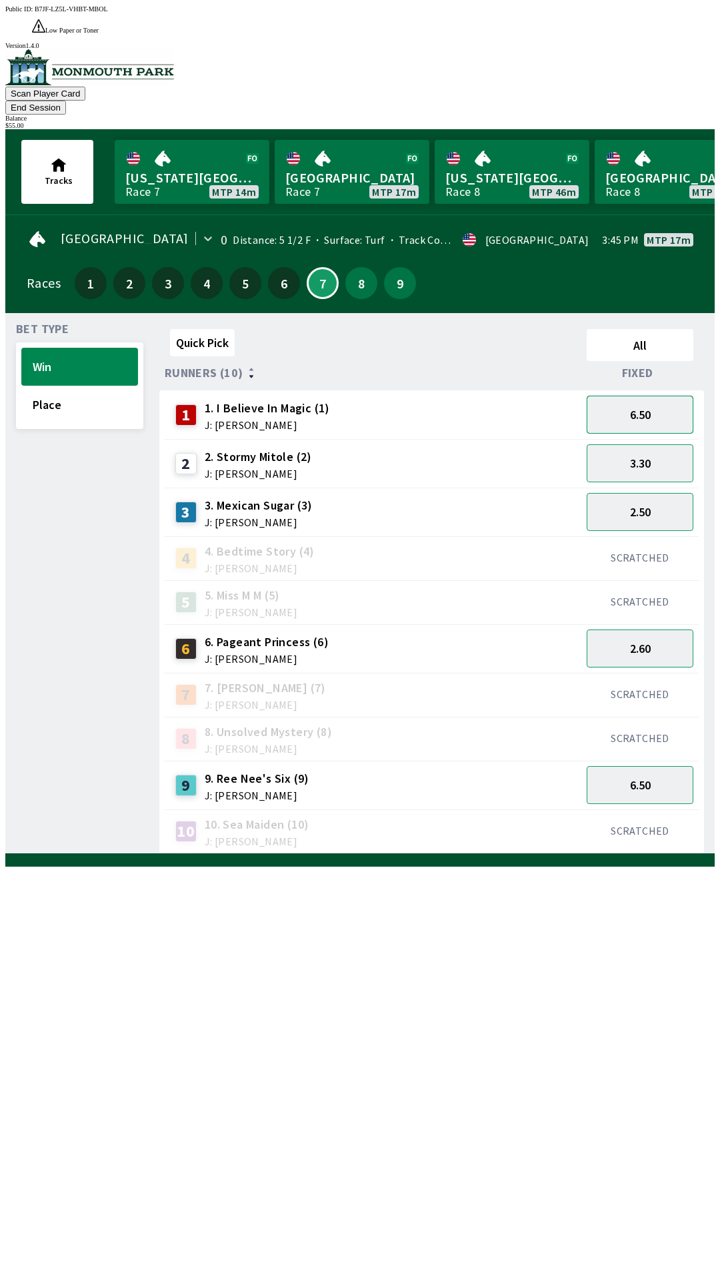
click at [646, 396] on button "6.50" at bounding box center [639, 415] width 107 height 38
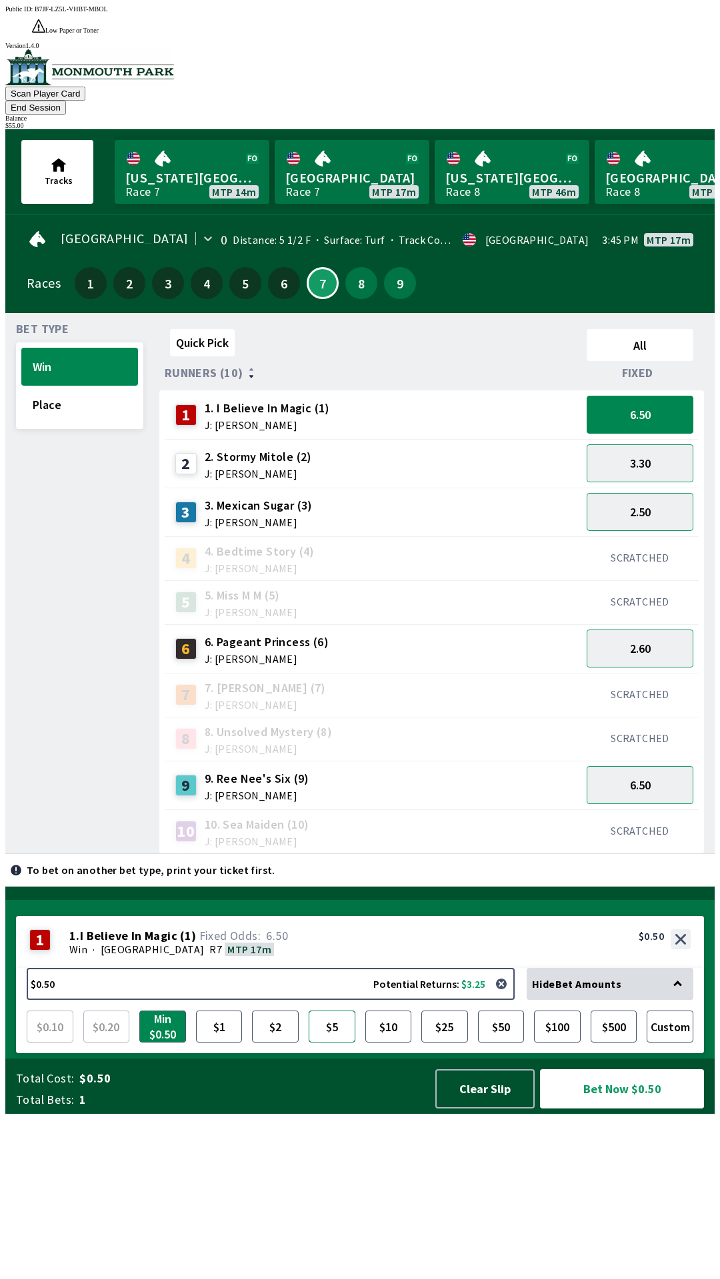
click at [330, 1043] on button "$5" at bounding box center [331, 1027] width 47 height 32
click at [275, 1043] on button "$2" at bounding box center [275, 1027] width 47 height 32
click at [326, 1043] on button "$5" at bounding box center [331, 1027] width 47 height 32
click at [386, 1043] on button "$10" at bounding box center [388, 1027] width 47 height 32
click at [66, 101] on button "End Session" at bounding box center [35, 108] width 61 height 14
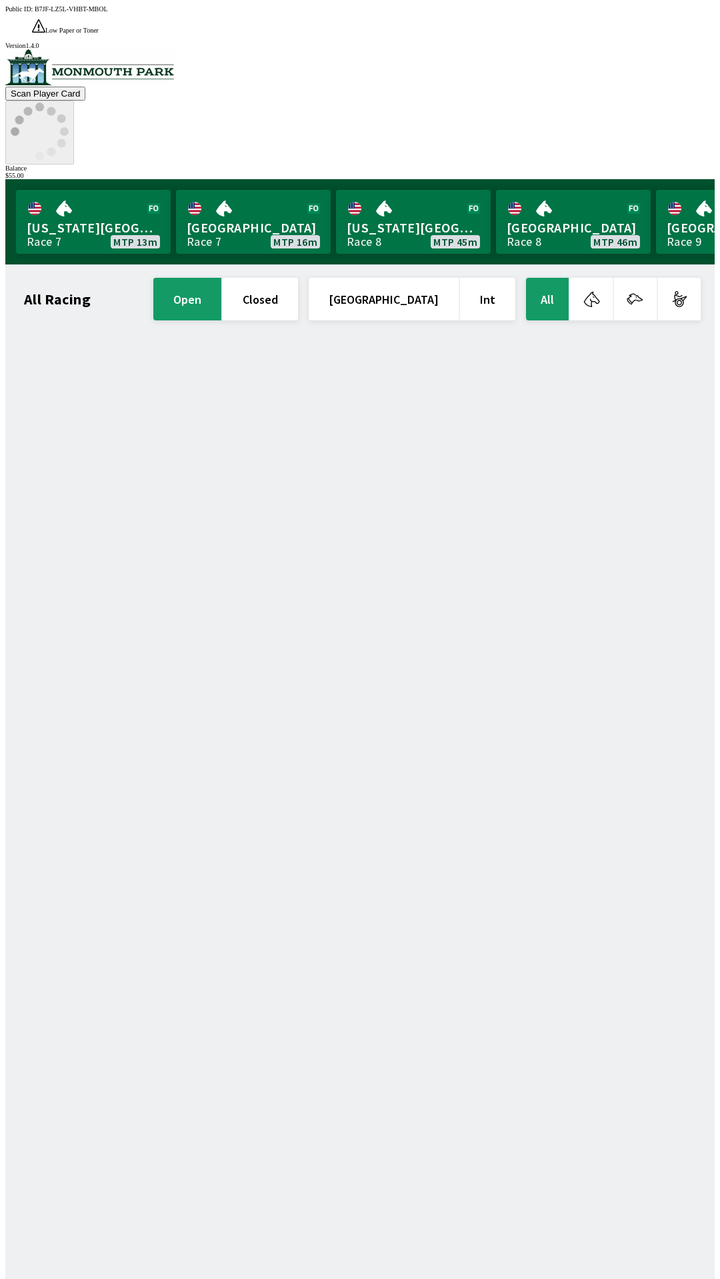
click at [69, 103] on icon at bounding box center [40, 132] width 58 height 58
click at [44, 152] on circle at bounding box center [39, 156] width 9 height 9
